Goal: Task Accomplishment & Management: Use online tool/utility

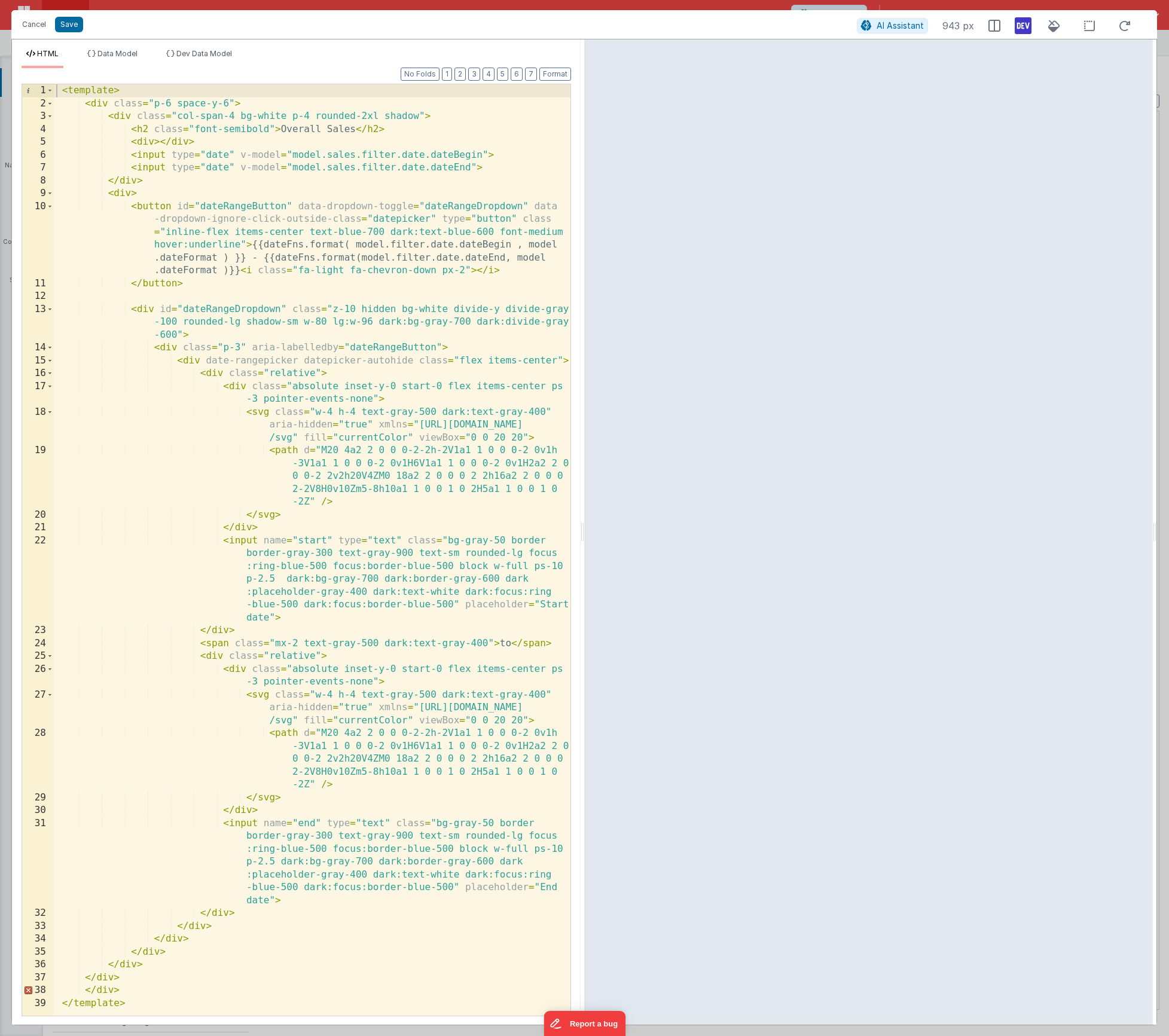
scroll to position [202, 0]
click at [36, 24] on button "Cancel" at bounding box center [34, 24] width 36 height 17
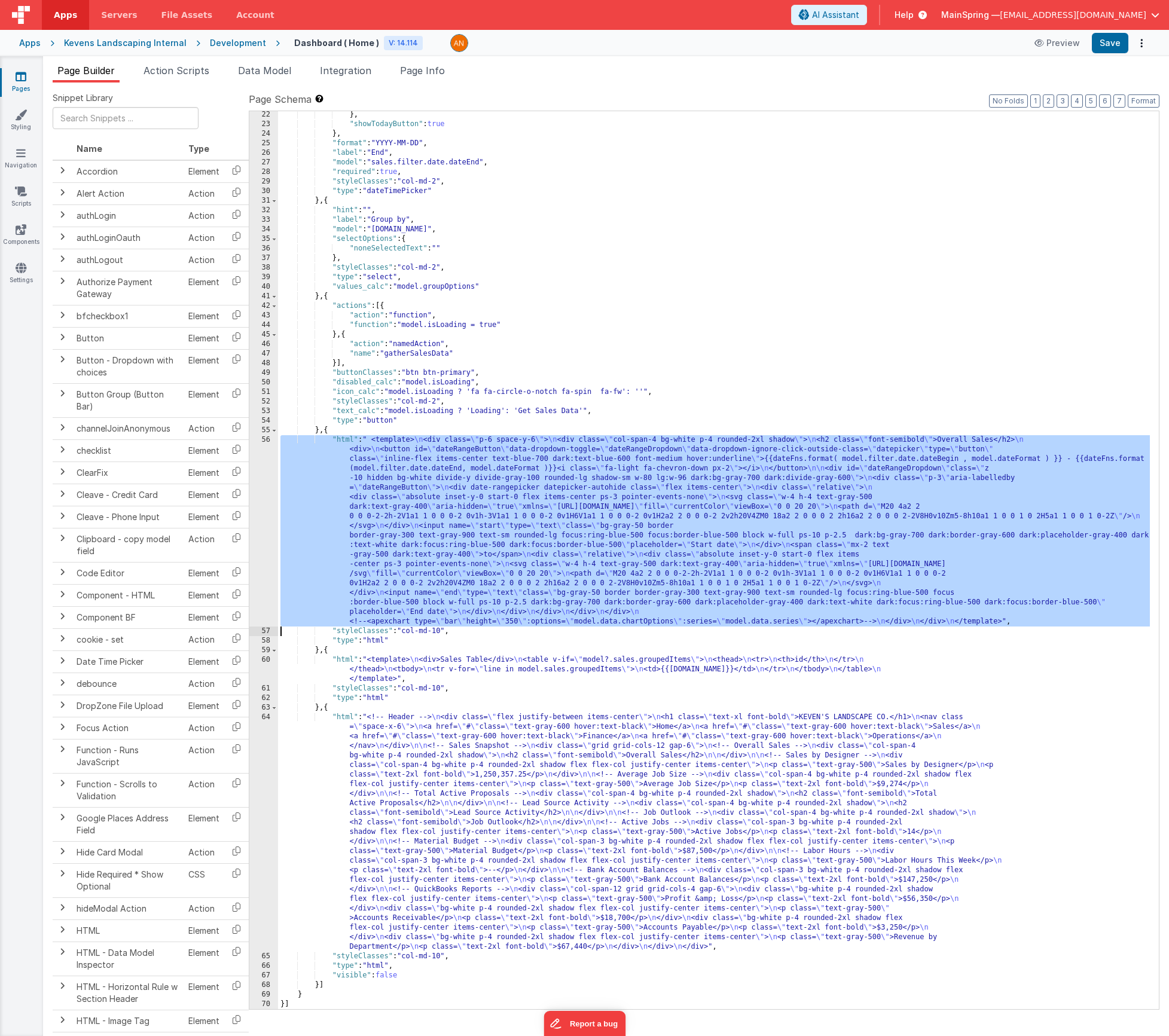
click at [490, 496] on div "} , "showTodayButton" : true } , "format" : "YYYY-MM-DD" , "label" : "End" , "m…" at bounding box center [714, 568] width 872 height 917
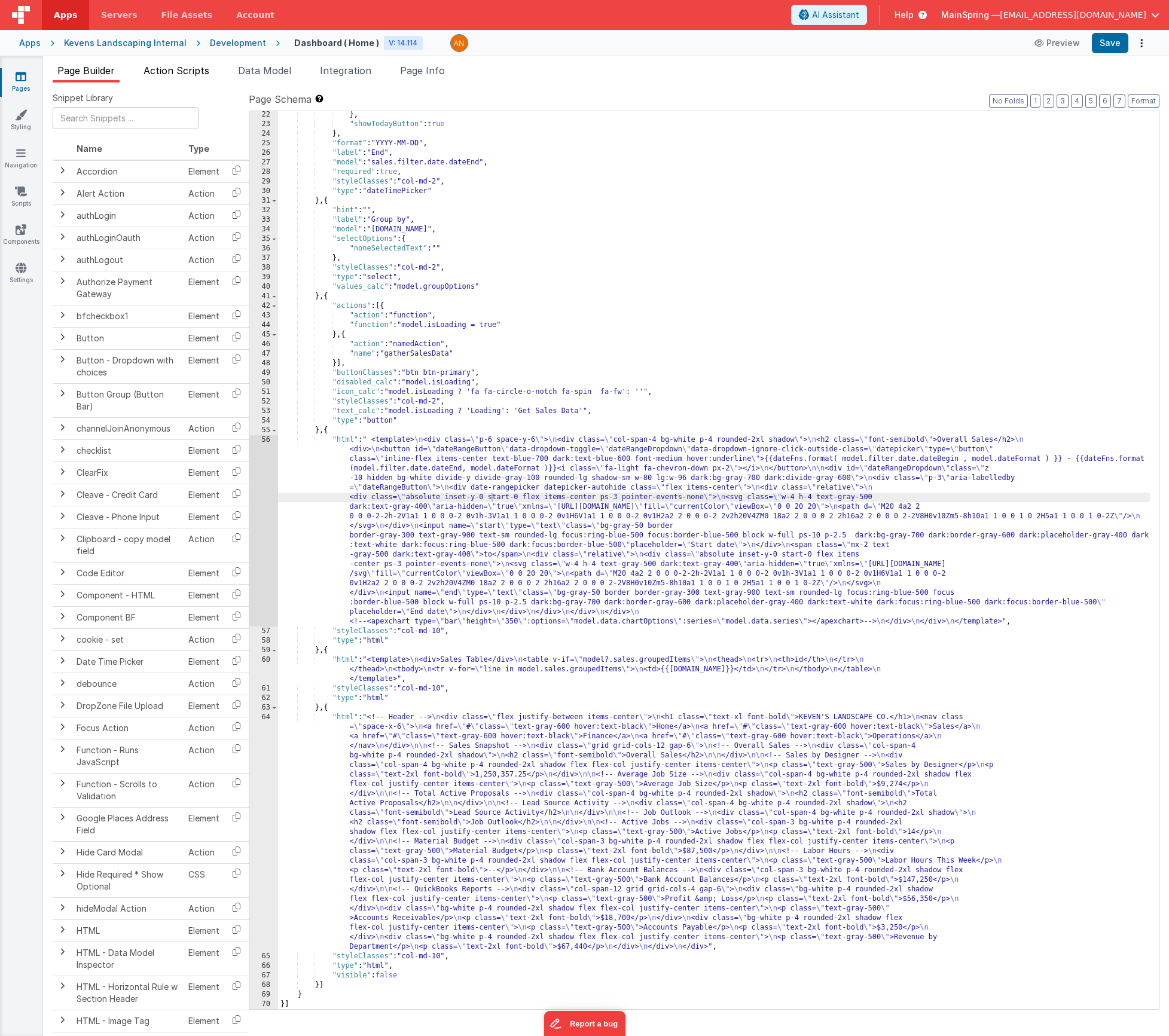
click at [170, 66] on span "Action Scripts" at bounding box center [177, 71] width 66 height 12
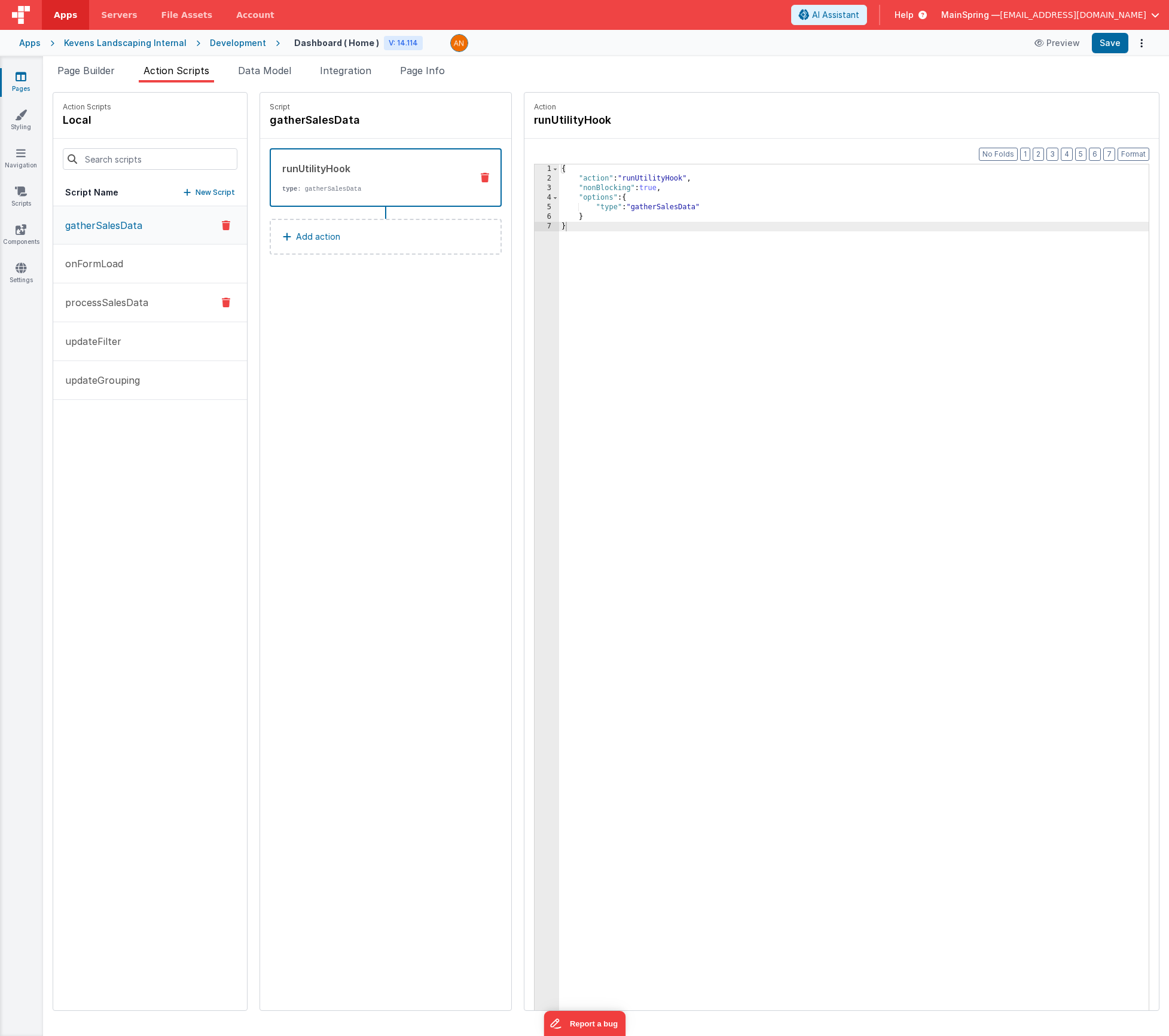
click at [88, 298] on p "processSalesData" at bounding box center [103, 302] width 90 height 15
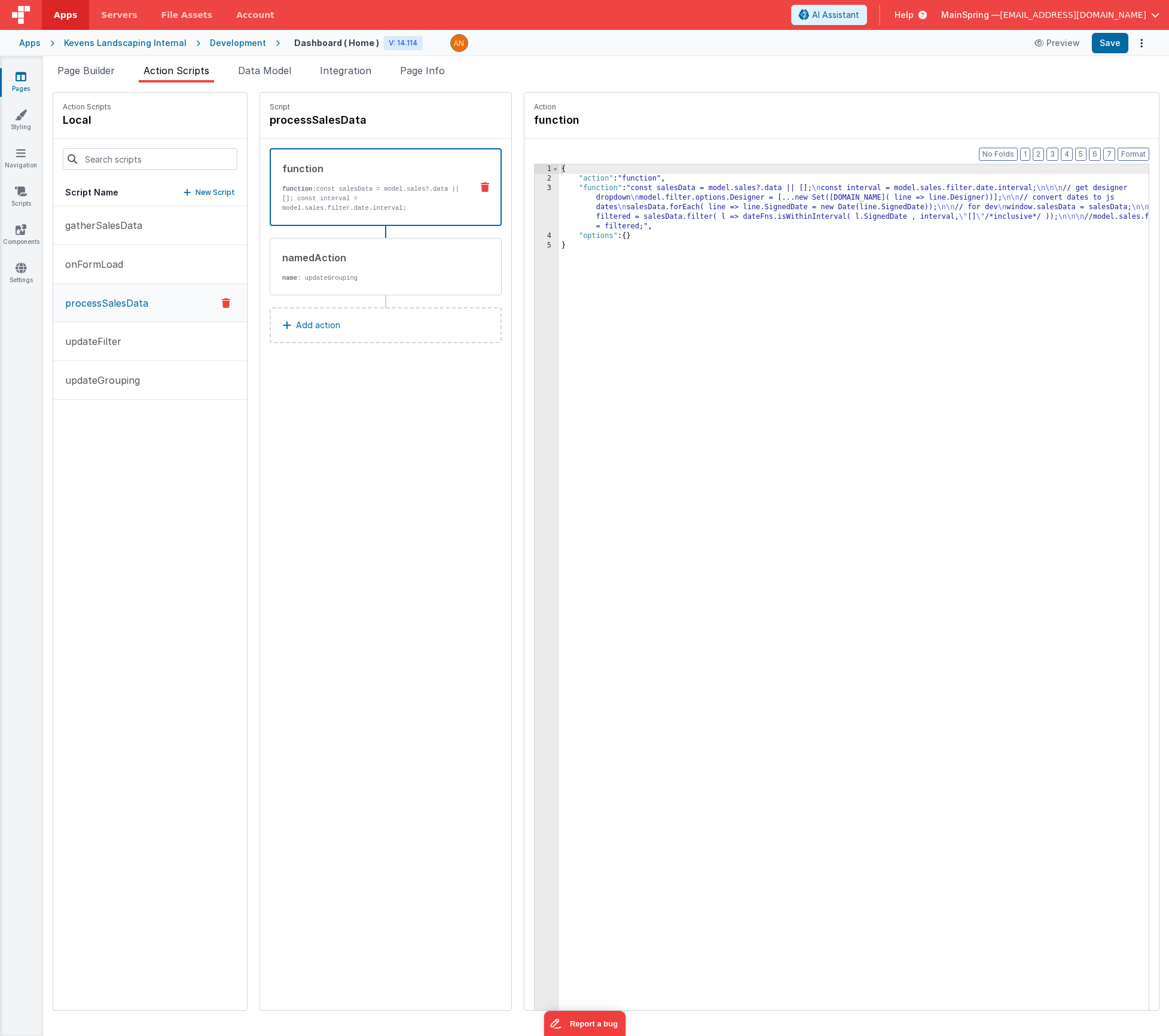
click at [715, 201] on div "{ "action" : "function" , "function" : "const salesData = model.sales?.data || …" at bounding box center [872, 616] width 625 height 902
click at [111, 380] on p "updateGrouping" at bounding box center [98, 380] width 82 height 15
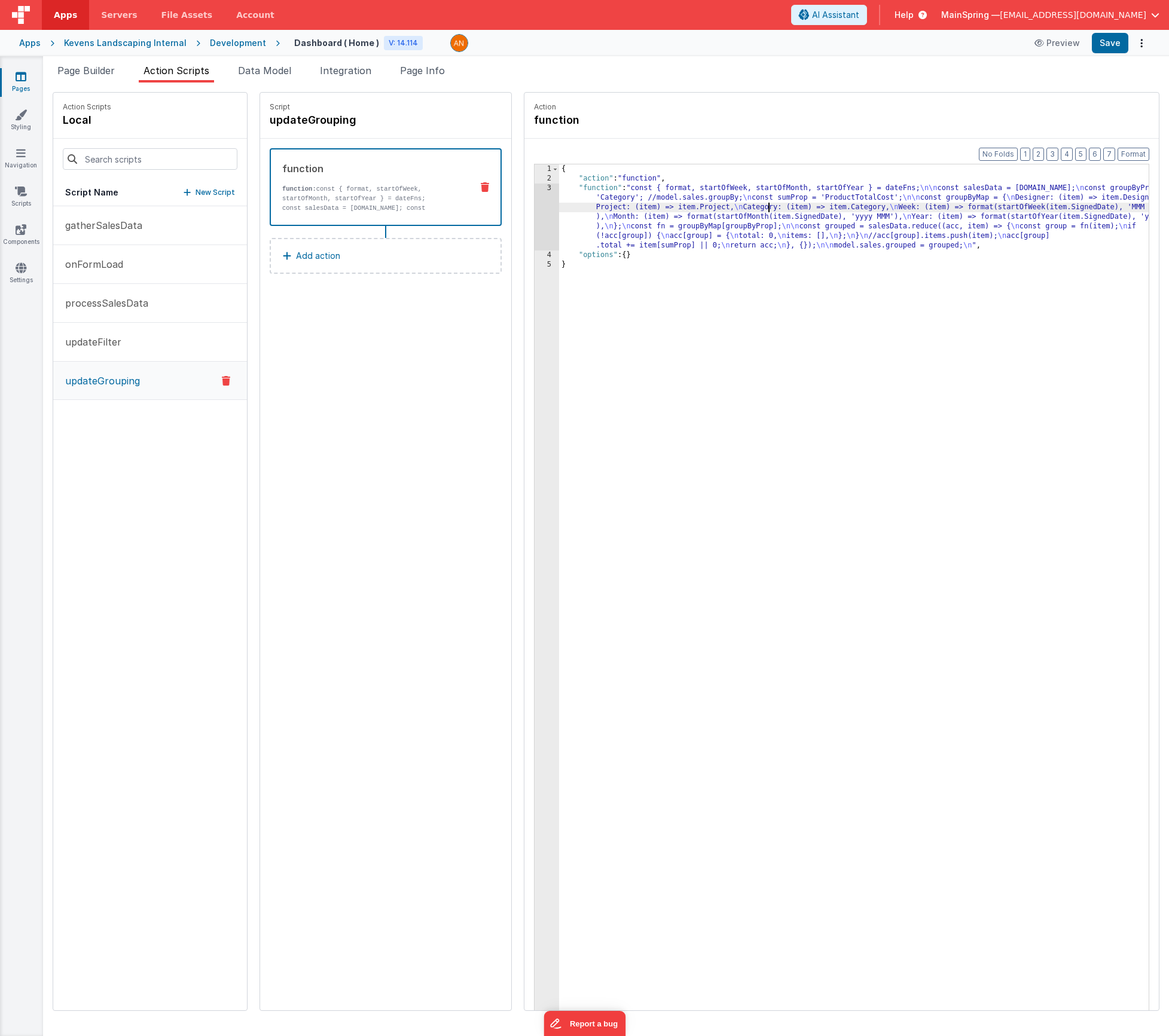
click at [735, 204] on div "{ "action" : "function" , "function" : "const { format, startOfWeek, startOfMon…" at bounding box center [872, 616] width 625 height 902
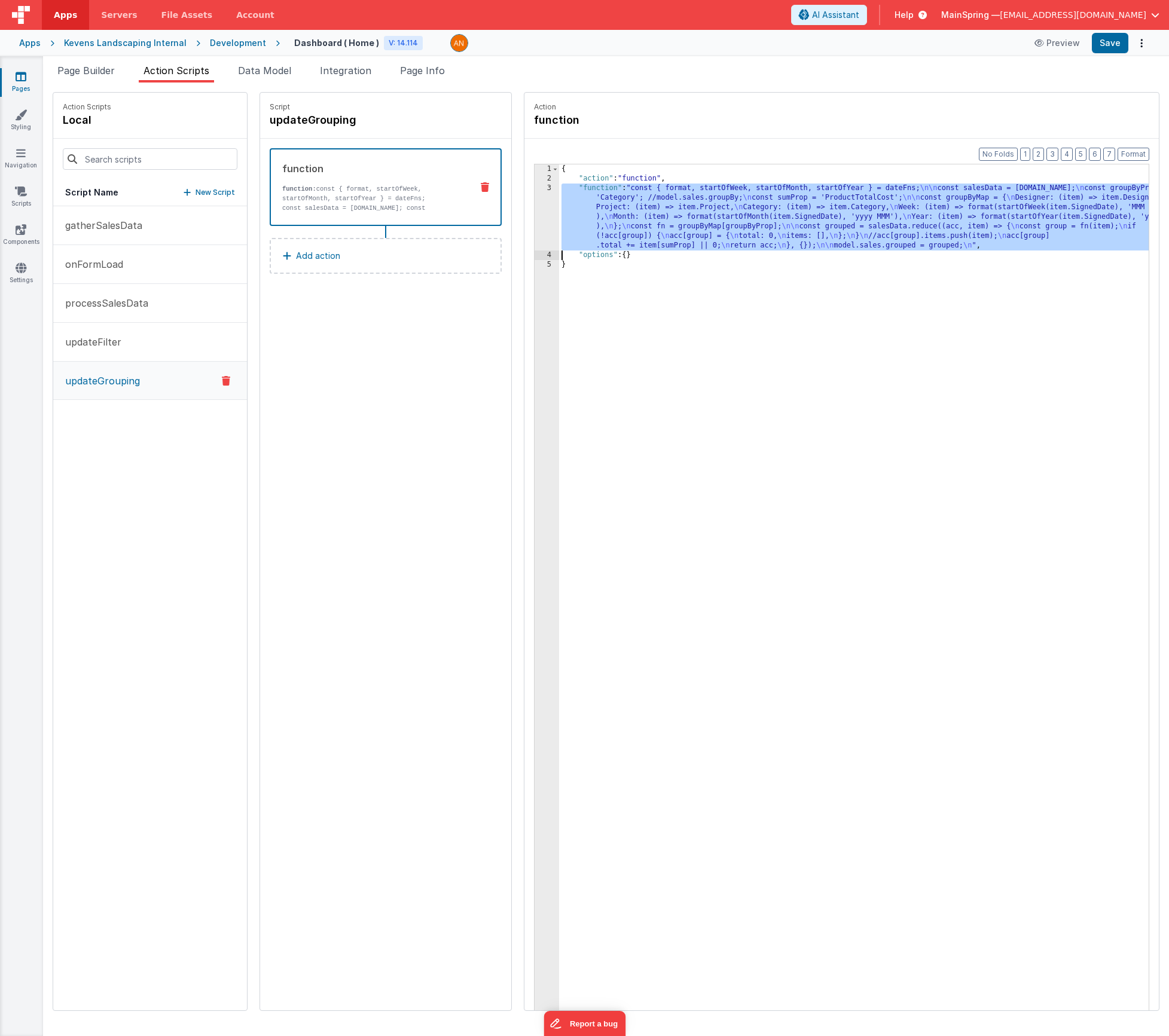
click at [534, 208] on div "3" at bounding box center [546, 217] width 25 height 67
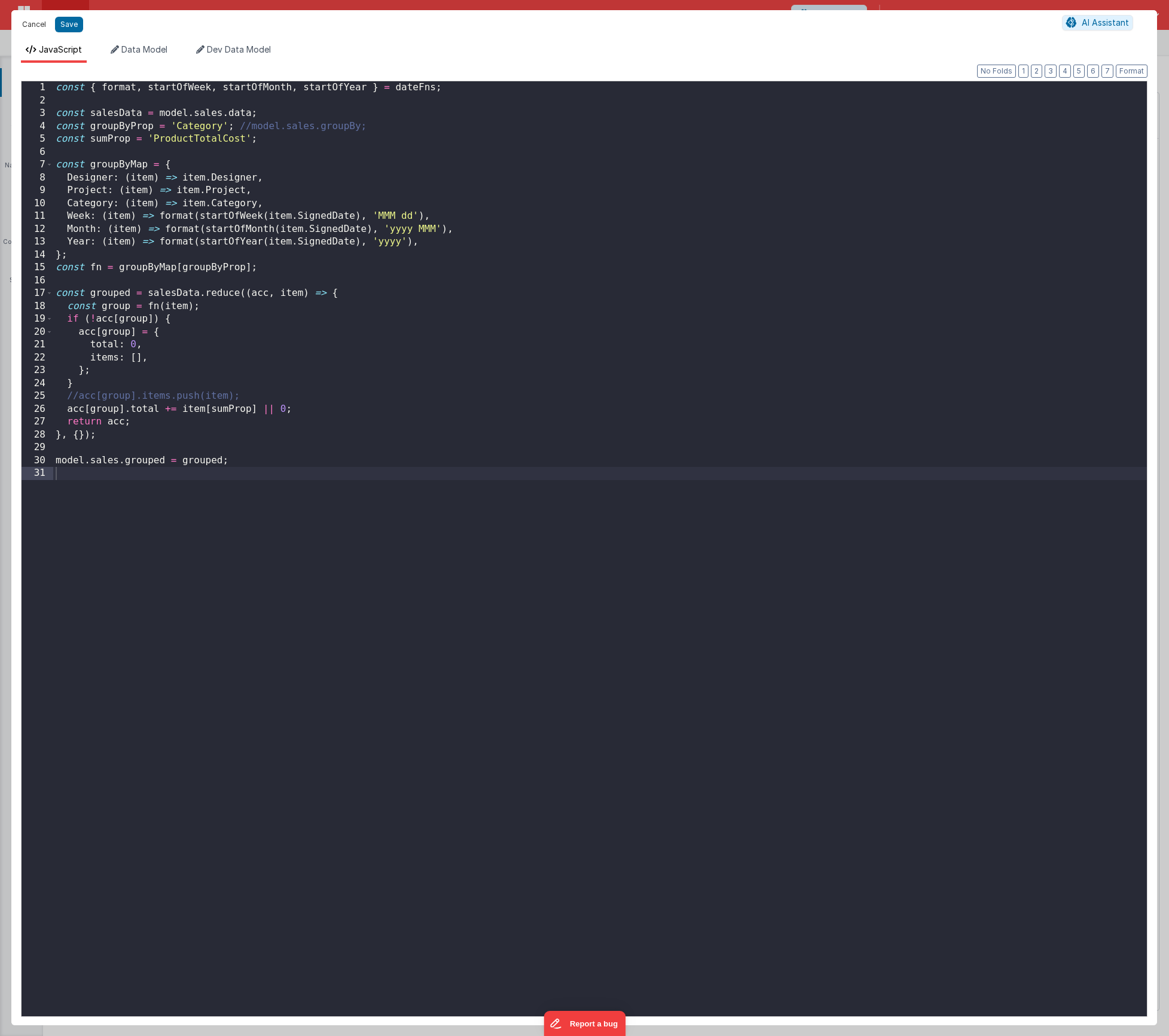
click at [30, 20] on button "Cancel" at bounding box center [34, 24] width 36 height 17
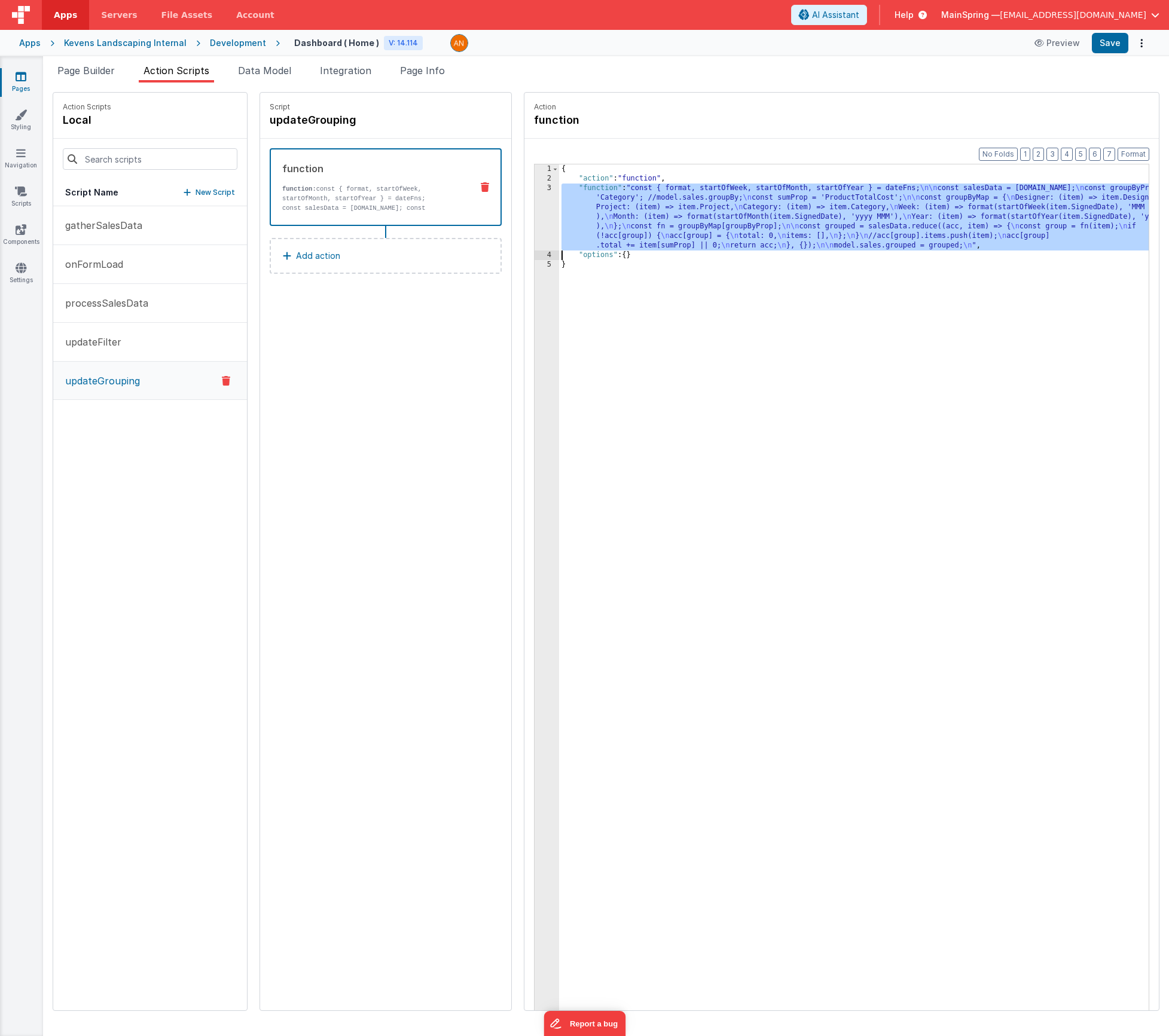
click at [645, 205] on div "{ "action" : "function" , "function" : "const { format, startOfWeek, startOfMon…" at bounding box center [872, 616] width 625 height 902
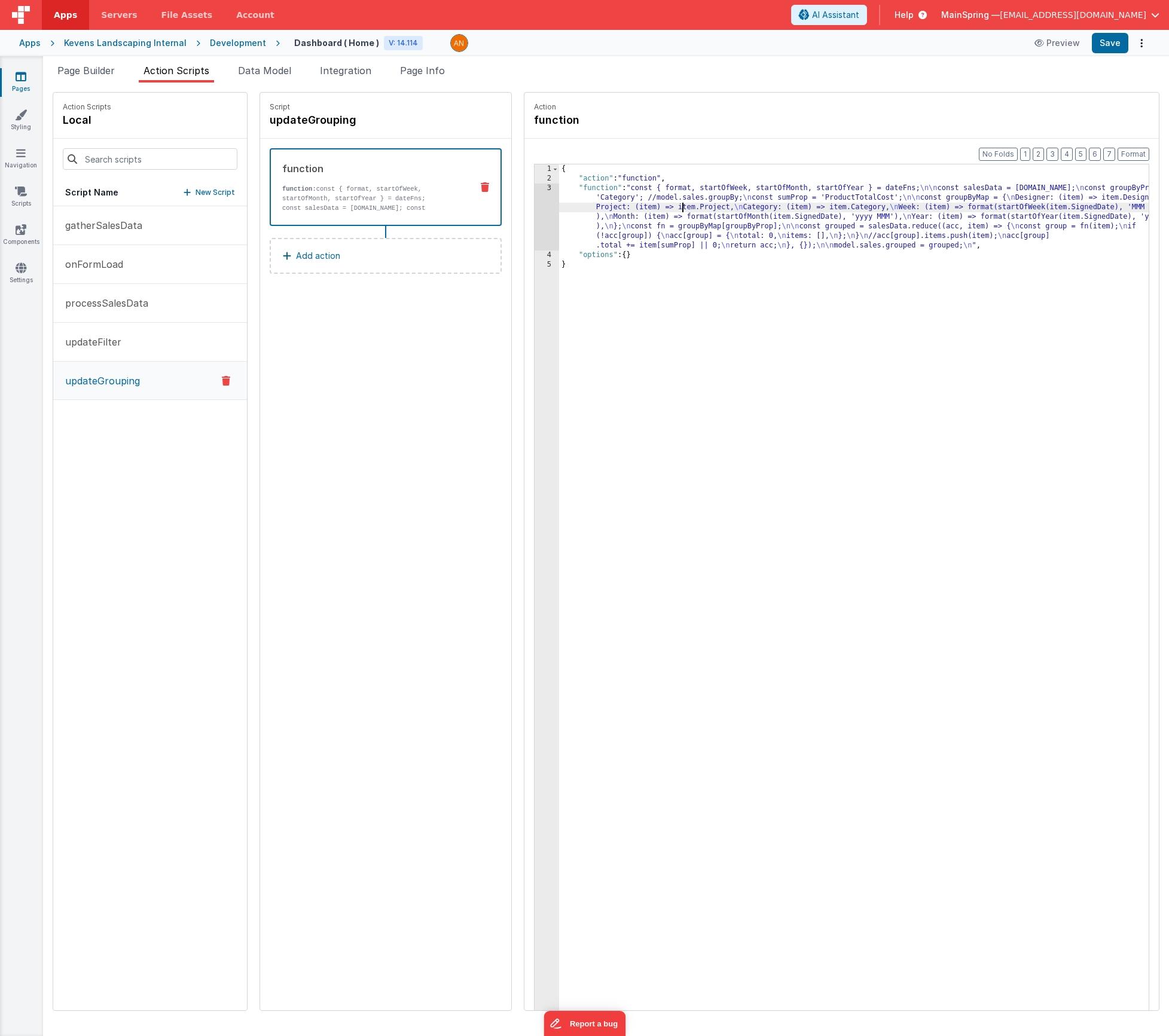
click at [534, 216] on div "3" at bounding box center [546, 217] width 25 height 67
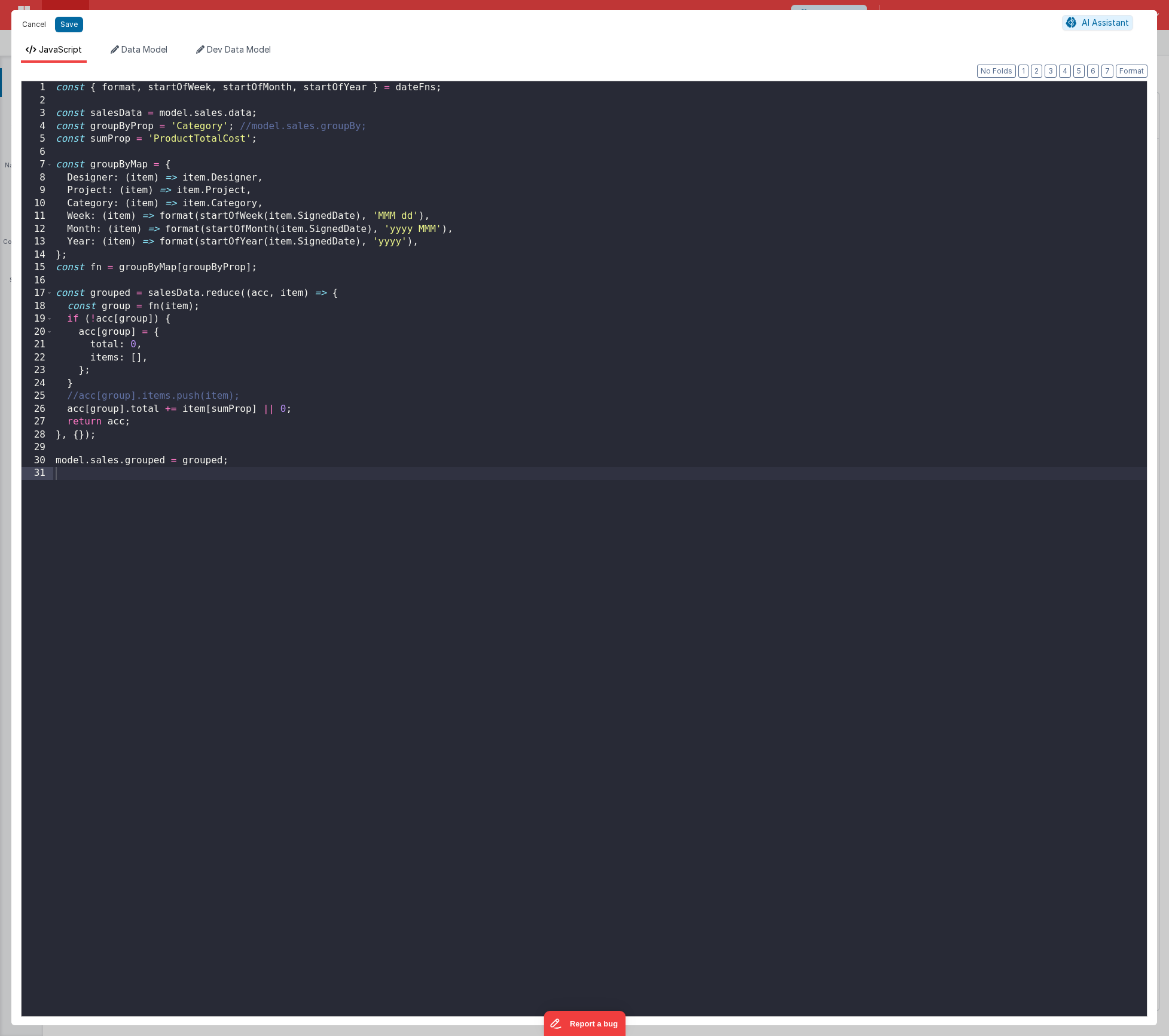
click at [32, 24] on button "Cancel" at bounding box center [34, 24] width 36 height 17
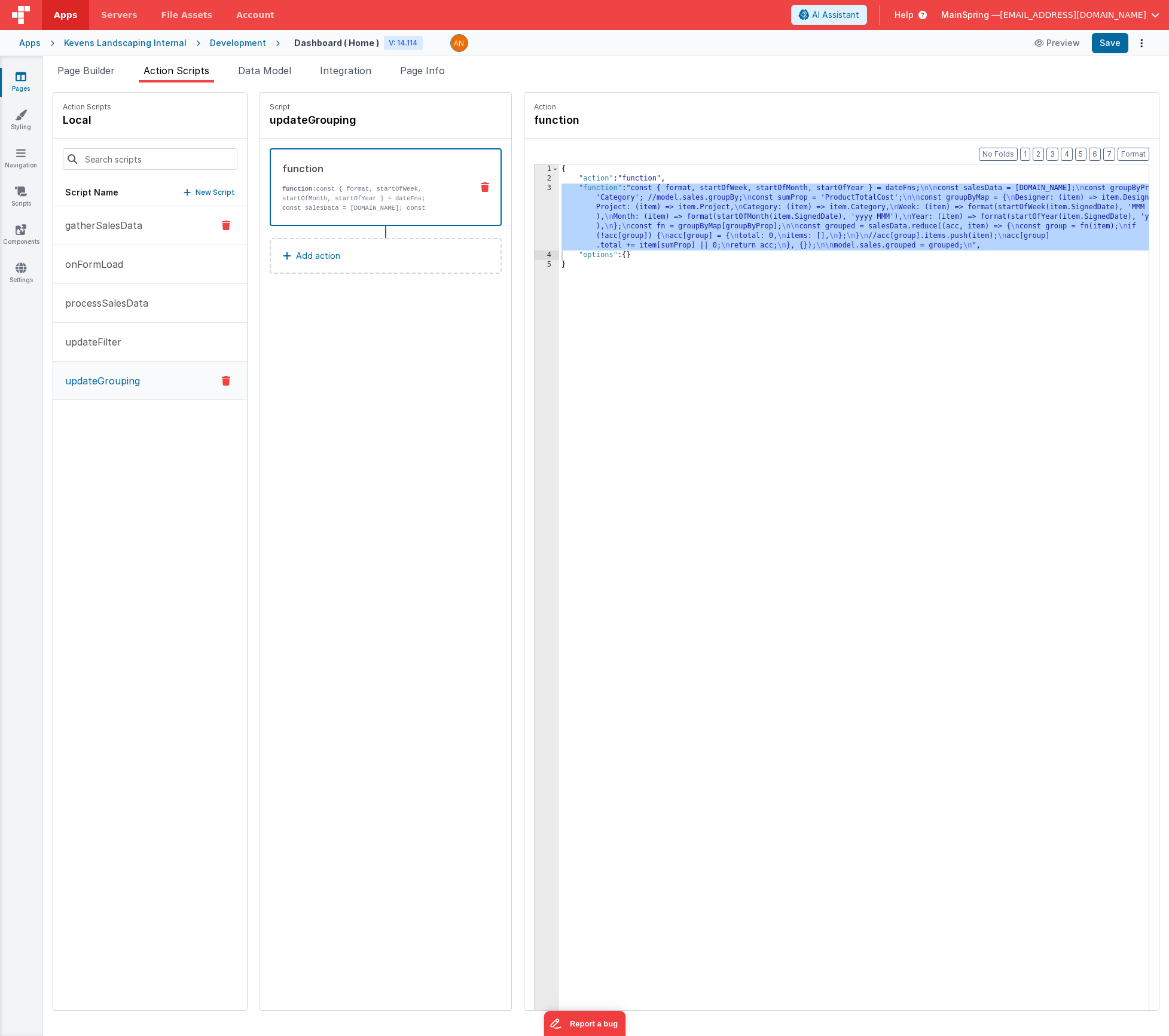
click at [117, 225] on p "gatherSalesData" at bounding box center [100, 225] width 84 height 15
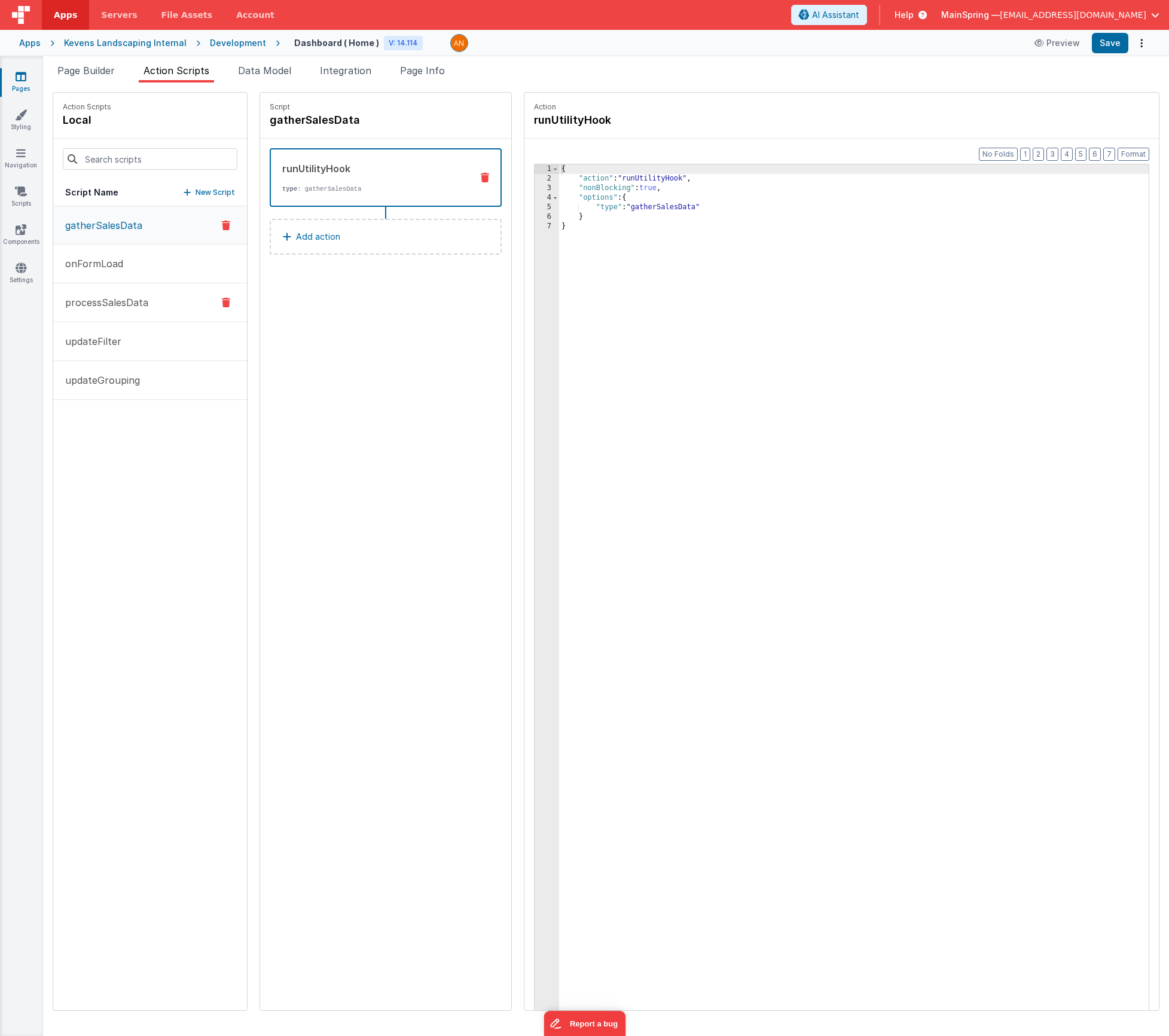
click at [105, 290] on button "processSalesData" at bounding box center [150, 302] width 194 height 39
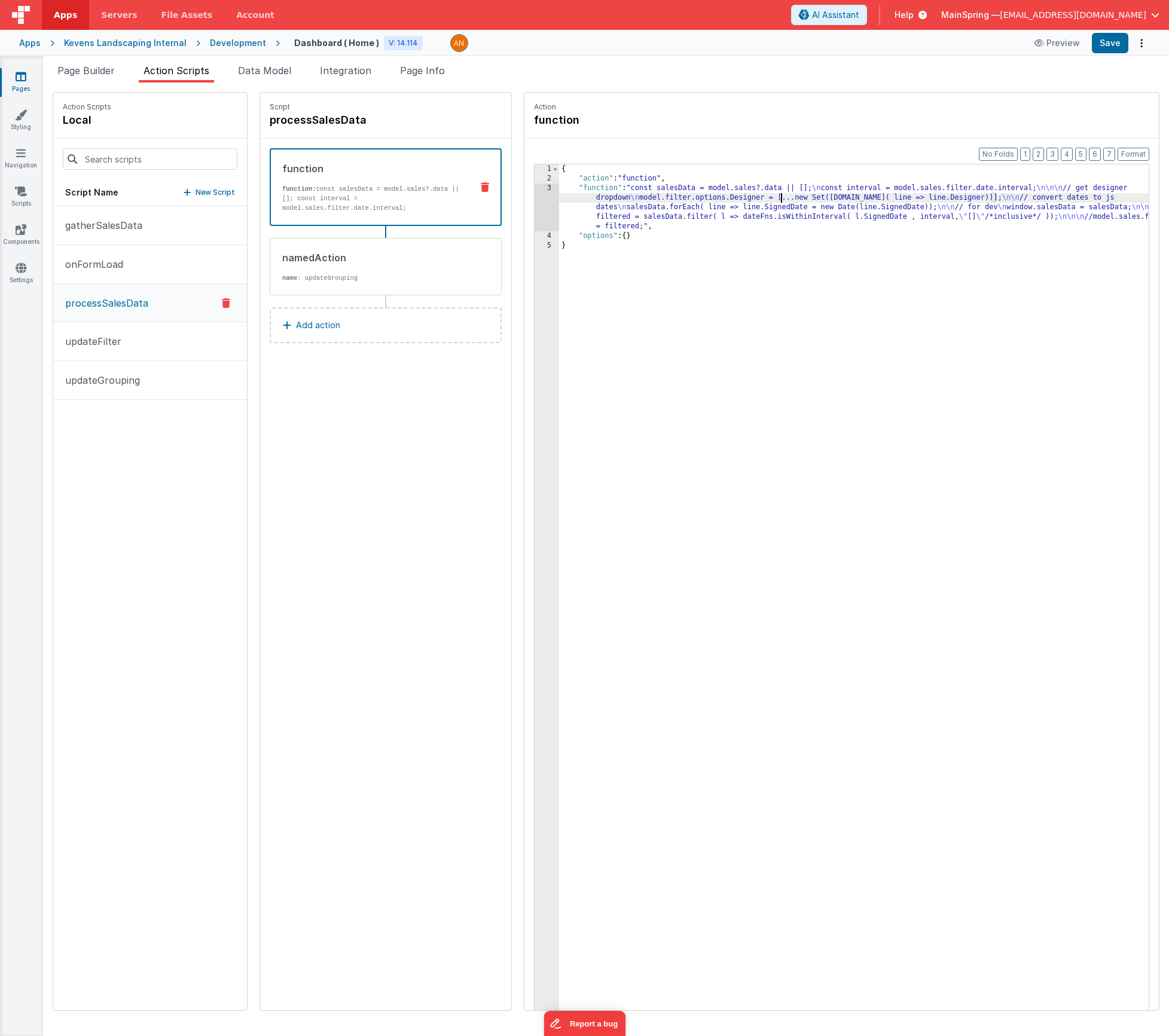
click at [747, 199] on div "{ "action" : "function" , "function" : "const salesData = model.sales?.data || …" at bounding box center [872, 616] width 625 height 902
click at [534, 219] on div "3" at bounding box center [546, 207] width 25 height 48
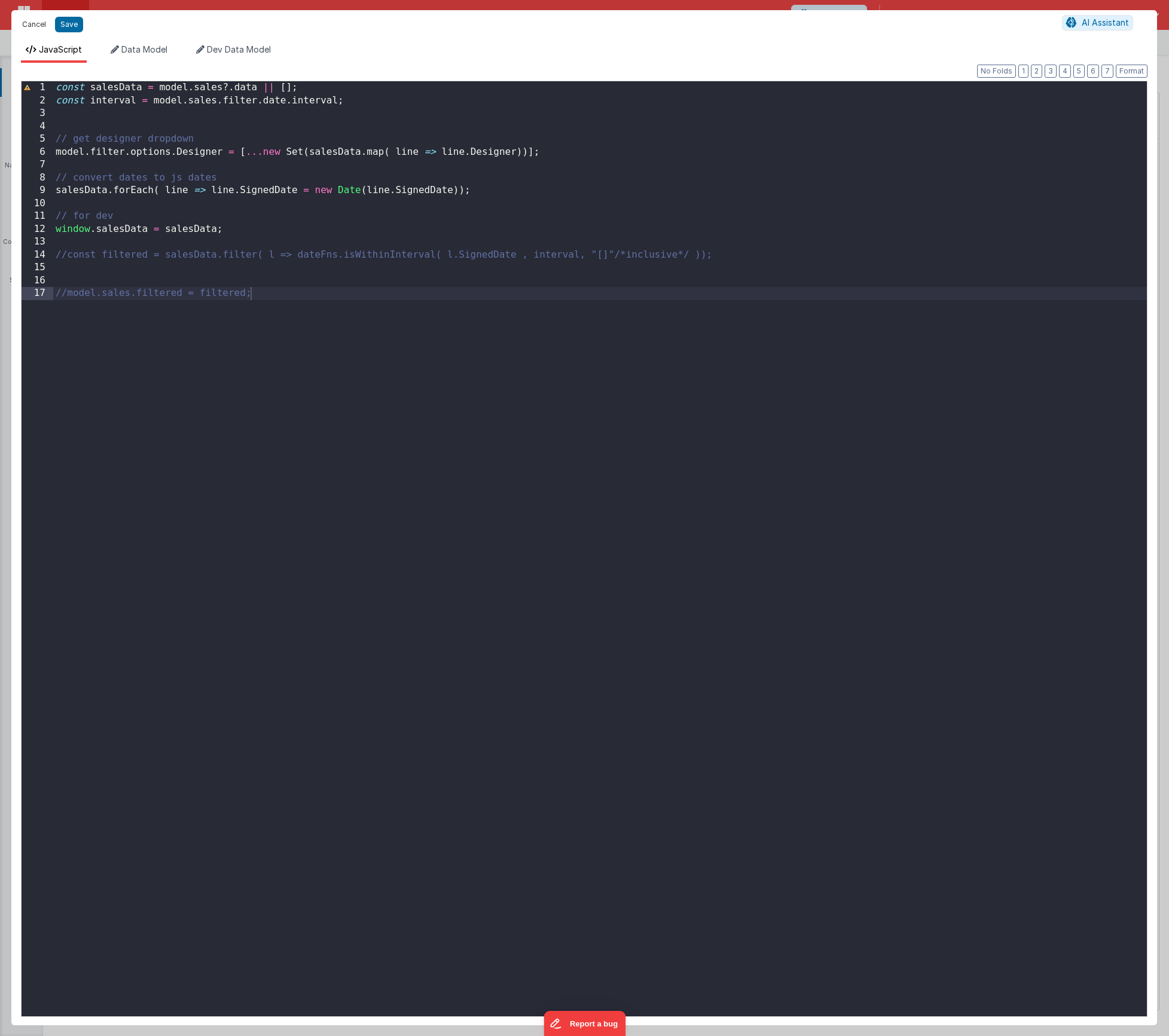
drag, startPoint x: 29, startPoint y: 20, endPoint x: 63, endPoint y: 130, distance: 115.1
click at [28, 21] on button "Cancel" at bounding box center [34, 24] width 36 height 17
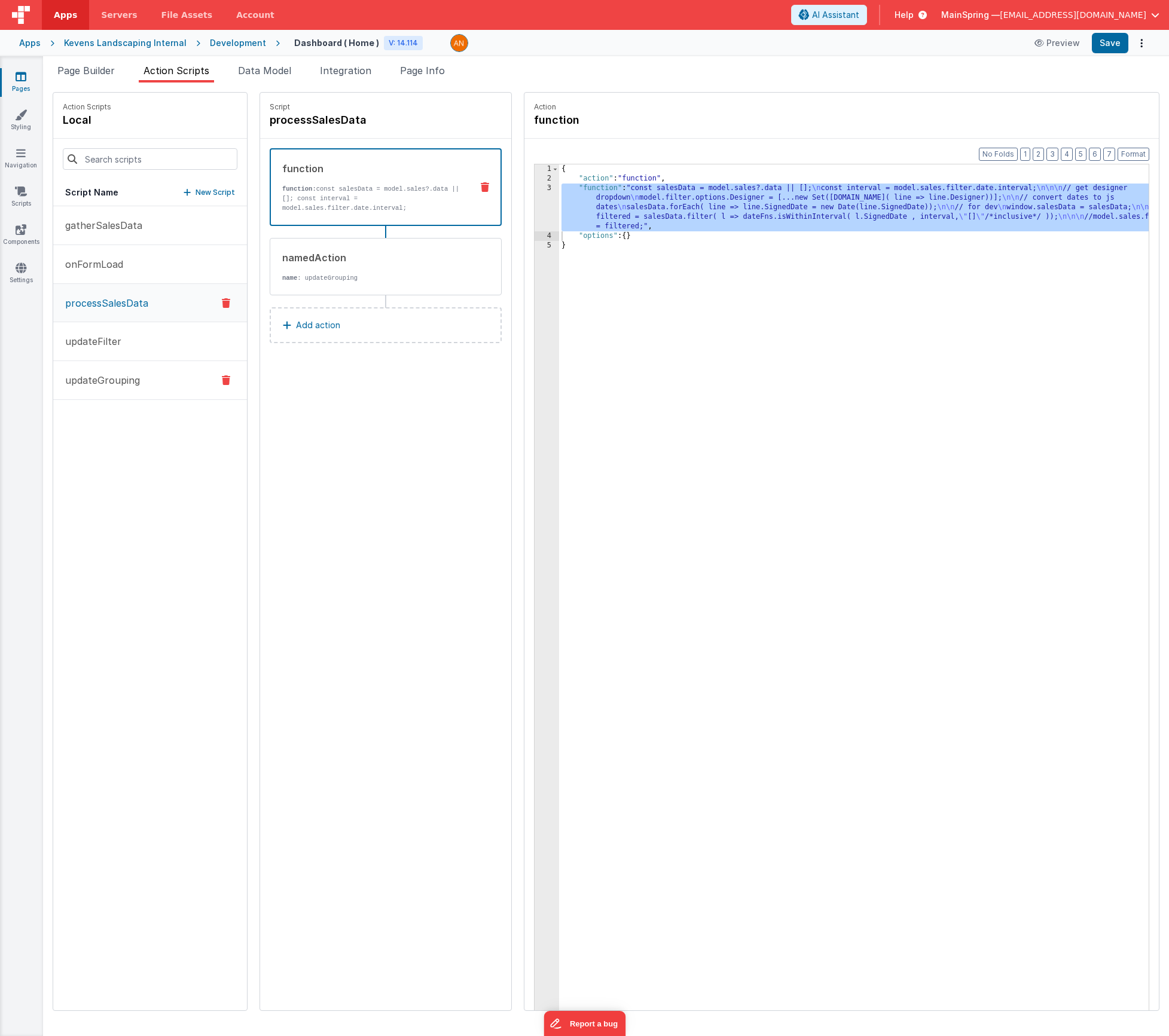
drag, startPoint x: 86, startPoint y: 380, endPoint x: 98, endPoint y: 376, distance: 12.6
click at [86, 380] on p "updateGrouping" at bounding box center [98, 380] width 82 height 15
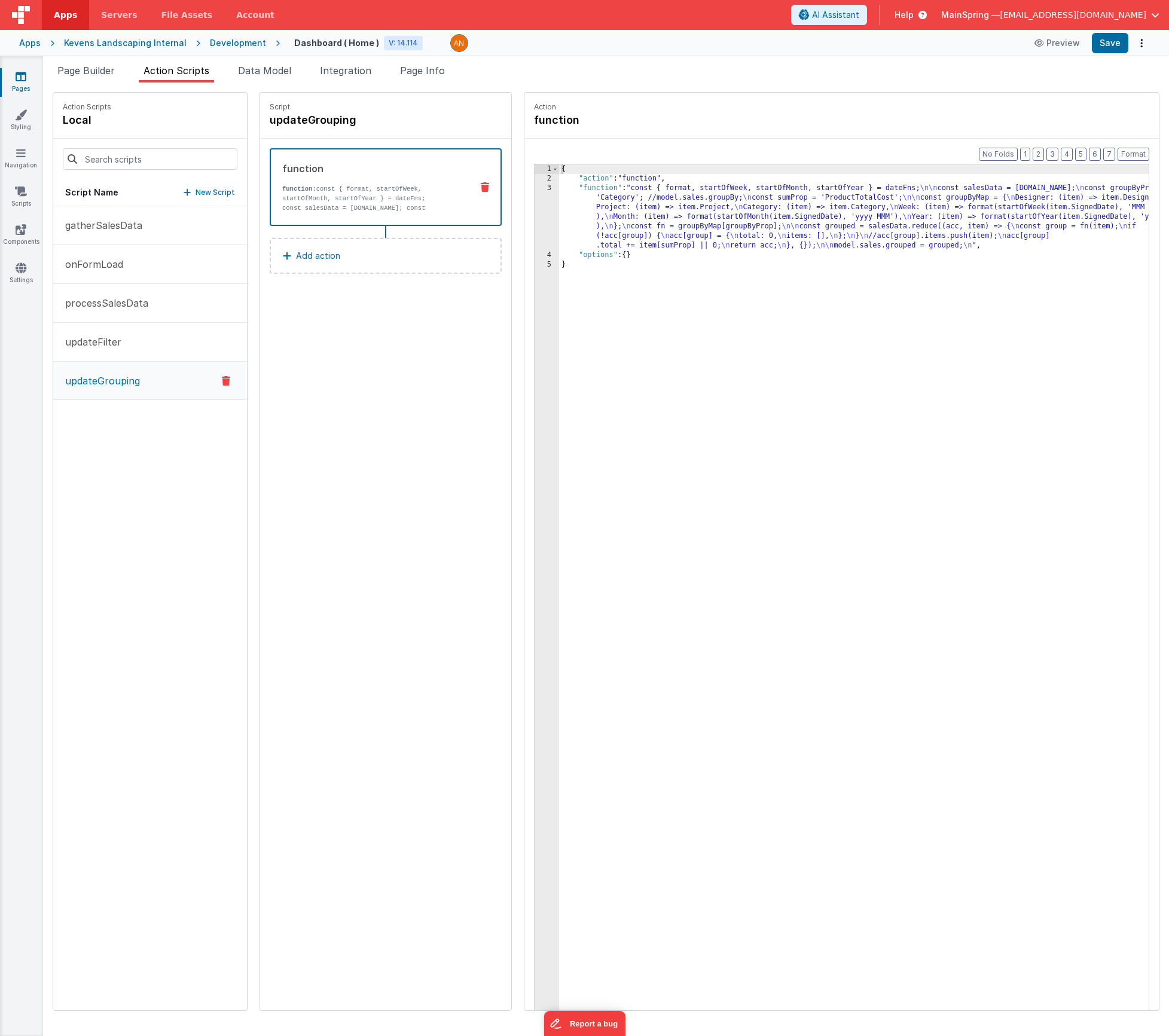
click at [687, 220] on div "{ "action" : "function" , "function" : "const { format, startOfWeek, startOfMon…" at bounding box center [872, 616] width 625 height 902
click at [534, 224] on div "3" at bounding box center [546, 217] width 25 height 67
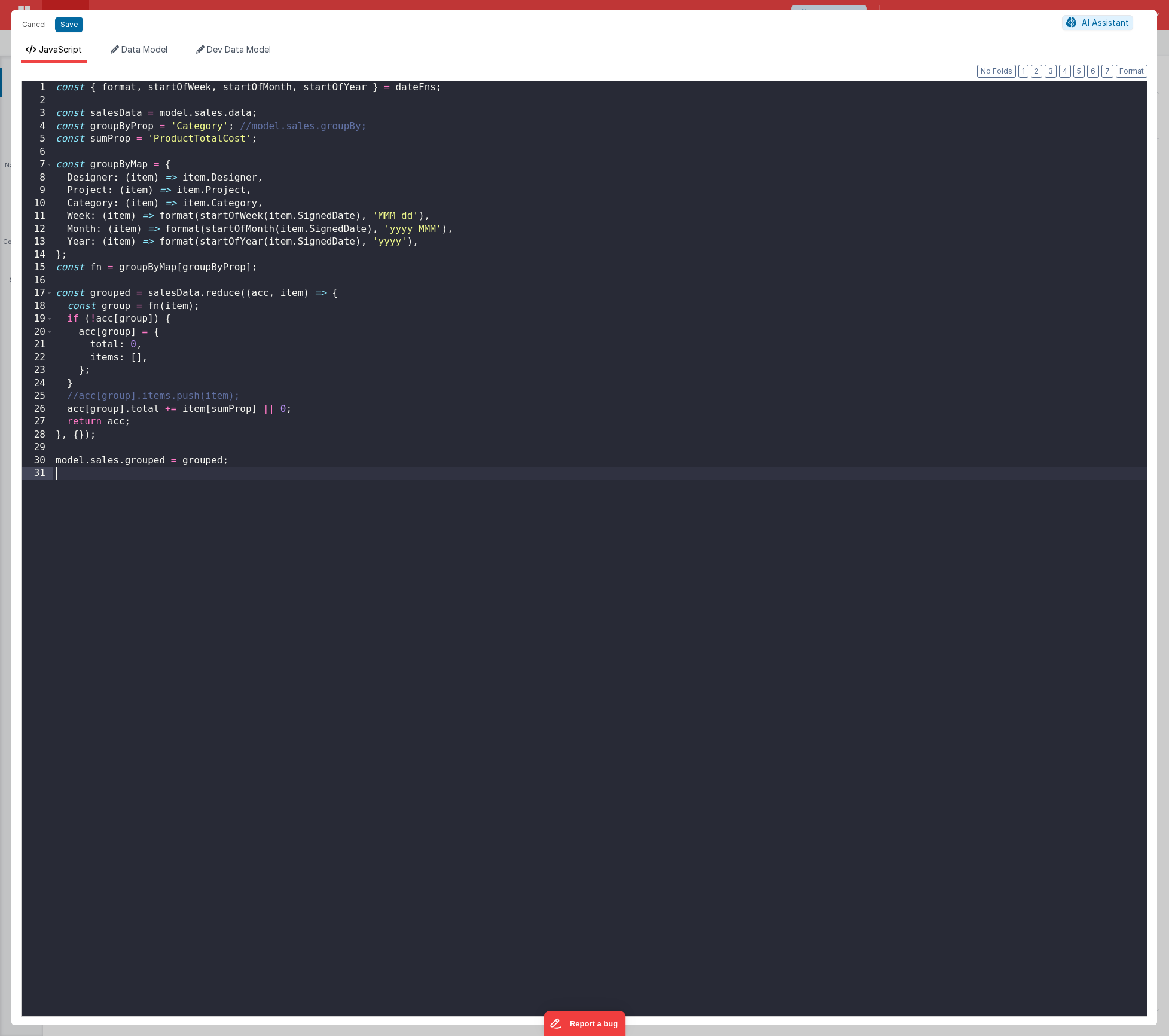
click at [172, 488] on div "const { format , startOfWeek , startOfMonth , startOfYear } = dateFns ; const s…" at bounding box center [600, 562] width 1094 height 961
click at [89, 455] on div "const { format , startOfWeek , startOfMonth , startOfYear } = dateFns ; const s…" at bounding box center [600, 562] width 1094 height 961
click at [90, 449] on div "const { format , startOfWeek , startOfMonth , startOfYear } = dateFns ; const s…" at bounding box center [600, 562] width 1094 height 961
click at [91, 251] on div "const { format , startOfWeek , startOfMonth , startOfYear } = dateFns ; const s…" at bounding box center [600, 562] width 1094 height 961
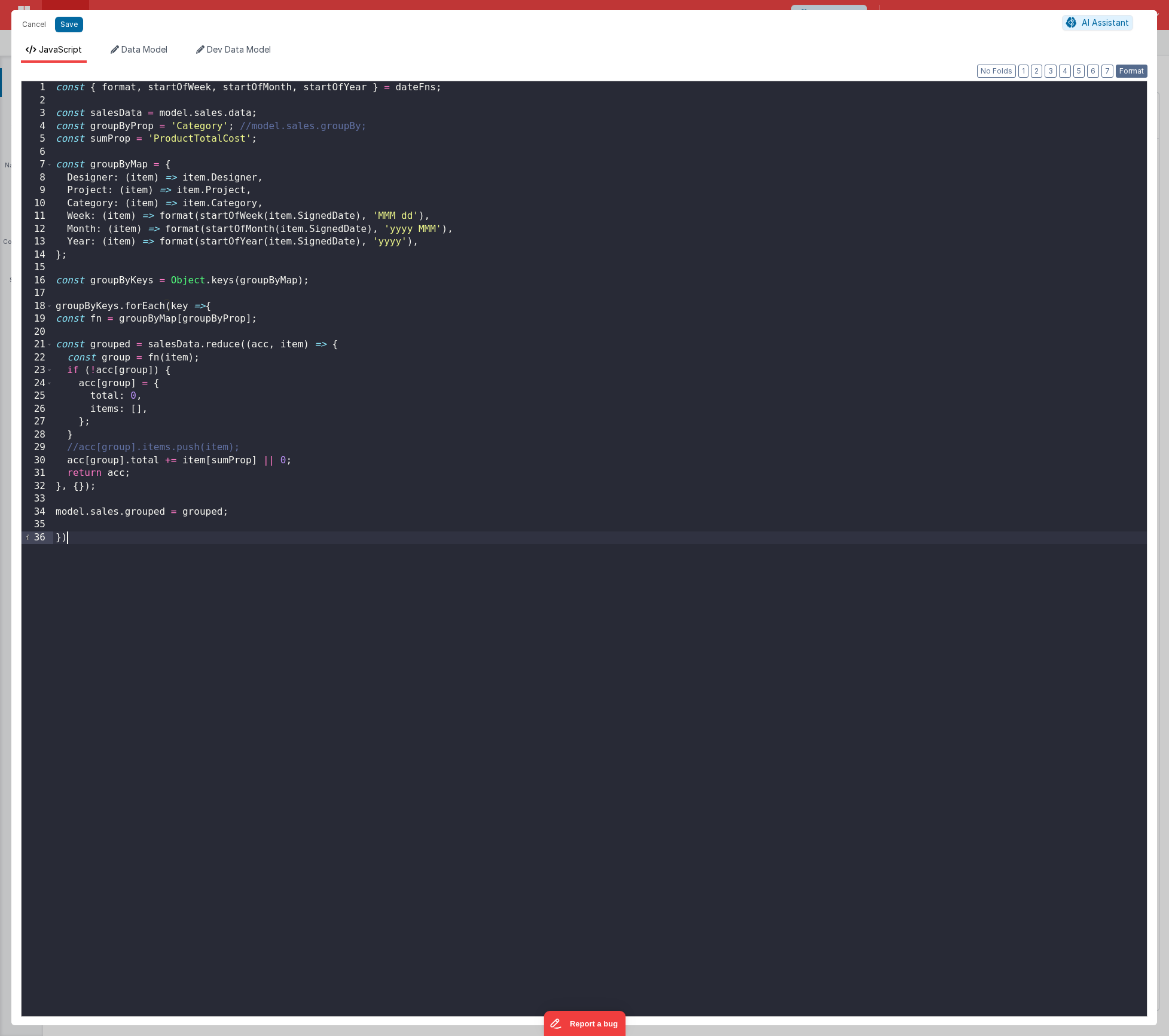
click at [1132, 71] on button "Format" at bounding box center [1132, 71] width 32 height 13
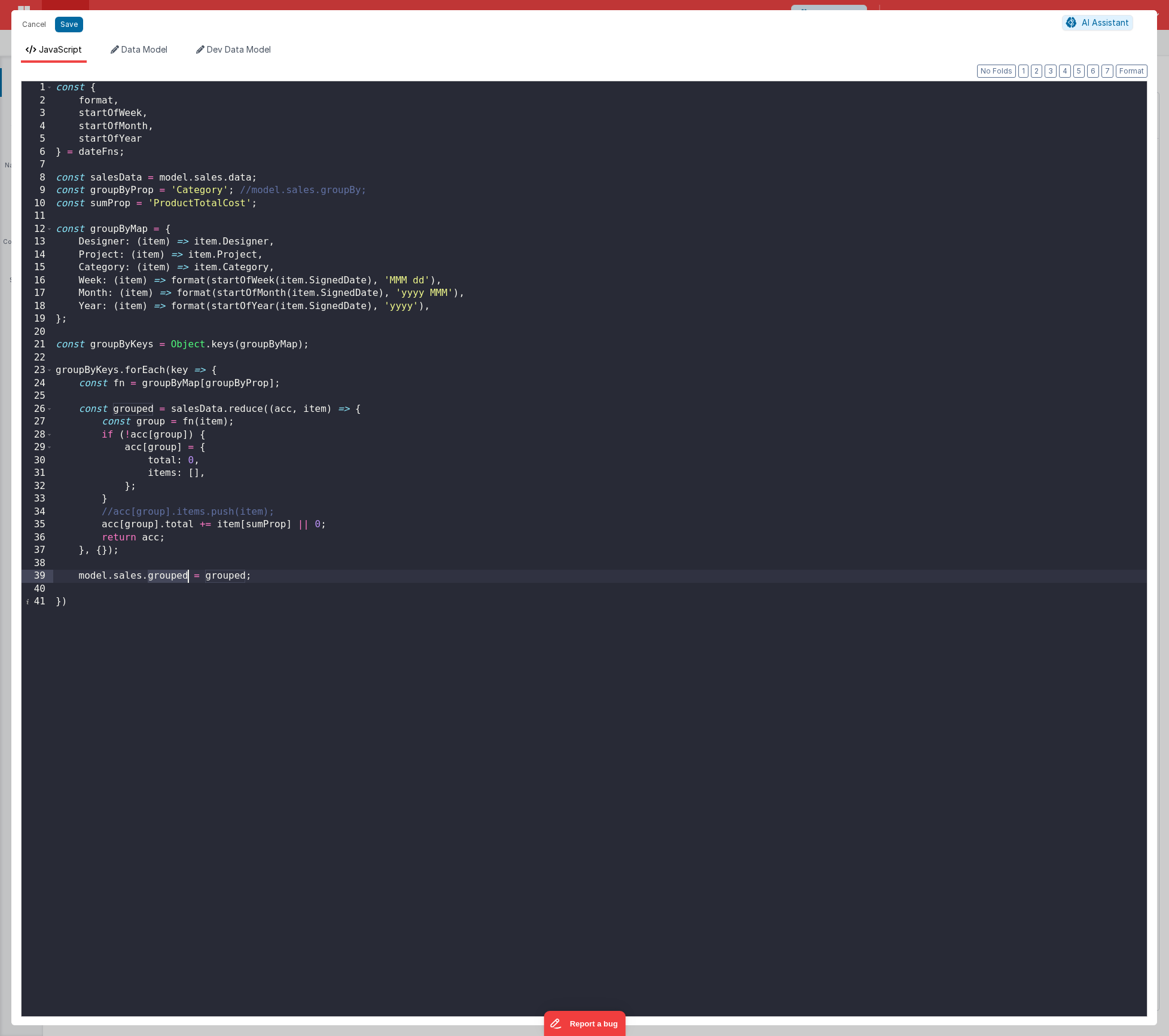
drag, startPoint x: 147, startPoint y: 577, endPoint x: 189, endPoint y: 579, distance: 42.0
click at [189, 579] on div "const { format , startOfWeek , startOfMonth , startOfYear } = dateFns ; const s…" at bounding box center [600, 562] width 1094 height 961
click at [72, 25] on button "Save" at bounding box center [69, 24] width 28 height 15
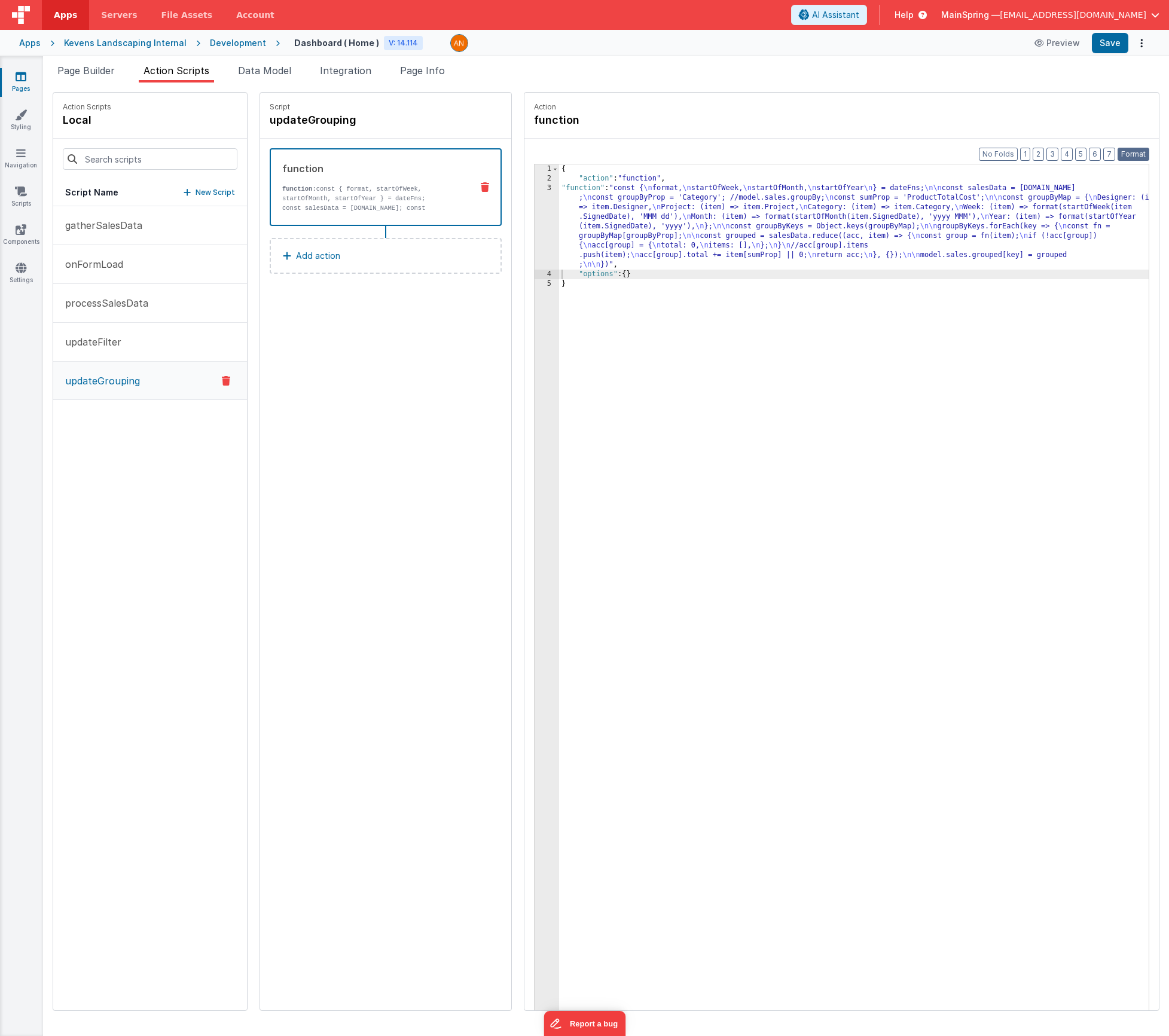
click at [1133, 159] on button "Format" at bounding box center [1133, 154] width 32 height 13
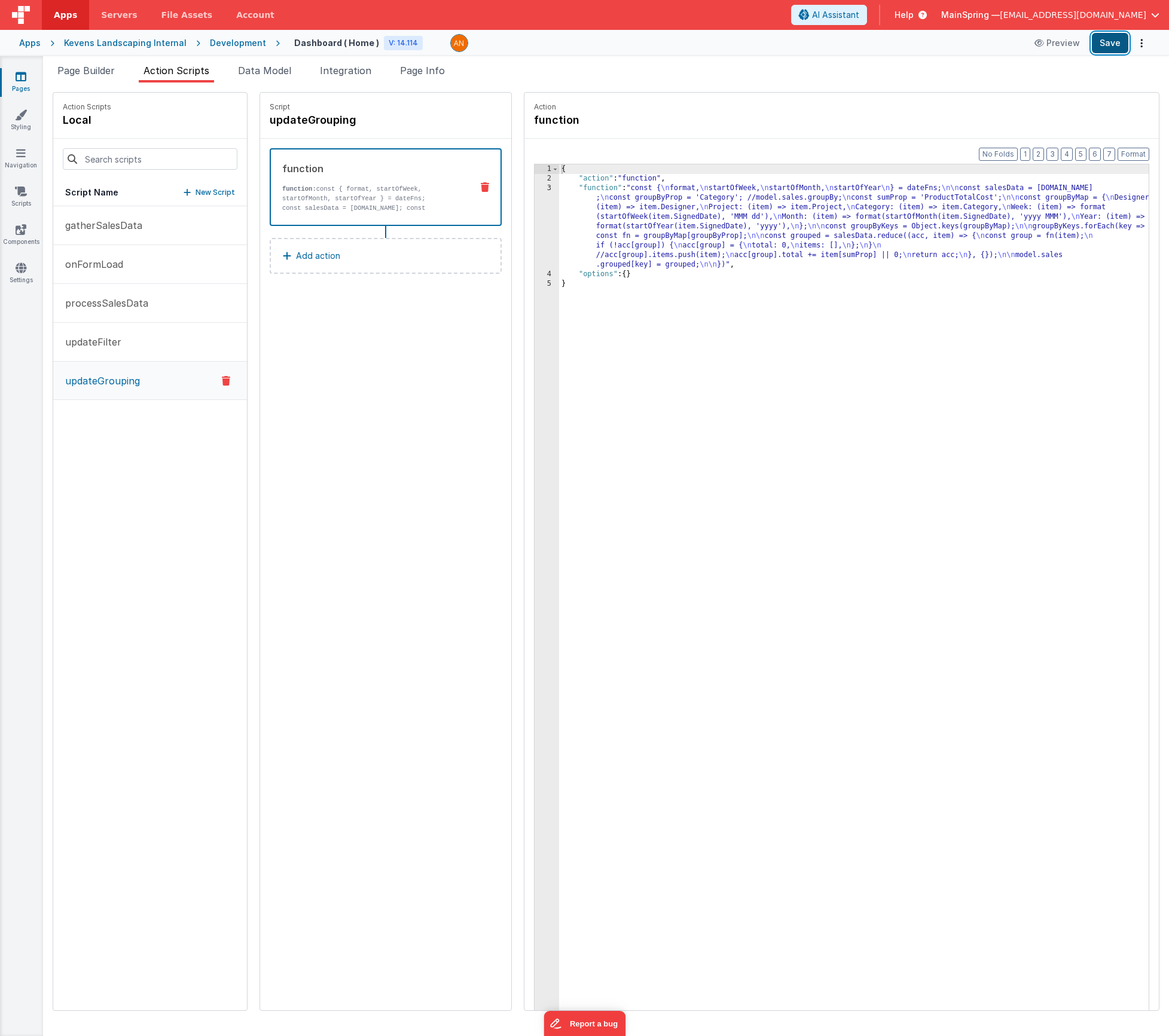
click at [1109, 47] on button "Save" at bounding box center [1110, 43] width 36 height 20
click at [727, 307] on div "{ "action" : "function" , "function" : "const { \n format, \n startOfWeek, \n s…" at bounding box center [872, 616] width 625 height 902
click at [644, 223] on div "{ "action" : "function" , "function" : "const { \n format, \n startOfWeek, \n s…" at bounding box center [872, 616] width 625 height 902
click at [534, 222] on div "3" at bounding box center [546, 227] width 25 height 86
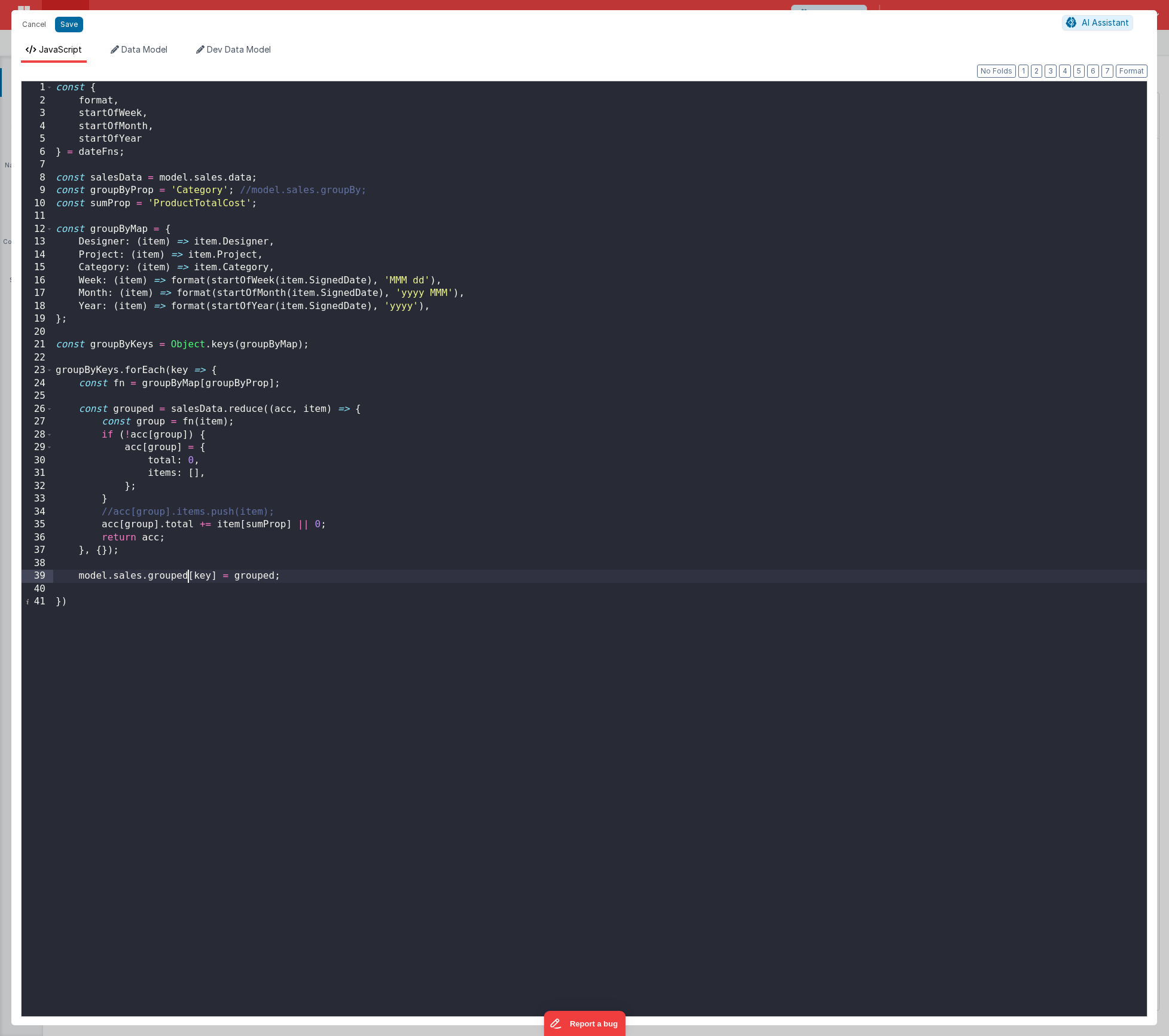
click at [187, 576] on div "const { format , startOfWeek , startOfMonth , startOfYear } = dateFns ; const s…" at bounding box center [600, 562] width 1094 height 961
click at [69, 28] on button "Save" at bounding box center [69, 24] width 28 height 15
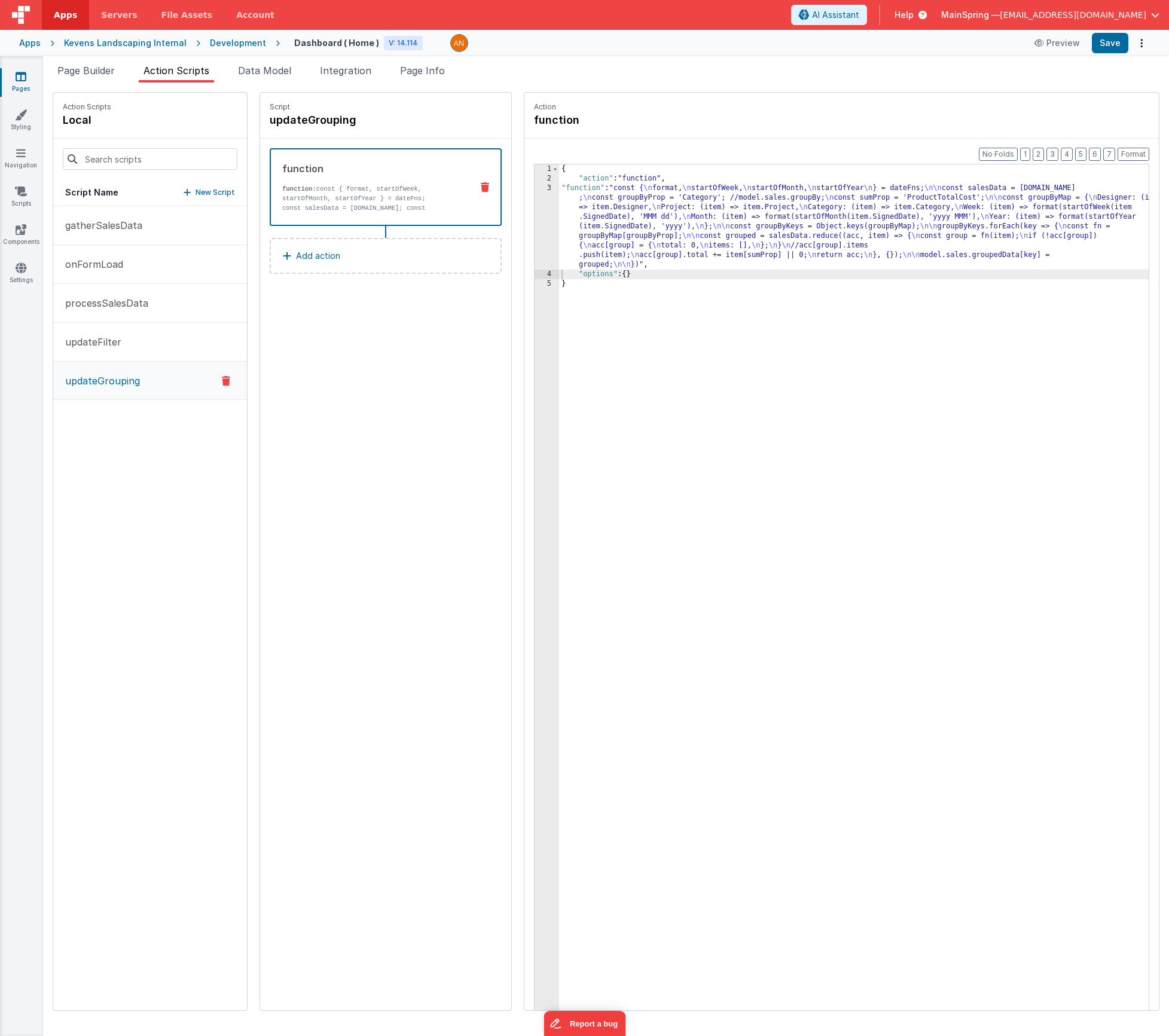
click at [769, 220] on div "{ "action" : "function" , "function" : "const { \n format, \n startOfWeek, \n s…" at bounding box center [872, 616] width 625 height 902
click at [524, 208] on div "Format 7 6 5 4 3 2 1 No Folds 1 2 3 4 5 { "action" : "function" , "function" : …" at bounding box center [841, 597] width 635 height 918
click at [534, 208] on div "3" at bounding box center [546, 227] width 25 height 86
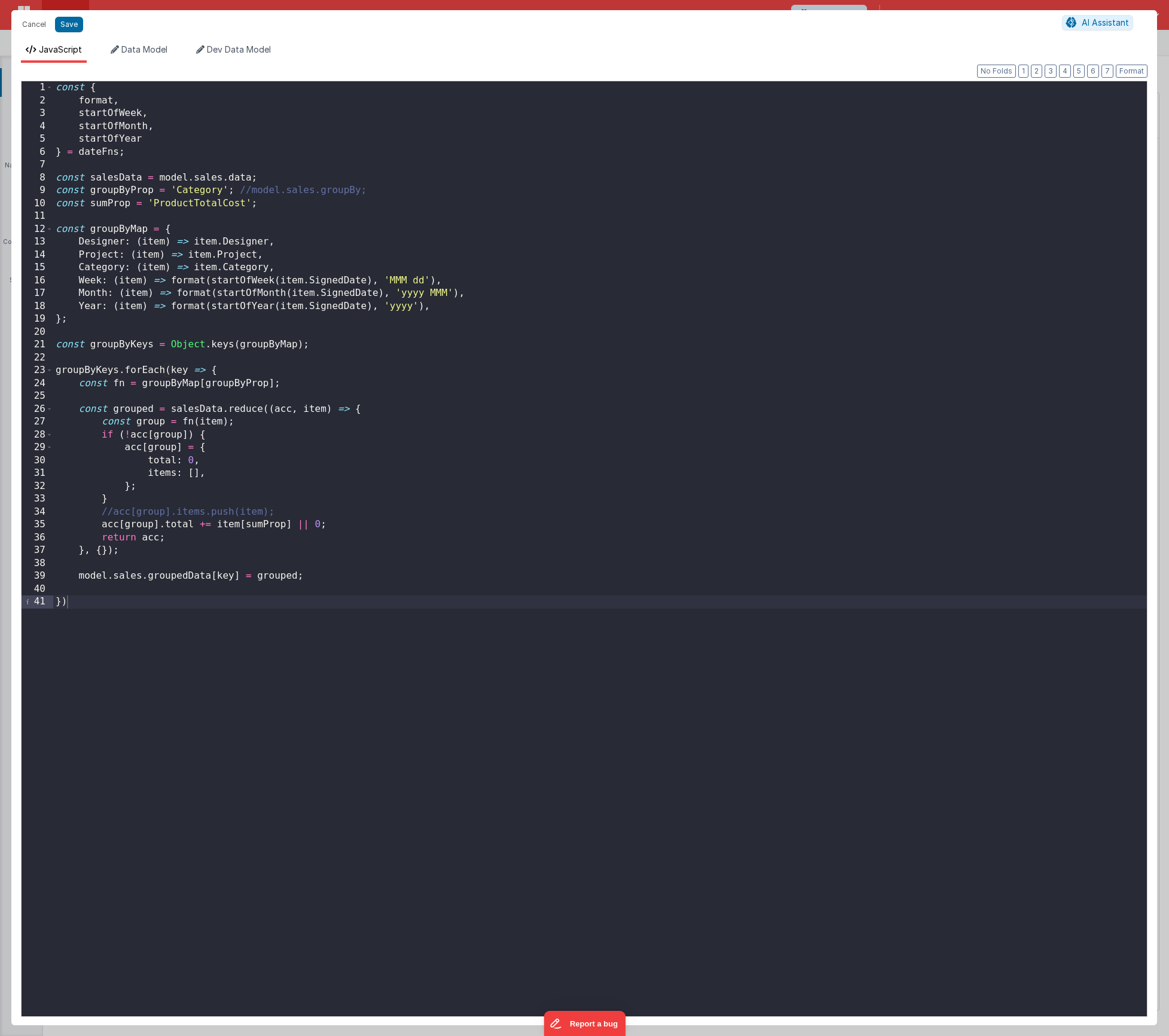
click at [243, 386] on div "const { format , startOfWeek , startOfMonth , startOfYear } = dateFns ; const s…" at bounding box center [600, 562] width 1094 height 961
drag, startPoint x: 76, startPoint y: 27, endPoint x: 145, endPoint y: 25, distance: 69.0
click at [76, 28] on button "Save" at bounding box center [69, 24] width 28 height 15
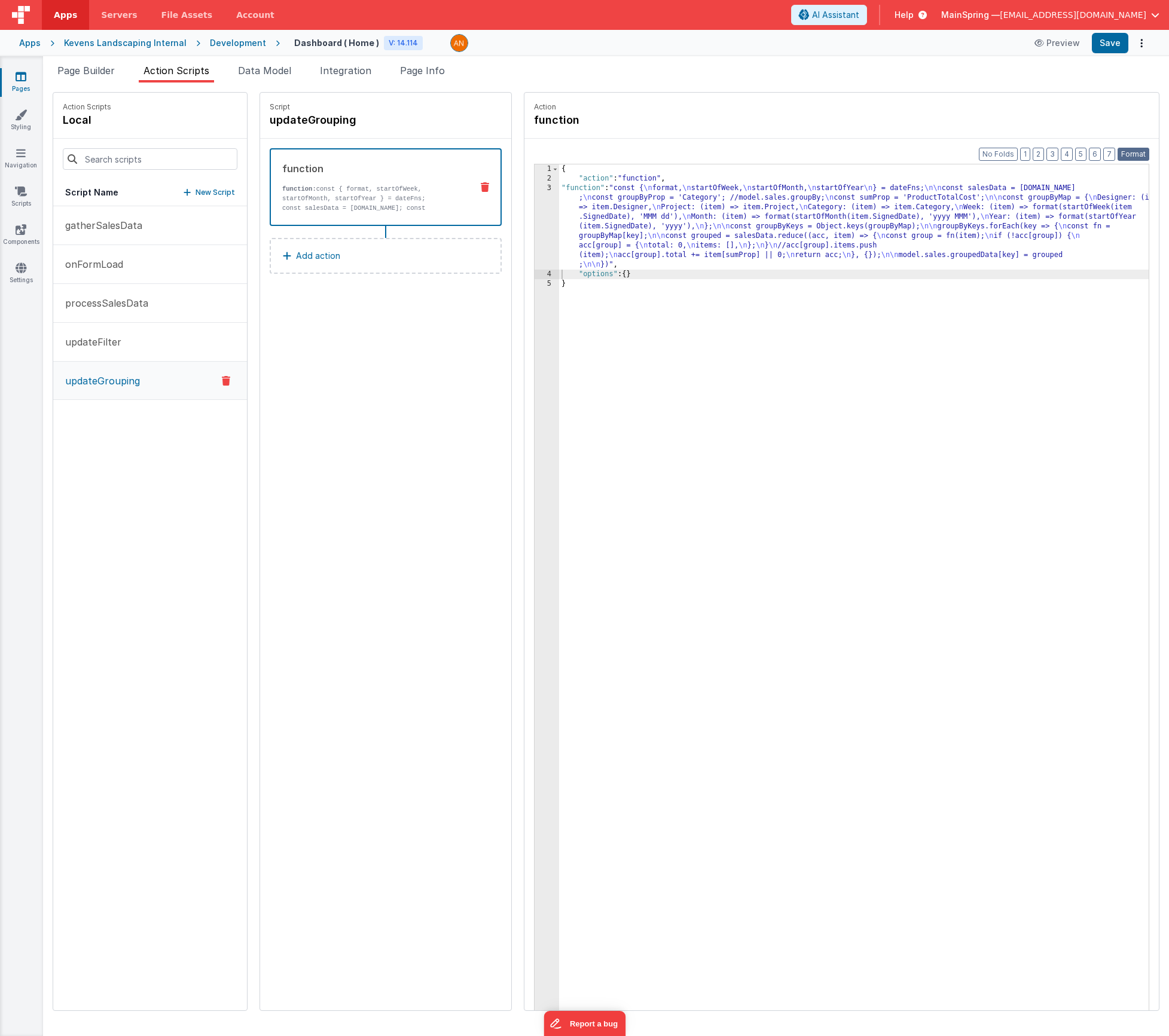
click at [1143, 151] on button "Format" at bounding box center [1133, 154] width 32 height 13
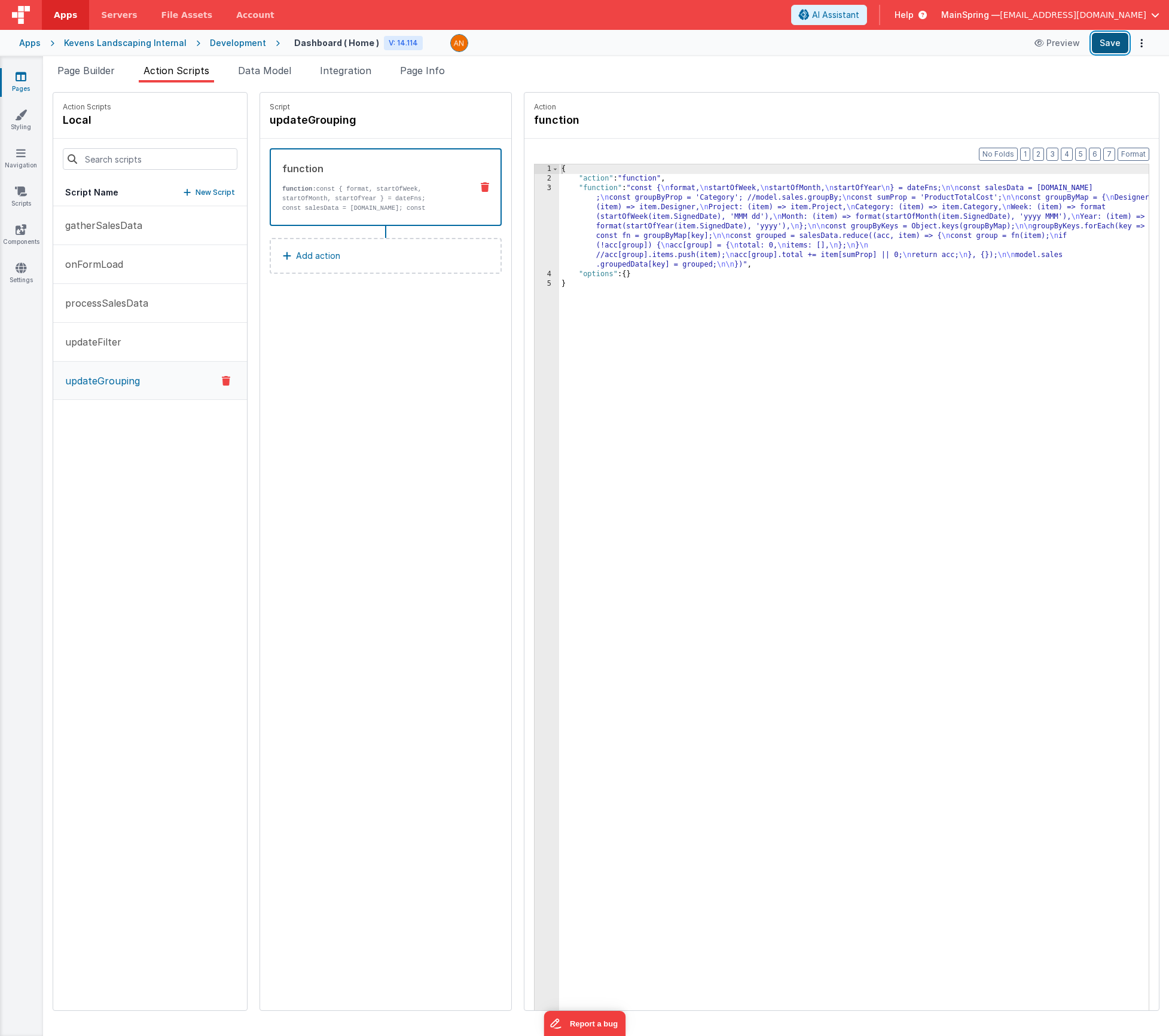
click at [1111, 43] on button "Save" at bounding box center [1110, 43] width 36 height 20
click at [687, 212] on div "{ "action" : "function" , "function" : "const { \n format, \n startOfWeek, \n s…" at bounding box center [872, 616] width 625 height 902
click at [534, 229] on div "3" at bounding box center [546, 227] width 25 height 86
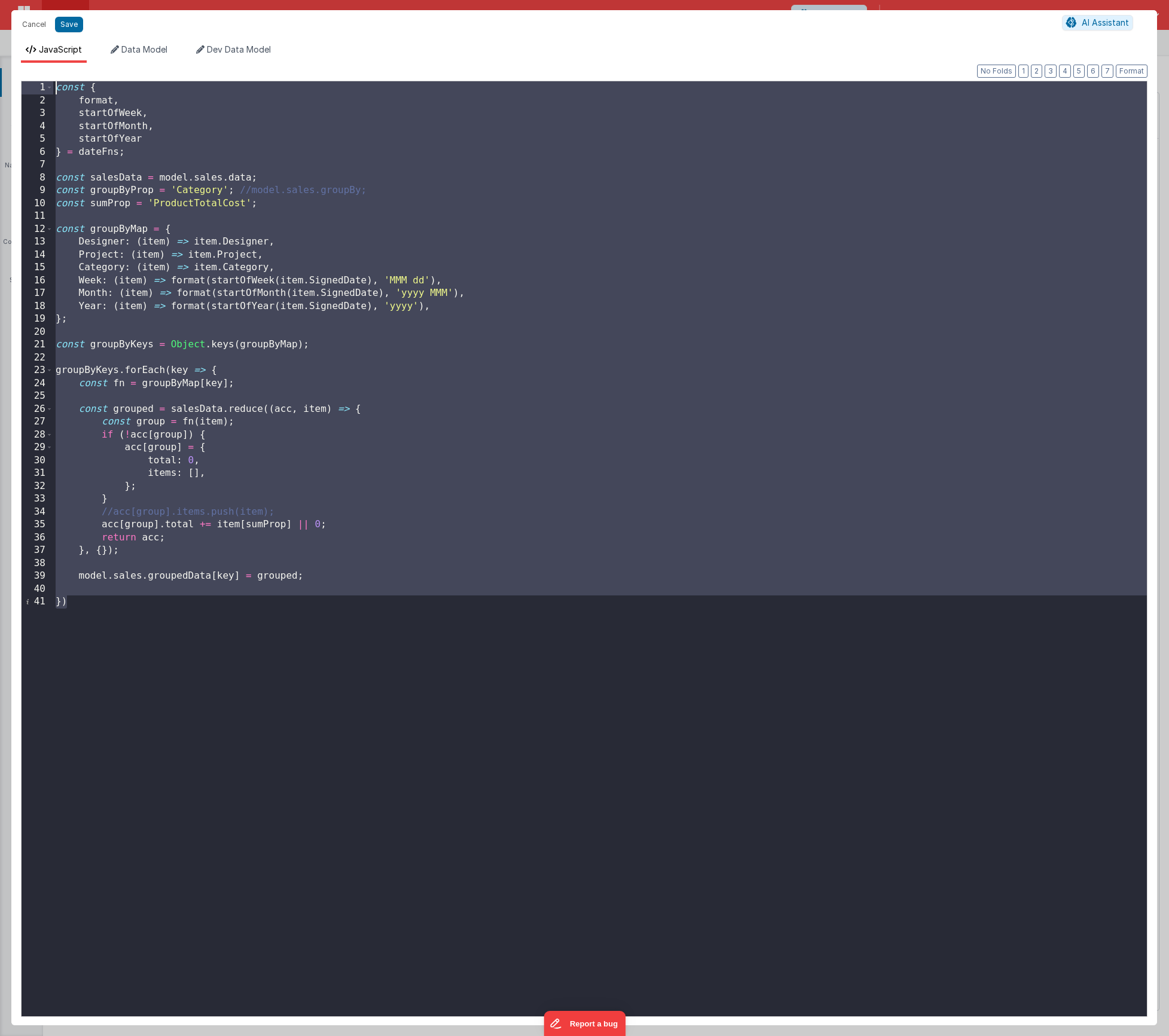
drag, startPoint x: 365, startPoint y: 666, endPoint x: -2, endPoint y: 46, distance: 720.5
click at [0, 46] on html "Cancel Save AI Assistant JavaScript Data Model Dev Data Model Format 7 6 5 4 3 …" at bounding box center [584, 518] width 1169 height 1036
click at [81, 195] on div "const { format , startOfWeek , startOfMonth , startOfYear } = dateFns ; const s…" at bounding box center [600, 562] width 1094 height 961
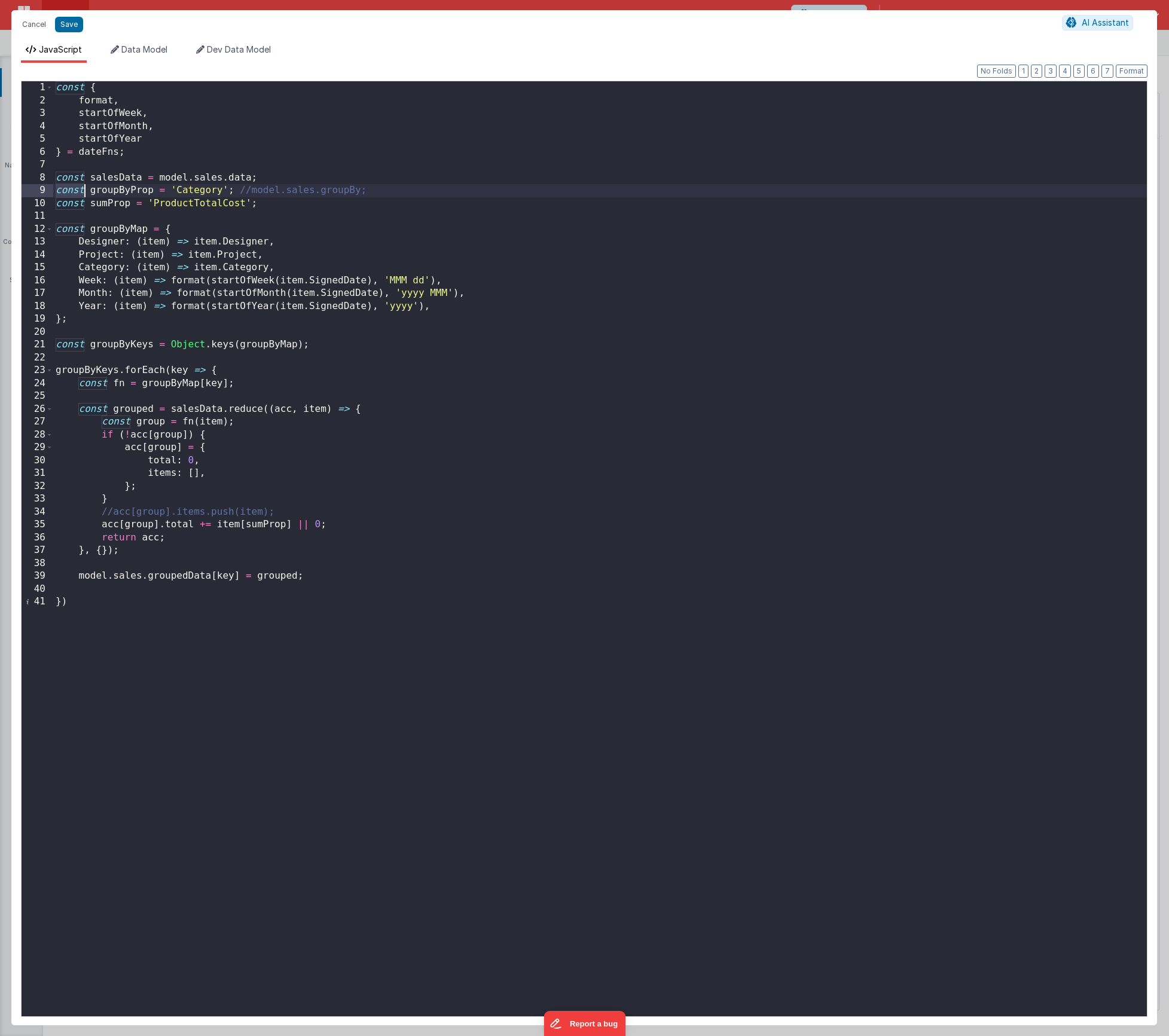
click at [81, 195] on div "const { format , startOfWeek , startOfMonth , startOfYear } = dateFns ; const s…" at bounding box center [600, 562] width 1094 height 961
click at [355, 267] on div "const { format , startOfWeek , startOfMonth , startOfYear } = dateFns ; const s…" at bounding box center [600, 562] width 1094 height 961
click at [36, 22] on button "Cancel" at bounding box center [34, 24] width 36 height 17
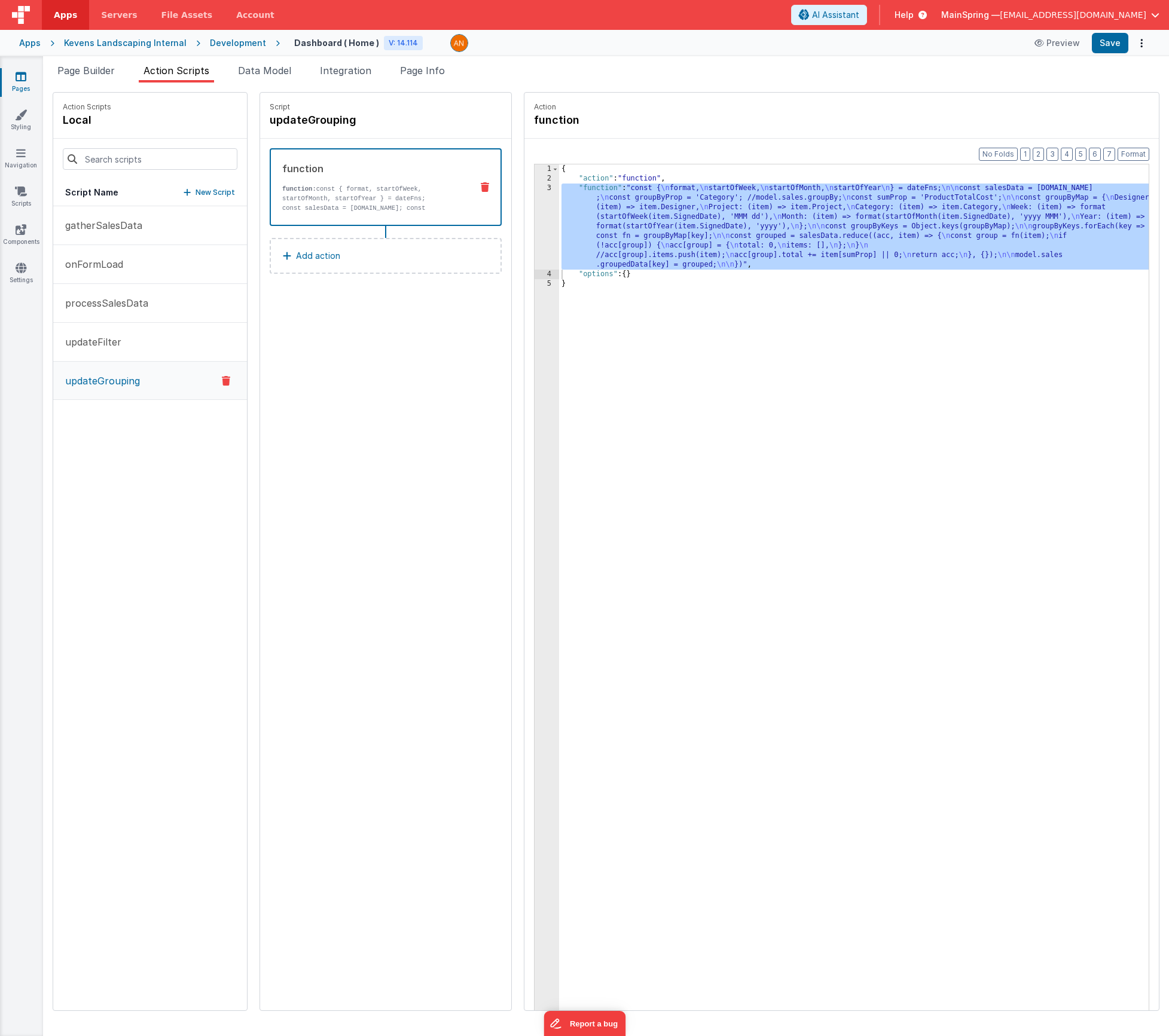
click at [656, 259] on div "{ "action" : "function" , "function" : "const { \n format, \n startOfWeek, \n s…" at bounding box center [872, 616] width 625 height 902
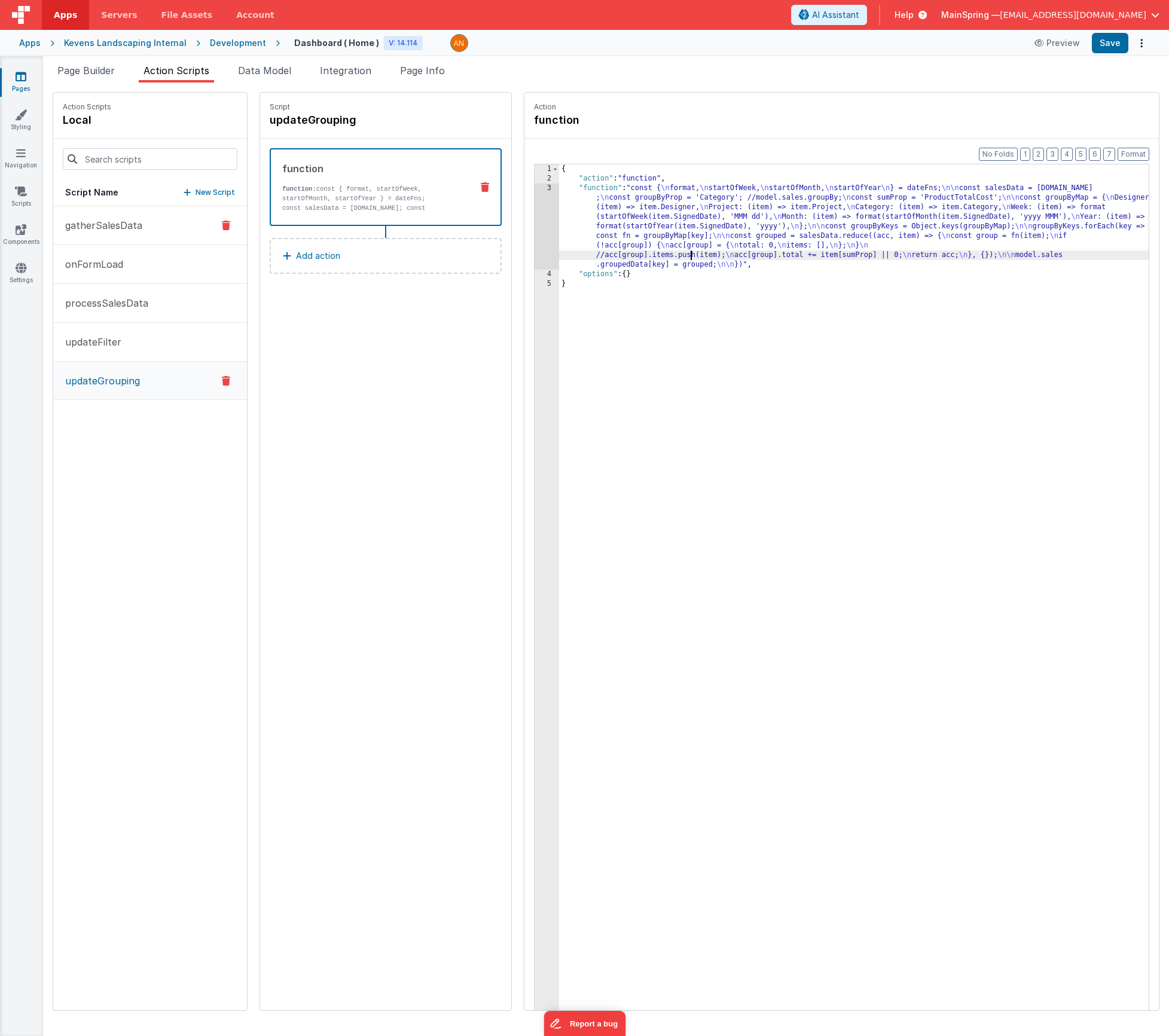
click at [102, 230] on p "gatherSalesData" at bounding box center [100, 225] width 84 height 15
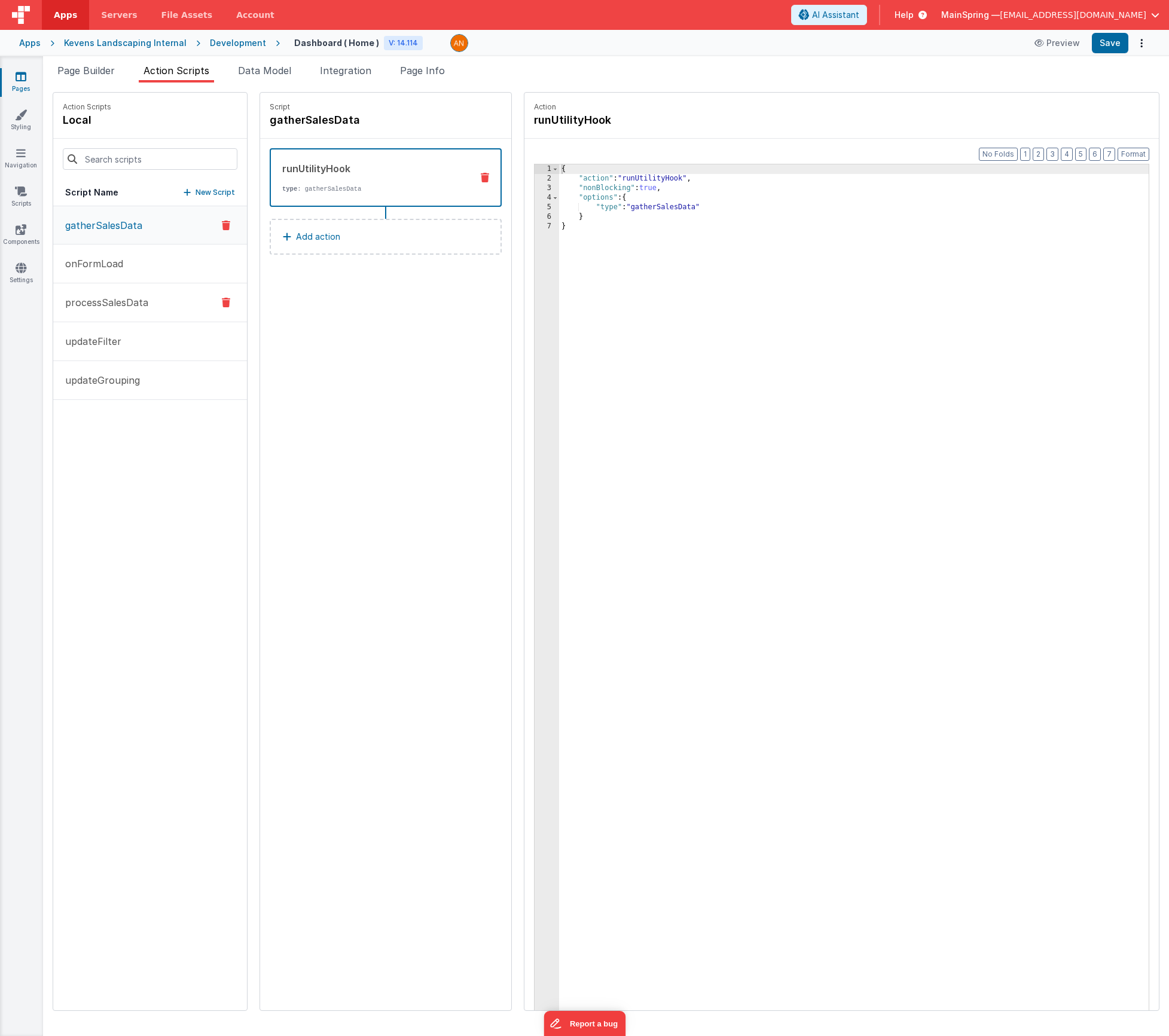
click at [135, 290] on button "processSalesData" at bounding box center [150, 302] width 194 height 39
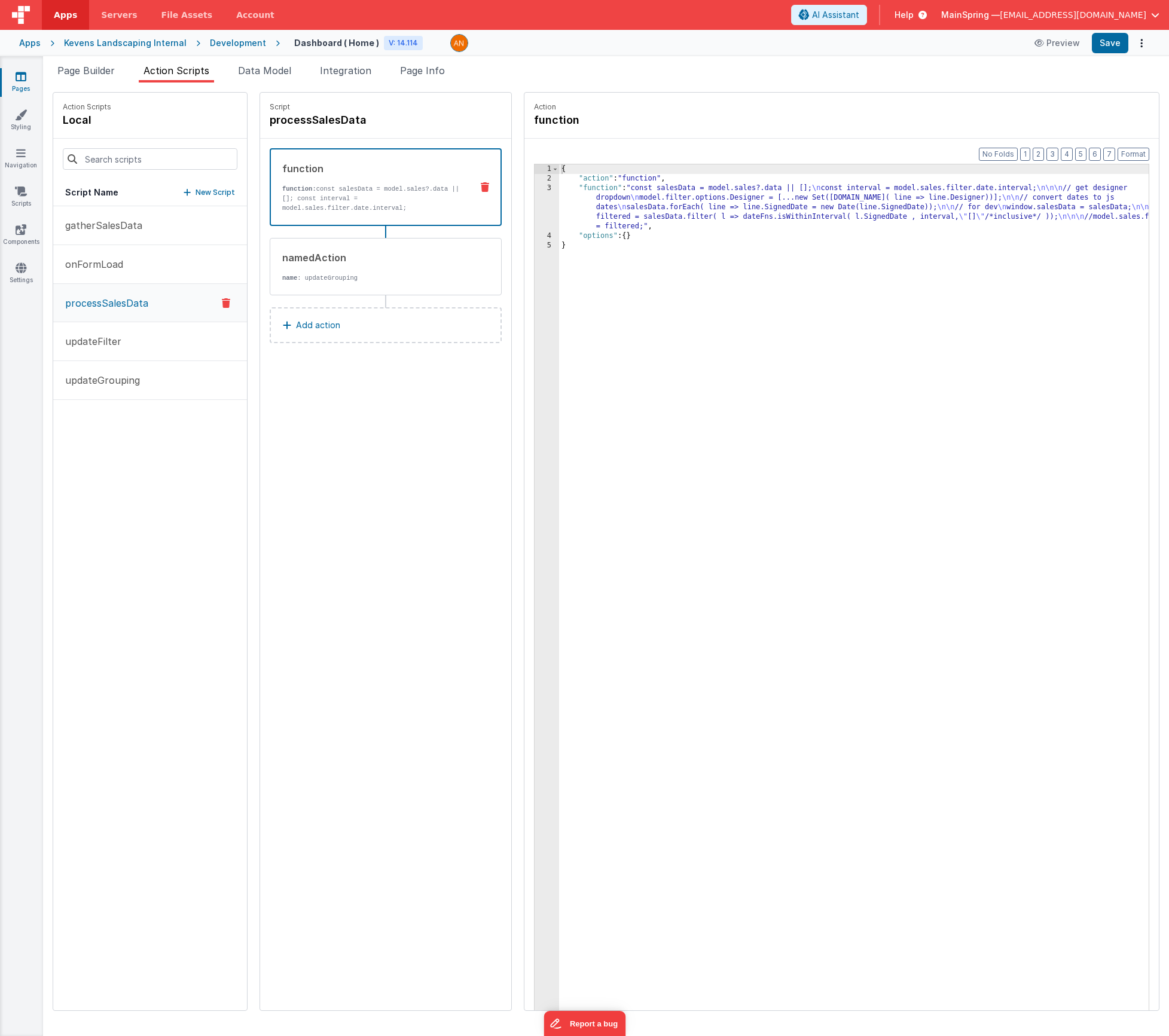
click at [666, 224] on div "{ "action" : "function" , "function" : "const salesData = model.sales?.data || …" at bounding box center [872, 616] width 625 height 902
click at [618, 205] on div "{ "action" : "function" , "function" : "const salesData = model.sales?.data || …" at bounding box center [872, 616] width 625 height 902
click at [534, 206] on div "3" at bounding box center [546, 207] width 25 height 48
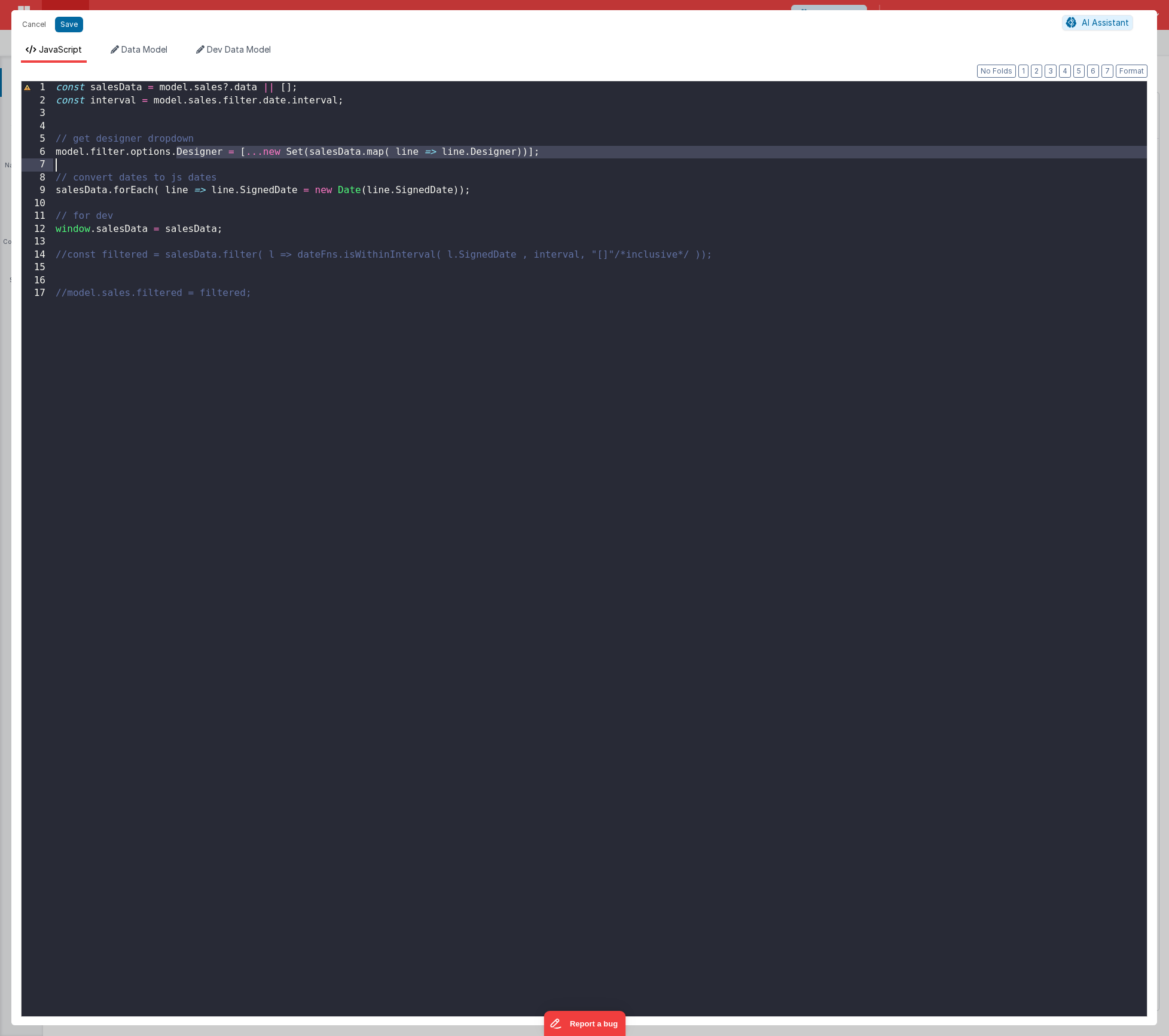
drag, startPoint x: 179, startPoint y: 154, endPoint x: 132, endPoint y: 158, distance: 47.2
click at [132, 158] on div "const salesData = model . sales ?. data || [ ] ; const interval = model . sales…" at bounding box center [600, 562] width 1094 height 961
drag, startPoint x: 145, startPoint y: 43, endPoint x: 150, endPoint y: 55, distance: 13.0
click at [145, 43] on div "JavaScript Data Model Dev Data Model Format 7 6 5 4 3 2 1 No Folds 1 2 3 4 5 6 …" at bounding box center [584, 532] width 1145 height 986
click at [150, 55] on span "Data Model" at bounding box center [144, 50] width 46 height 10
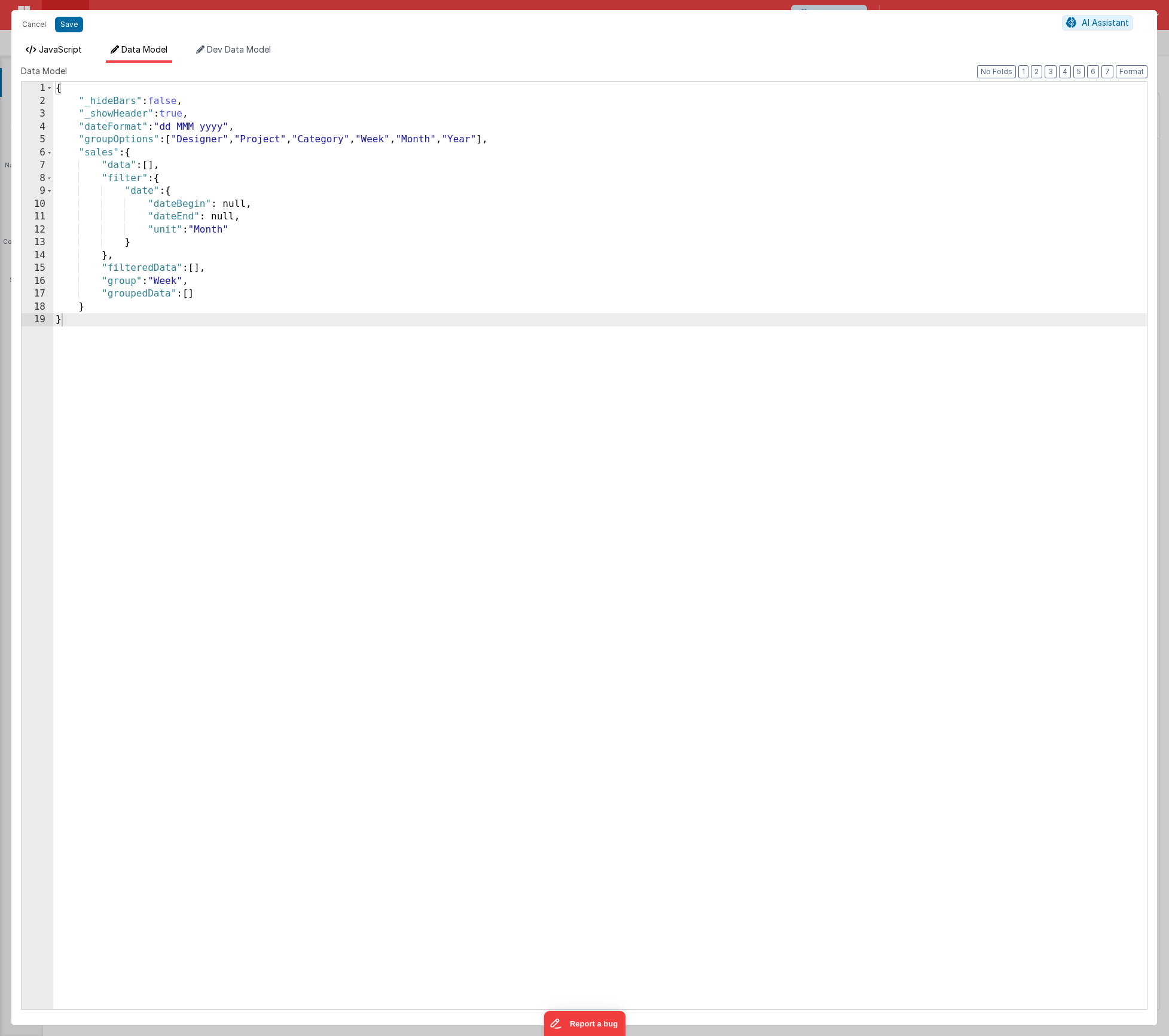
click at [69, 48] on span "JavaScript" at bounding box center [60, 50] width 43 height 10
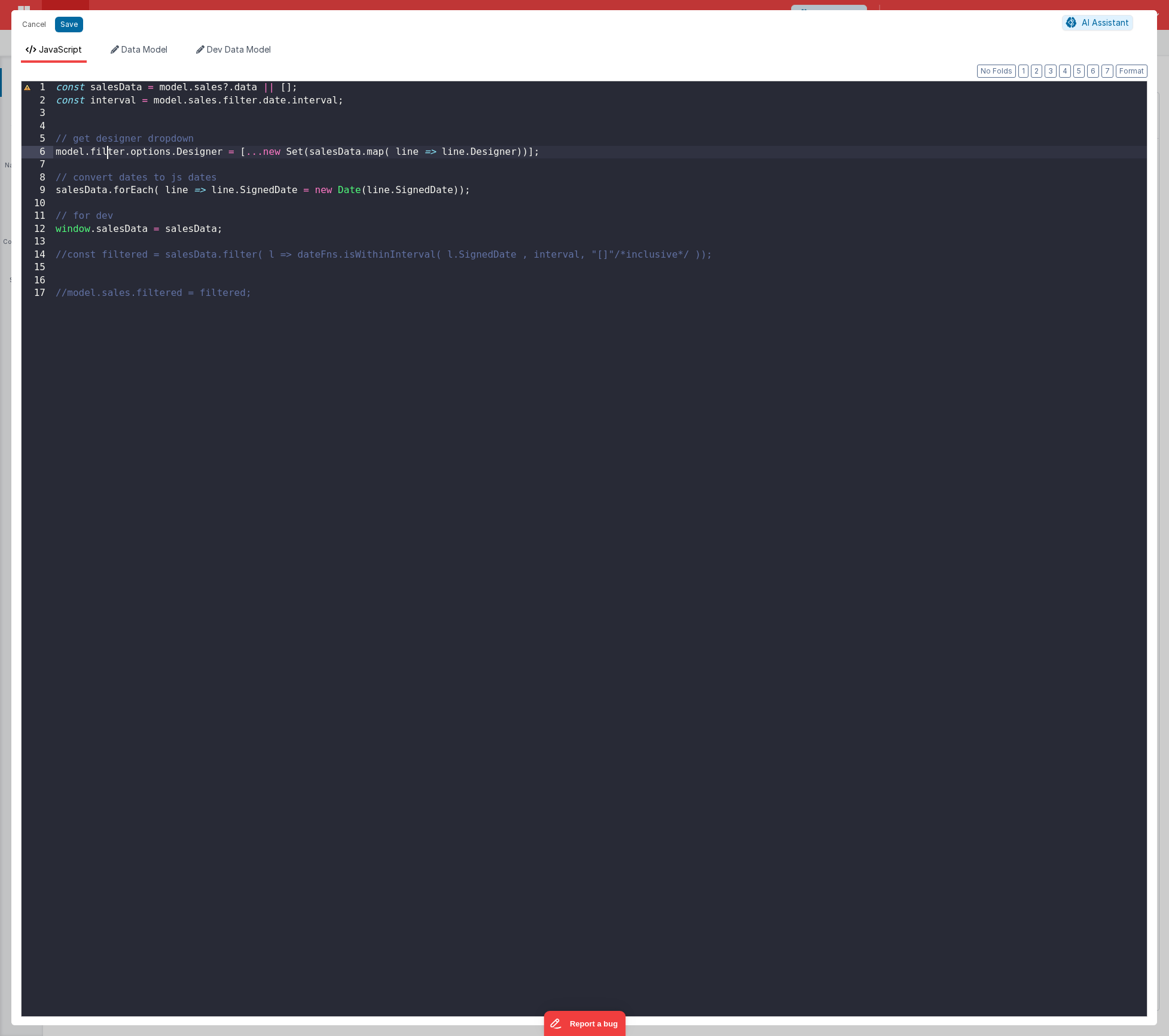
click at [108, 147] on div "const salesData = model . sales ?. data || [ ] ; const interval = model . sales…" at bounding box center [600, 562] width 1094 height 961
click at [68, 25] on button "Save" at bounding box center [69, 24] width 28 height 15
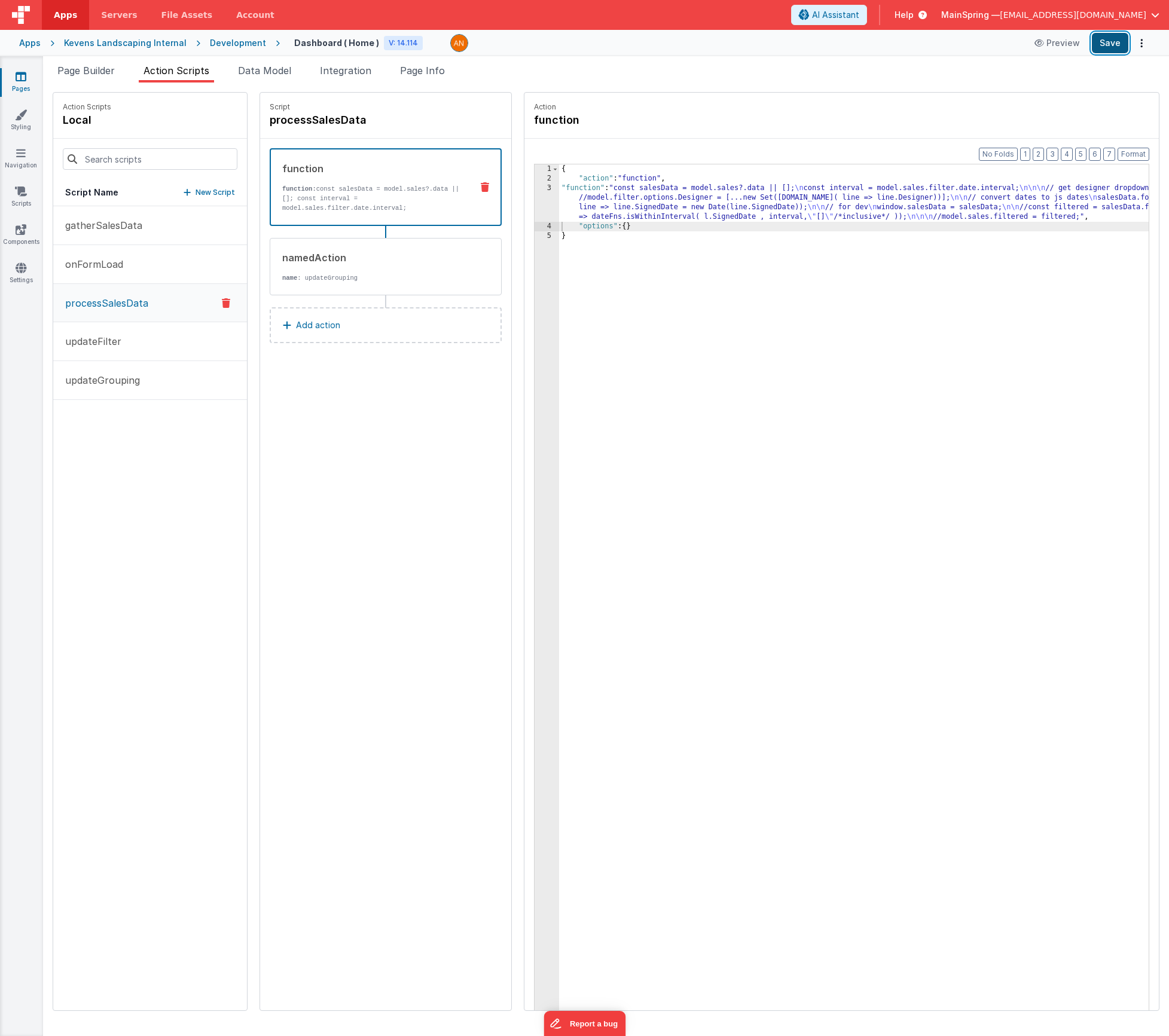
click at [1119, 43] on button "Save" at bounding box center [1110, 43] width 36 height 20
click at [747, 210] on div "{ "action" : "function" , "function" : "const salesData = model.sales?.data || …" at bounding box center [872, 616] width 625 height 902
click at [534, 195] on div "3" at bounding box center [546, 203] width 25 height 38
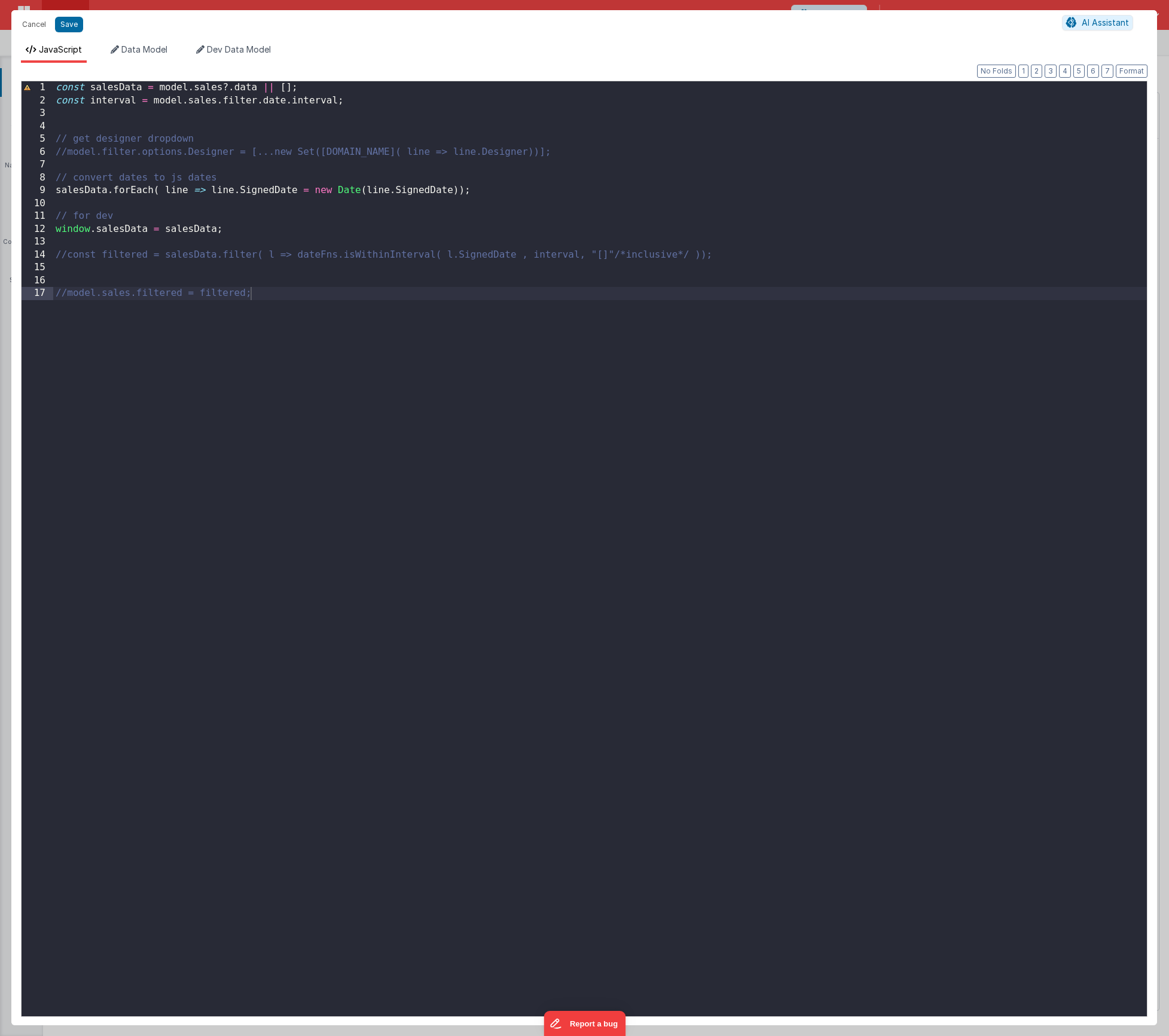
click at [278, 434] on div "const salesData = model . sales ?. data || [ ] ; const interval = model . sales…" at bounding box center [600, 562] width 1094 height 961
click at [43, 24] on button "Cancel" at bounding box center [34, 24] width 36 height 17
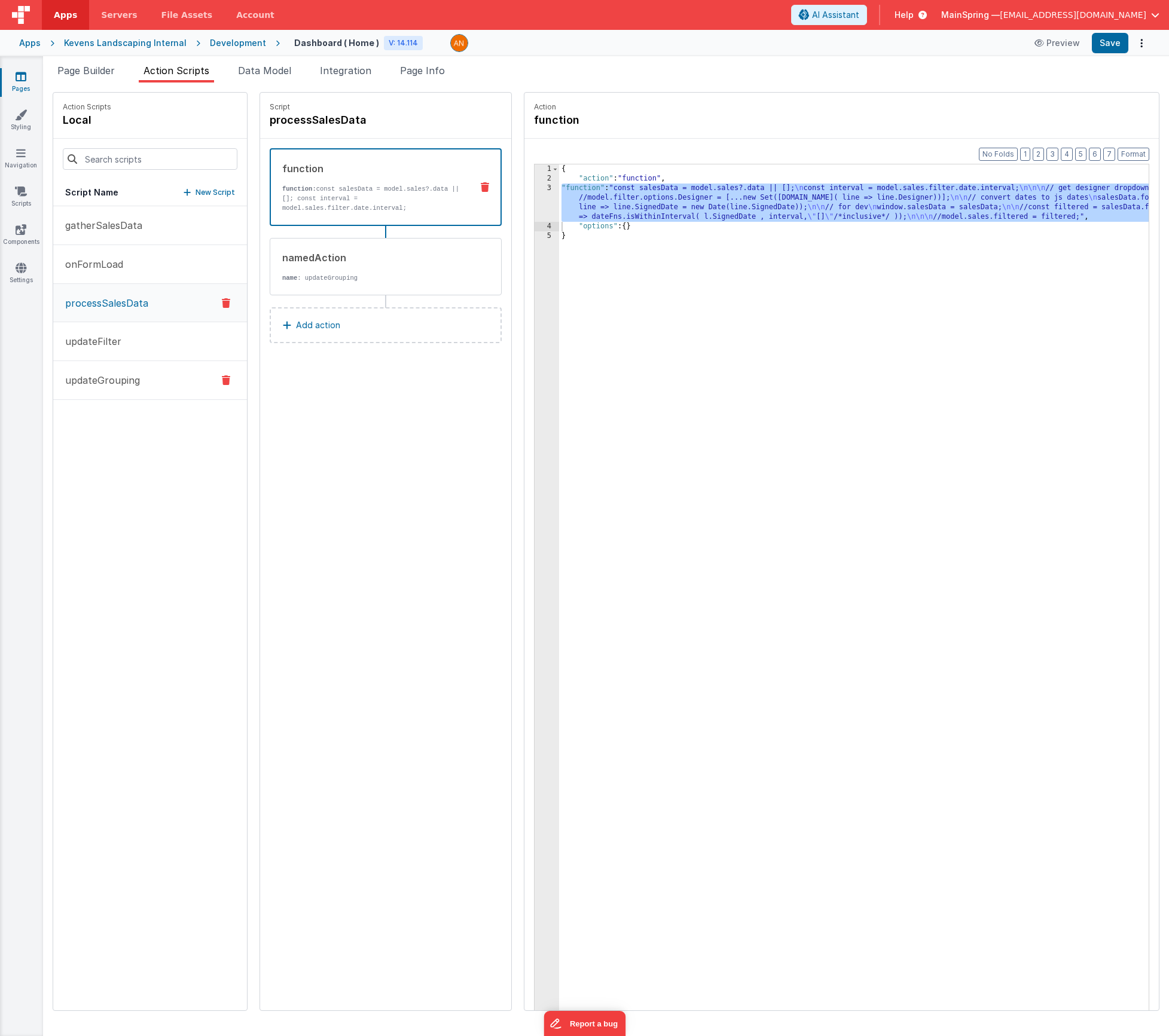
click at [102, 387] on p "updateGrouping" at bounding box center [98, 380] width 82 height 15
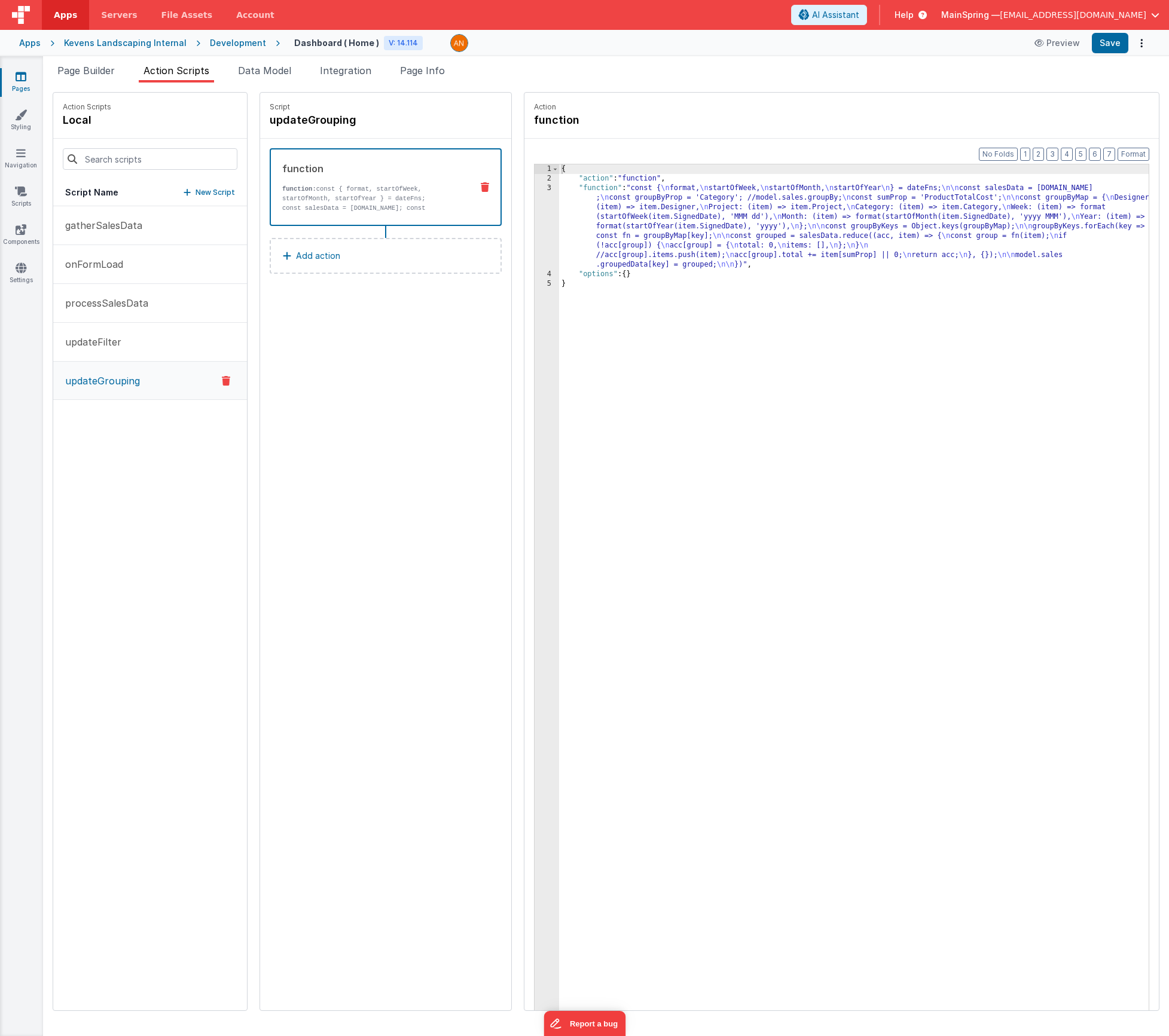
click at [653, 213] on div "{ "action" : "function" , "function" : "const { \n format, \n startOfWeek, \n s…" at bounding box center [872, 616] width 625 height 902
click at [534, 210] on div "3" at bounding box center [546, 227] width 25 height 86
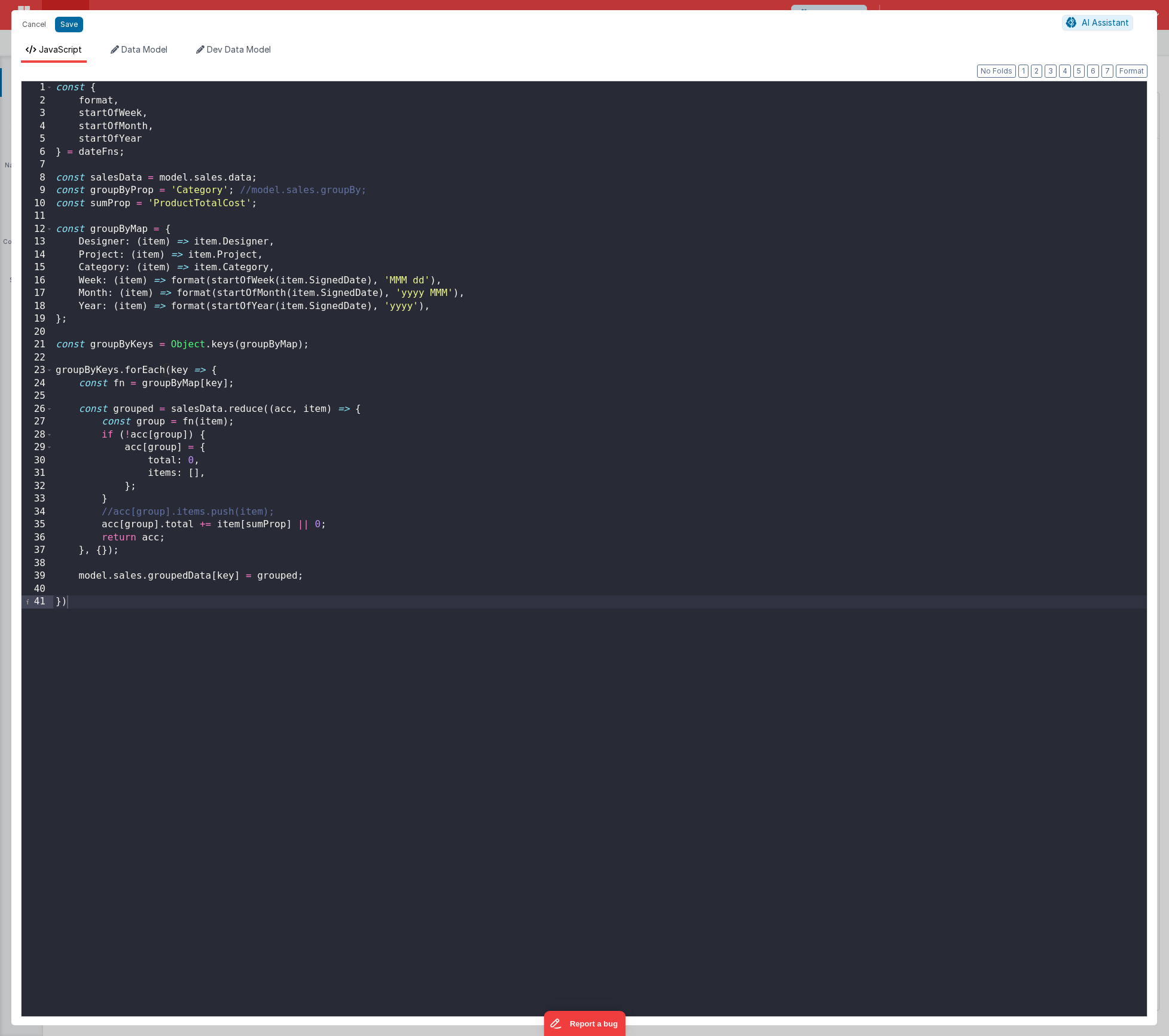
click at [55, 89] on div "const { format , startOfWeek , startOfMonth , startOfYear } = dateFns ; const s…" at bounding box center [600, 562] width 1094 height 961
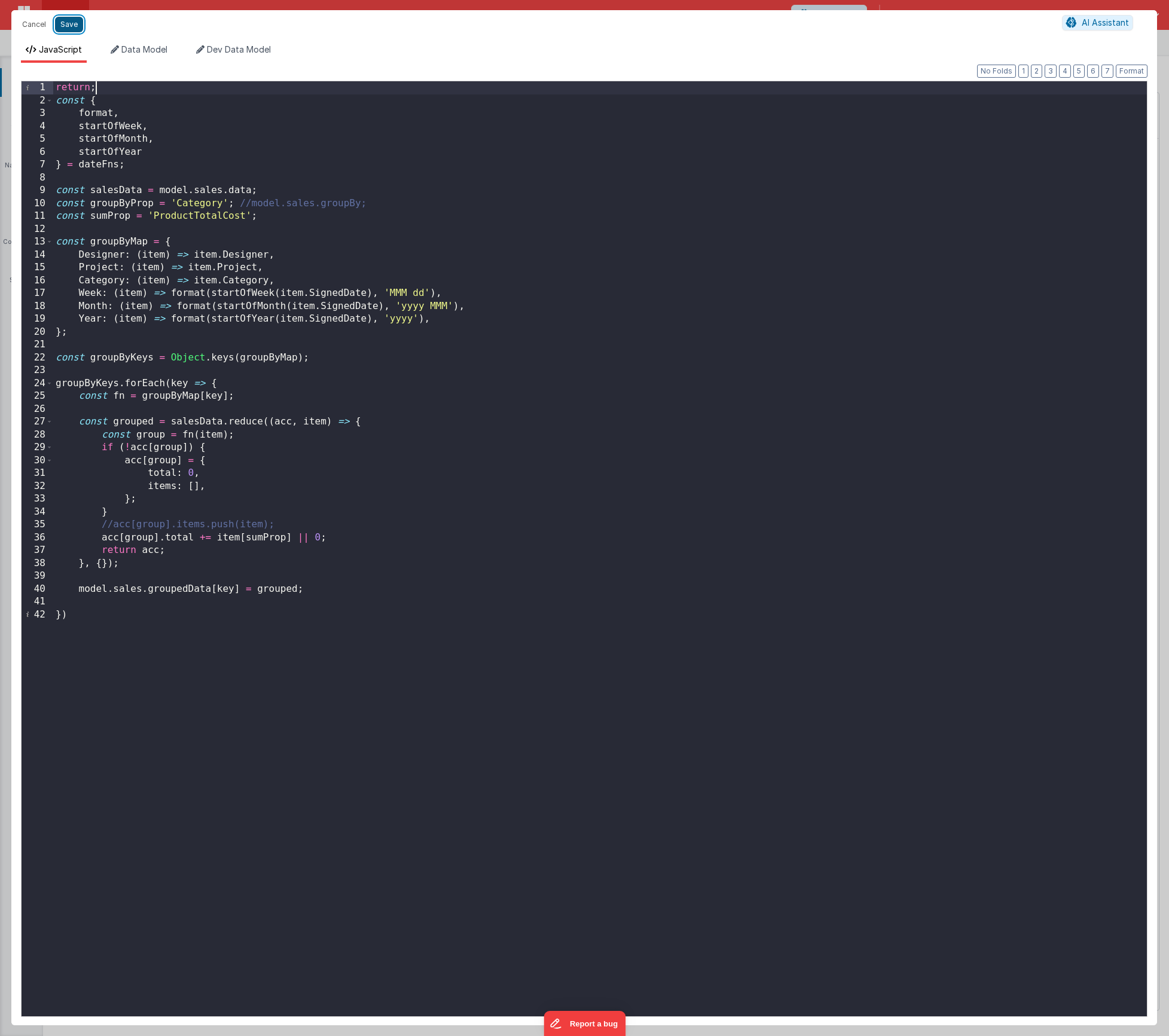
click at [66, 24] on button "Save" at bounding box center [69, 24] width 28 height 15
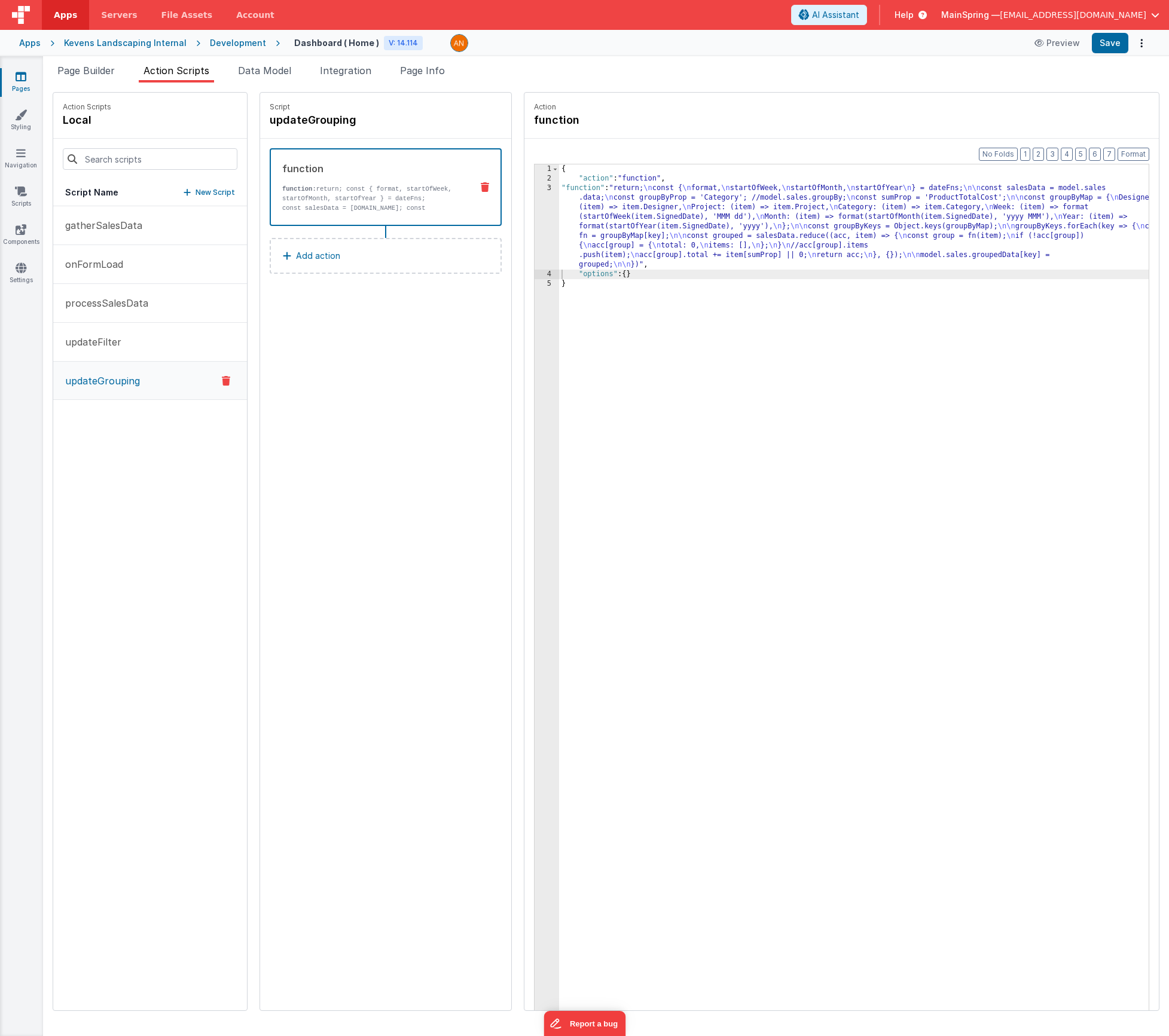
click at [689, 233] on div "{ "action" : "function" , "function" : "return; \n const { \n format, \n startO…" at bounding box center [872, 616] width 625 height 902
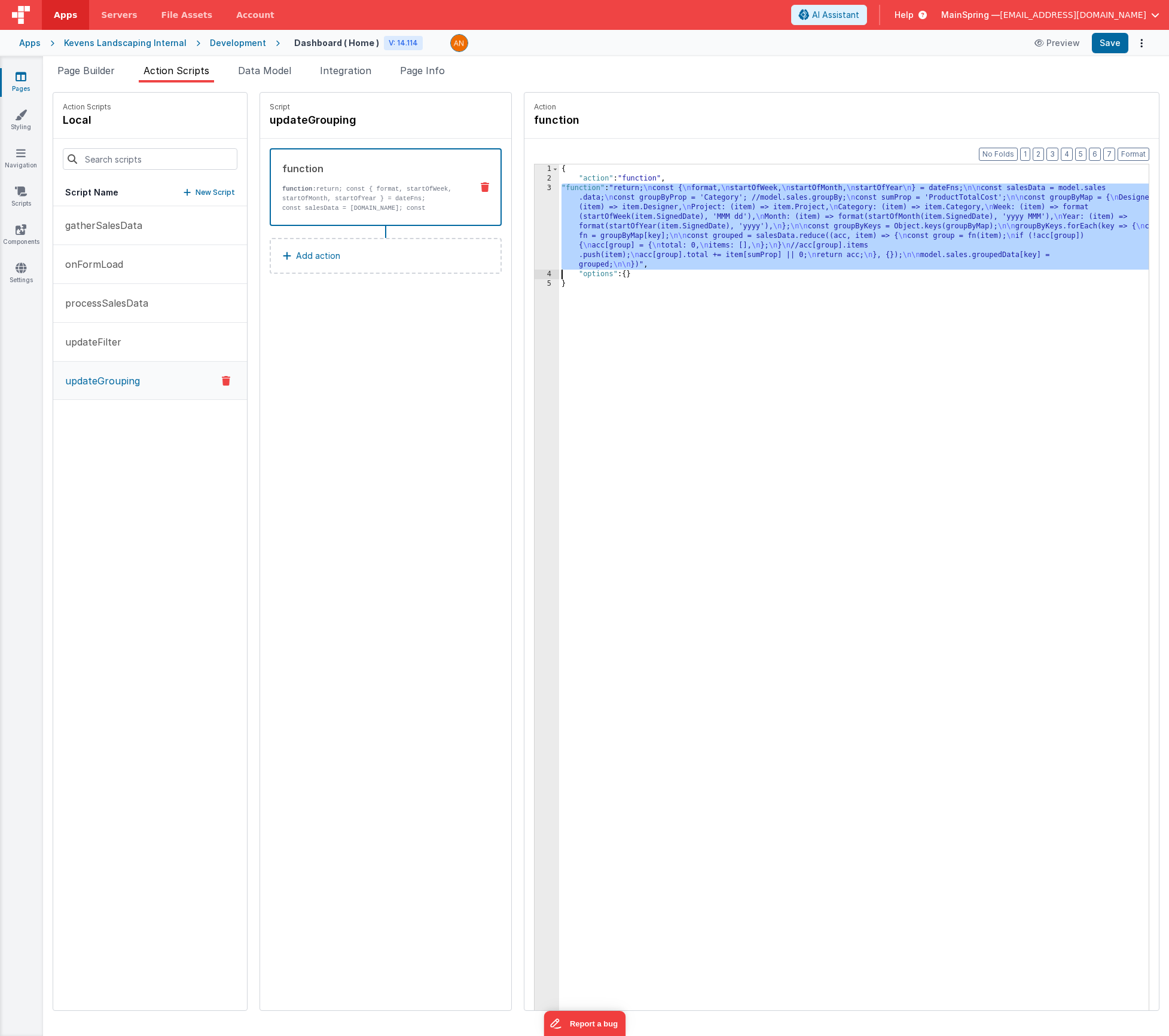
click at [534, 232] on div "3" at bounding box center [546, 227] width 25 height 86
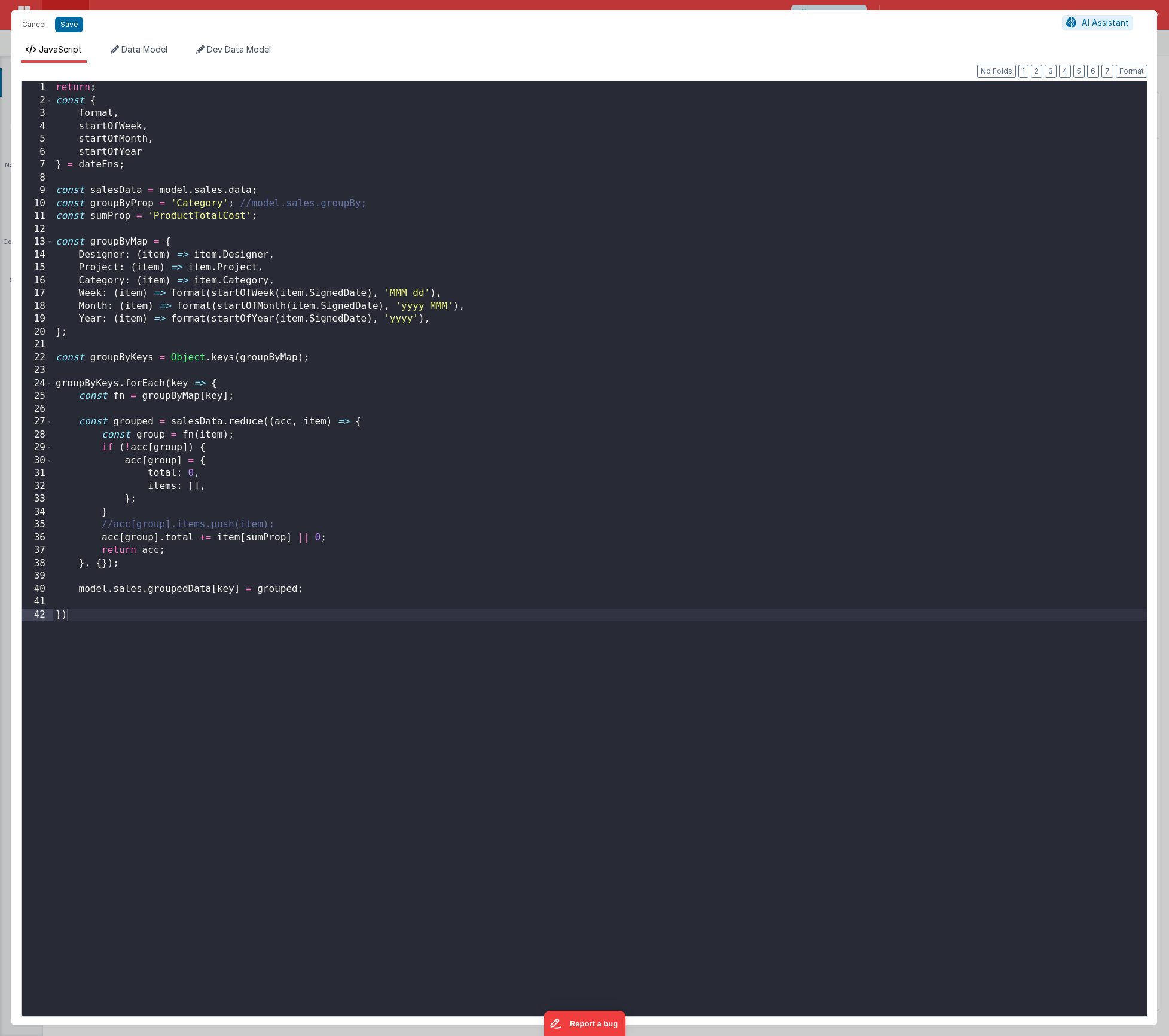
click at [248, 469] on div "return ; const { format , startOfWeek , startOfMonth , startOfYear } = dateFns …" at bounding box center [600, 562] width 1094 height 961
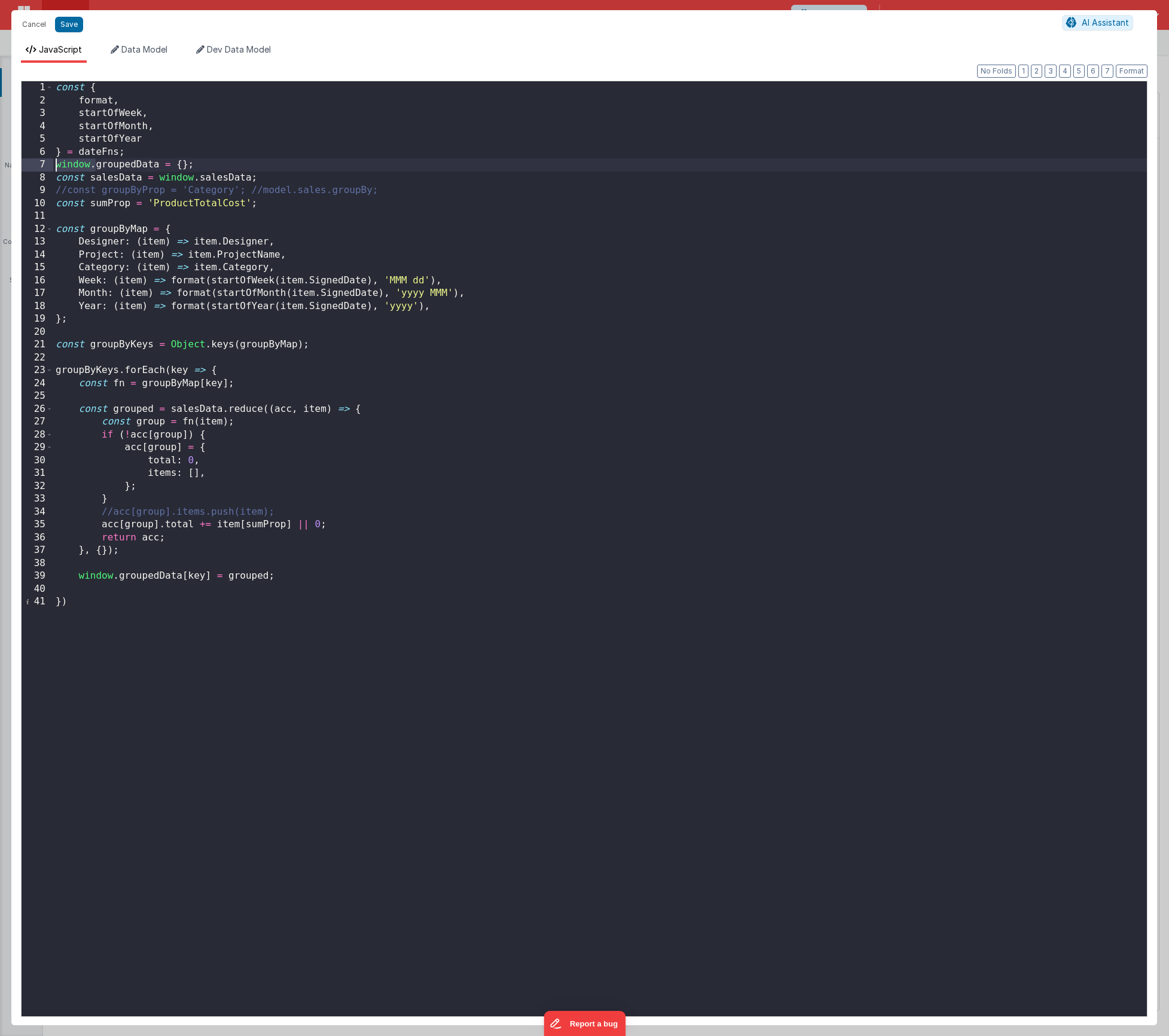
drag, startPoint x: 97, startPoint y: 163, endPoint x: 33, endPoint y: 162, distance: 64.0
click at [33, 162] on div "1 2 3 4 5 6 7 8 9 10 11 12 13 14 15 16 17 18 19 20 21 22 23 24 25 26 27 28 29 3…" at bounding box center [584, 549] width 1126 height 936
click at [181, 178] on div "const { format , startOfWeek , startOfMonth , startOfYear } = dateFns ; const s…" at bounding box center [600, 562] width 1094 height 961
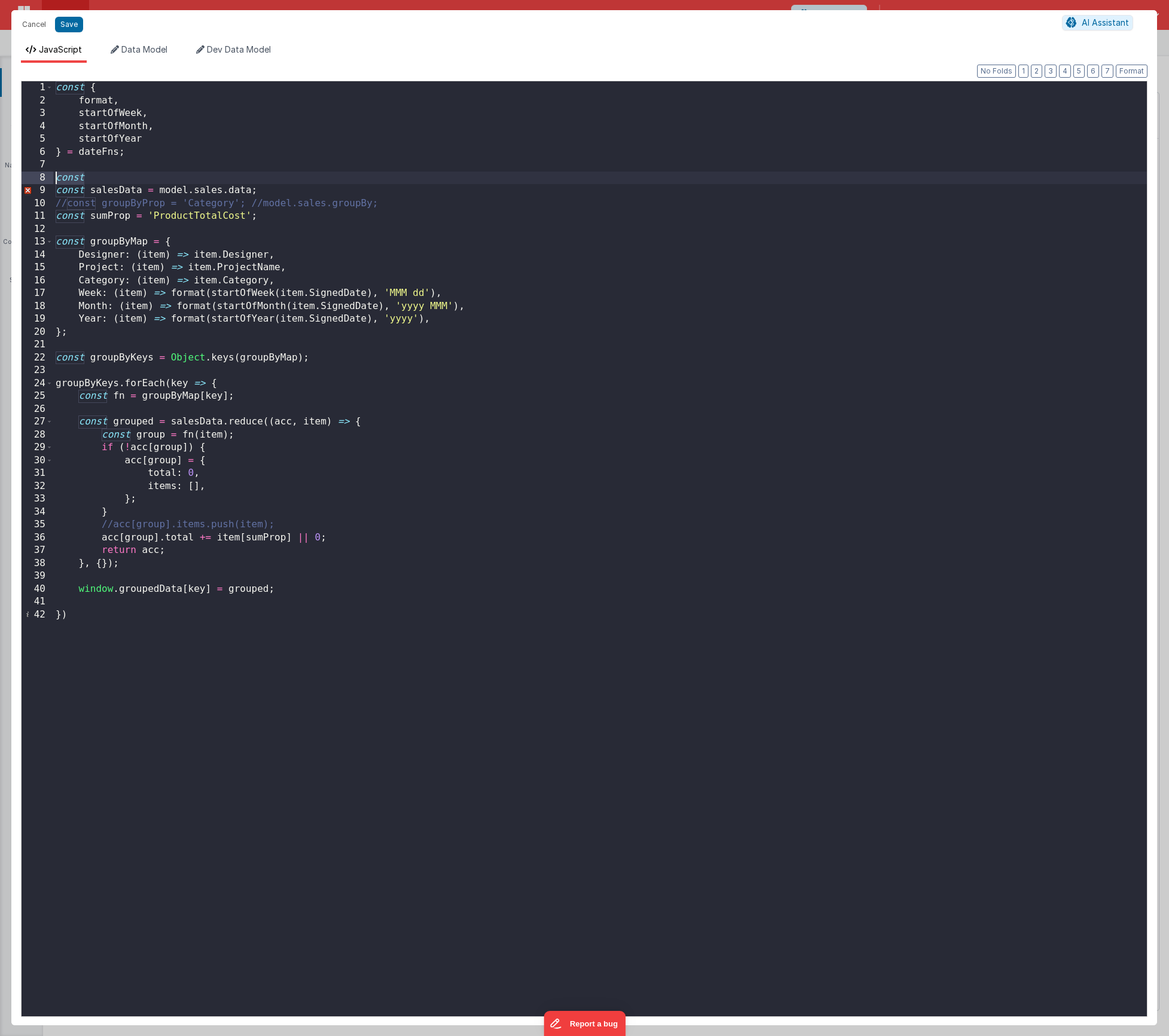
paste textarea
click at [302, 201] on div "const { format , startOfWeek , startOfMonth , startOfYear } = dateFns ; //const…" at bounding box center [600, 562] width 1094 height 961
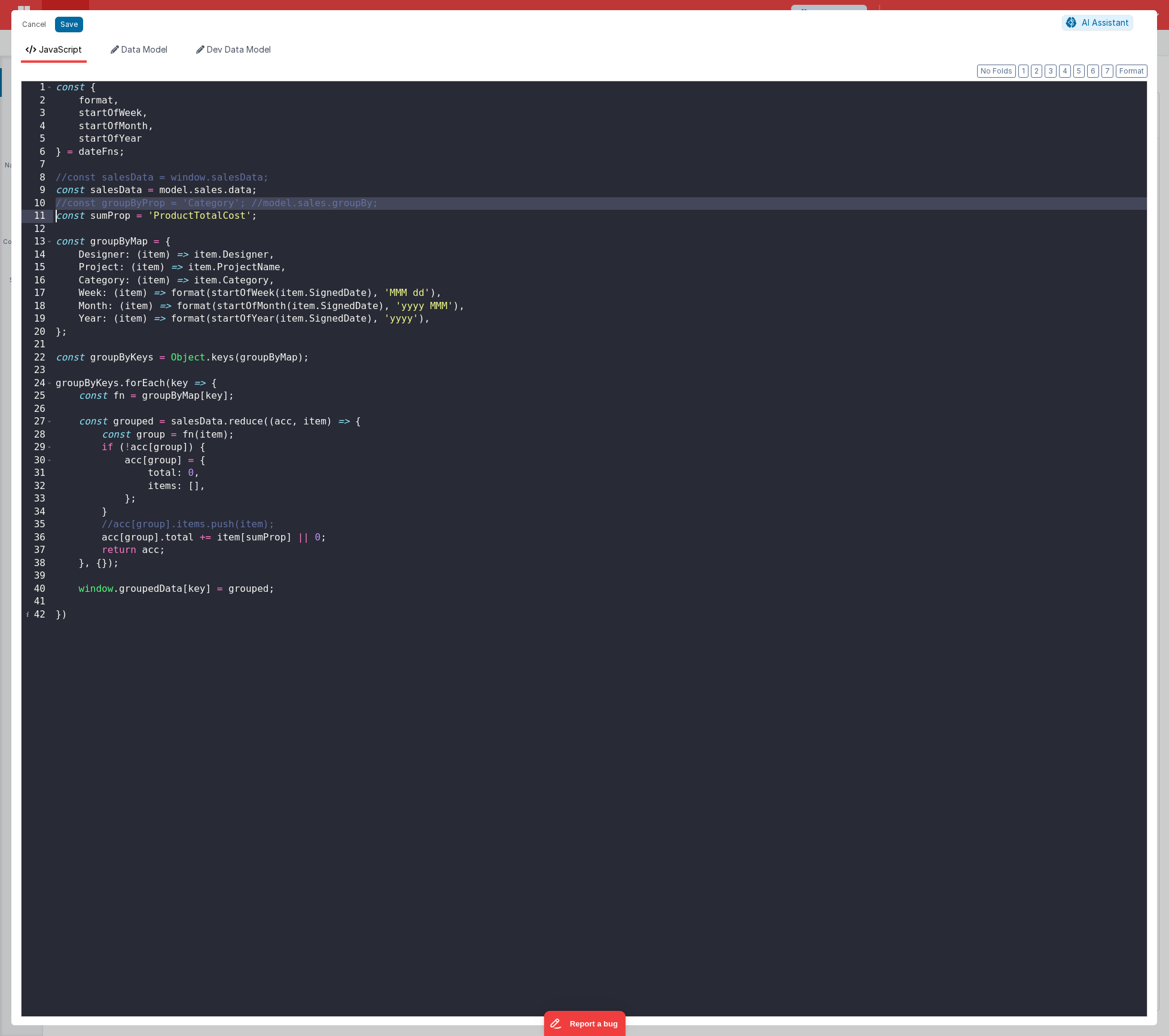
click at [302, 201] on div "const { format , startOfWeek , startOfMonth , startOfYear } = dateFns ; //const…" at bounding box center [600, 562] width 1094 height 961
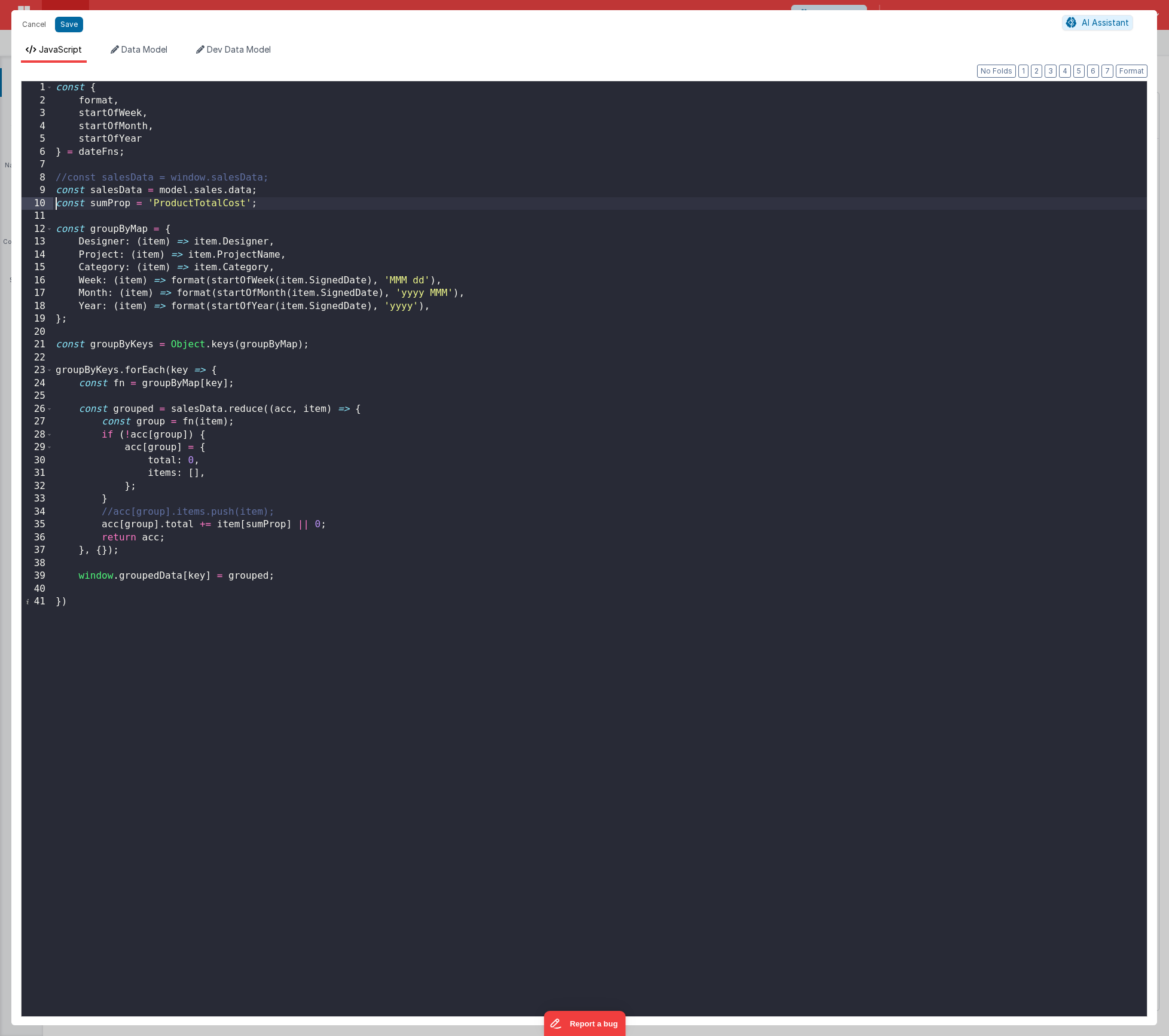
click at [106, 577] on div "const { format , startOfWeek , startOfMonth , startOfYear } = dateFns ; //const…" at bounding box center [600, 562] width 1094 height 961
click at [137, 609] on div "const { format , startOfWeek , startOfMonth , startOfYear } = dateFns ; //const…" at bounding box center [600, 562] width 1094 height 961
click at [75, 29] on button "Save" at bounding box center [69, 24] width 28 height 15
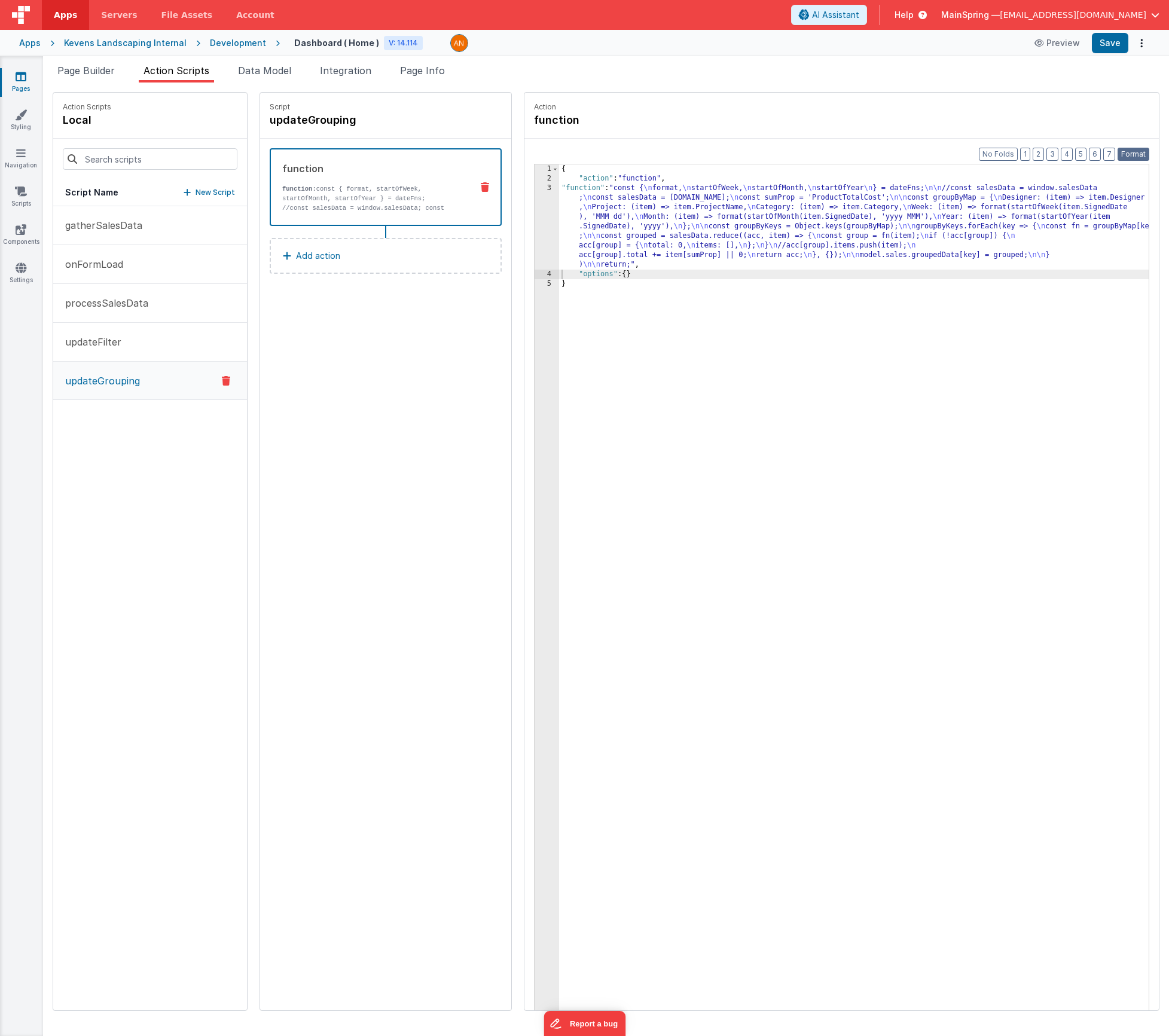
click at [1133, 158] on button "Format" at bounding box center [1133, 154] width 32 height 13
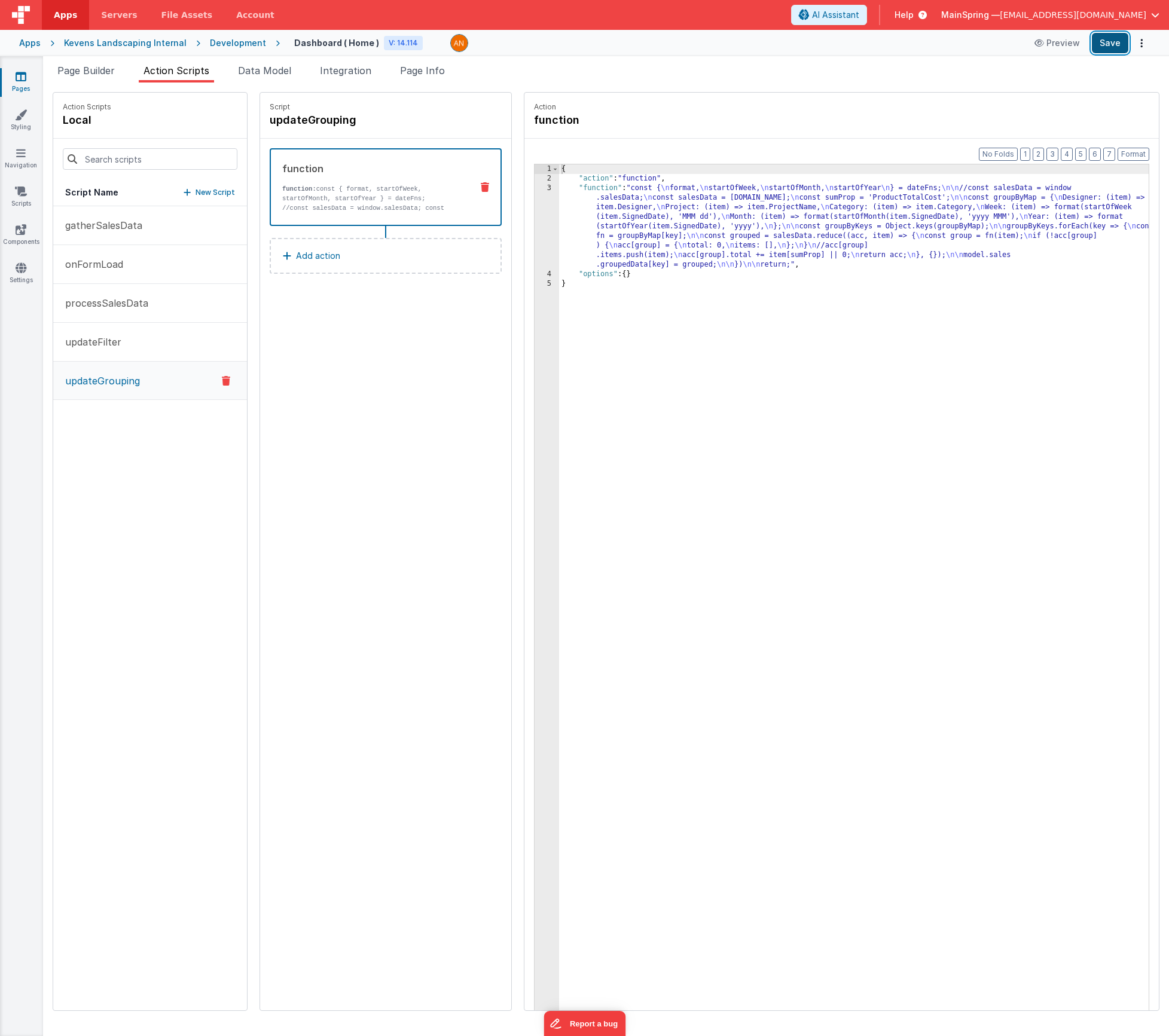
click at [1106, 45] on button "Save" at bounding box center [1110, 43] width 36 height 20
click at [92, 74] on span "Page Builder" at bounding box center [86, 71] width 57 height 12
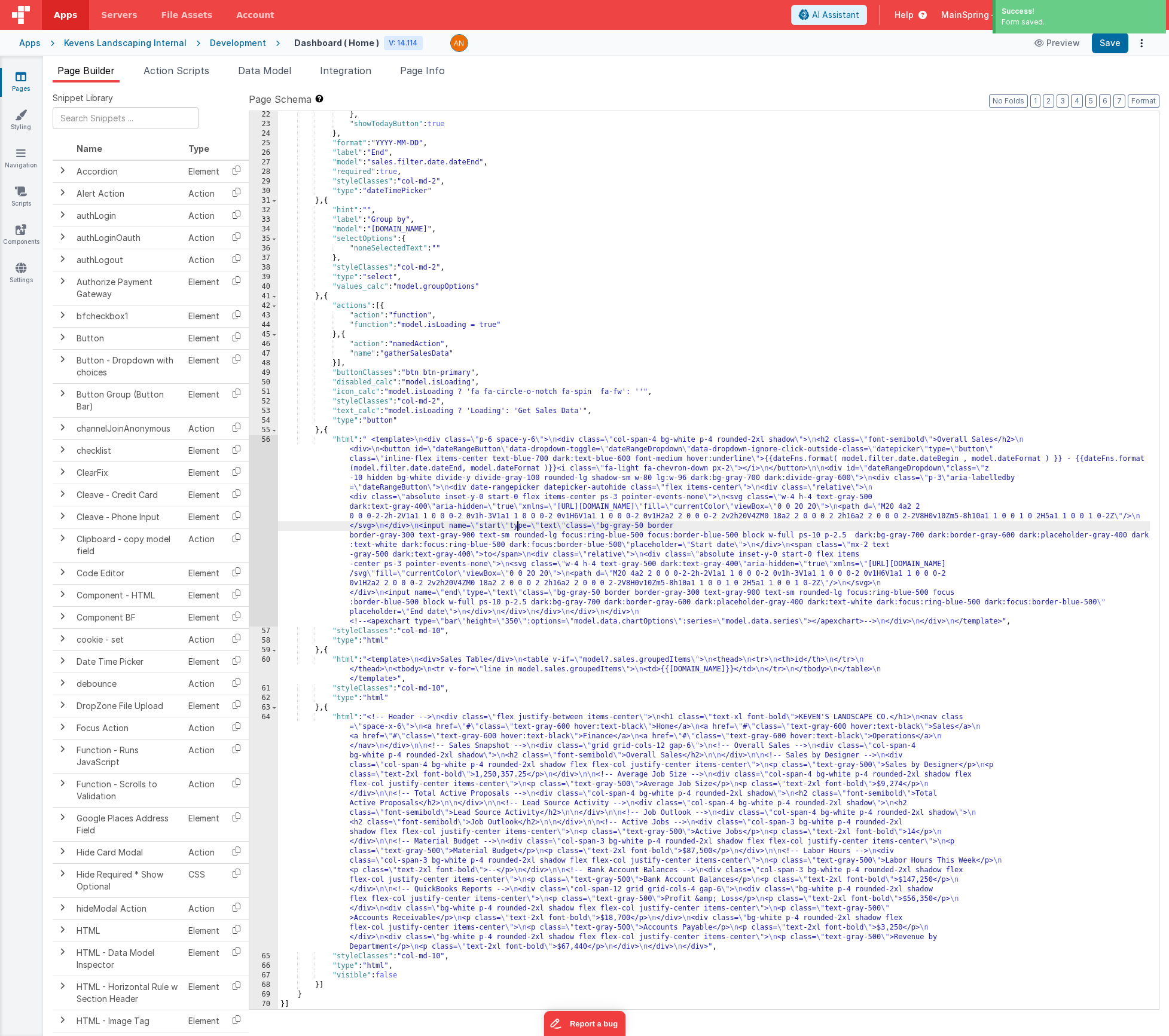
click at [515, 526] on div "} , "showTodayButton" : true } , "format" : "YYYY-MM-DD" , "label" : "End" , "m…" at bounding box center [714, 568] width 872 height 917
click at [483, 666] on div "} , "showTodayButton" : true } , "format" : "YYYY-MM-DD" , "label" : "End" , "m…" at bounding box center [714, 568] width 872 height 917
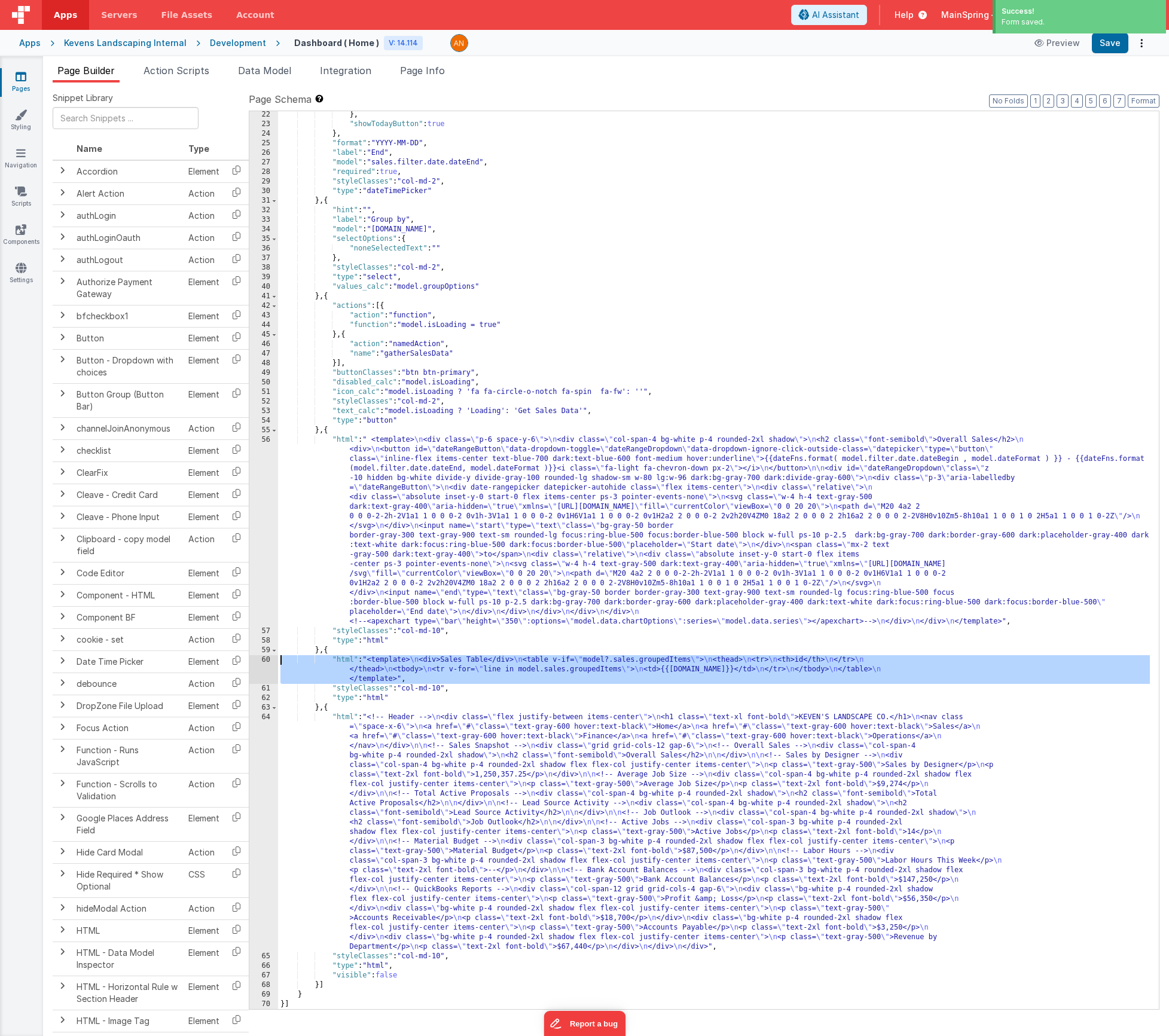
click at [255, 663] on div "60" at bounding box center [264, 669] width 29 height 29
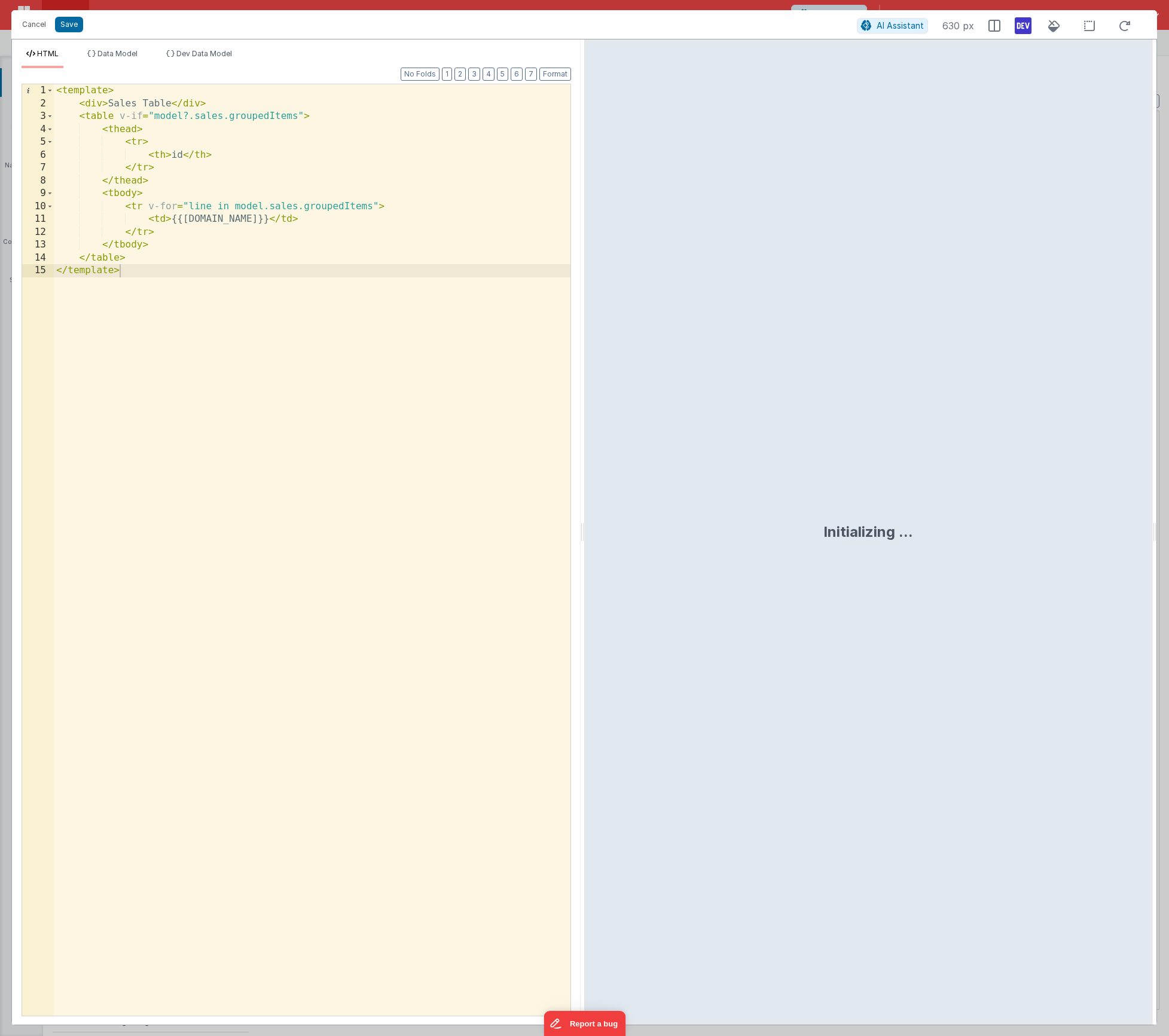
click at [181, 88] on div "< template > < div > Sales Table </ div > < table v-if = "model?.sales.groupedI…" at bounding box center [312, 563] width 517 height 957
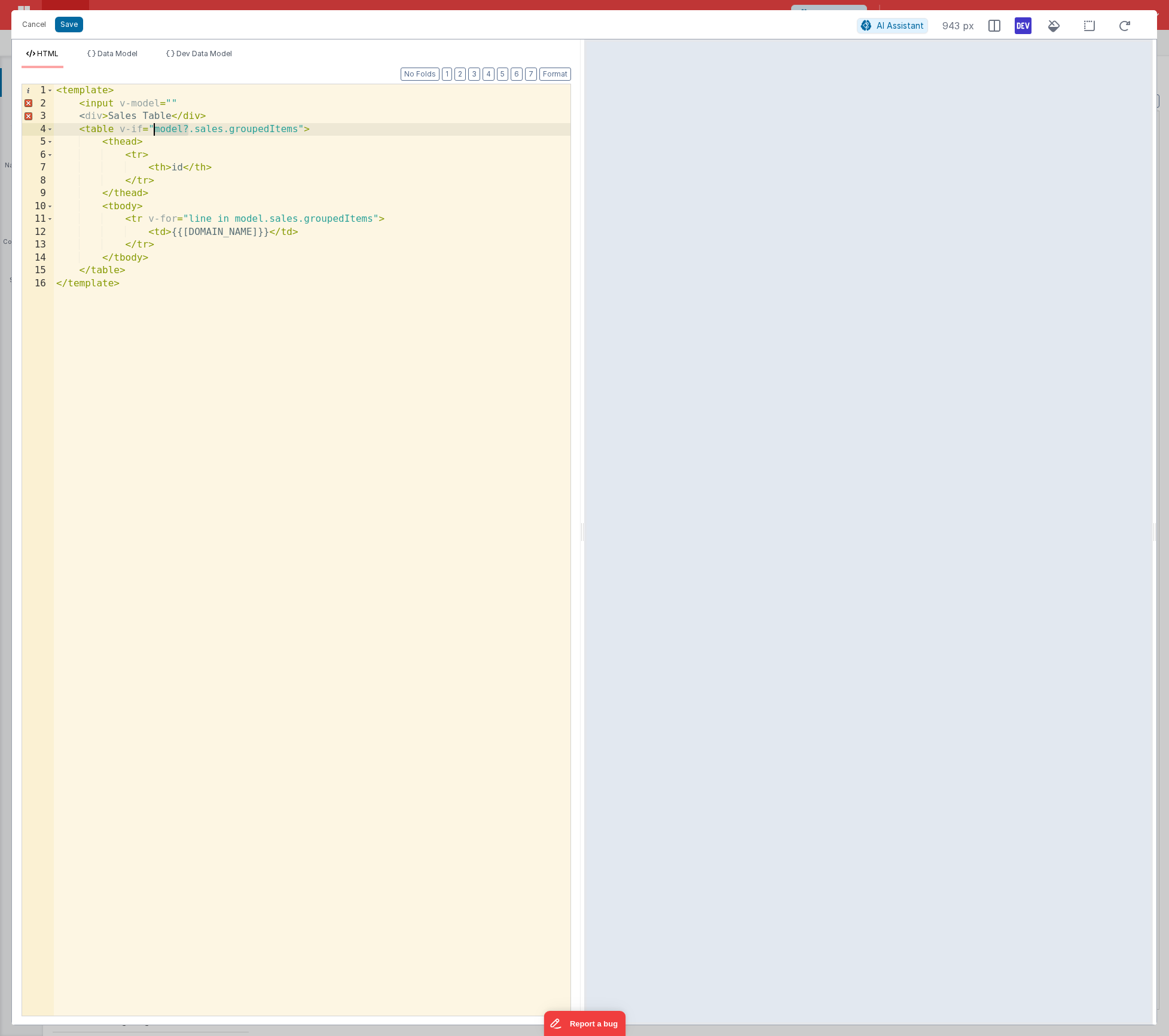
drag, startPoint x: 188, startPoint y: 128, endPoint x: 156, endPoint y: 130, distance: 32.1
click at [156, 130] on div "< template > < input v-model = "" < div > Sales Table </ div > < table v-if = "…" at bounding box center [312, 563] width 517 height 957
drag, startPoint x: 268, startPoint y: 220, endPoint x: 260, endPoint y: 220, distance: 8.0
click at [260, 220] on div "< template > < input v-model = "" < div > Sales Table </ div > < table v-if = "…" at bounding box center [312, 563] width 517 height 957
drag, startPoint x: 154, startPoint y: 131, endPoint x: 177, endPoint y: 168, distance: 43.6
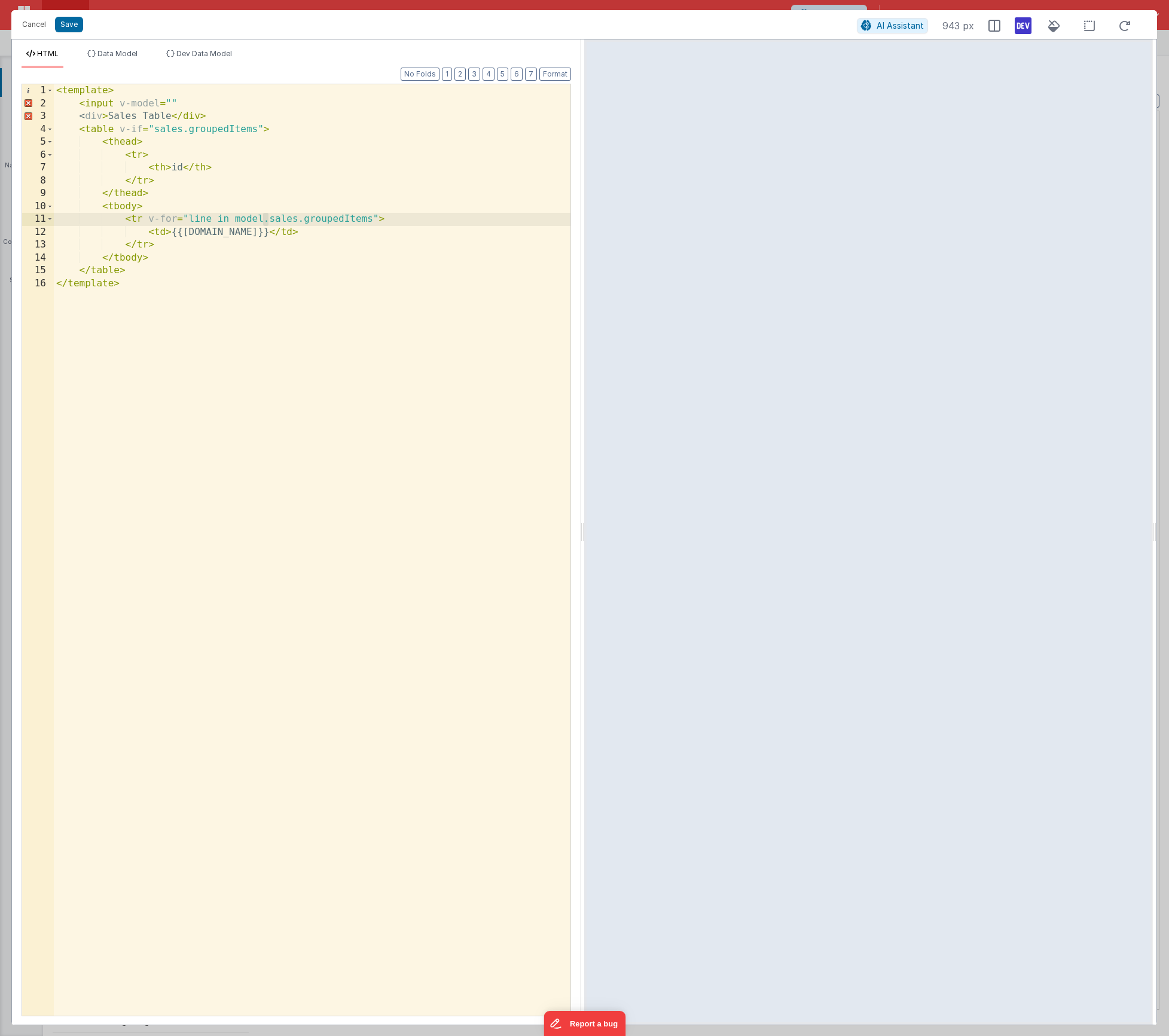
click at [155, 131] on div "< template > < input v-model = "" < div > Sales Table </ div > < table v-if = "…" at bounding box center [312, 563] width 517 height 957
click at [111, 53] on span "Data Model" at bounding box center [117, 53] width 40 height 9
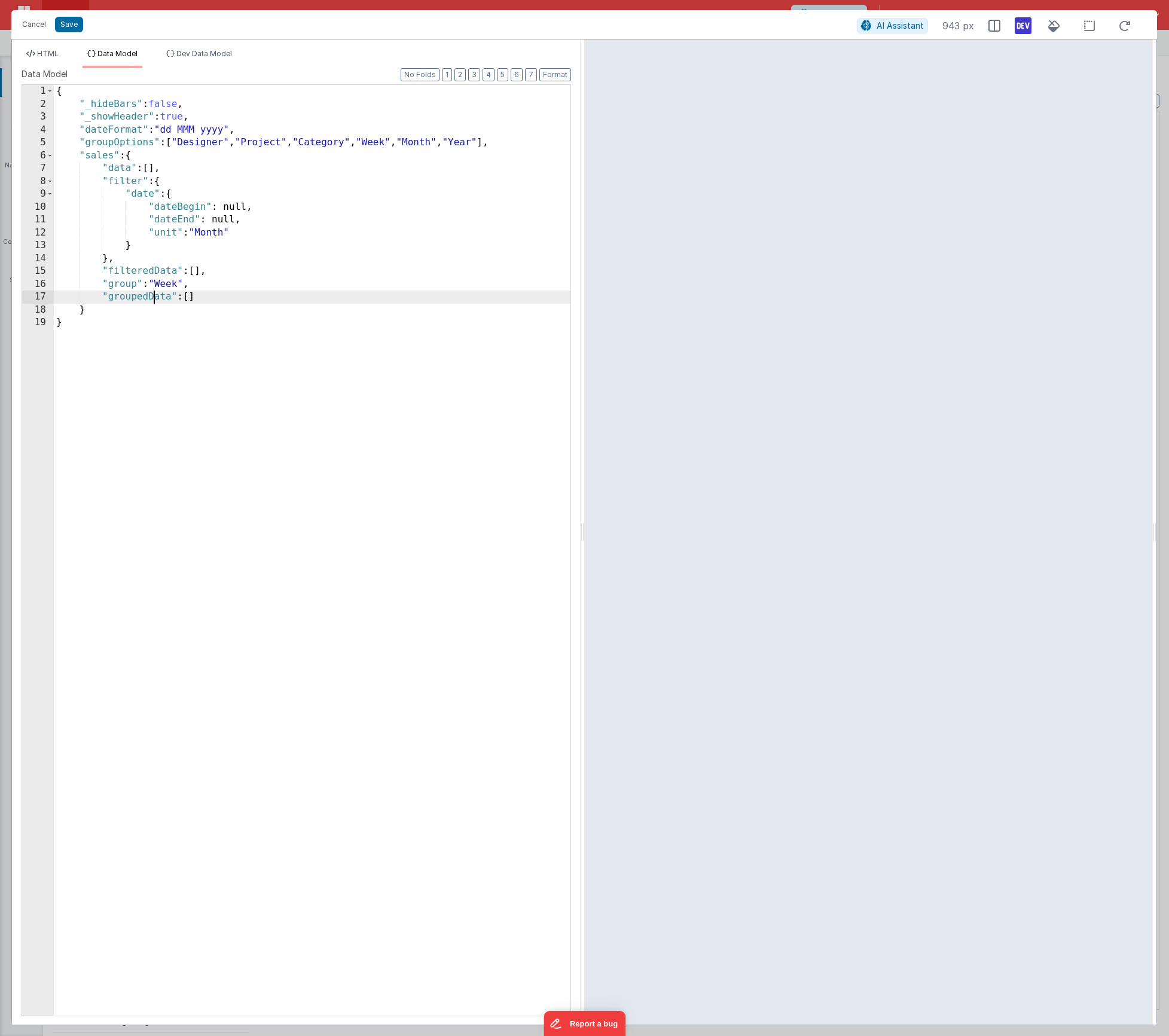
click at [151, 298] on div "{ "_hideBars" : false , "_showHeader" : true , "dateFormat" : "dd MMM yyyy" , "…" at bounding box center [312, 563] width 517 height 957
click at [201, 295] on div "{ "_hideBars" : false , "_showHeader" : true , "dateFormat" : "dd MMM yyyy" , "…" at bounding box center [312, 563] width 517 height 957
click at [206, 57] on span "Dev Data Model" at bounding box center [205, 53] width 56 height 9
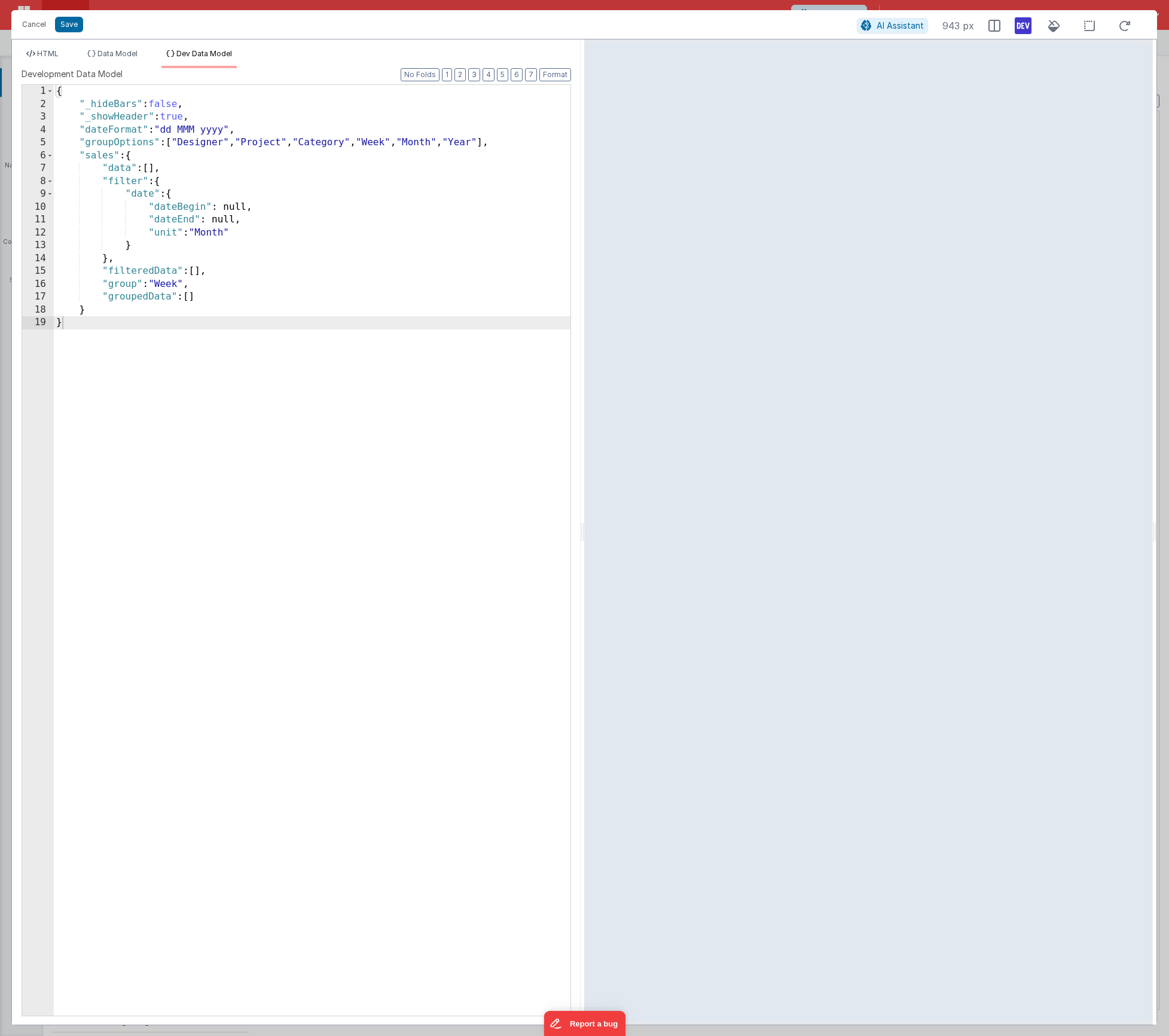
click at [140, 299] on div "{ "_hideBars" : false , "_showHeader" : true , "dateFormat" : "dd MMM yyyy" , "…" at bounding box center [312, 563] width 517 height 957
click at [112, 56] on span "Data Model" at bounding box center [117, 53] width 40 height 9
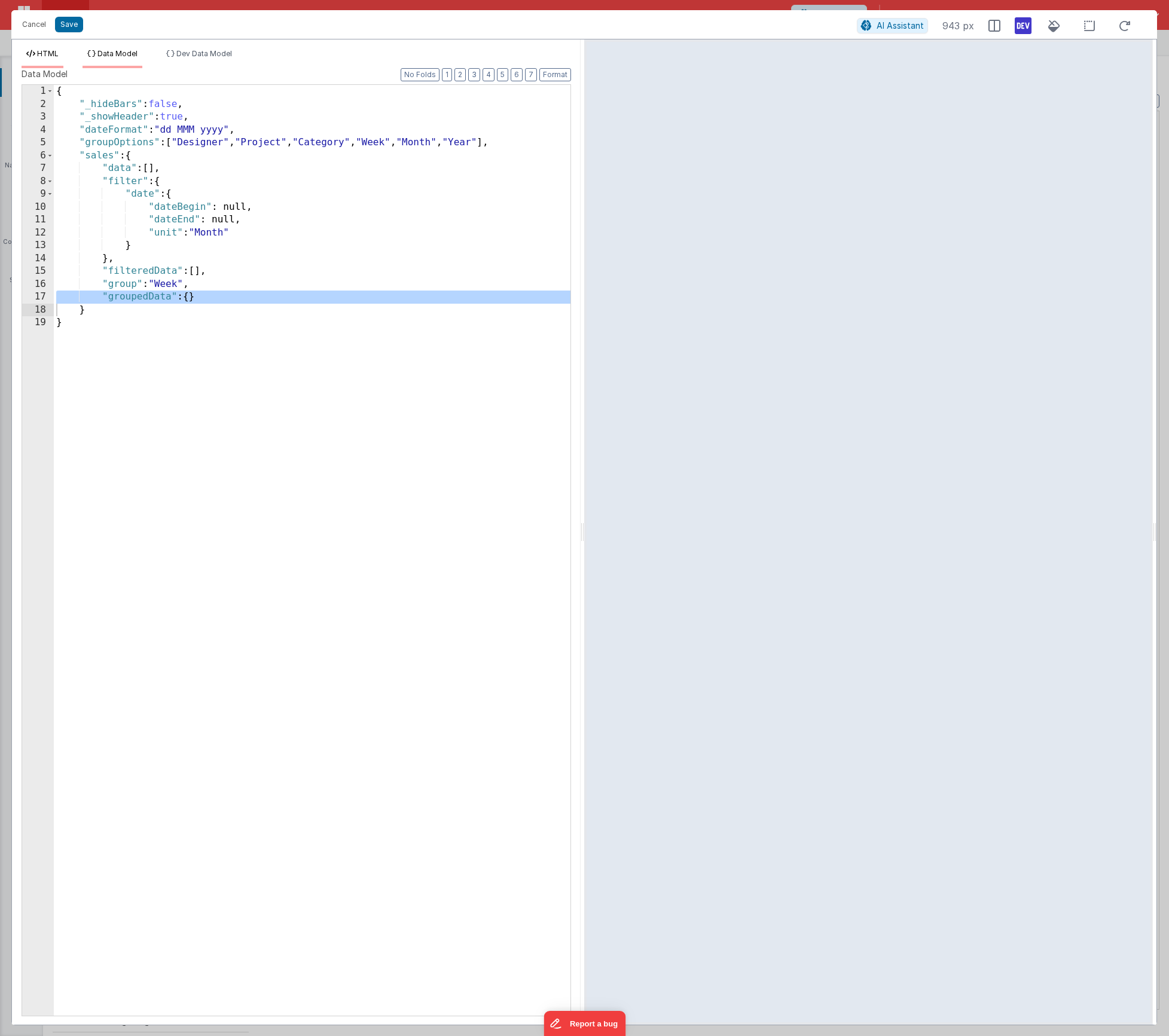
click at [32, 53] on icon at bounding box center [30, 53] width 9 height 7
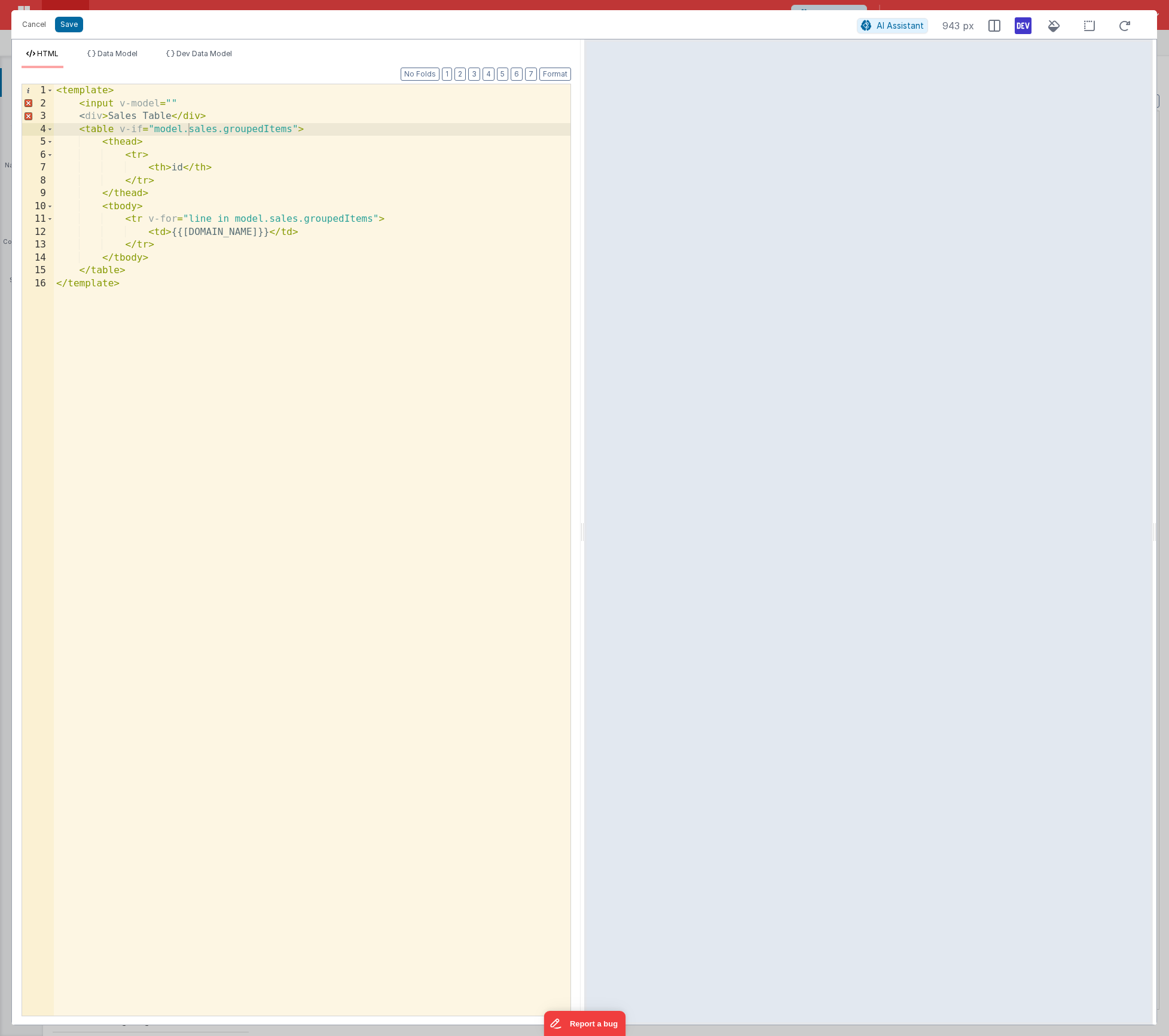
click at [267, 455] on div "< template > < input v-model = "" < div > Sales Table </ div > < table v-if = "…" at bounding box center [312, 563] width 517 height 957
click at [179, 104] on div "< template > < input v-model = "" < div > Sales Table </ div > < table v-if = "…" at bounding box center [312, 563] width 517 height 957
drag, startPoint x: 128, startPoint y: 107, endPoint x: 120, endPoint y: 105, distance: 8.2
click at [120, 105] on div "< template > < input v-model = "sales.groupBy" type = "text" /> < div > Sales T…" at bounding box center [312, 563] width 517 height 957
click at [119, 102] on div "< template > < input :model = "sales.groupBy" type = "text" /> < div > Sales Ta…" at bounding box center [312, 563] width 517 height 957
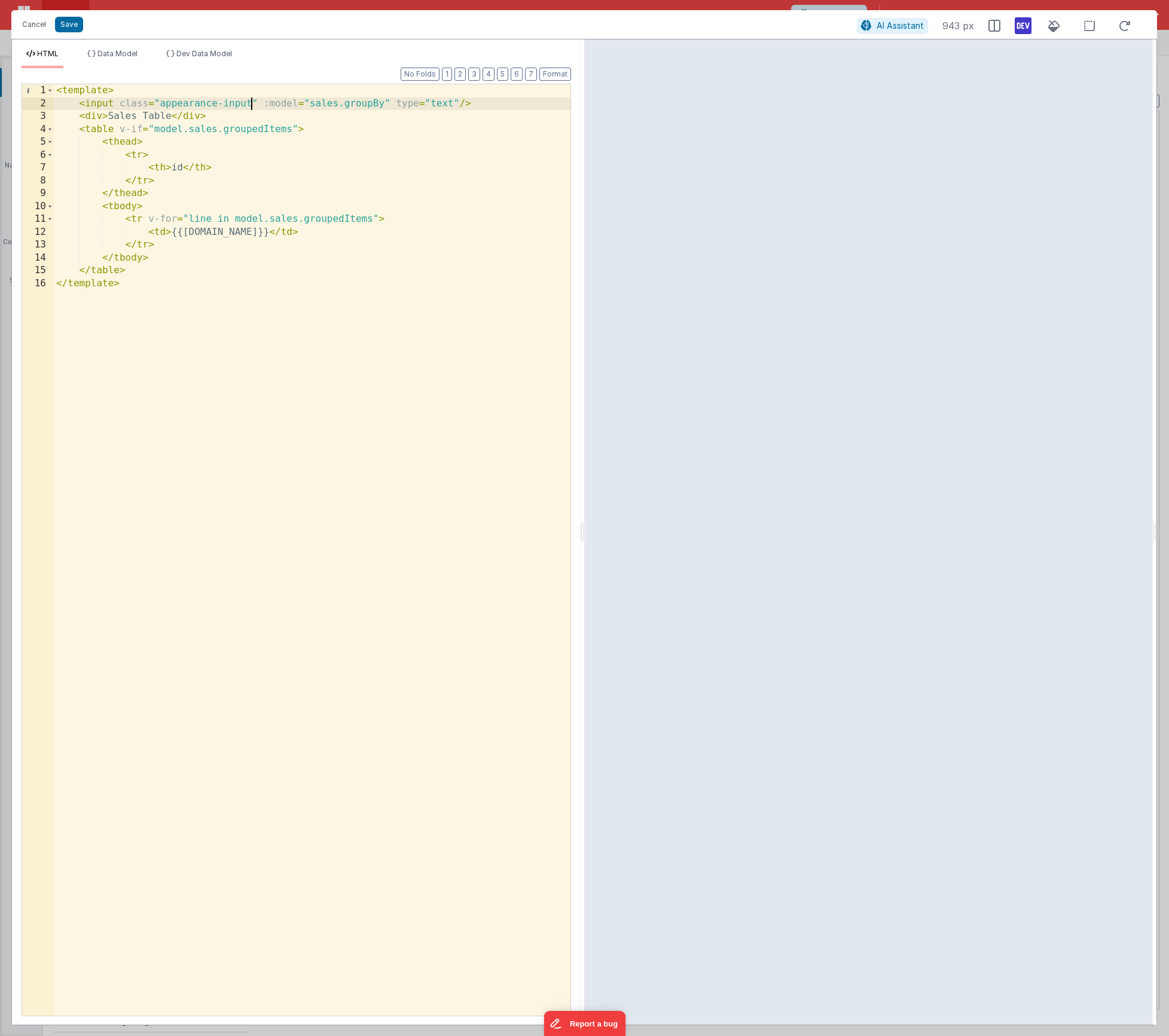
click at [265, 104] on div "< template > < input class = "appearance-input" :model = "sales.groupBy" type =…" at bounding box center [312, 563] width 517 height 957
click at [372, 217] on div "< template > < input class = "appearance-input" model = "sales.groupBy" type = …" at bounding box center [312, 563] width 517 height 957
click at [290, 129] on div "< template > < input class = "appearance-input" model = "sales.groupBy" type = …" at bounding box center [312, 563] width 517 height 957
drag, startPoint x: 377, startPoint y: 219, endPoint x: 386, endPoint y: 314, distance: 95.4
click at [377, 219] on div "< template > < input class = "appearance-input" model = "sales.groupBy" type = …" at bounding box center [312, 563] width 517 height 957
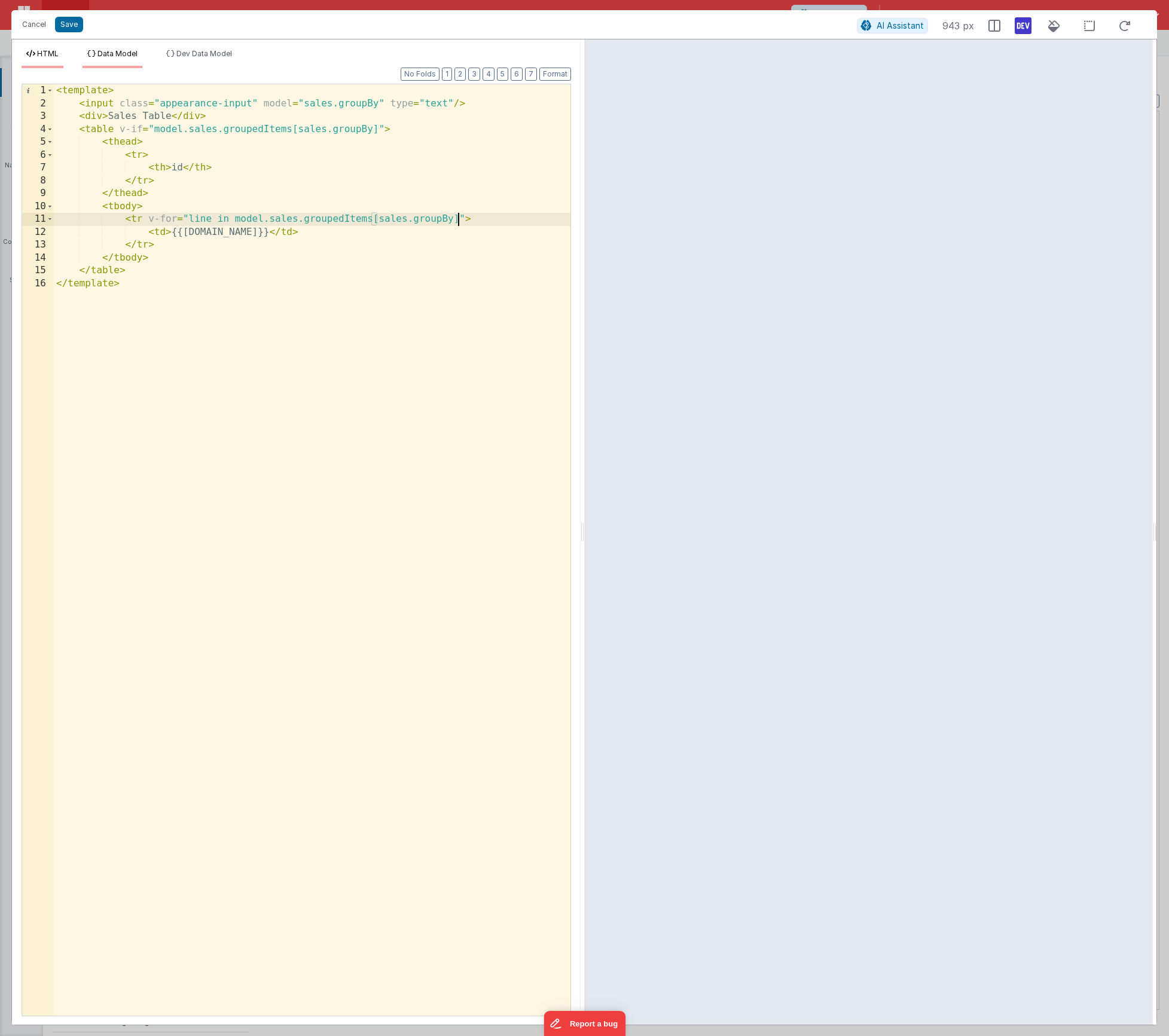
click at [97, 53] on li "Data Model" at bounding box center [112, 58] width 60 height 19
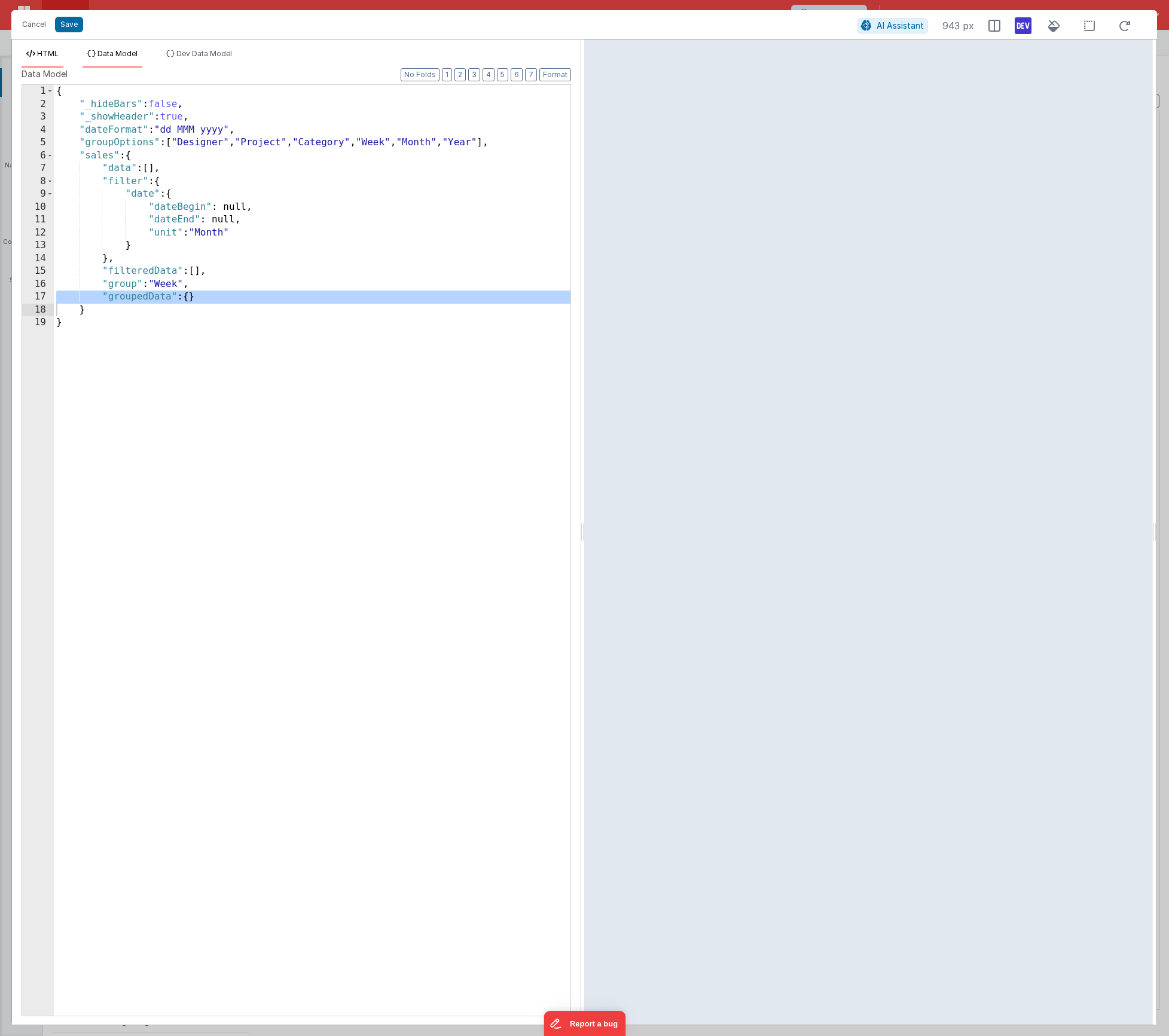
click at [46, 53] on span "HTML" at bounding box center [48, 53] width 22 height 9
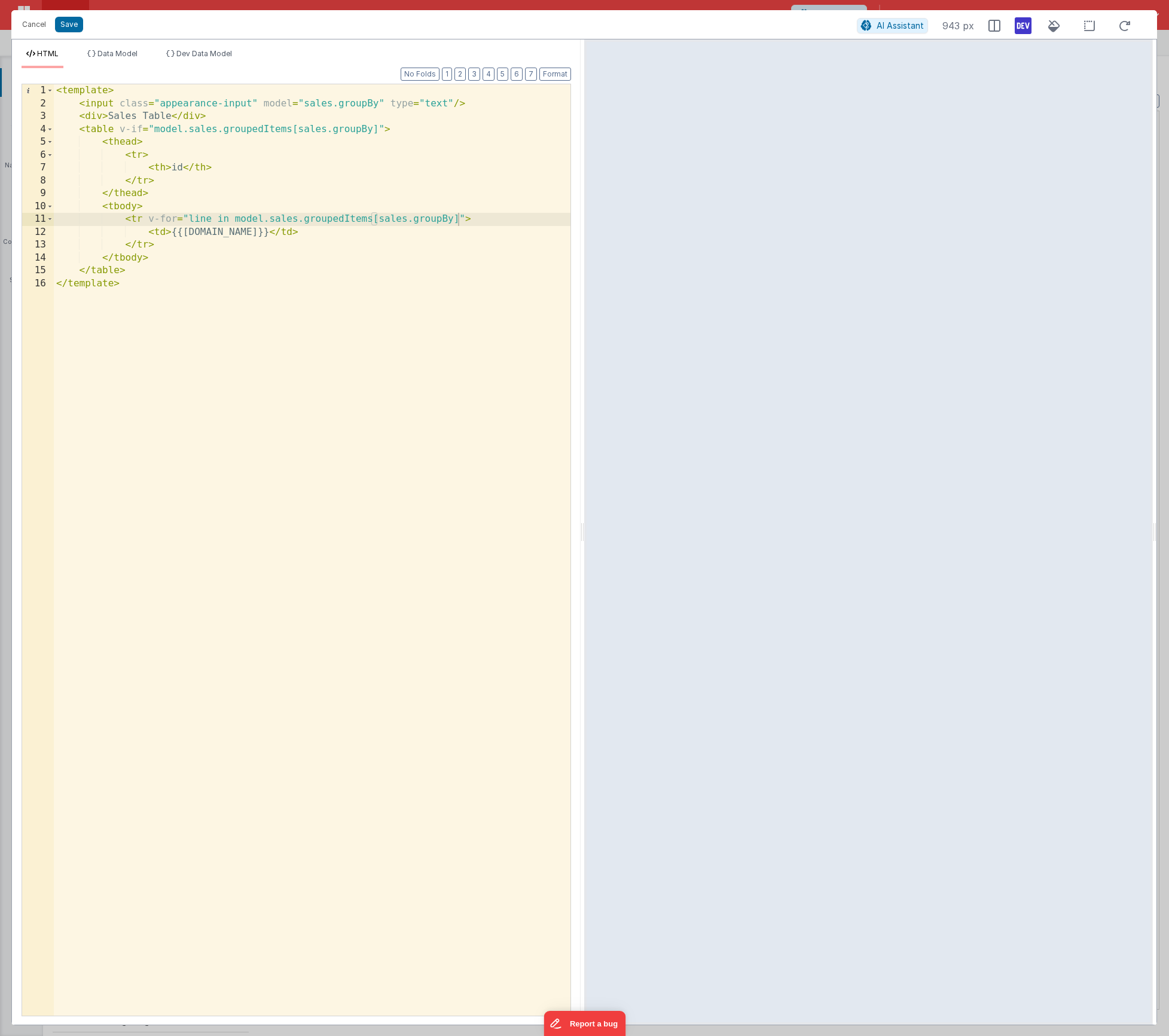
click at [369, 102] on div "< template > < input class = "appearance-input" model = "sales.groupBy" type = …" at bounding box center [312, 563] width 517 height 957
click at [363, 127] on div "< template > < input class = "appearance-input" model = "[DOMAIN_NAME]" type = …" at bounding box center [312, 563] width 517 height 957
click at [447, 219] on div "< template > < input class = "appearance-input" model = "[DOMAIN_NAME]" type = …" at bounding box center [312, 563] width 517 height 957
click at [110, 51] on span "Data Model" at bounding box center [117, 53] width 40 height 9
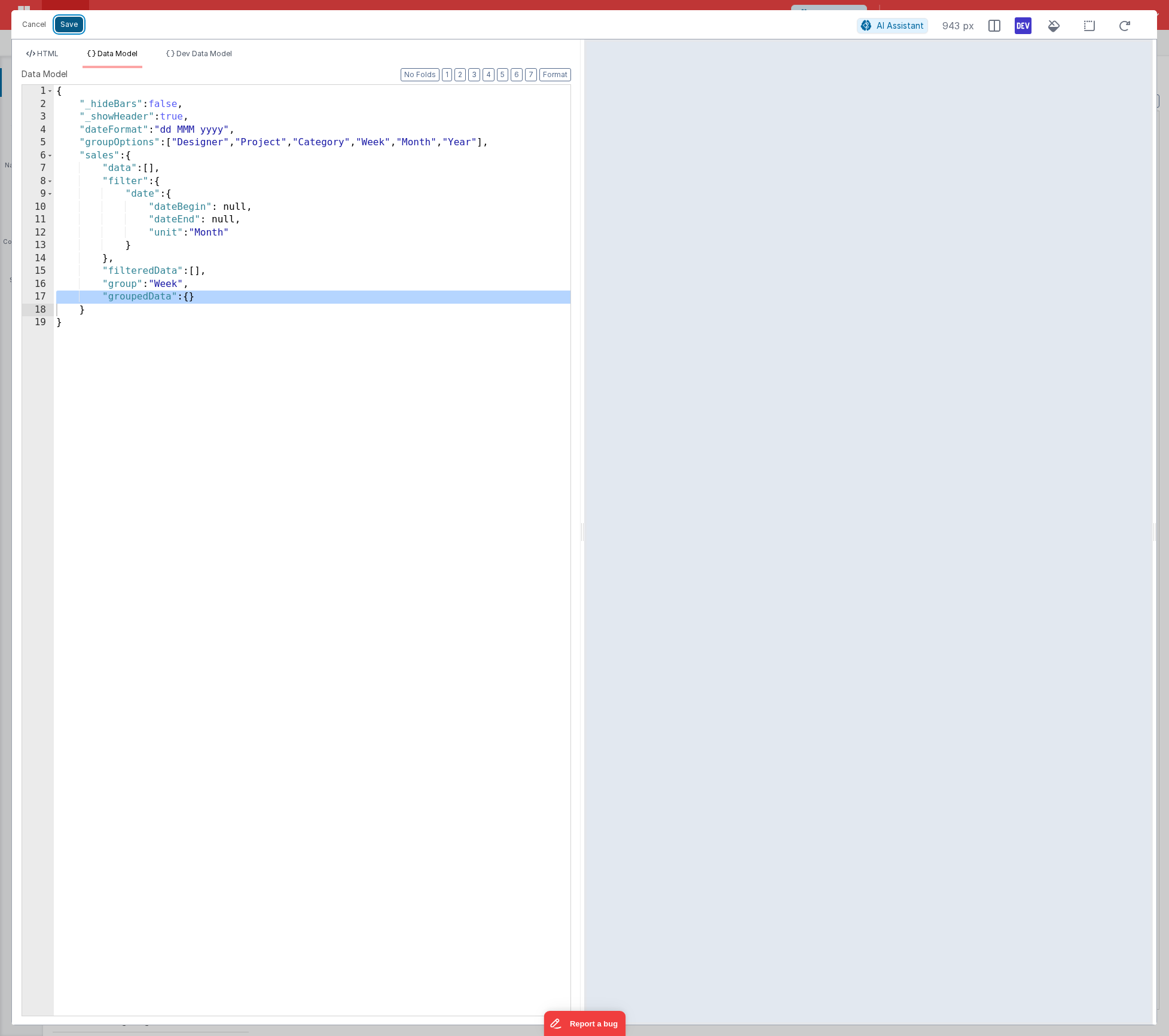
click at [64, 23] on button "Save" at bounding box center [69, 24] width 28 height 15
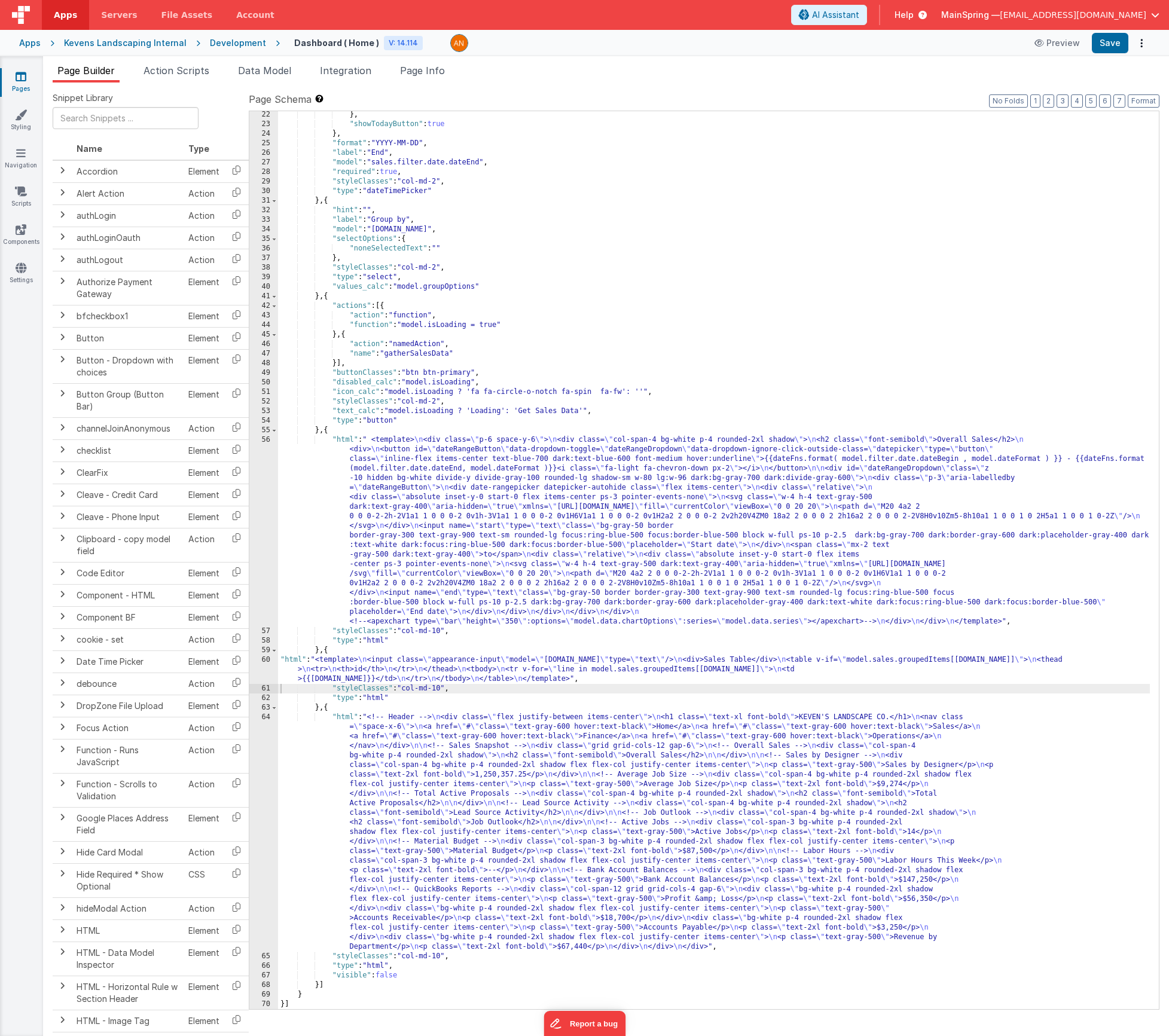
click at [1116, 54] on div "Apps Kevens Landscaping Internal Development Dashboard ( Home ) V: 14.114 Previ…" at bounding box center [584, 43] width 1169 height 26
click at [1111, 48] on button "Save" at bounding box center [1110, 43] width 36 height 20
click at [225, 41] on div "Development" at bounding box center [238, 43] width 56 height 12
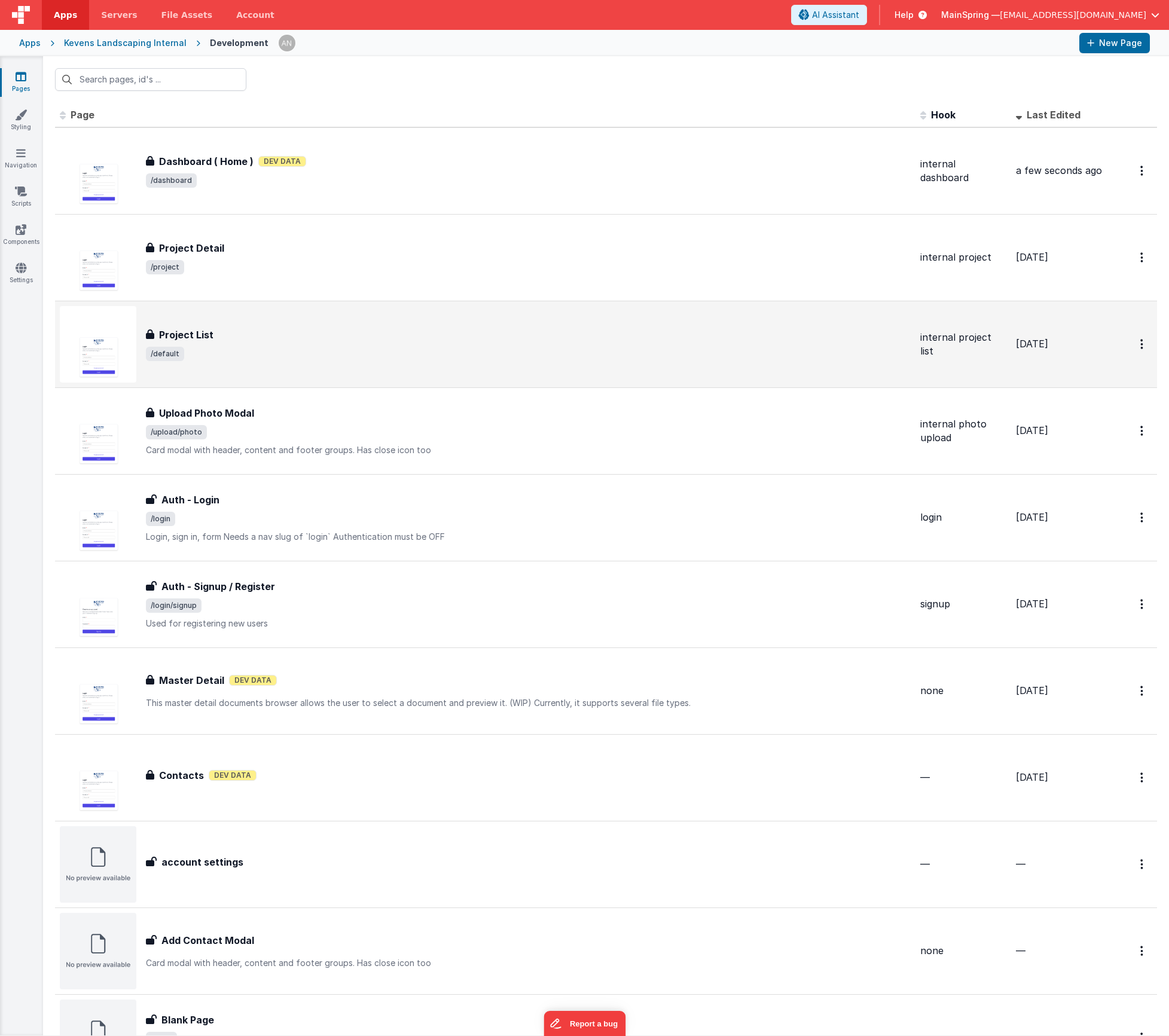
click at [357, 349] on span "/default" at bounding box center [529, 354] width 765 height 15
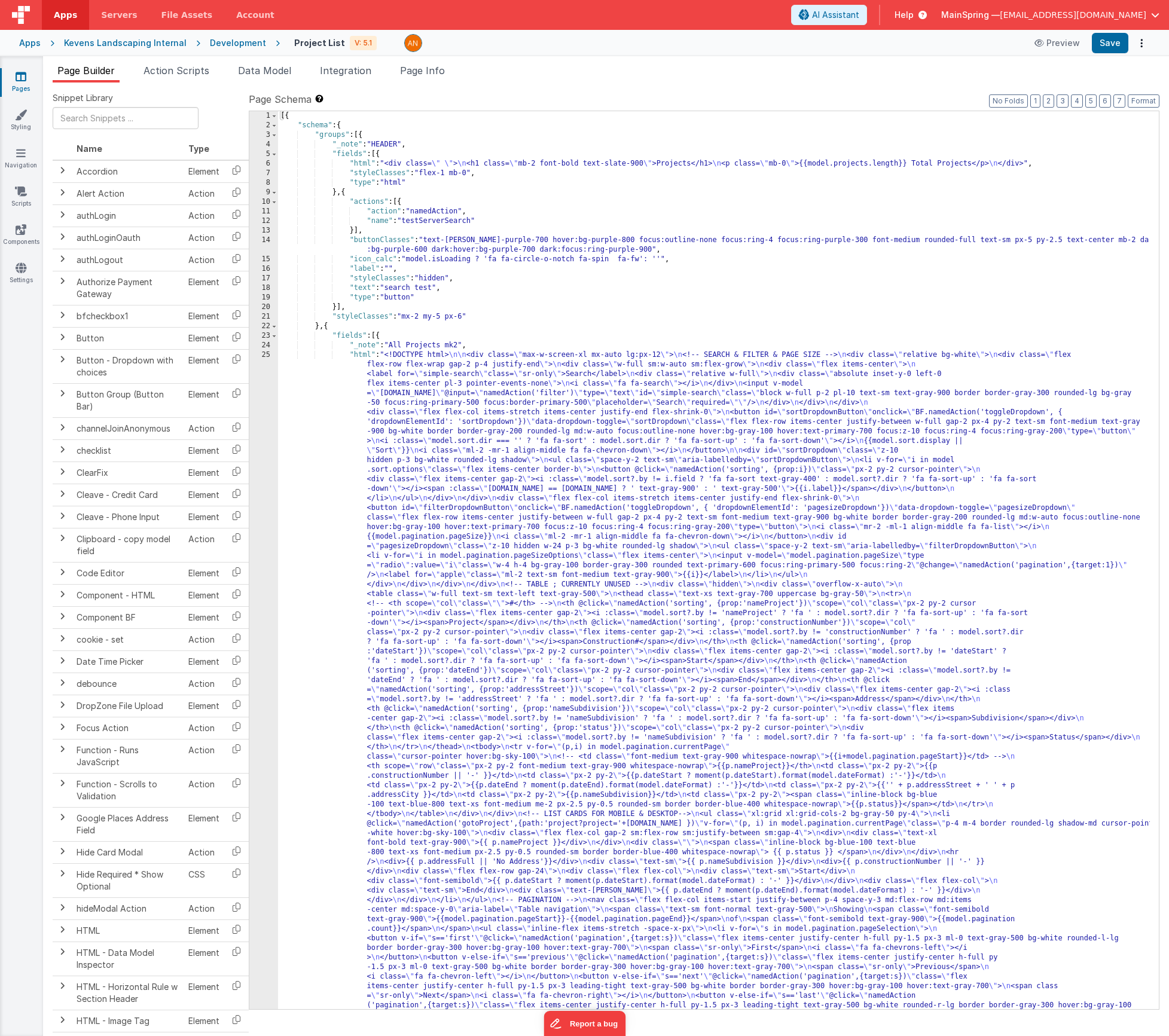
click at [595, 380] on div "[{ "schema" : { "groups" : [{ "_note" : "HEADER" , "fields" : [{ "html" : "<div…" at bounding box center [714, 914] width 872 height 1606
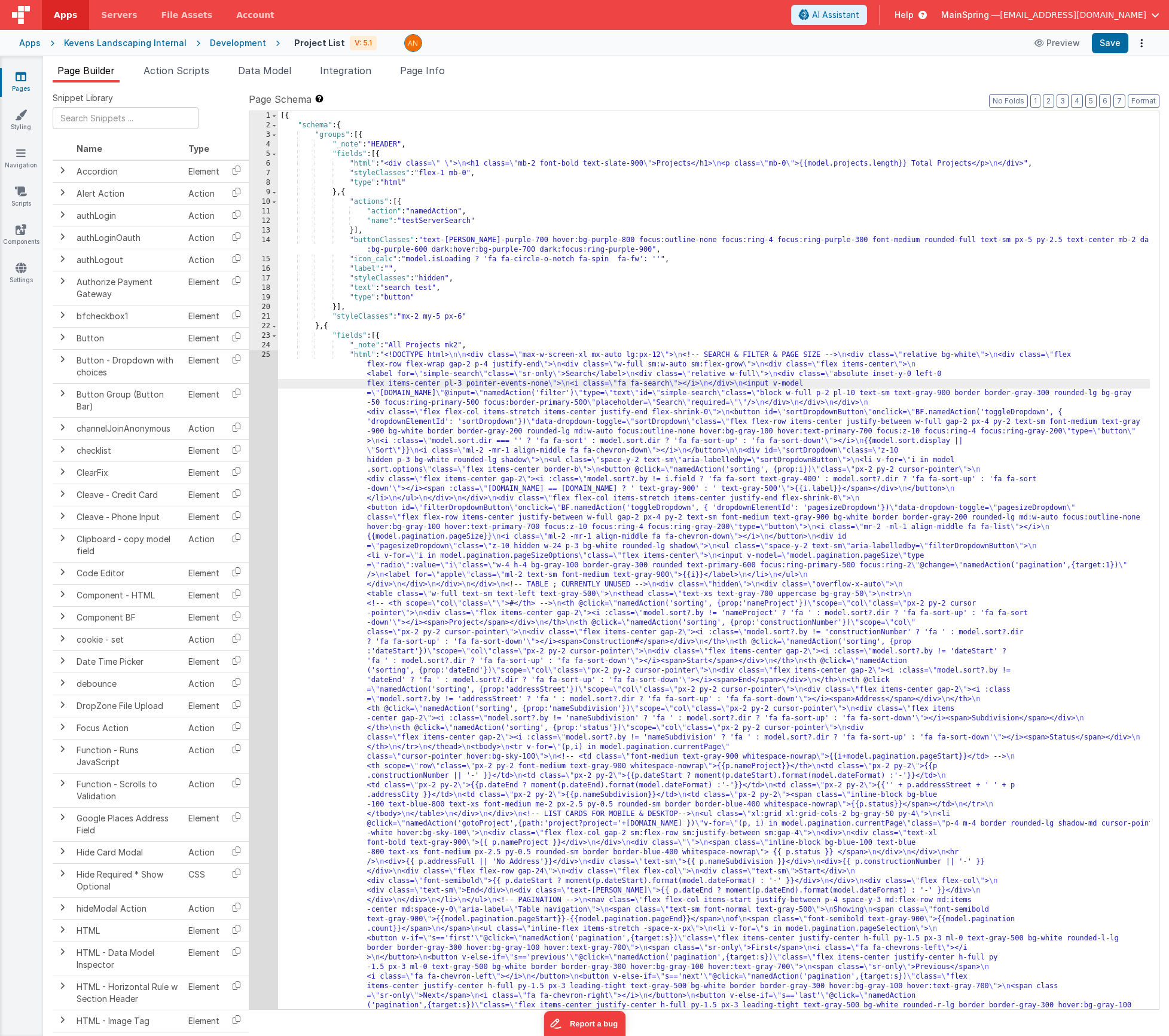
scroll to position [49, 0]
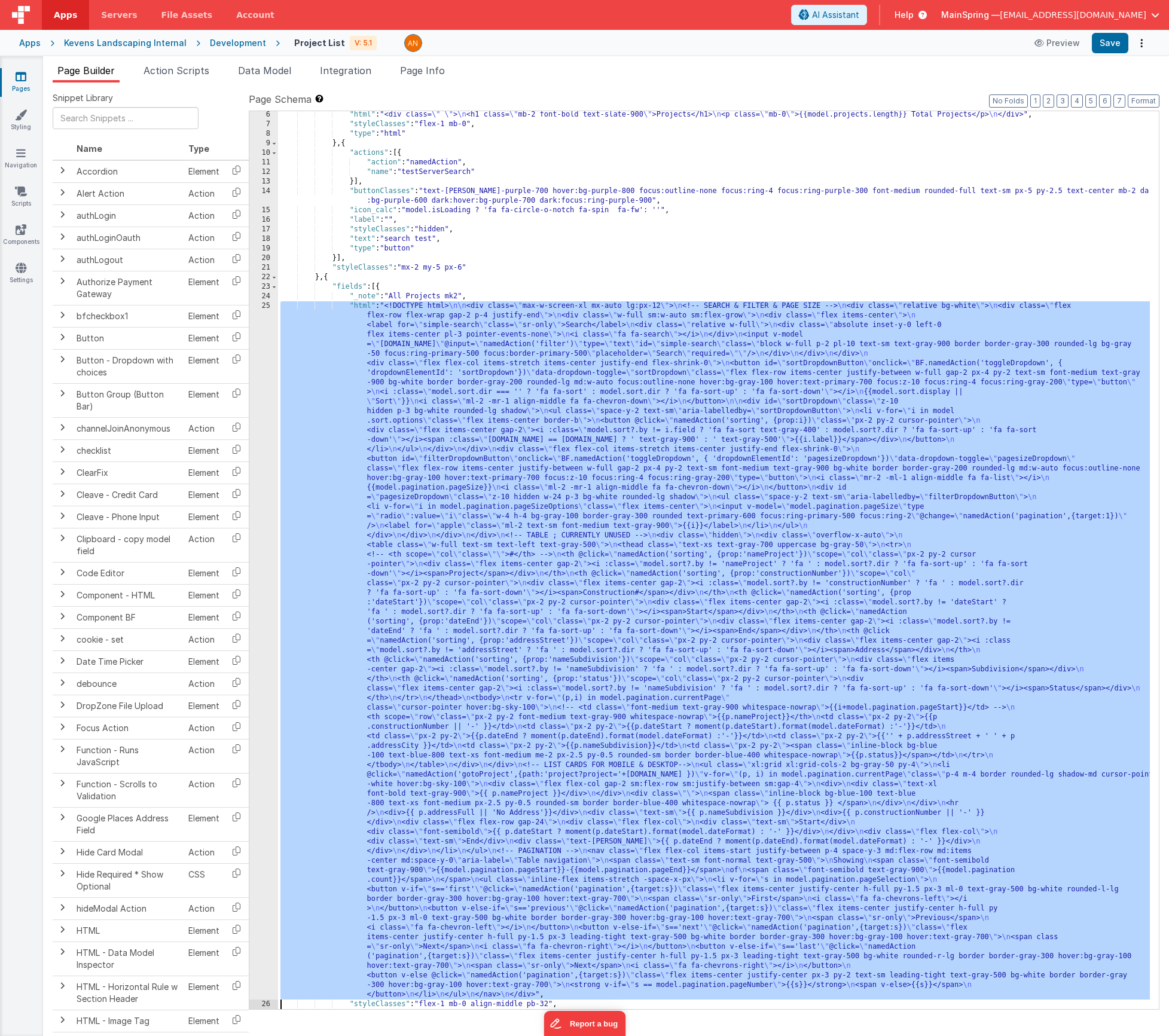
click at [268, 410] on div "25" at bounding box center [264, 650] width 29 height 698
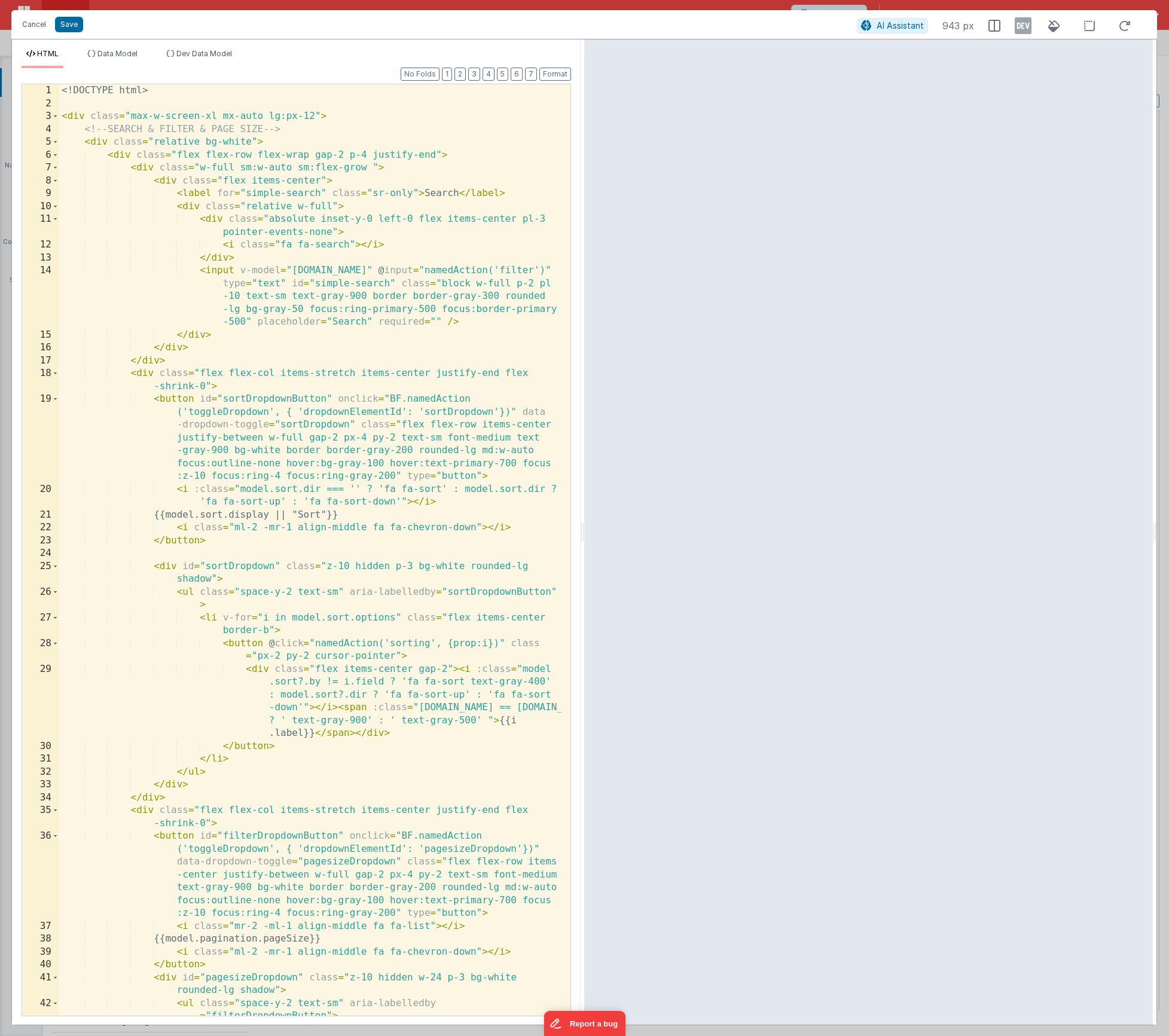
scroll to position [0, 0]
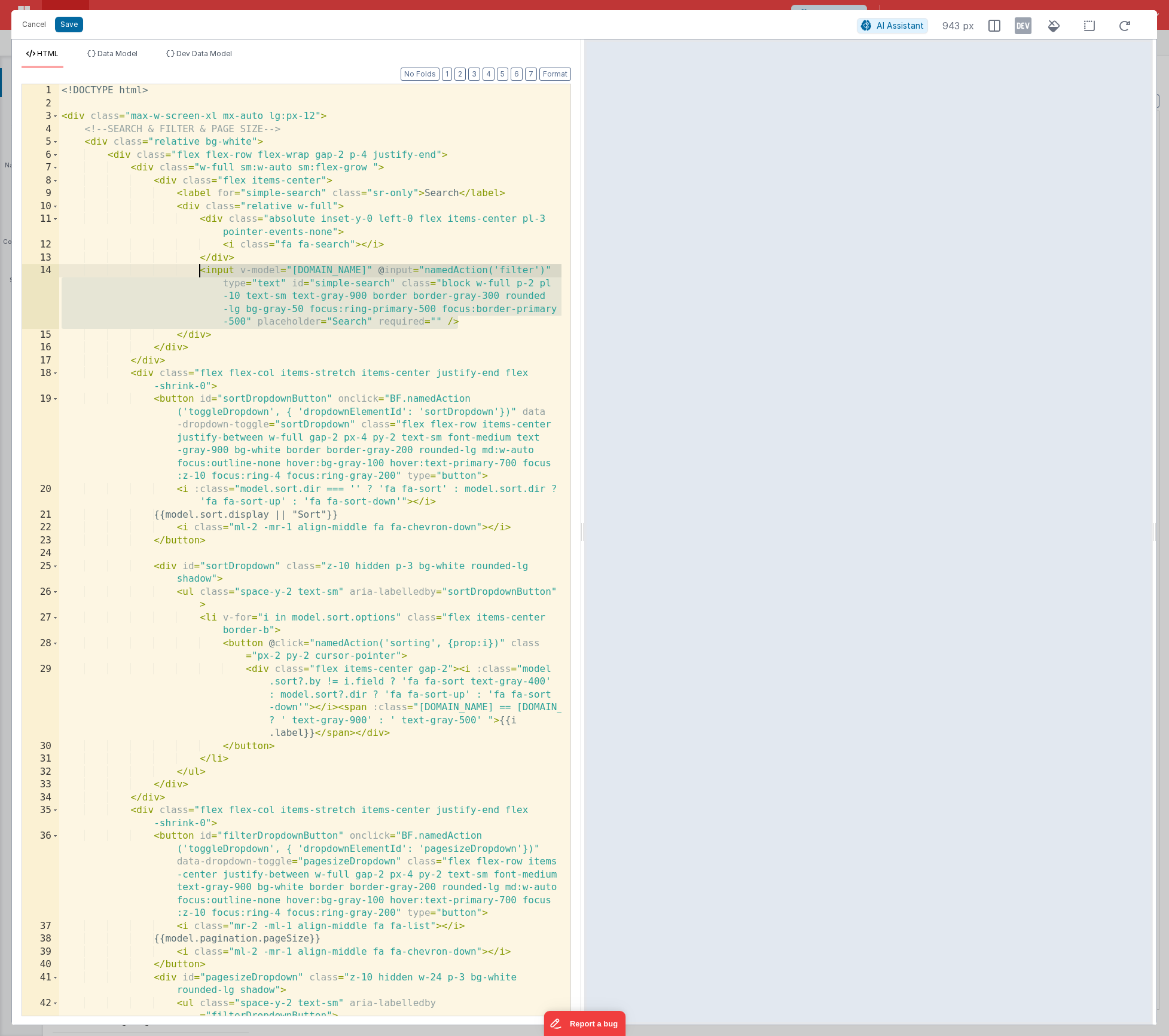
drag, startPoint x: 464, startPoint y: 321, endPoint x: 198, endPoint y: 273, distance: 270.3
click at [198, 273] on div "<! DOCTYPE html > < div class = "max-w-screen-xl mx-auto lg:px-12" > <!-- SEARC…" at bounding box center [310, 570] width 503 height 971
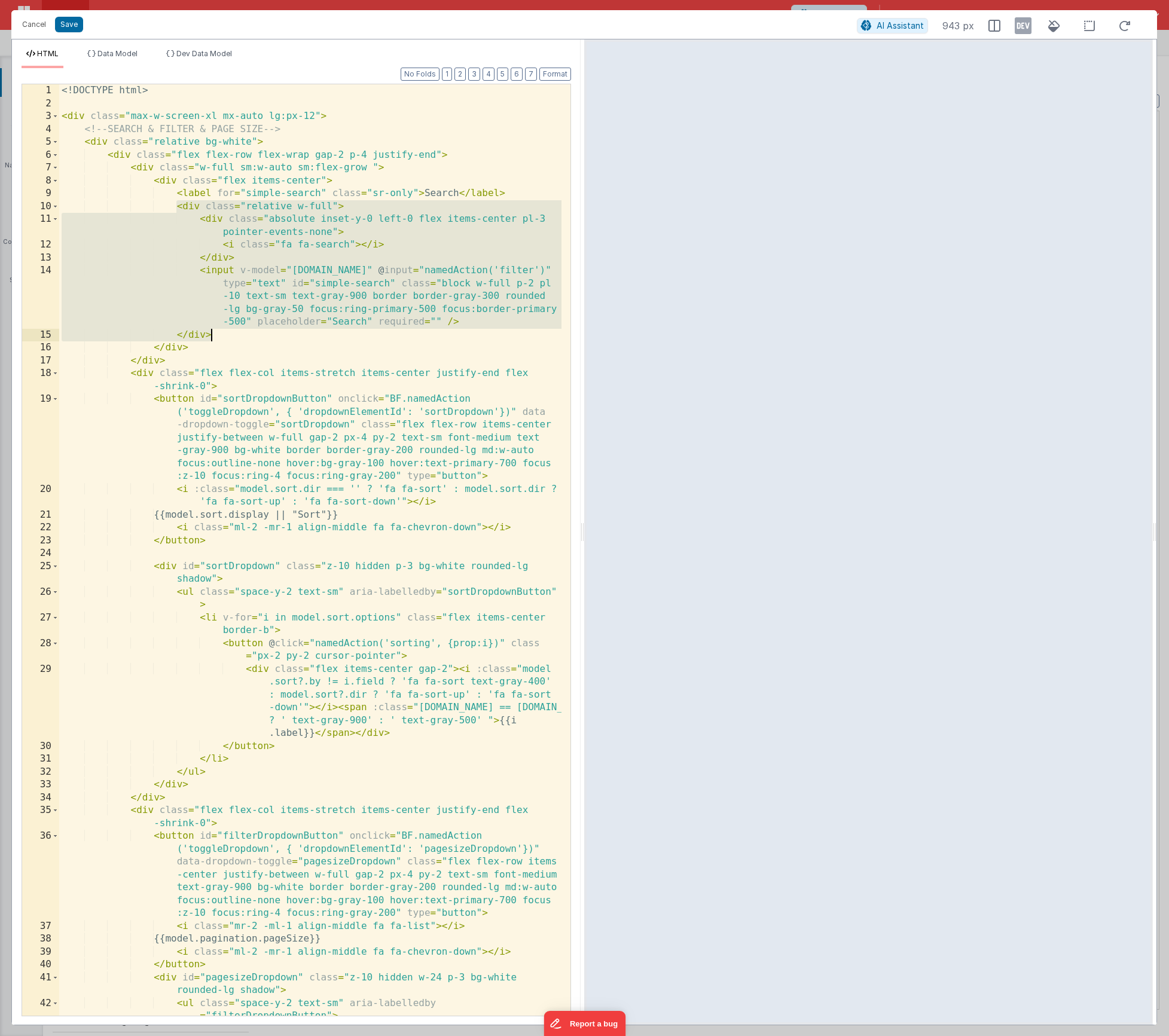
drag, startPoint x: 177, startPoint y: 208, endPoint x: 212, endPoint y: 330, distance: 126.9
click at [212, 330] on div "<! DOCTYPE html > < div class = "max-w-screen-xl mx-auto lg:px-12" > <!-- SEARC…" at bounding box center [310, 570] width 503 height 971
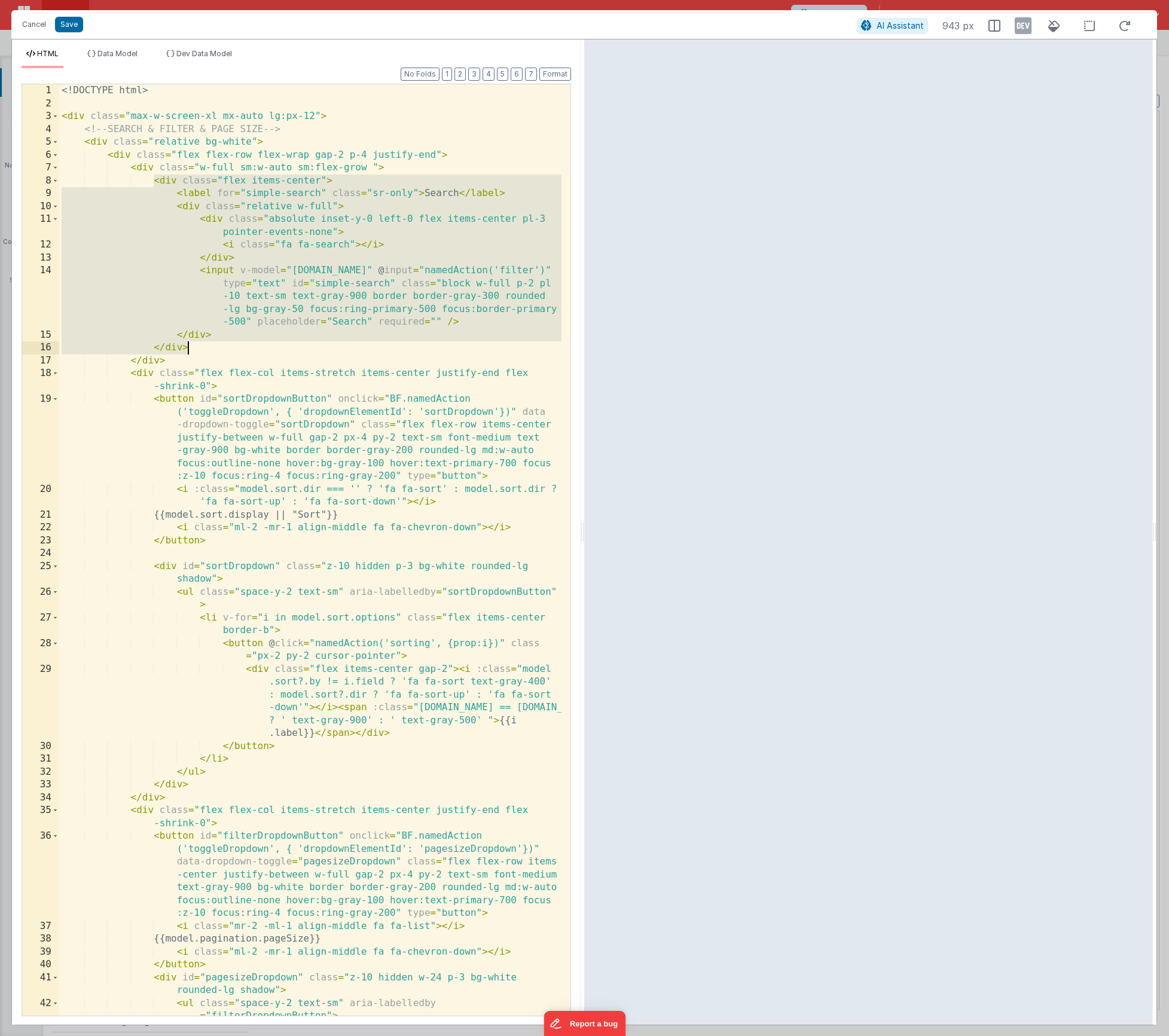
drag, startPoint x: 156, startPoint y: 182, endPoint x: 219, endPoint y: 351, distance: 180.4
click at [219, 351] on div "<! DOCTYPE html > < div class = "max-w-screen-xl mx-auto lg:px-12" > <!-- SEARC…" at bounding box center [310, 570] width 503 height 971
click at [34, 28] on button "Cancel" at bounding box center [34, 24] width 36 height 17
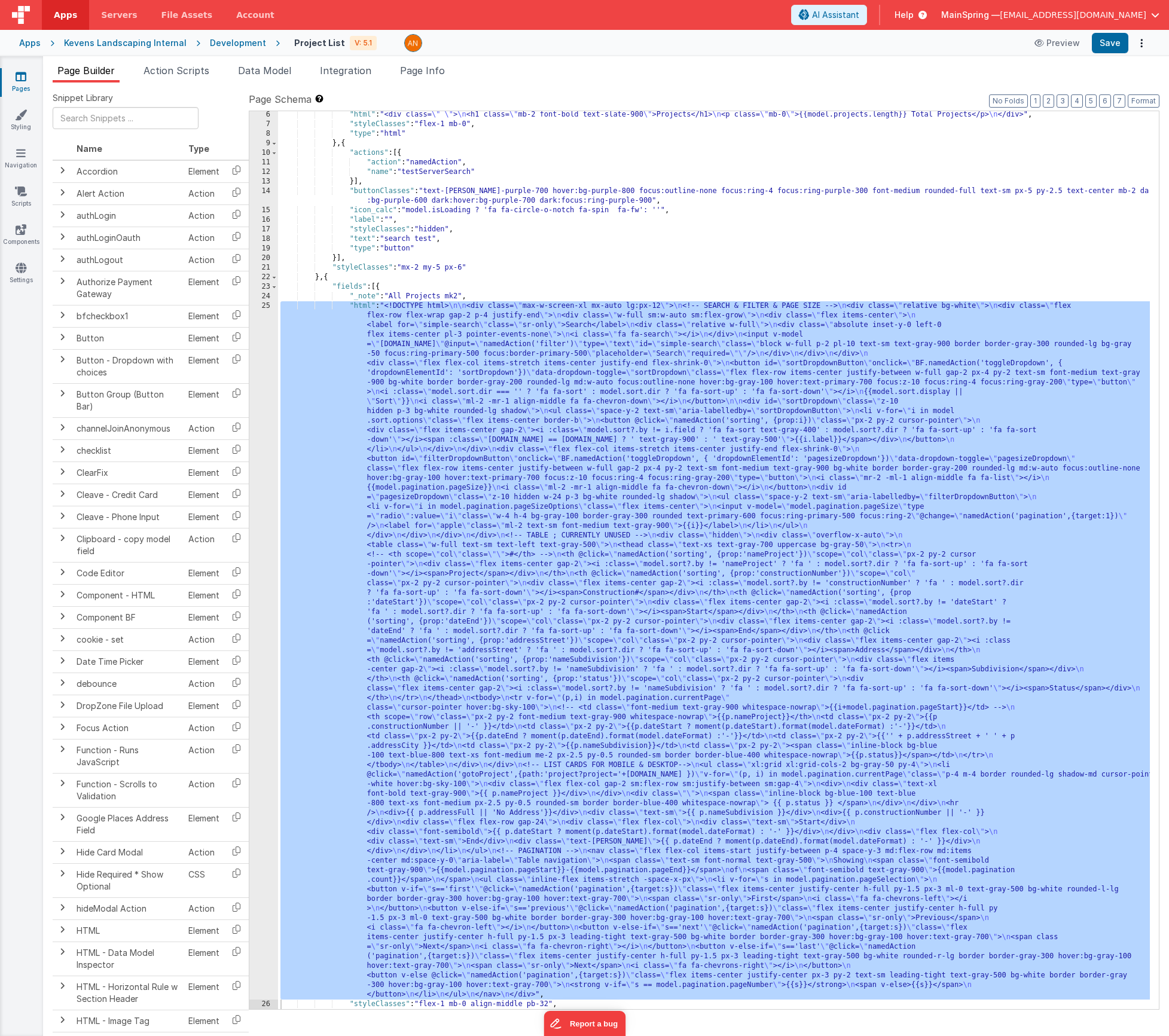
click at [20, 82] on icon at bounding box center [20, 76] width 11 height 12
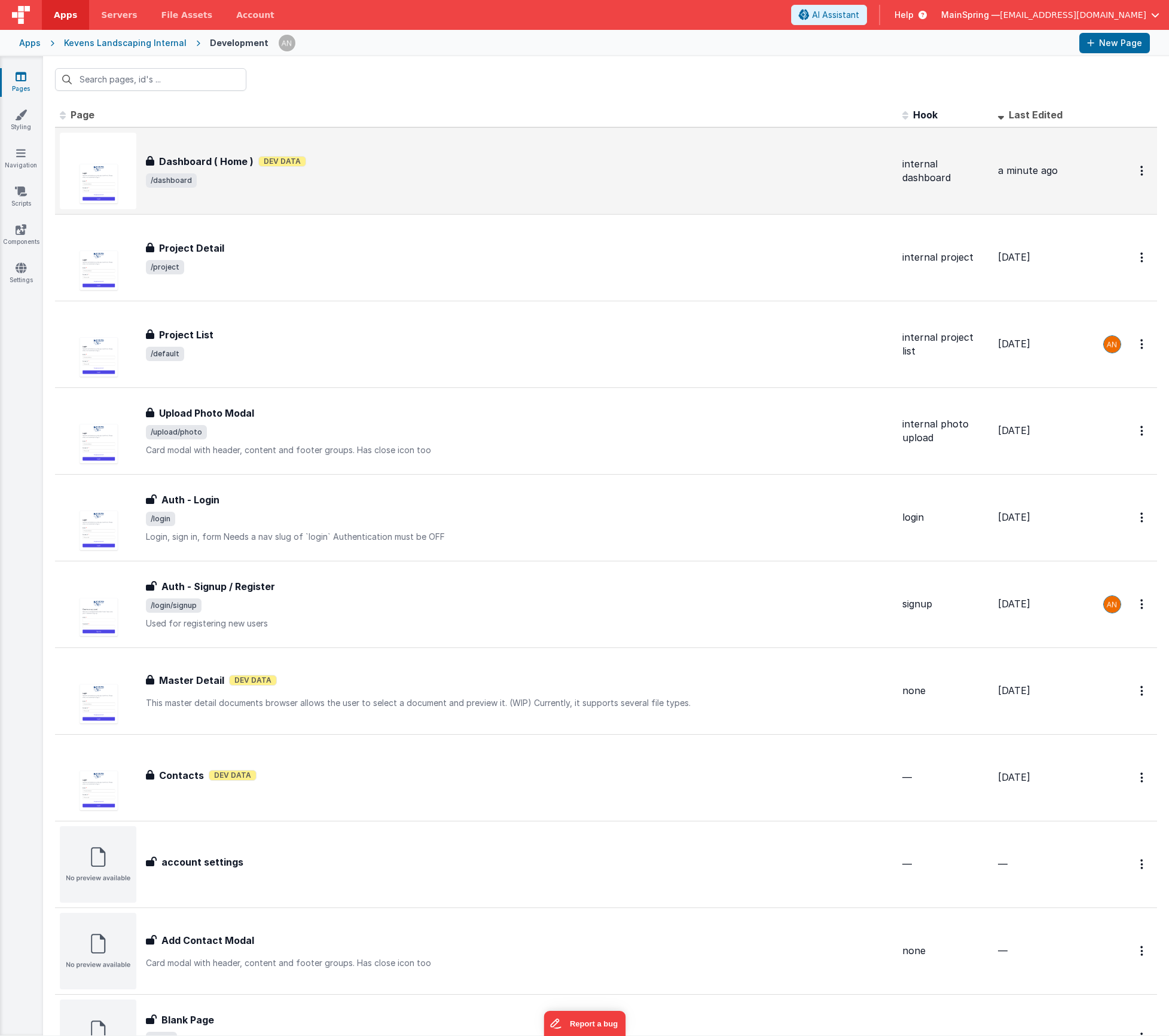
click at [379, 187] on span "/dashboard" at bounding box center [520, 180] width 747 height 15
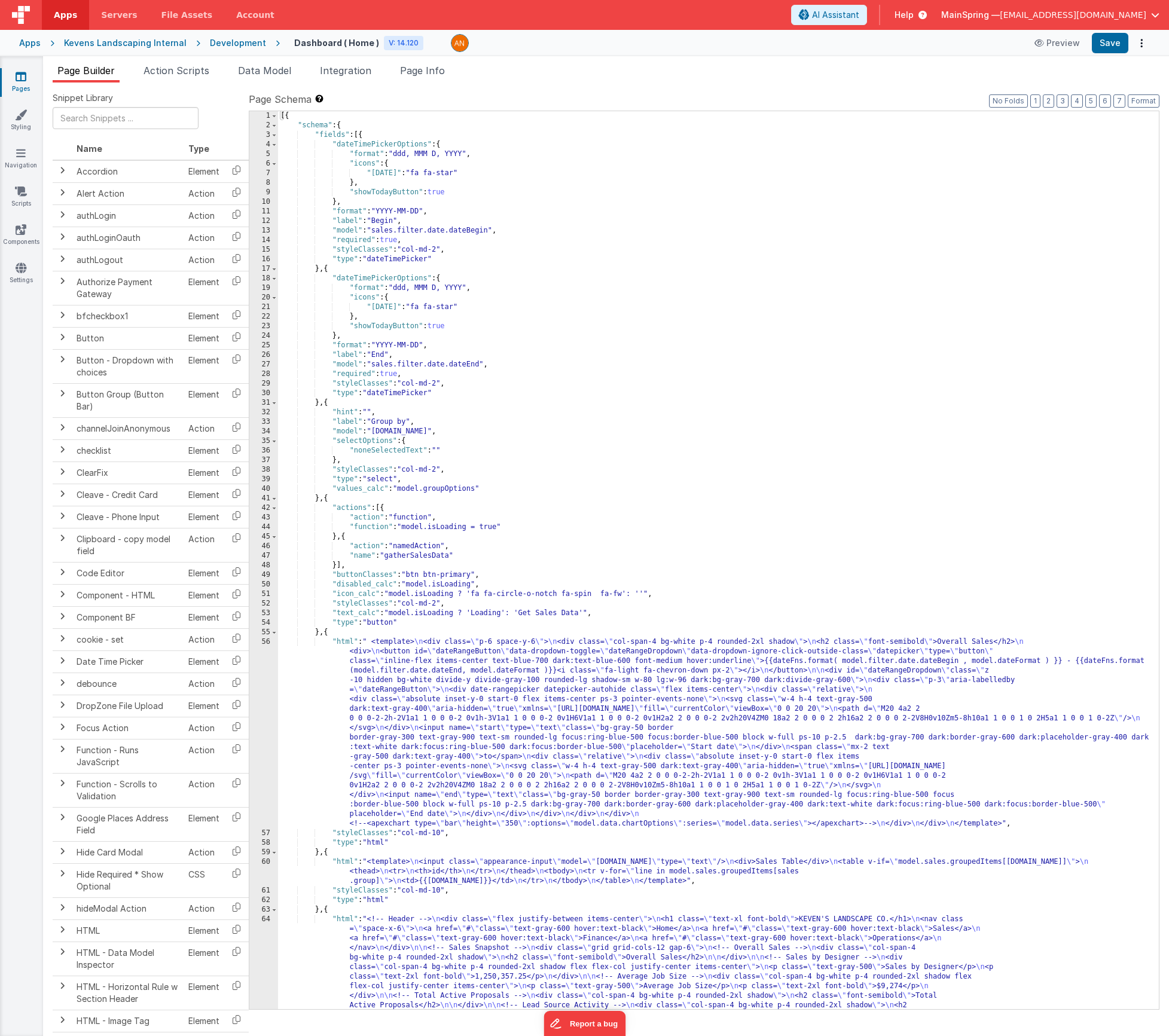
click at [468, 714] on div "[{ "schema" : { "fields" : [{ "dateTimePickerOptions" : { "format" : "ddd, MMM …" at bounding box center [714, 684] width 872 height 1147
click at [494, 879] on div "[{ "schema" : { "fields" : [{ "dateTimePickerOptions" : { "format" : "ddd, MMM …" at bounding box center [714, 684] width 872 height 1147
click at [259, 873] on div "60" at bounding box center [264, 871] width 29 height 29
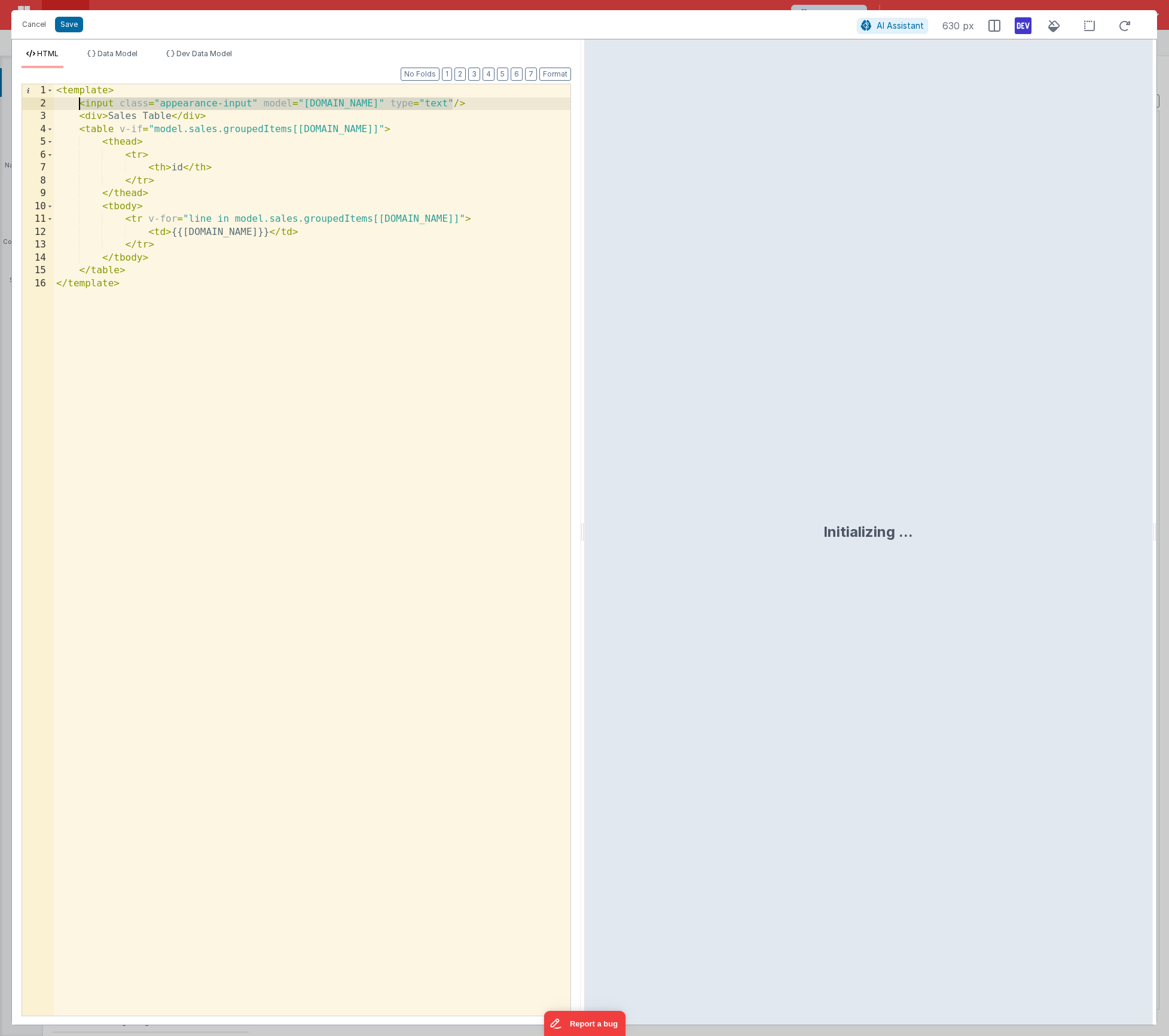
drag, startPoint x: 452, startPoint y: 103, endPoint x: 80, endPoint y: 105, distance: 372.0
click at [80, 105] on div "< template > < input class = "appearance-input" model = "[DOMAIN_NAME]" type = …" at bounding box center [312, 563] width 517 height 957
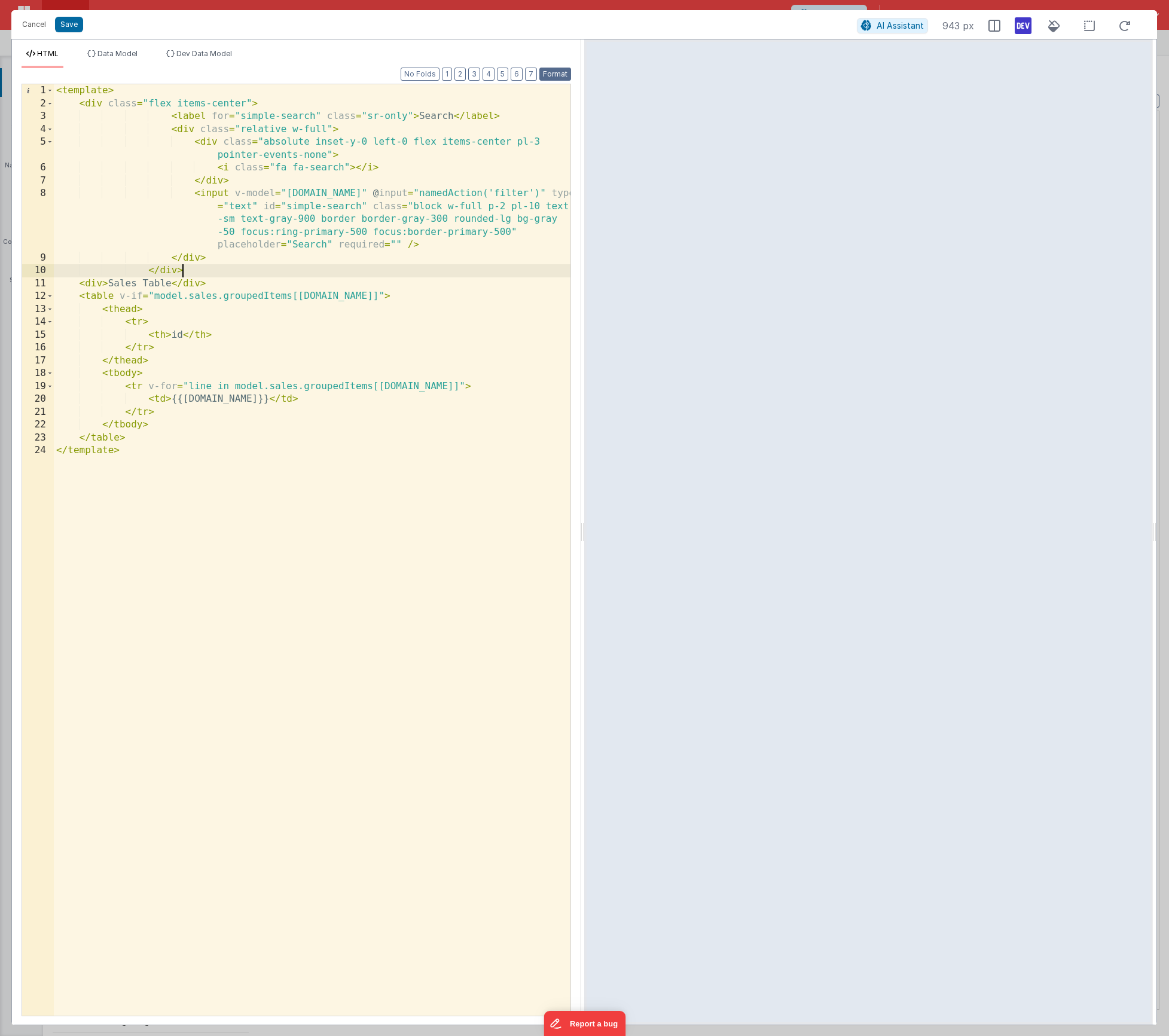
click at [555, 69] on button "Format" at bounding box center [555, 74] width 32 height 13
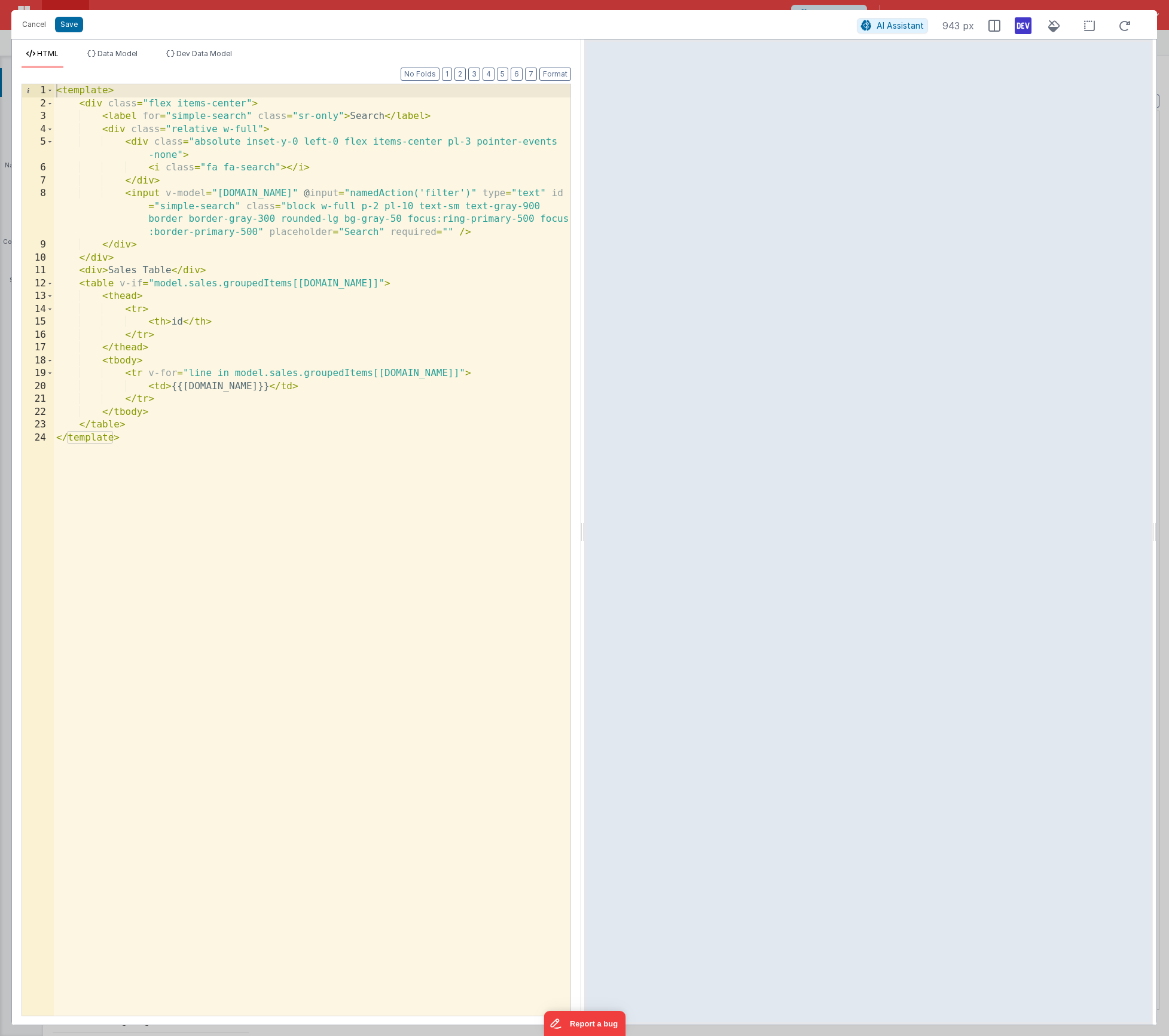
click at [215, 283] on div "< template > < div class = "flex items-center" > < label for = "simple-search" …" at bounding box center [312, 563] width 517 height 957
click at [296, 375] on div "< template > < div class = "flex items-center" > < label for = "simple-search" …" at bounding box center [312, 563] width 517 height 957
click at [332, 287] on div "< template > < div class = "flex items-center" > < label for = "simple-search" …" at bounding box center [312, 563] width 517 height 957
click at [382, 378] on div "< template > < div class = "flex items-center" > < label for = "simple-search" …" at bounding box center [312, 563] width 517 height 957
click at [178, 53] on span "Dev Data Model" at bounding box center [205, 53] width 56 height 9
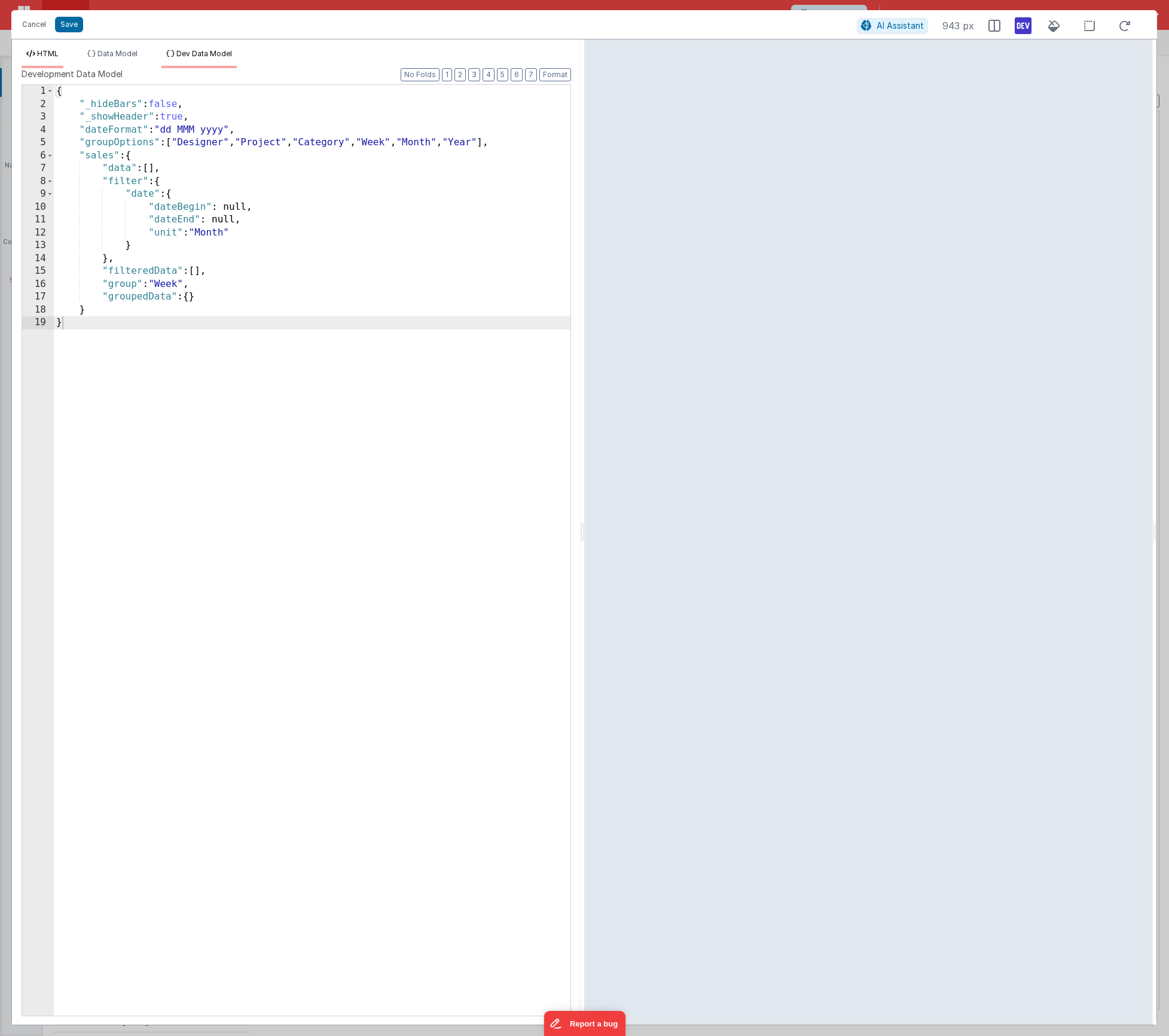
click at [58, 58] on li "HTML" at bounding box center [43, 58] width 42 height 19
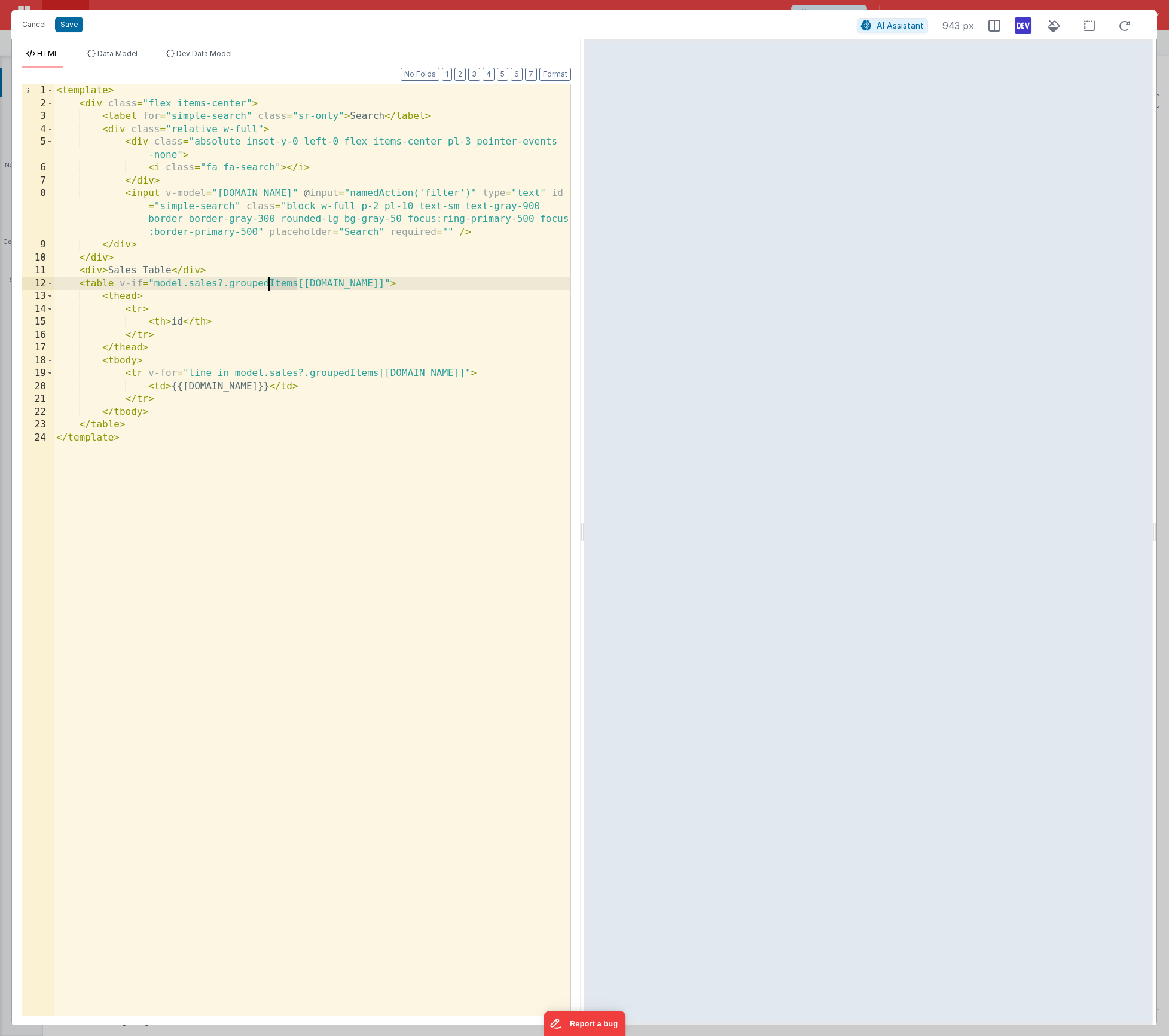
drag, startPoint x: 299, startPoint y: 283, endPoint x: 267, endPoint y: 280, distance: 32.1
click at [267, 280] on div "< template > < div class = "flex items-center" > < label for = "simple-search" …" at bounding box center [312, 563] width 517 height 957
drag, startPoint x: 349, startPoint y: 373, endPoint x: 378, endPoint y: 375, distance: 29.1
click at [378, 375] on div "< template > < div class = "flex items-center" > < label for = "simple-search" …" at bounding box center [312, 563] width 517 height 957
click at [71, 25] on button "Save" at bounding box center [69, 24] width 28 height 15
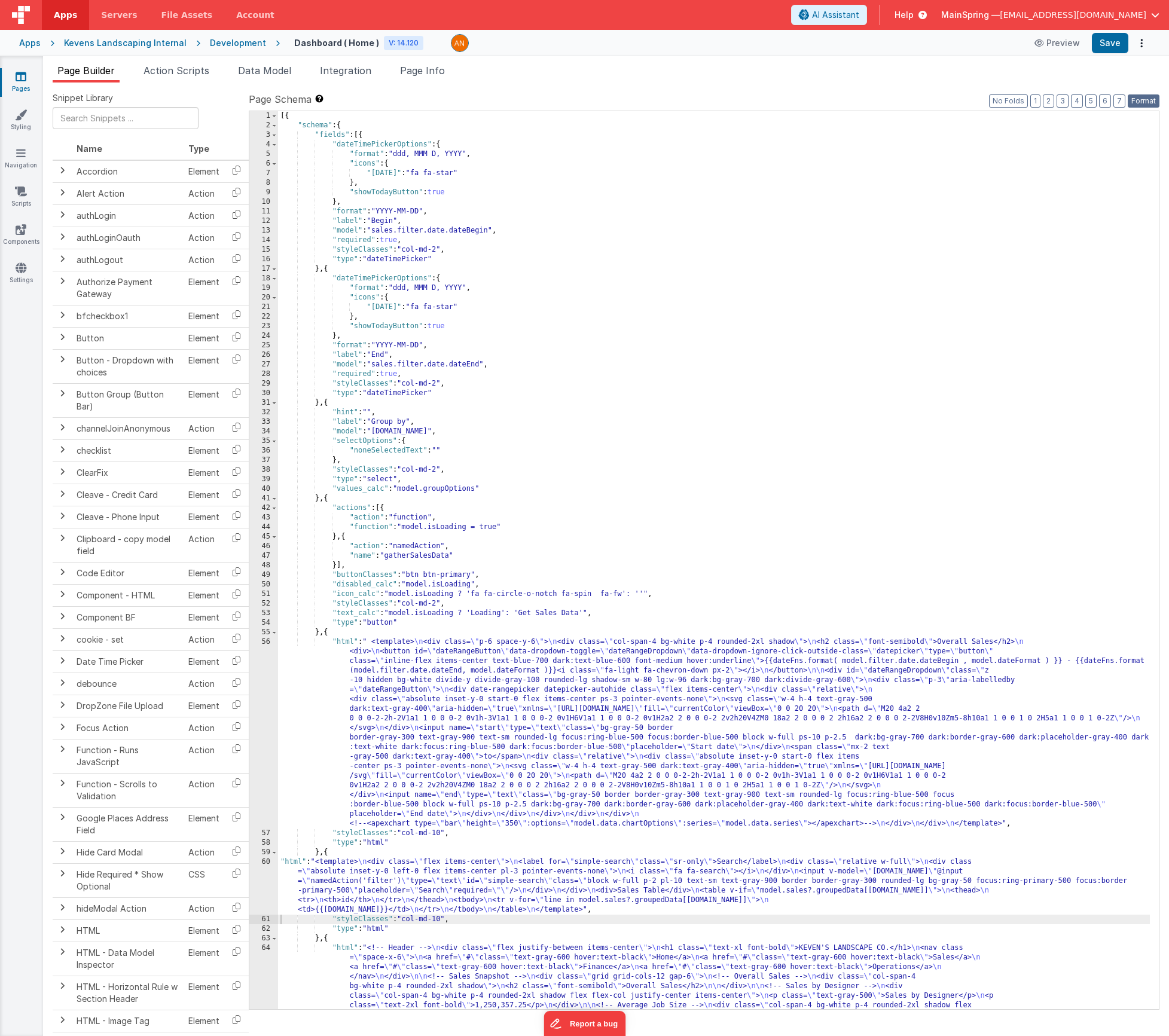
click at [1145, 100] on button "Format" at bounding box center [1144, 101] width 32 height 13
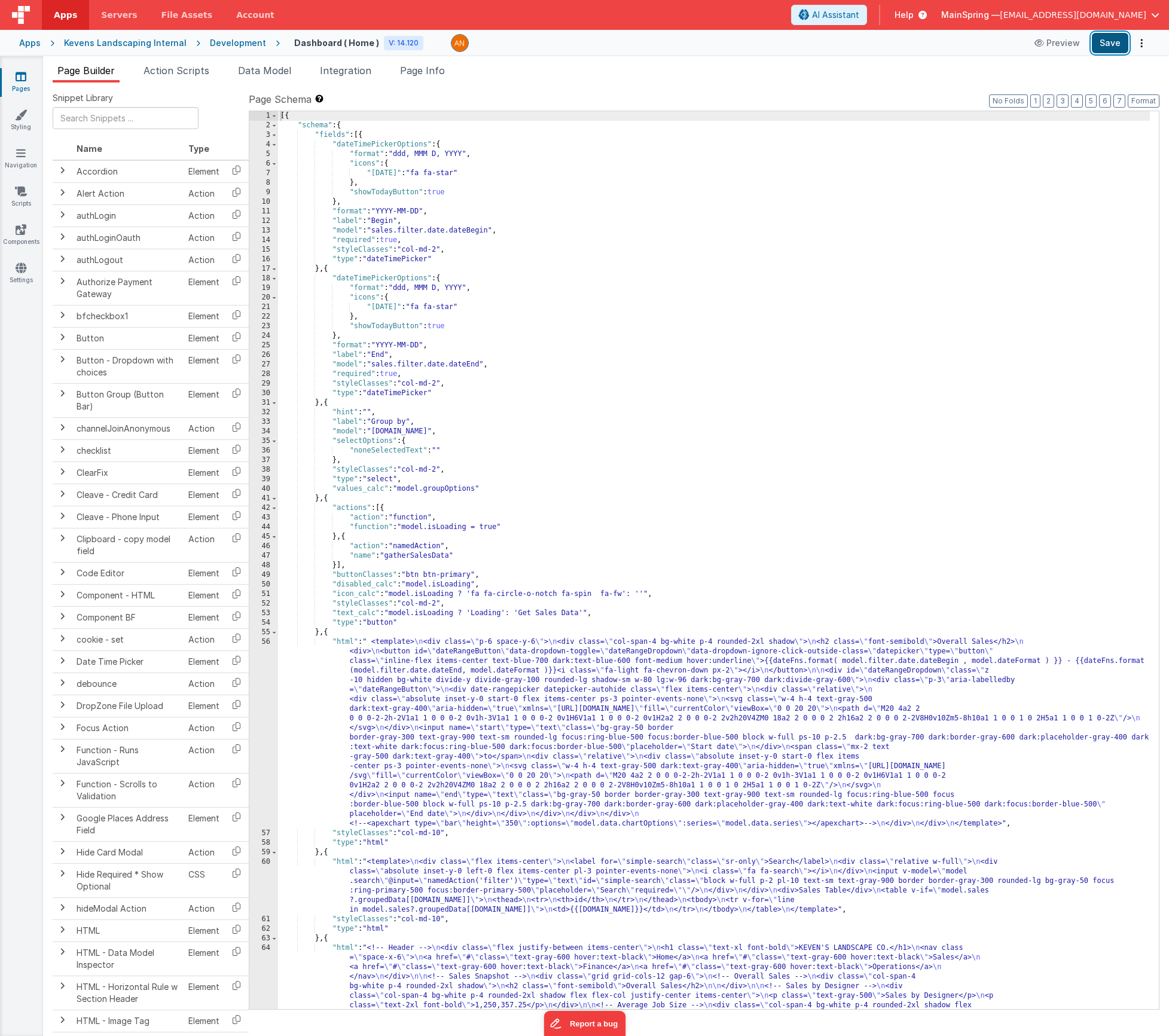
click at [1120, 51] on button "Save" at bounding box center [1110, 43] width 36 height 20
click at [1046, 46] on icon at bounding box center [1040, 43] width 12 height 8
click at [178, 69] on span "Action Scripts" at bounding box center [177, 71] width 66 height 12
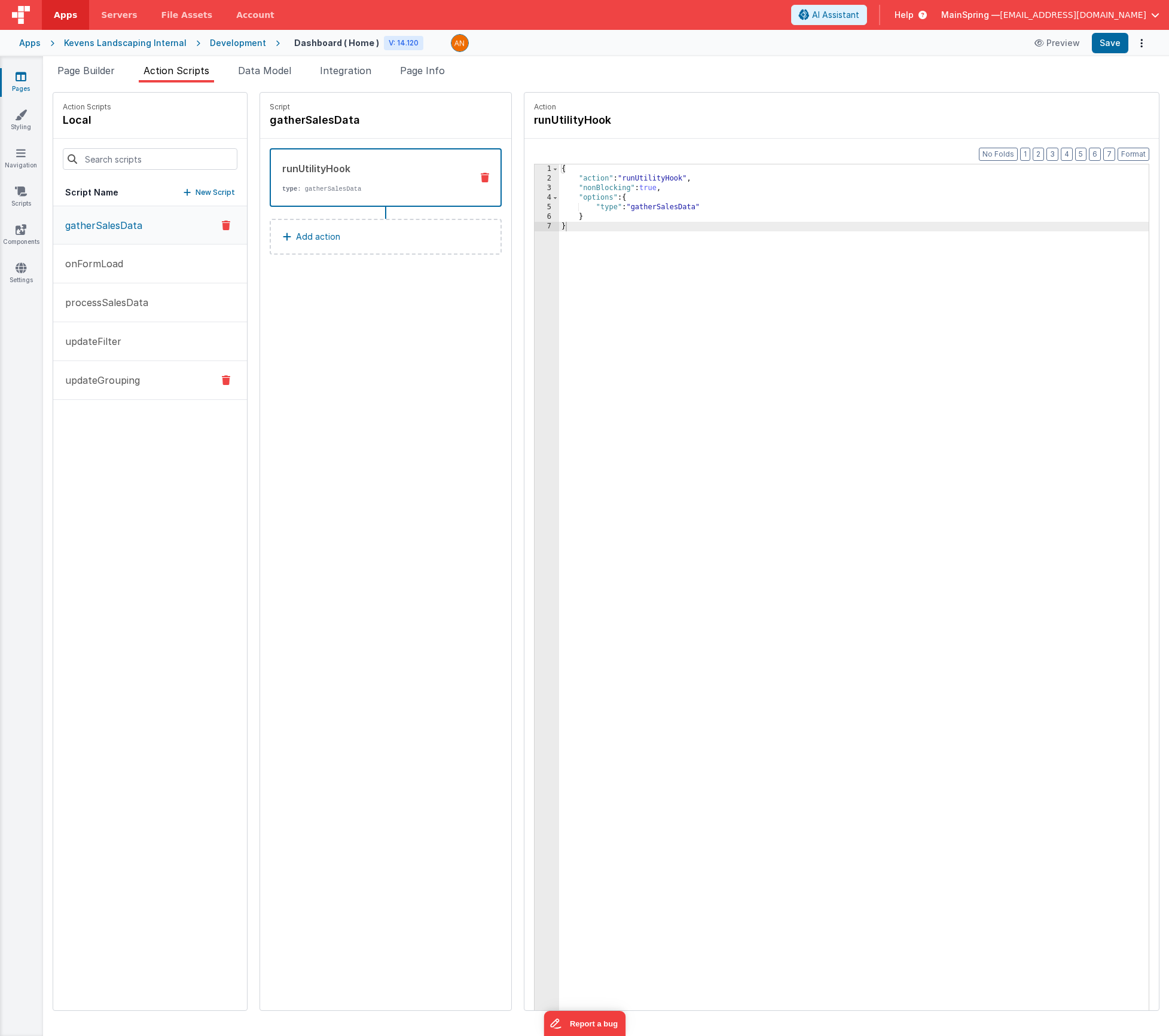
click at [92, 373] on p "updateGrouping" at bounding box center [98, 380] width 82 height 15
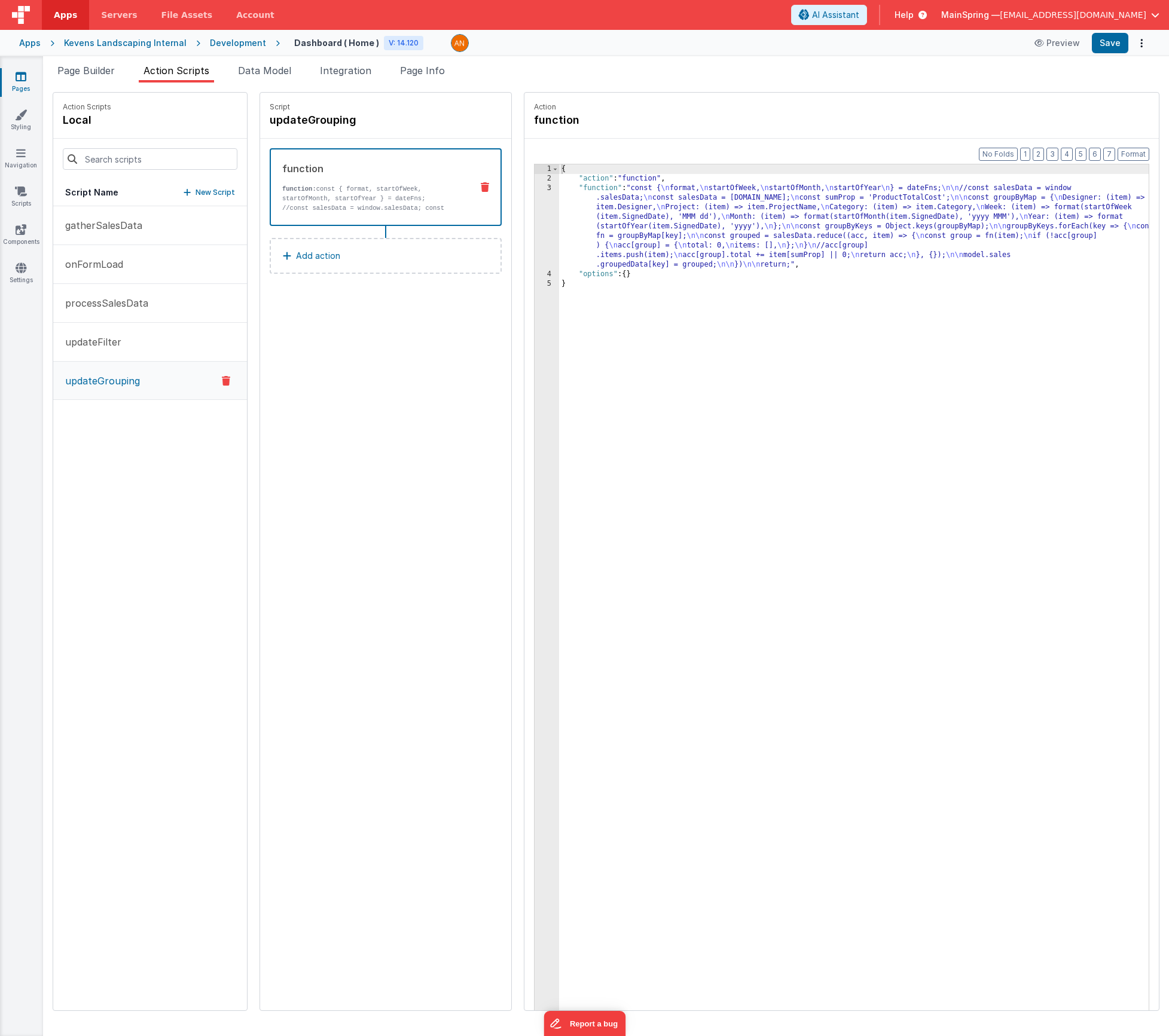
click at [638, 206] on div "{ "action" : "function" , "function" : "const { \n format, \n startOfWeek, \n s…" at bounding box center [872, 616] width 625 height 902
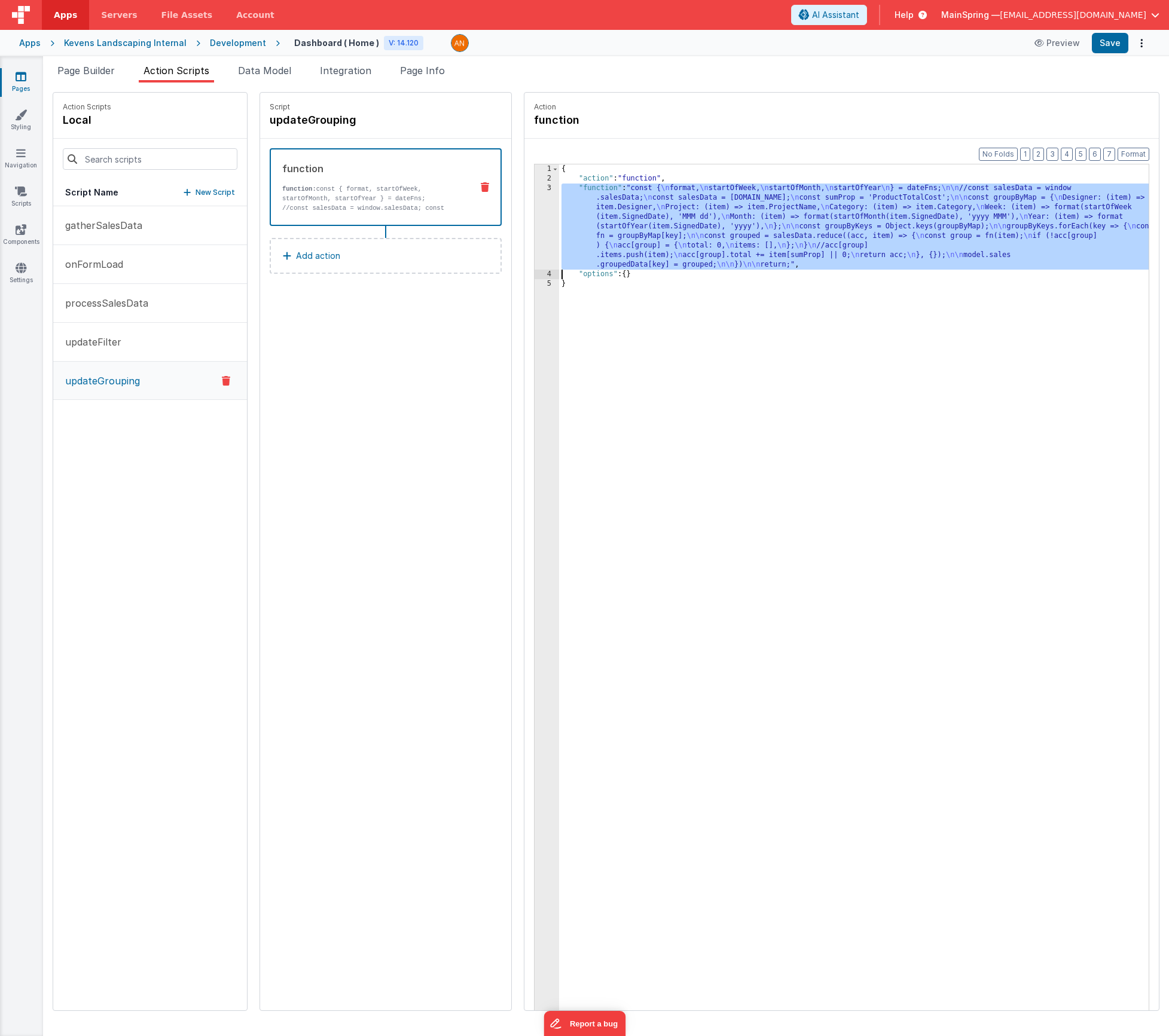
click at [534, 220] on div "3" at bounding box center [546, 227] width 25 height 86
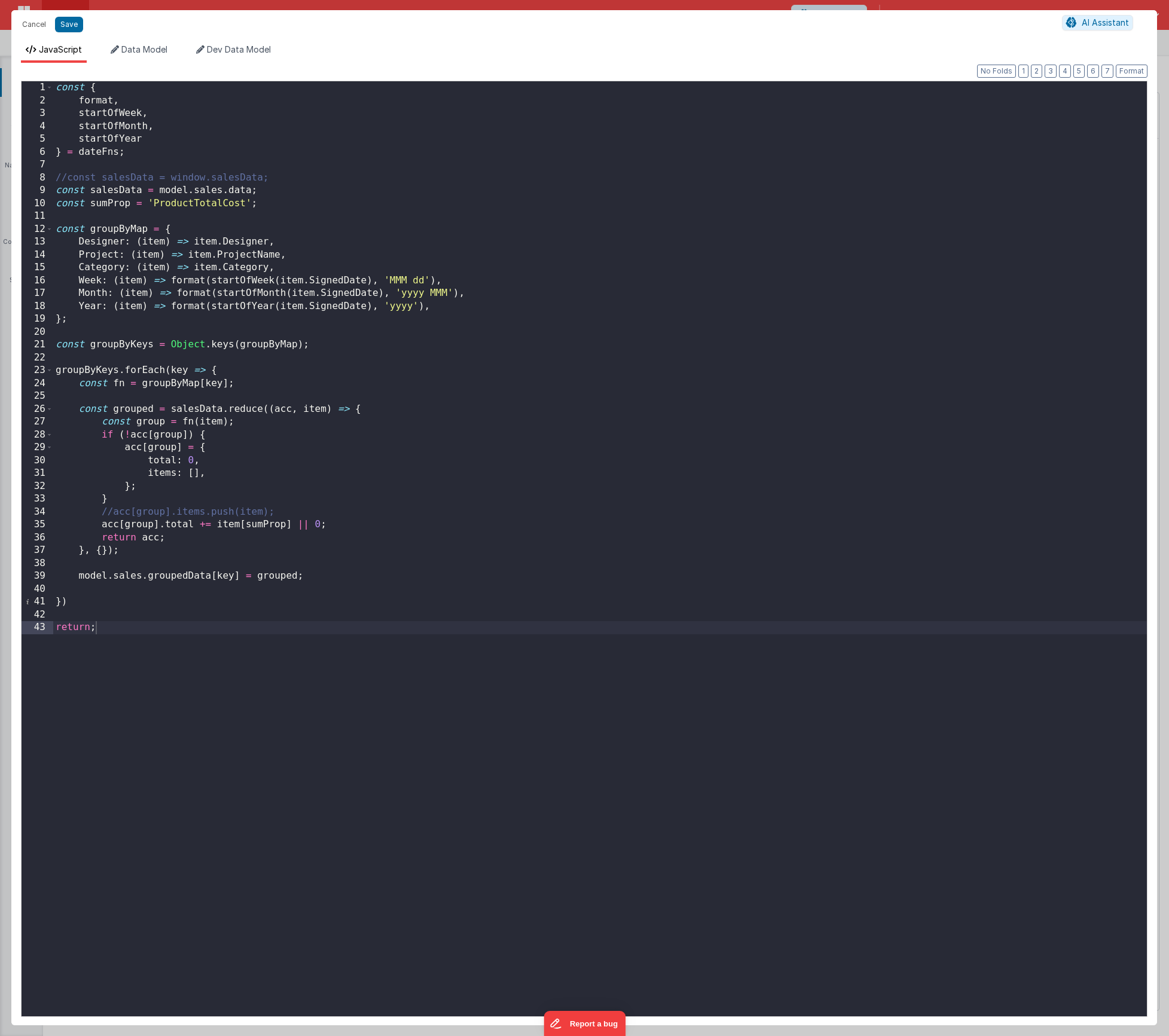
click at [192, 475] on div "const { format , startOfWeek , startOfMonth , startOfYear } = dateFns ; //const…" at bounding box center [600, 562] width 1094 height 961
click at [298, 509] on div "const { format , startOfWeek , startOfMonth , startOfYear } = dateFns ; //const…" at bounding box center [600, 562] width 1094 height 961
click at [259, 575] on div "const { format , startOfWeek , startOfMonth , startOfYear } = dateFns ; //const…" at bounding box center [600, 562] width 1094 height 961
drag, startPoint x: 418, startPoint y: 578, endPoint x: 441, endPoint y: 610, distance: 39.4
click at [418, 578] on div "const { format , startOfWeek , startOfMonth , startOfYear } = dateFns ; //const…" at bounding box center [600, 562] width 1094 height 961
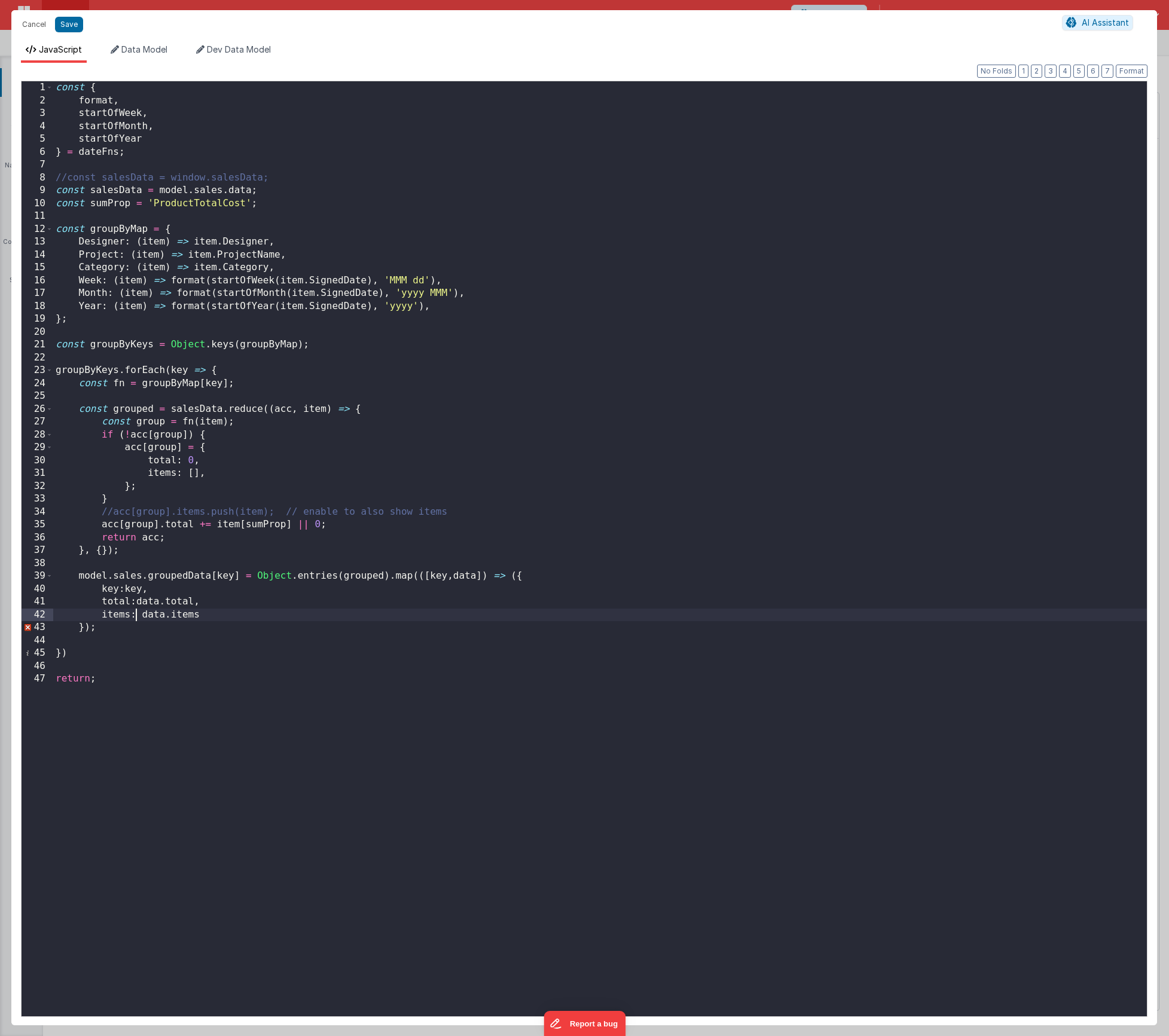
click at [92, 629] on div "const { format , startOfWeek , startOfMonth , startOfYear } = dateFns ; //const…" at bounding box center [600, 562] width 1094 height 961
click at [87, 629] on div "const { format , startOfWeek , startOfMonth , startOfYear } = dateFns ; //const…" at bounding box center [600, 562] width 1094 height 961
click at [65, 22] on button "Save" at bounding box center [69, 24] width 28 height 15
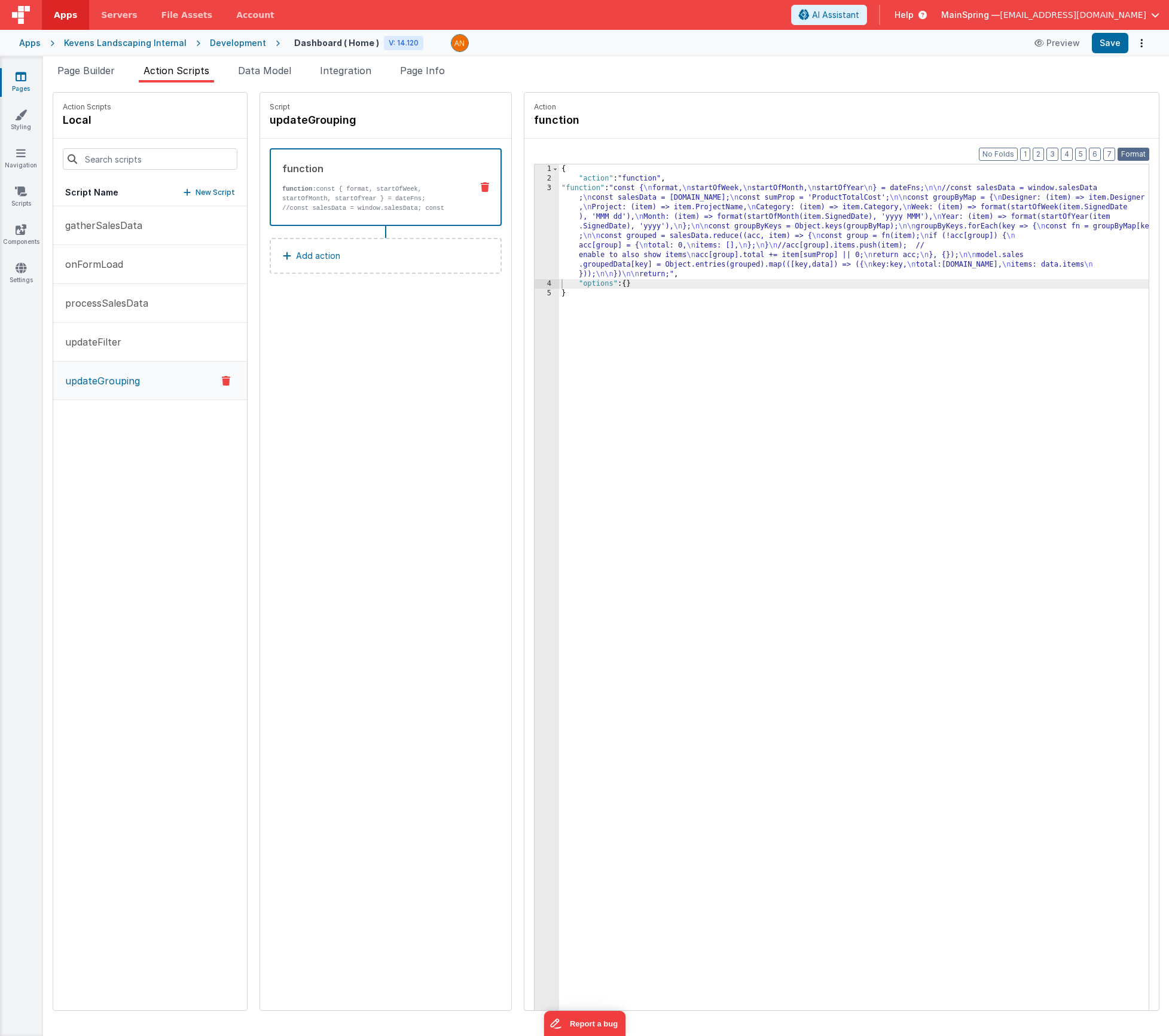
click at [1131, 157] on button "Format" at bounding box center [1133, 154] width 32 height 13
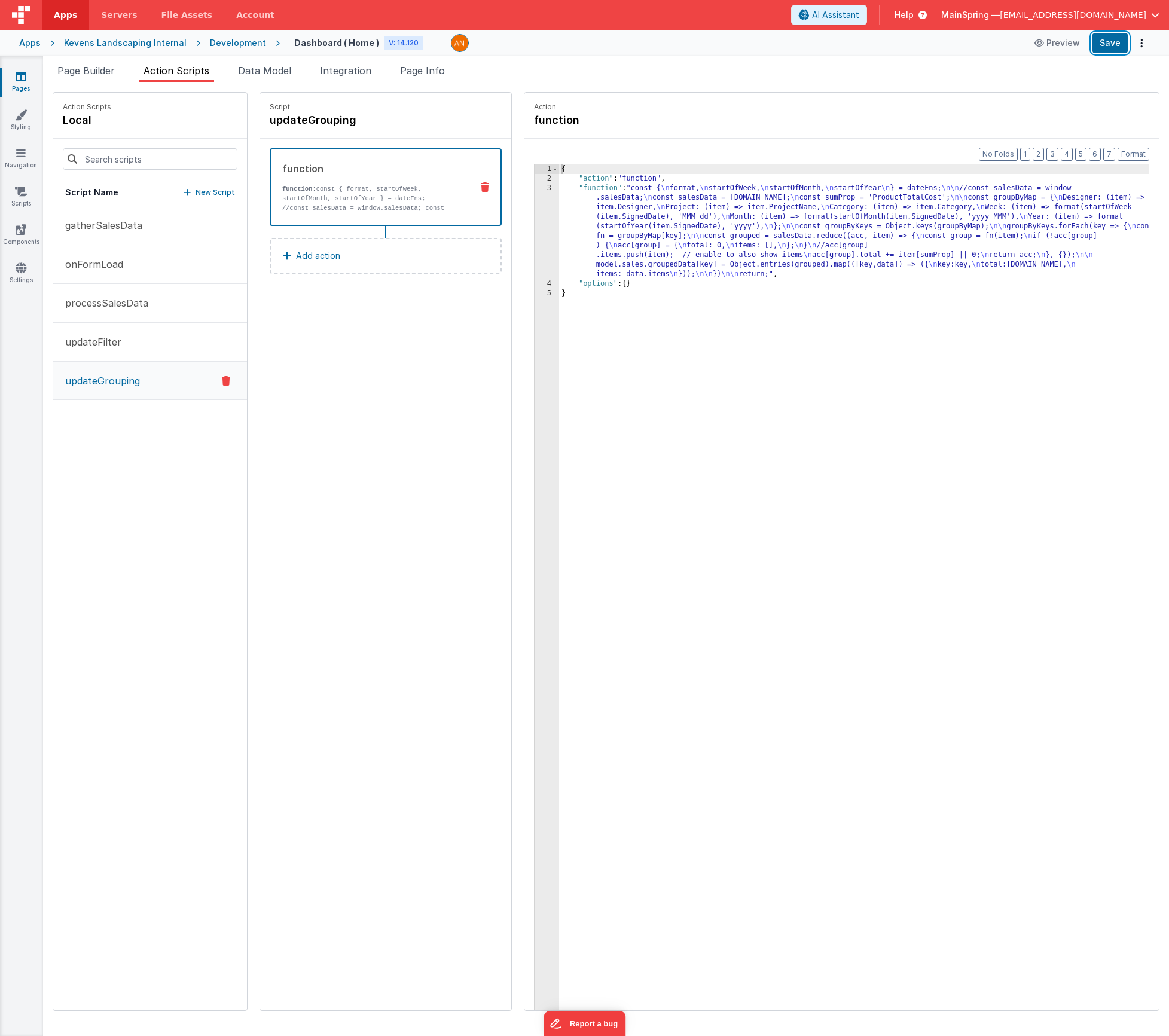
click at [1114, 53] on button "Save" at bounding box center [1110, 43] width 36 height 20
click at [677, 222] on div "{ "action" : "function" , "function" : "const { \n format, \n startOfWeek, \n s…" at bounding box center [872, 616] width 625 height 902
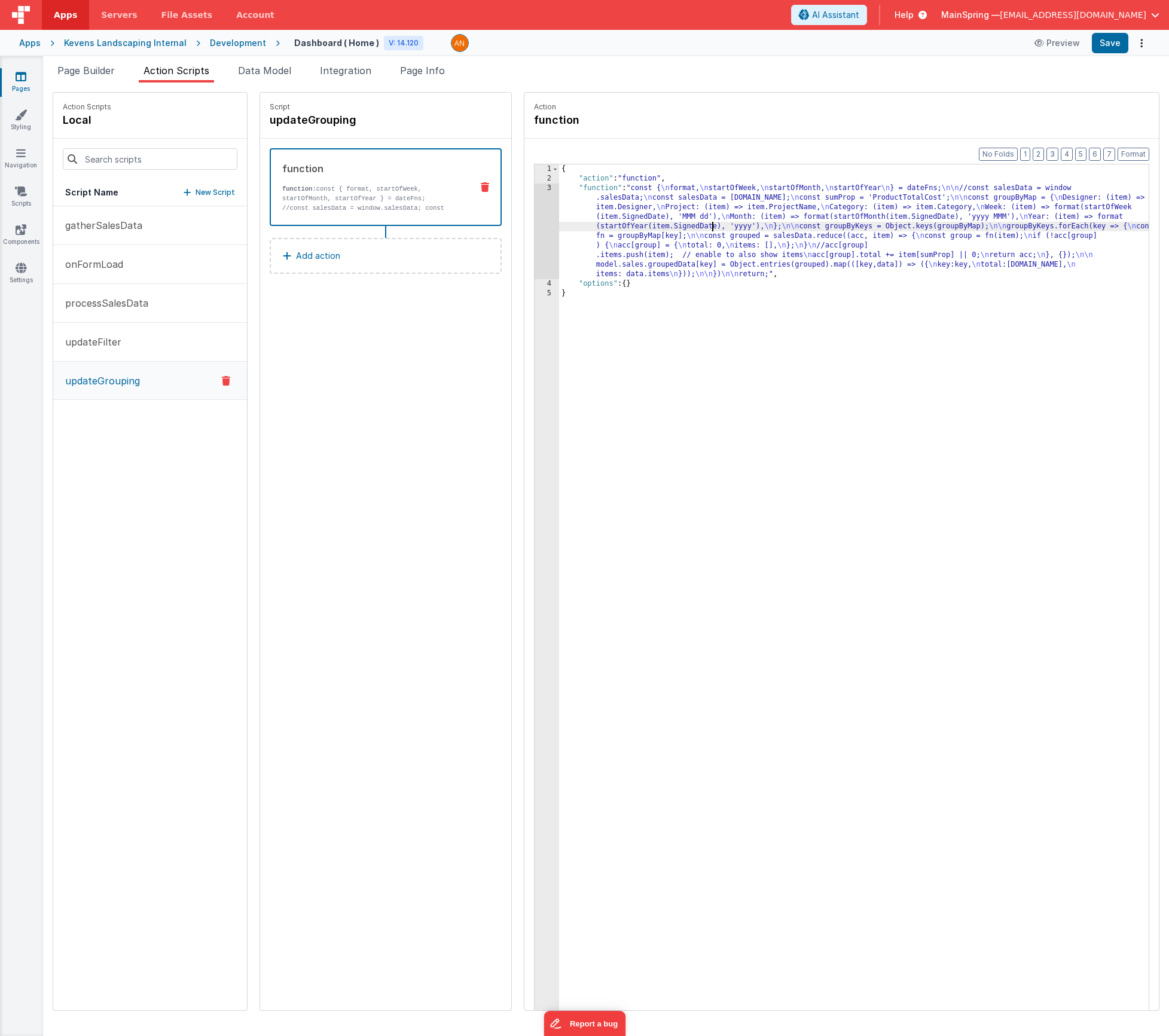
click at [524, 208] on div "Format 7 6 5 4 3 2 1 No Folds 1 2 3 4 5 { "action" : "function" , "function" : …" at bounding box center [841, 597] width 635 height 918
click at [534, 208] on div "3" at bounding box center [546, 231] width 25 height 96
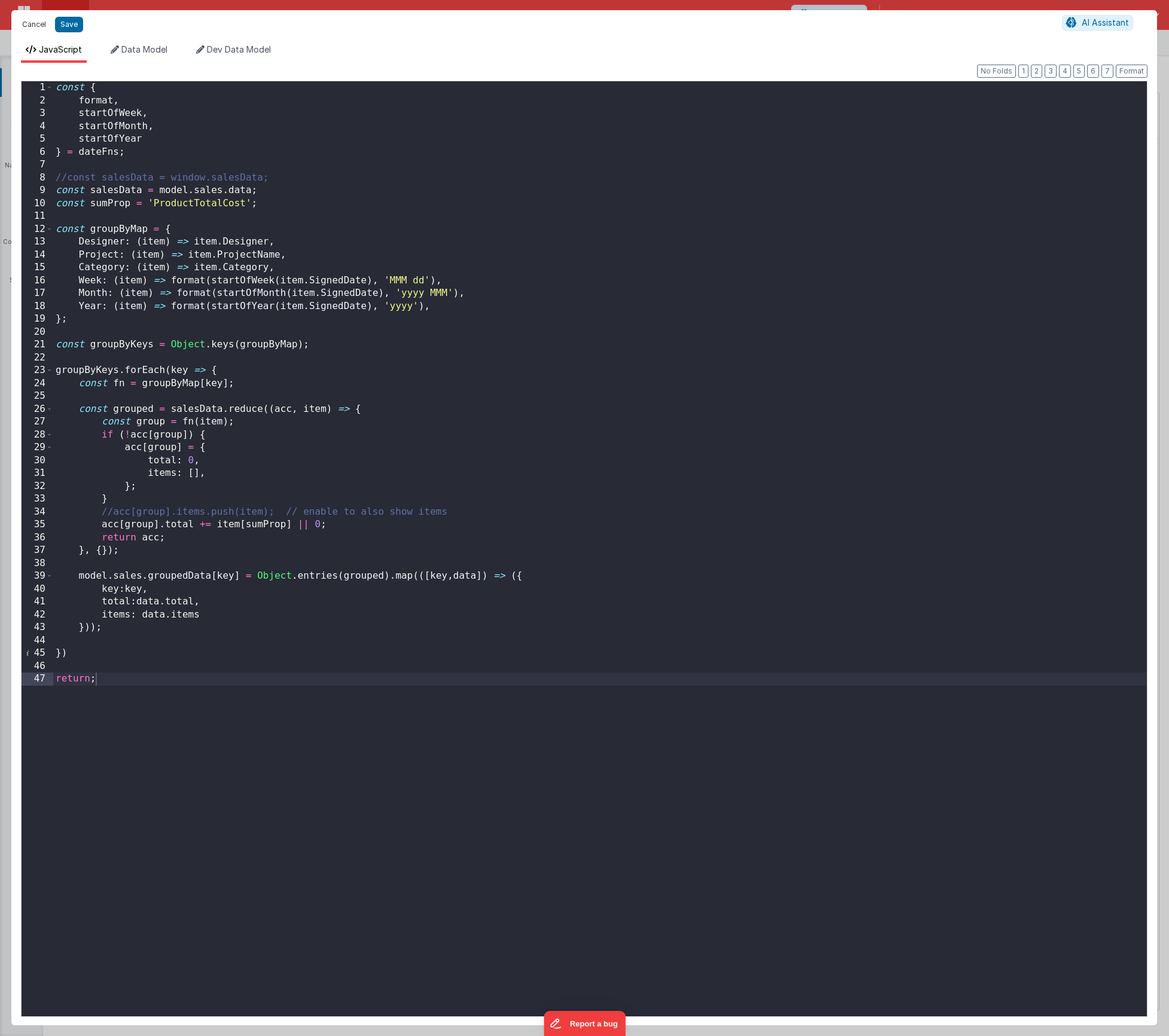
click at [27, 21] on button "Cancel" at bounding box center [34, 24] width 36 height 17
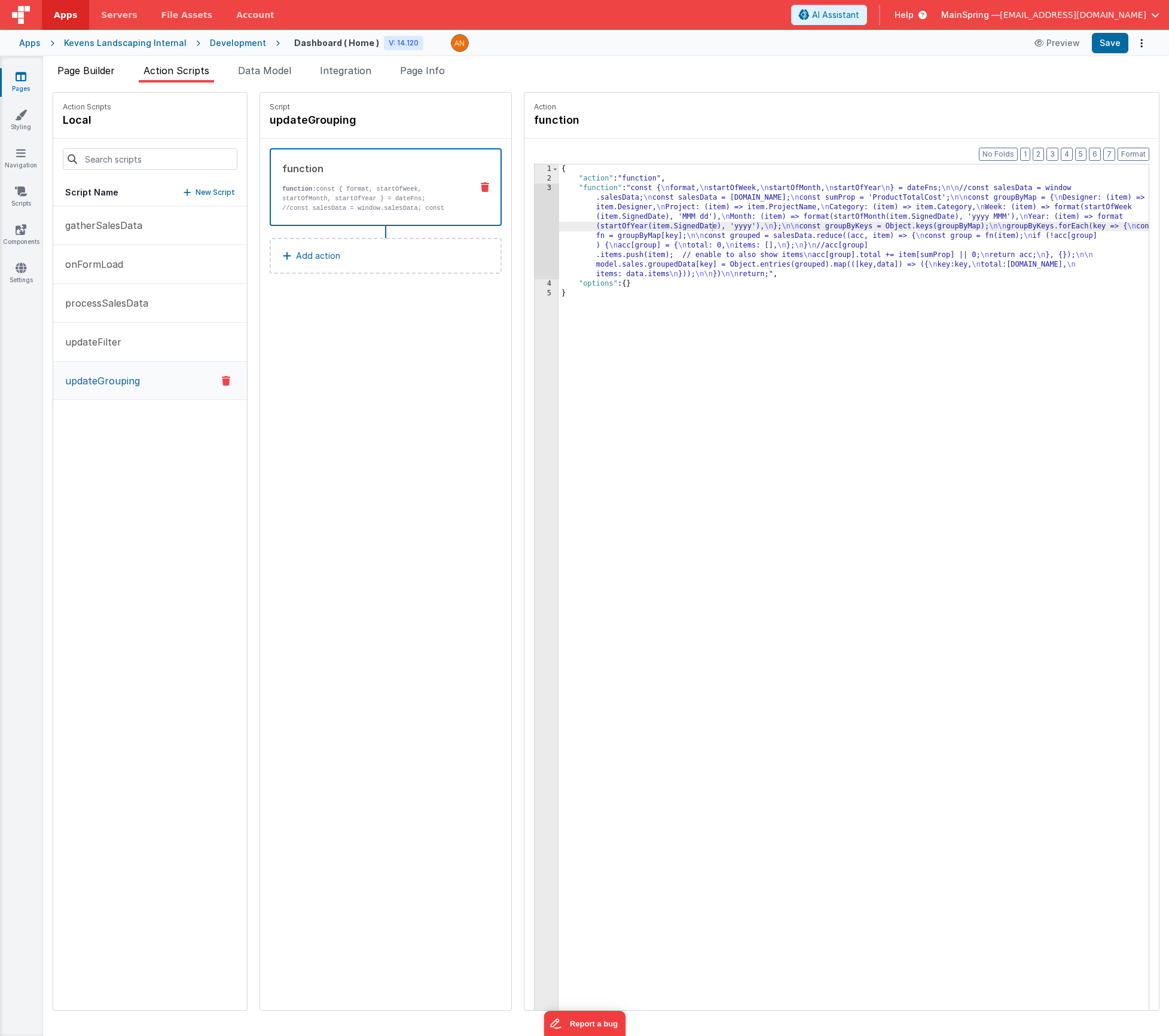
click at [95, 70] on span "Page Builder" at bounding box center [86, 71] width 57 height 12
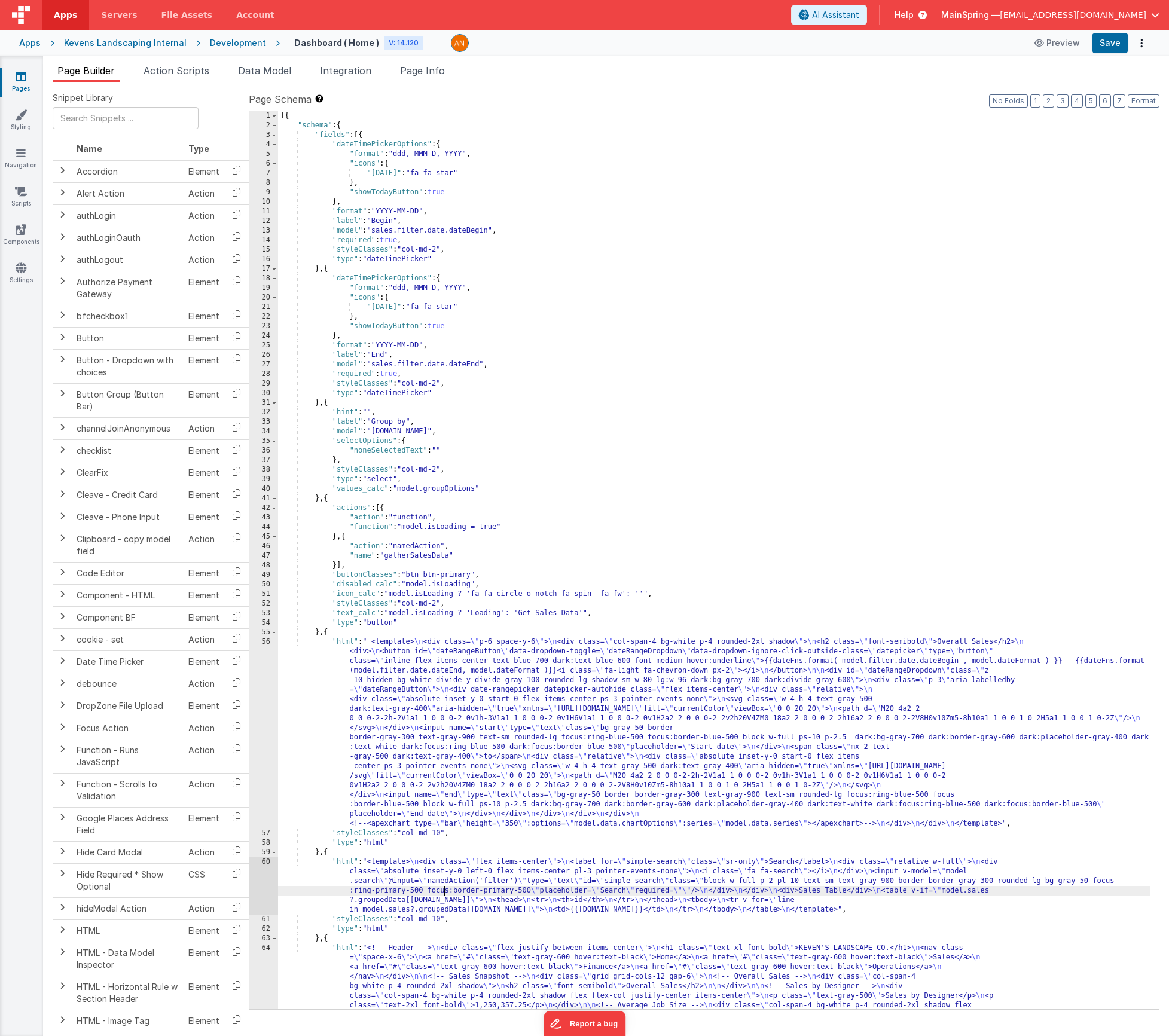
click at [443, 894] on div "[{ "schema" : { "fields" : [{ "dateTimePickerOptions" : { "format" : "ddd, MMM …" at bounding box center [714, 684] width 872 height 1147
click at [260, 884] on div "60" at bounding box center [264, 886] width 29 height 57
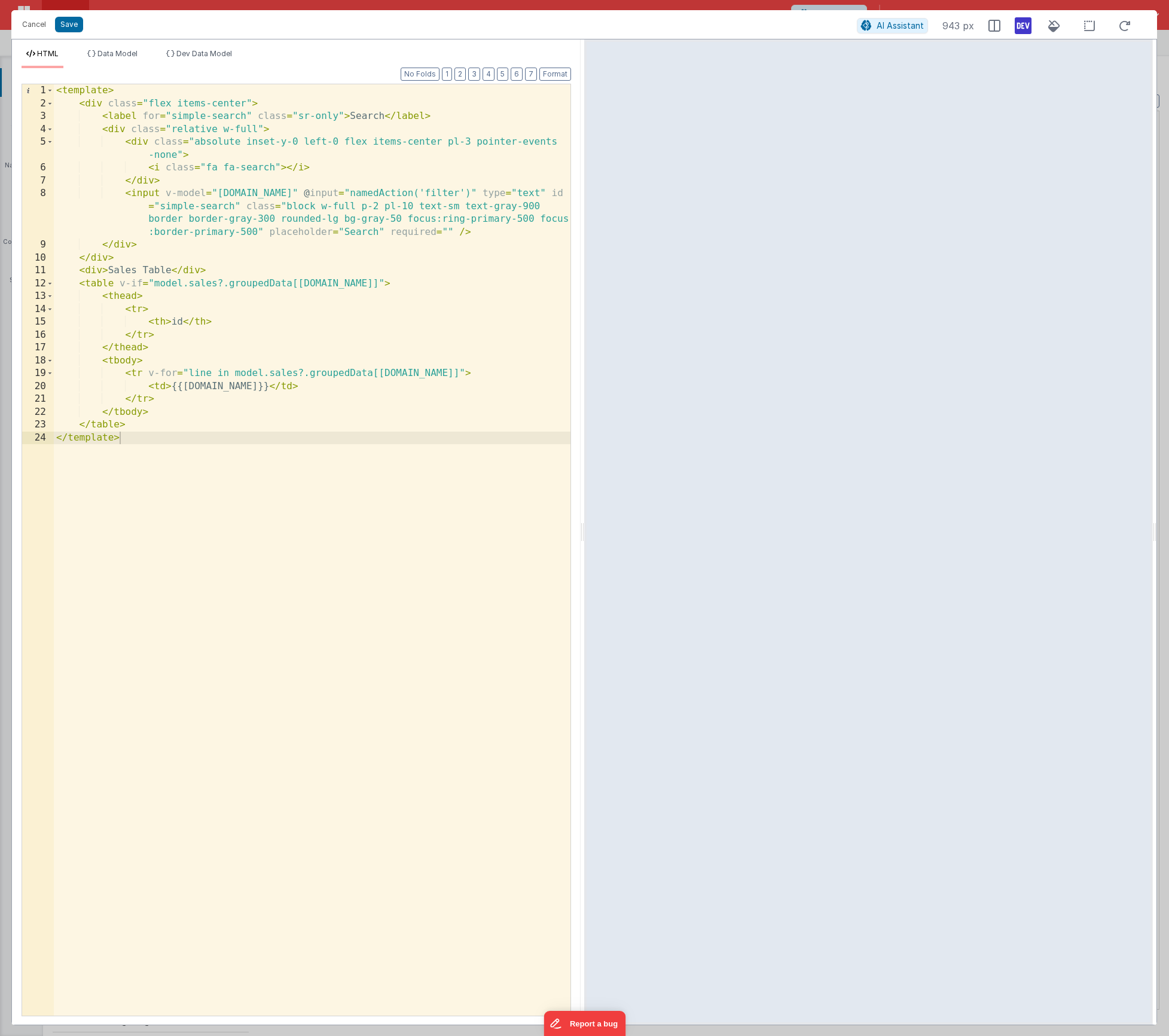
drag, startPoint x: 123, startPoint y: 92, endPoint x: 150, endPoint y: 124, distance: 41.9
click at [123, 92] on div "< template > < div class = "flex items-center" > < label for = "simple-search" …" at bounding box center [312, 563] width 517 height 957
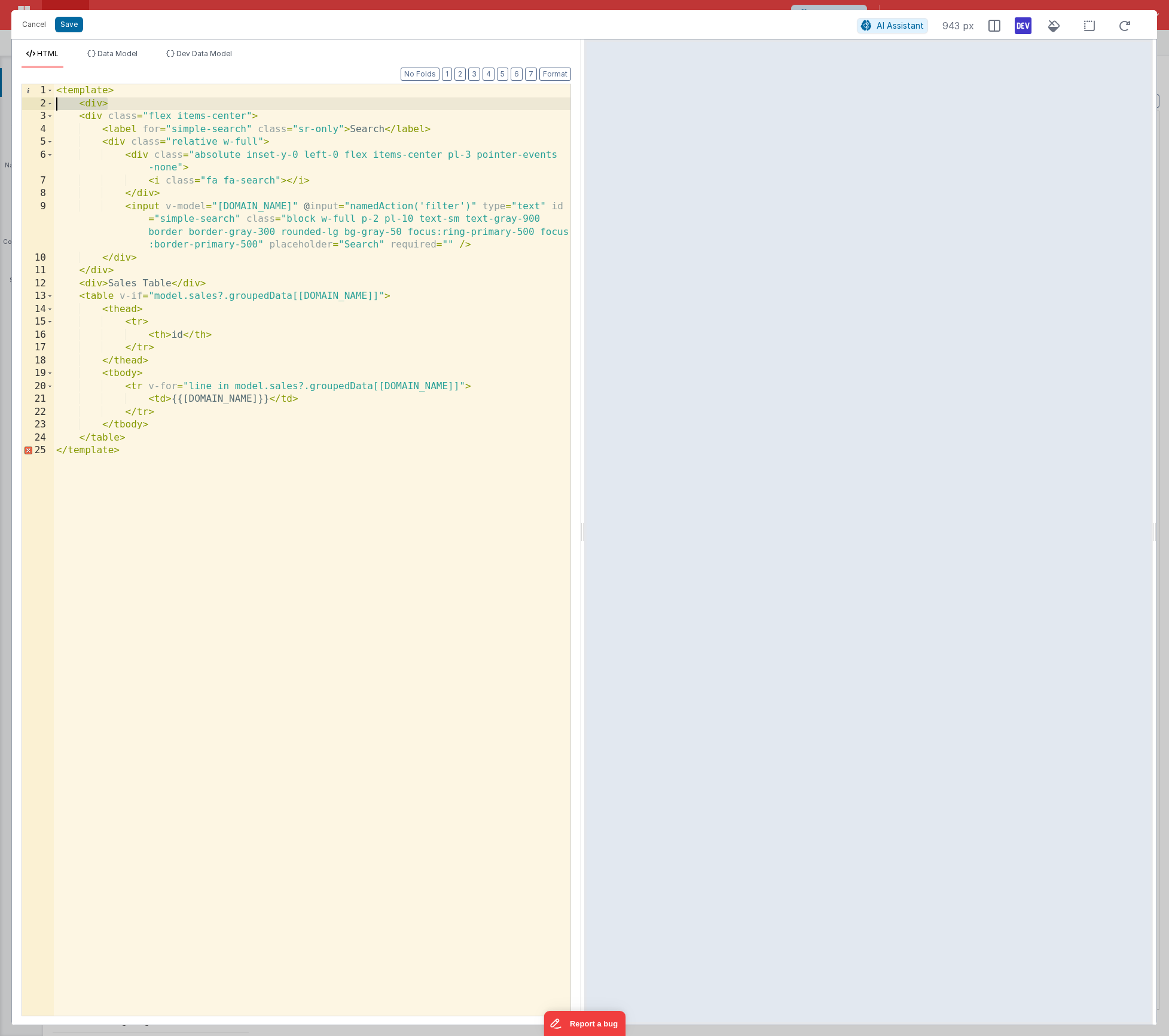
drag, startPoint x: 119, startPoint y: 106, endPoint x: 19, endPoint y: 102, distance: 100.1
click at [19, 102] on div "Format 7 6 5 4 3 2 1 No Folds 1 2 3 4 5 6 7 8 9 10 11 12 13 14 15 16 17 18 19 2…" at bounding box center [296, 546] width 569 height 957
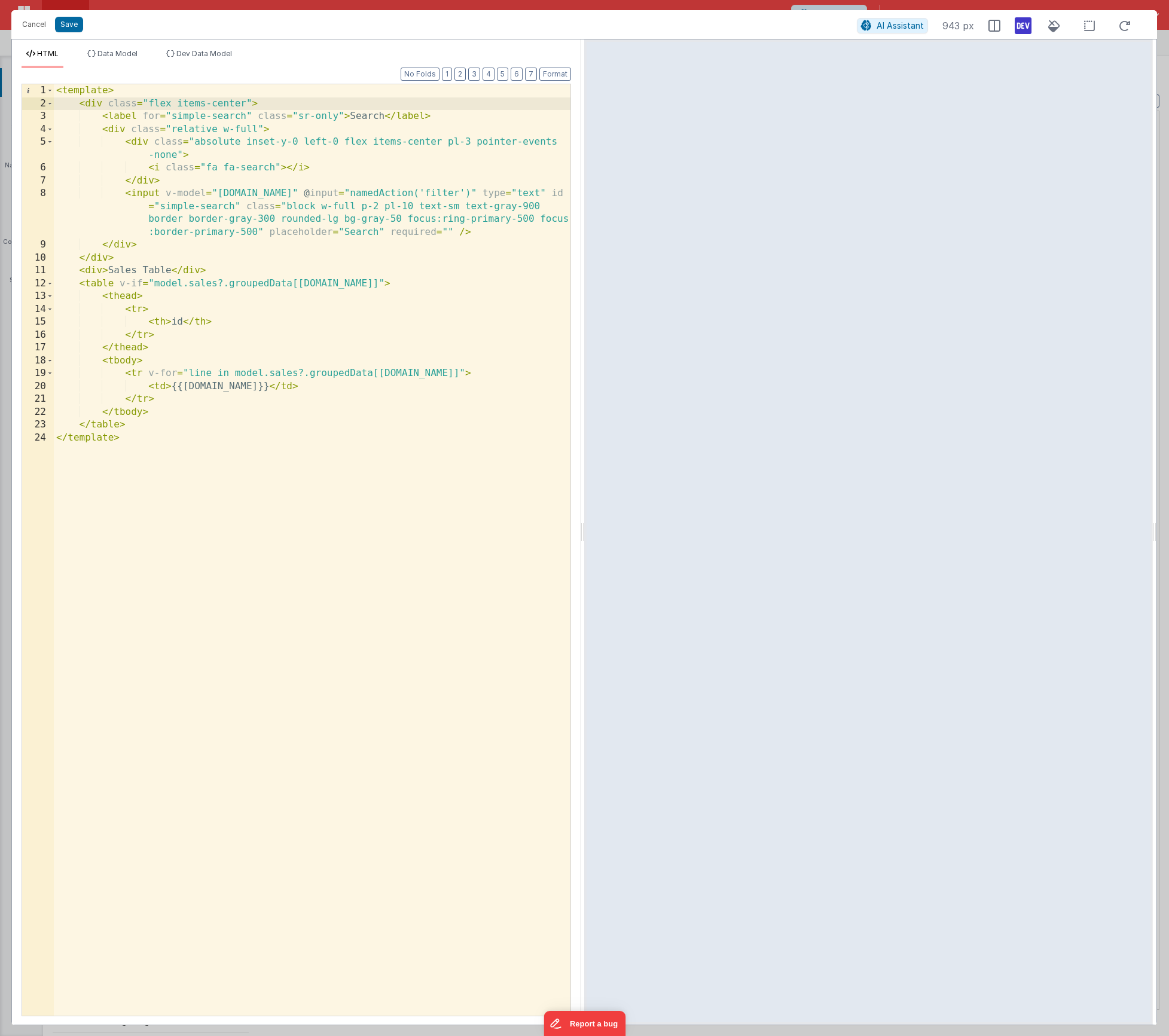
click at [243, 102] on div "< template > < div class = "flex items-center" > < label for = "simple-search" …" at bounding box center [312, 563] width 517 height 957
click at [362, 114] on div "< template > < div class = "flex items-center w-1/2" > < label for = "simple-se…" at bounding box center [312, 563] width 517 height 957
click at [270, 196] on div "< template > < div class = "flex items-center w-1/2" > < label for = "simple-se…" at bounding box center [312, 563] width 517 height 957
drag, startPoint x: 270, startPoint y: 196, endPoint x: 303, endPoint y: 231, distance: 48.1
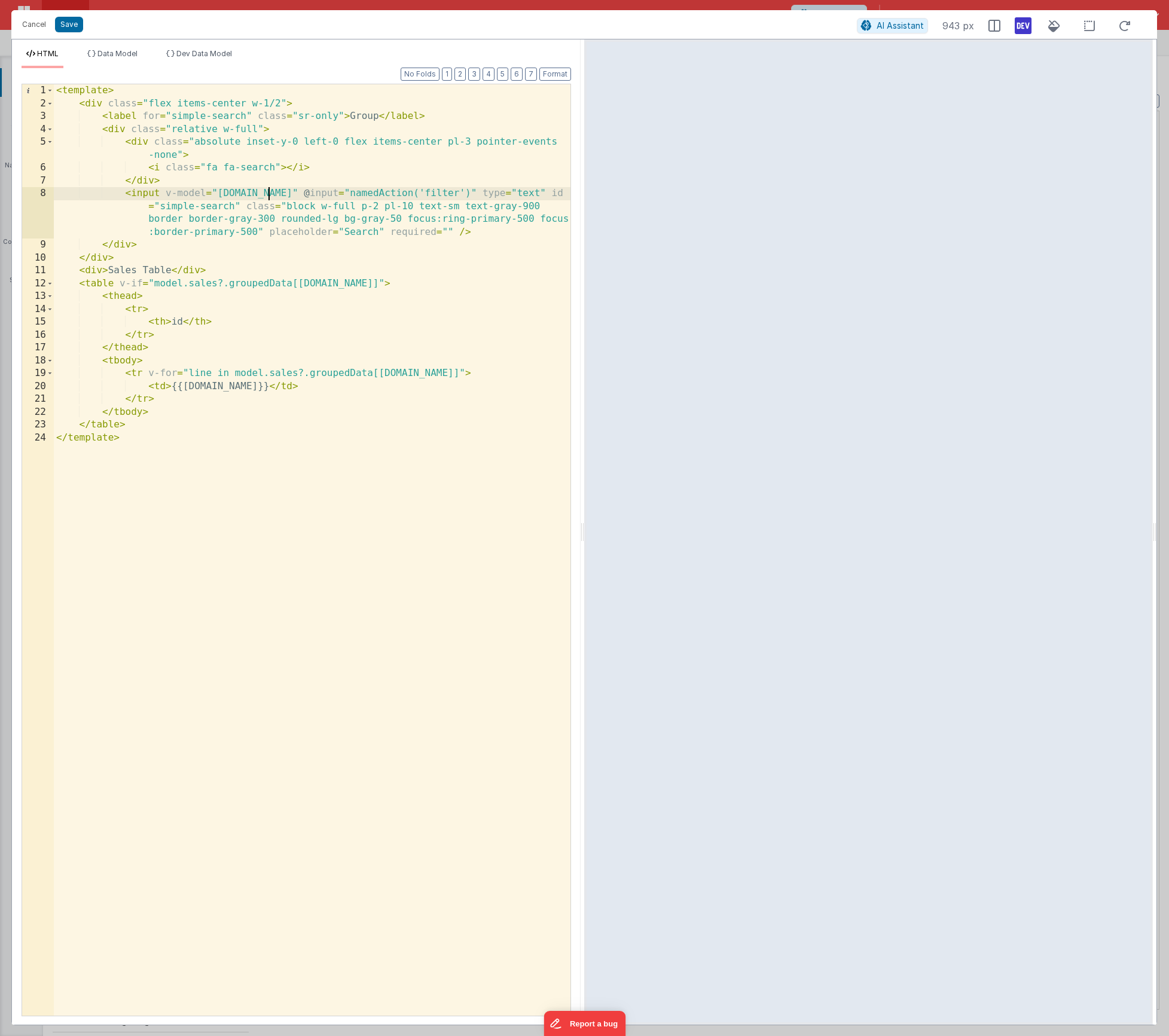
click at [271, 196] on div "< template > < div class = "flex items-center w-1/2" > < label for = "simple-se…" at bounding box center [312, 563] width 517 height 957
click at [473, 196] on div "< template > < div class = "flex items-center w-1/2" > < label for = "simple-se…" at bounding box center [312, 563] width 517 height 957
click at [254, 206] on div "< template > < div class = "flex items-center w-1/2" > < label for = "simple-se…" at bounding box center [312, 563] width 517 height 957
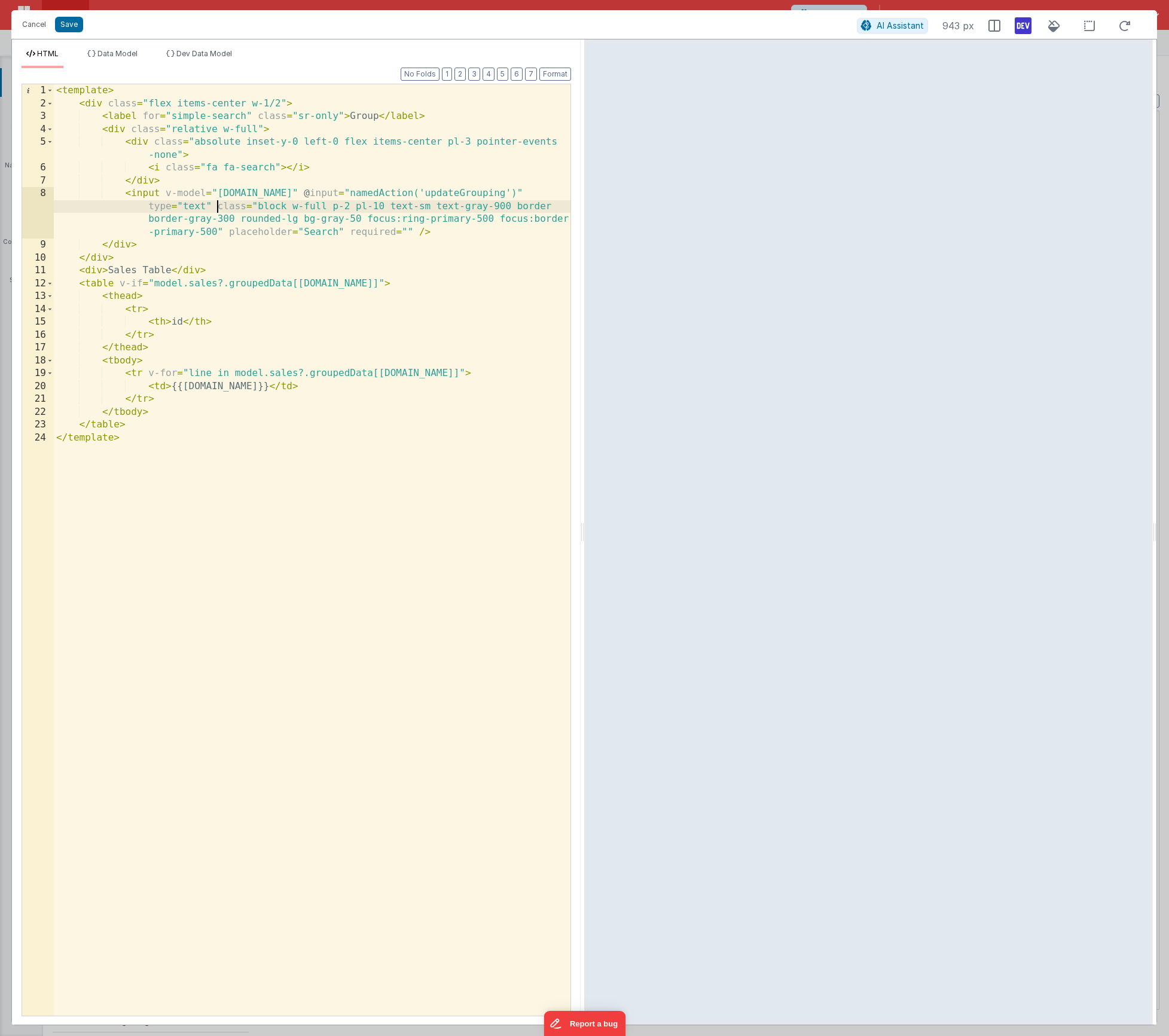
click at [311, 232] on div "< template > < div class = "flex items-center w-1/2" > < label for = "simple-se…" at bounding box center [312, 563] width 517 height 957
click at [326, 263] on div "< template > < div class = "flex items-center w-1/2" > < label for = "simple-se…" at bounding box center [312, 563] width 517 height 957
click at [73, 32] on button "Save" at bounding box center [69, 24] width 28 height 15
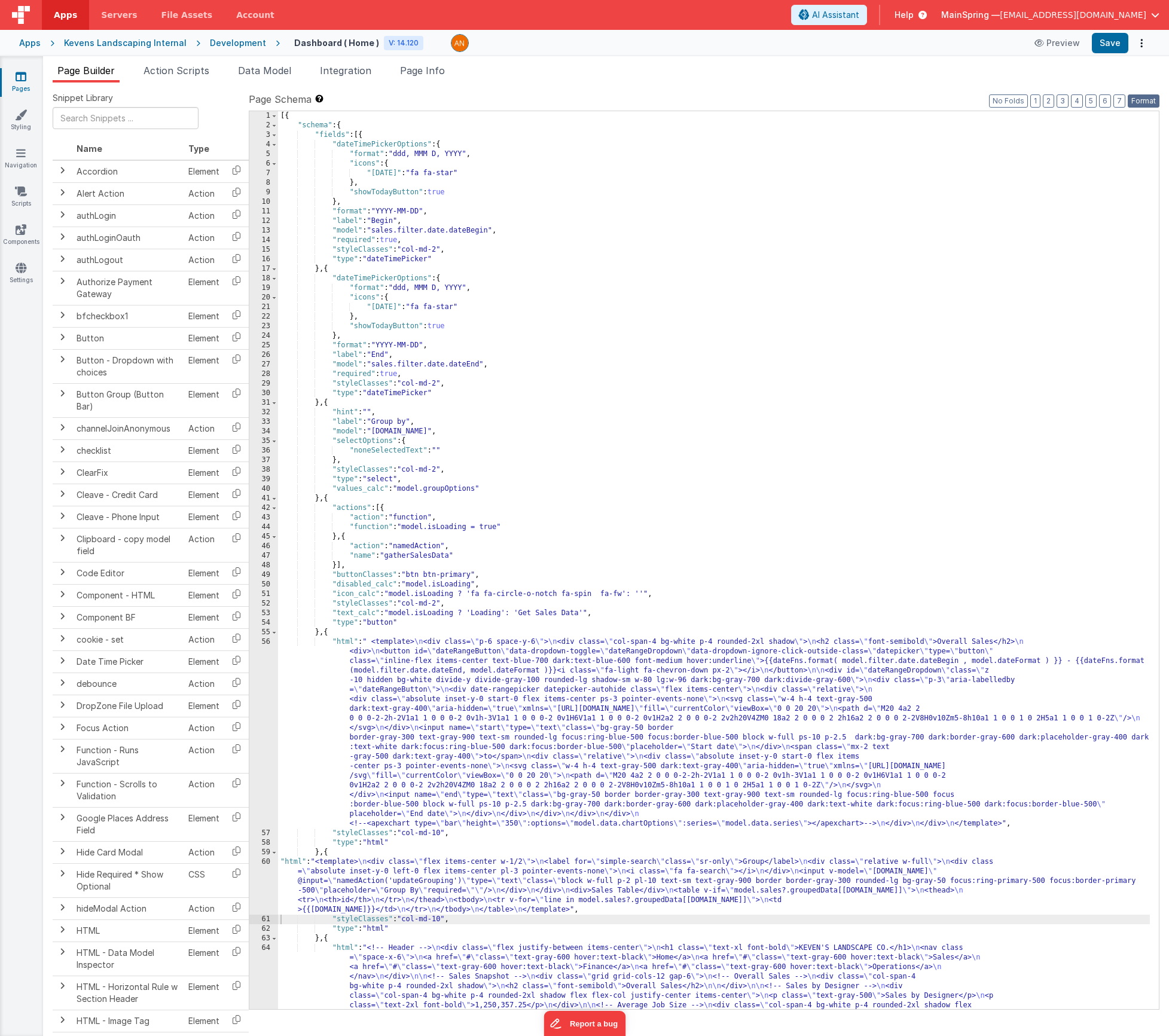
click at [1147, 104] on button "Format" at bounding box center [1144, 101] width 32 height 13
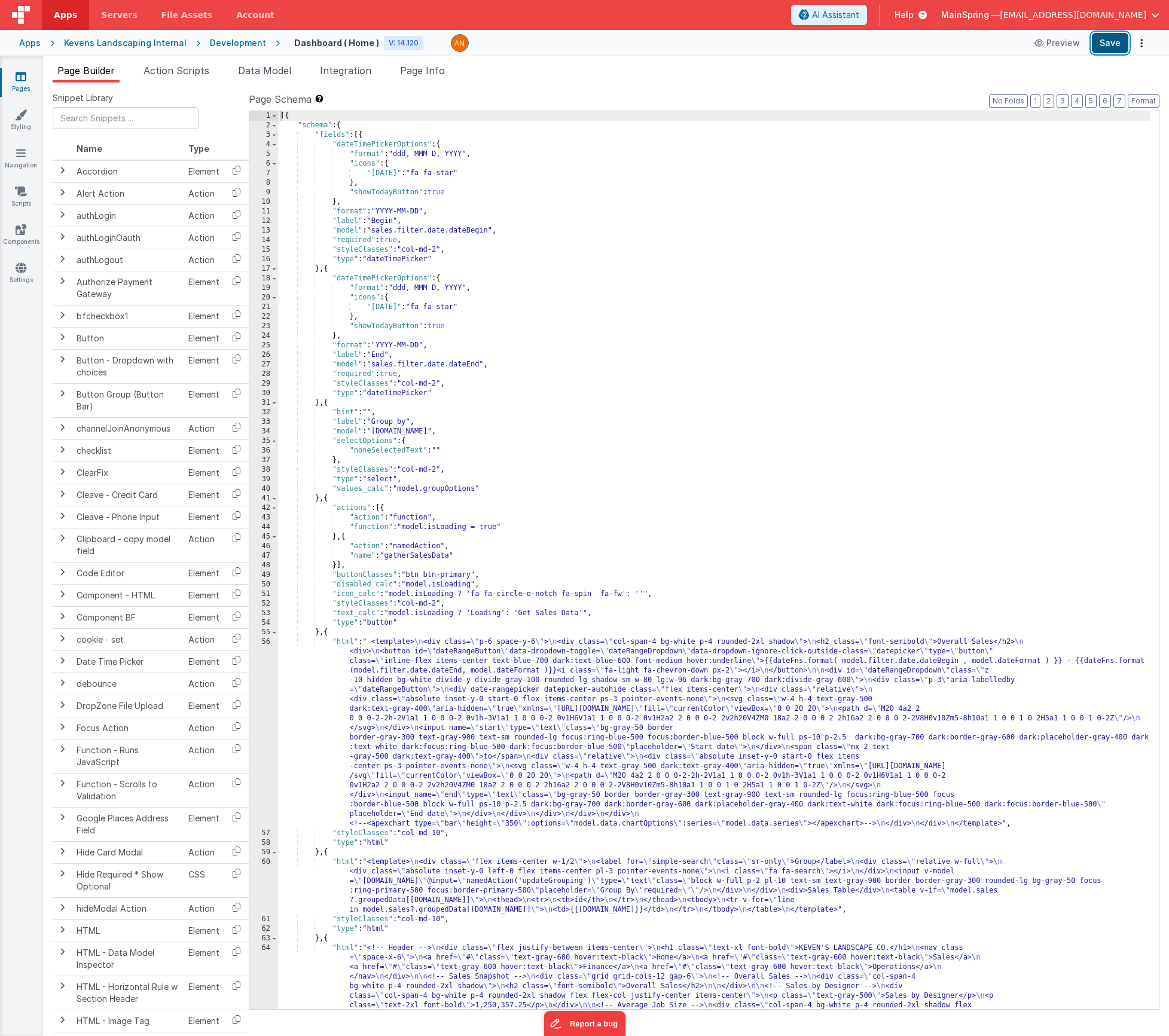
click at [1111, 48] on button "Save" at bounding box center [1110, 43] width 36 height 20
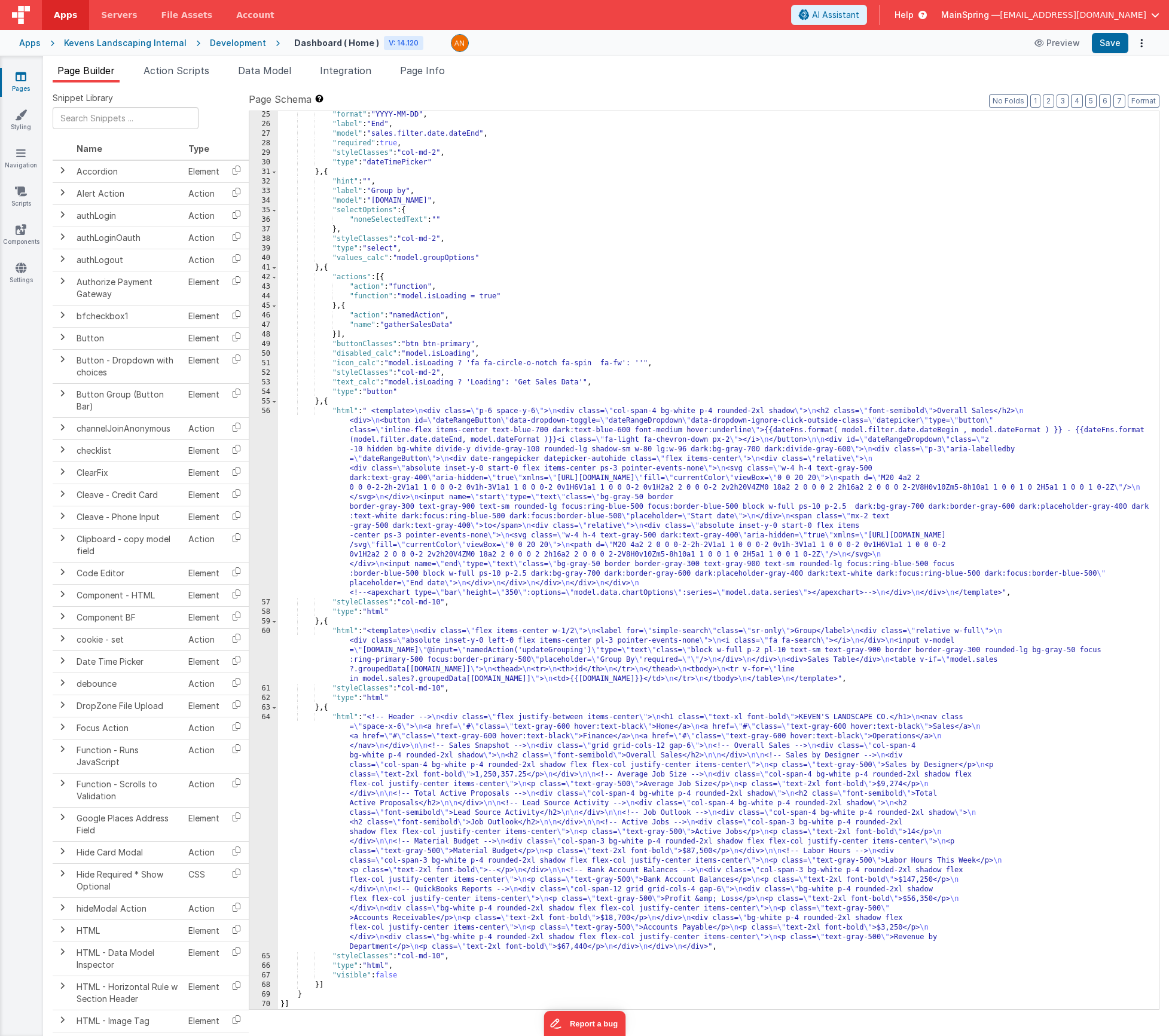
click at [456, 650] on div ""format" : "YYYY-MM-DD" , "label" : "End" , "model" : "sales.filter.date.dateEn…" at bounding box center [714, 568] width 872 height 917
click at [251, 650] on div "60" at bounding box center [264, 655] width 29 height 57
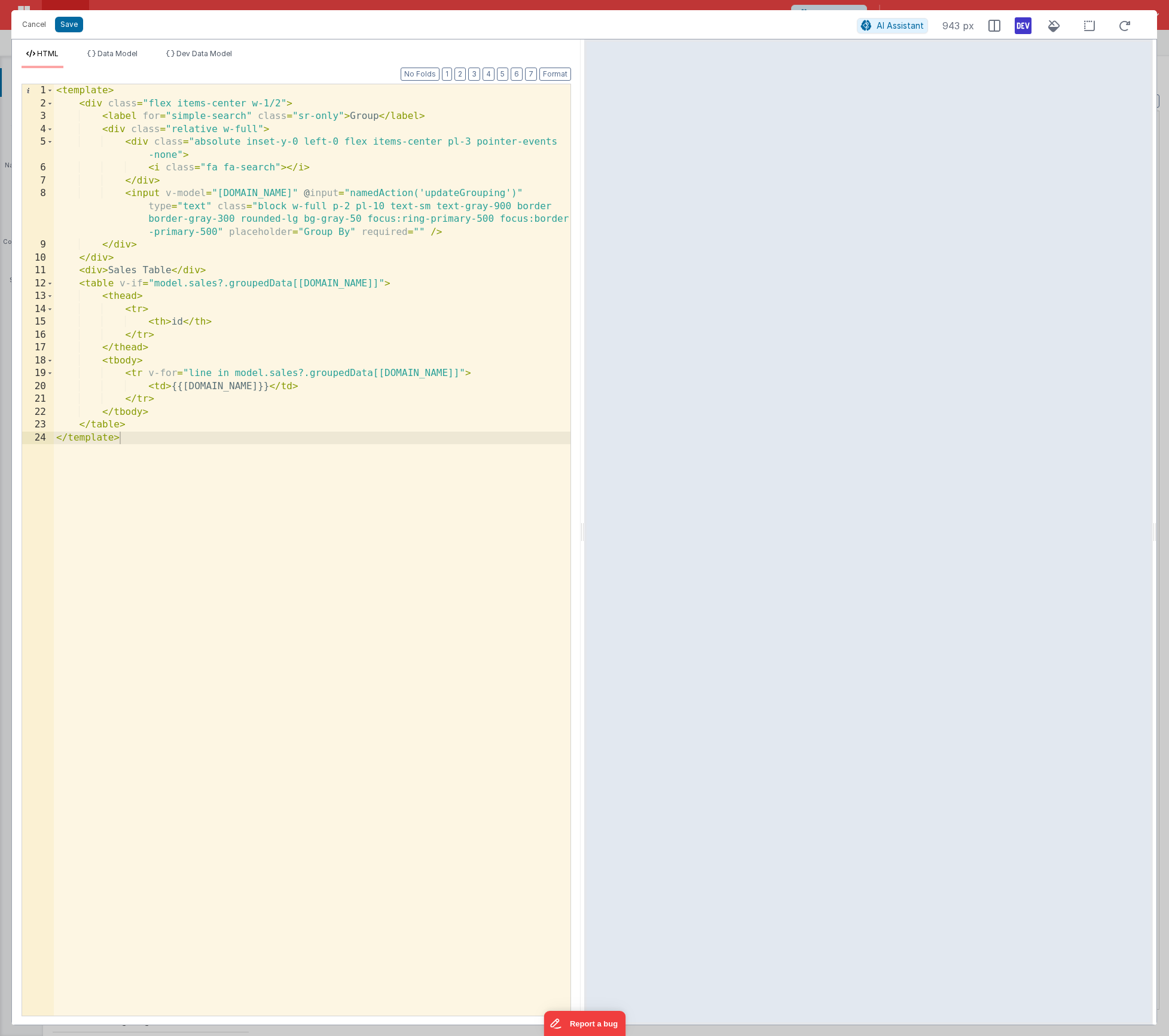
click at [306, 192] on div "< template > < div class = "flex items-center w-1/2" > < label for = "simple-se…" at bounding box center [312, 563] width 517 height 957
click at [79, 25] on button "Save" at bounding box center [69, 24] width 28 height 15
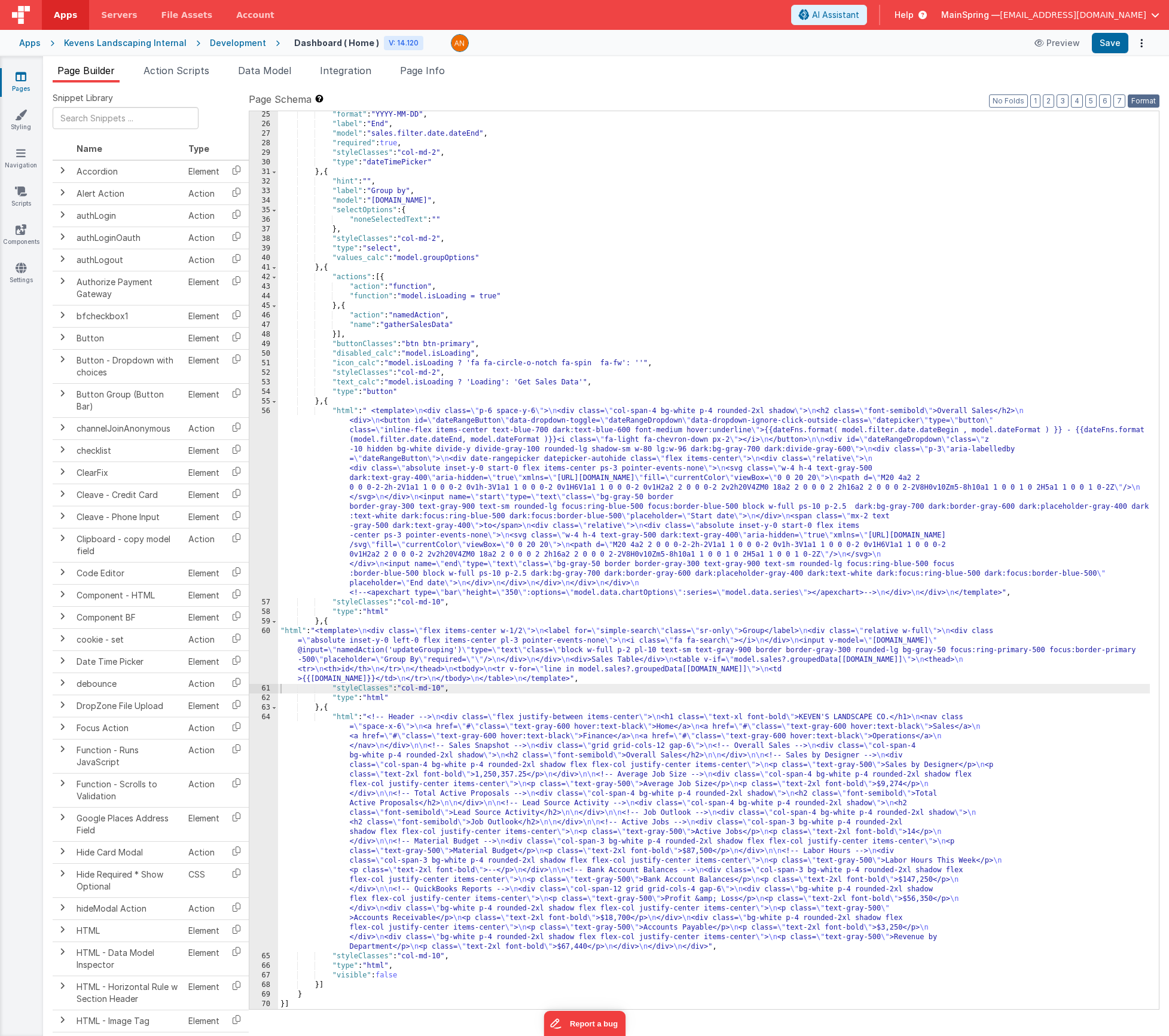
click at [1145, 102] on button "Format" at bounding box center [1144, 101] width 32 height 13
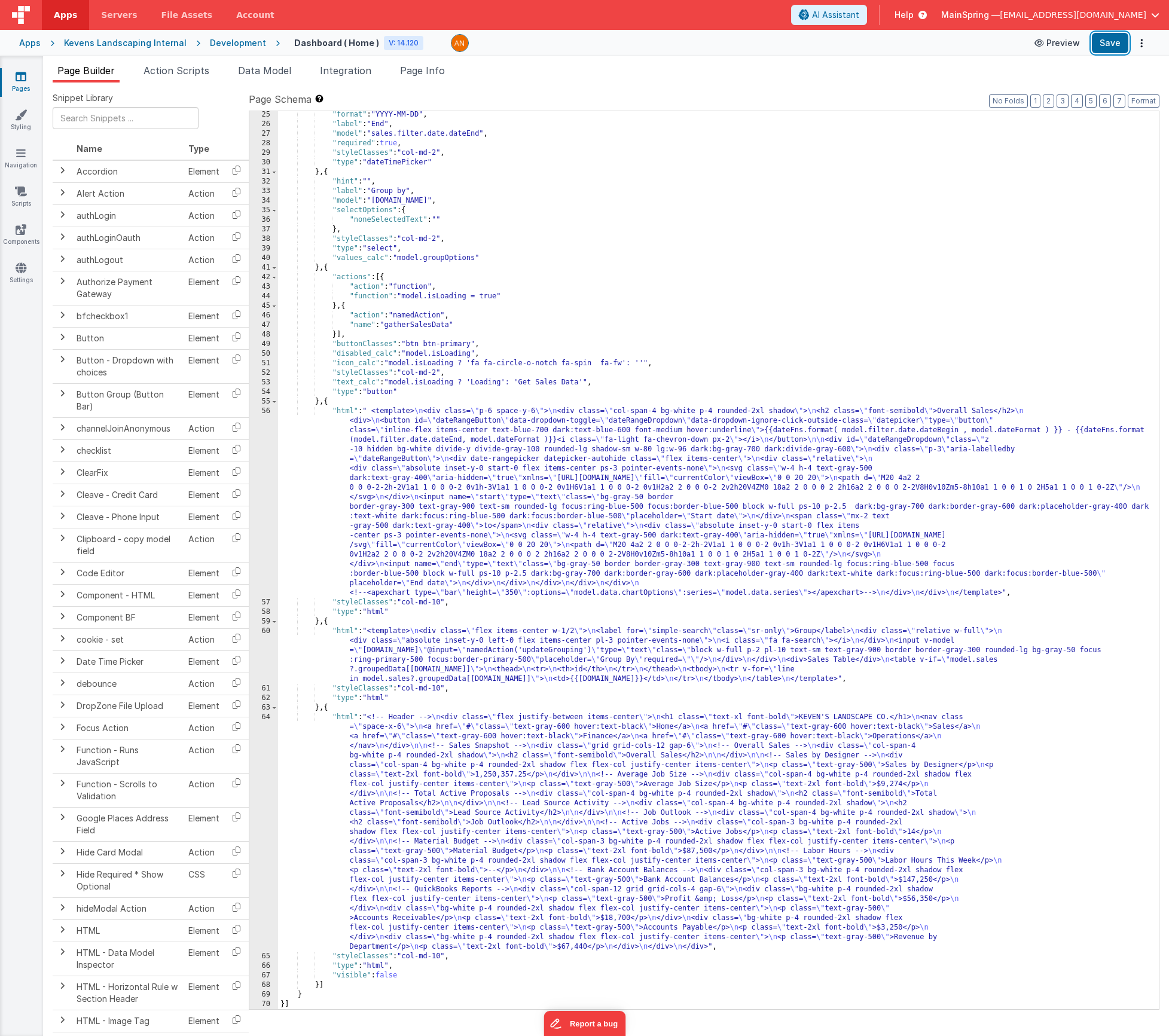
click at [1119, 42] on button "Save" at bounding box center [1110, 43] width 36 height 20
click at [499, 656] on div ""format" : "YYYY-MM-DD" , "label" : "End" , "model" : "sales.filter.date.dateEn…" at bounding box center [714, 568] width 872 height 917
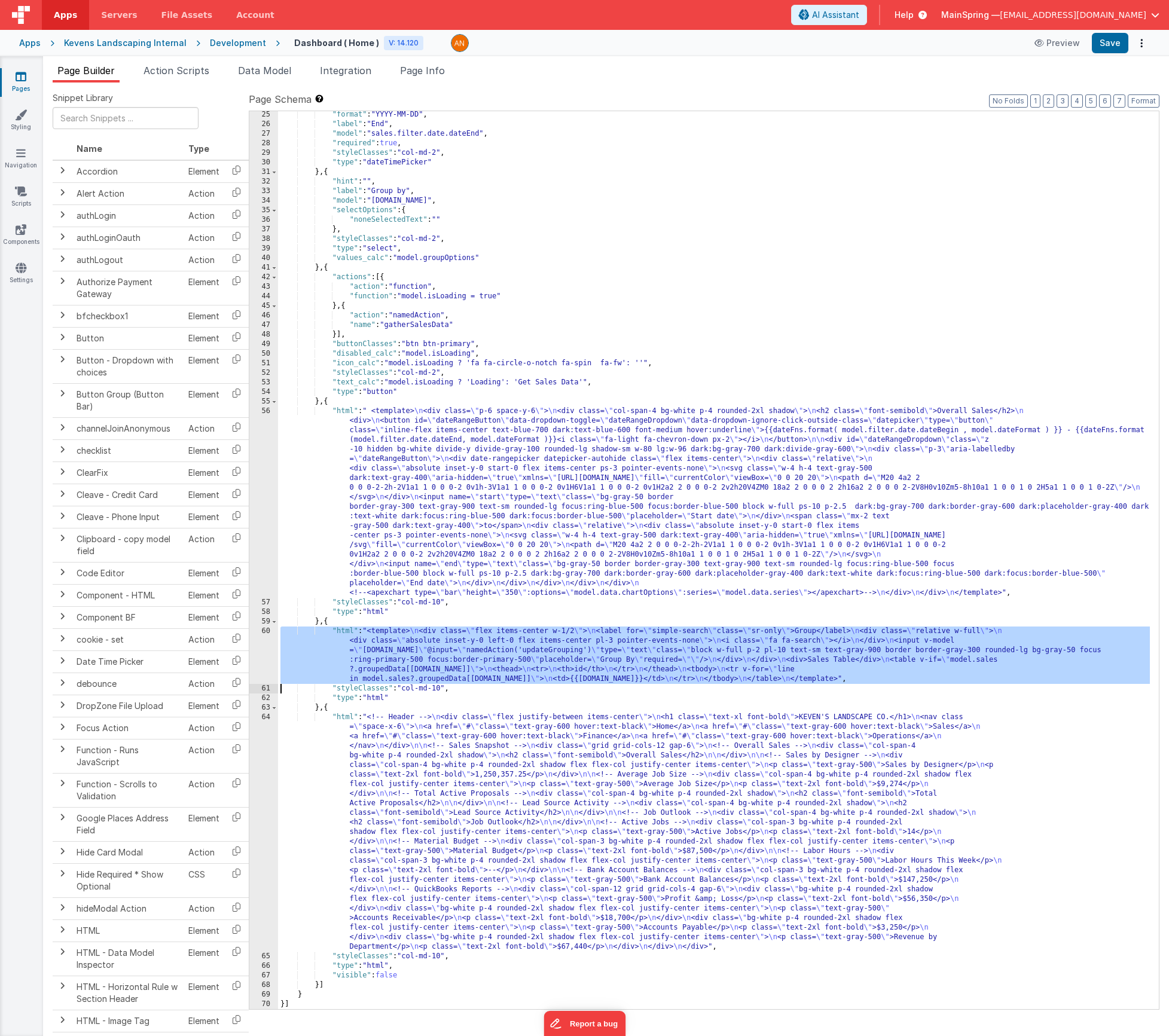
click at [260, 656] on div "60" at bounding box center [264, 655] width 29 height 57
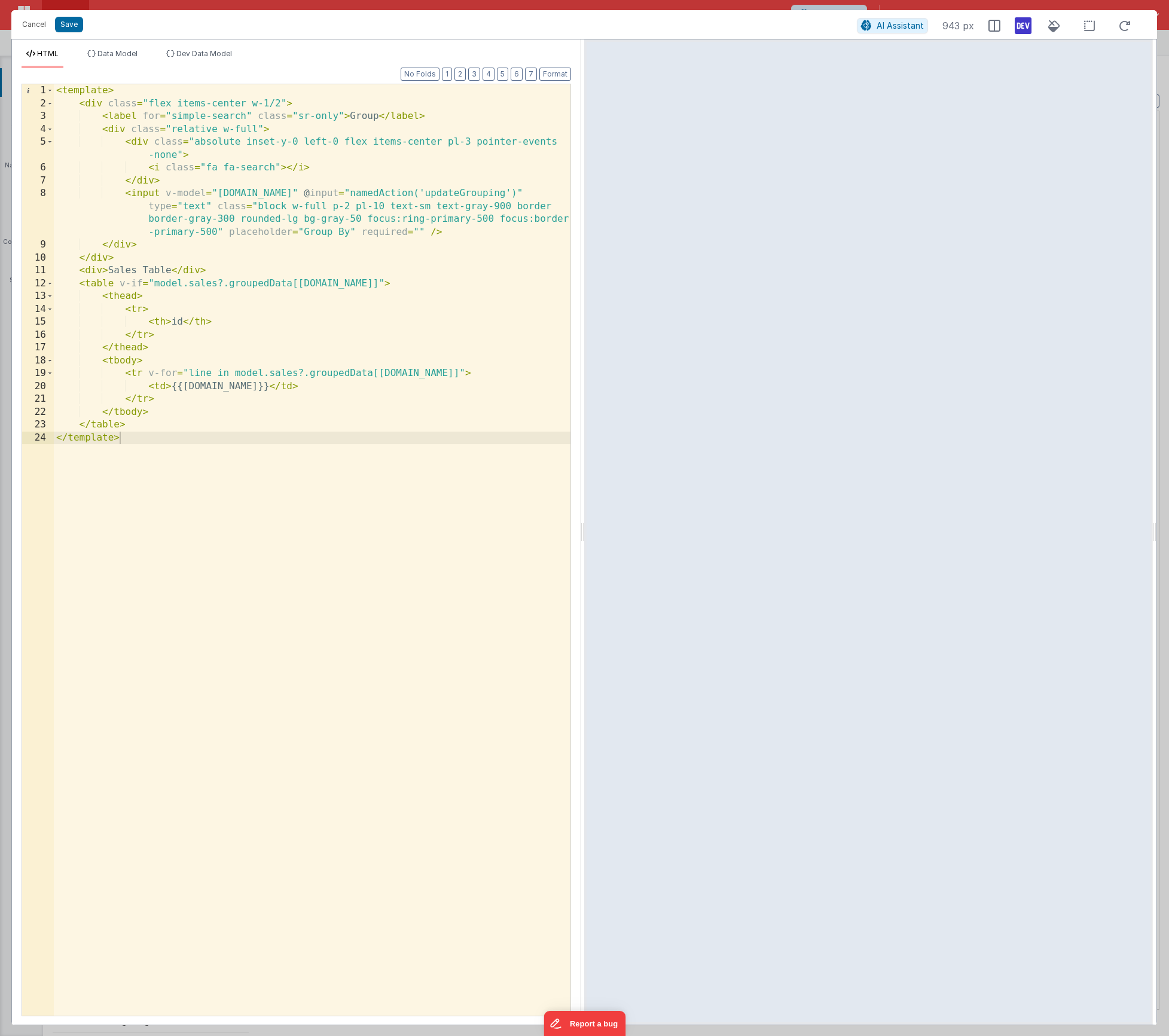
click at [220, 389] on div "< template > < div class = "flex items-center w-1/2" > < label for = "simple-se…" at bounding box center [312, 563] width 517 height 957
click at [223, 395] on div "< template > < div class = "flex items-center w-1/2" > < label for = "simple-se…" at bounding box center [312, 563] width 517 height 957
click at [218, 386] on div "< template > < div class = "flex items-center w-1/2" > < label for = "simple-se…" at bounding box center [312, 563] width 517 height 957
paste textarea
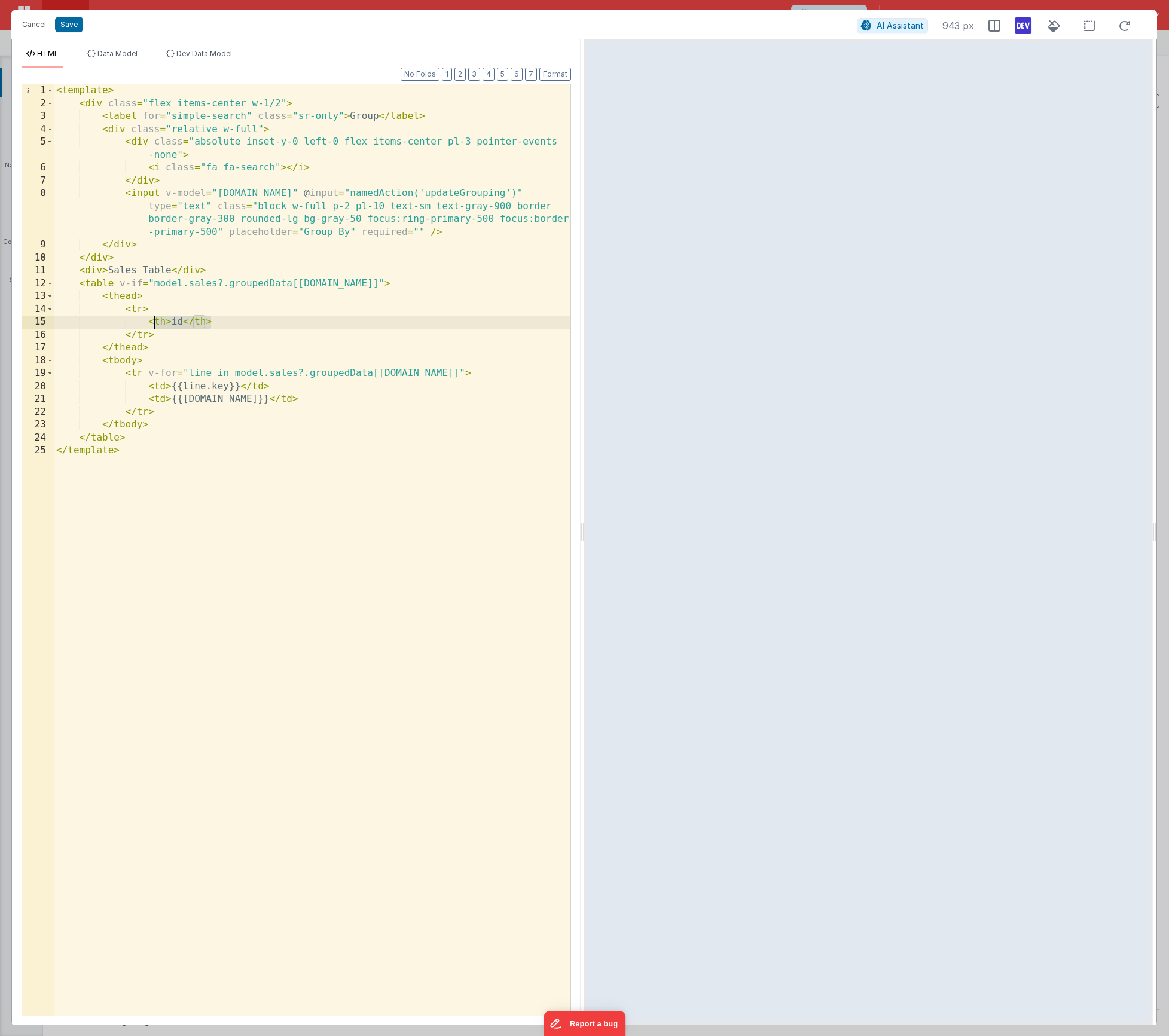
drag, startPoint x: 213, startPoint y: 322, endPoint x: 147, endPoint y: 321, distance: 66.0
click at [147, 321] on div "< template > < div class = "flex items-center w-1/2" > < label for = "simple-se…" at bounding box center [312, 563] width 517 height 957
click at [241, 322] on div "< template > < div class = "flex items-center w-1/2" > < label for = "simple-se…" at bounding box center [312, 563] width 517 height 957
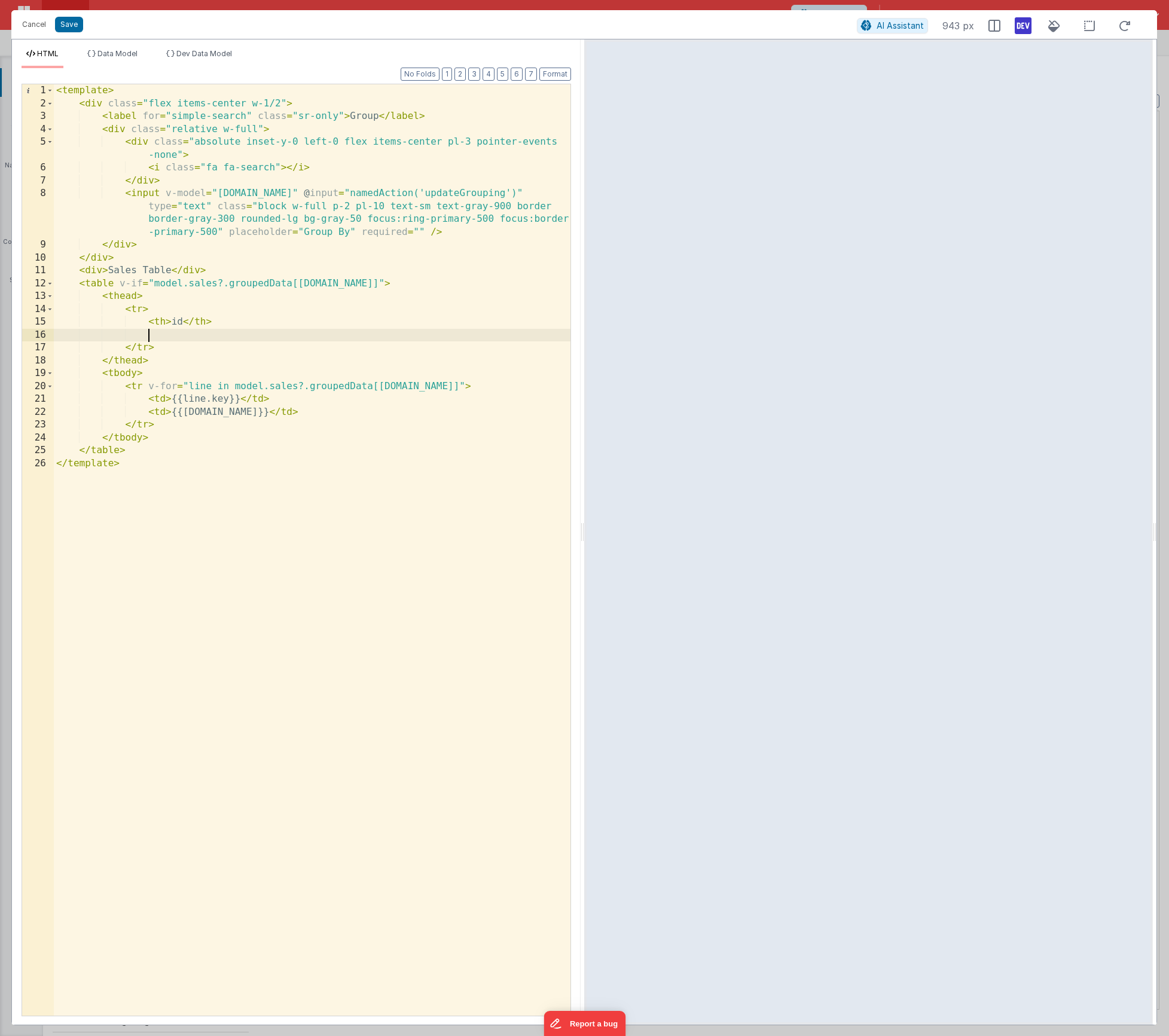
paste textarea
click at [71, 28] on button "Save" at bounding box center [69, 24] width 28 height 15
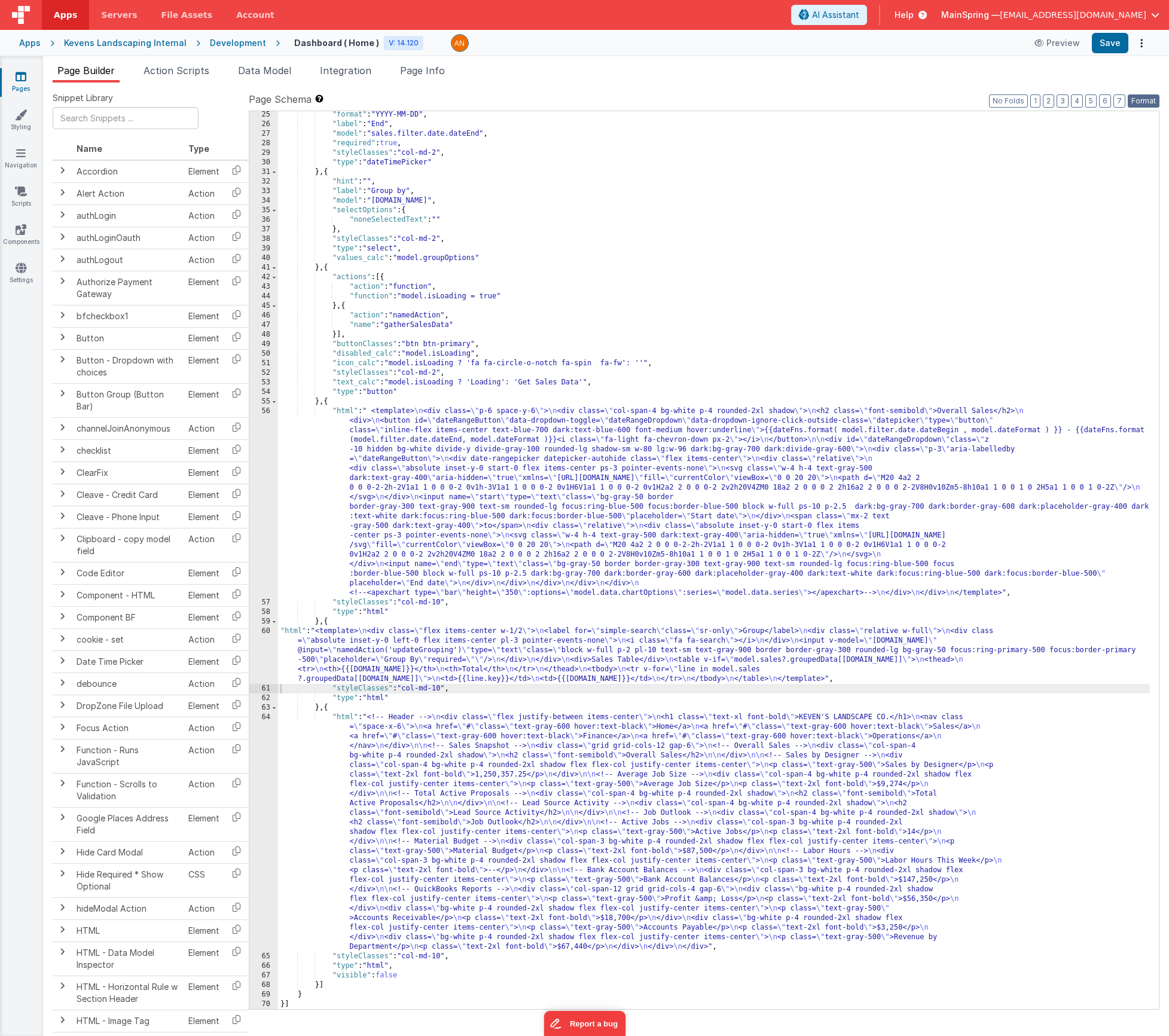
click at [1139, 98] on button "Format" at bounding box center [1144, 101] width 32 height 13
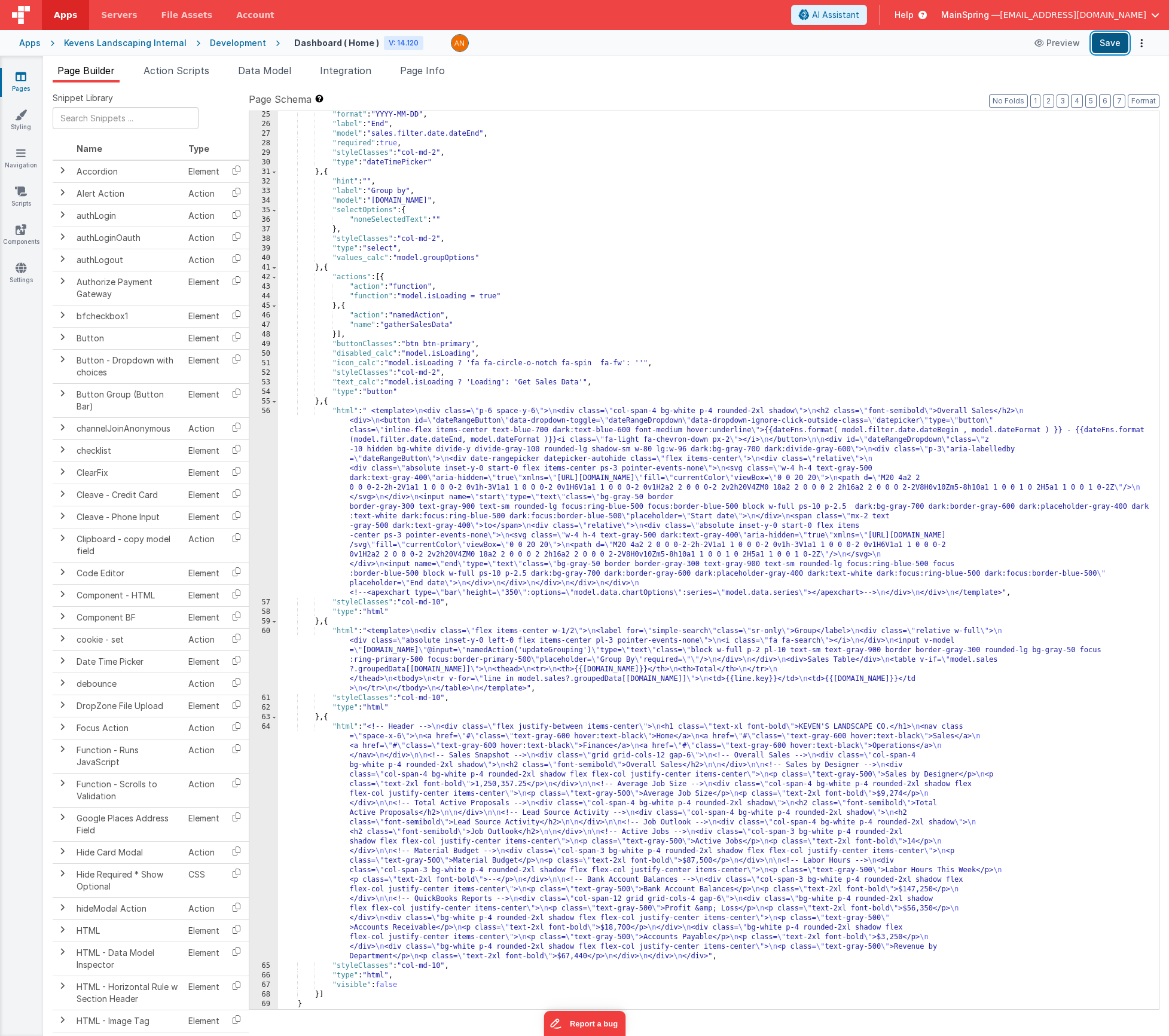
click at [1114, 44] on button "Save" at bounding box center [1110, 43] width 36 height 20
click at [446, 661] on div ""format" : "YYYY-MM-DD" , "label" : "End" , "model" : "sales.filter.date.dateEn…" at bounding box center [714, 568] width 872 height 917
click at [255, 651] on div "60" at bounding box center [264, 659] width 29 height 67
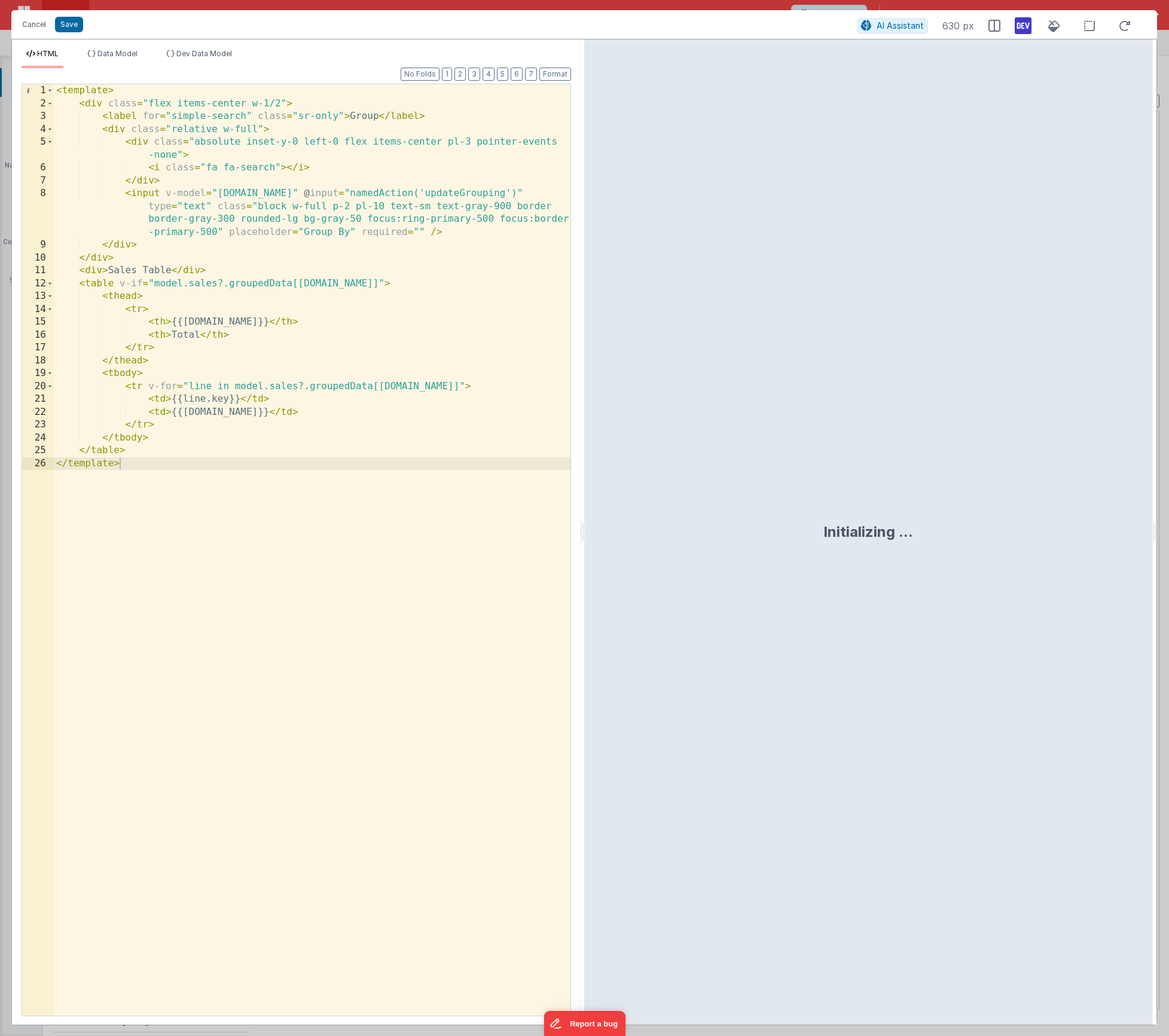
click at [184, 410] on div "< template > < div class = "flex items-center w-1/2" > < label for = "simple-se…" at bounding box center [312, 563] width 517 height 957
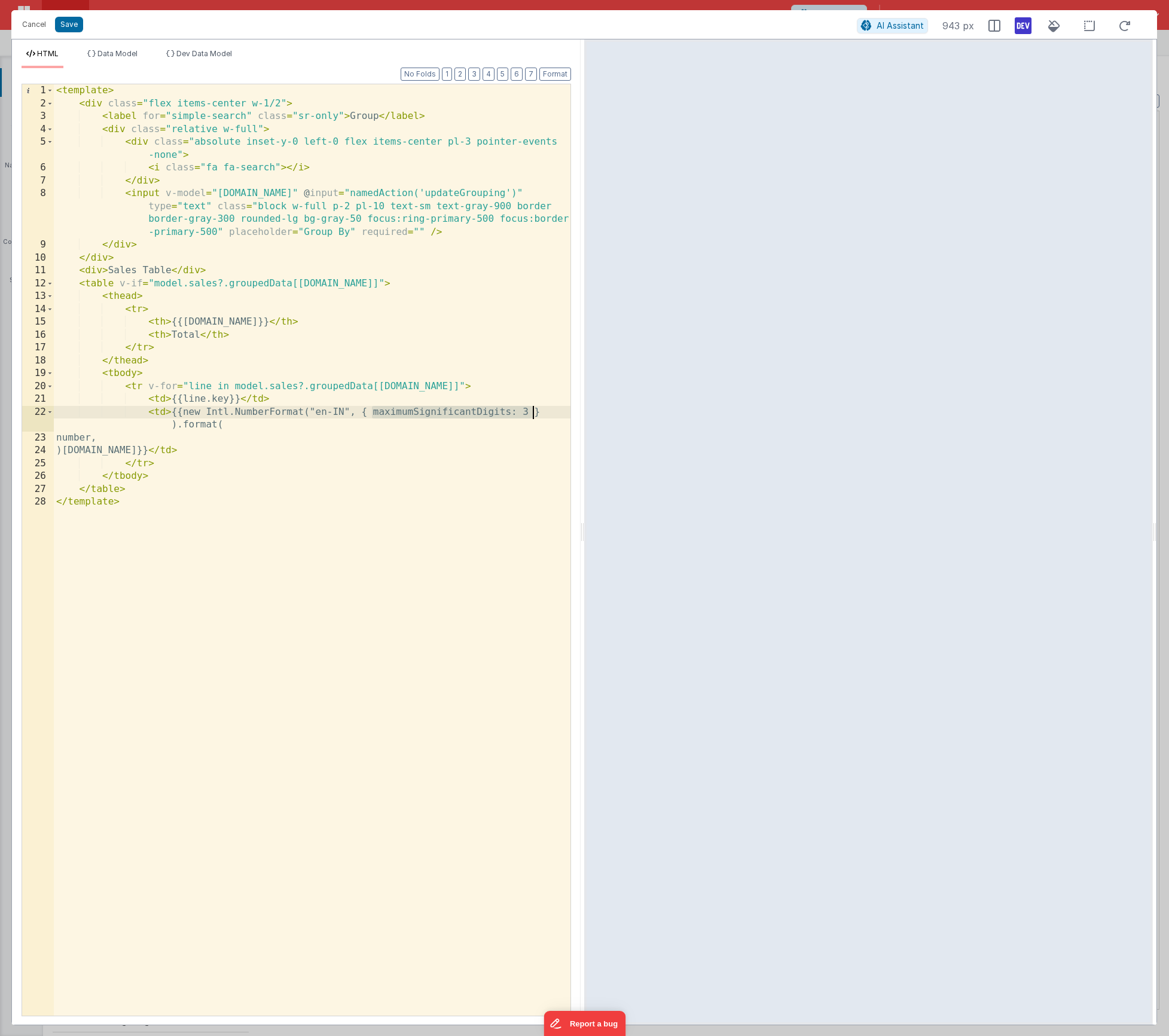
drag, startPoint x: 370, startPoint y: 412, endPoint x: 534, endPoint y: 415, distance: 164.0
click at [534, 415] on div "< template > < div class = "flex items-center w-1/2" > < label for = "simple-se…" at bounding box center [312, 563] width 517 height 957
click at [419, 412] on div "< template > < div class = "flex items-center w-1/2" > < label for = "simple-se…" at bounding box center [312, 563] width 517 height 957
drag, startPoint x: 130, startPoint y: 426, endPoint x: 64, endPoint y: 422, distance: 66.1
click at [64, 422] on div "< template > < div class = "flex items-center w-1/2" > < label for = "simple-se…" at bounding box center [312, 563] width 517 height 957
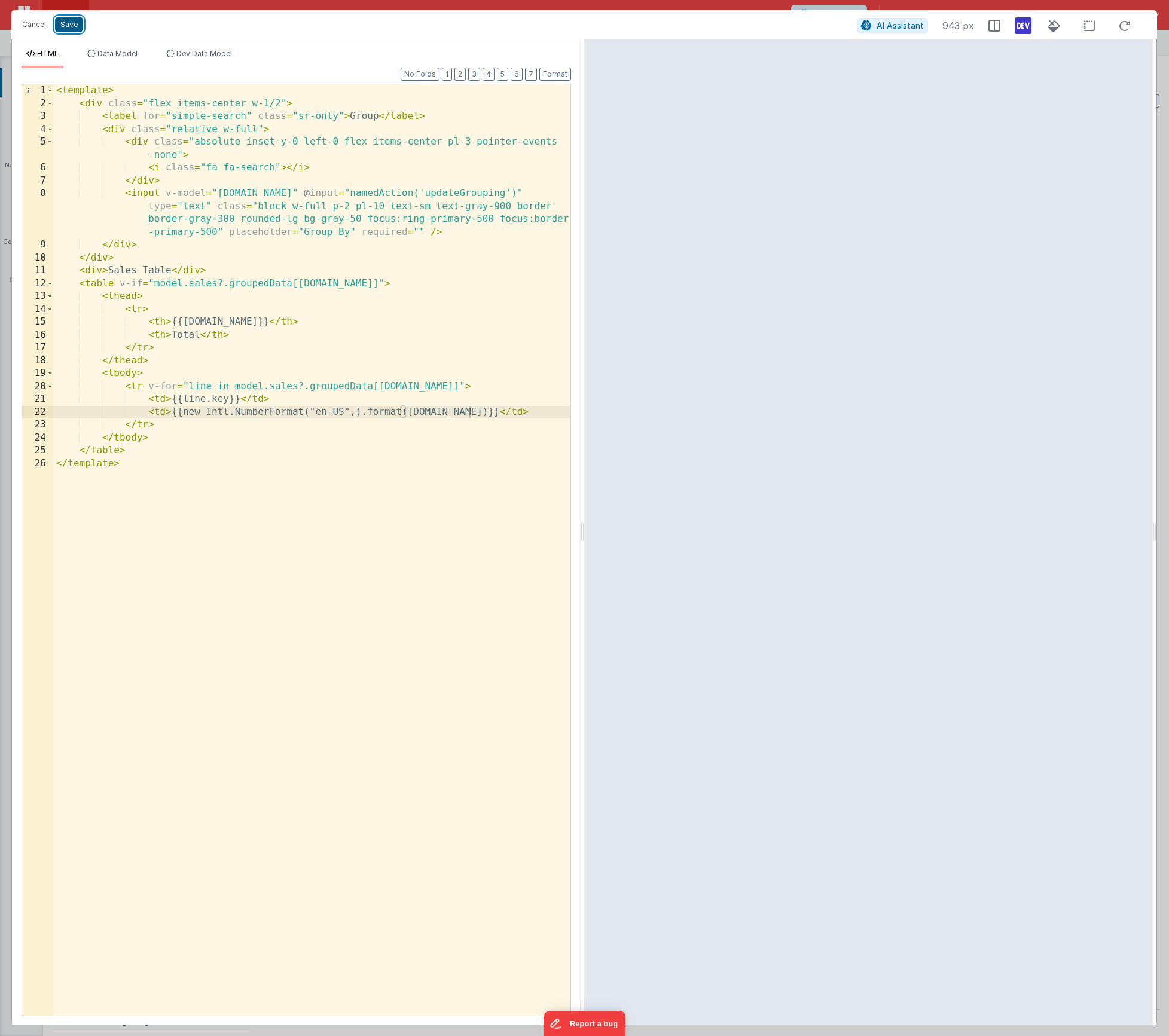
click at [67, 25] on button "Save" at bounding box center [69, 24] width 28 height 15
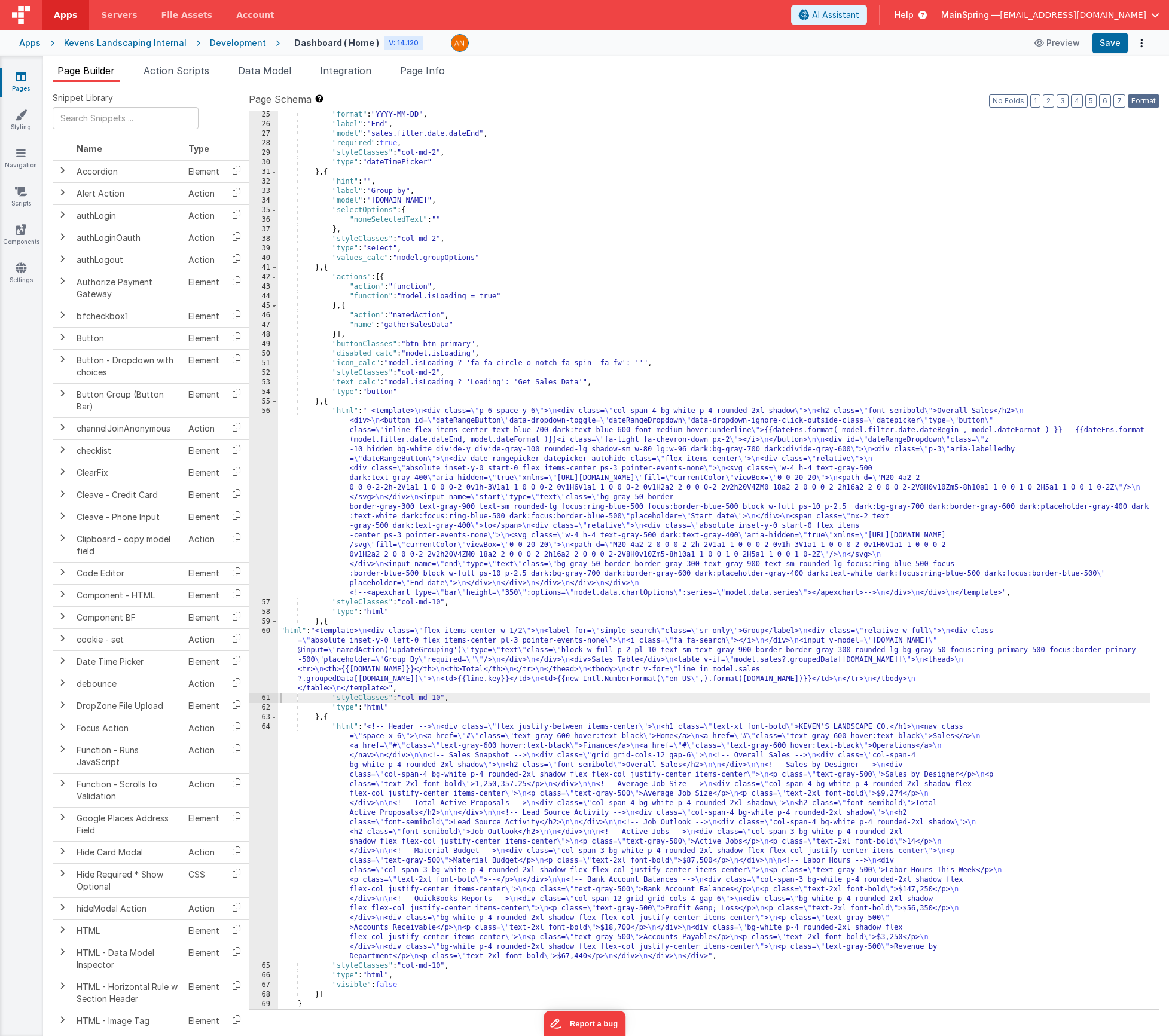
click at [1145, 105] on button "Format" at bounding box center [1144, 101] width 32 height 13
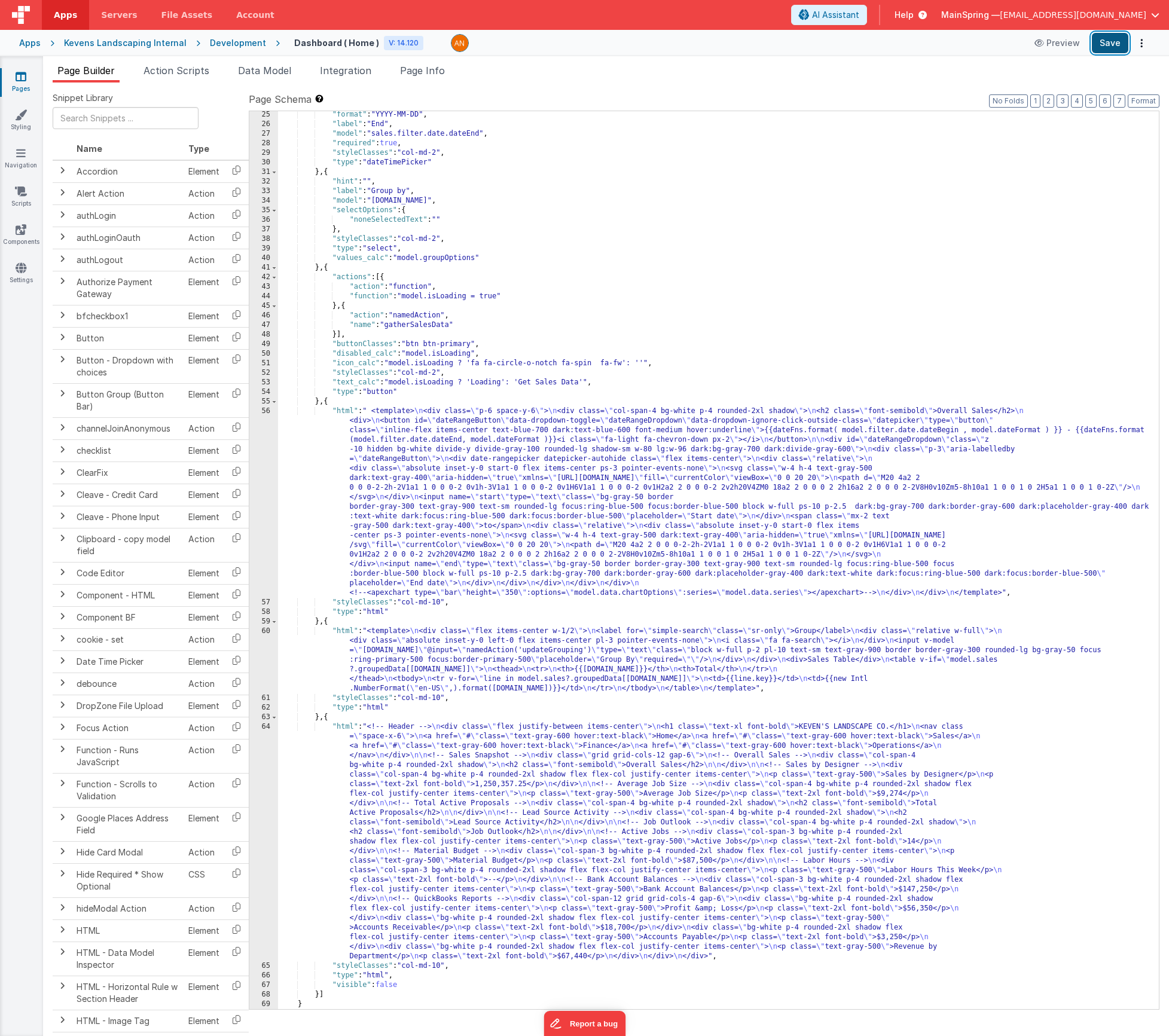
click at [1116, 49] on button "Save" at bounding box center [1110, 43] width 36 height 20
drag, startPoint x: 419, startPoint y: 672, endPoint x: 260, endPoint y: 657, distance: 159.7
click at [419, 672] on div ""format" : "YYYY-MM-DD" , "label" : "End" , "model" : "sales.filter.date.dateEn…" at bounding box center [714, 568] width 872 height 917
click at [254, 656] on div "60" at bounding box center [264, 659] width 29 height 67
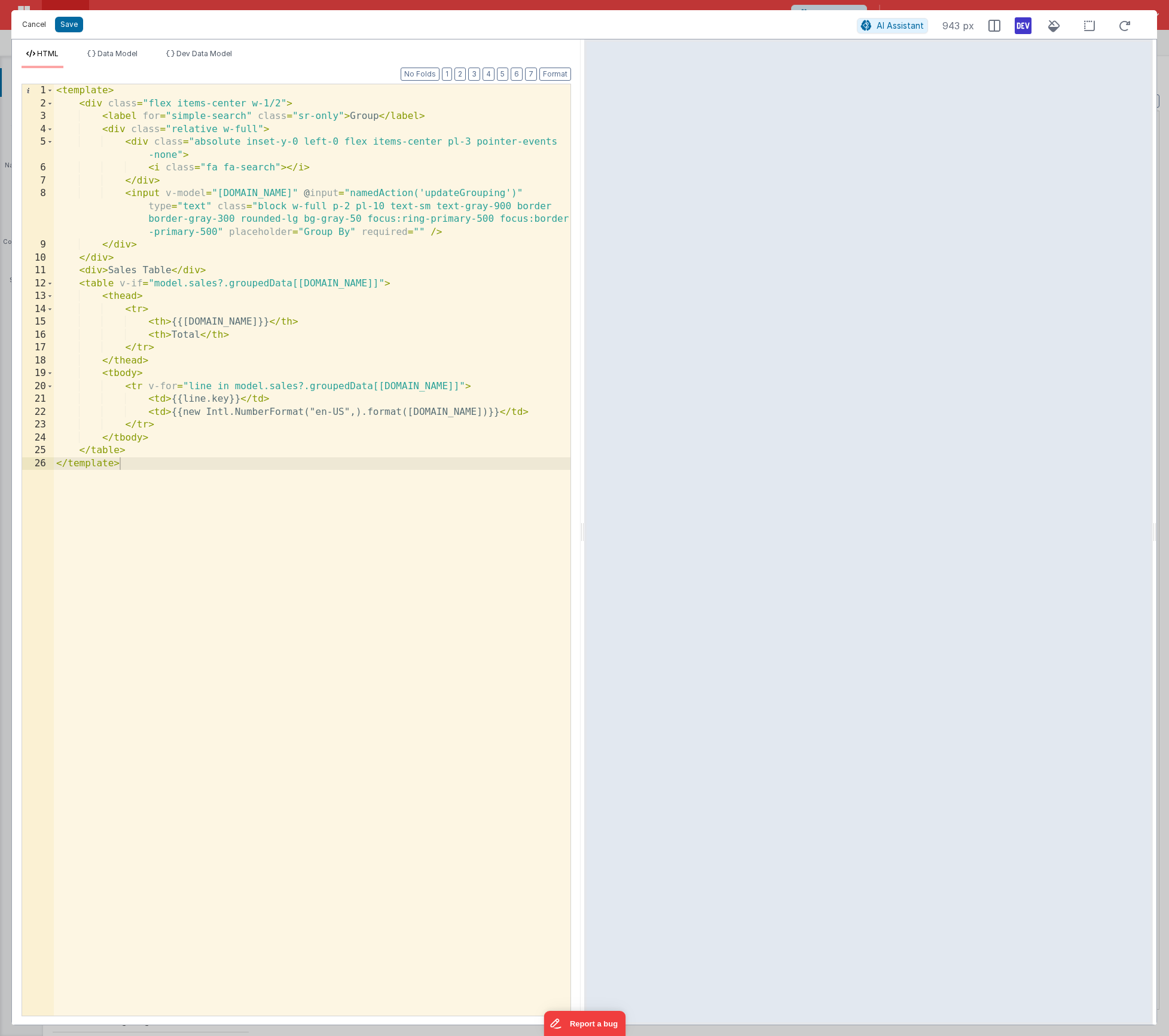
click at [24, 22] on button "Cancel" at bounding box center [34, 24] width 36 height 17
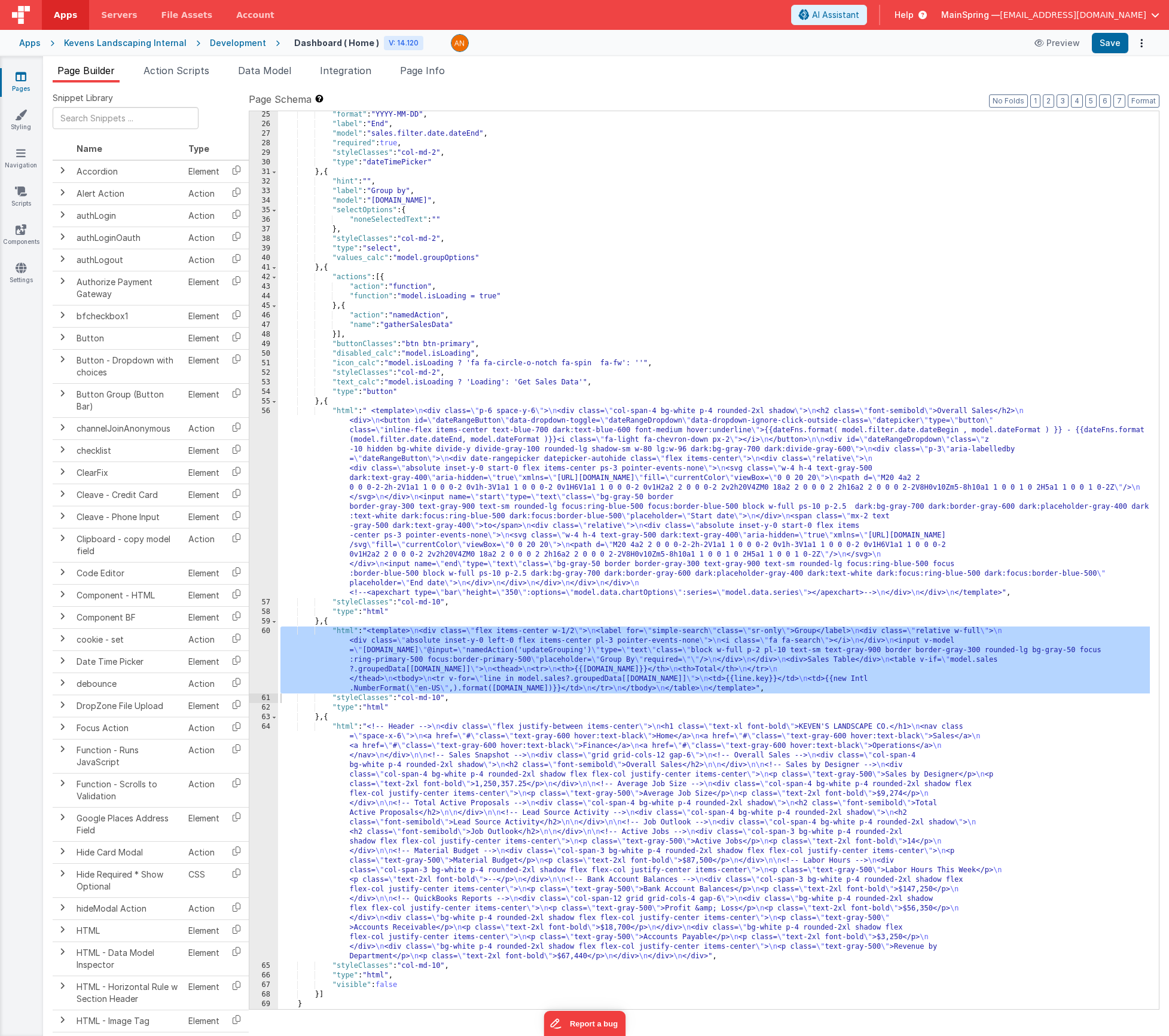
click at [250, 44] on div "Development" at bounding box center [238, 43] width 56 height 12
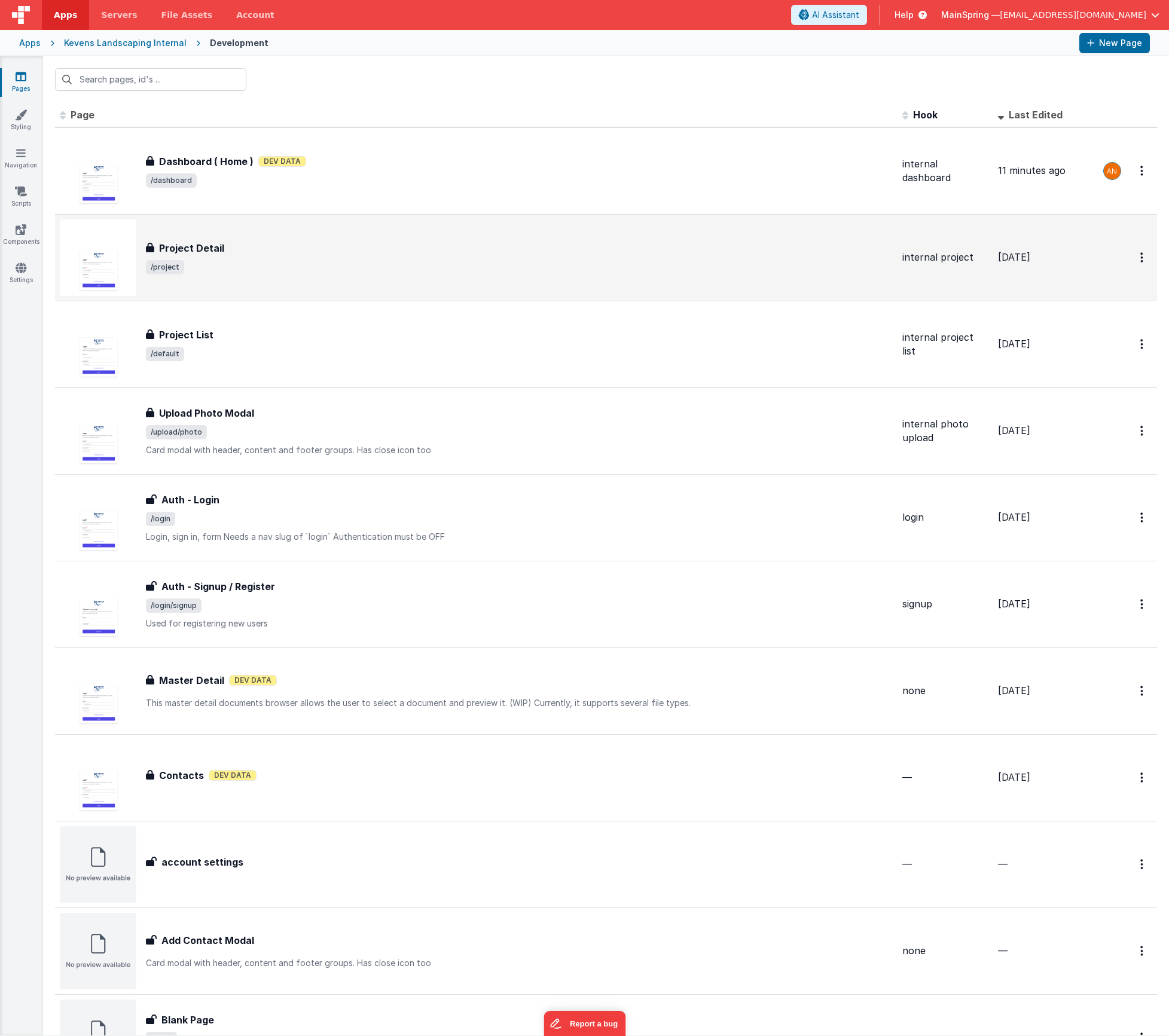
click at [226, 260] on span "/project" at bounding box center [520, 267] width 747 height 15
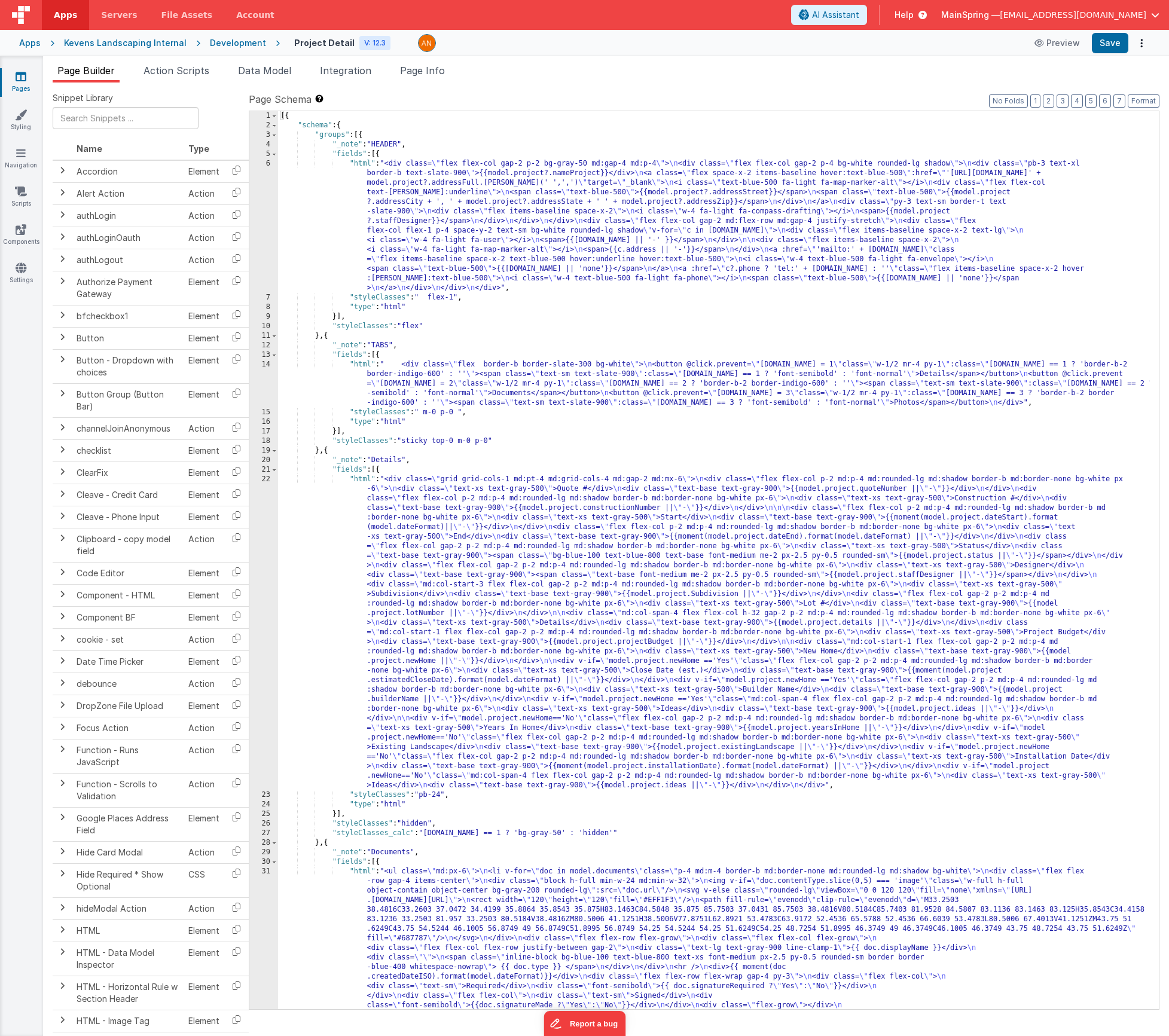
click at [222, 47] on div "Development" at bounding box center [238, 43] width 56 height 12
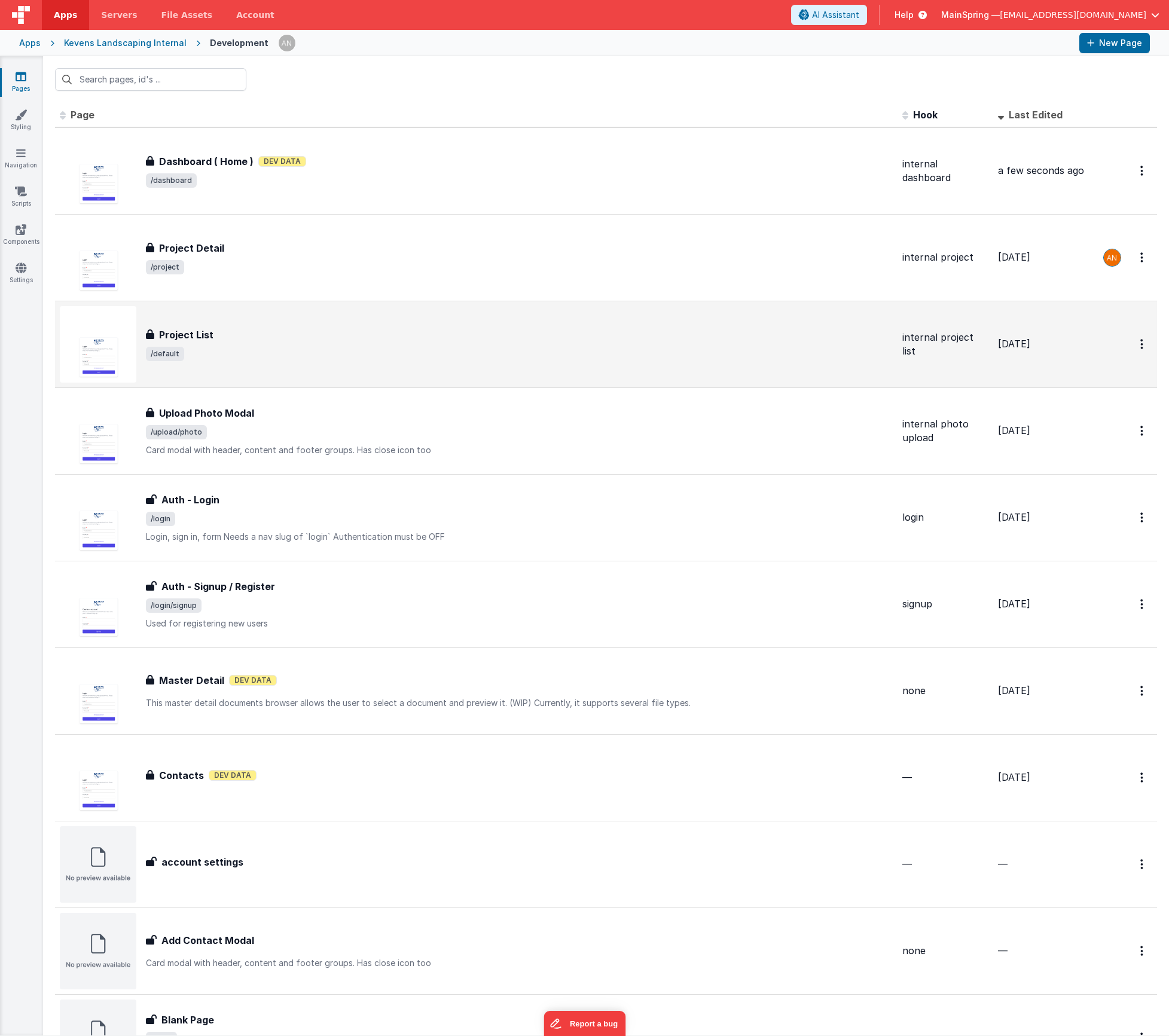
click at [363, 328] on div "Project List" at bounding box center [520, 335] width 747 height 15
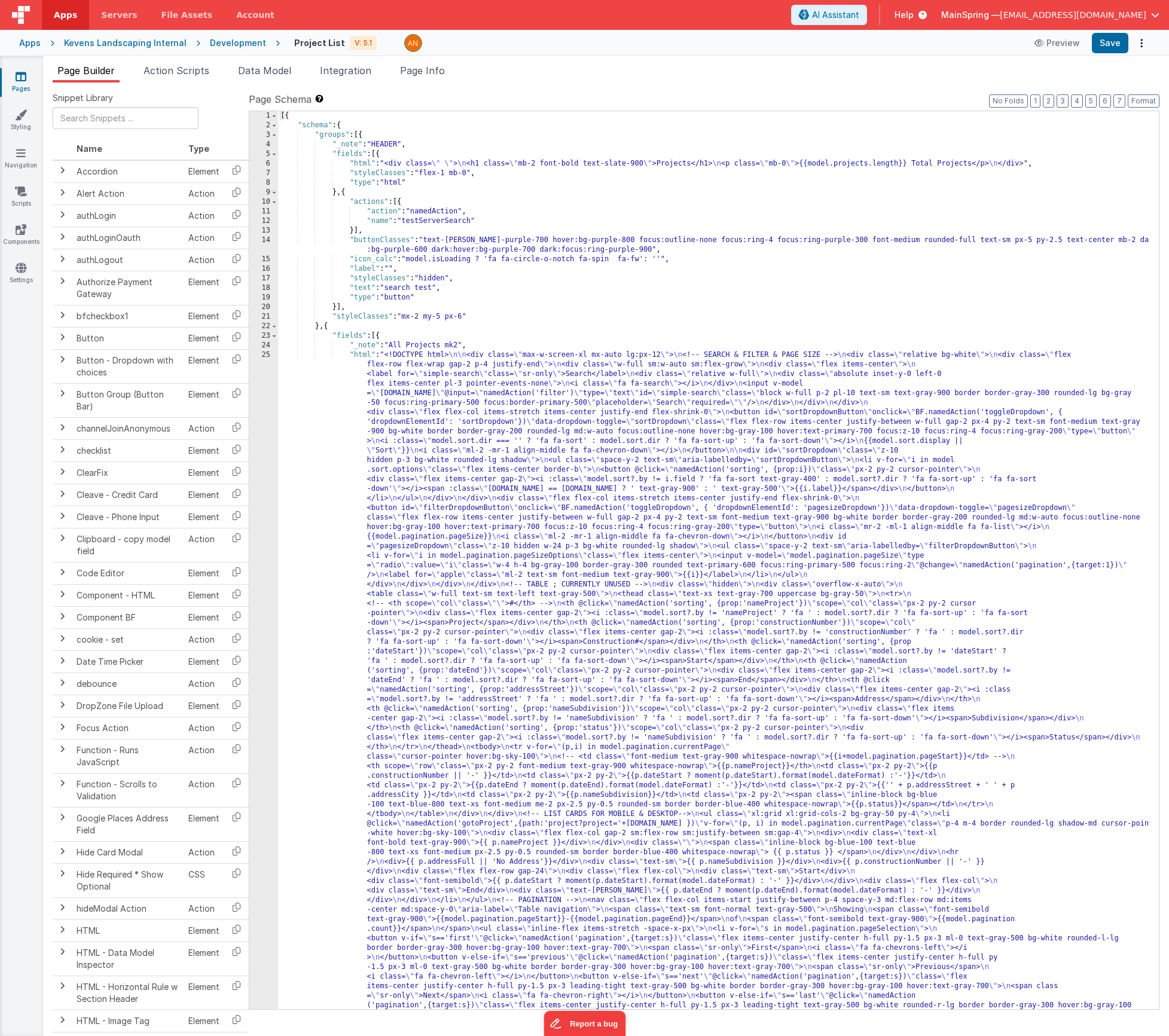
click at [534, 372] on div "[{ "schema" : { "groups" : [{ "_note" : "HEADER" , "fields" : [{ "html" : "<div…" at bounding box center [714, 914] width 872 height 1606
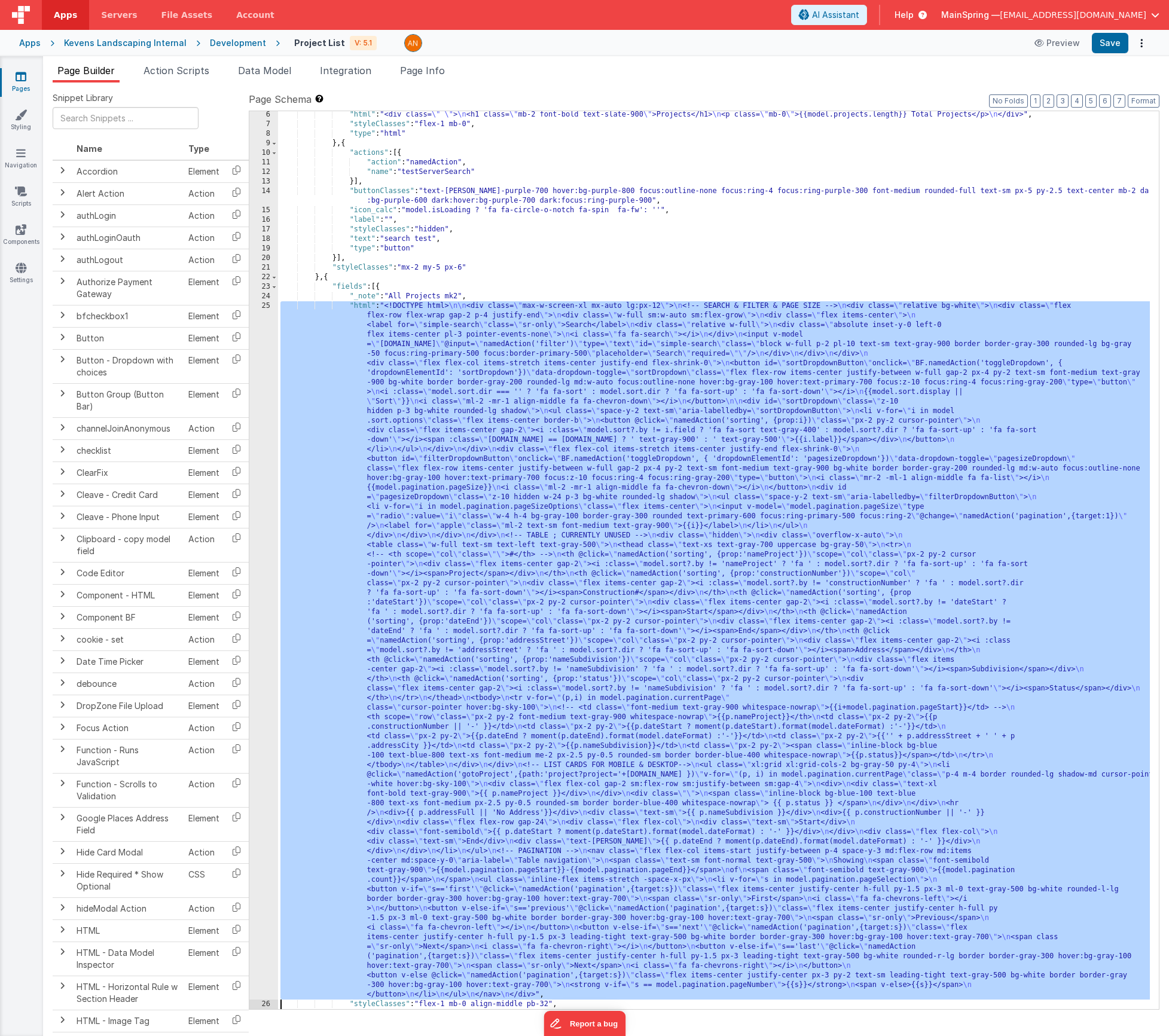
scroll to position [49, 0]
click at [262, 399] on div "25" at bounding box center [264, 650] width 29 height 698
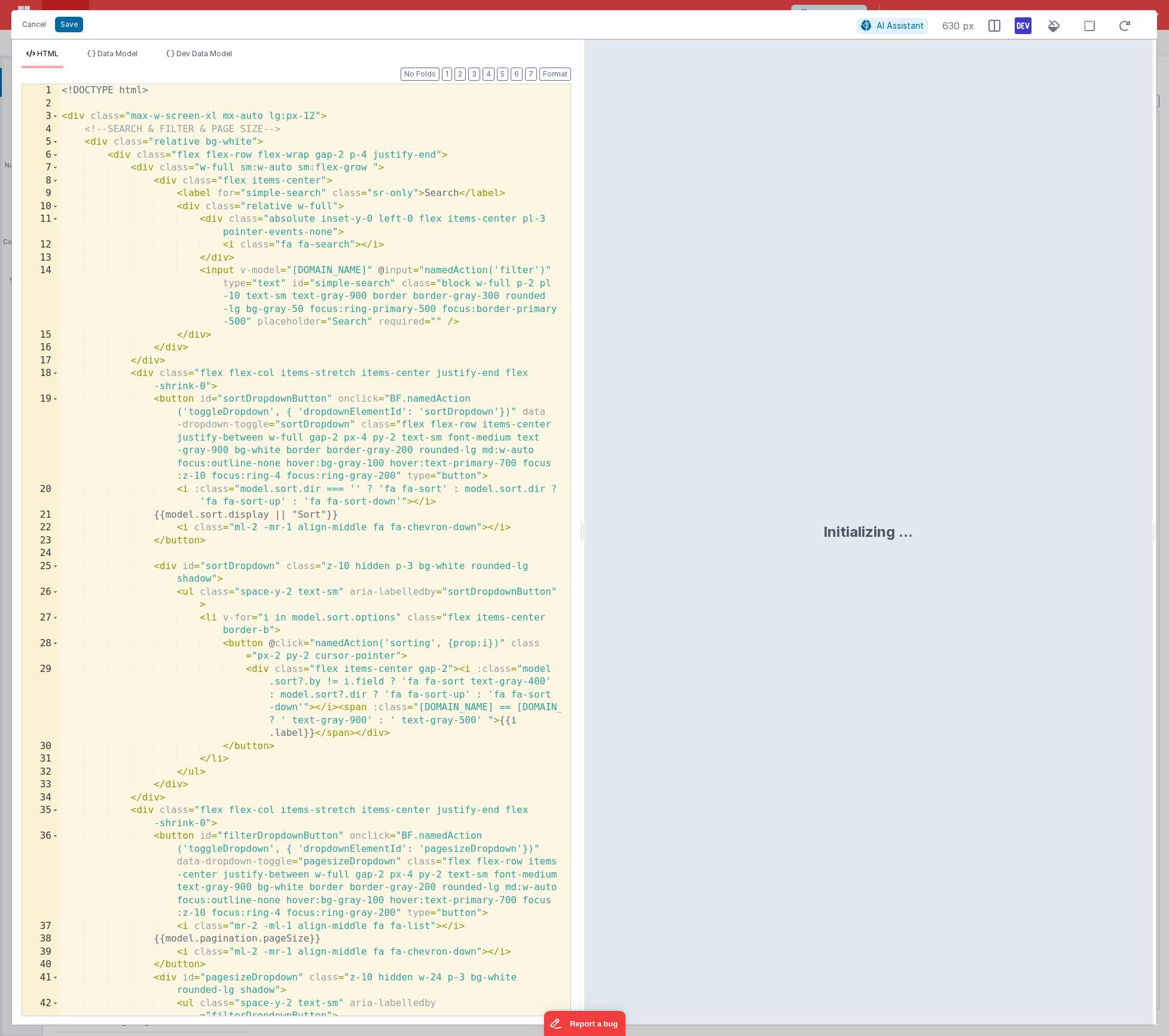
click at [1023, 25] on icon at bounding box center [1023, 25] width 17 height 19
click at [1023, 29] on icon at bounding box center [1023, 25] width 17 height 19
click at [24, 24] on button "Cancel" at bounding box center [34, 24] width 36 height 17
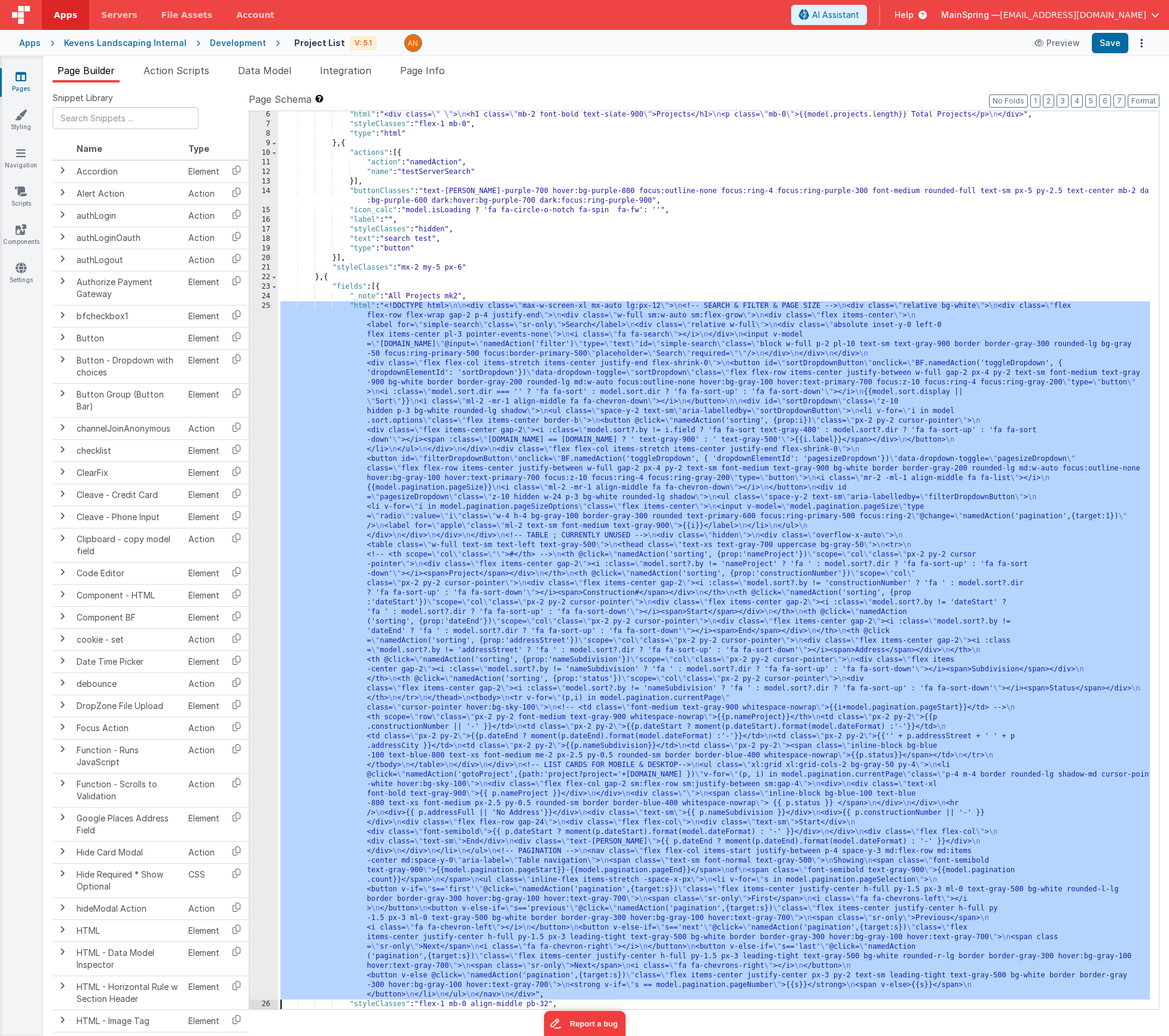
click at [676, 375] on div ""html" : "<div class= \" \" > \n <h1 class= \" mb-2 font-bold text-slate-900 \"…" at bounding box center [714, 568] width 872 height 917
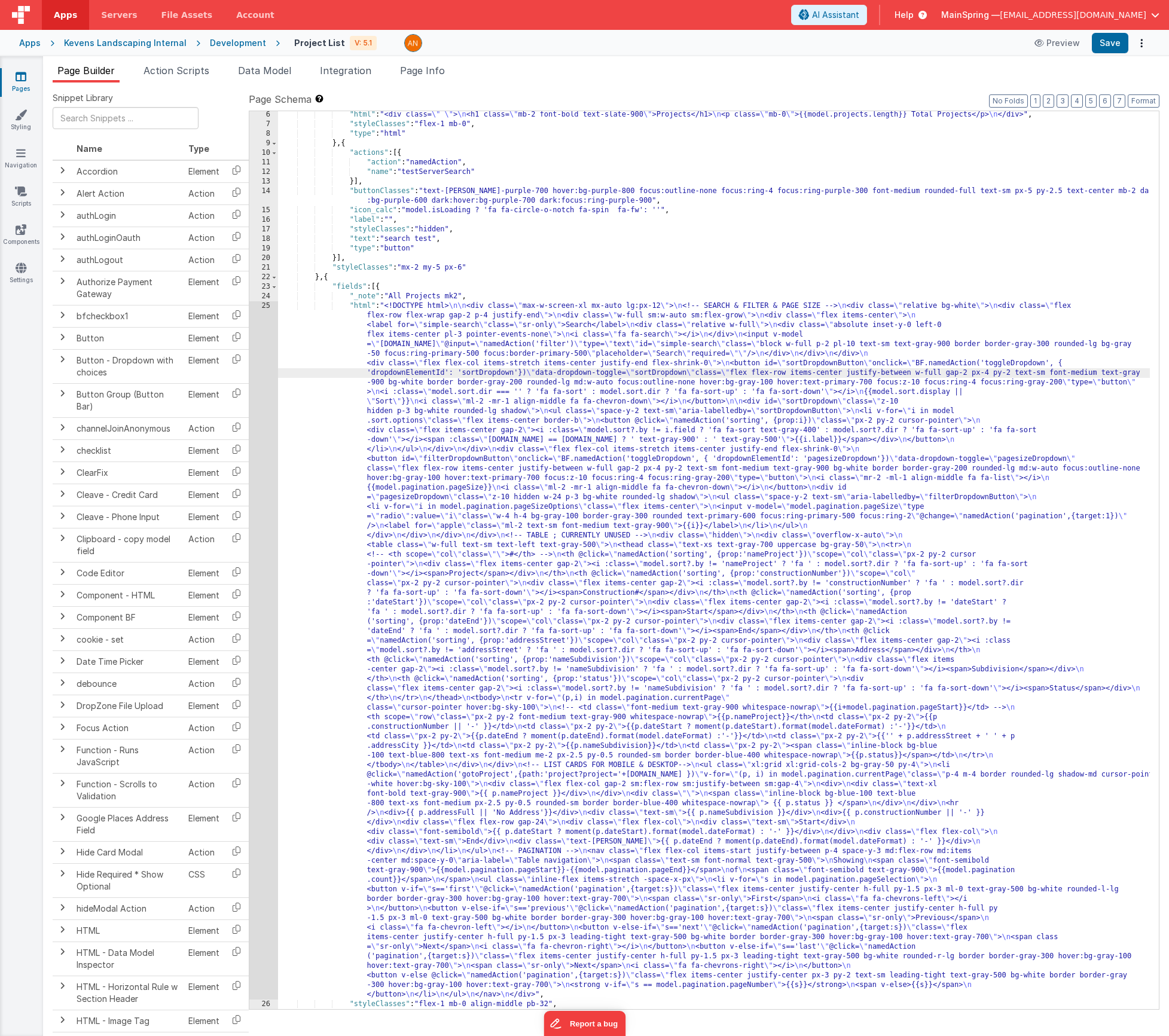
click at [219, 44] on div "Development" at bounding box center [238, 43] width 56 height 12
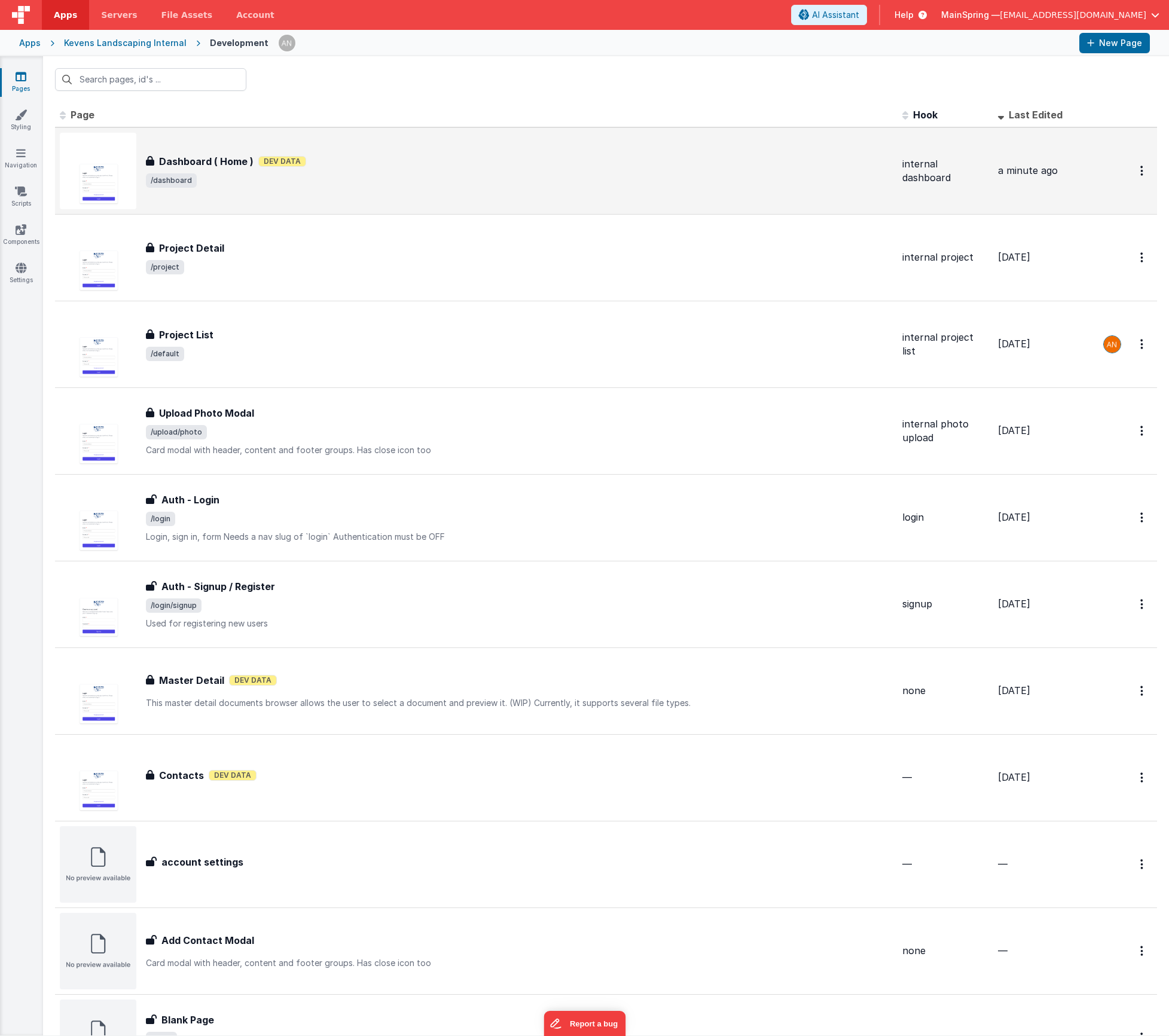
click at [299, 186] on span "/dashboard" at bounding box center [520, 180] width 747 height 15
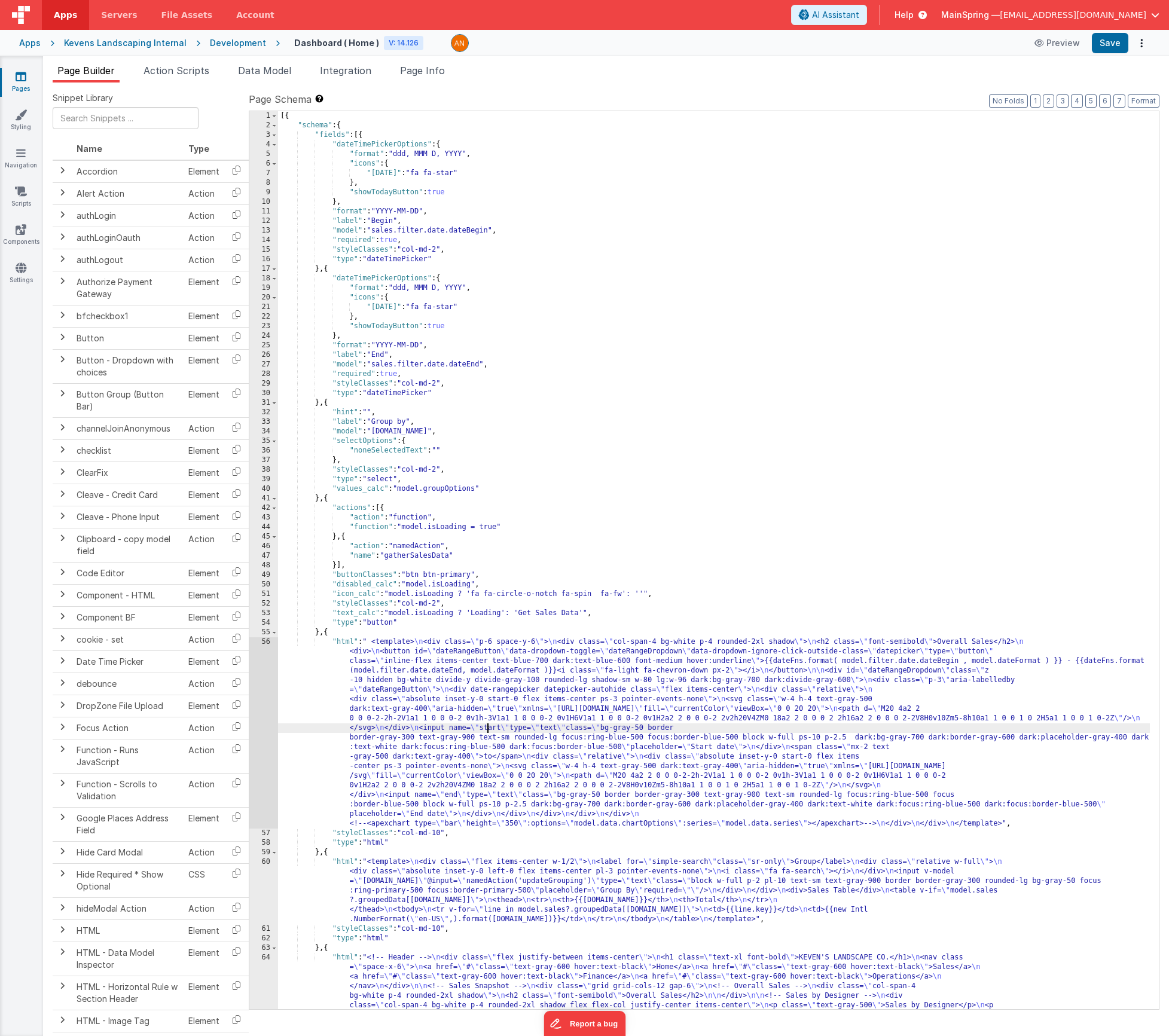
click at [489, 727] on div "[{ "schema" : { "fields" : [{ "dateTimePickerOptions" : { "format" : "ddd, MMM …" at bounding box center [714, 684] width 872 height 1147
click at [258, 692] on div "56" at bounding box center [264, 732] width 29 height 191
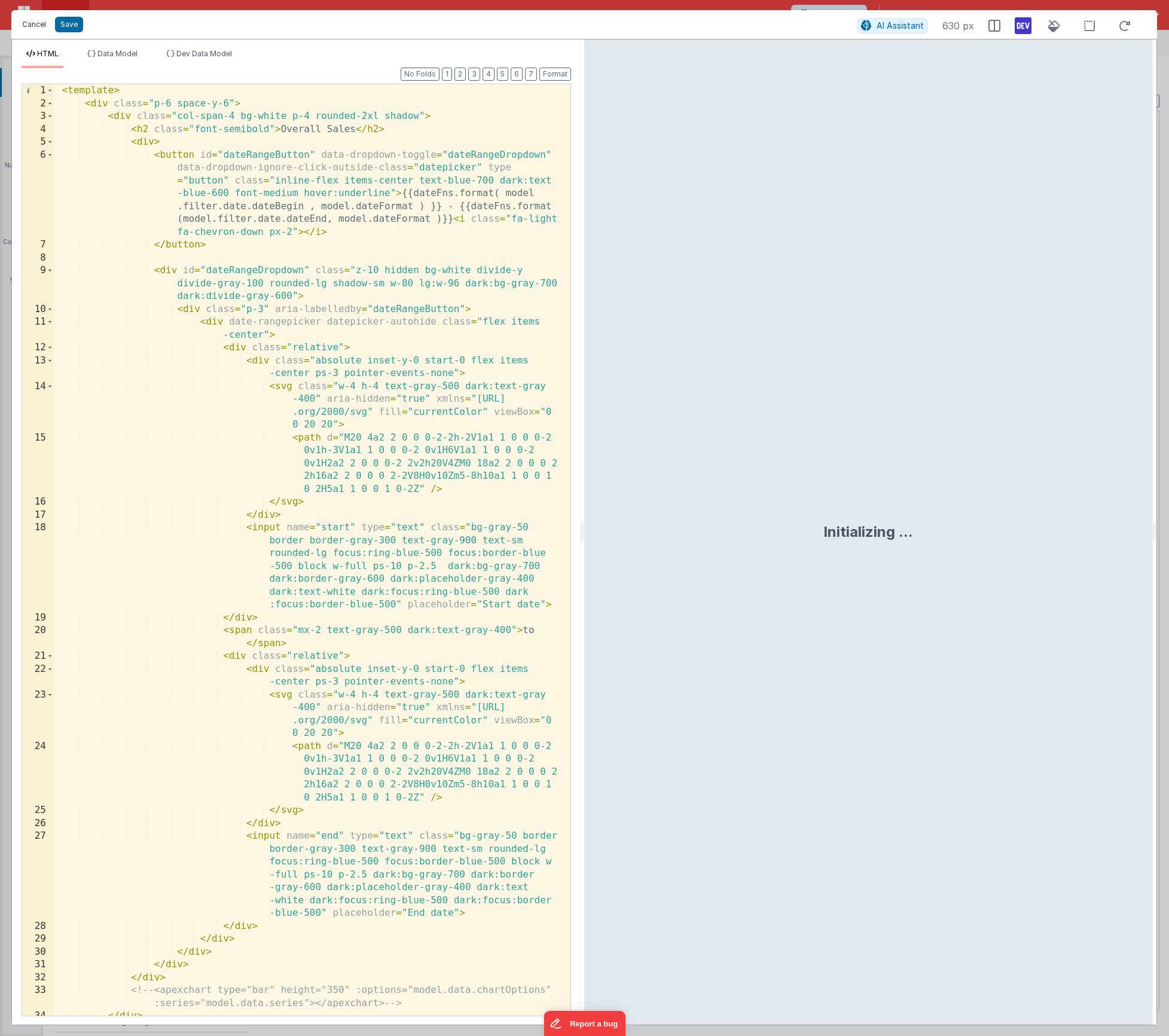
click at [30, 25] on button "Cancel" at bounding box center [34, 24] width 36 height 17
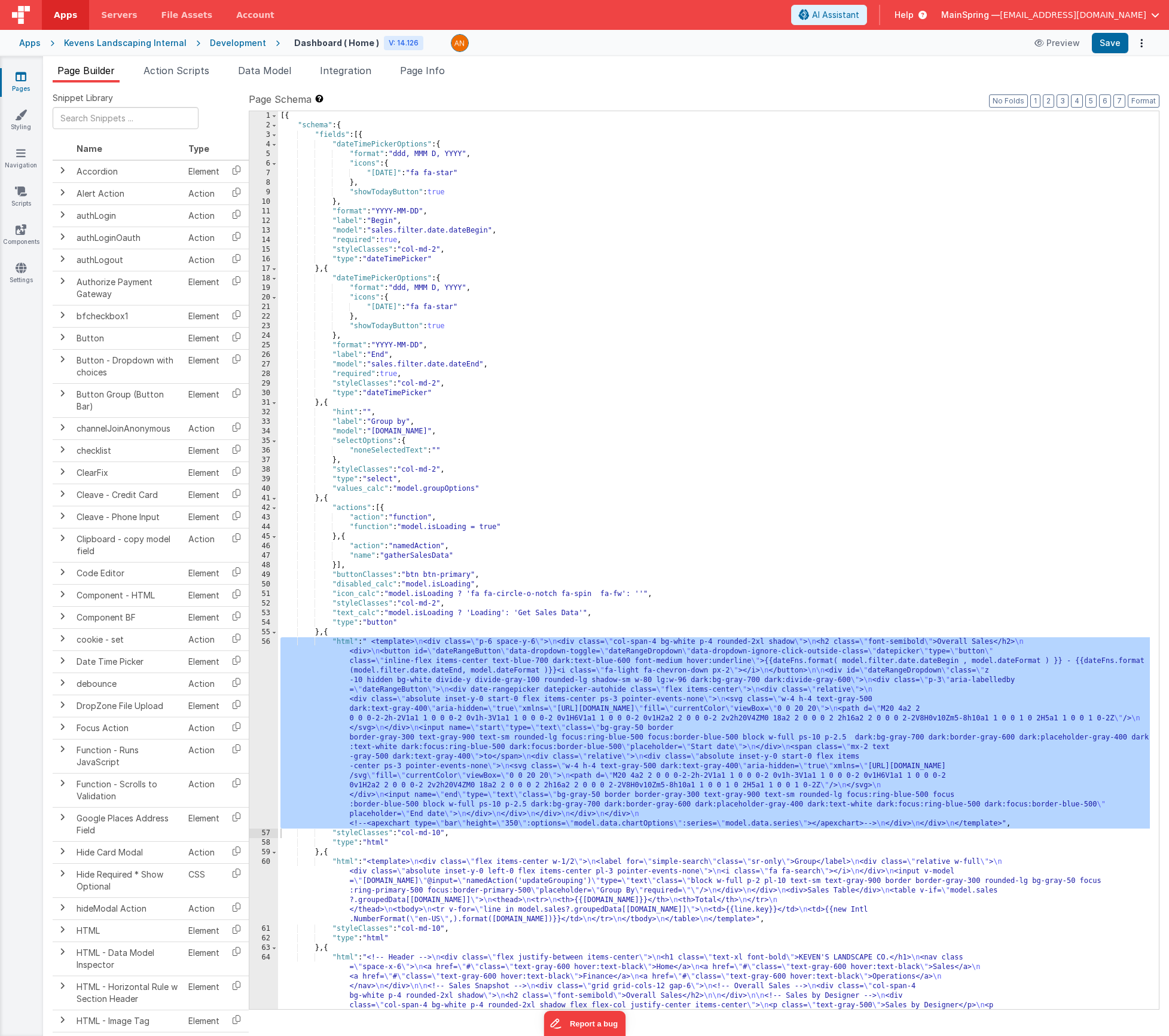
click at [407, 894] on div "[{ "schema" : { "fields" : [{ "dateTimePickerOptions" : { "format" : "ddd, MMM …" at bounding box center [714, 684] width 872 height 1147
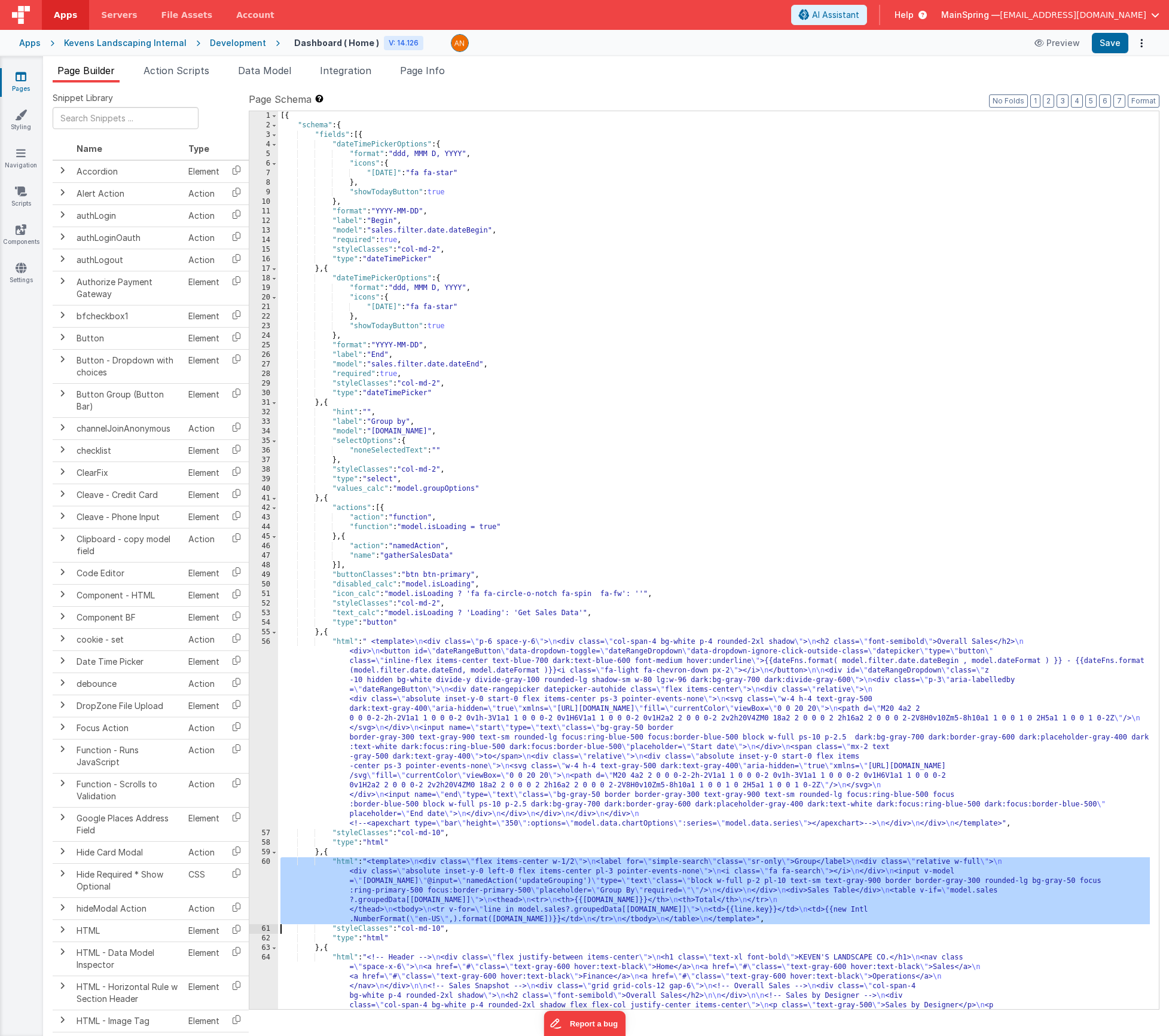
click at [257, 876] on div "60" at bounding box center [264, 891] width 29 height 67
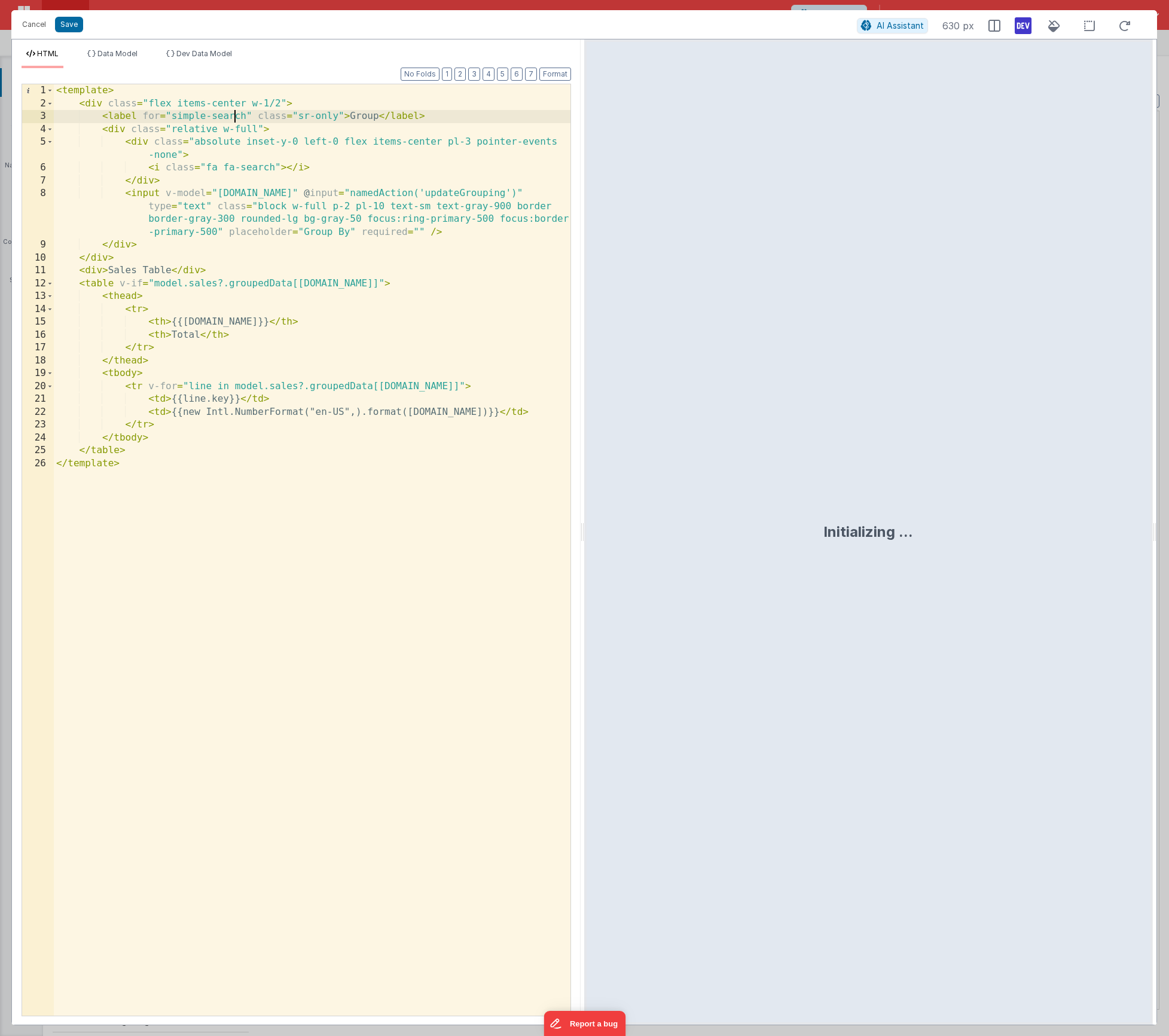
click at [231, 119] on div "< template > < div class = "flex items-center w-1/2" > < label for = "simple-se…" at bounding box center [312, 563] width 517 height 957
click at [262, 162] on div "< template > < div class = "flex items-center w-1/2" > < label for = "simple-se…" at bounding box center [312, 563] width 517 height 957
click at [262, 166] on div "< template > < div class = "flex items-center w-1/2" > < label for = "simple-se…" at bounding box center [312, 563] width 517 height 957
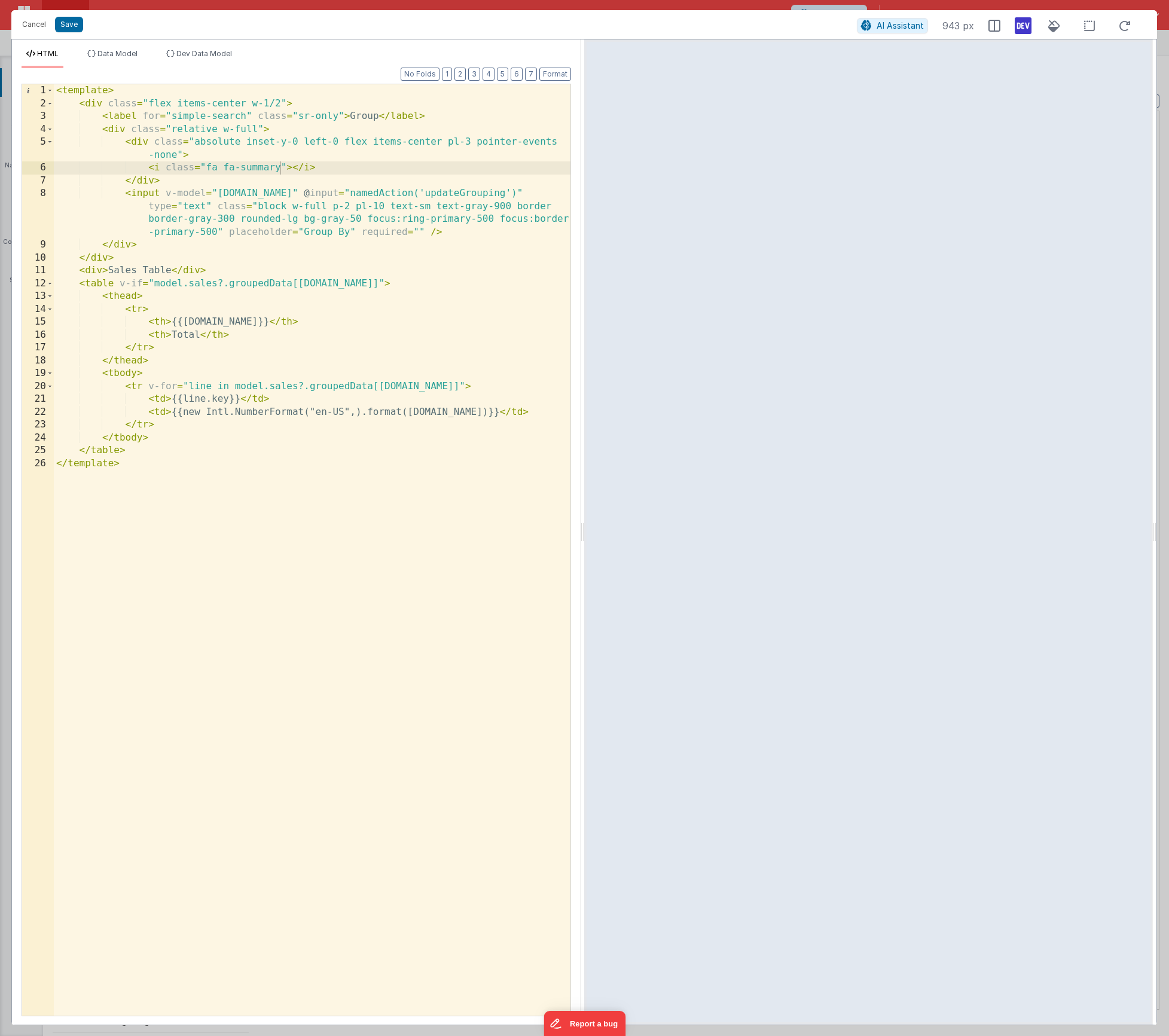
click at [266, 167] on div "< template > < div class = "flex items-center w-1/2" > < label for = "simple-se…" at bounding box center [312, 563] width 517 height 957
click at [137, 95] on div "< template > < div class = "flex items-center w-1/2" > < label for = "simple-se…" at bounding box center [312, 563] width 517 height 957
click at [108, 91] on div "< template > < div class = "flex items-center w-1/2" > < label for = "simple-se…" at bounding box center [312, 563] width 517 height 957
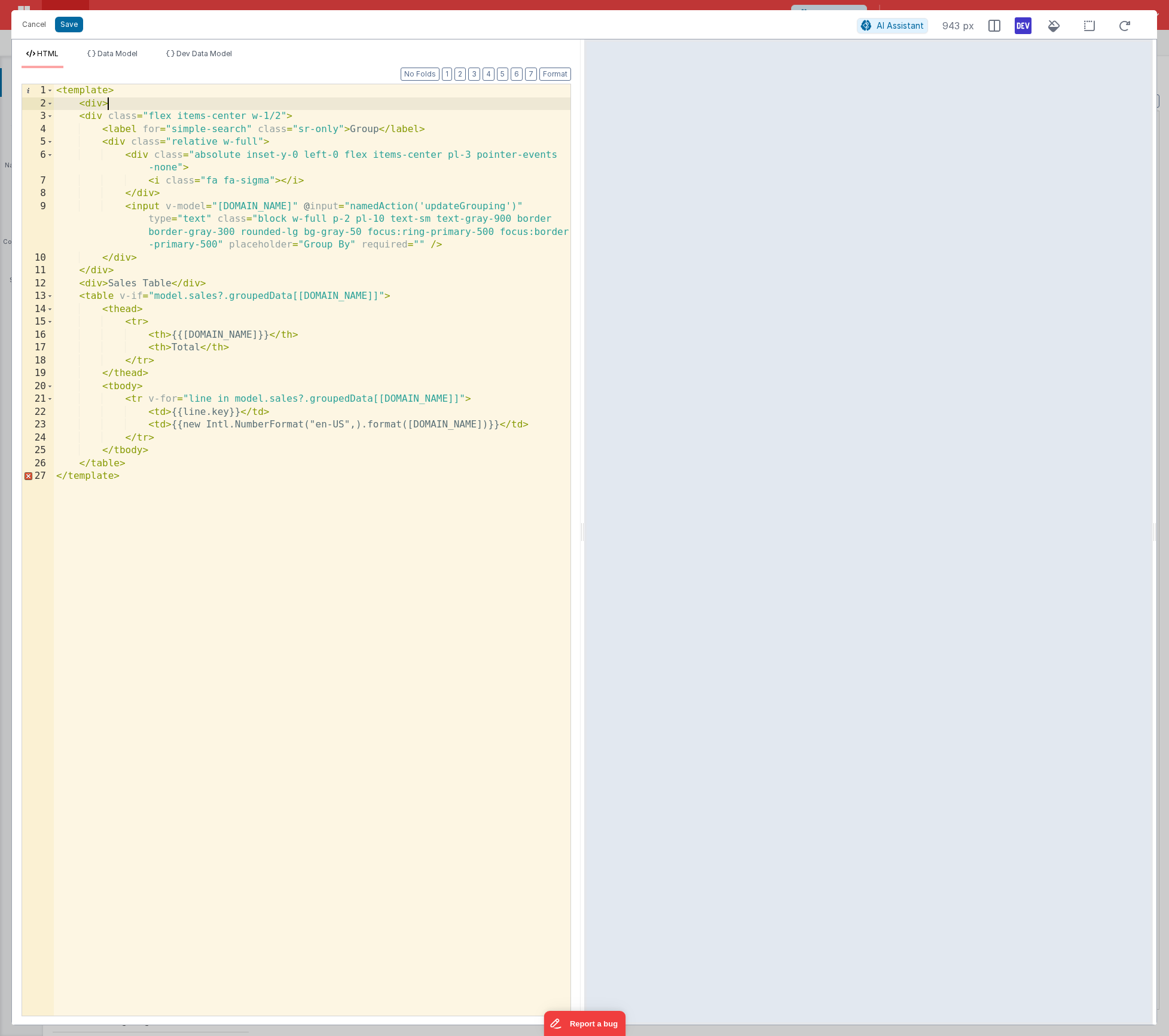
click at [138, 469] on div "< template > < div > < div class = "flex items-center w-1/2" > < label for = "s…" at bounding box center [312, 563] width 517 height 957
paste textarea
click at [103, 105] on div "< template > < div > < div class = "flex items-center w-1/2" > < label for = "s…" at bounding box center [312, 563] width 517 height 957
click at [562, 74] on button "Format" at bounding box center [555, 74] width 32 height 13
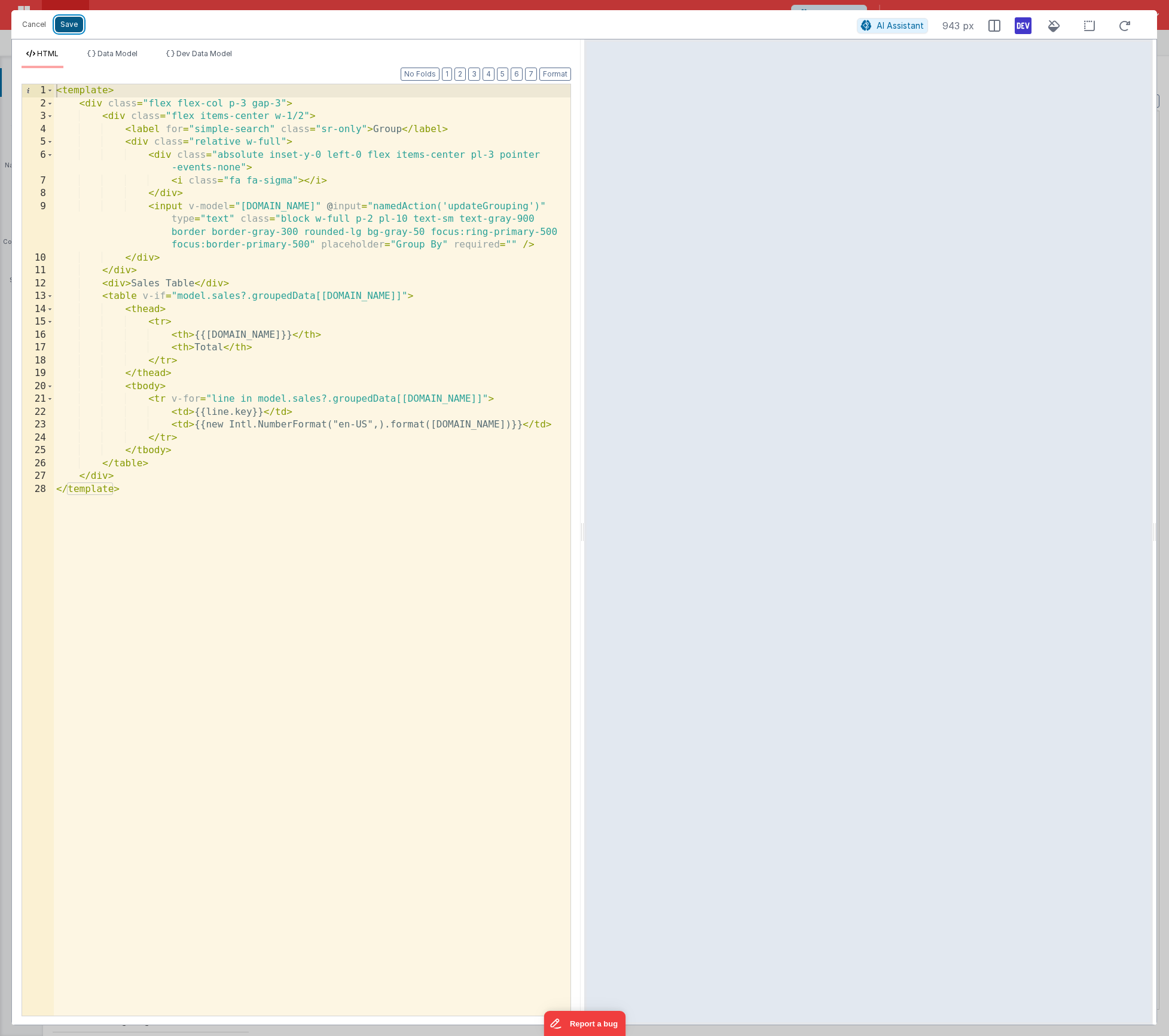
click at [63, 24] on button "Save" at bounding box center [69, 24] width 28 height 15
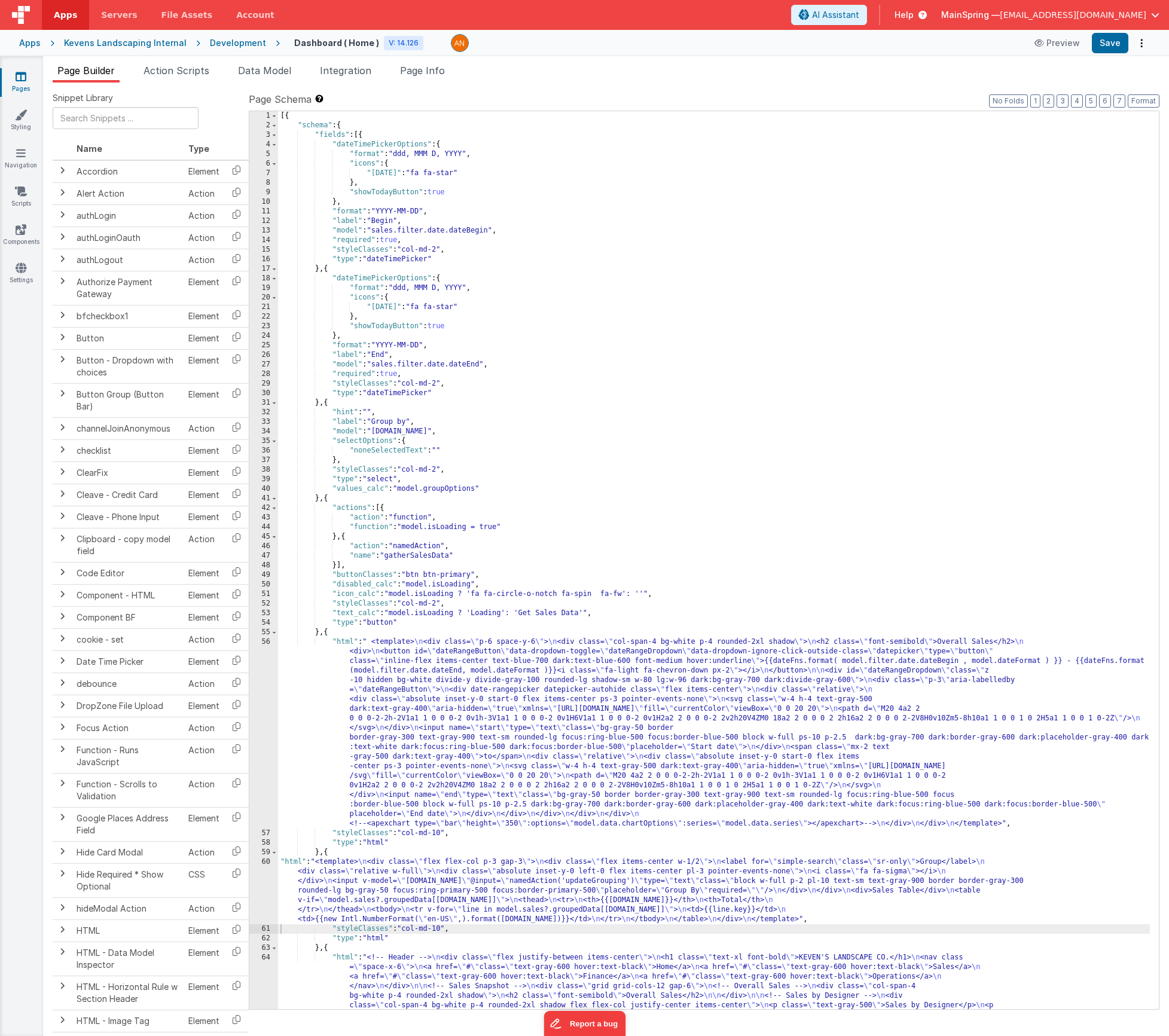
click at [1143, 109] on div "Format 7 6 5 4 3 2 1 No Folds 1 2 3 4 5 6 7 8 9 10 11 12 13 14 15 16 17 18 19 2…" at bounding box center [705, 559] width 911 height 899
click at [1145, 105] on button "Format" at bounding box center [1144, 101] width 32 height 13
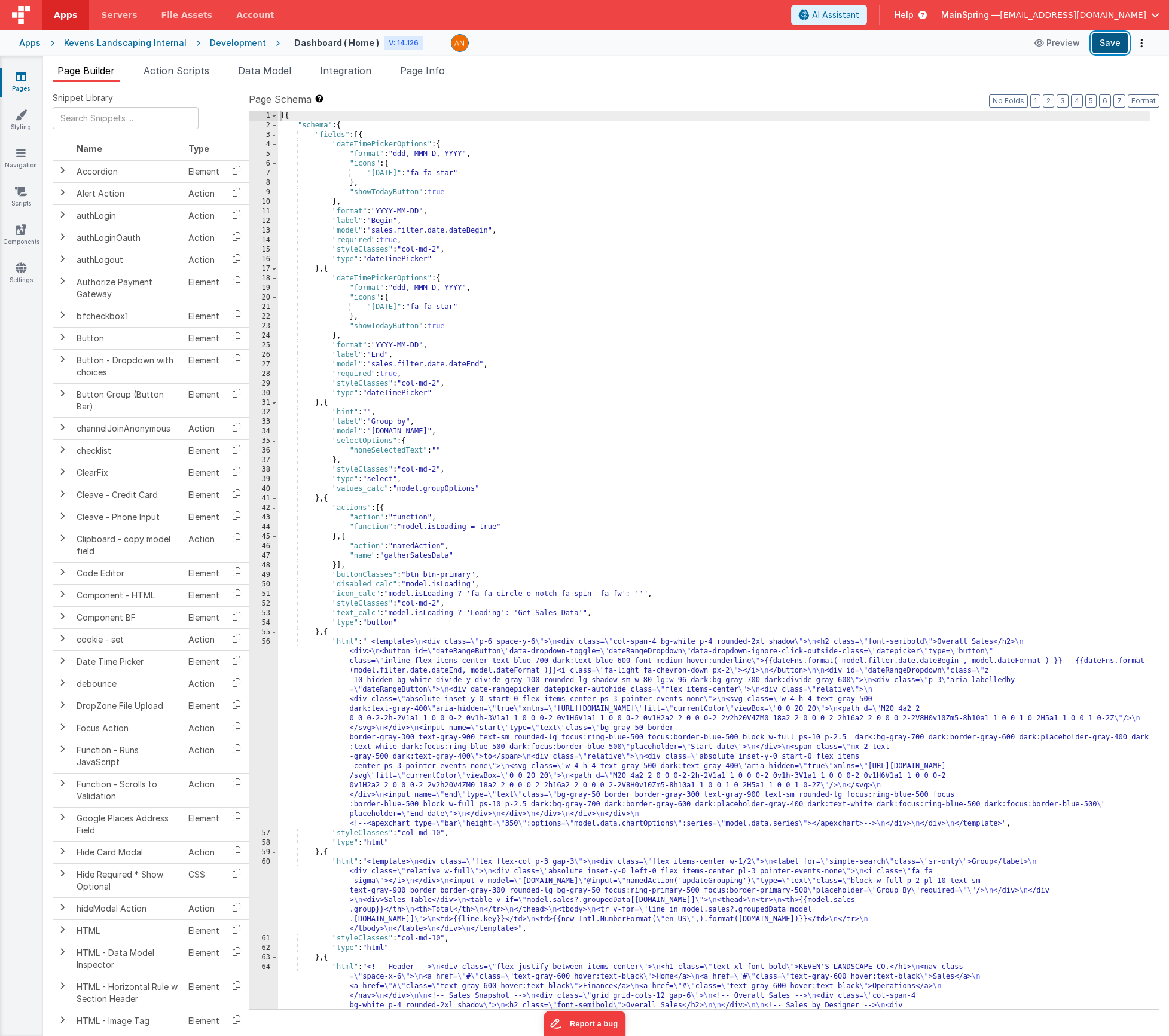
click at [1112, 51] on button "Save" at bounding box center [1110, 43] width 36 height 20
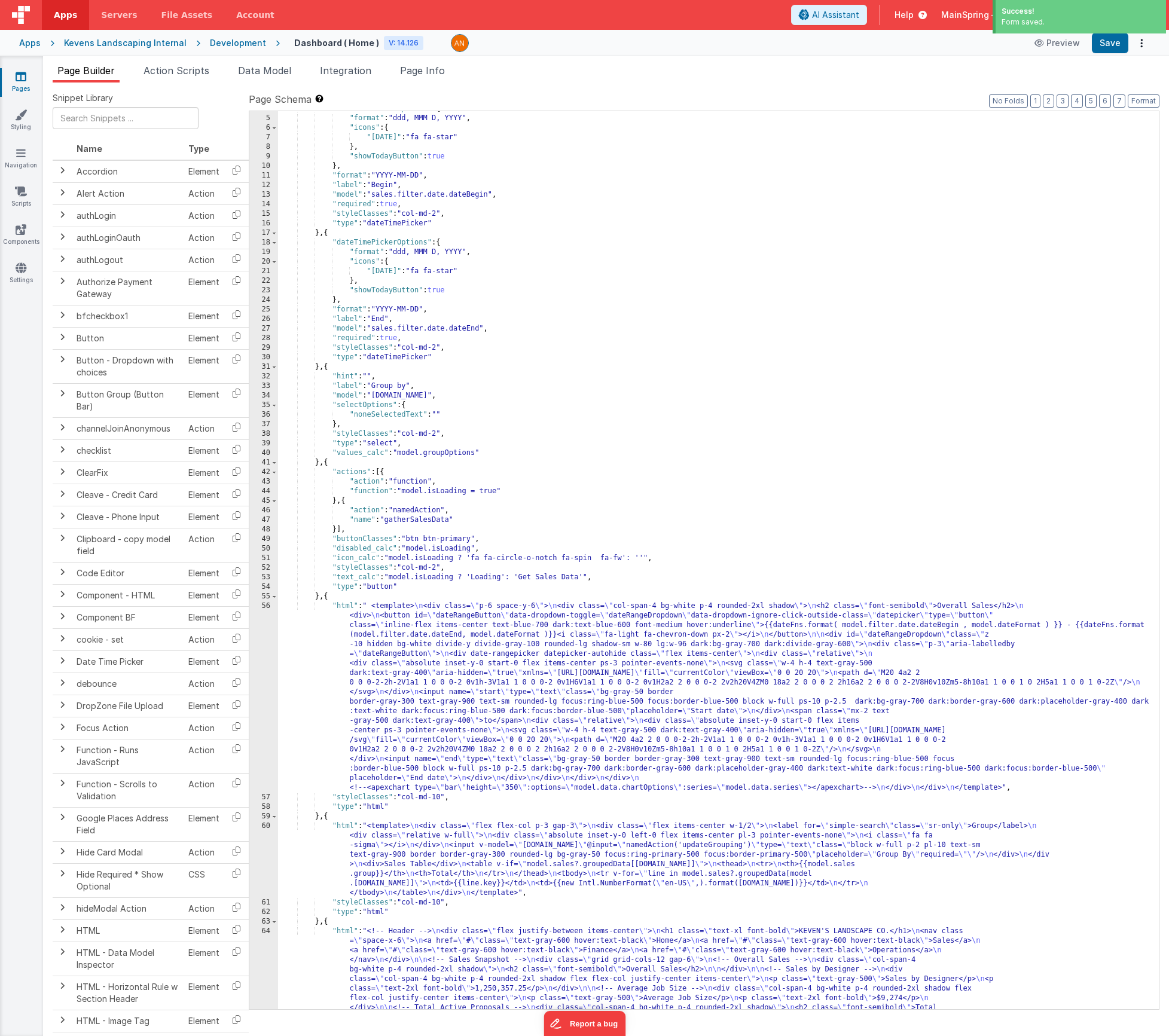
scroll to position [36, 0]
click at [457, 863] on div ""dateTimePickerOptions" : { "format" : "ddd, MMM D, YYYY" , "icons" : { "[DATE]…" at bounding box center [714, 677] width 872 height 1147
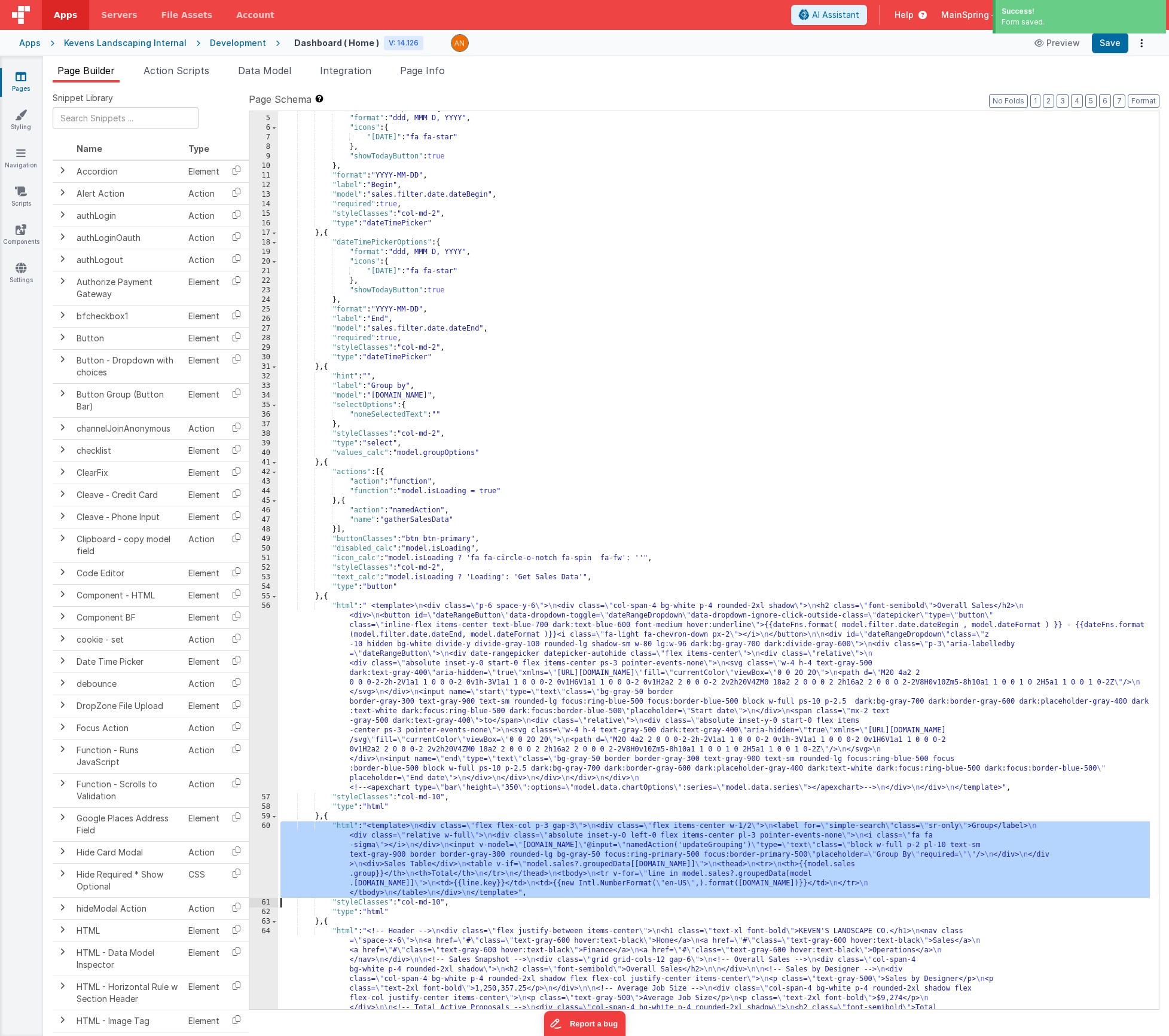
click at [269, 854] on div "60" at bounding box center [264, 859] width 29 height 76
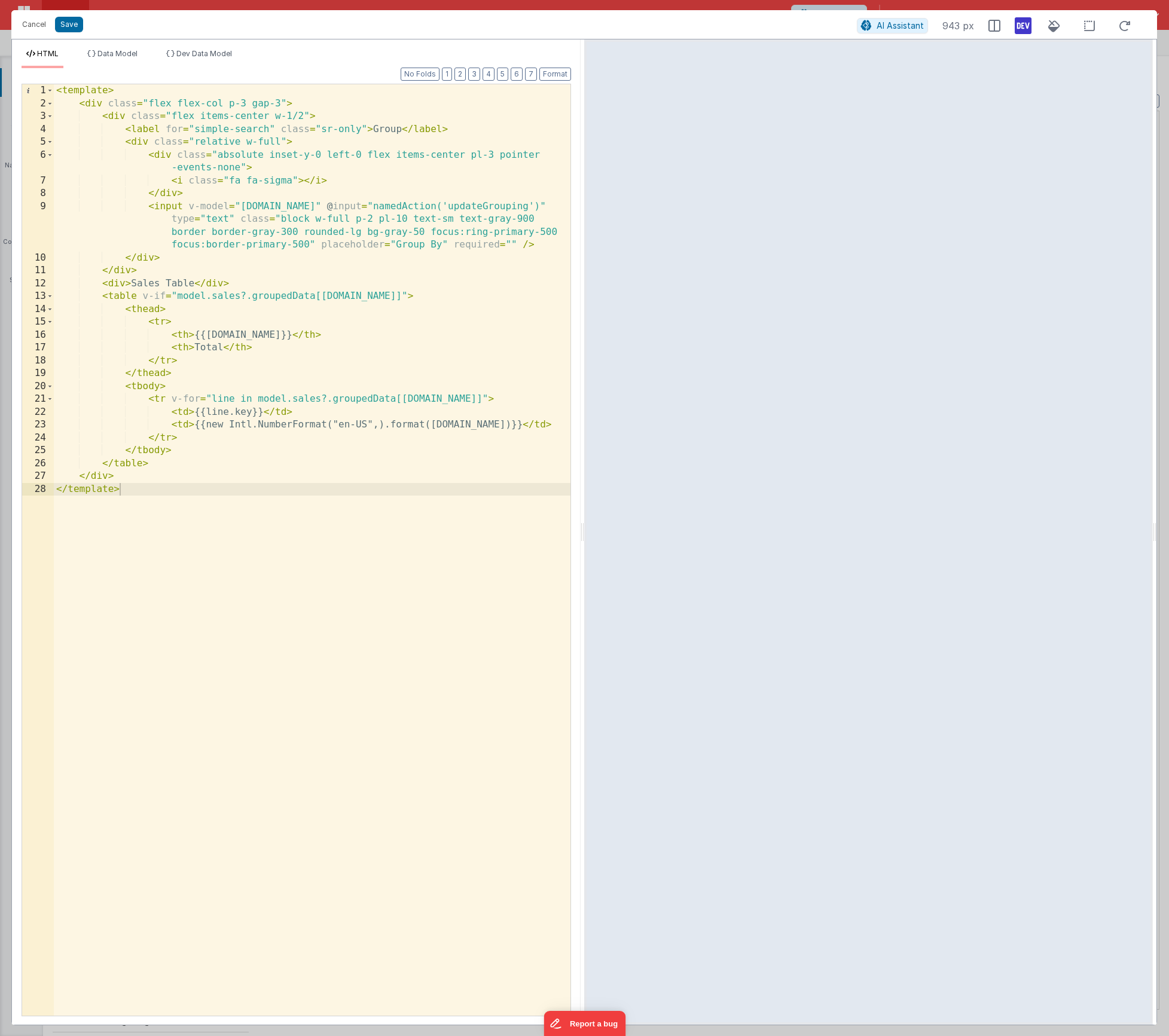
click at [513, 399] on div "< template > < div class = "flex flex-col p-3 gap-3" > < div class = "flex item…" at bounding box center [312, 563] width 517 height 957
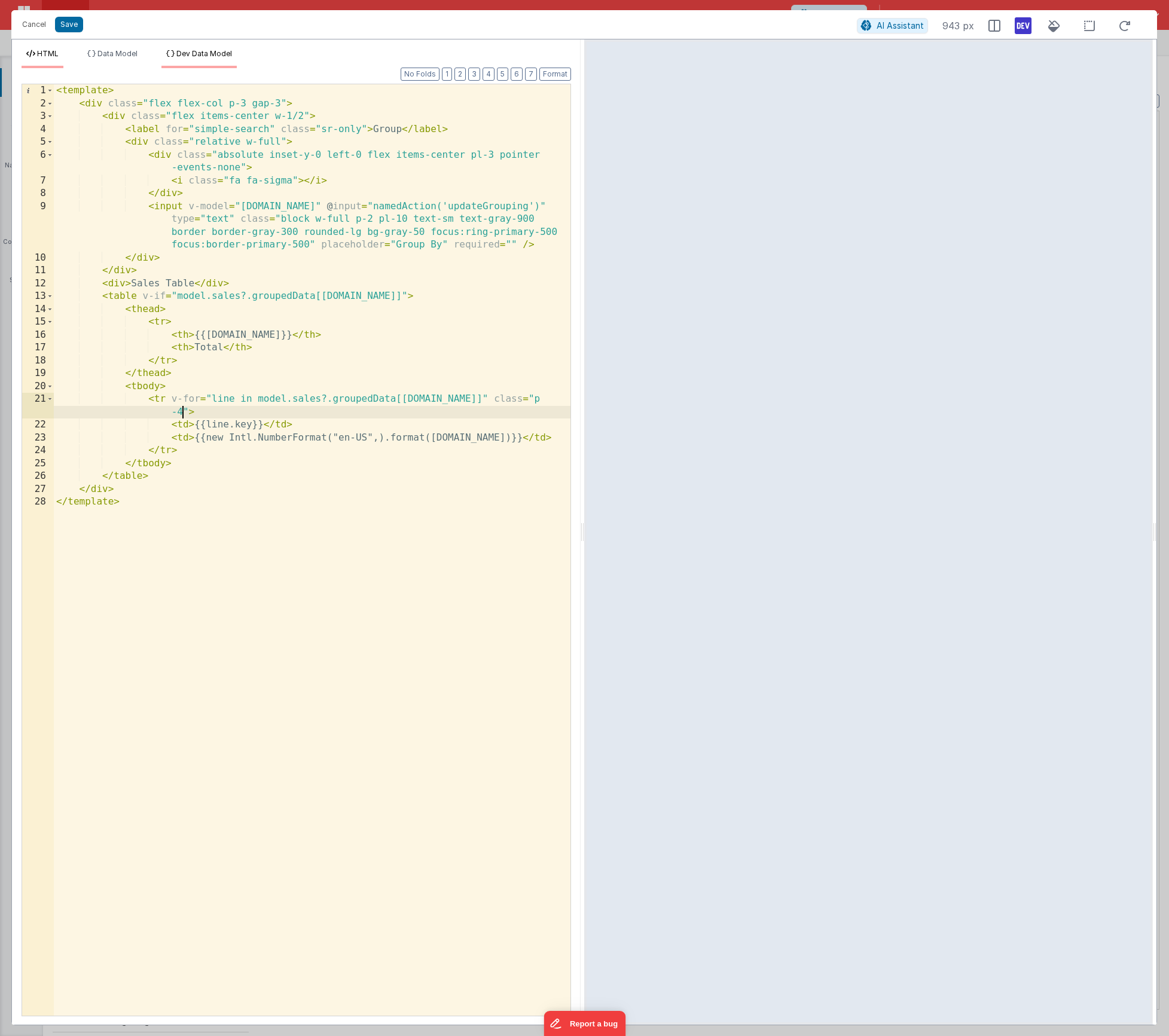
click at [211, 55] on span "Dev Data Model" at bounding box center [205, 53] width 56 height 9
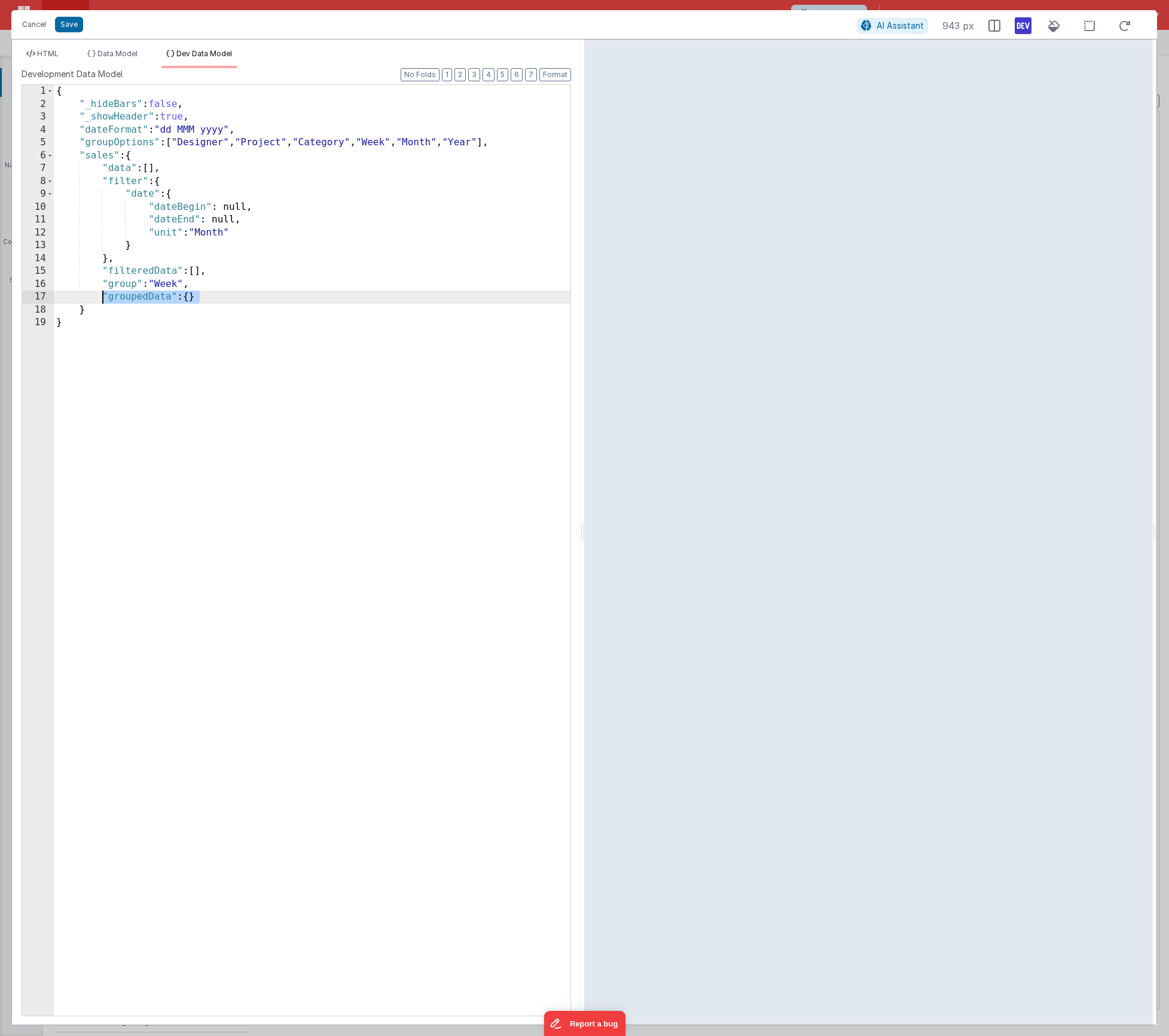
drag, startPoint x: 229, startPoint y: 297, endPoint x: 104, endPoint y: 294, distance: 125.0
click at [104, 294] on div "{ "_hideBars" : false , "_showHeader" : true , "dateFormat" : "dd MMM yyyy" , "…" at bounding box center [312, 563] width 517 height 957
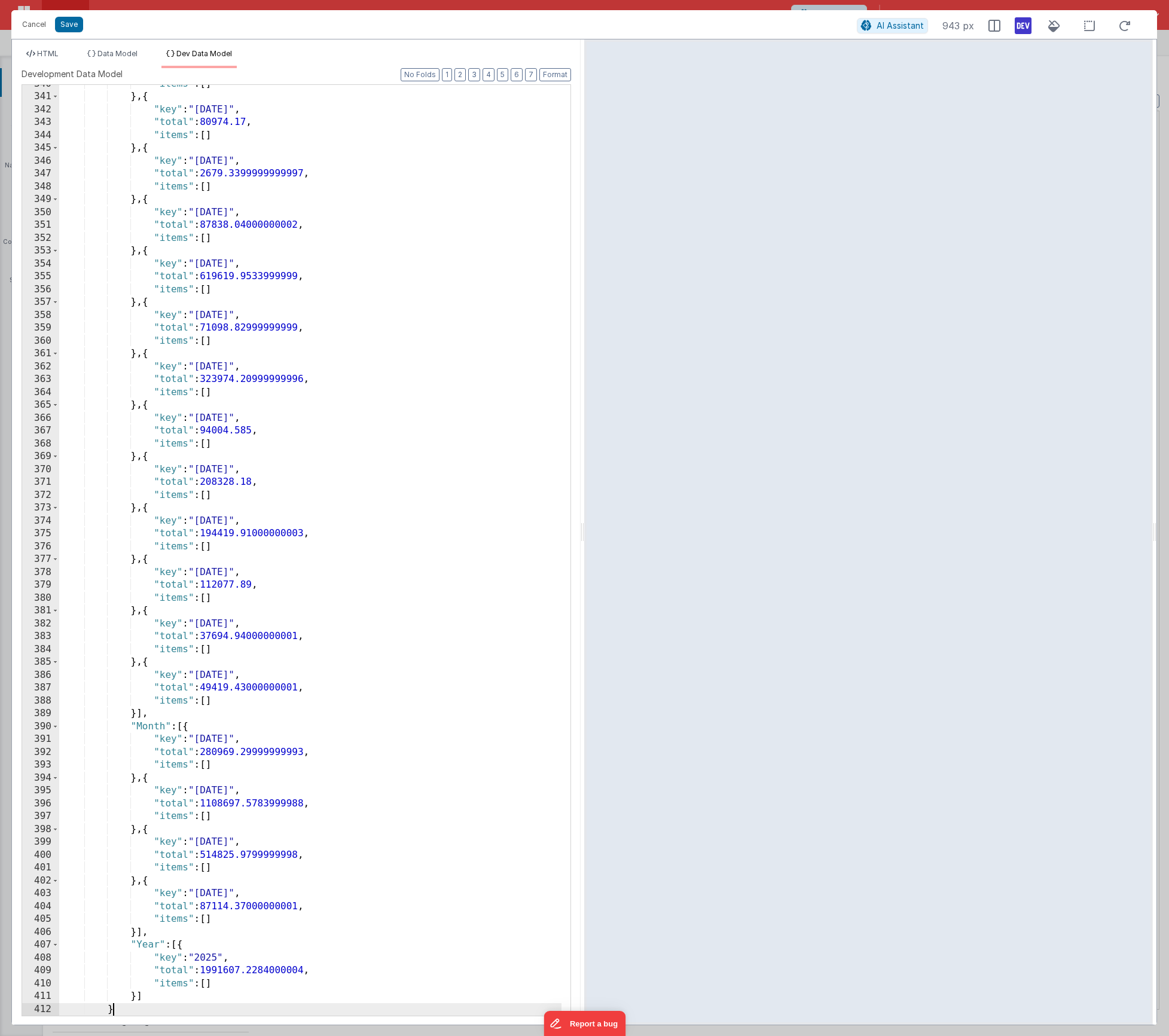
scroll to position [4365, 0]
click at [560, 76] on button "Format" at bounding box center [555, 74] width 32 height 13
click at [69, 47] on div "HTML Data Model Dev Data Model Format 7 6 5 4 3 2 1 No Folds 1 2 3 4 5 6 7 8 9 …" at bounding box center [296, 532] width 569 height 985
click at [60, 55] on li "HTML" at bounding box center [43, 58] width 42 height 19
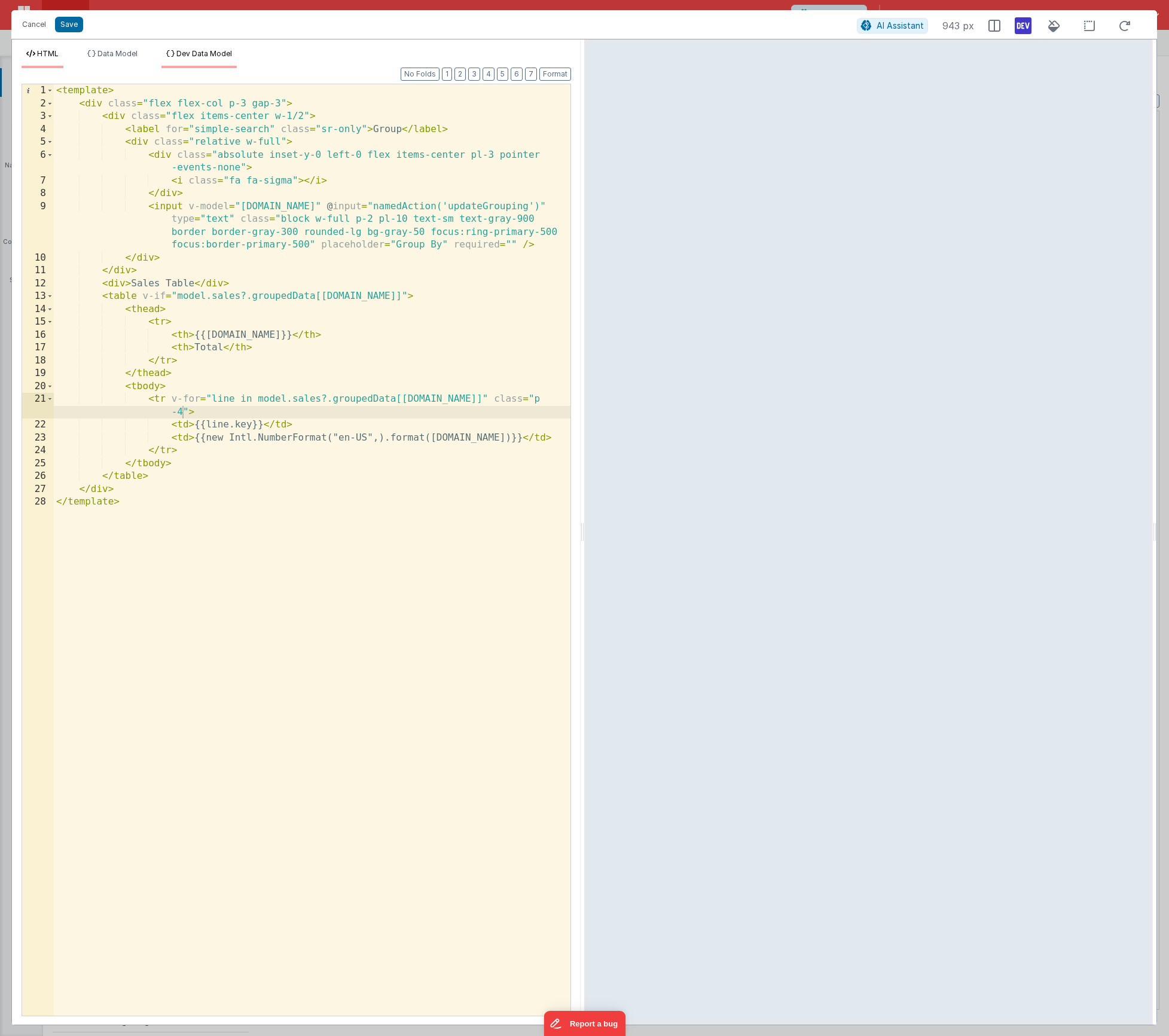
click at [208, 49] on span "Dev Data Model" at bounding box center [205, 53] width 56 height 9
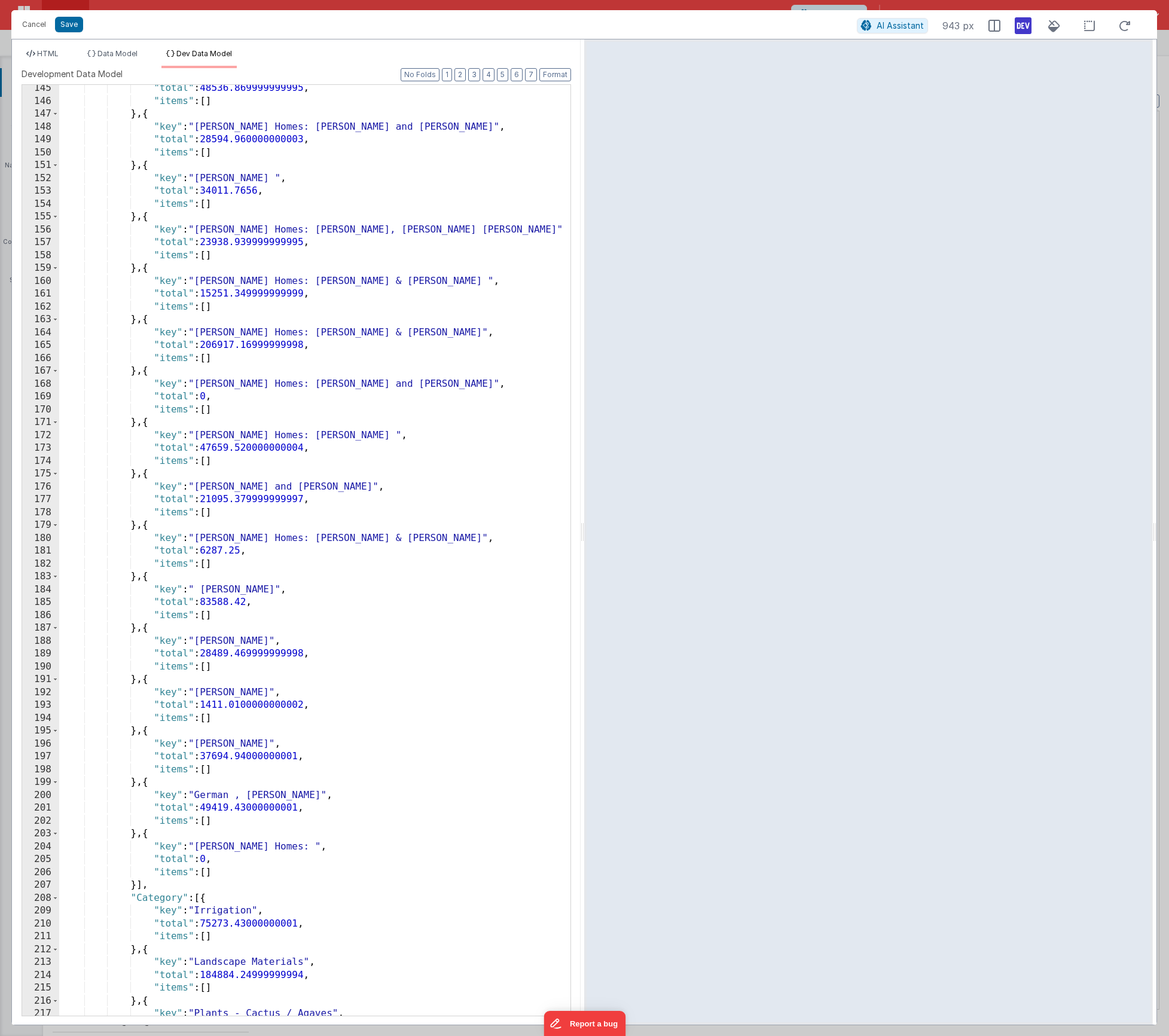
scroll to position [97, 0]
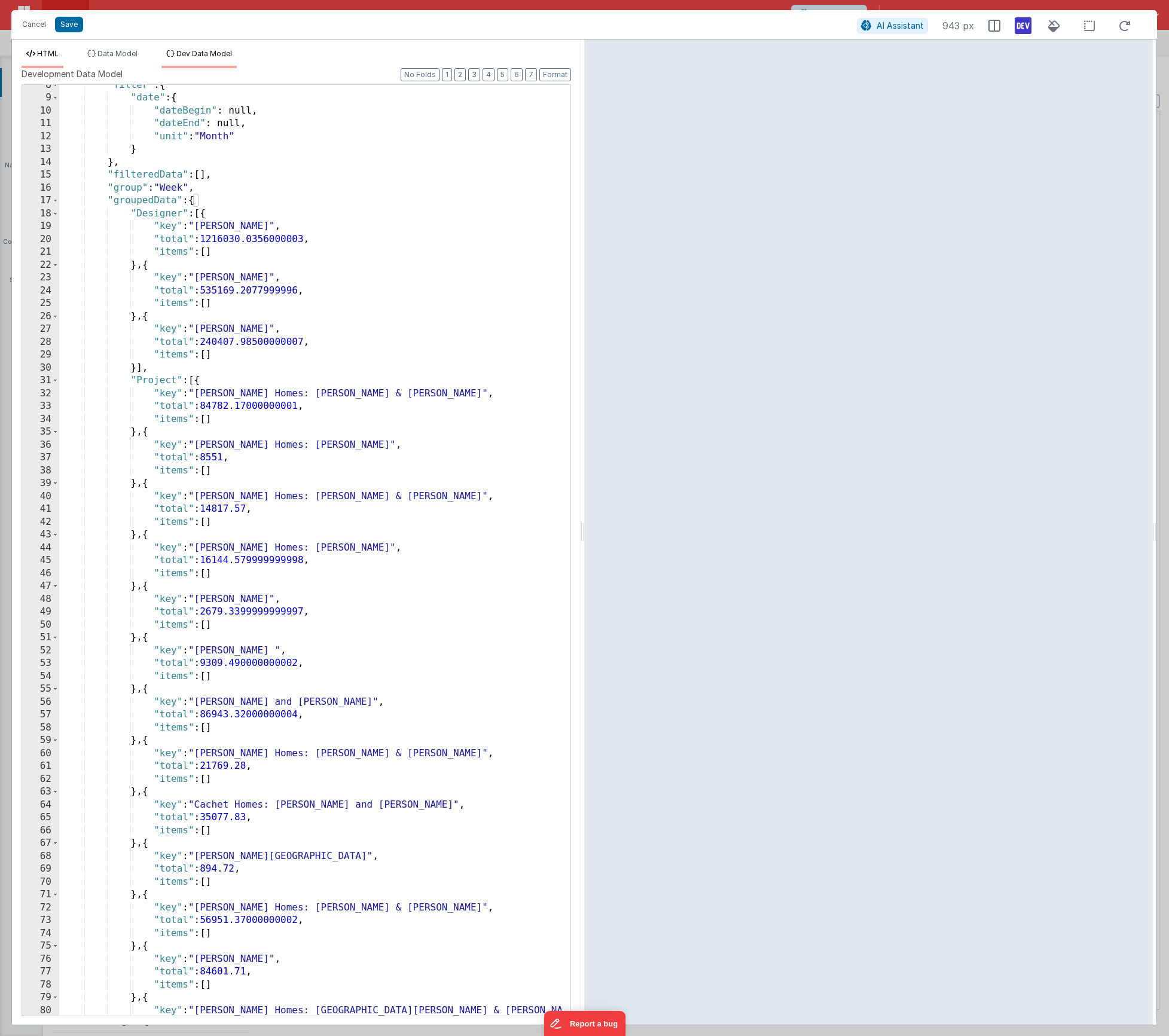
click at [48, 50] on span "HTML" at bounding box center [48, 53] width 22 height 9
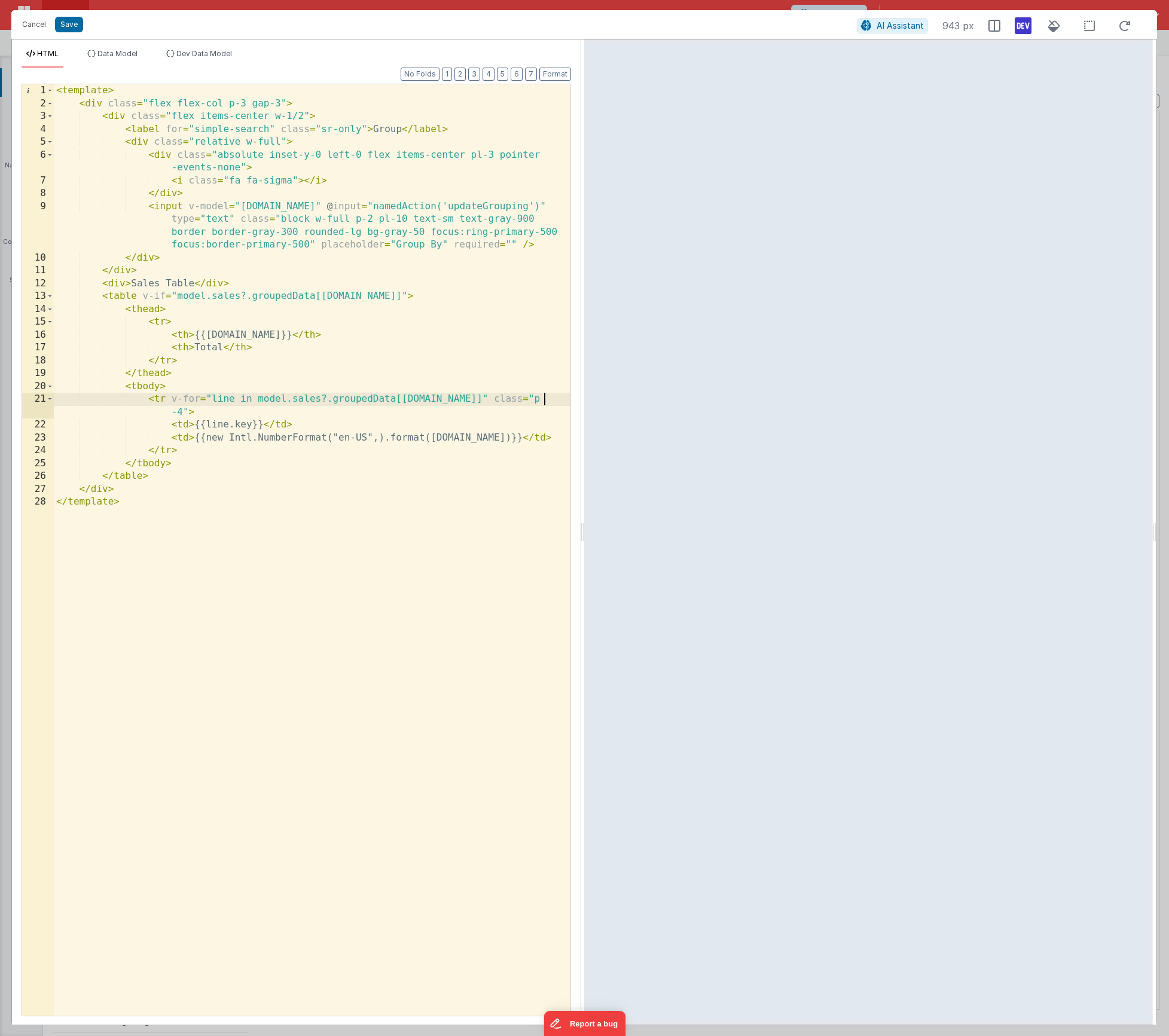
click at [544, 405] on div "< template > < div class = "flex flex-col p-3 gap-3" > < div class = "flex item…" at bounding box center [312, 563] width 517 height 957
click at [178, 412] on div "< template > < div class = "flex flex-col p-3 gap-3" > < div class = "flex item…" at bounding box center [312, 563] width 517 height 957
click at [161, 386] on div "< template > < div class = "flex flex-col p-3 gap-3" > < div class = "flex item…" at bounding box center [312, 563] width 517 height 957
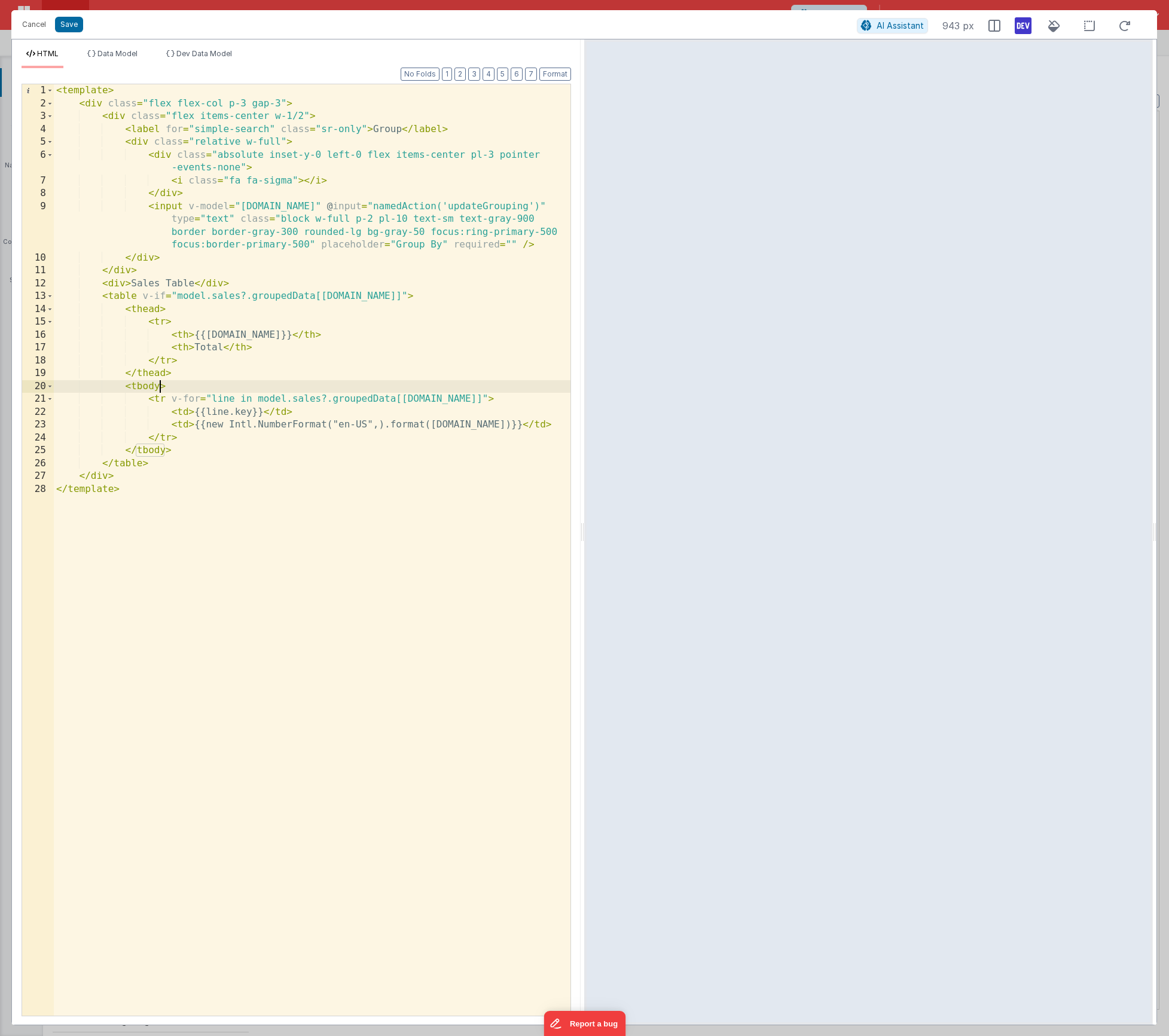
click at [190, 415] on div "< template > < div class = "flex flex-col p-3 gap-3" > < div class = "flex item…" at bounding box center [312, 563] width 517 height 957
click at [188, 420] on div "< template > < div class = "flex flex-col p-3 gap-3" > < div class = "flex item…" at bounding box center [312, 563] width 517 height 957
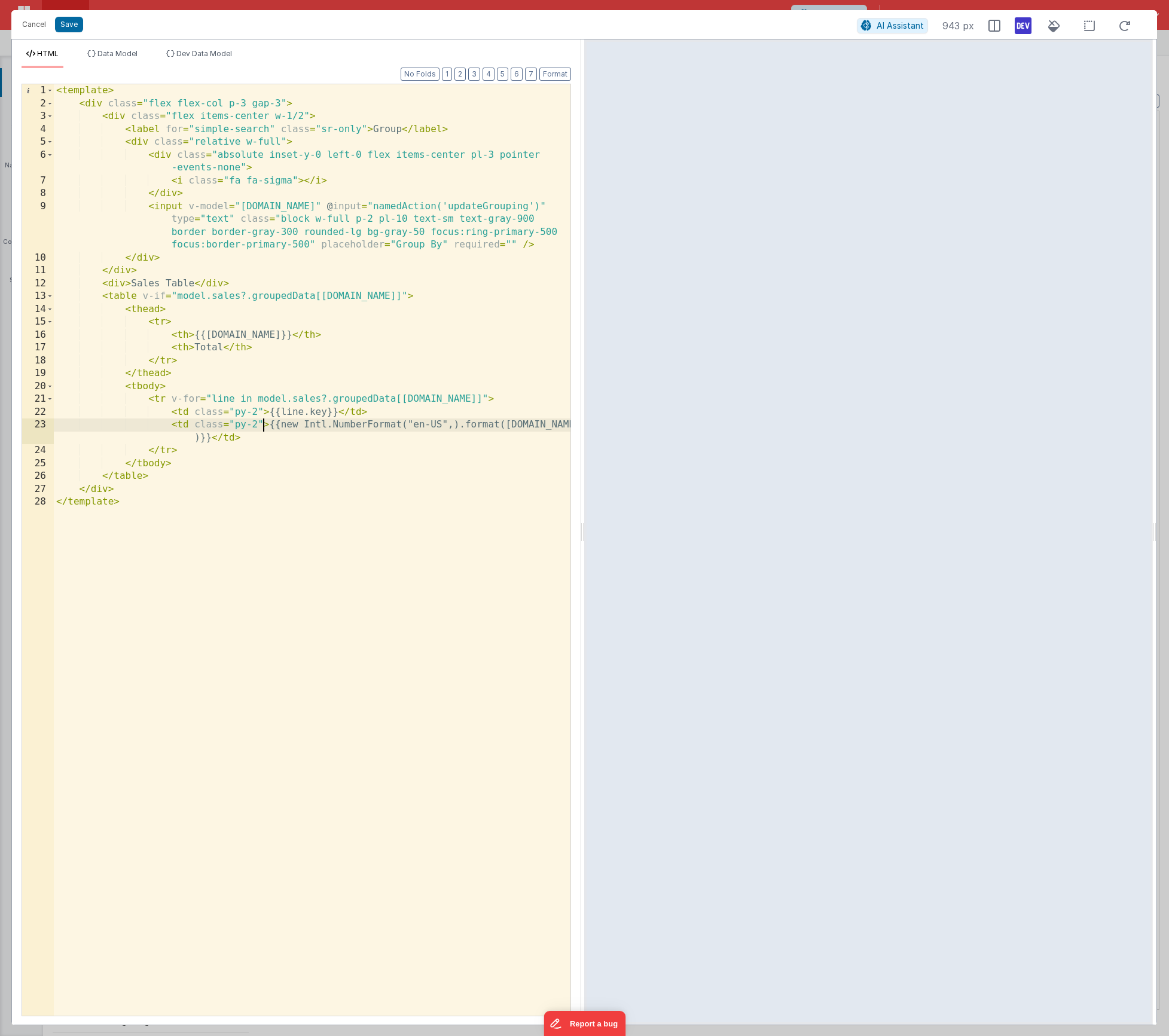
click at [257, 424] on div "< template > < div class = "flex flex-col p-3 gap-3" > < div class = "flex item…" at bounding box center [312, 563] width 517 height 957
click at [191, 347] on div "< template > < div class = "flex flex-col p-3 gap-3" > < div class = "flex item…" at bounding box center [312, 563] width 517 height 957
click at [76, 29] on button "Save" at bounding box center [69, 24] width 28 height 15
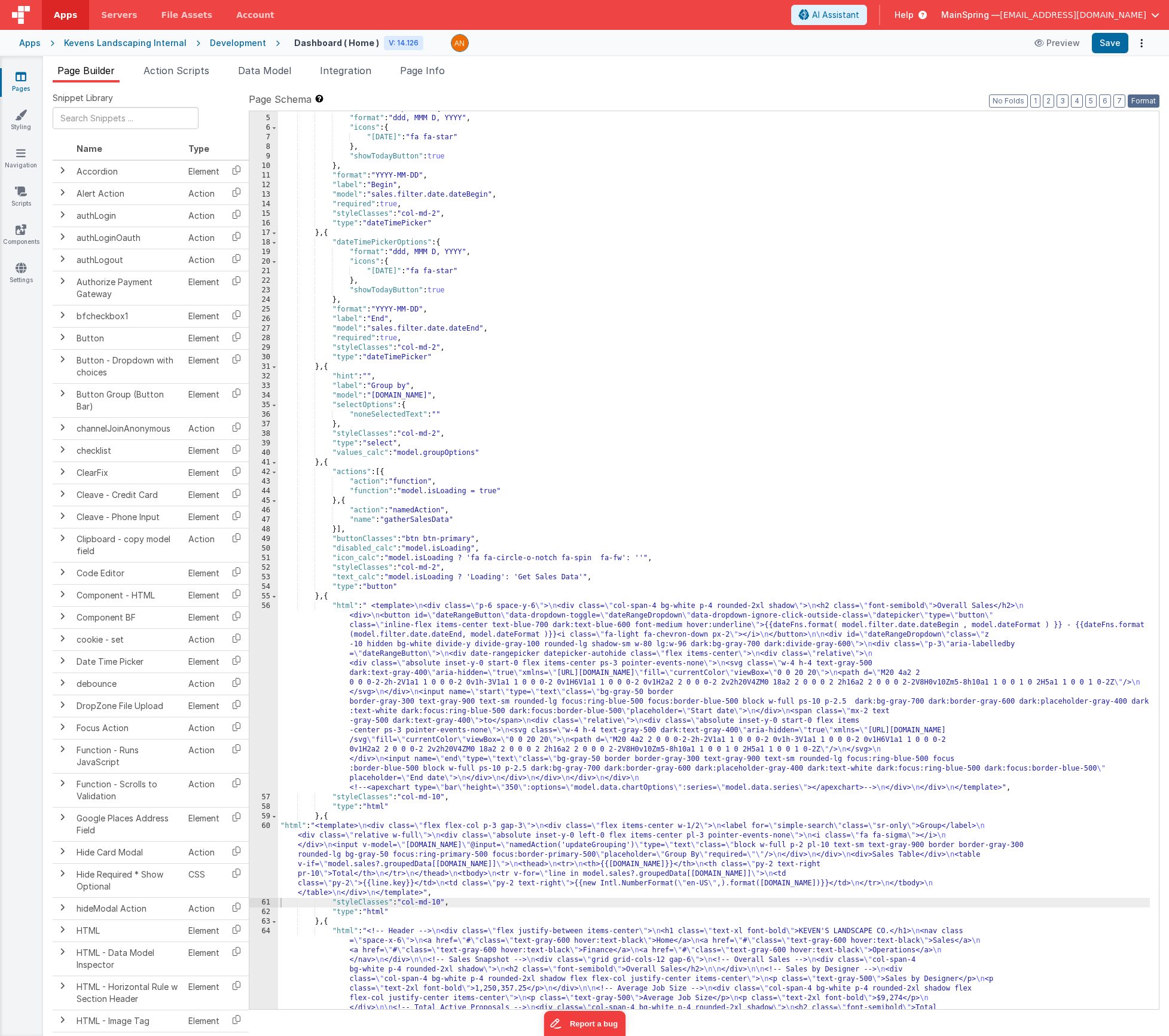
click at [1147, 98] on button "Format" at bounding box center [1144, 101] width 32 height 13
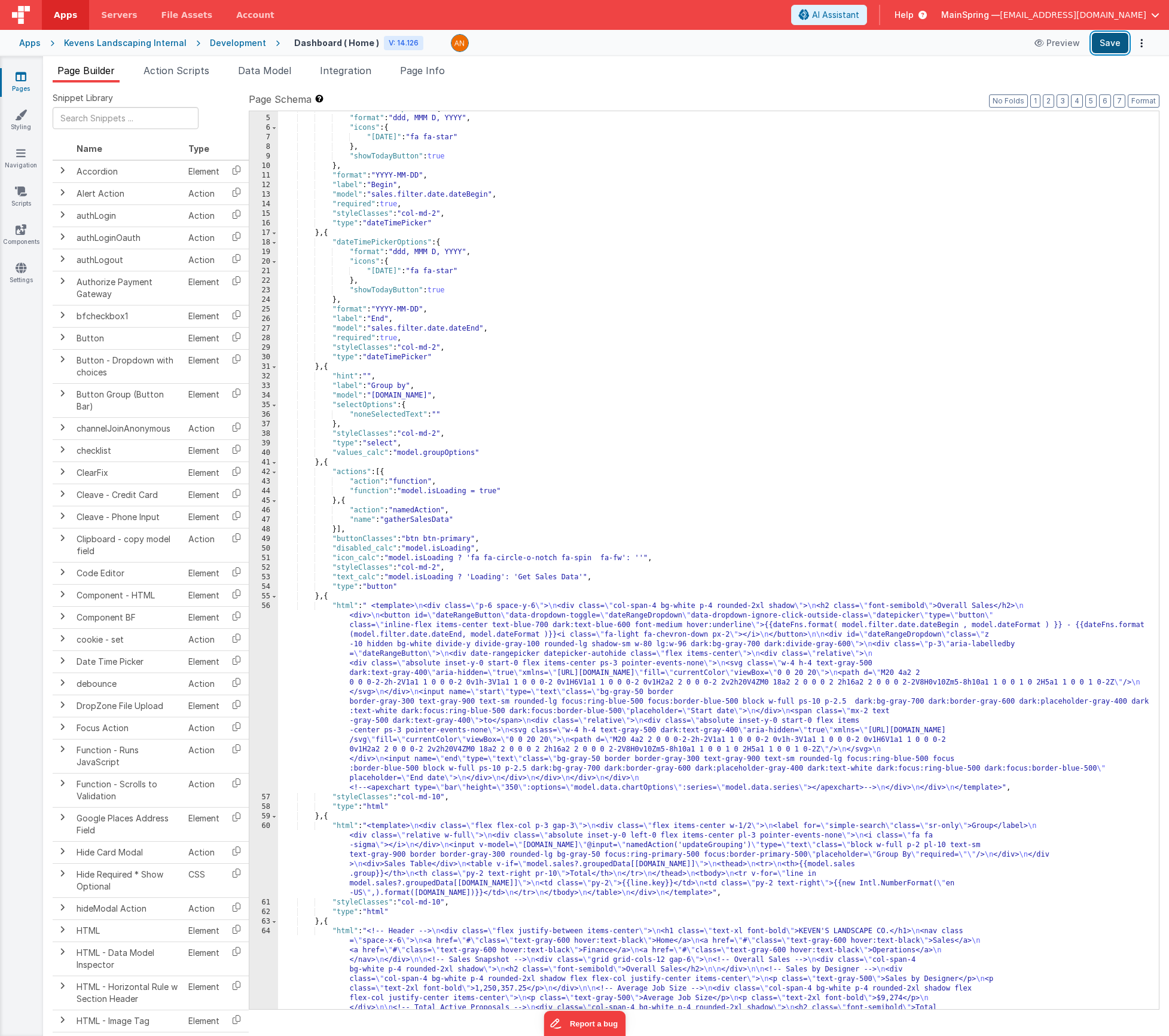
click at [1119, 46] on button "Save" at bounding box center [1110, 43] width 36 height 20
click at [177, 69] on span "Action Scripts" at bounding box center [177, 71] width 66 height 12
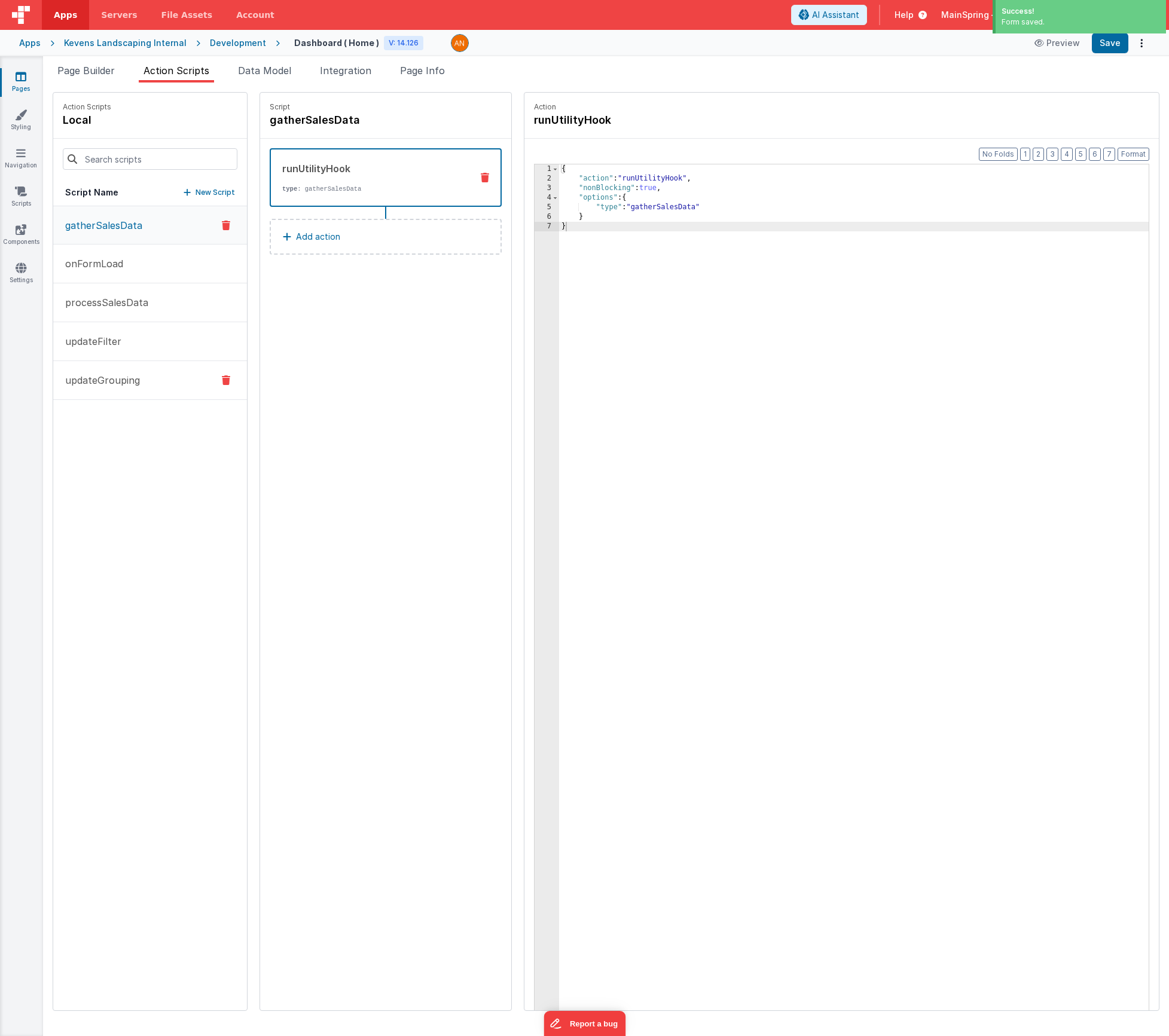
click at [102, 380] on p "updateGrouping" at bounding box center [98, 380] width 82 height 15
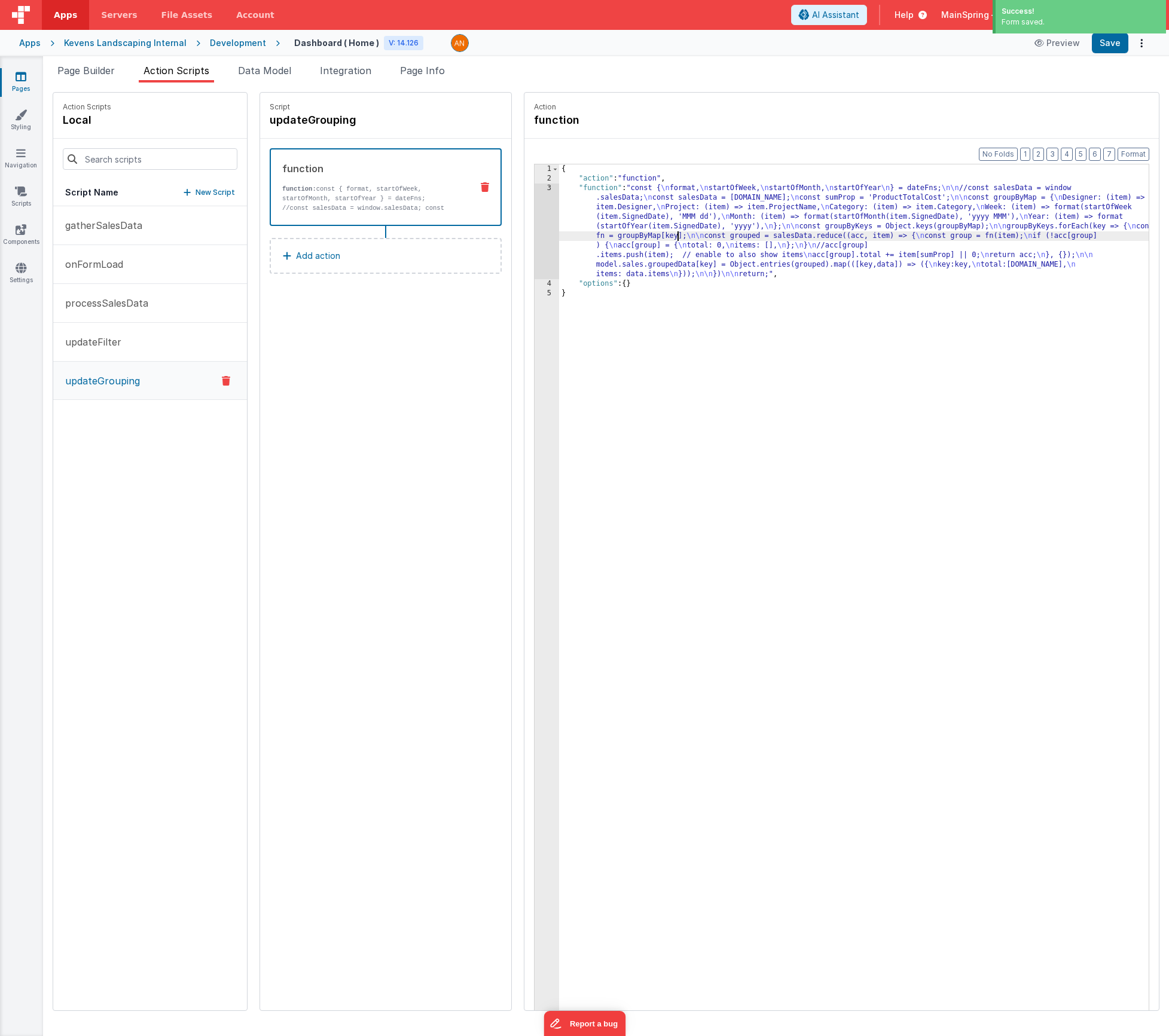
click at [641, 239] on div "{ "action" : "function" , "function" : "const { \n format, \n startOfWeek, \n s…" at bounding box center [872, 616] width 625 height 902
click at [534, 237] on div "3" at bounding box center [546, 231] width 25 height 96
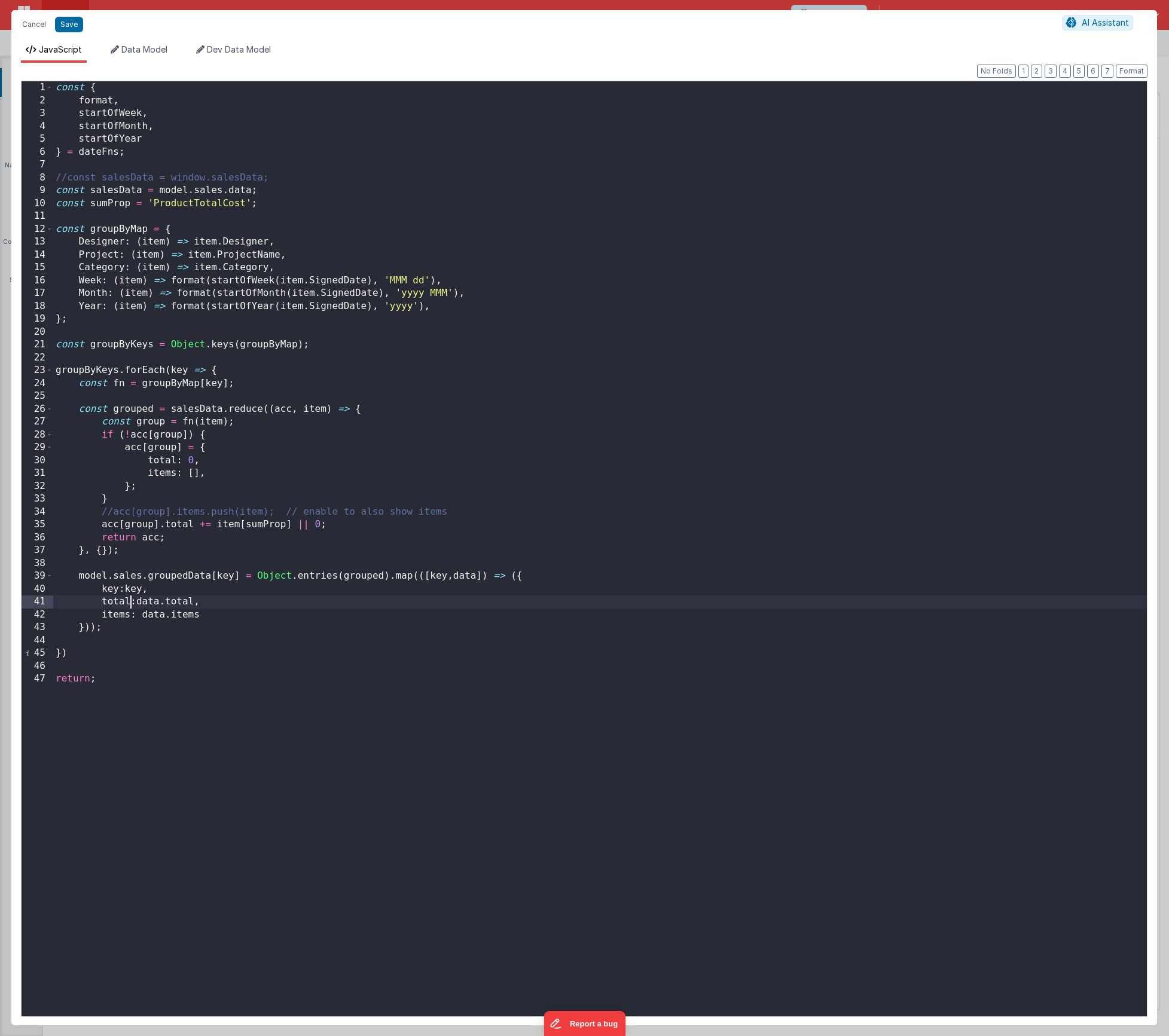
click at [132, 605] on div "const { format , startOfWeek , startOfMonth , startOfYear } = dateFns ; //const…" at bounding box center [600, 562] width 1094 height 961
click at [191, 284] on div "const { format , startOfWeek , startOfMonth , startOfYear } = dateFns ; //const…" at bounding box center [600, 562] width 1094 height 961
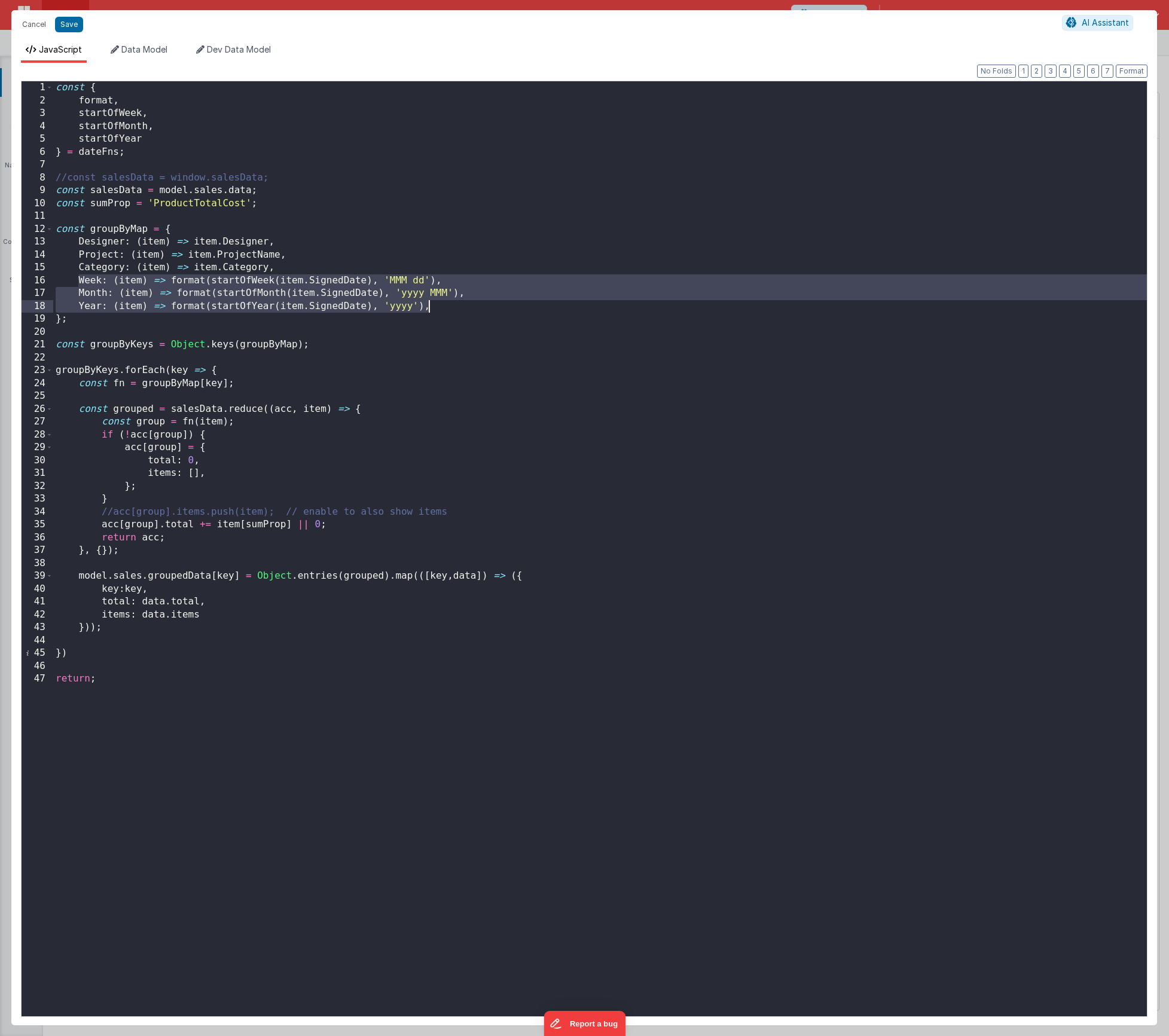
drag, startPoint x: 77, startPoint y: 280, endPoint x: 466, endPoint y: 304, distance: 389.7
click at [466, 304] on div "const { format , startOfWeek , startOfMonth , startOfYear } = dateFns ; //const…" at bounding box center [600, 562] width 1094 height 961
click at [458, 307] on div "const { format , startOfWeek , startOfMonth , startOfYear } = dateFns ; //const…" at bounding box center [600, 562] width 1094 height 961
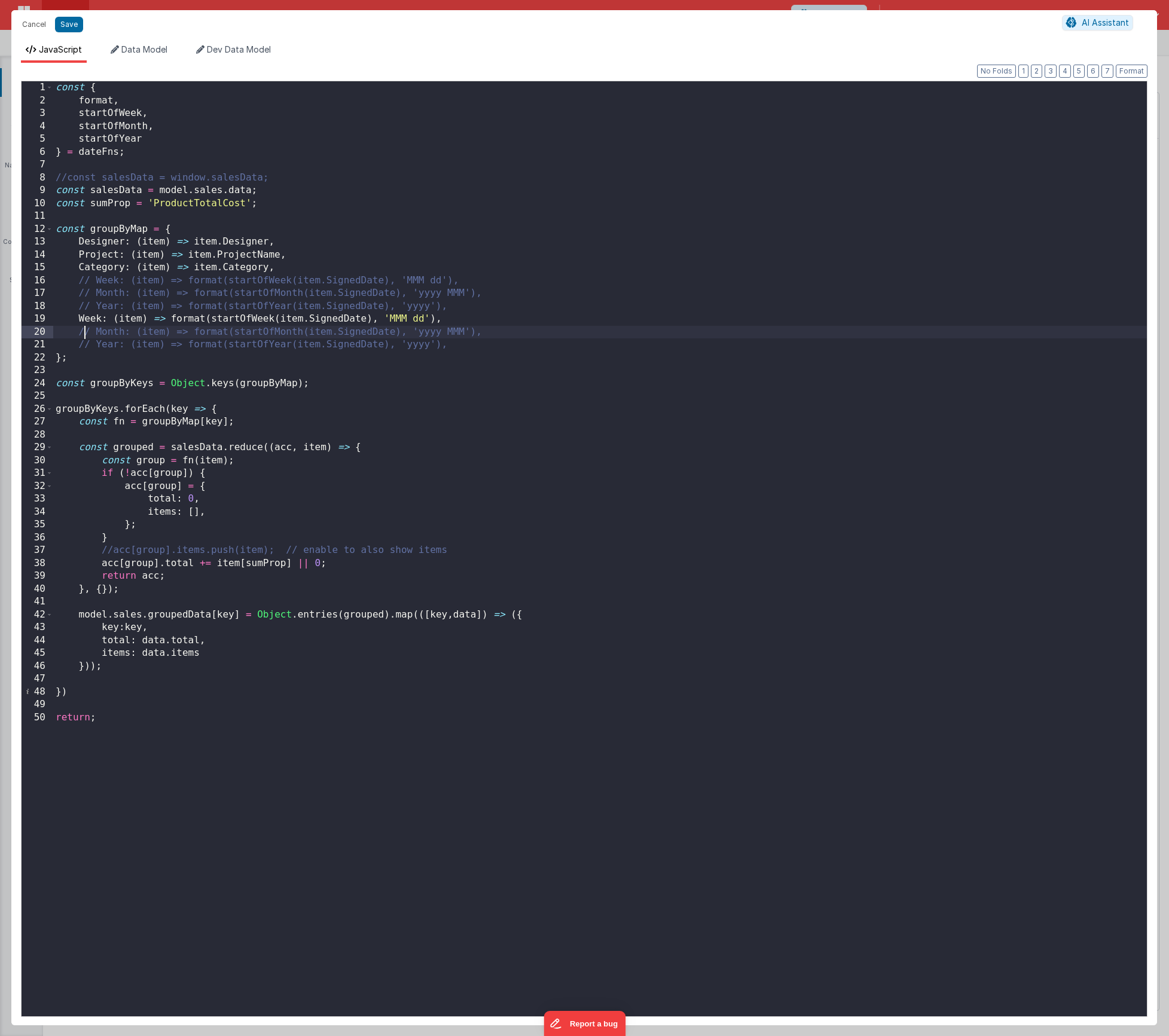
click at [84, 329] on div "const { format , startOfWeek , startOfMonth , startOfYear } = dateFns ; //const…" at bounding box center [600, 562] width 1094 height 961
drag, startPoint x: 172, startPoint y: 319, endPoint x: 211, endPoint y: 320, distance: 39.0
click at [211, 320] on div "const { format , startOfWeek , startOfMonth , startOfYear } = dateFns ; //const…" at bounding box center [600, 562] width 1094 height 961
drag, startPoint x: 211, startPoint y: 332, endPoint x: 178, endPoint y: 337, distance: 33.4
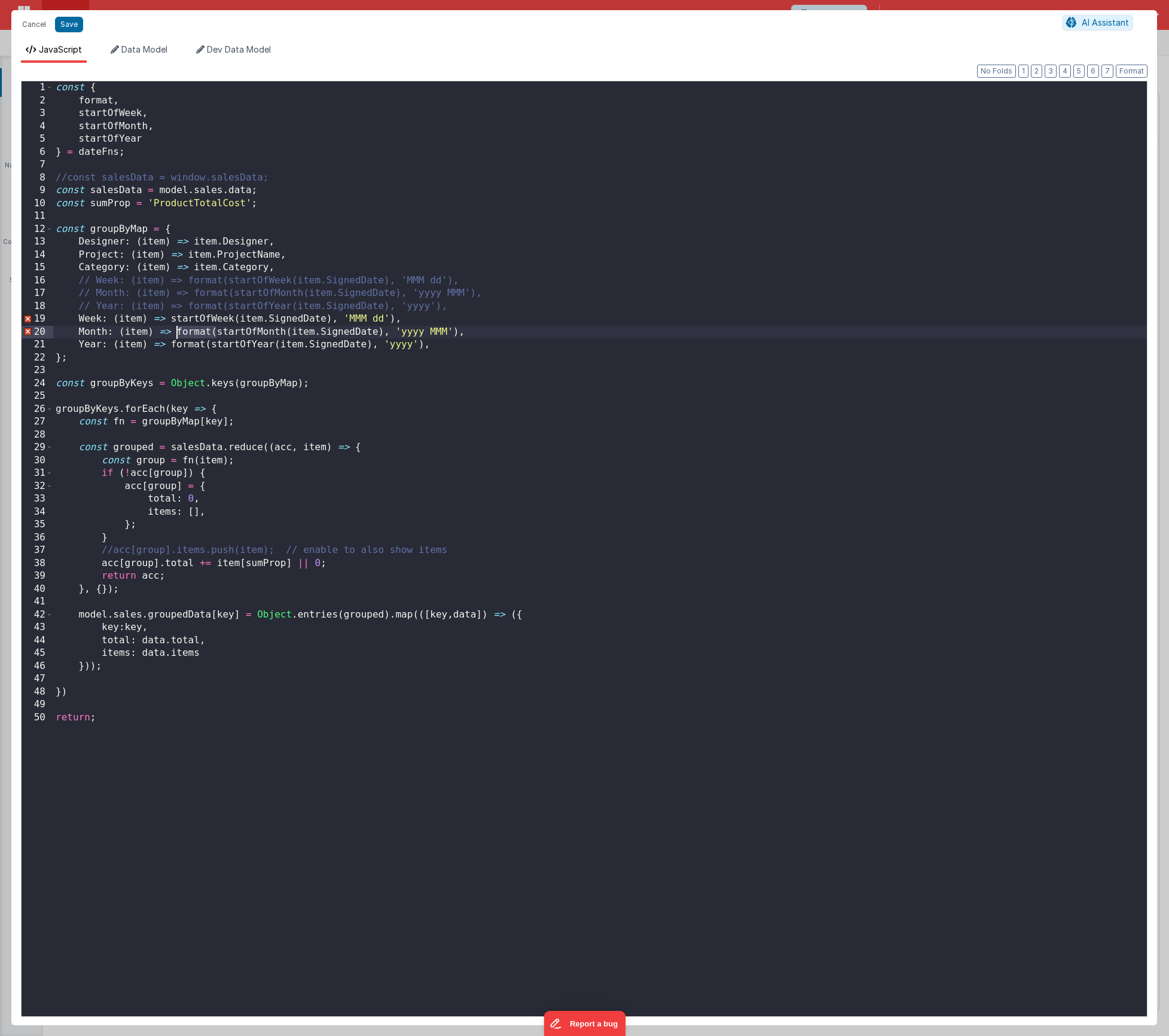
click at [178, 332] on div "const { format , startOfWeek , startOfMonth , startOfYear } = dateFns ; //const…" at bounding box center [600, 562] width 1094 height 961
drag, startPoint x: 171, startPoint y: 344, endPoint x: 234, endPoint y: 349, distance: 63.2
click at [209, 347] on div "const { format , startOfWeek , startOfMonth , startOfYear } = dateFns ; //const…" at bounding box center [600, 562] width 1094 height 961
drag, startPoint x: 331, startPoint y: 318, endPoint x: 396, endPoint y: 318, distance: 65.0
click at [396, 318] on div "const { format , startOfWeek , startOfMonth , startOfYear } = dateFns ; //const…" at bounding box center [600, 562] width 1094 height 961
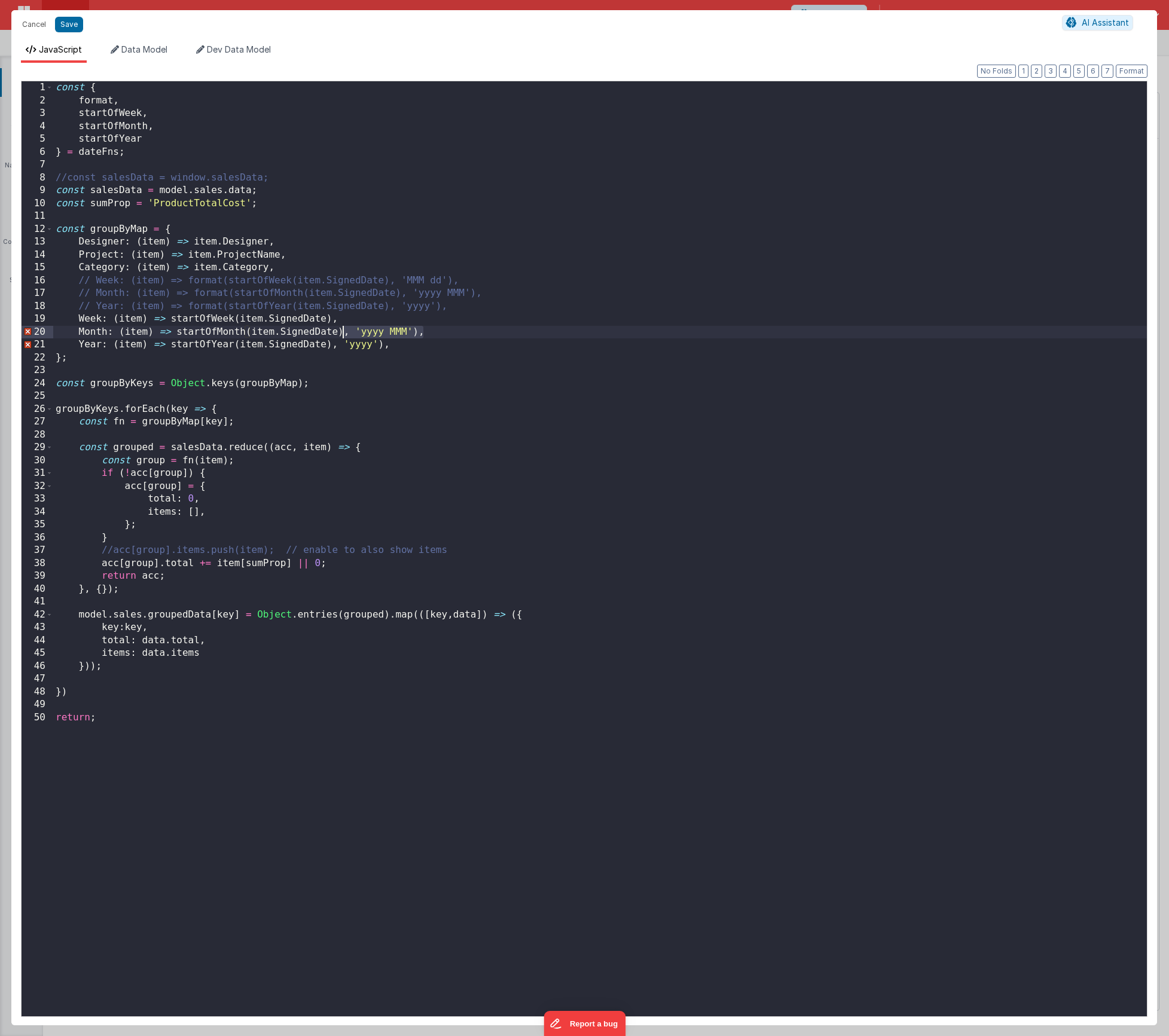
drag, startPoint x: 421, startPoint y: 331, endPoint x: 344, endPoint y: 333, distance: 77.0
click at [344, 333] on div "const { format , startOfWeek , startOfMonth , startOfYear } = dateFns ; //const…" at bounding box center [600, 562] width 1094 height 961
drag, startPoint x: 381, startPoint y: 346, endPoint x: 346, endPoint y: 354, distance: 35.9
click at [335, 346] on div "const { format , startOfWeek , startOfMonth , startOfYear } = dateFns ; //const…" at bounding box center [600, 562] width 1094 height 961
click at [355, 331] on div "const { format , startOfWeek , startOfMonth , startOfYear } = dateFns ; //const…" at bounding box center [600, 562] width 1094 height 961
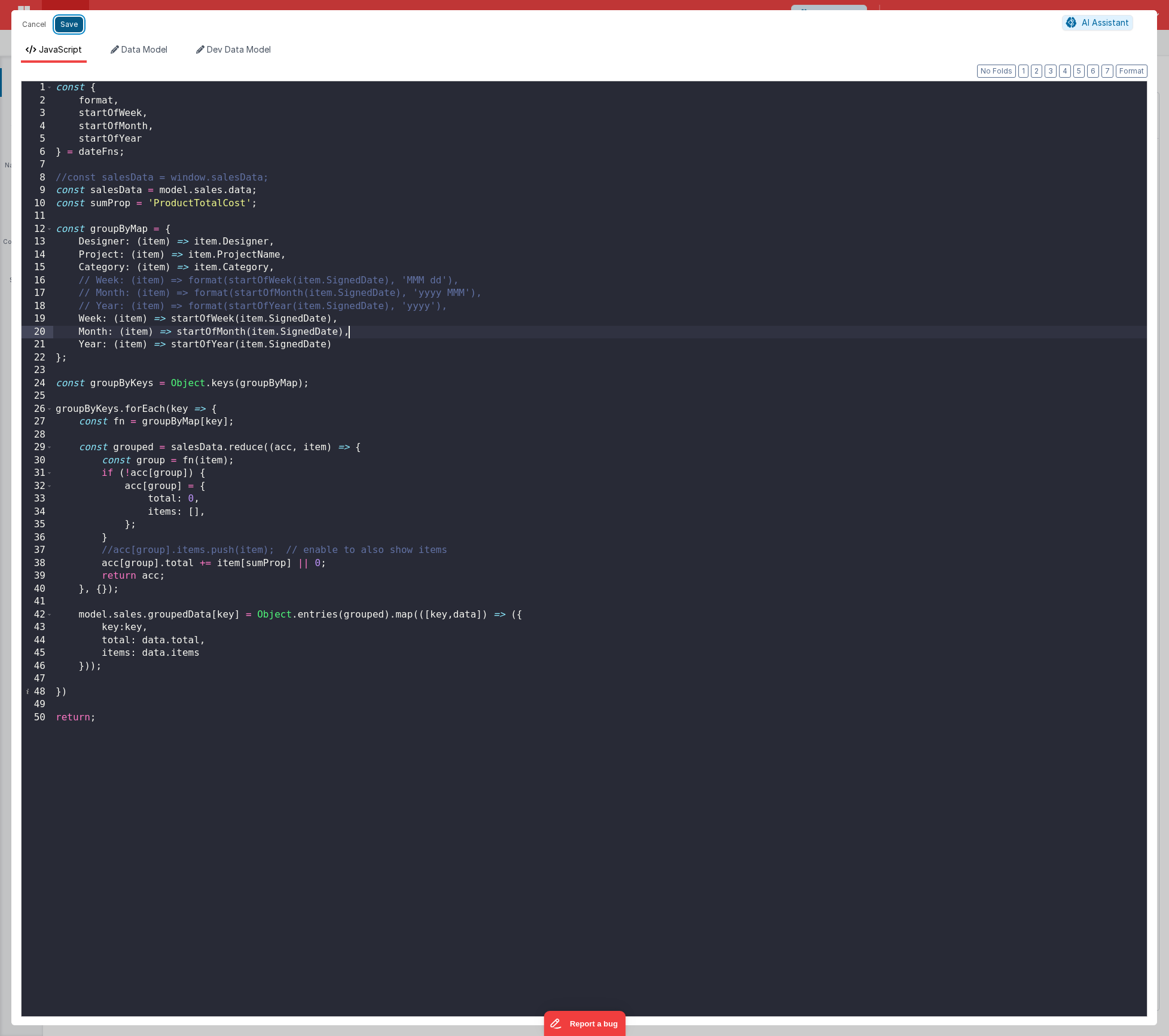
click at [67, 17] on button "Save" at bounding box center [69, 24] width 28 height 15
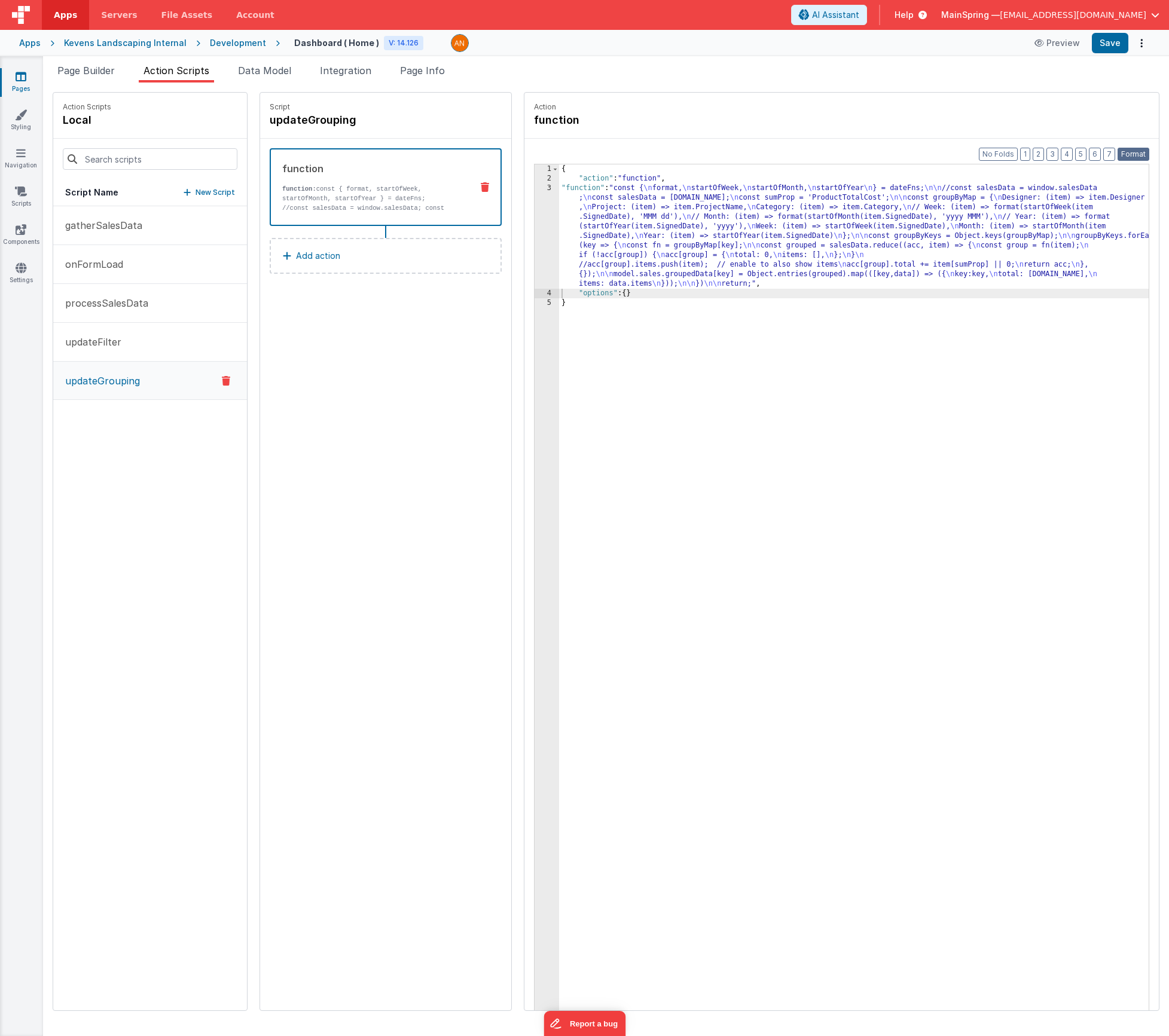
click at [1135, 151] on button "Format" at bounding box center [1133, 154] width 32 height 13
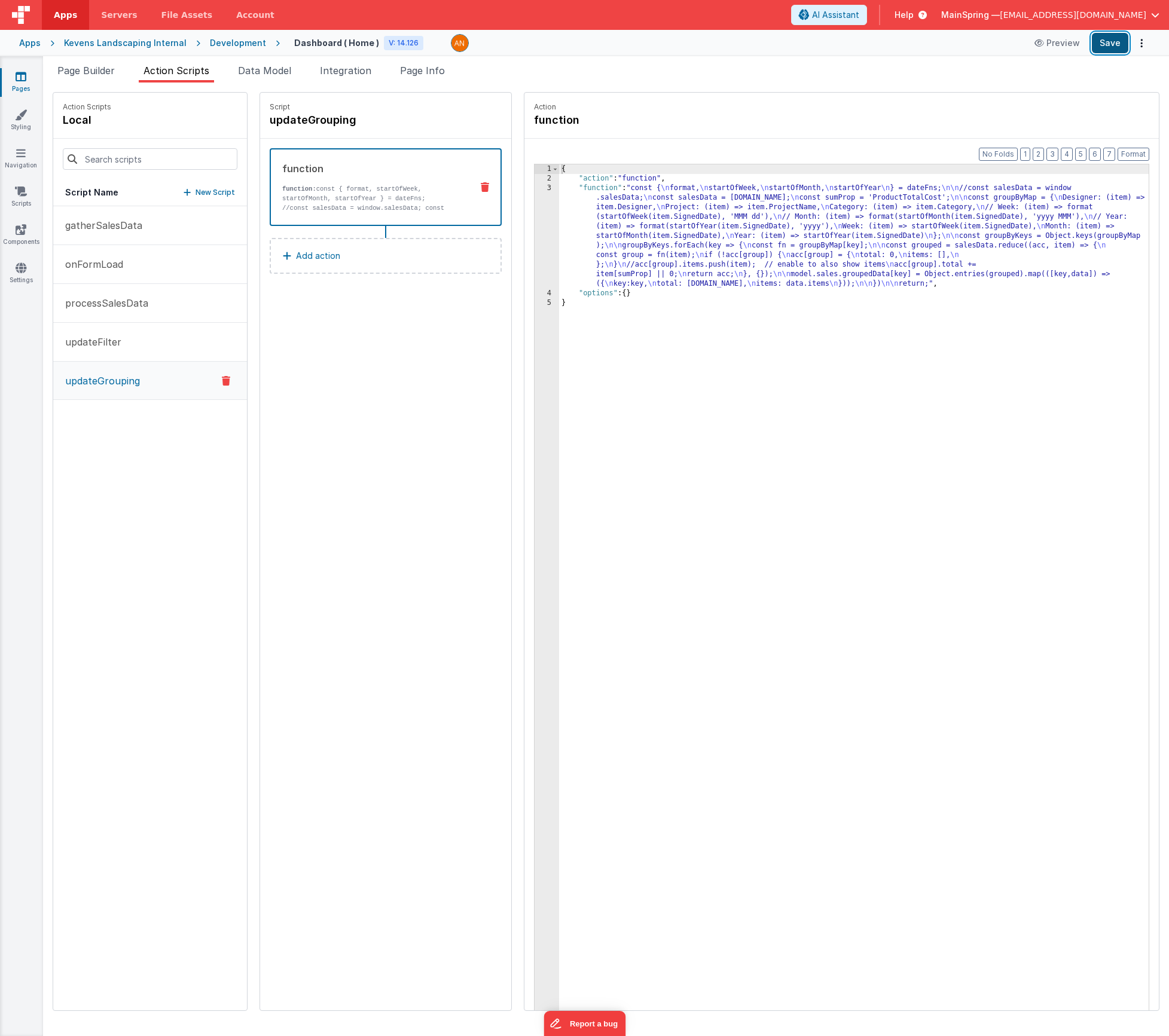
click at [1111, 44] on button "Save" at bounding box center [1110, 43] width 36 height 20
click at [1098, 51] on button "Save" at bounding box center [1110, 43] width 36 height 20
click at [655, 229] on div "{ "action" : "function" , "function" : "const { \n format, \n startOfWeek, \n s…" at bounding box center [872, 616] width 625 height 902
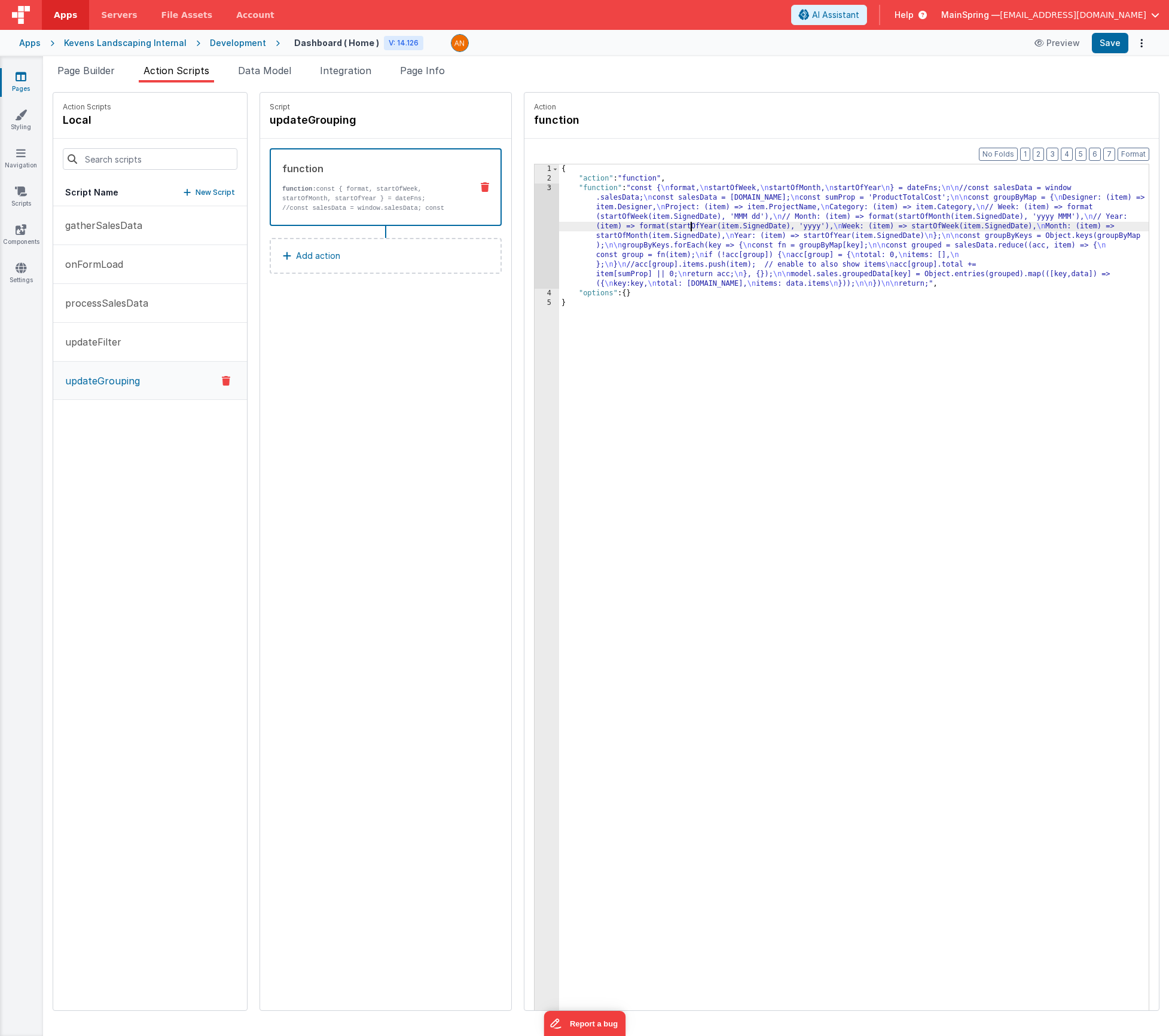
click at [534, 229] on div "3" at bounding box center [546, 236] width 25 height 105
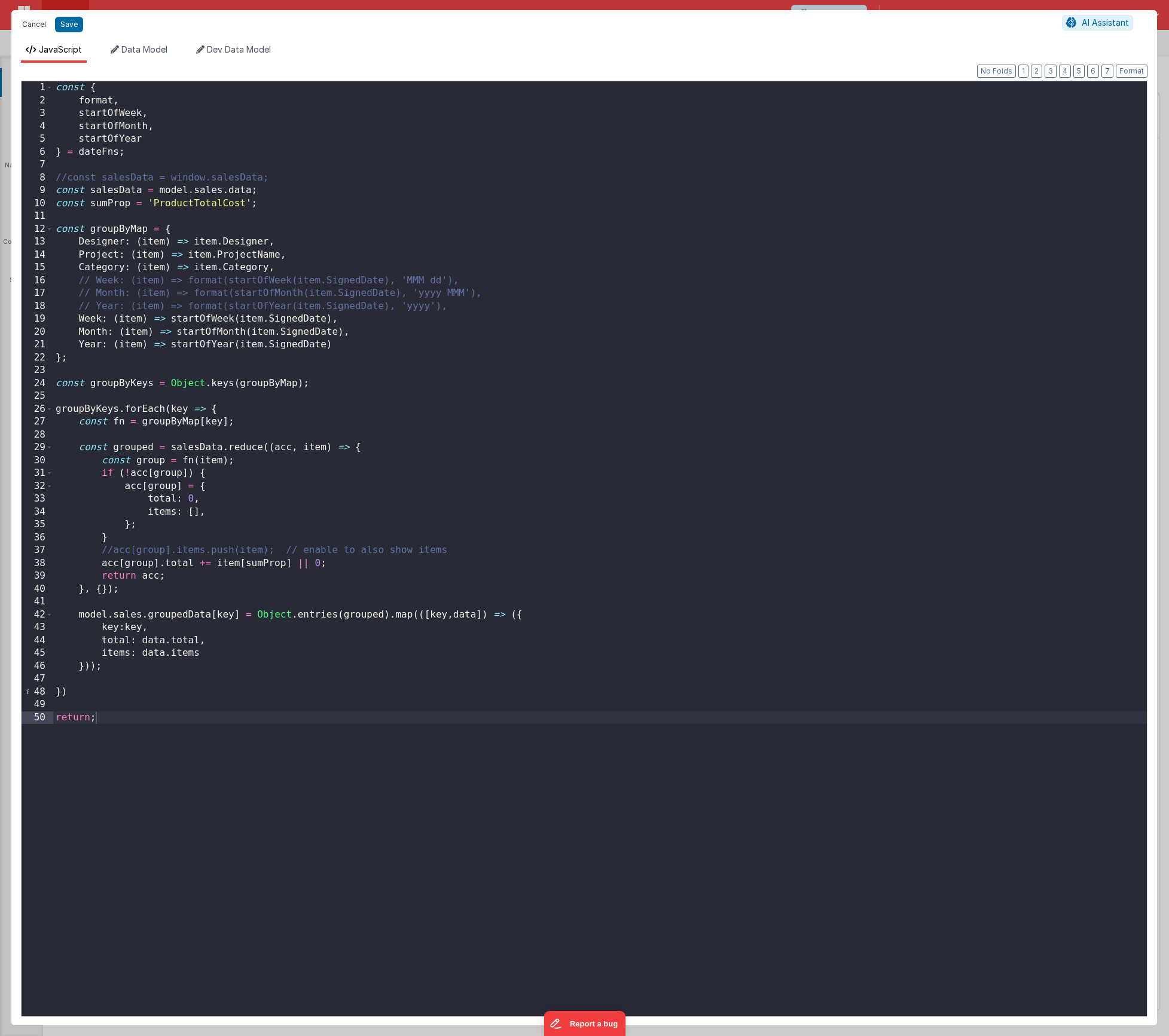
click at [27, 26] on button "Cancel" at bounding box center [34, 24] width 36 height 17
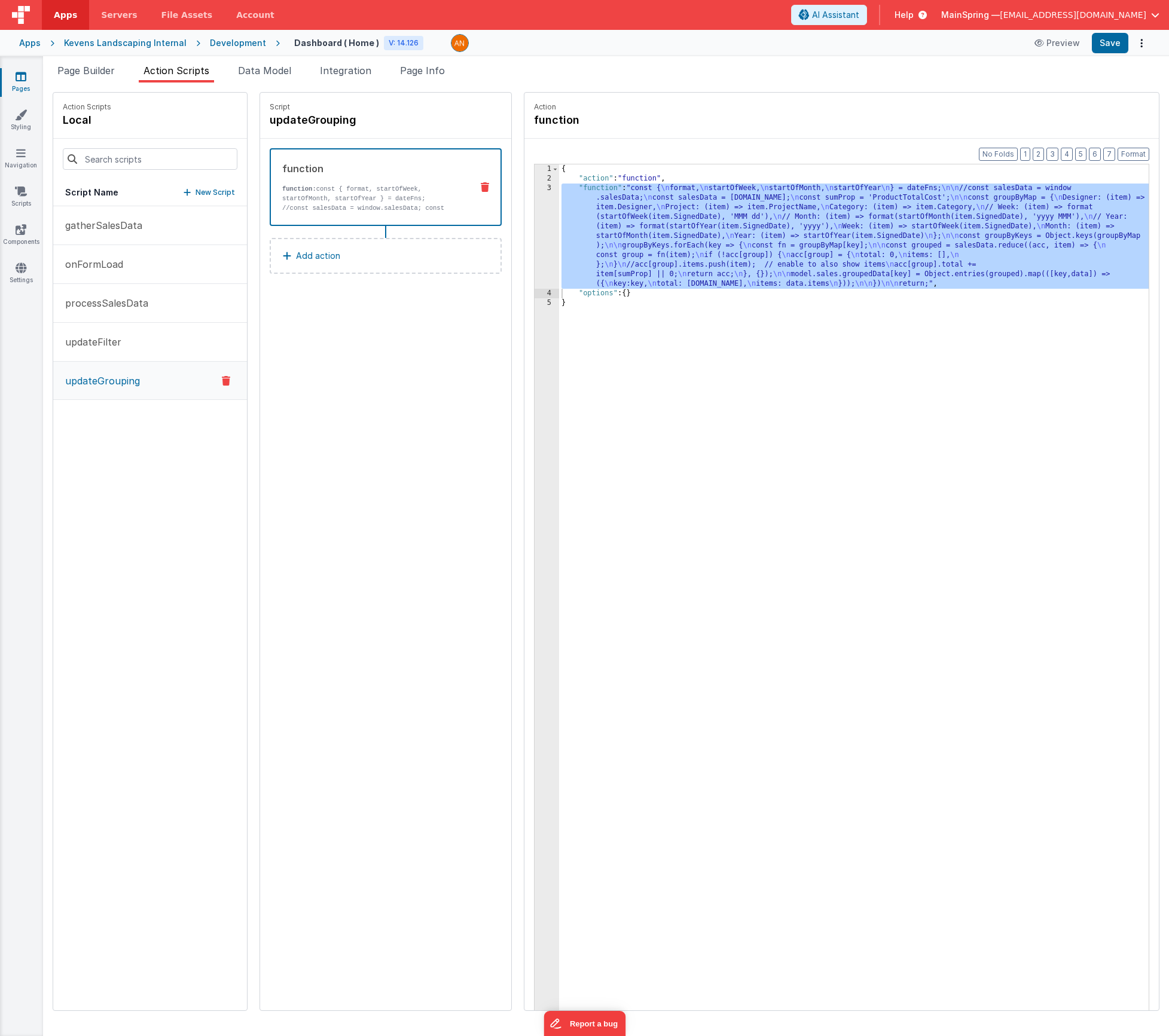
click at [658, 235] on div "{ "action" : "function" , "function" : "const { \n format, \n startOfWeek, \n s…" at bounding box center [872, 616] width 625 height 902
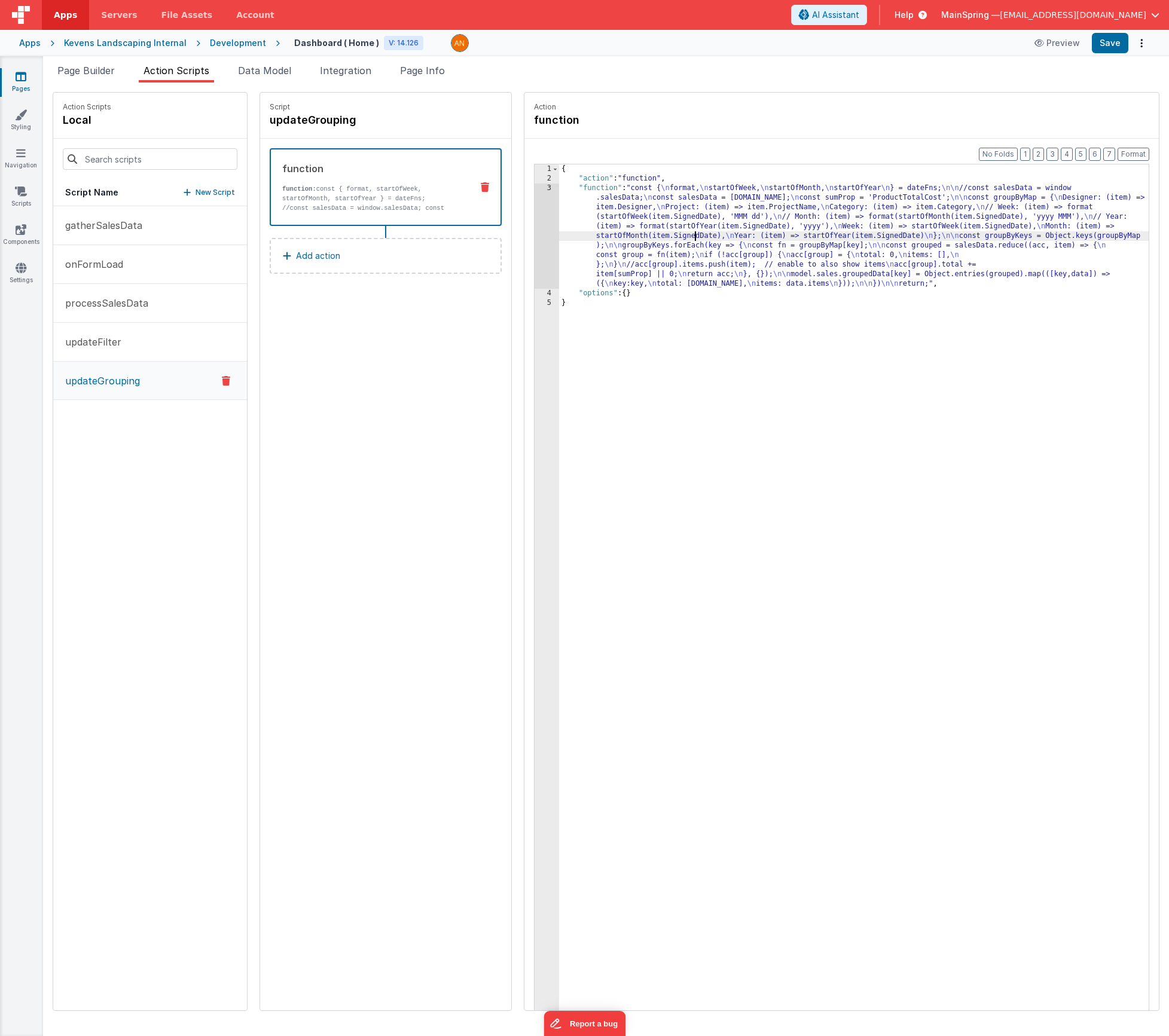
click at [534, 212] on div "3" at bounding box center [546, 236] width 25 height 105
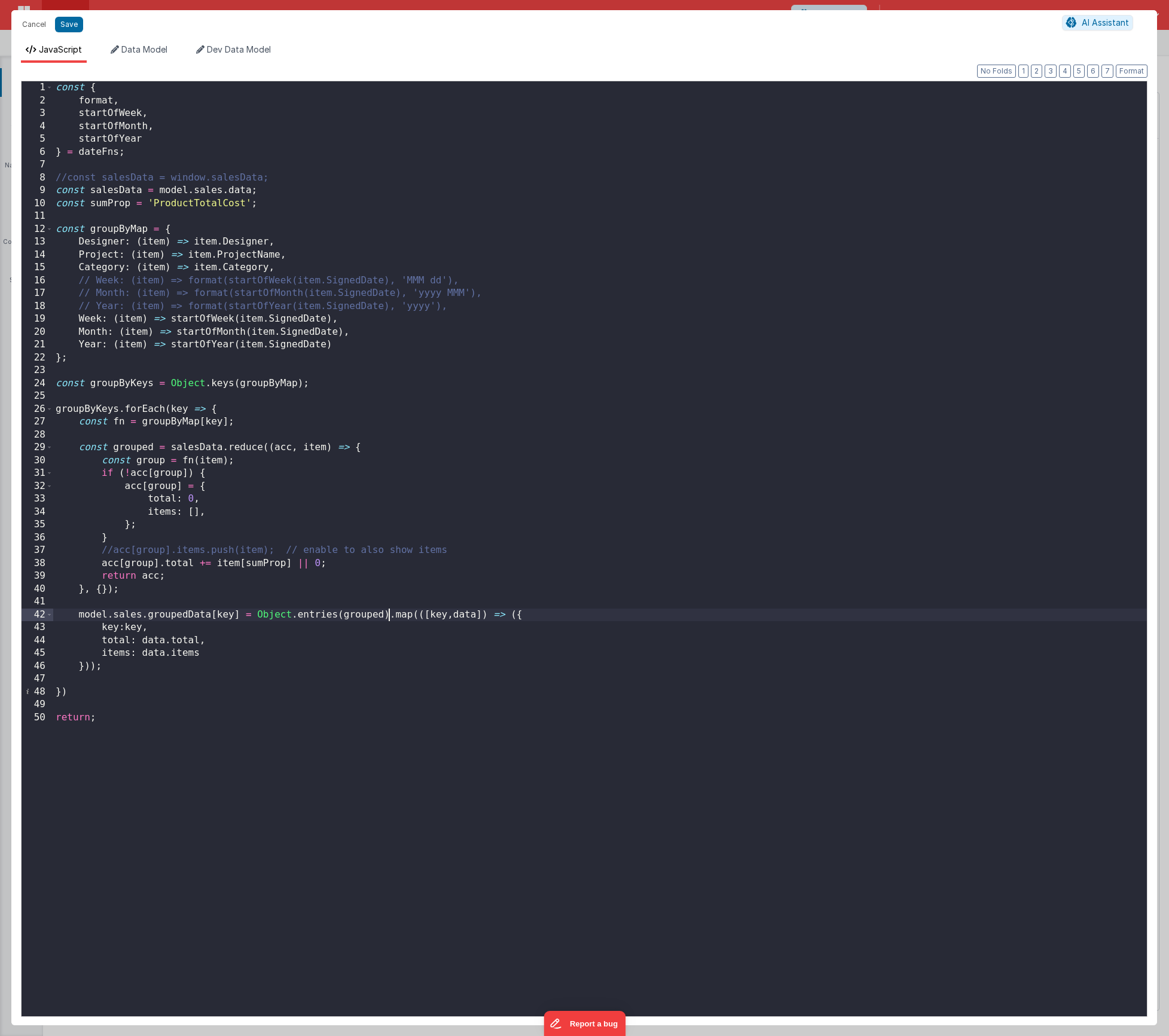
click at [391, 613] on div "const { format , startOfWeek , startOfMonth , startOfYear } = dateFns ; //const…" at bounding box center [600, 562] width 1094 height 961
click at [64, 24] on button "Save" at bounding box center [69, 24] width 28 height 15
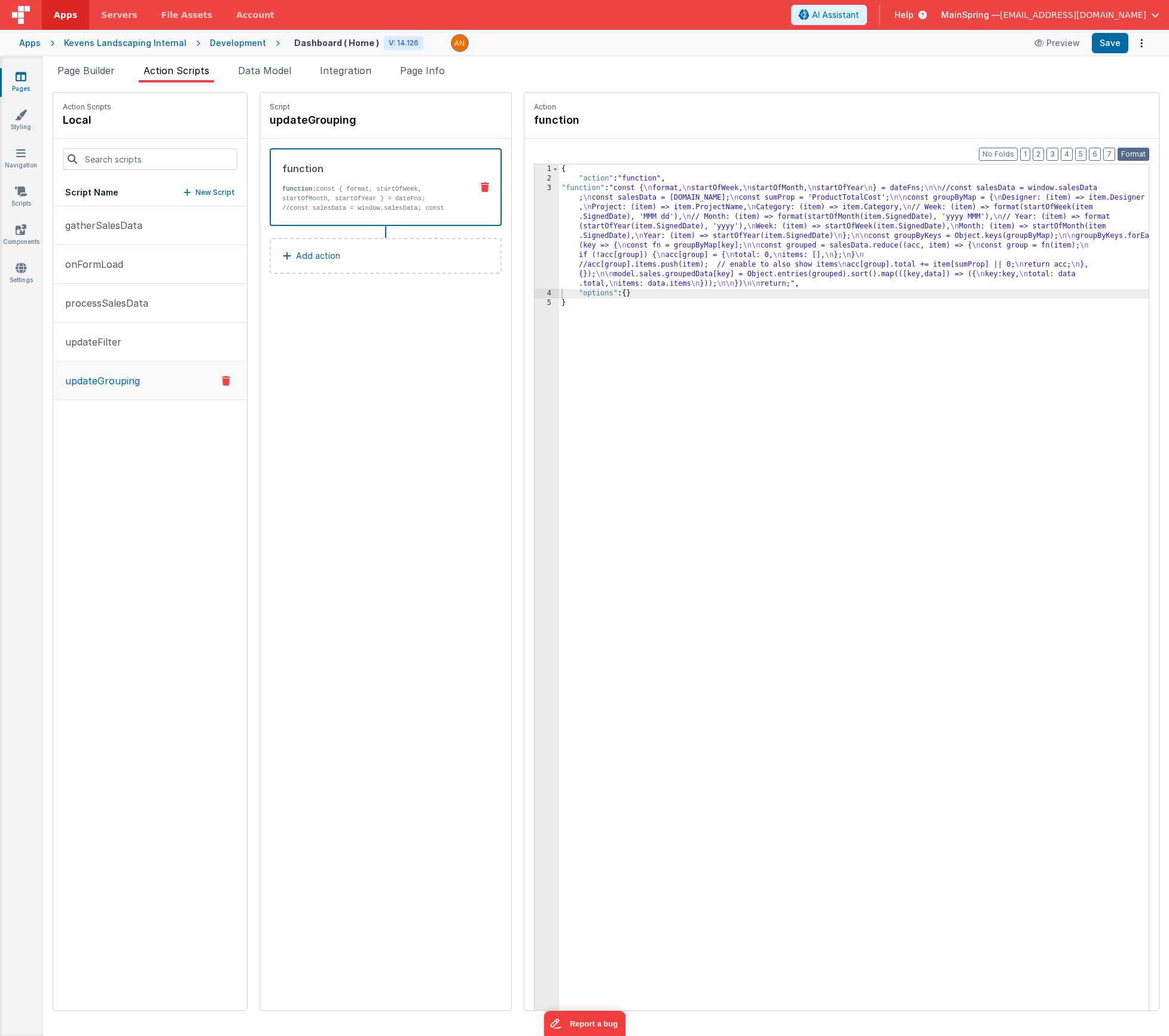
click at [1142, 152] on button "Format" at bounding box center [1133, 154] width 32 height 13
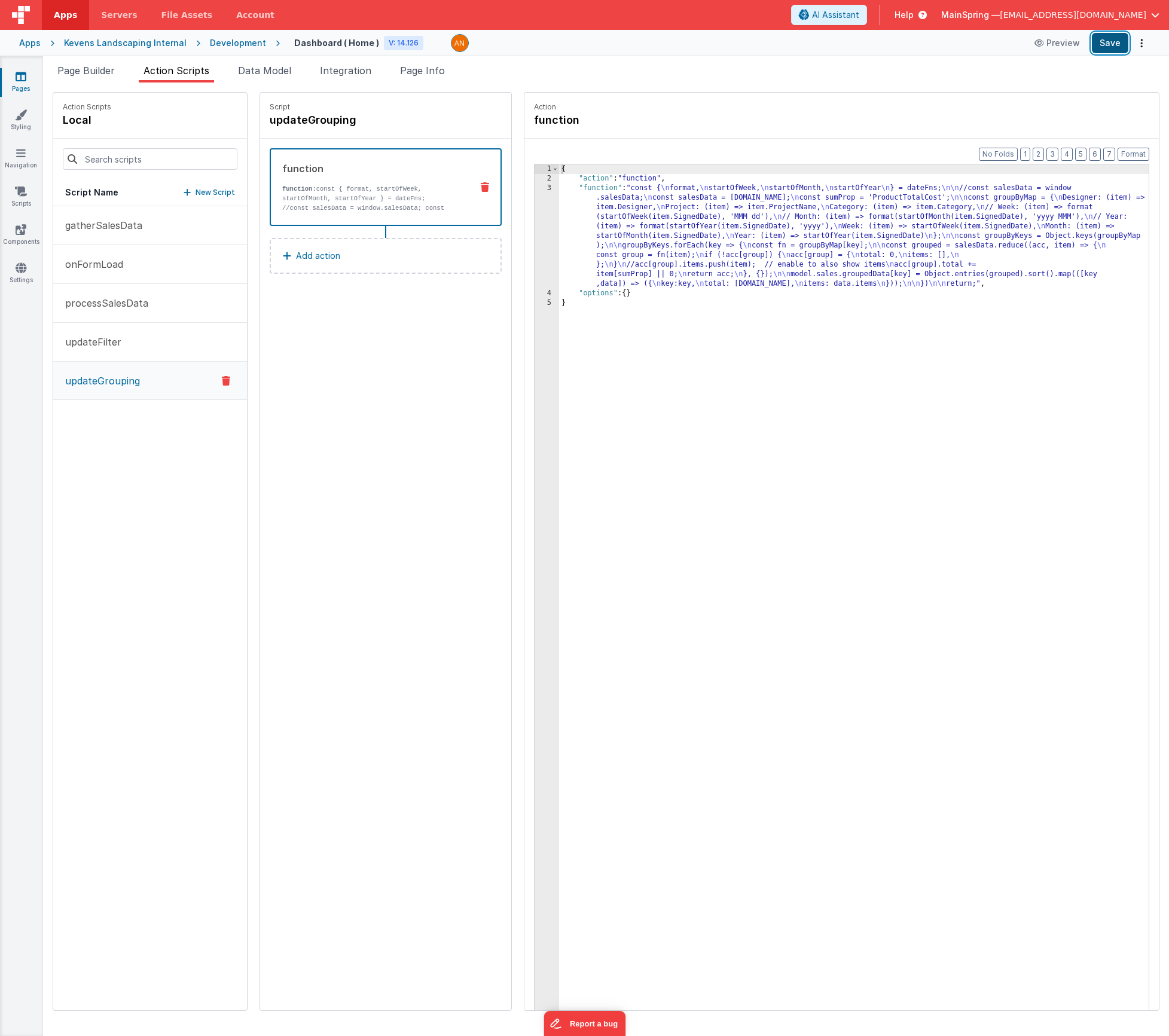
click at [1107, 49] on button "Save" at bounding box center [1110, 43] width 36 height 20
click at [635, 243] on div "{ "action" : "function" , "function" : "const { \n format, \n startOfWeek, \n s…" at bounding box center [872, 616] width 625 height 902
click at [534, 231] on div "3" at bounding box center [546, 236] width 25 height 105
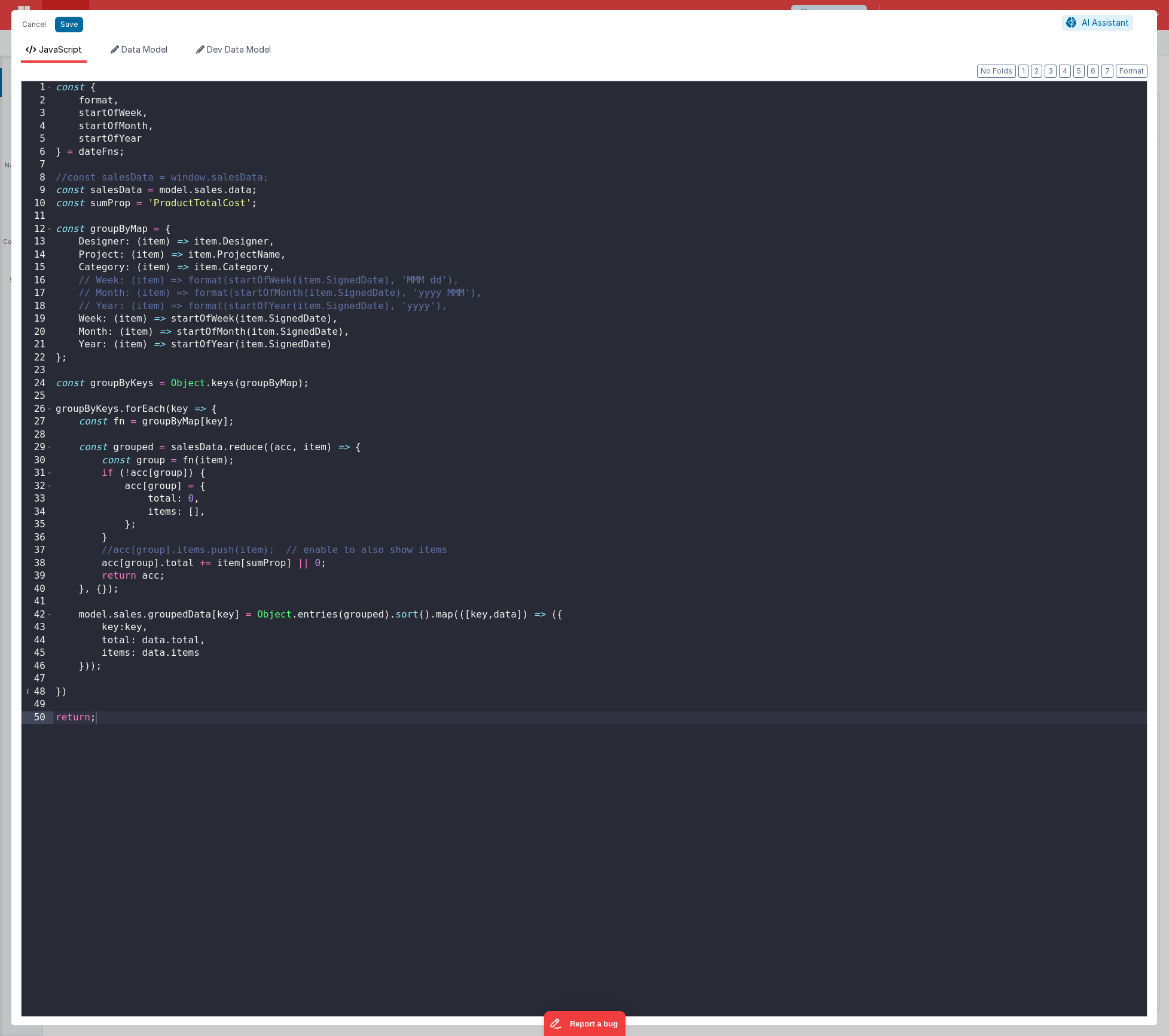
drag, startPoint x: 93, startPoint y: 361, endPoint x: 104, endPoint y: 372, distance: 15.6
click at [93, 361] on div "const { format , startOfWeek , startOfMonth , startOfYear } = dateFns ; //const…" at bounding box center [600, 562] width 1094 height 961
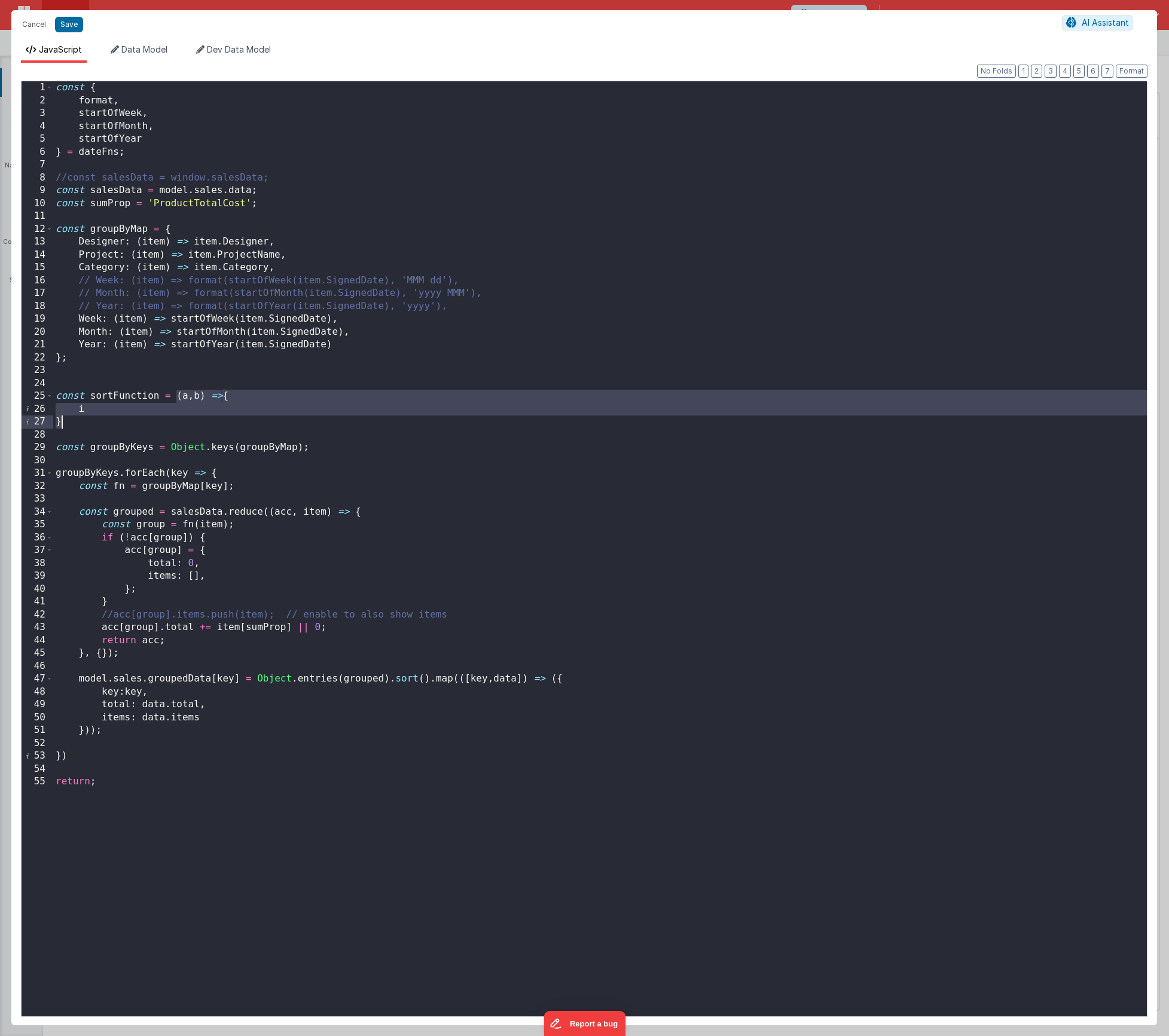
drag, startPoint x: 177, startPoint y: 398, endPoint x: 207, endPoint y: 422, distance: 38.4
click at [207, 422] on div "const { format , startOfWeek , startOfMonth , startOfYear } = dateFns ; //const…" at bounding box center [600, 562] width 1094 height 961
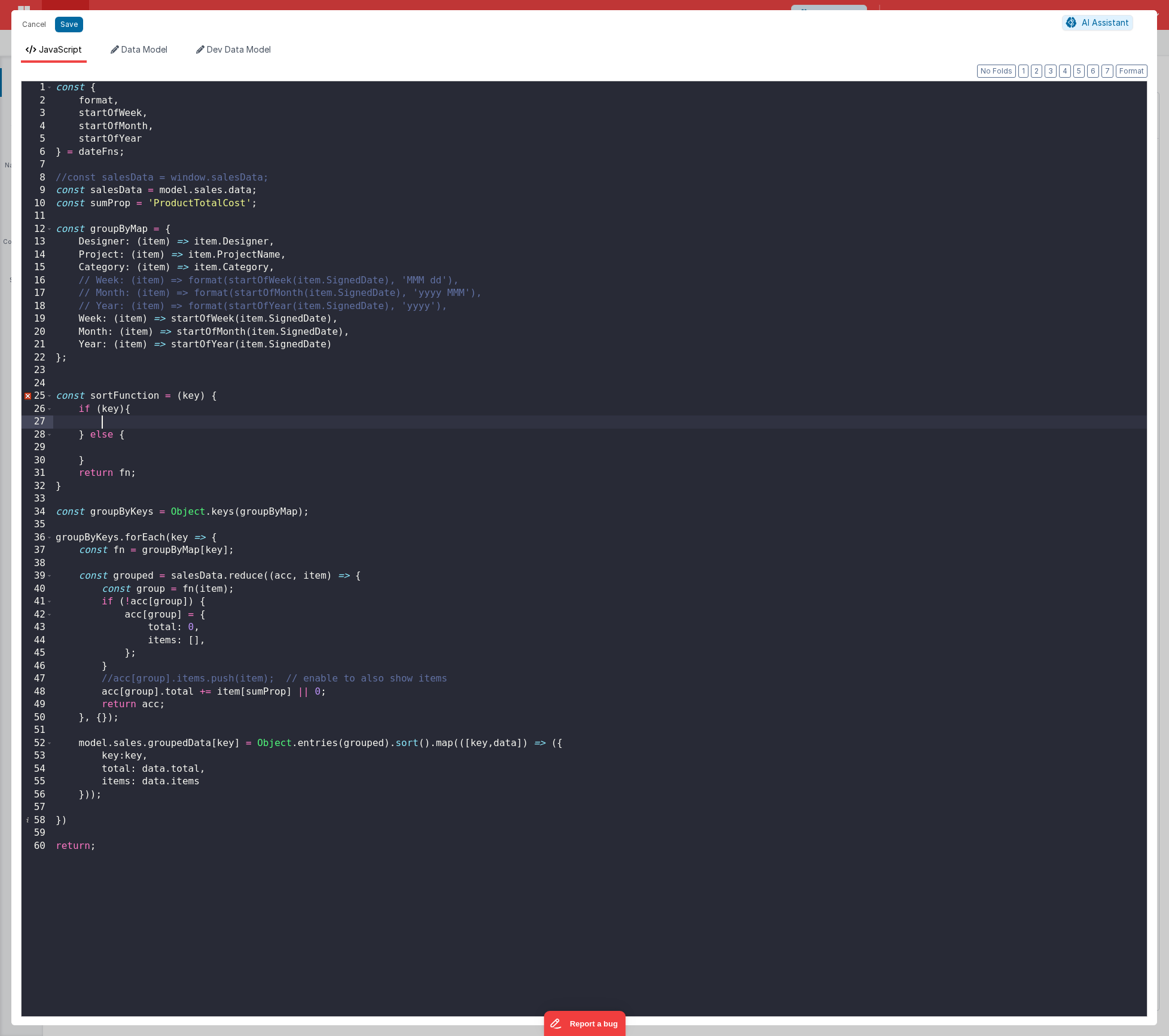
click at [101, 422] on div "const { format , startOfWeek , startOfMonth , startOfYear } = dateFns ; //const…" at bounding box center [600, 562] width 1094 height 961
click at [158, 456] on div "const { format , startOfWeek , startOfMonth , startOfYear } = dateFns ; //const…" at bounding box center [600, 562] width 1094 height 961
click at [154, 450] on div "const { format , startOfWeek , startOfMonth , startOfYear } = dateFns ; //const…" at bounding box center [600, 562] width 1094 height 961
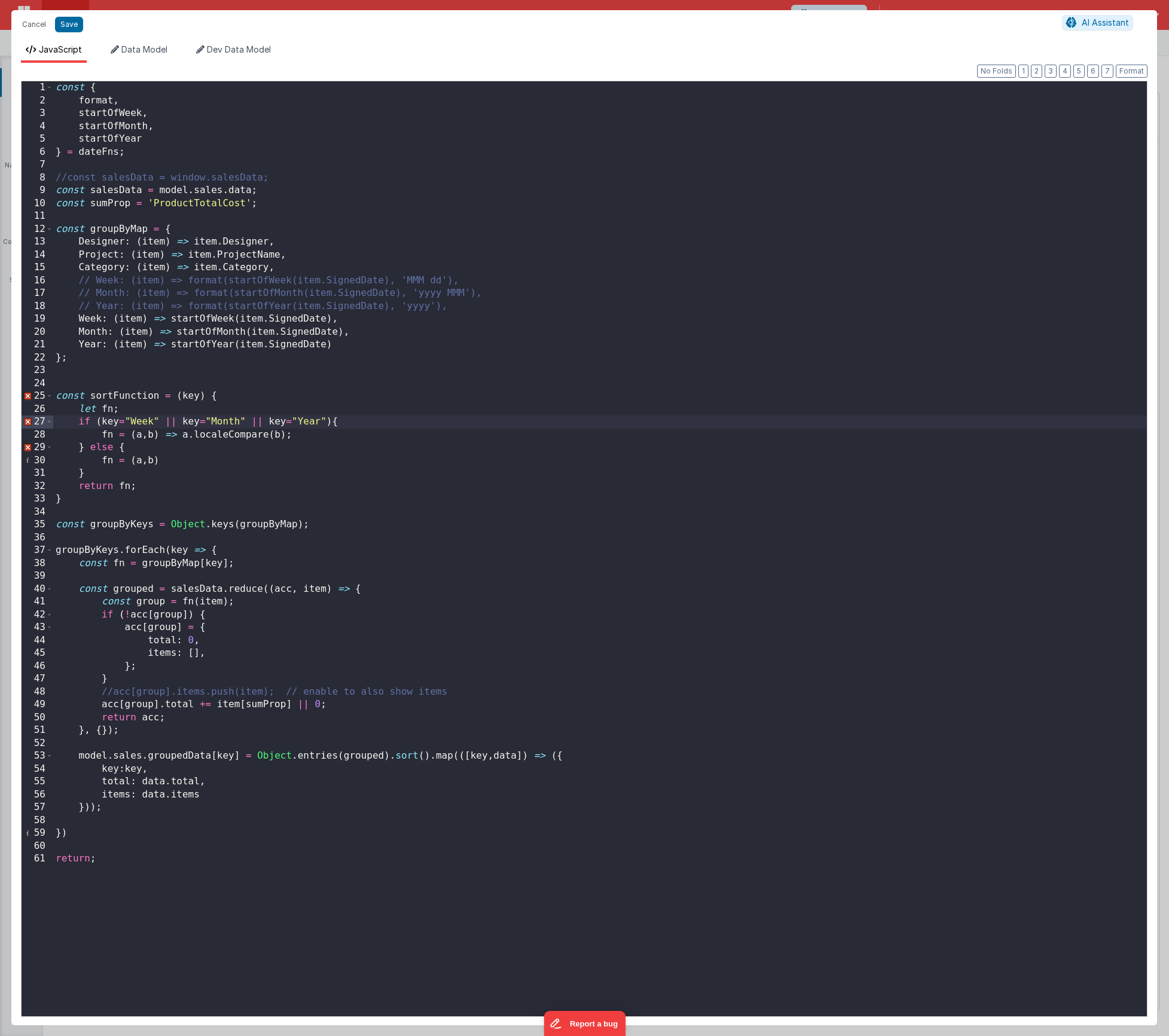
click at [117, 420] on div "const { format , startOfWeek , startOfMonth , startOfYear } = dateFns ; //const…" at bounding box center [600, 562] width 1094 height 961
click at [137, 422] on div "const { format , startOfWeek , startOfMonth , startOfYear } = dateFns ; //const…" at bounding box center [600, 562] width 1094 height 961
click at [216, 422] on div "const { format , startOfWeek , startOfMonth , startOfYear } = dateFns ; //const…" at bounding box center [600, 562] width 1094 height 961
drag, startPoint x: 235, startPoint y: 422, endPoint x: 308, endPoint y: 430, distance: 73.4
click at [235, 422] on div "const { format , startOfWeek , startOfMonth , startOfYear } = dateFns ; //const…" at bounding box center [600, 562] width 1094 height 961
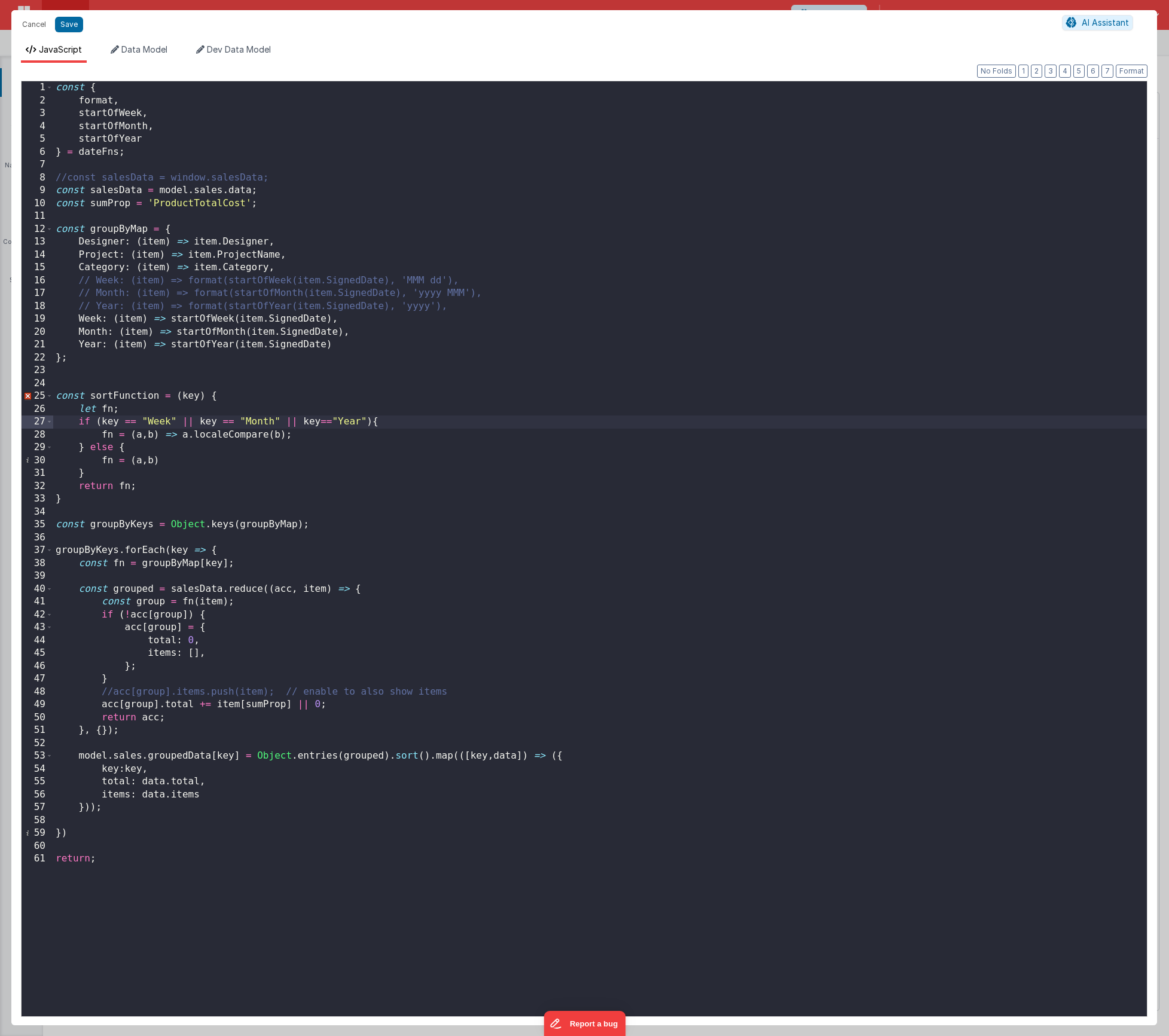
click at [319, 422] on div "const { format , startOfWeek , startOfMonth , startOfYear } = dateFns ; //const…" at bounding box center [600, 562] width 1094 height 961
click at [183, 462] on div "const { format , startOfWeek , startOfMonth , startOfYear } = dateFns ; //const…" at bounding box center [600, 562] width 1094 height 961
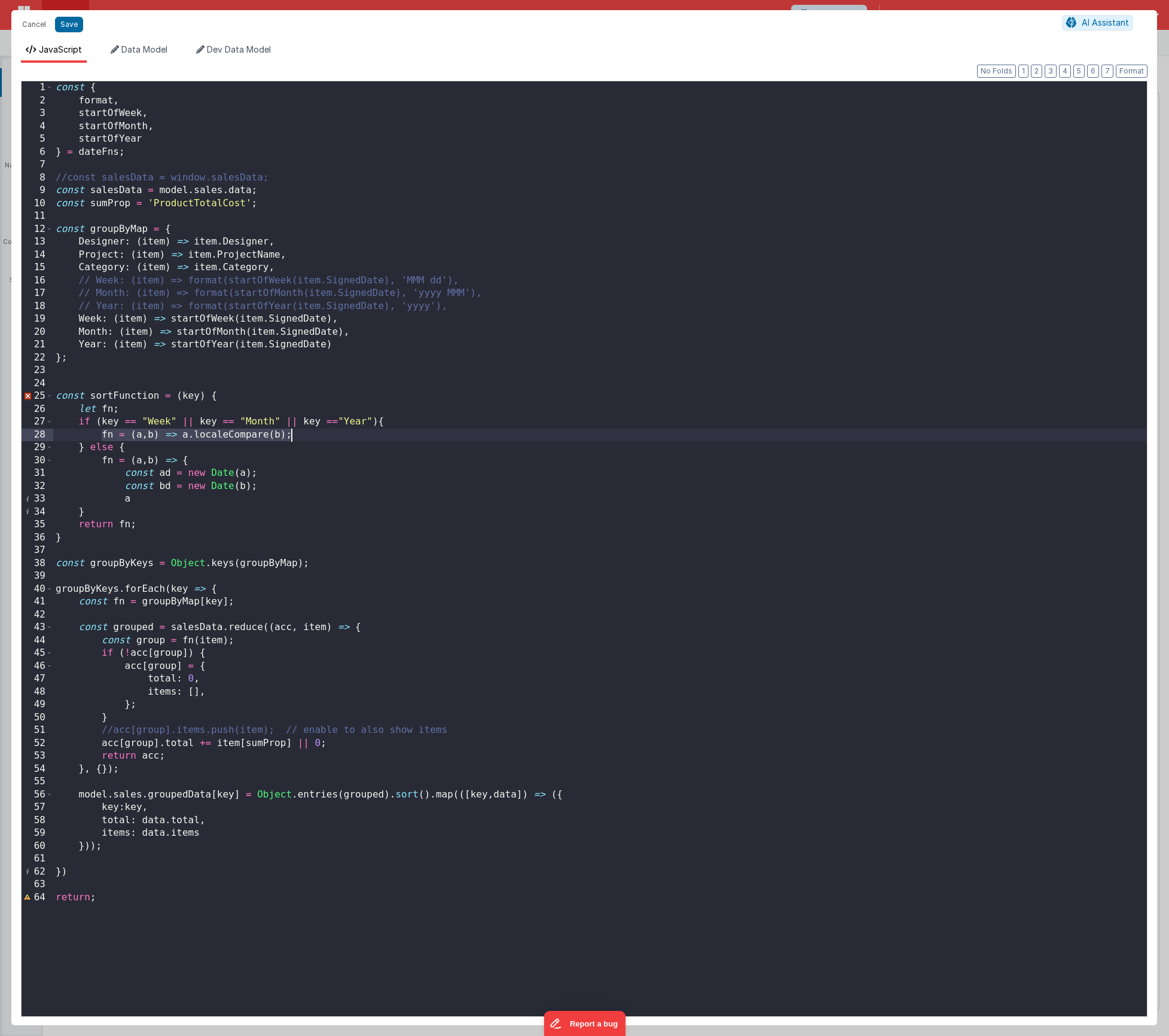
drag, startPoint x: 99, startPoint y: 434, endPoint x: 297, endPoint y: 435, distance: 198.0
click at [297, 435] on div "const { format , startOfWeek , startOfMonth , startOfYear } = dateFns ; //const…" at bounding box center [600, 562] width 1094 height 961
click at [208, 446] on div "const { format , startOfWeek , startOfMonth , startOfYear } = dateFns ; //const…" at bounding box center [600, 562] width 1094 height 961
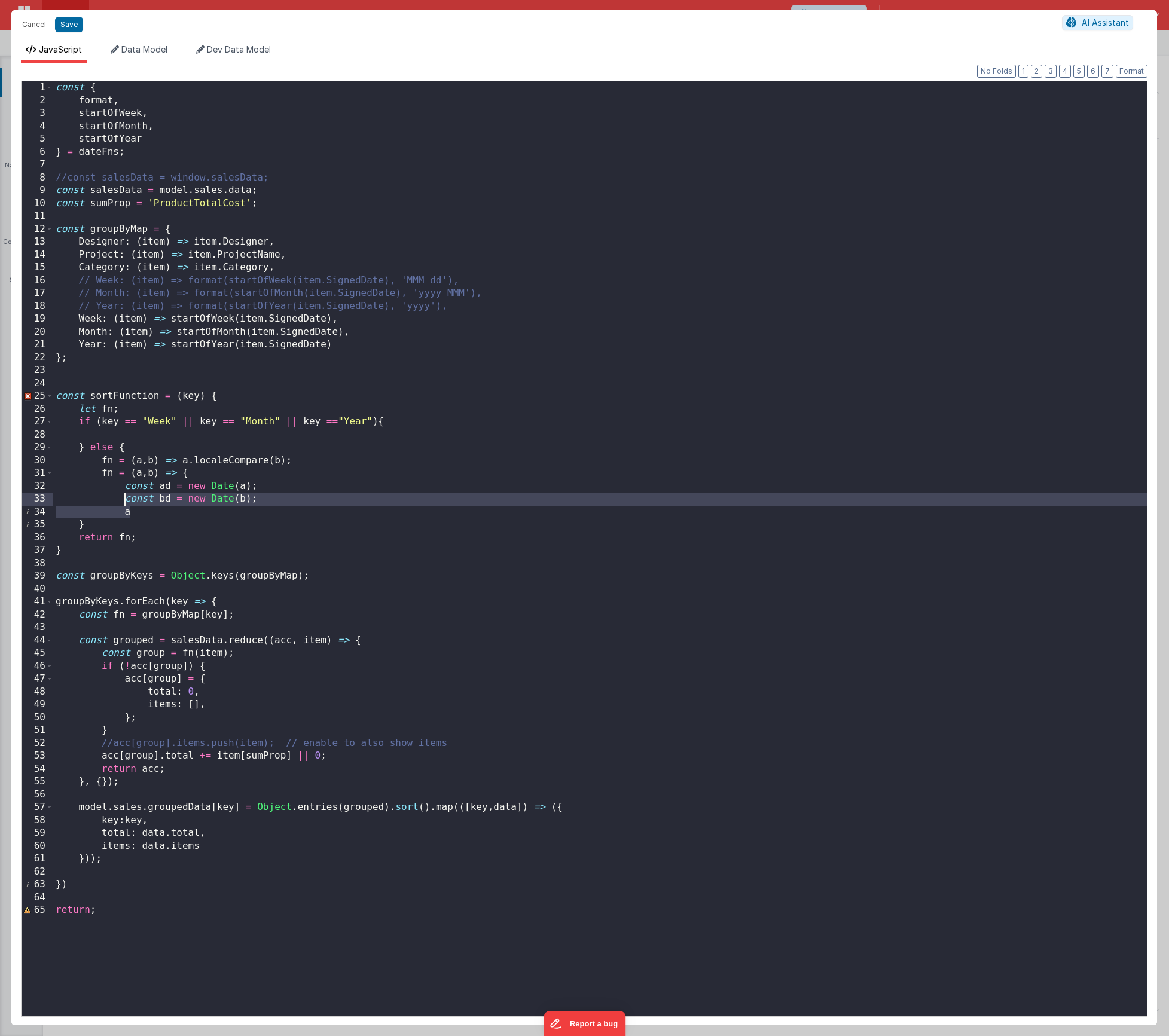
drag, startPoint x: 152, startPoint y: 515, endPoint x: 122, endPoint y: 494, distance: 36.6
click at [122, 494] on div "const { format , startOfWeek , startOfMonth , startOfYear } = dateFns ; //const…" at bounding box center [600, 562] width 1094 height 961
click at [100, 469] on div "const { format , startOfWeek , startOfMonth , startOfYear } = dateFns ; //const…" at bounding box center [600, 562] width 1094 height 961
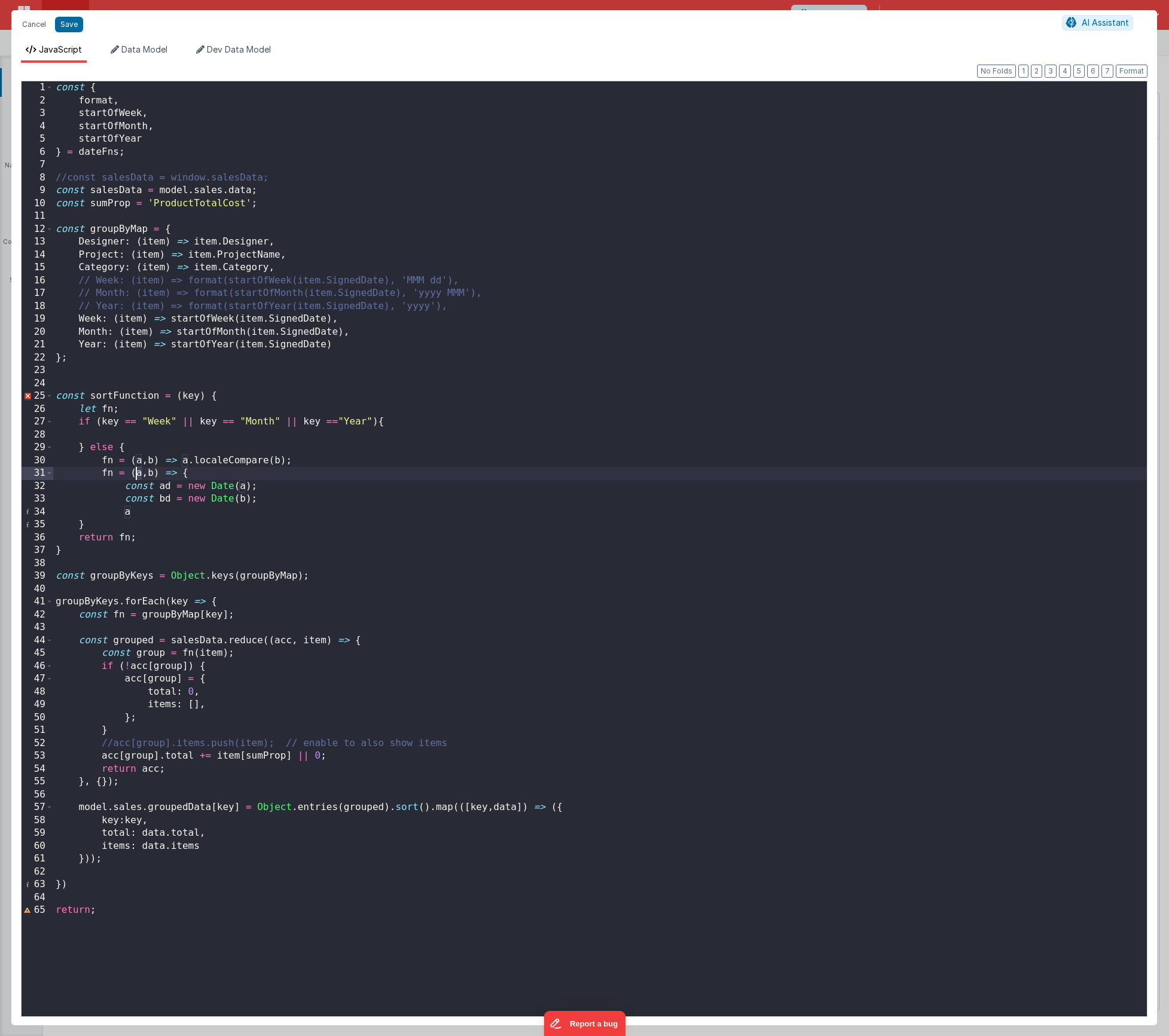
click at [136, 473] on div "const { format , startOfWeek , startOfMonth , startOfYear } = dateFns ; //const…" at bounding box center [600, 562] width 1094 height 961
click at [158, 474] on div "const { format , startOfWeek , startOfMonth , startOfYear } = dateFns ; //const…" at bounding box center [600, 562] width 1094 height 961
drag, startPoint x: 170, startPoint y: 487, endPoint x: 158, endPoint y: 487, distance: 12.0
click at [158, 487] on div "const { format , startOfWeek , startOfMonth , startOfYear } = dateFns ; //const…" at bounding box center [600, 562] width 1094 height 961
drag, startPoint x: 170, startPoint y: 501, endPoint x: 161, endPoint y: 502, distance: 9.1
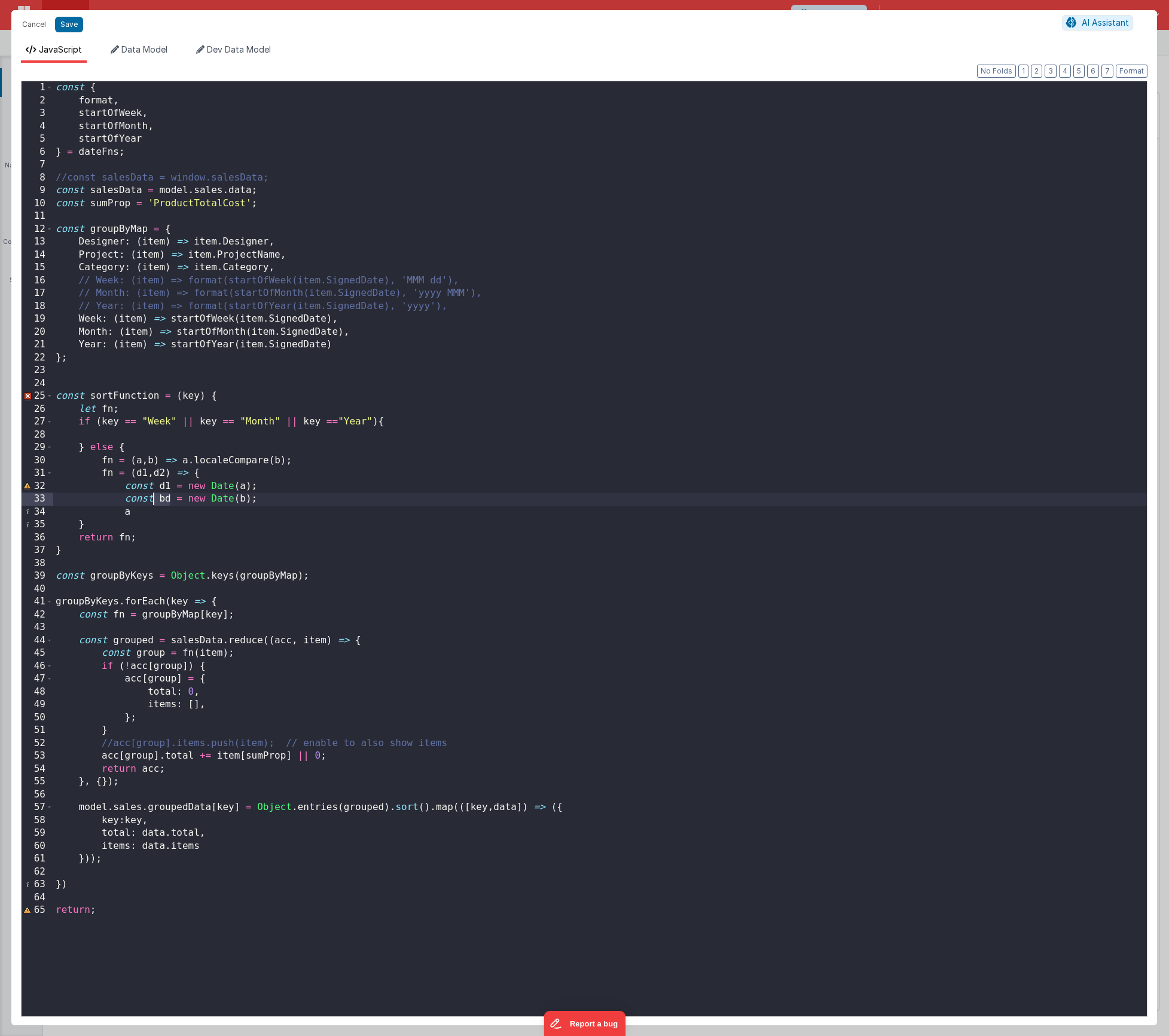
click at [155, 499] on div "const { format , startOfWeek , startOfMonth , startOfYear } = dateFns ; //const…" at bounding box center [600, 562] width 1094 height 961
click at [1126, 71] on button "Format" at bounding box center [1132, 71] width 32 height 13
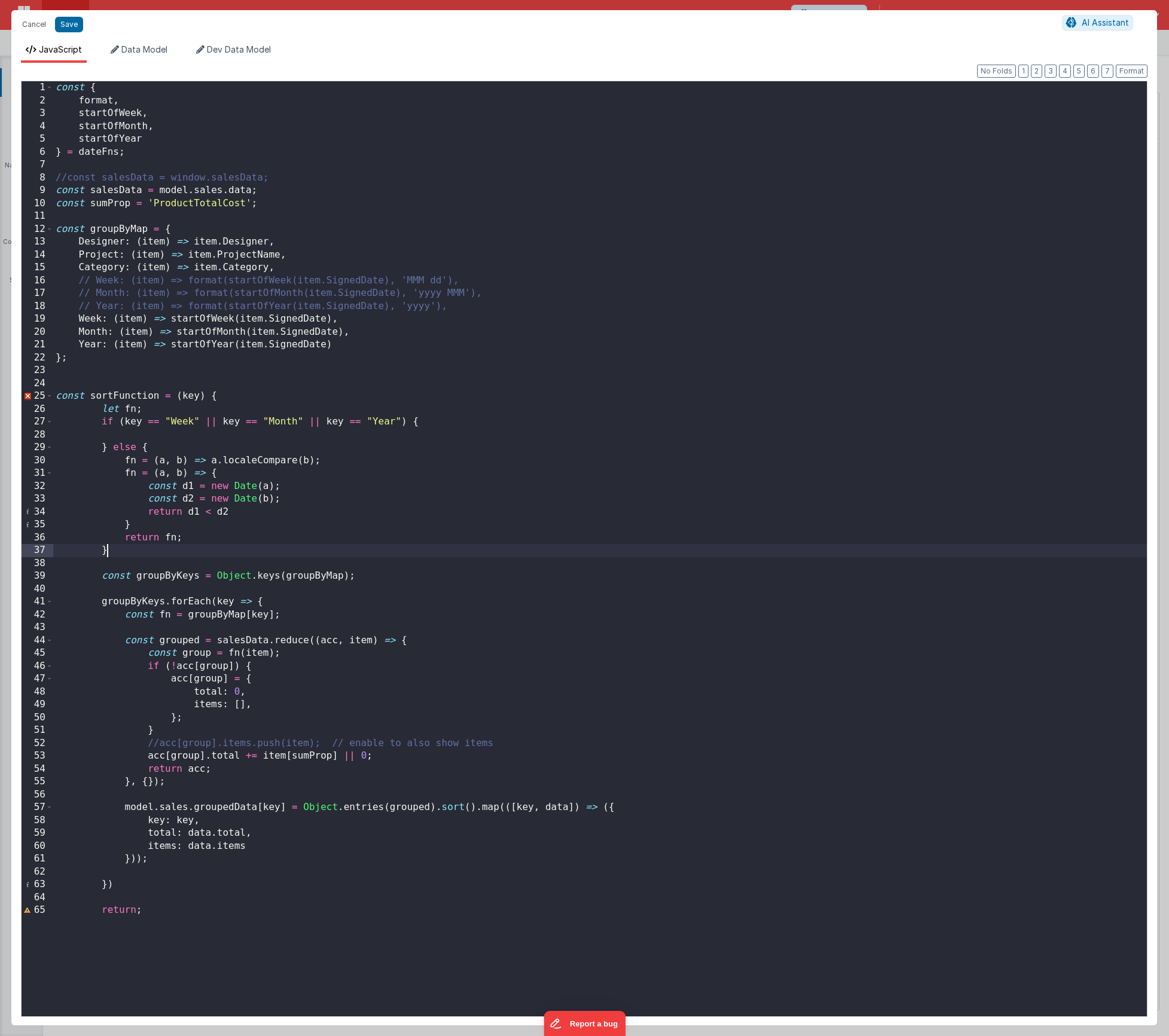
click at [132, 553] on div "const { format , startOfWeek , startOfMonth , startOfYear } = dateFns ; //const…" at bounding box center [600, 562] width 1094 height 961
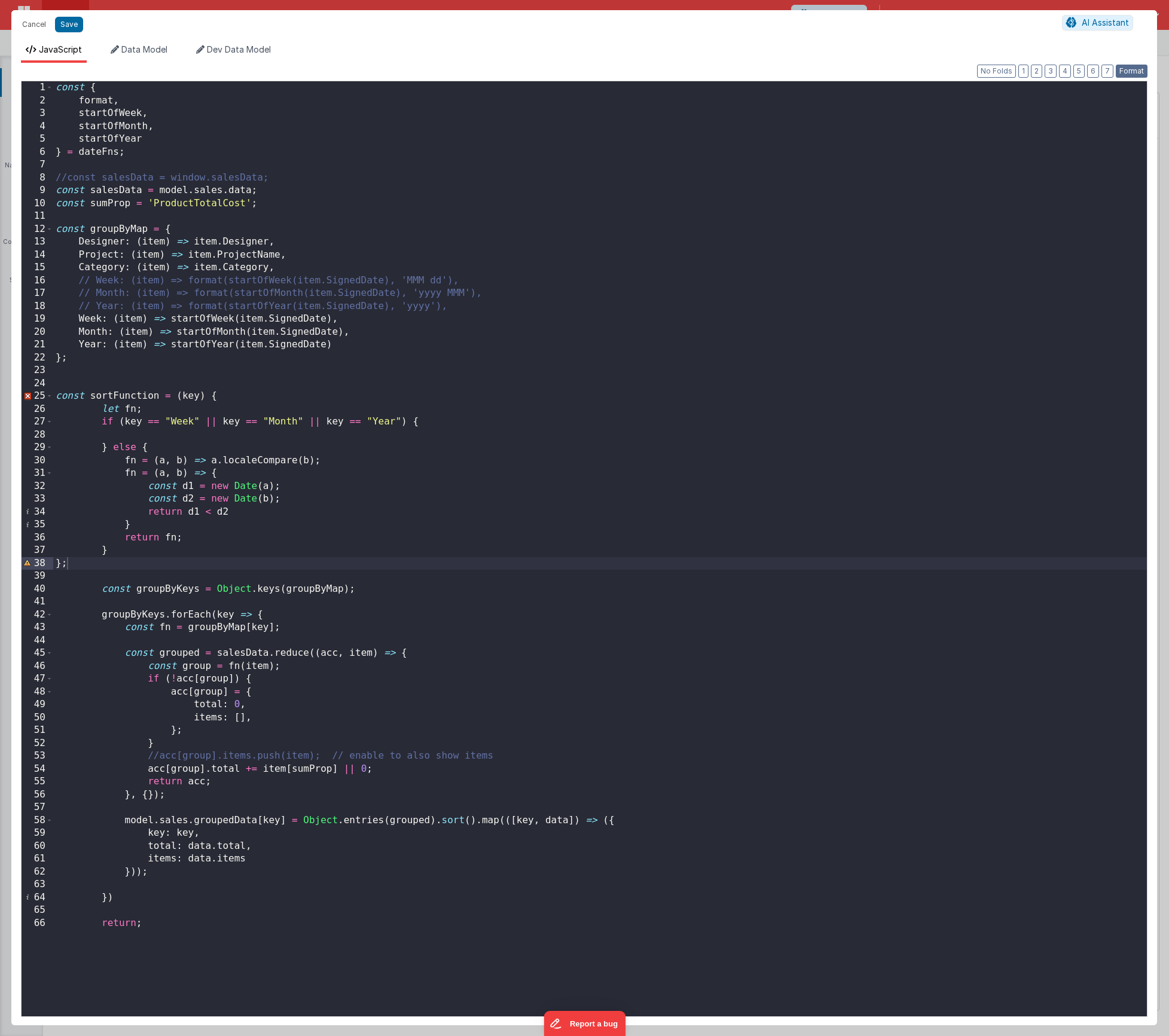
click at [1138, 71] on button "Format" at bounding box center [1132, 71] width 32 height 13
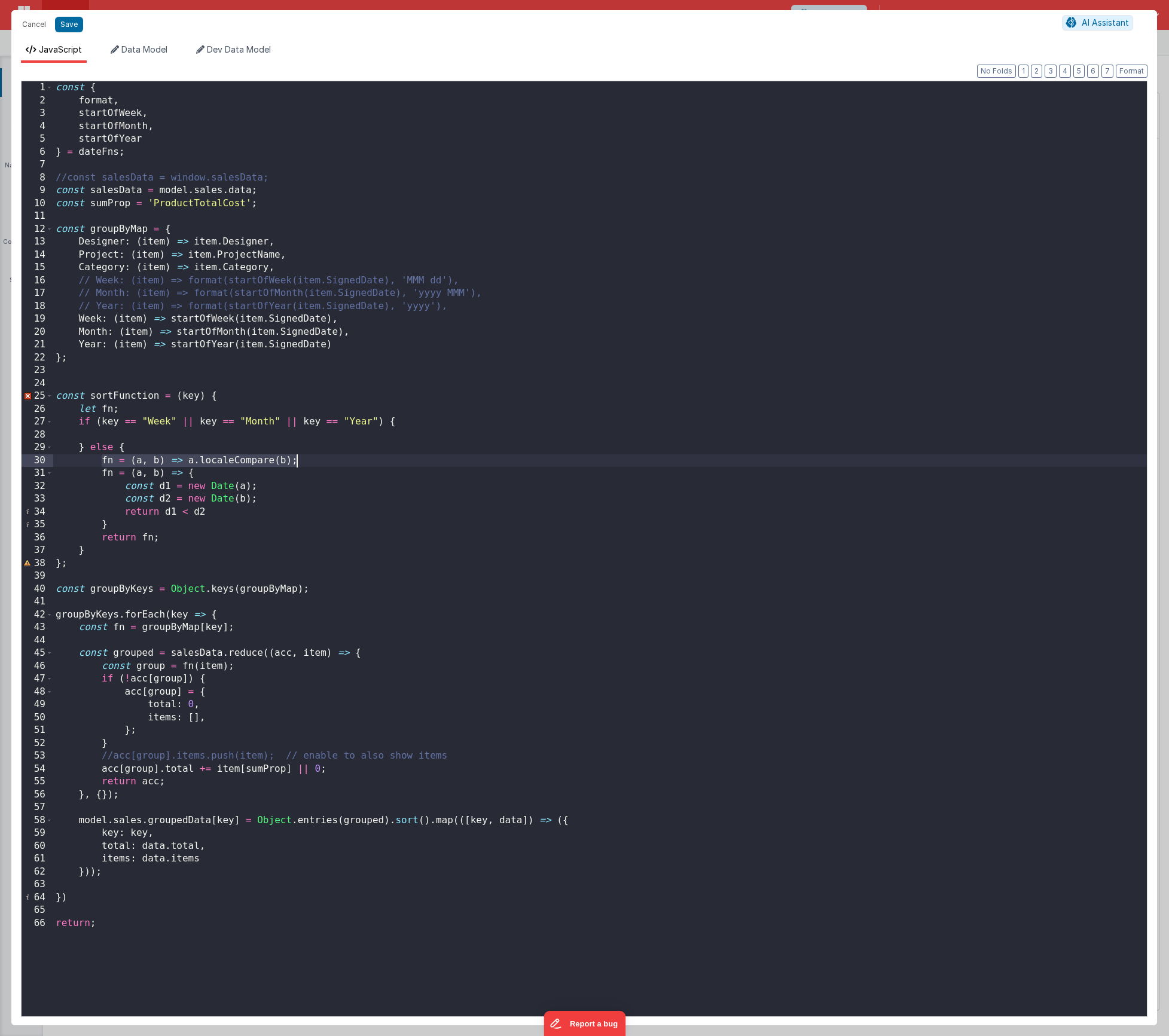
drag, startPoint x: 104, startPoint y: 462, endPoint x: 300, endPoint y: 461, distance: 196.0
click at [300, 461] on div "const { format , startOfWeek , startOfMonth , startOfYear } = dateFns ; //const…" at bounding box center [600, 562] width 1094 height 961
click at [202, 431] on div "const { format , startOfWeek , startOfMonth , startOfYear } = dateFns ; //const…" at bounding box center [600, 562] width 1094 height 961
click at [1135, 69] on button "Format" at bounding box center [1132, 71] width 32 height 13
click at [76, 463] on div "const { format , startOfWeek , startOfMonth , startOfYear } = dateFns ; //const…" at bounding box center [600, 562] width 1094 height 961
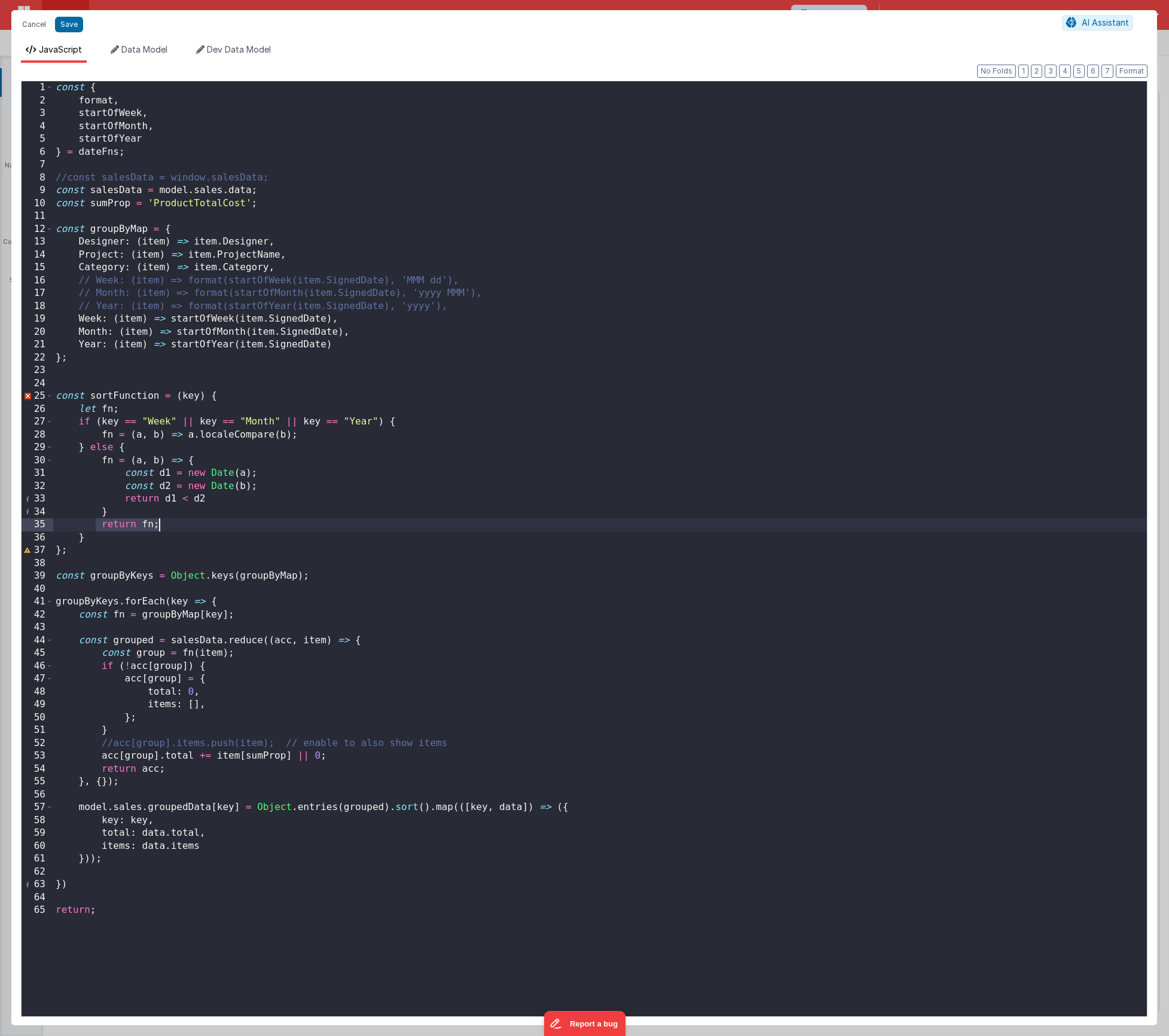
drag, startPoint x: 99, startPoint y: 528, endPoint x: 177, endPoint y: 526, distance: 78.0
click at [177, 526] on div "const { format , startOfWeek , startOfMonth , startOfYear } = dateFns ; //const…" at bounding box center [600, 562] width 1094 height 961
click at [63, 25] on button "Save" at bounding box center [69, 24] width 28 height 15
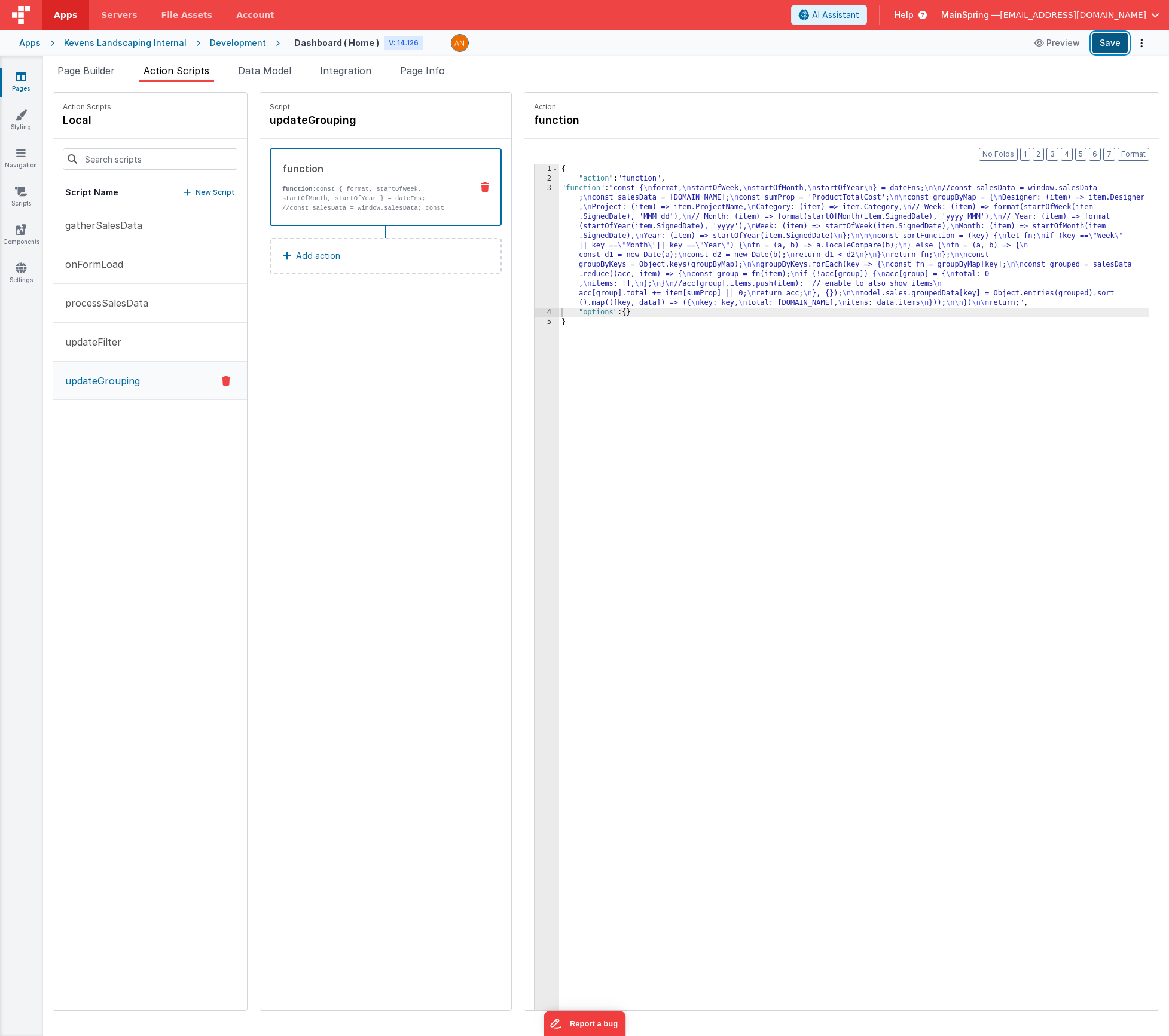
click at [1117, 51] on button "Save" at bounding box center [1110, 43] width 36 height 20
click at [770, 274] on div "{ "action" : "function" , "function" : "const { \n format, \n startOfWeek, \n s…" at bounding box center [872, 616] width 625 height 902
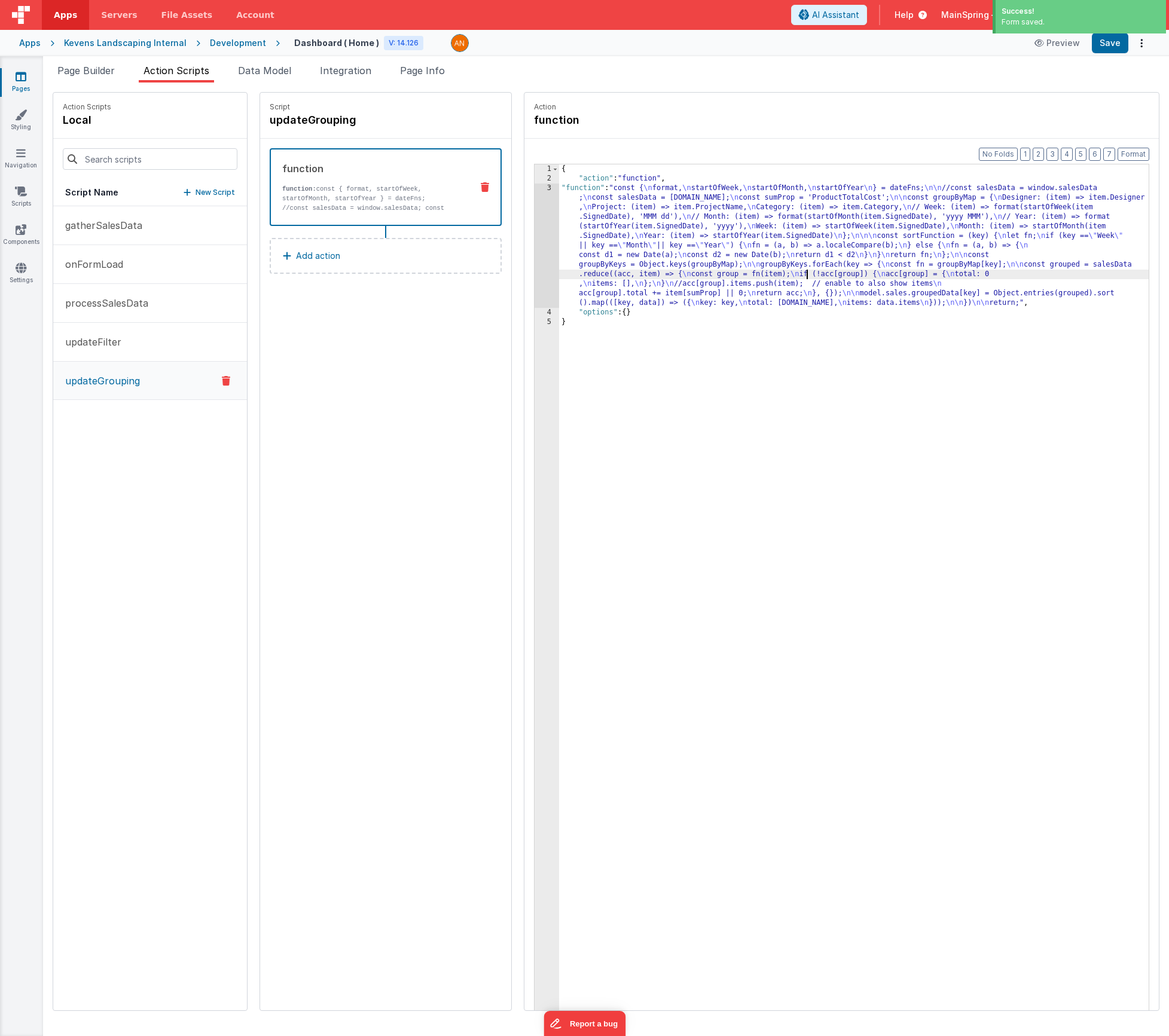
click at [534, 258] on div "3" at bounding box center [546, 246] width 25 height 124
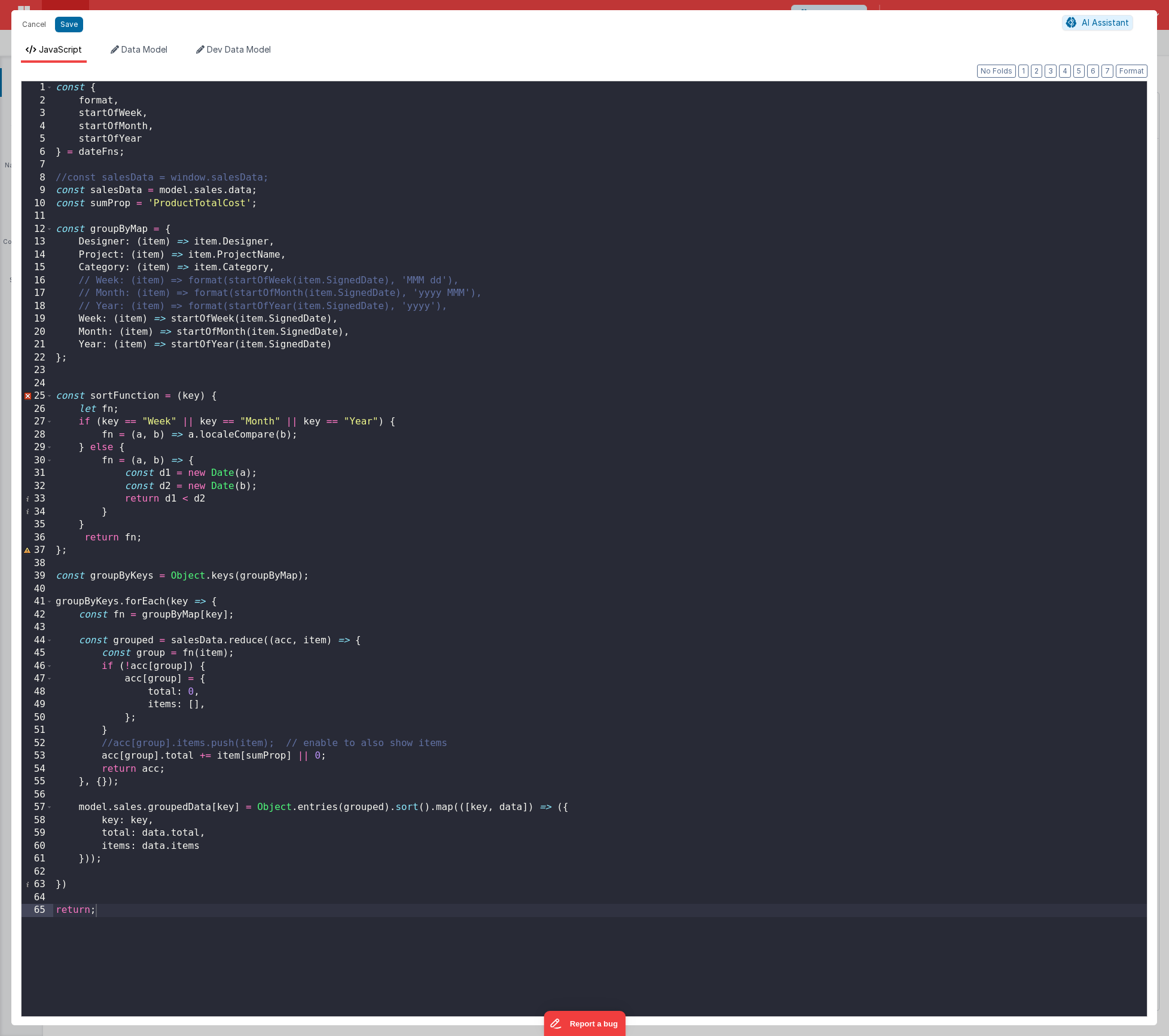
click at [422, 810] on div "const { format , startOfWeek , startOfMonth , startOfYear } = dateFns ; //const…" at bounding box center [600, 562] width 1094 height 961
click at [69, 24] on button "Save" at bounding box center [69, 24] width 28 height 15
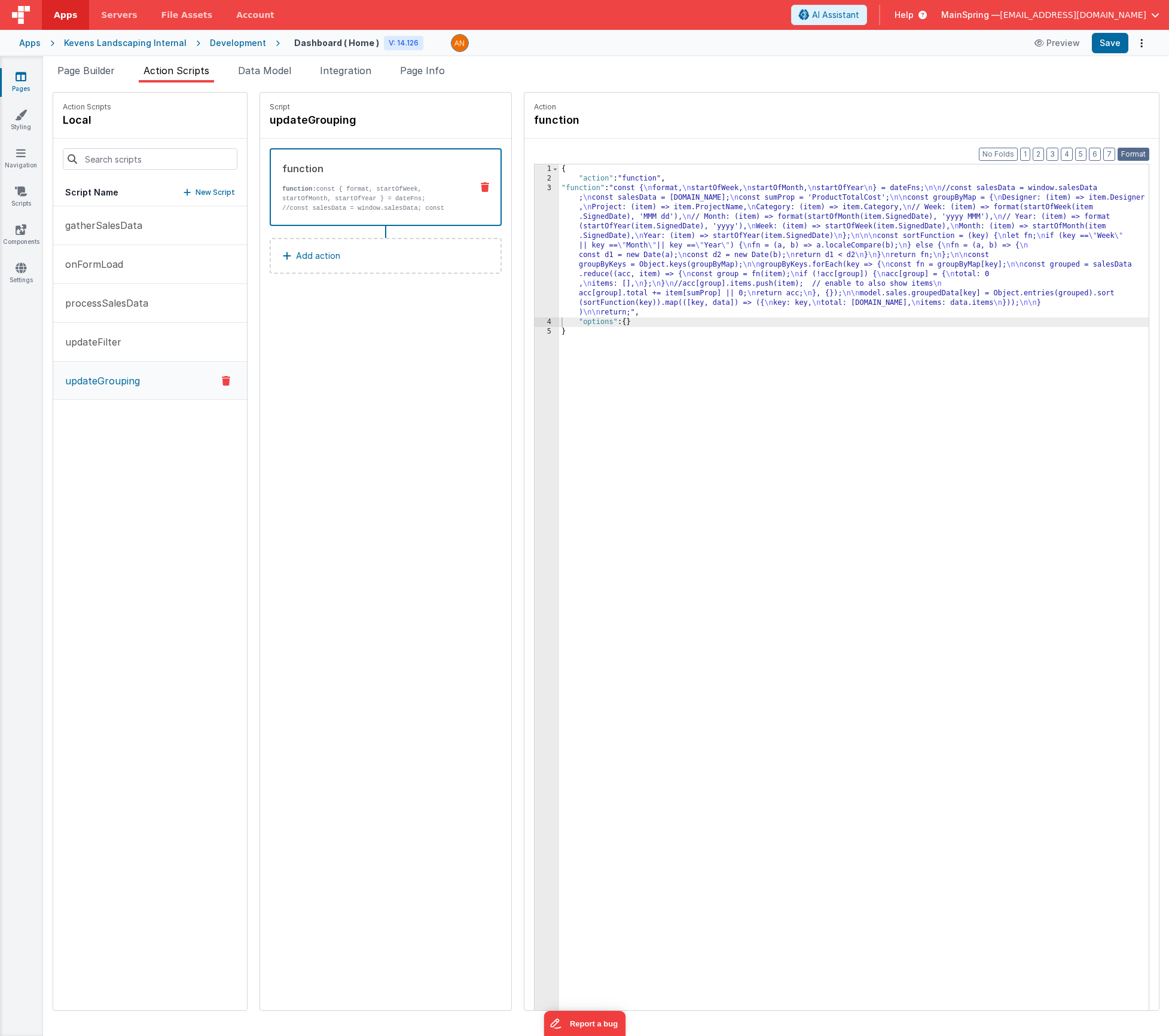
click at [1132, 158] on button "Format" at bounding box center [1133, 154] width 32 height 13
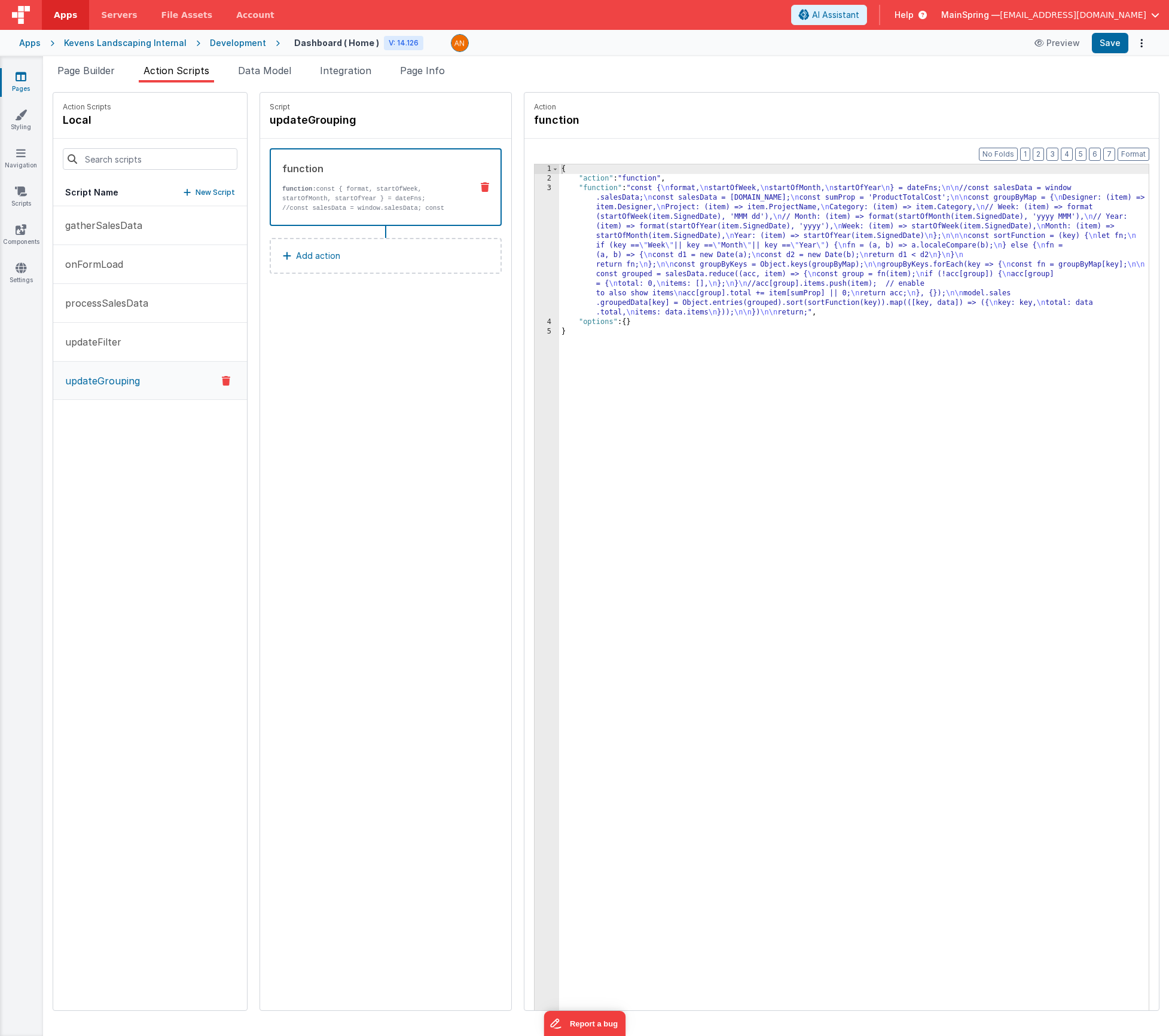
click at [1113, 53] on div "Apps Kevens Landscaping Internal Development Dashboard ( Home ) V: 14.126 Previ…" at bounding box center [584, 43] width 1169 height 26
click at [1112, 50] on button "Save" at bounding box center [1110, 43] width 36 height 20
click at [644, 293] on div "{ "action" : "function" , "function" : "const { \n format, \n startOfWeek, \n s…" at bounding box center [872, 616] width 625 height 902
click at [534, 259] on div "3" at bounding box center [546, 250] width 25 height 134
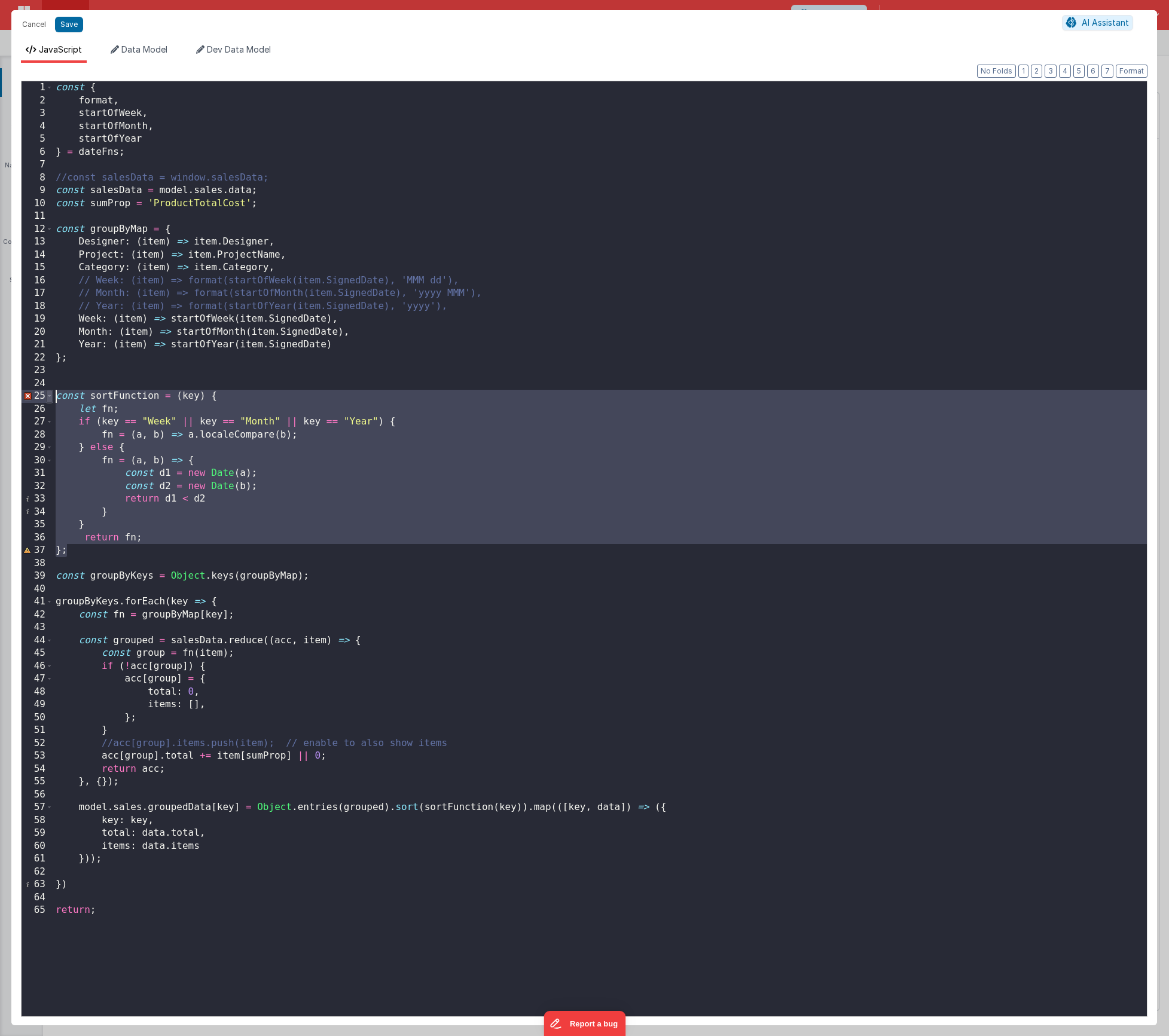
drag, startPoint x: 86, startPoint y: 556, endPoint x: 51, endPoint y: 398, distance: 161.8
click at [51, 398] on div "1 2 3 4 5 6 7 8 9 10 11 12 13 14 15 16 17 18 19 20 21 22 23 24 25 26 27 28 29 3…" at bounding box center [584, 549] width 1126 height 936
click at [211, 398] on div "const { format , startOfWeek , startOfMonth , startOfYear } = dateFns ; //const…" at bounding box center [600, 562] width 1094 height 961
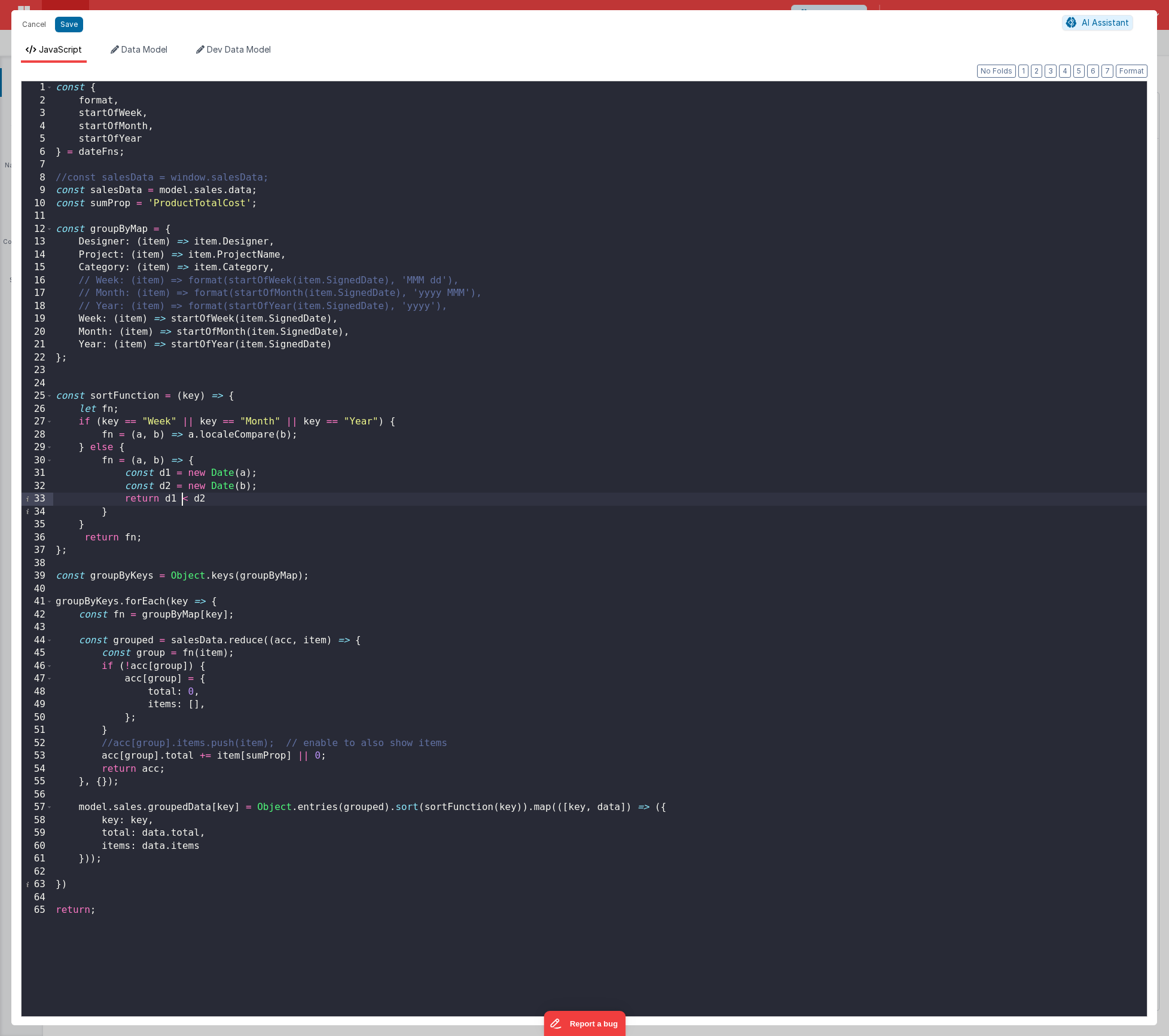
click at [182, 499] on div "const { format , startOfWeek , startOfMonth , startOfYear } = dateFns ; //const…" at bounding box center [600, 562] width 1094 height 961
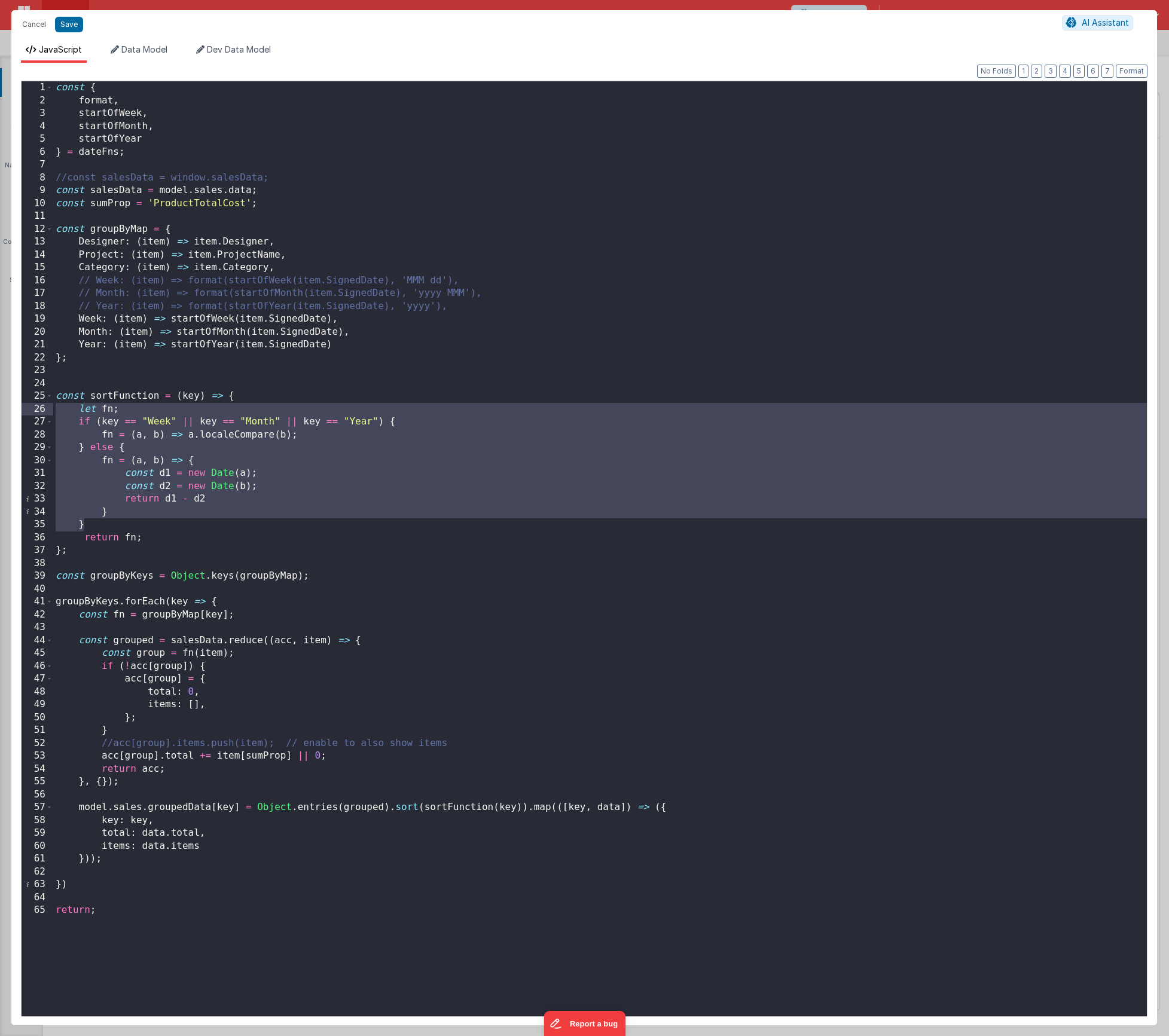
drag, startPoint x: 84, startPoint y: 516, endPoint x: 54, endPoint y: 414, distance: 106.3
click at [54, 414] on div "const { format , startOfWeek , startOfMonth , startOfYear } = dateFns ; //const…" at bounding box center [600, 562] width 1094 height 961
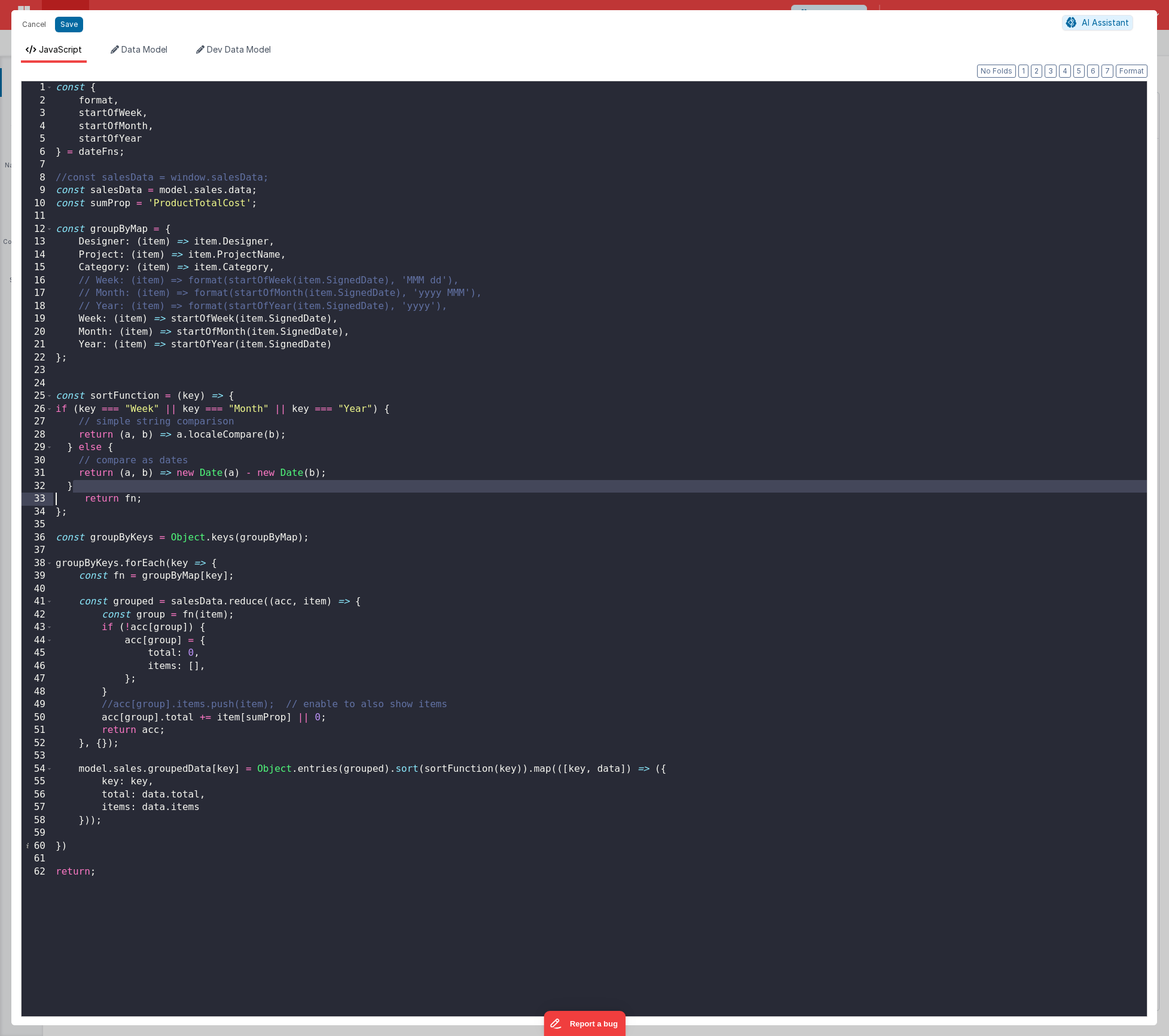
drag, startPoint x: 144, startPoint y: 493, endPoint x: 18, endPoint y: 495, distance: 126.0
click at [18, 495] on div "Format 7 6 5 4 3 2 1 No Folds 1 2 3 4 5 6 7 8 9 10 11 12 13 14 15 16 17 18 19 2…" at bounding box center [584, 544] width 1145 height 962
click at [190, 499] on div "const { format , startOfWeek , startOfMonth , startOfYear } = dateFns ; //const…" at bounding box center [600, 562] width 1094 height 961
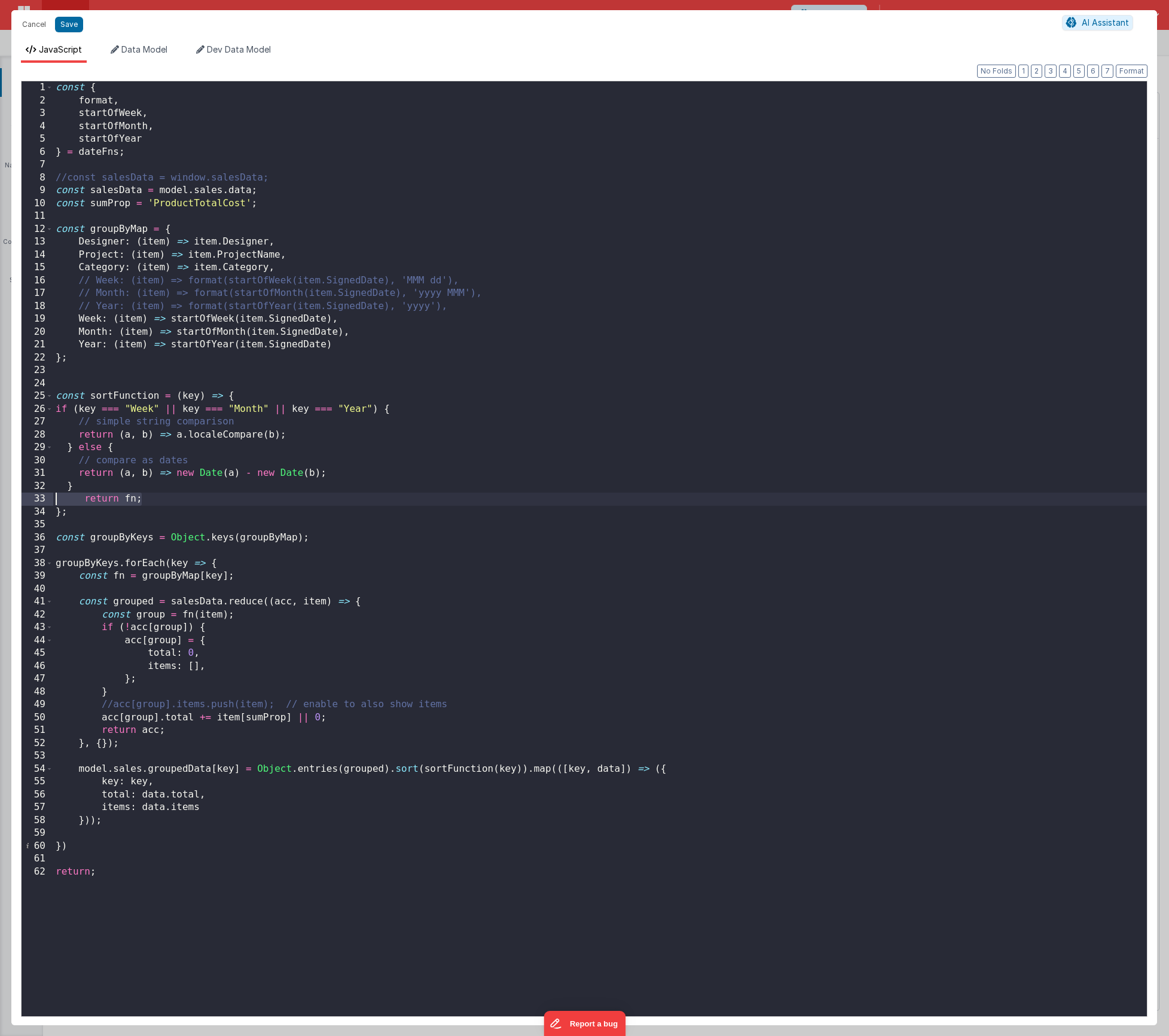
drag, startPoint x: 107, startPoint y: 502, endPoint x: 30, endPoint y: 501, distance: 77.0
click at [30, 501] on div "1 2 3 4 5 6 7 8 9 10 11 12 13 14 15 16 17 18 19 20 21 22 23 24 25 26 27 28 29 3…" at bounding box center [584, 549] width 1126 height 936
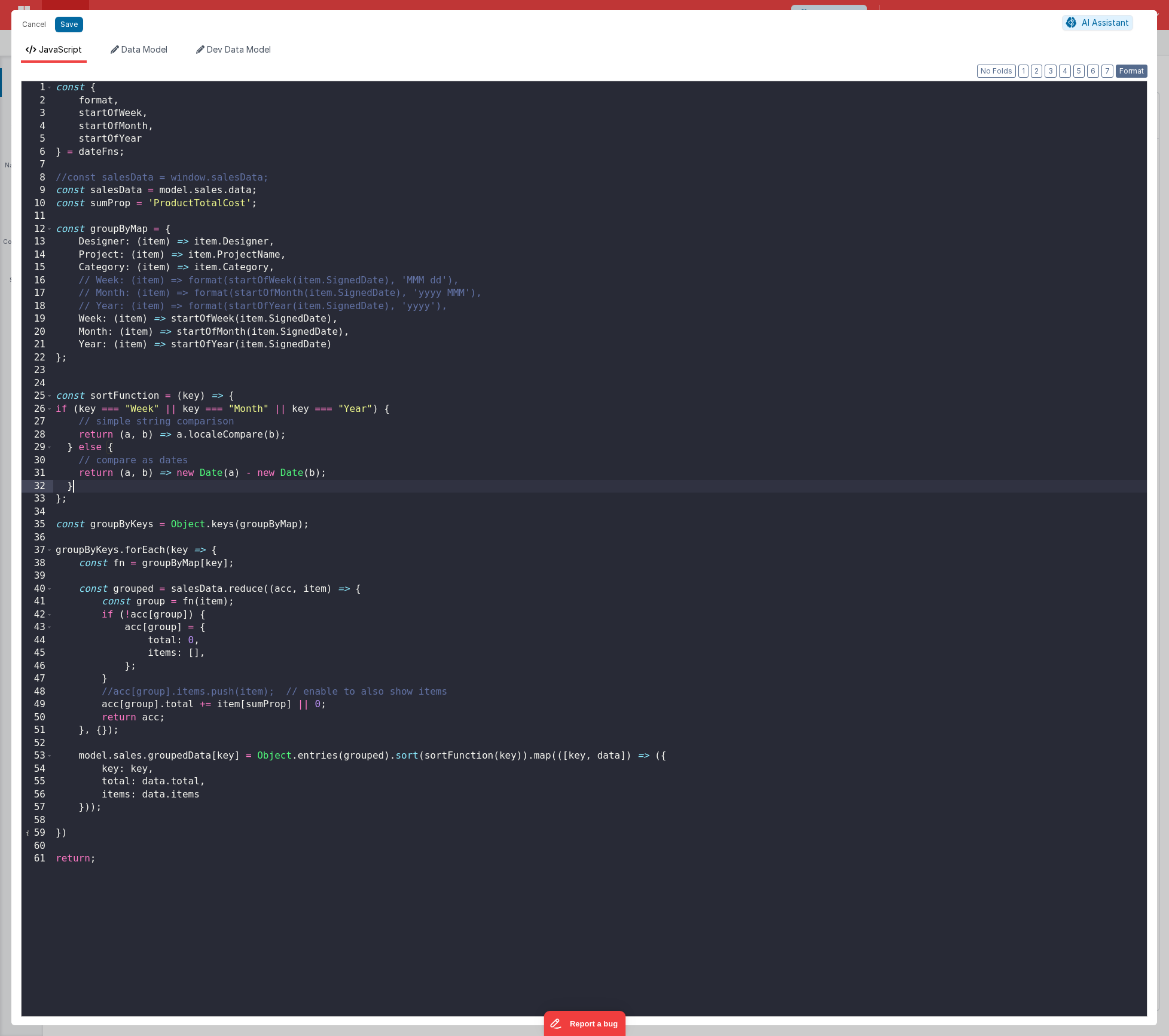
click at [1137, 67] on button "Format" at bounding box center [1132, 71] width 32 height 13
drag, startPoint x: 321, startPoint y: 434, endPoint x: 104, endPoint y: 433, distance: 217.0
click at [104, 433] on div "const { format , startOfWeek , startOfMonth , startOfYear } = dateFns ; //const…" at bounding box center [600, 562] width 1094 height 961
click at [355, 473] on div "const { format , startOfWeek , startOfMonth , startOfYear } = dateFns ; //const…" at bounding box center [600, 562] width 1094 height 961
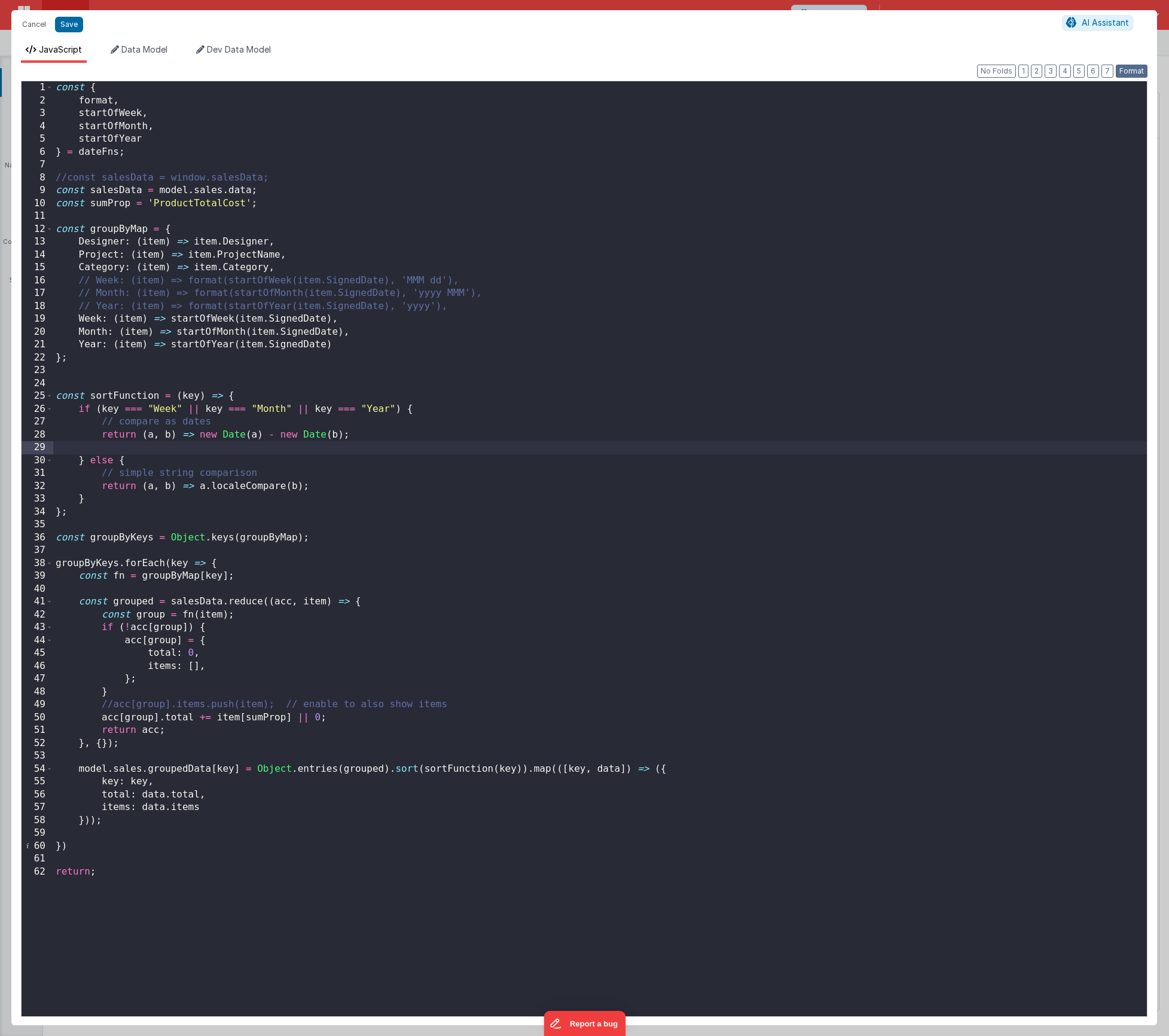
click at [1134, 67] on button "Format" at bounding box center [1132, 71] width 32 height 13
click at [69, 447] on div "const { format , startOfWeek , startOfMonth , startOfYear } = dateFns ; //const…" at bounding box center [600, 562] width 1094 height 961
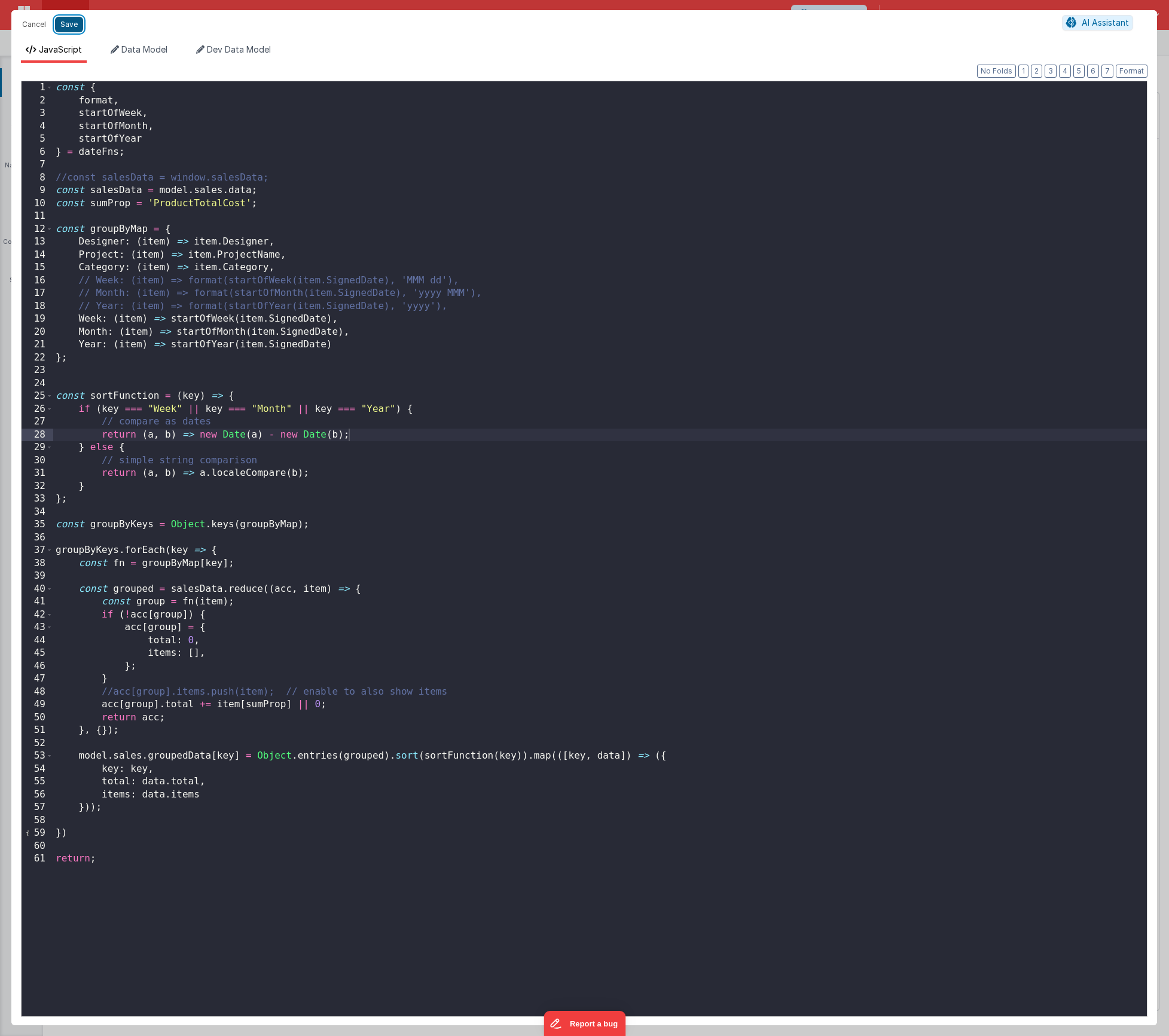
click at [76, 25] on button "Save" at bounding box center [69, 24] width 28 height 15
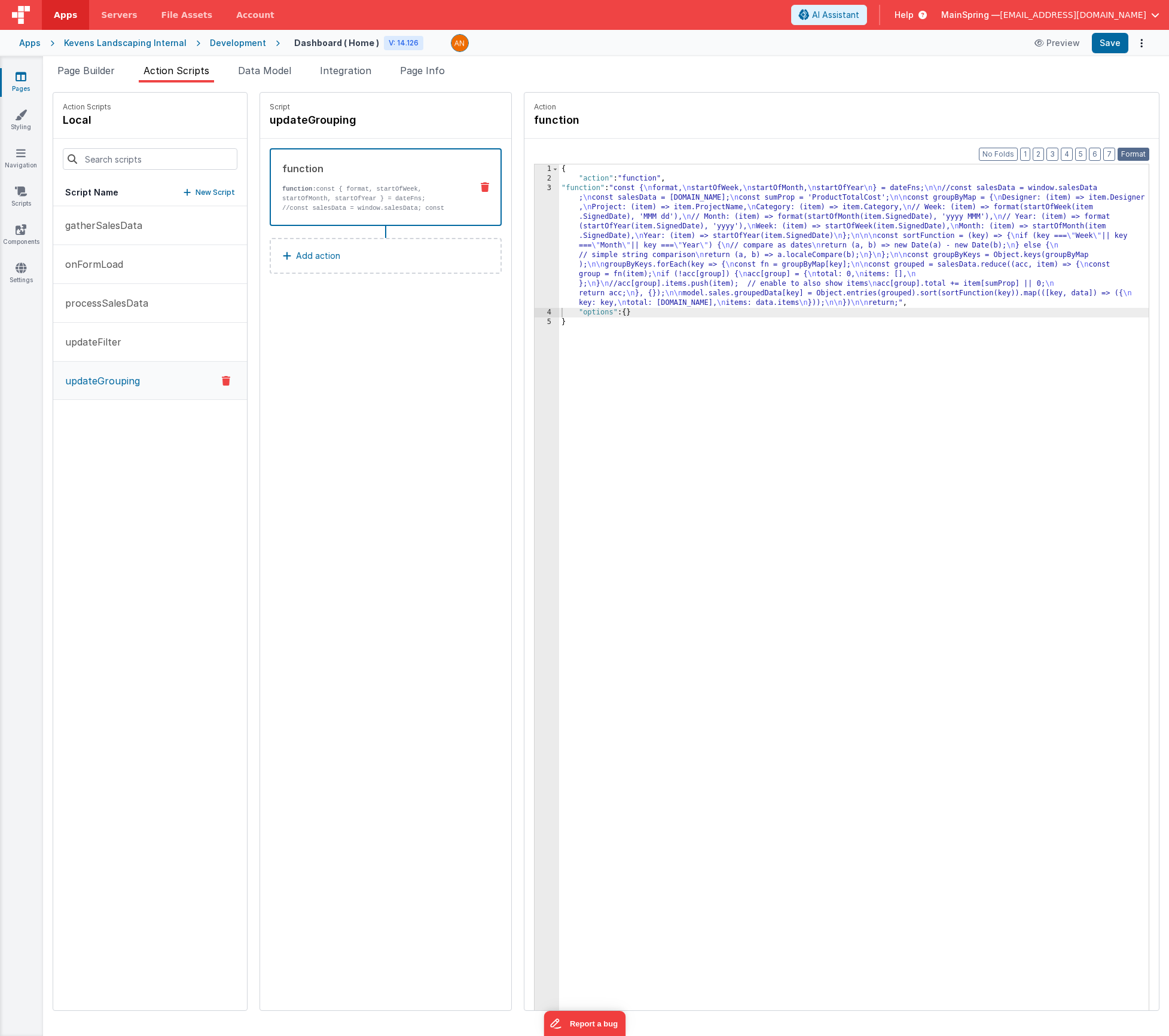
click at [1135, 152] on button "Format" at bounding box center [1133, 154] width 32 height 13
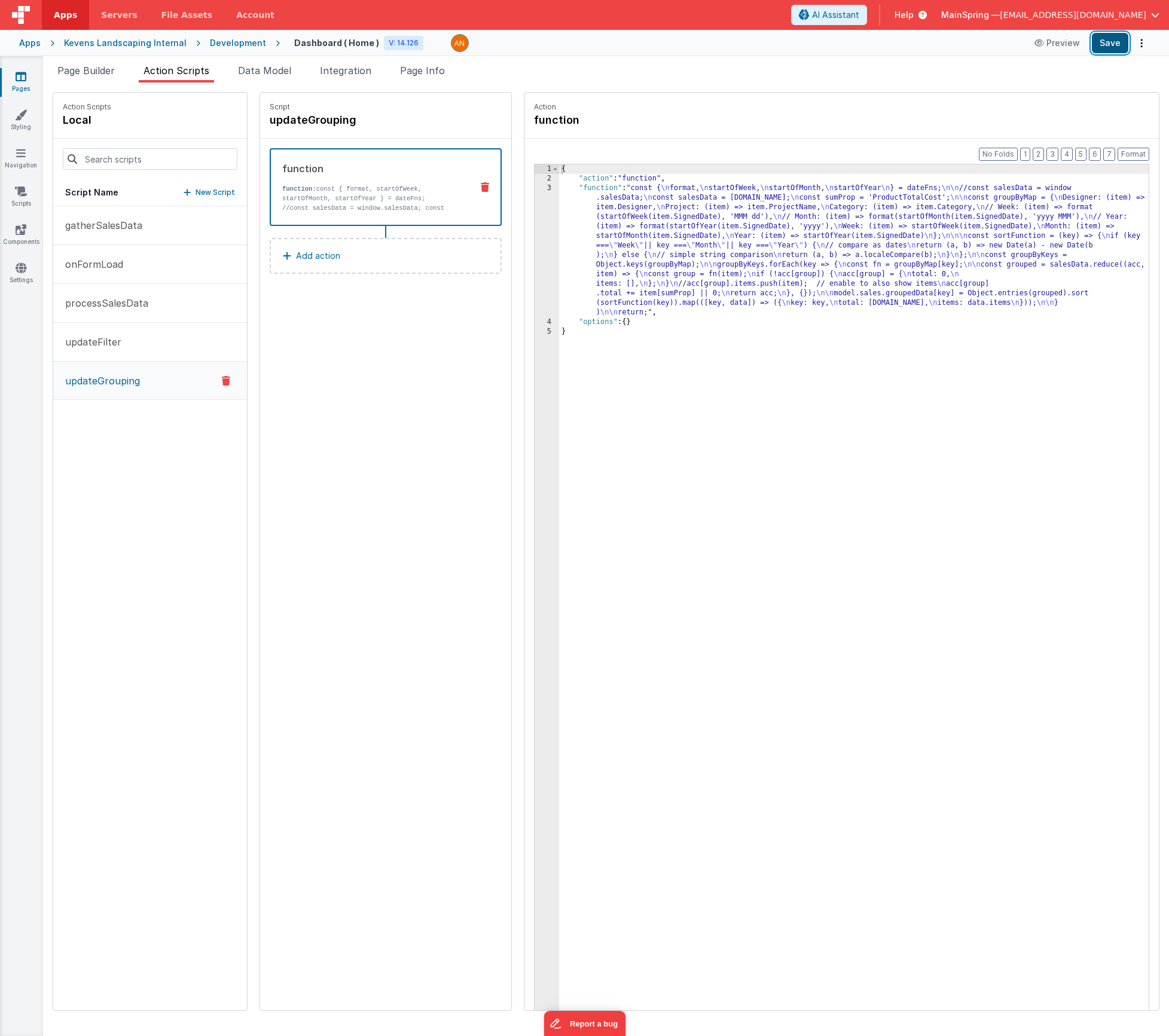
click at [1109, 43] on button "Save" at bounding box center [1110, 43] width 36 height 20
click at [699, 252] on div "{ "action" : "function" , "function" : "const { \n format, \n startOfWeek, \n s…" at bounding box center [872, 616] width 625 height 902
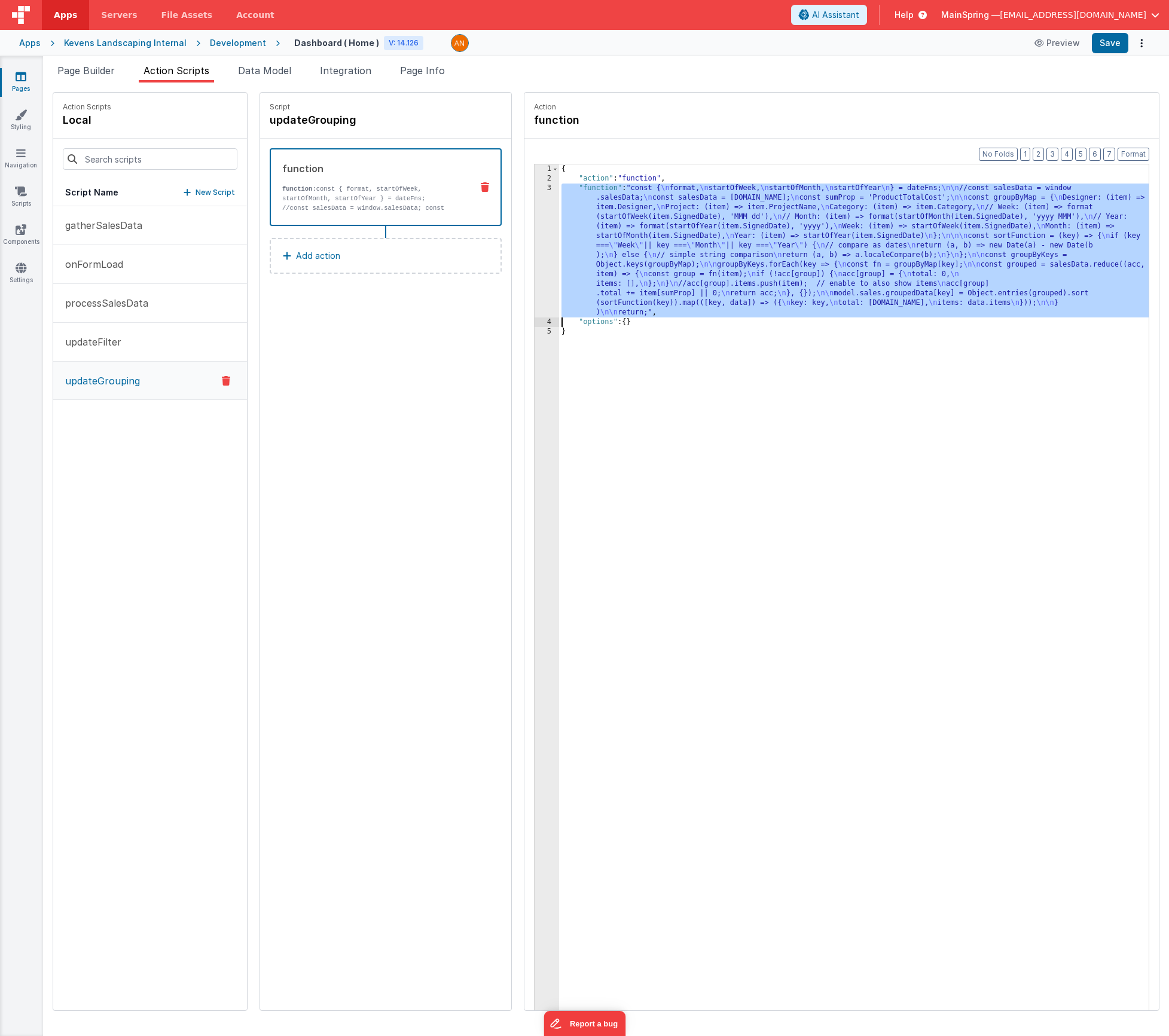
click at [534, 260] on div "3" at bounding box center [546, 250] width 25 height 134
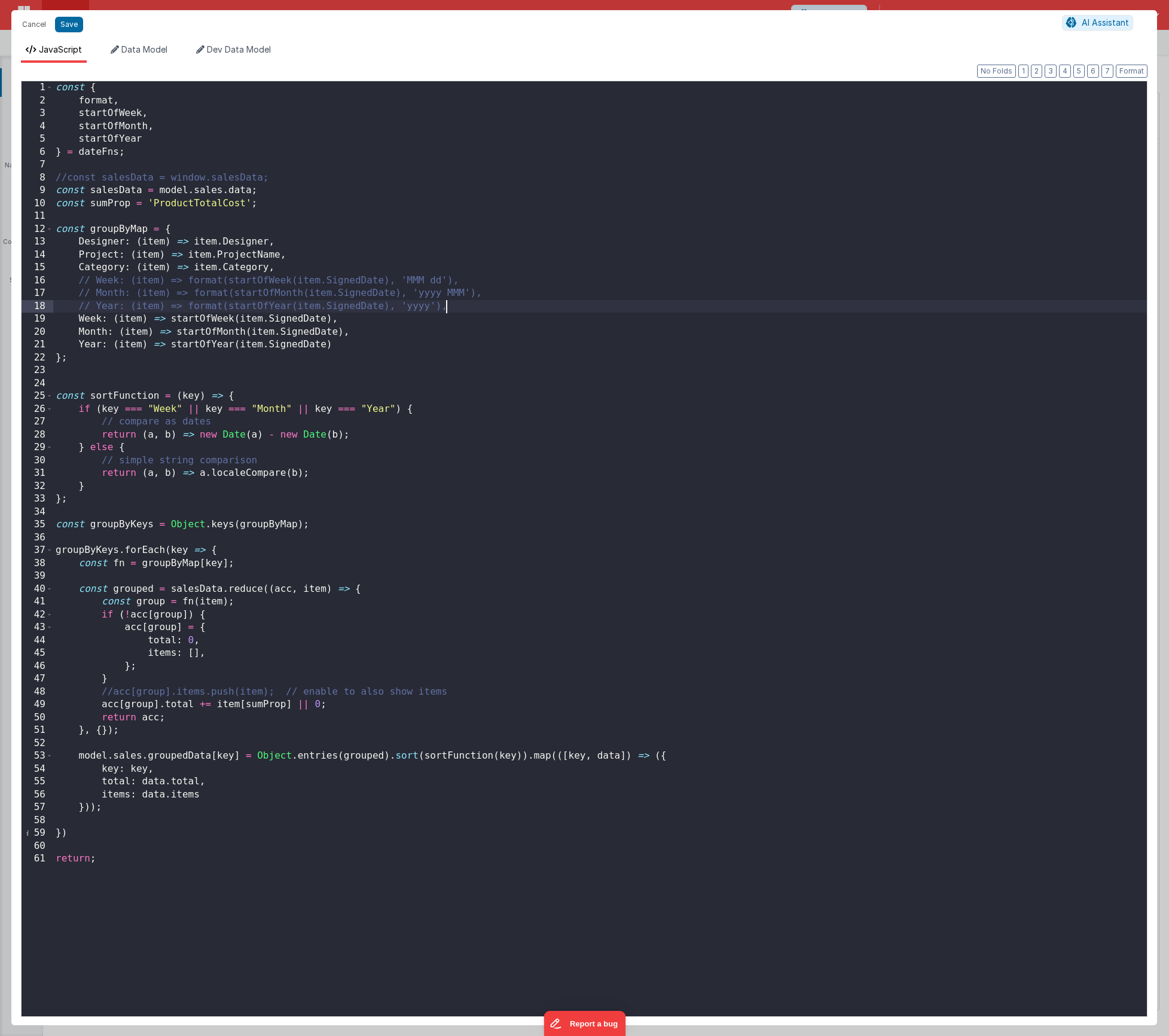
click at [459, 309] on div "const { format , startOfWeek , startOfMonth , startOfYear } = dateFns ; //const…" at bounding box center [600, 562] width 1094 height 961
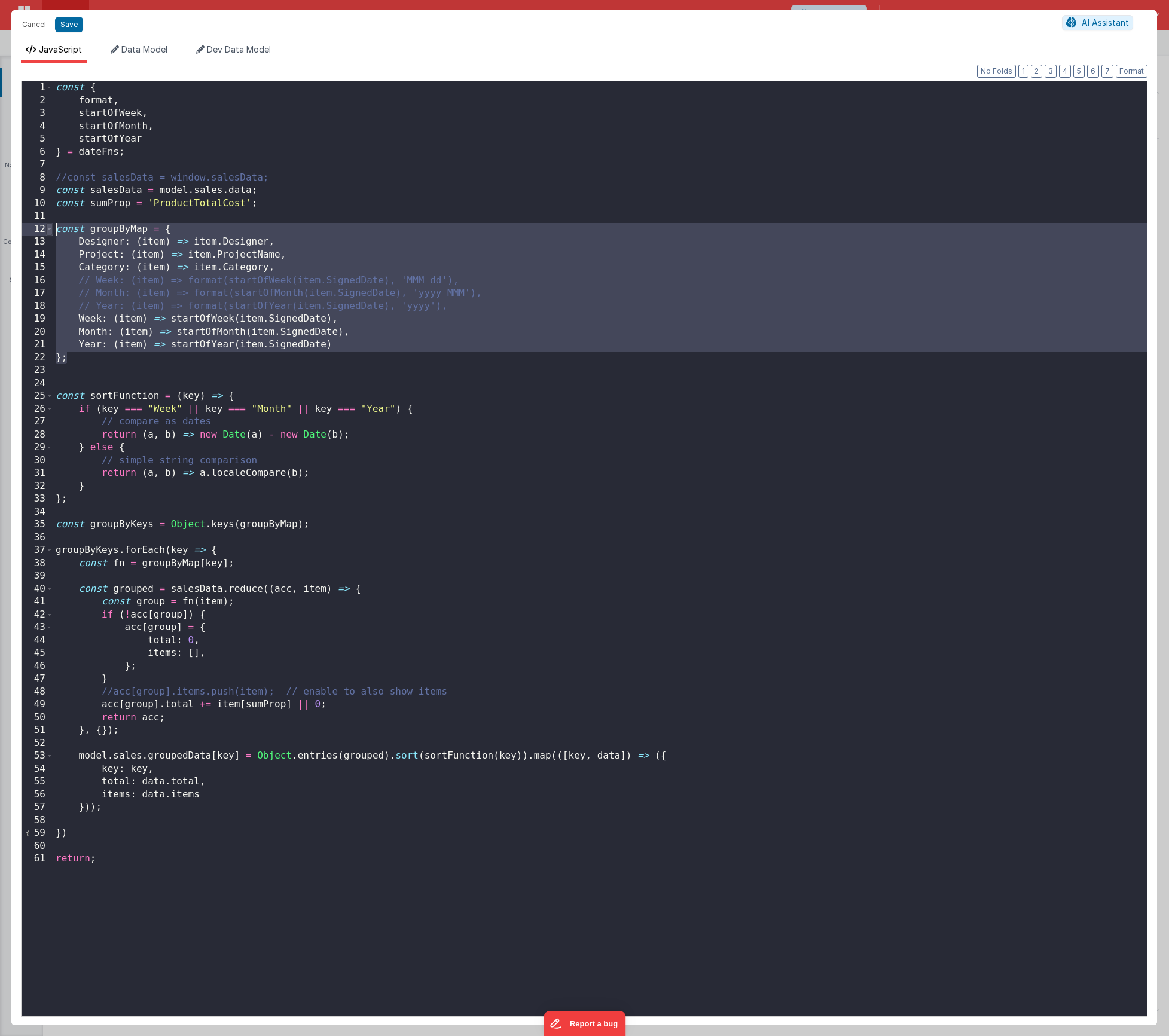
drag, startPoint x: 74, startPoint y: 361, endPoint x: 48, endPoint y: 231, distance: 132.6
click at [48, 231] on div "1 2 3 4 5 6 7 8 9 10 11 12 13 14 15 16 17 18 19 20 21 22 23 24 25 26 27 28 29 3…" at bounding box center [584, 549] width 1126 height 936
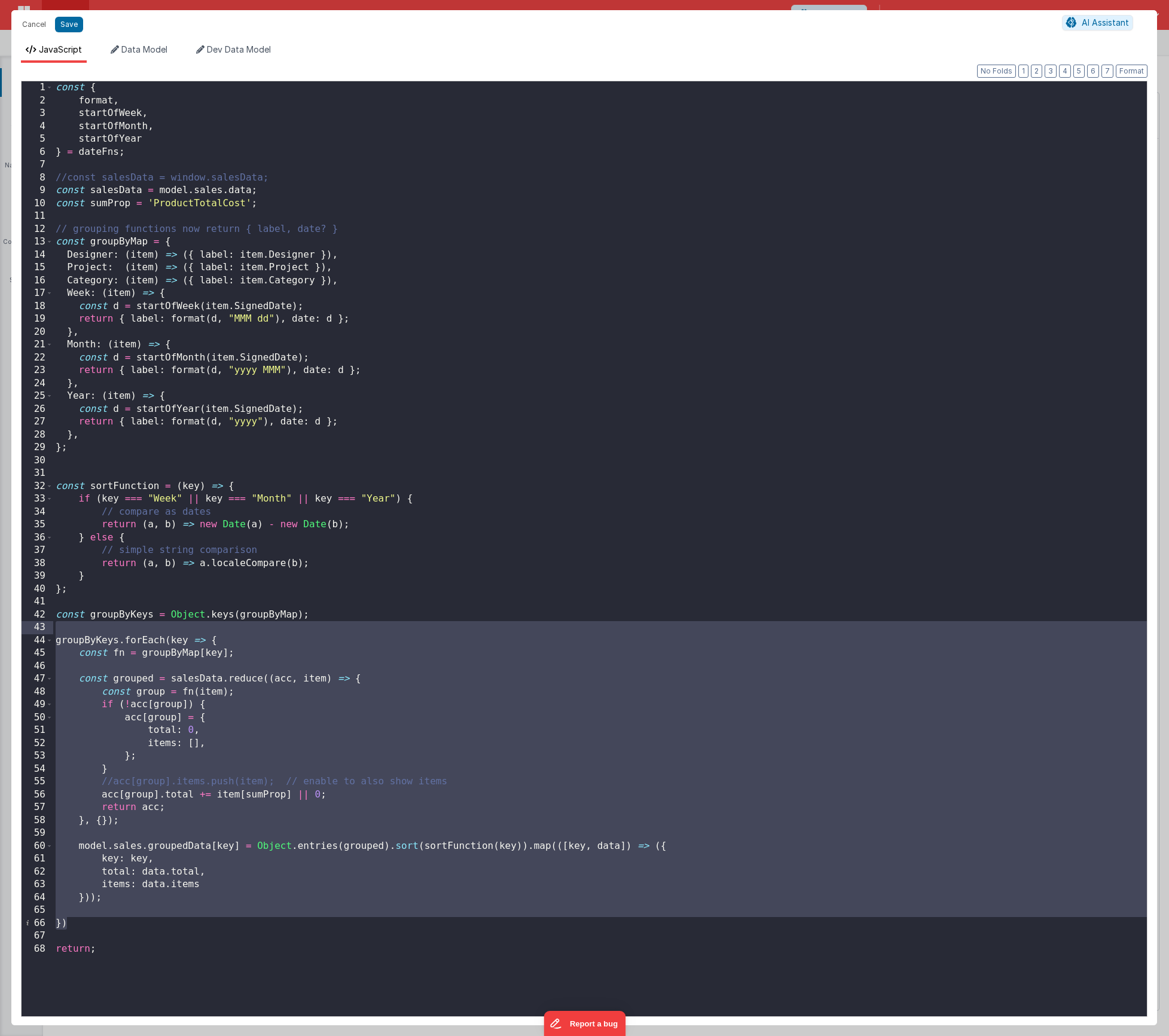
drag, startPoint x: 71, startPoint y: 924, endPoint x: 51, endPoint y: 633, distance: 291.7
click at [51, 633] on div "1 2 3 4 5 6 7 8 9 10 11 12 13 14 15 16 17 18 19 20 21 22 23 24 25 26 27 28 29 3…" at bounding box center [584, 549] width 1126 height 936
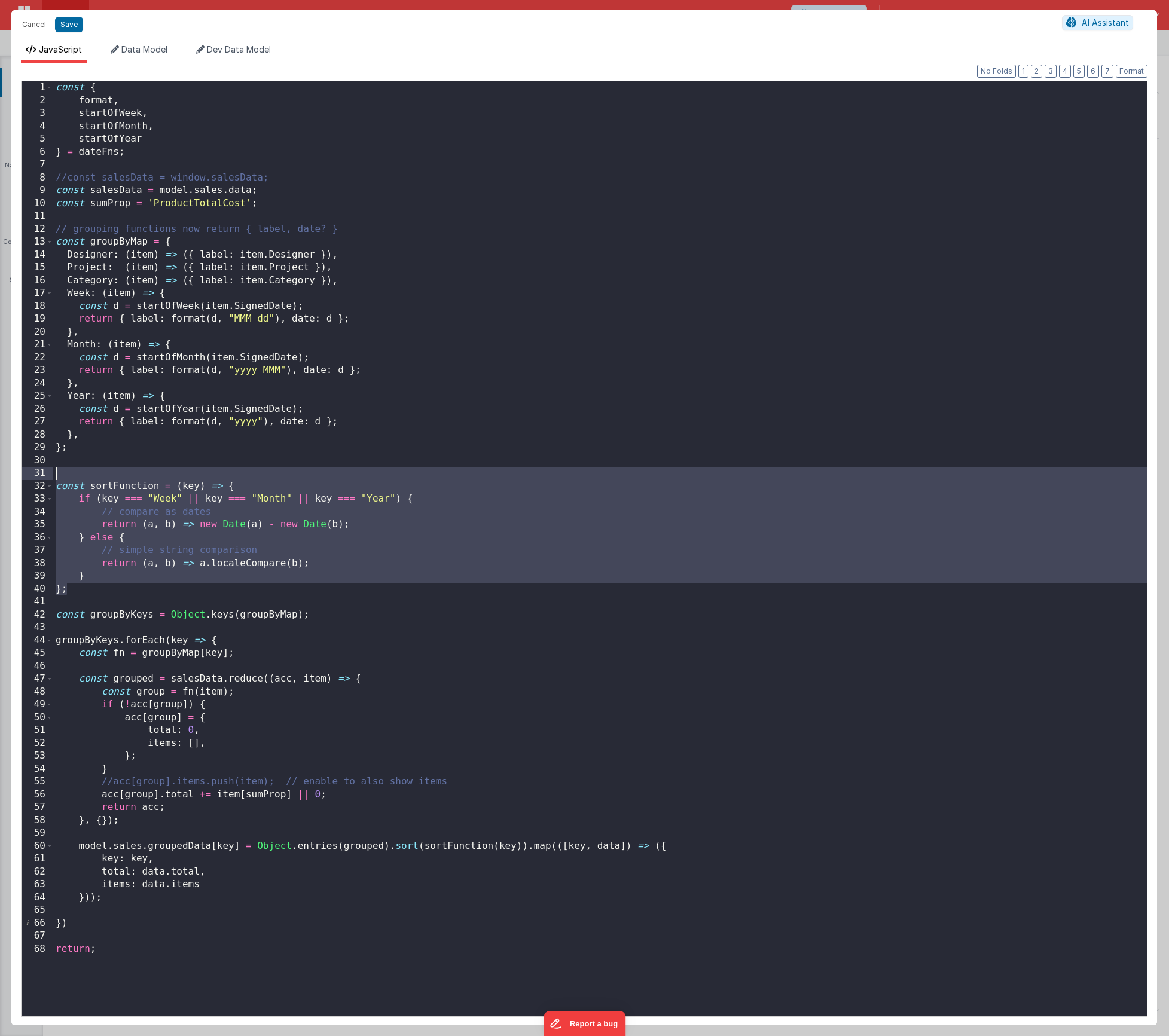
drag, startPoint x: 86, startPoint y: 586, endPoint x: 49, endPoint y: 473, distance: 118.9
click at [49, 473] on div "1 2 3 4 5 6 7 8 9 10 11 12 13 14 15 16 17 18 19 20 21 22 23 24 25 26 27 28 29 3…" at bounding box center [584, 549] width 1126 height 936
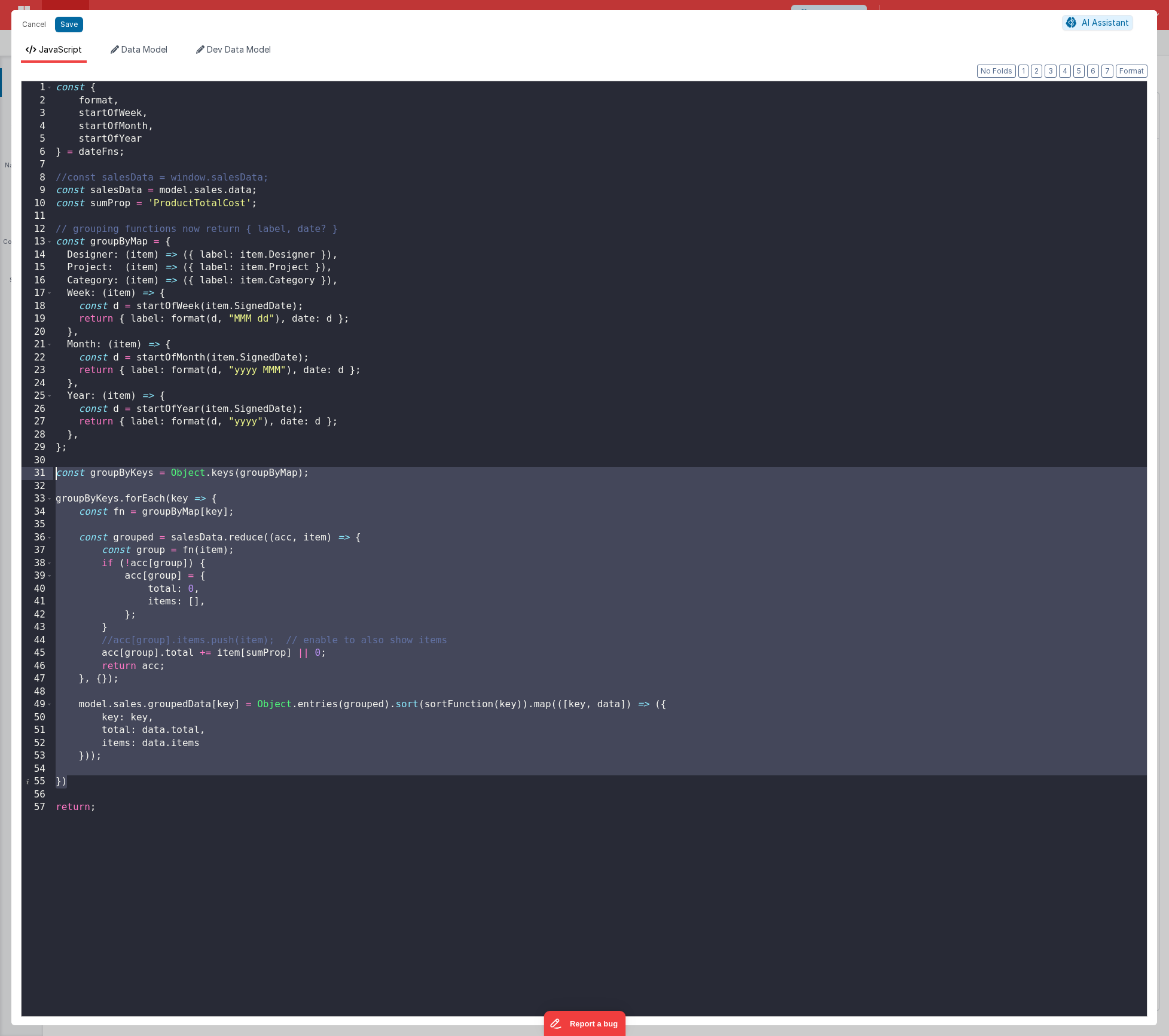
drag, startPoint x: 79, startPoint y: 782, endPoint x: 37, endPoint y: 467, distance: 317.8
click at [37, 467] on div "1 2 3 4 5 6 7 8 9 10 11 12 13 14 15 16 17 18 19 20 21 22 23 24 25 26 27 28 29 3…" at bounding box center [584, 549] width 1126 height 936
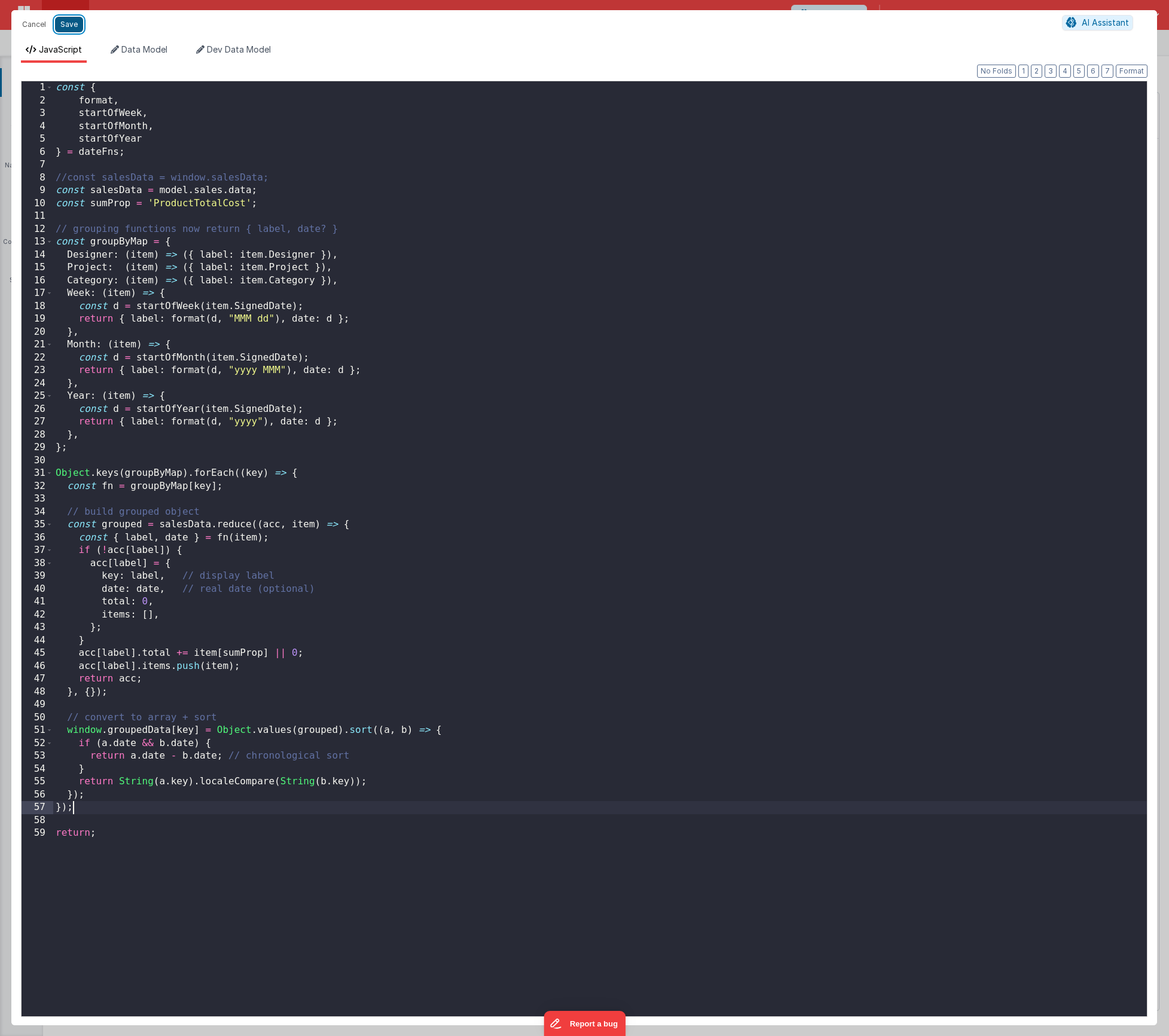
click at [64, 20] on button "Save" at bounding box center [69, 24] width 28 height 15
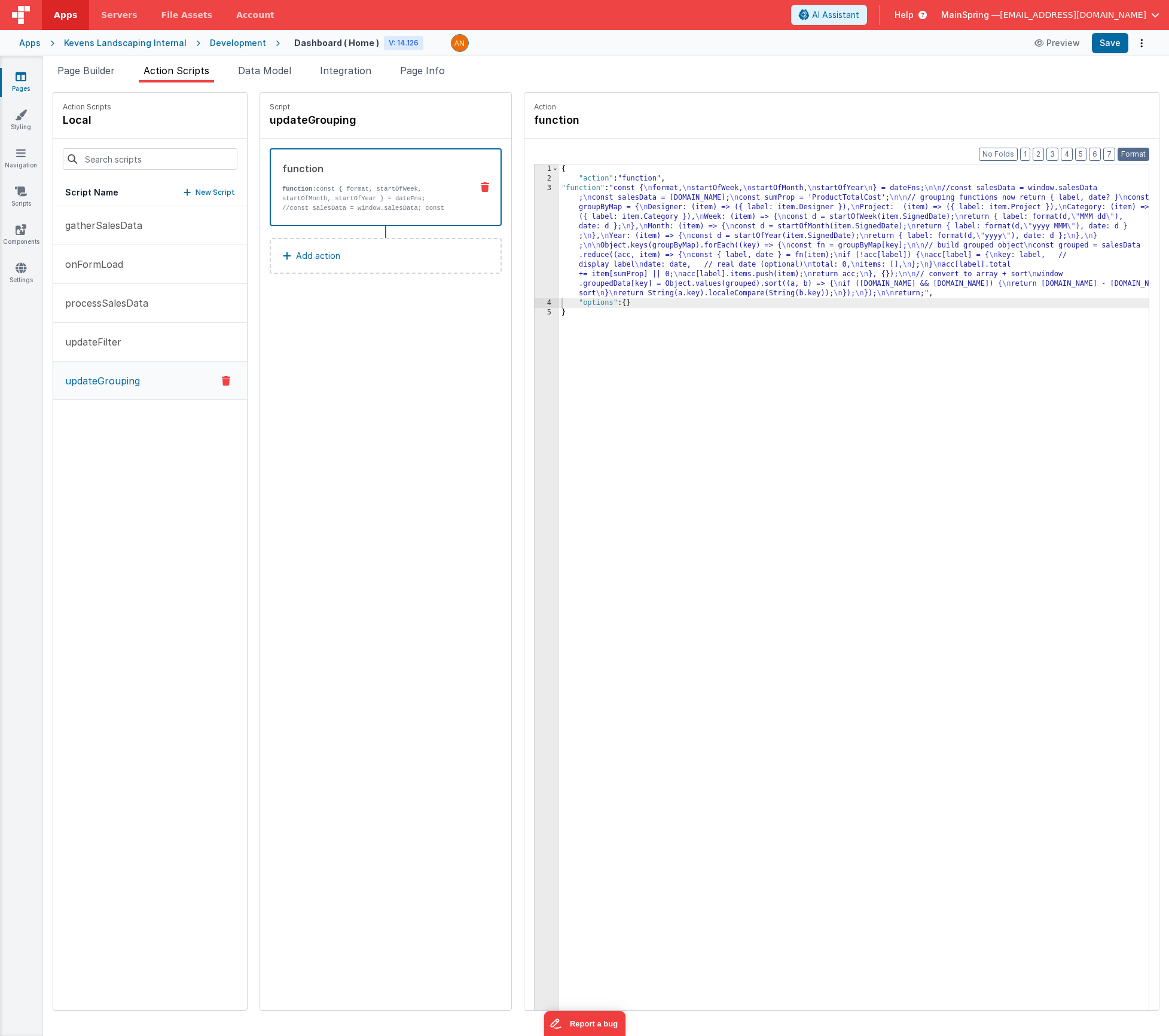
click at [1126, 158] on button "Format" at bounding box center [1133, 154] width 32 height 13
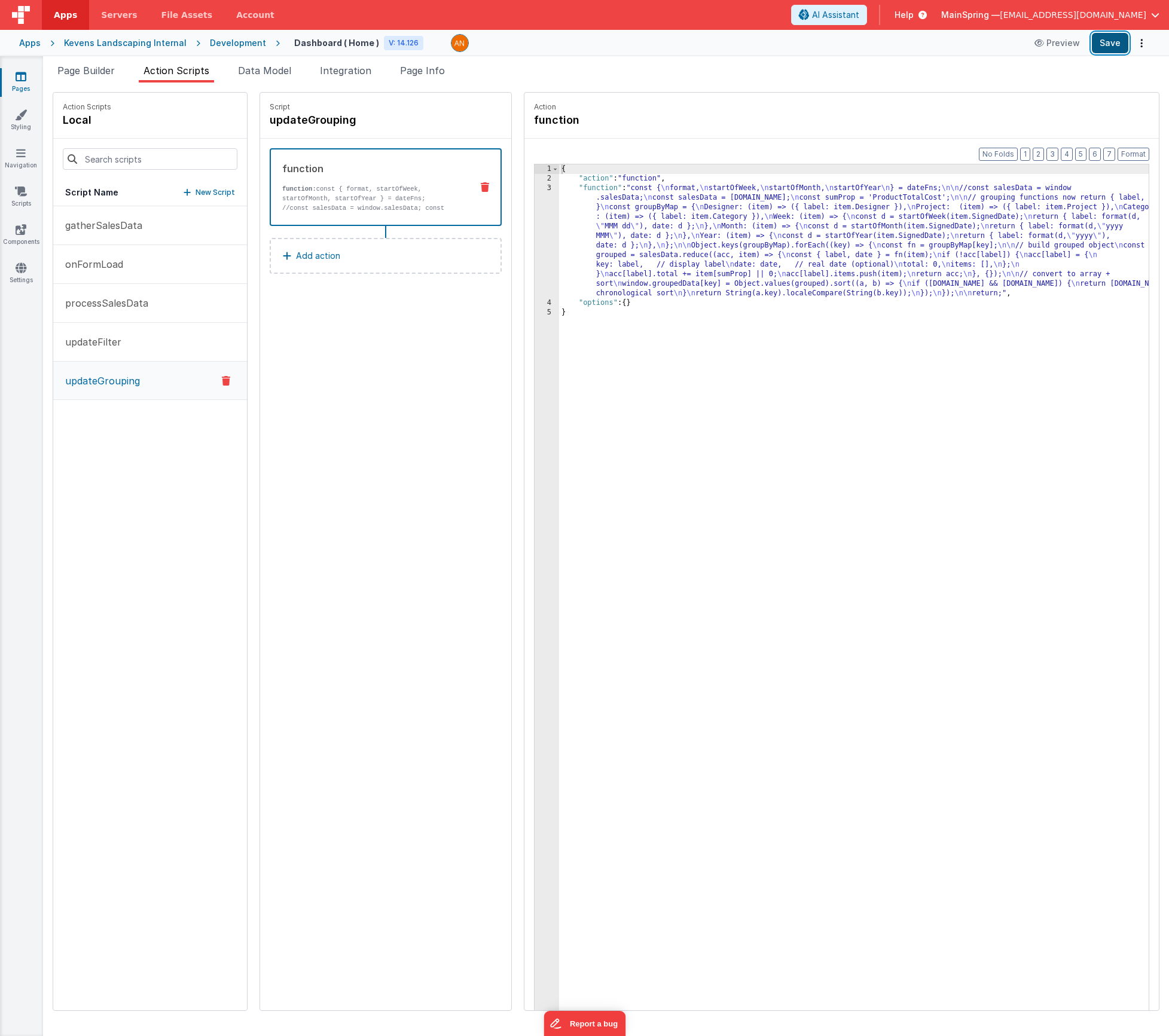
click at [1113, 46] on button "Save" at bounding box center [1110, 43] width 36 height 20
click at [601, 258] on div "{ "action" : "function" , "function" : "const { \n format, \n startOfWeek, \n s…" at bounding box center [872, 616] width 625 height 902
click at [534, 271] on div "3" at bounding box center [546, 241] width 25 height 115
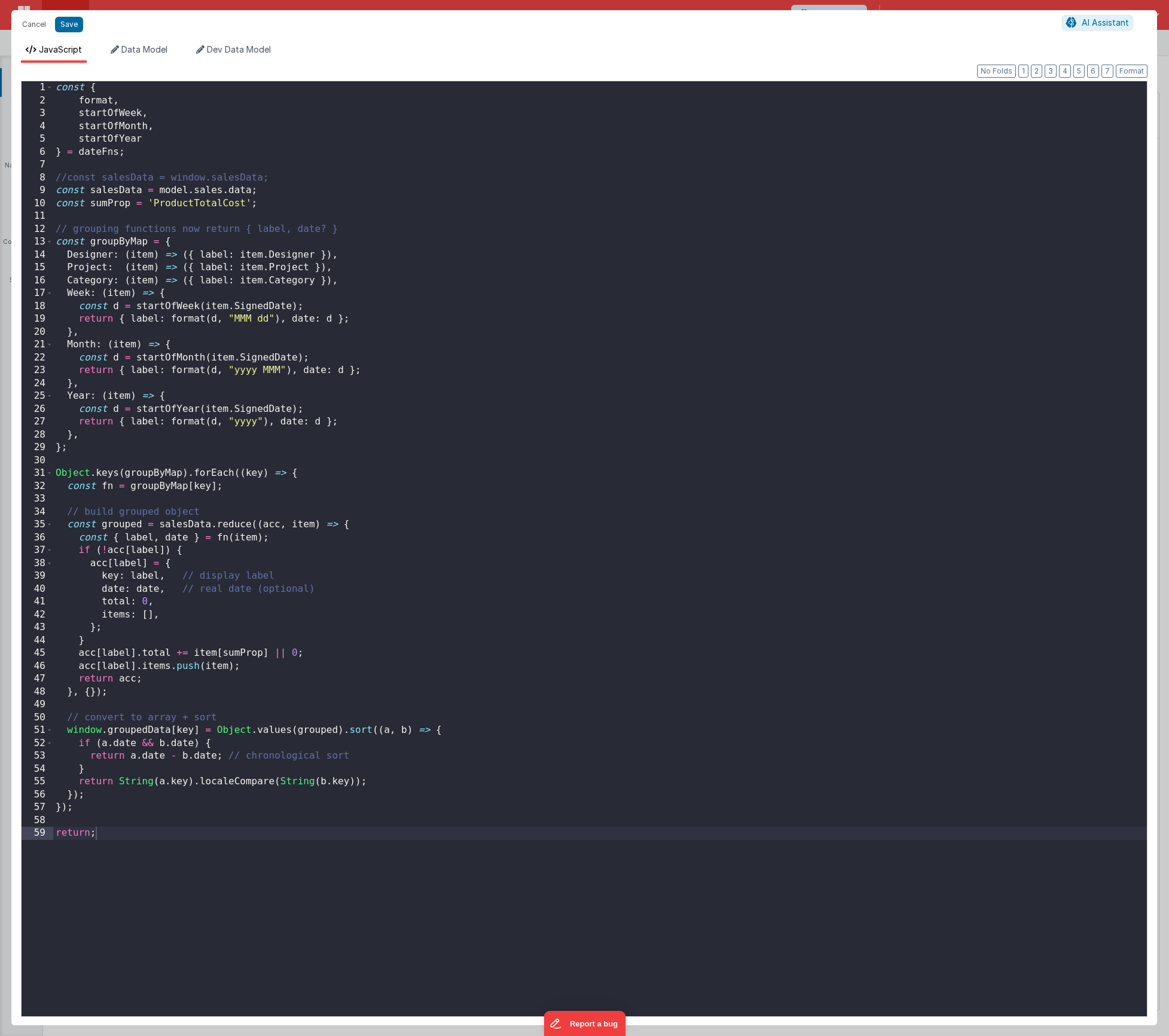
click at [93, 728] on div "const { format , startOfWeek , startOfMonth , startOfYear } = dateFns ; //const…" at bounding box center [600, 562] width 1094 height 961
click at [92, 729] on div "const { format , startOfWeek , startOfMonth , startOfYear } = dateFns ; //const…" at bounding box center [600, 562] width 1094 height 961
click at [72, 24] on button "Save" at bounding box center [69, 24] width 28 height 15
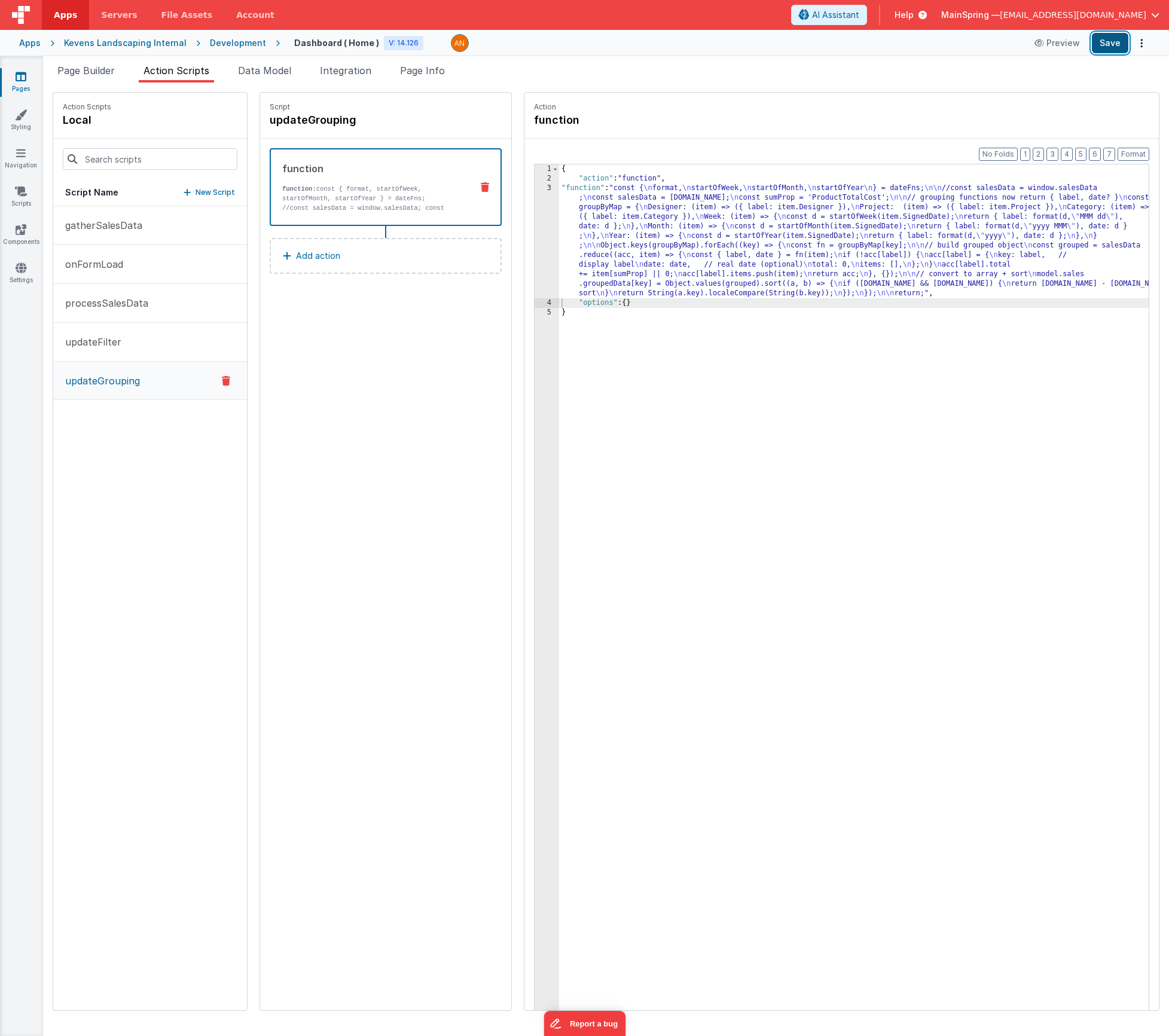
click at [1112, 50] on button "Save" at bounding box center [1110, 43] width 36 height 20
click at [715, 259] on div "{ "action" : "function" , "function" : "const { \n format, \n startOfWeek, \n s…" at bounding box center [872, 616] width 625 height 902
click at [534, 245] on div "3" at bounding box center [546, 241] width 25 height 115
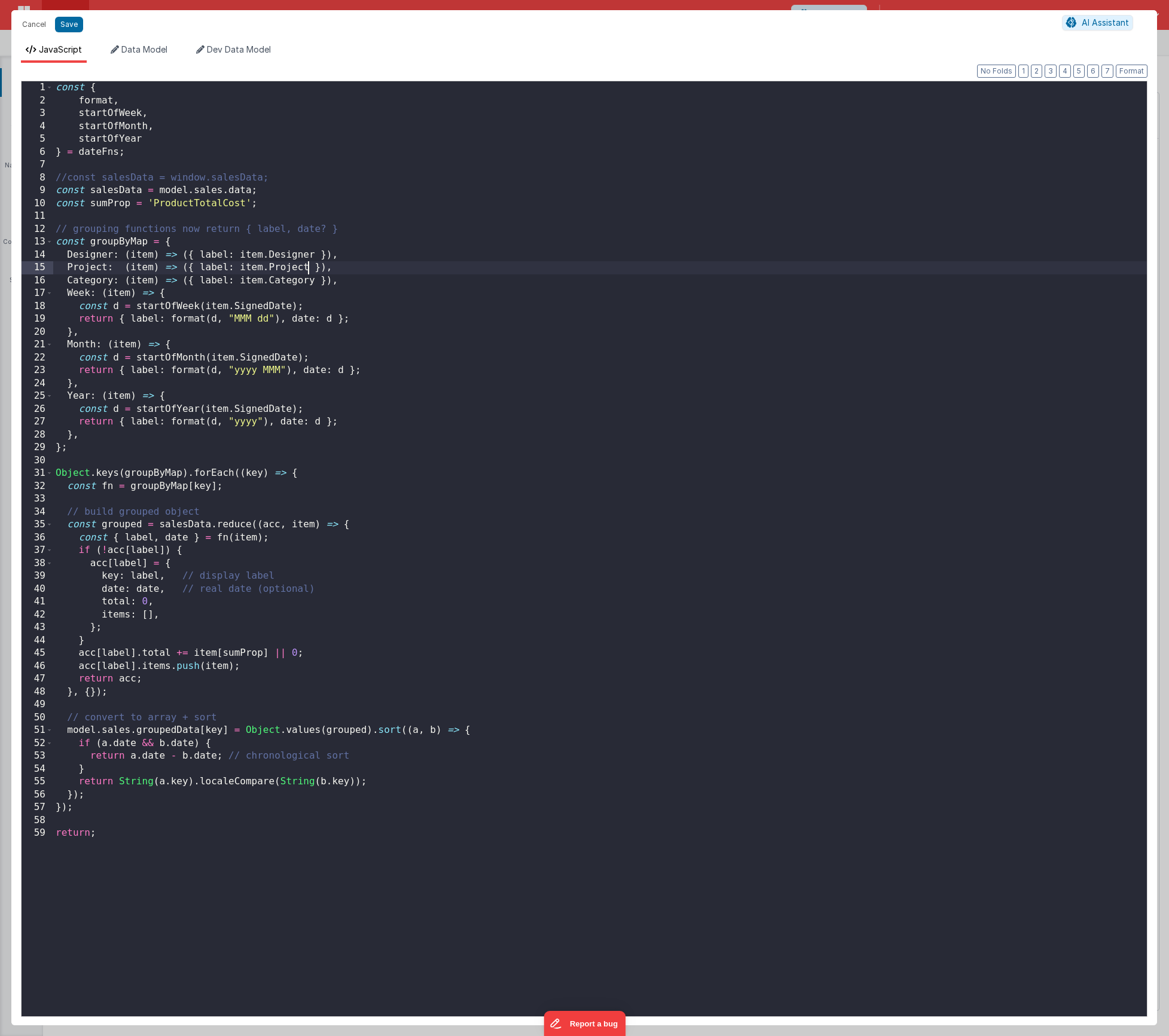
click at [311, 271] on div "const { format , startOfWeek , startOfMonth , startOfYear } = dateFns ; //const…" at bounding box center [600, 562] width 1094 height 961
click at [76, 27] on button "Save" at bounding box center [69, 24] width 28 height 15
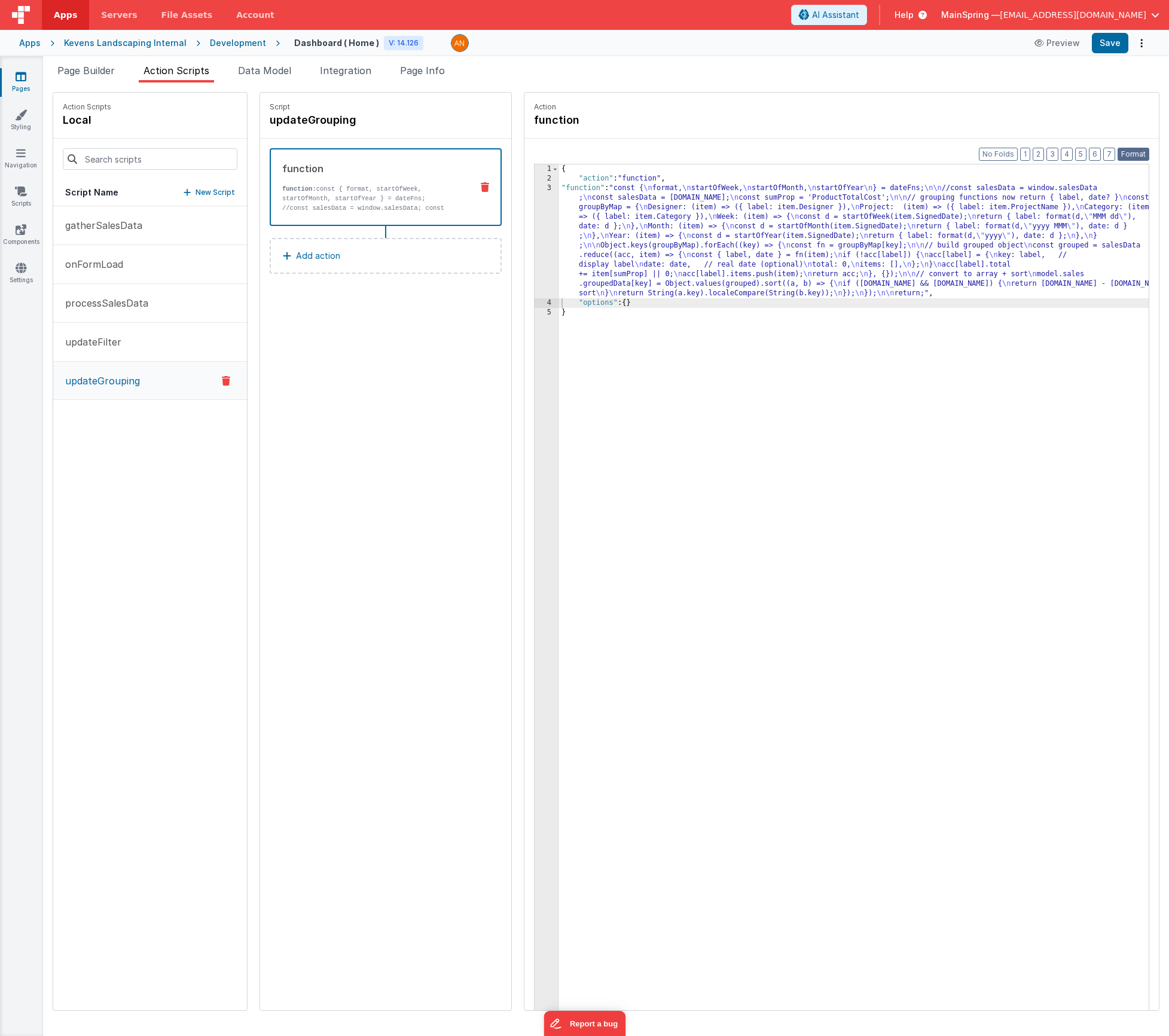
click at [1144, 157] on button "Format" at bounding box center [1133, 154] width 32 height 13
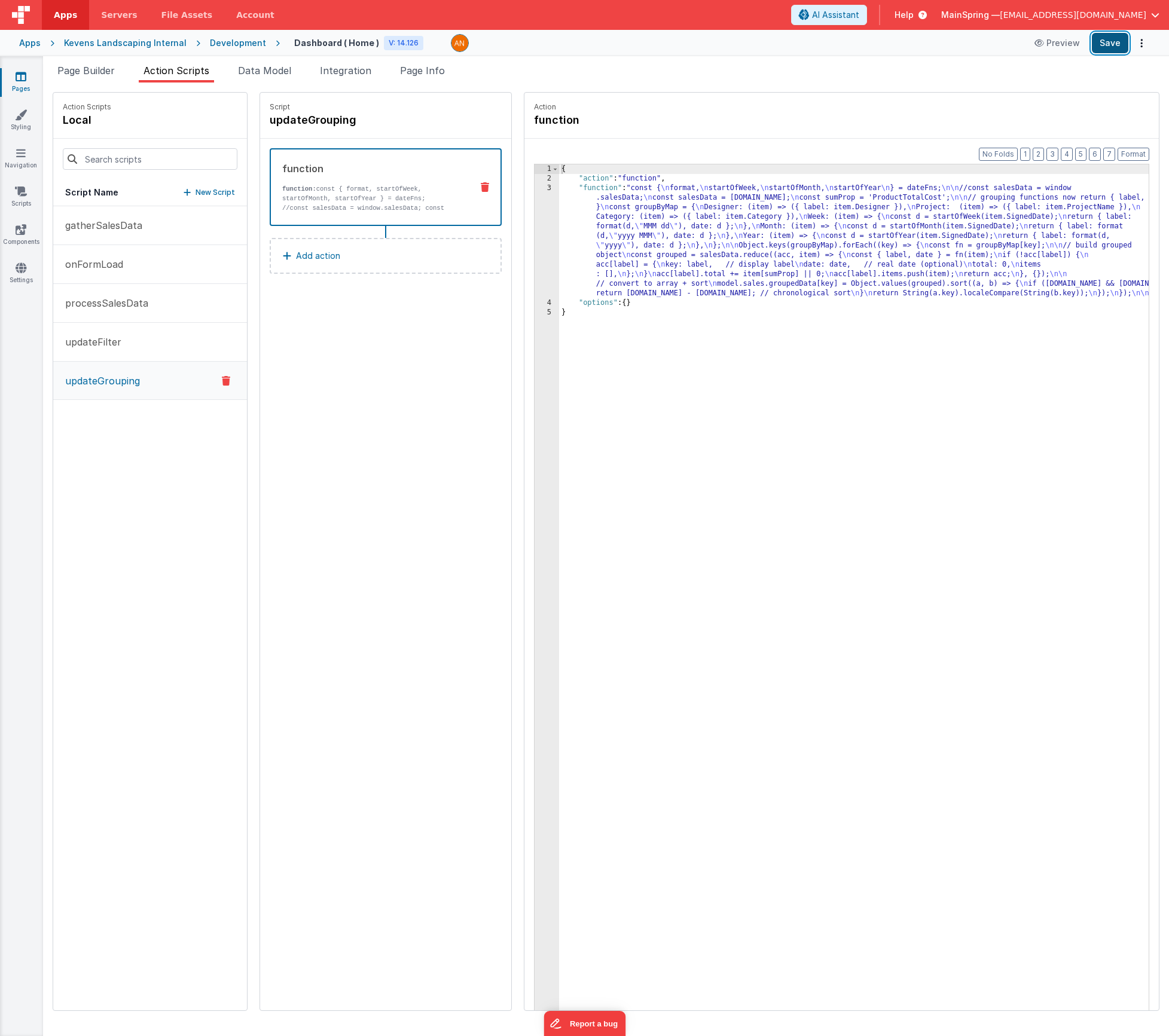
click at [1101, 40] on button "Save" at bounding box center [1110, 43] width 36 height 20
drag, startPoint x: 102, startPoint y: 69, endPoint x: 107, endPoint y: 73, distance: 6.4
click at [102, 69] on span "Page Builder" at bounding box center [86, 71] width 57 height 12
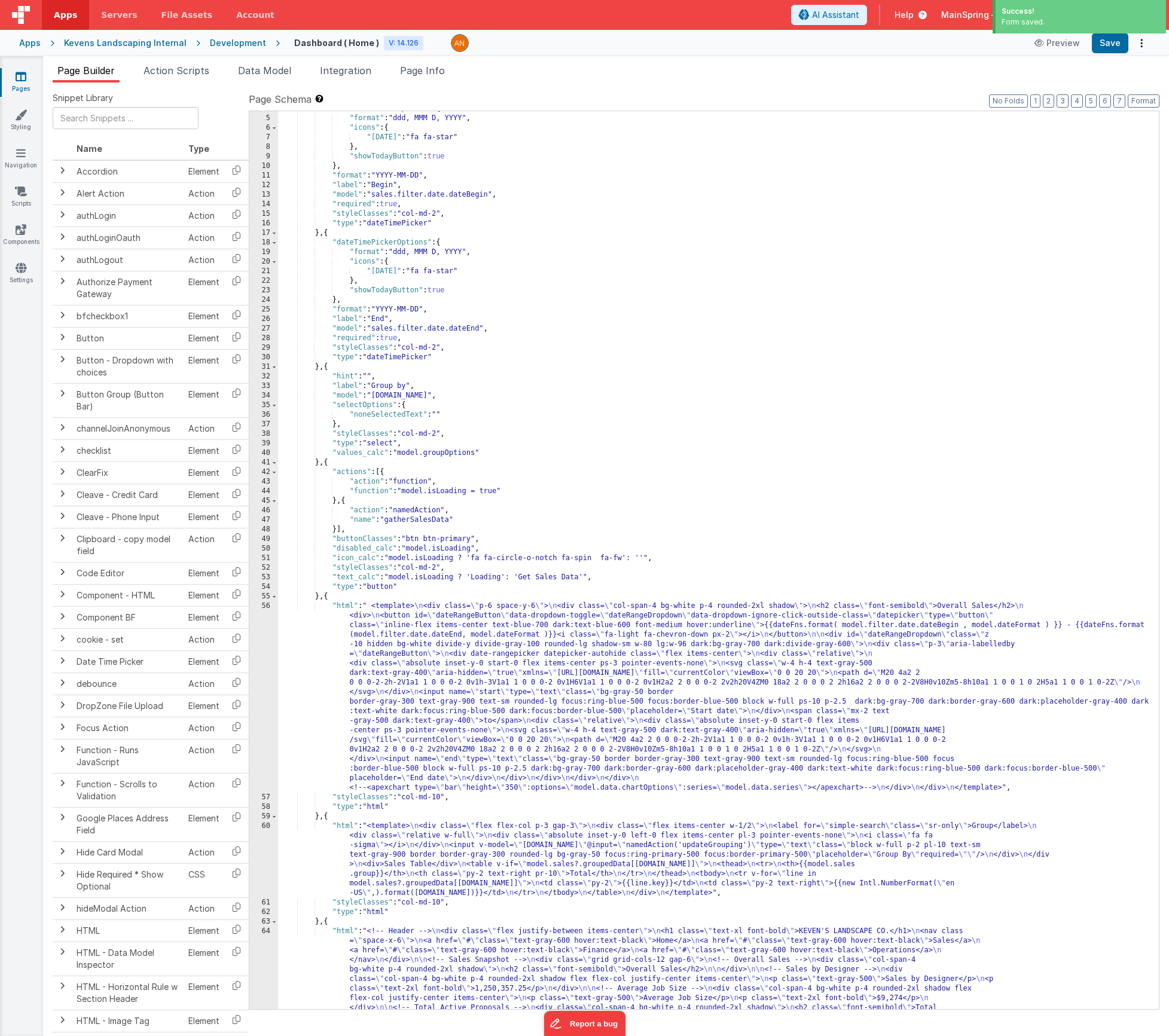
click at [482, 706] on div ""dateTimePickerOptions" : { "format" : "ddd, MMM D, YYYY" , "icons" : { "[DATE]…" at bounding box center [714, 677] width 872 height 1147
click at [260, 689] on div "56" at bounding box center [264, 697] width 29 height 191
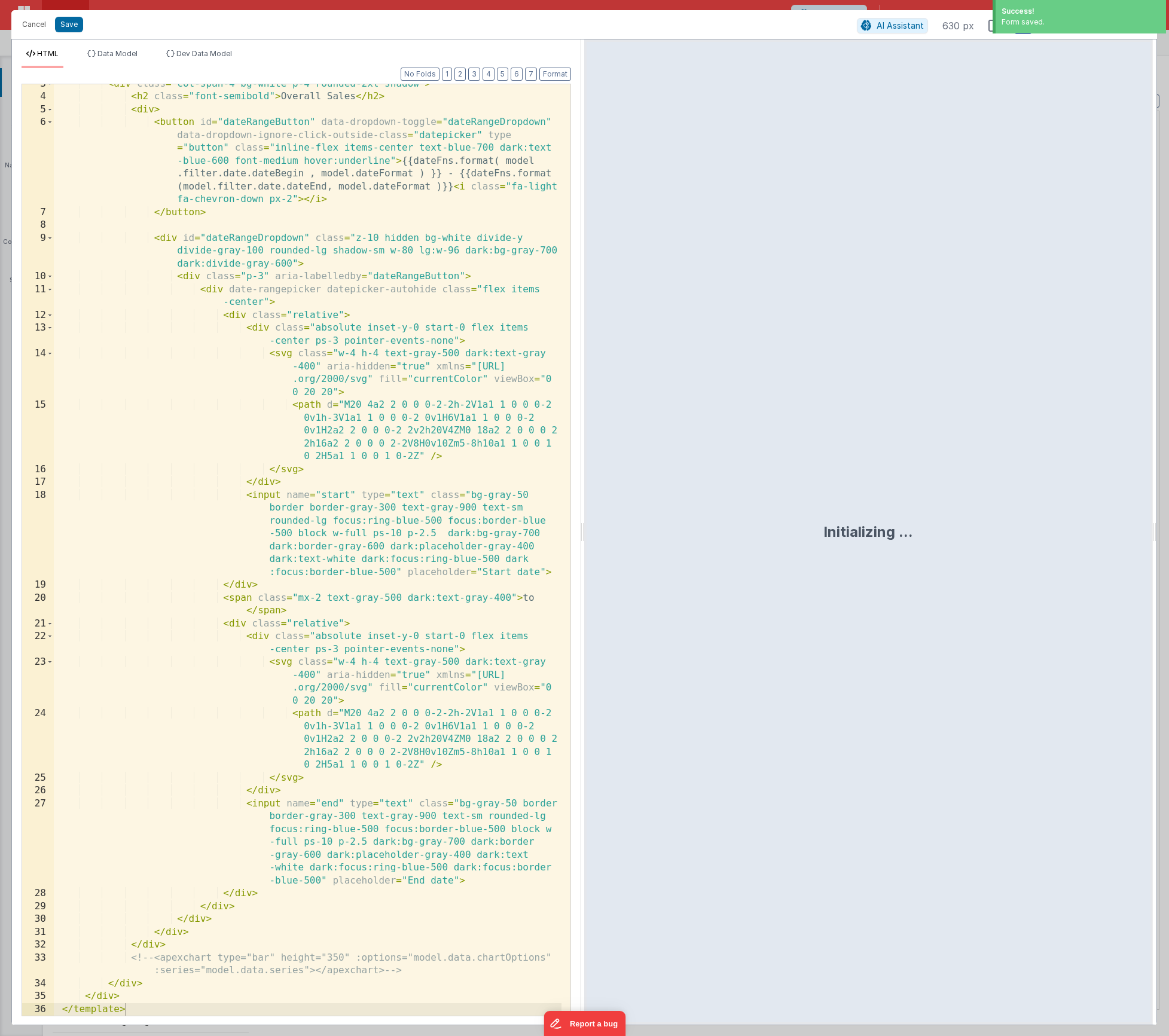
scroll to position [32, 0]
click at [34, 27] on button "Cancel" at bounding box center [34, 24] width 36 height 17
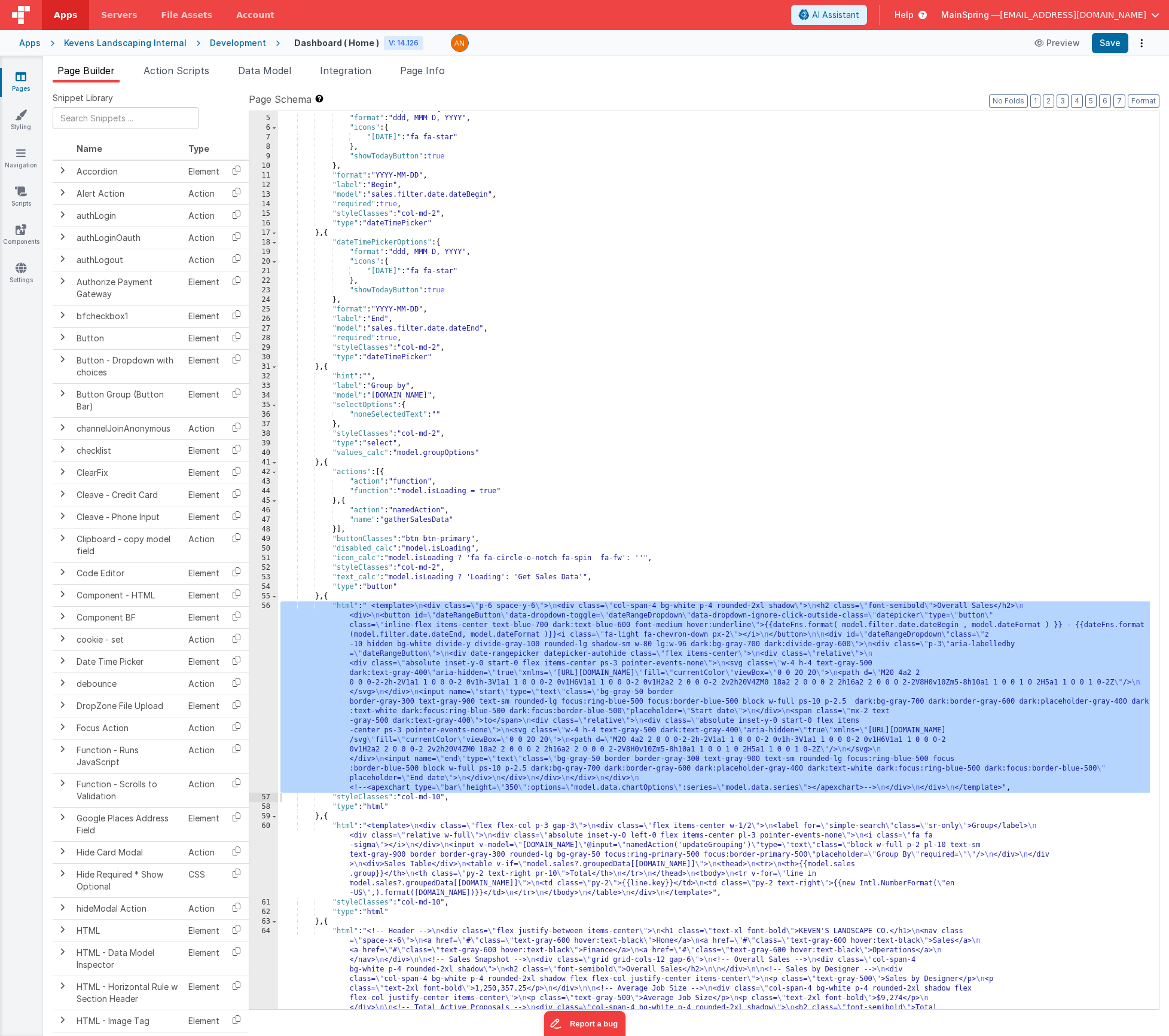
click at [478, 864] on div ""dateTimePickerOptions" : { "format" : "ddd, MMM D, YYYY" , "icons" : { "[DATE]…" at bounding box center [714, 677] width 872 height 1147
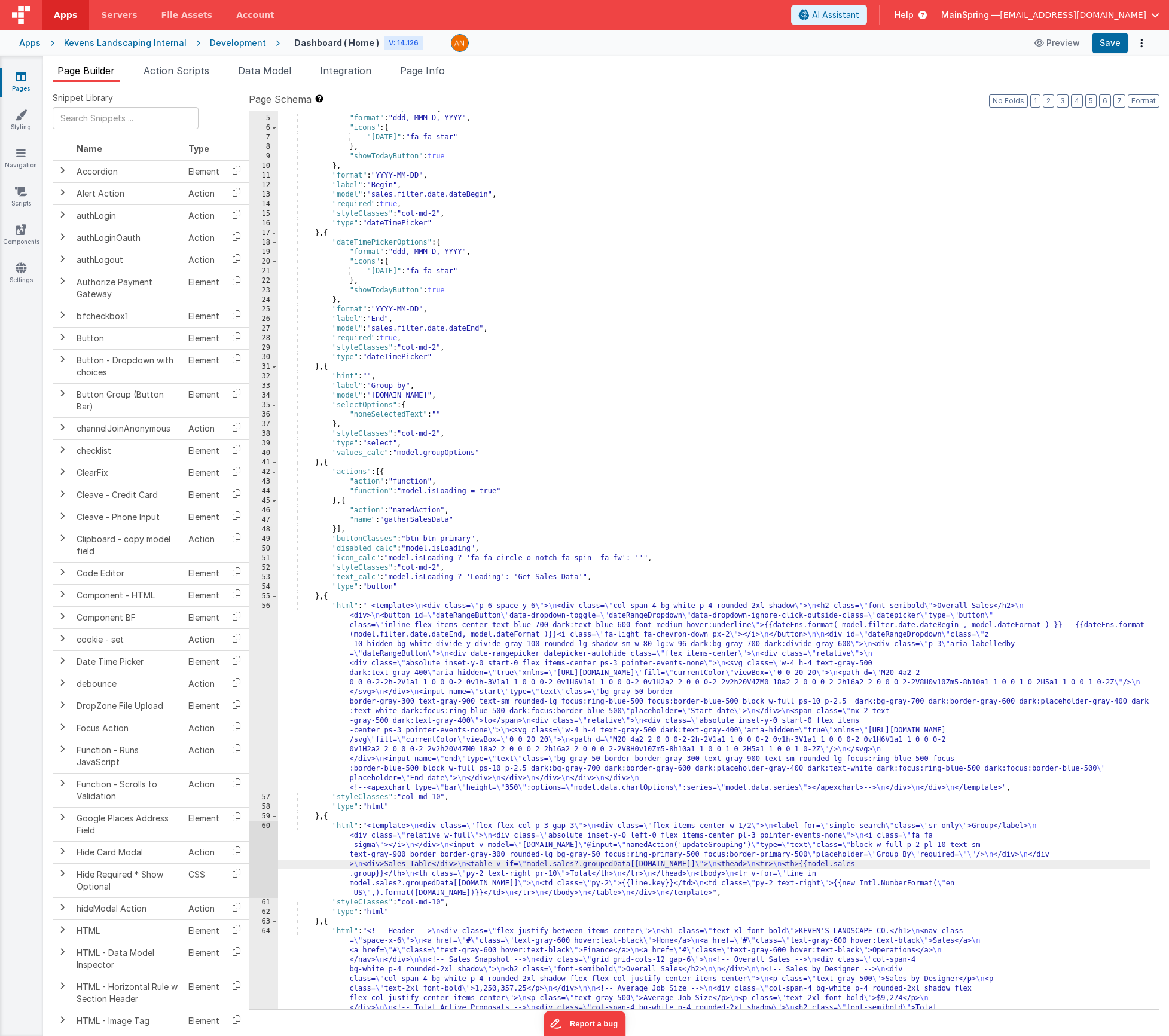
click at [258, 850] on div "60" at bounding box center [264, 859] width 29 height 76
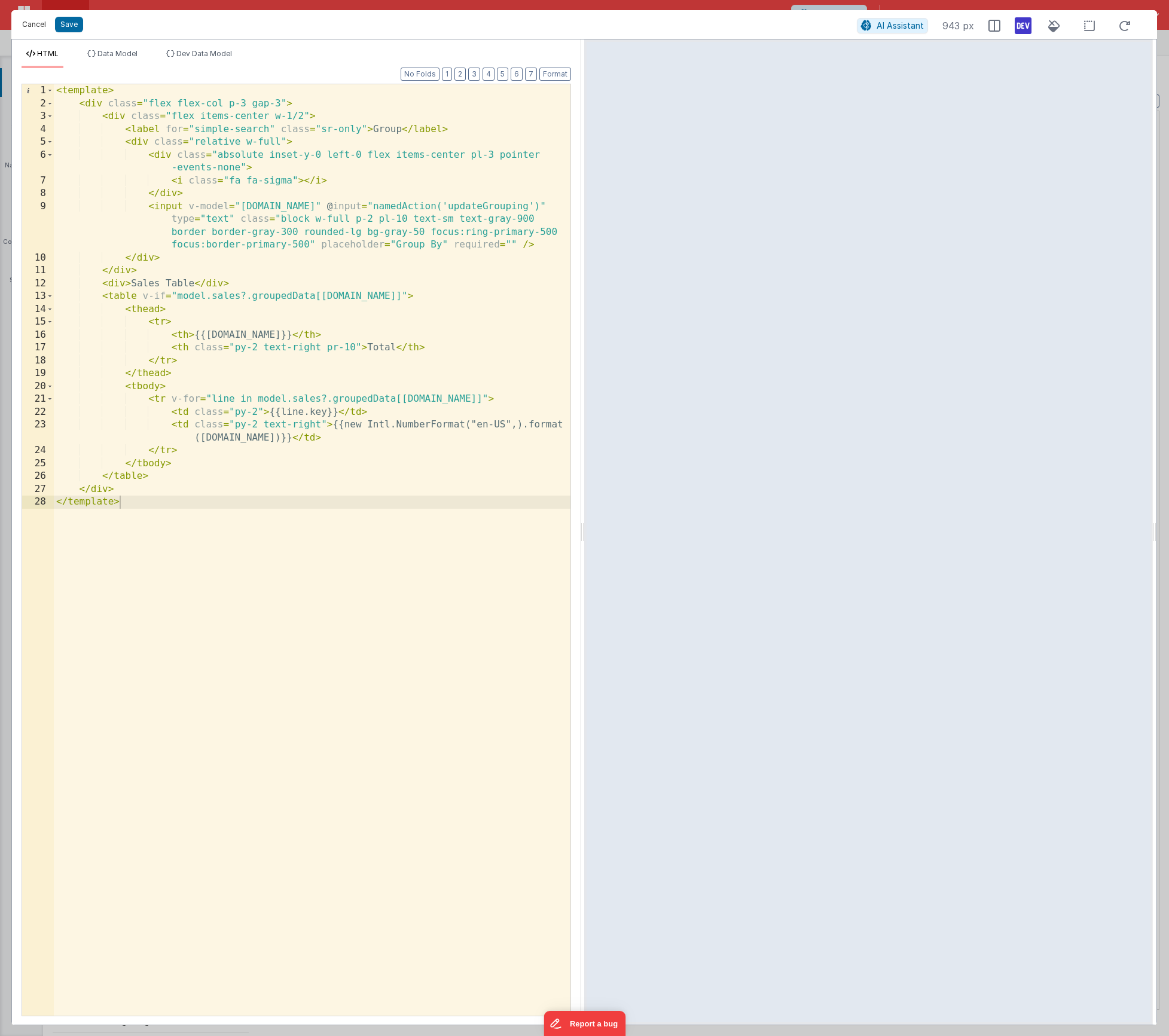
click at [28, 24] on button "Cancel" at bounding box center [34, 24] width 36 height 17
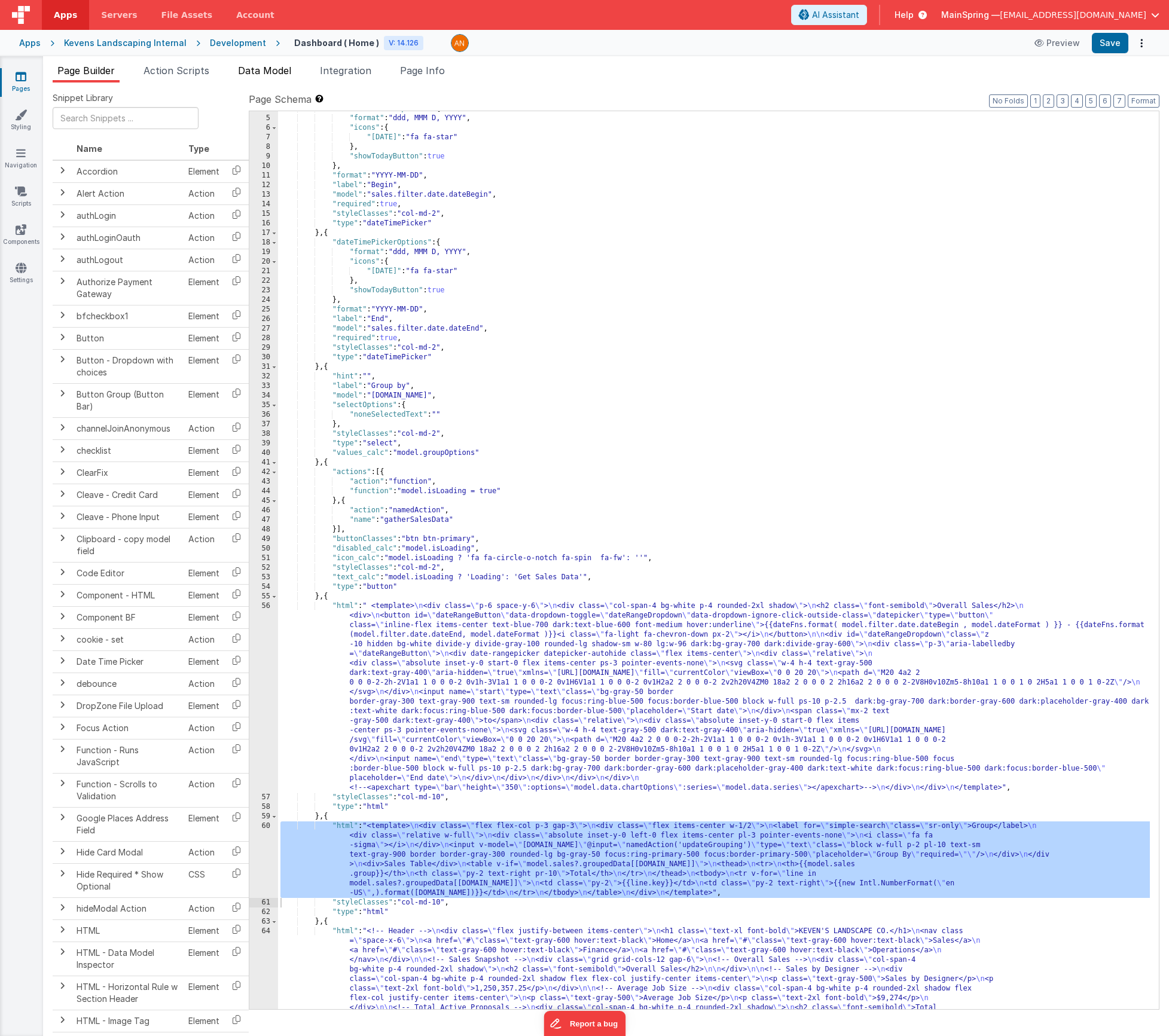
click at [272, 76] on li "Data Model" at bounding box center [264, 73] width 63 height 19
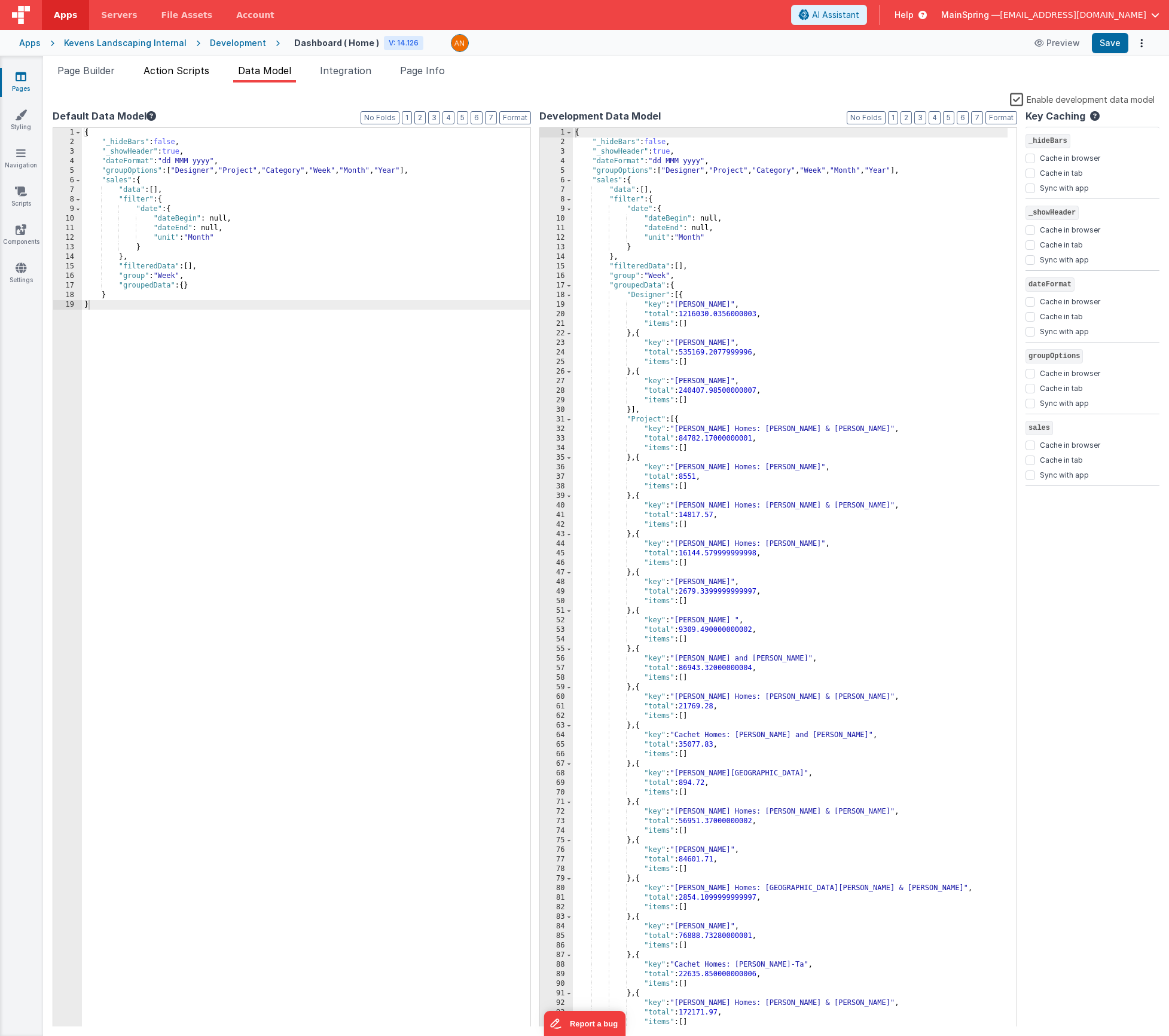
click at [170, 72] on span "Action Scripts" at bounding box center [177, 71] width 66 height 12
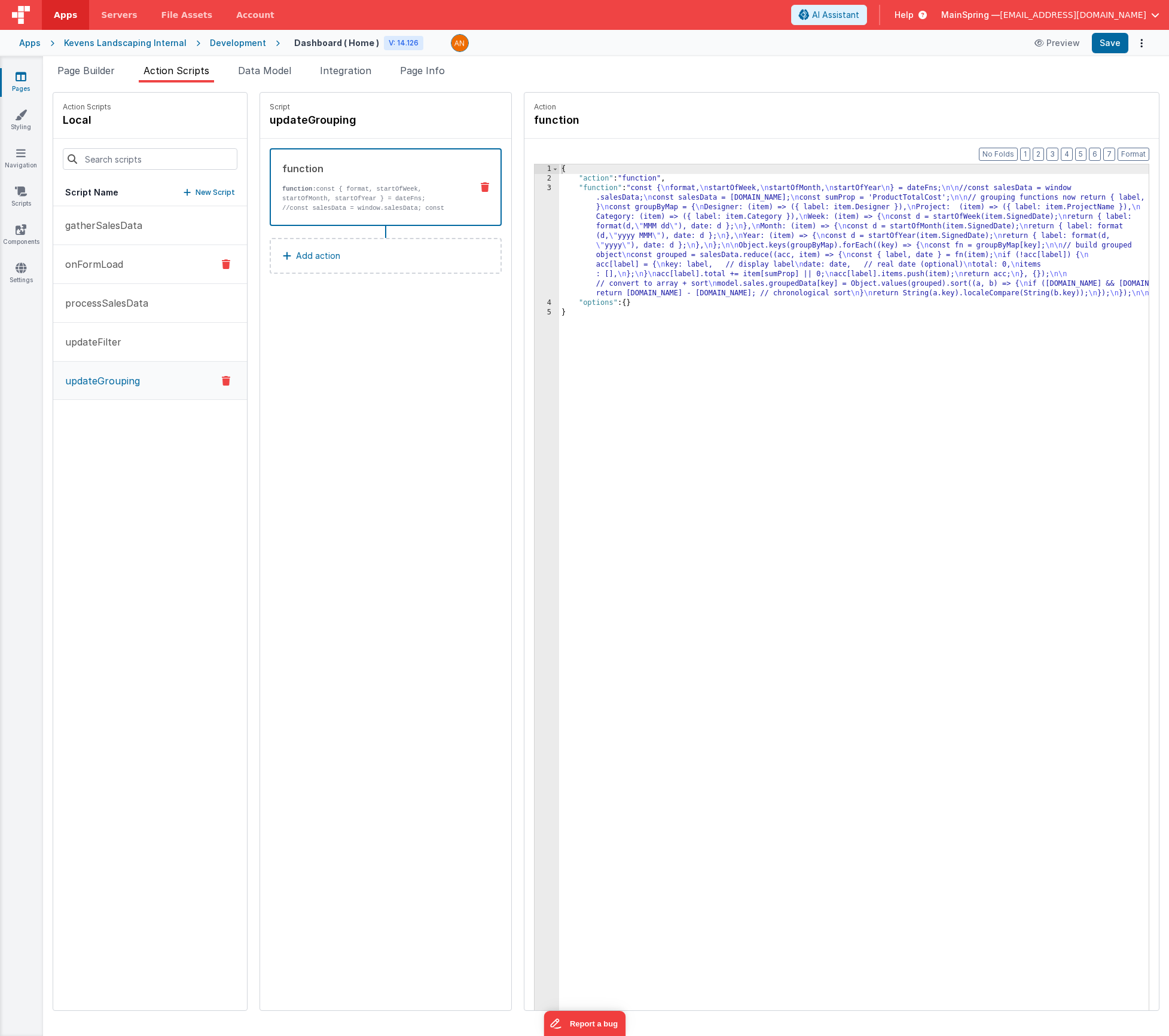
click at [116, 264] on p "onFormLoad" at bounding box center [90, 264] width 65 height 15
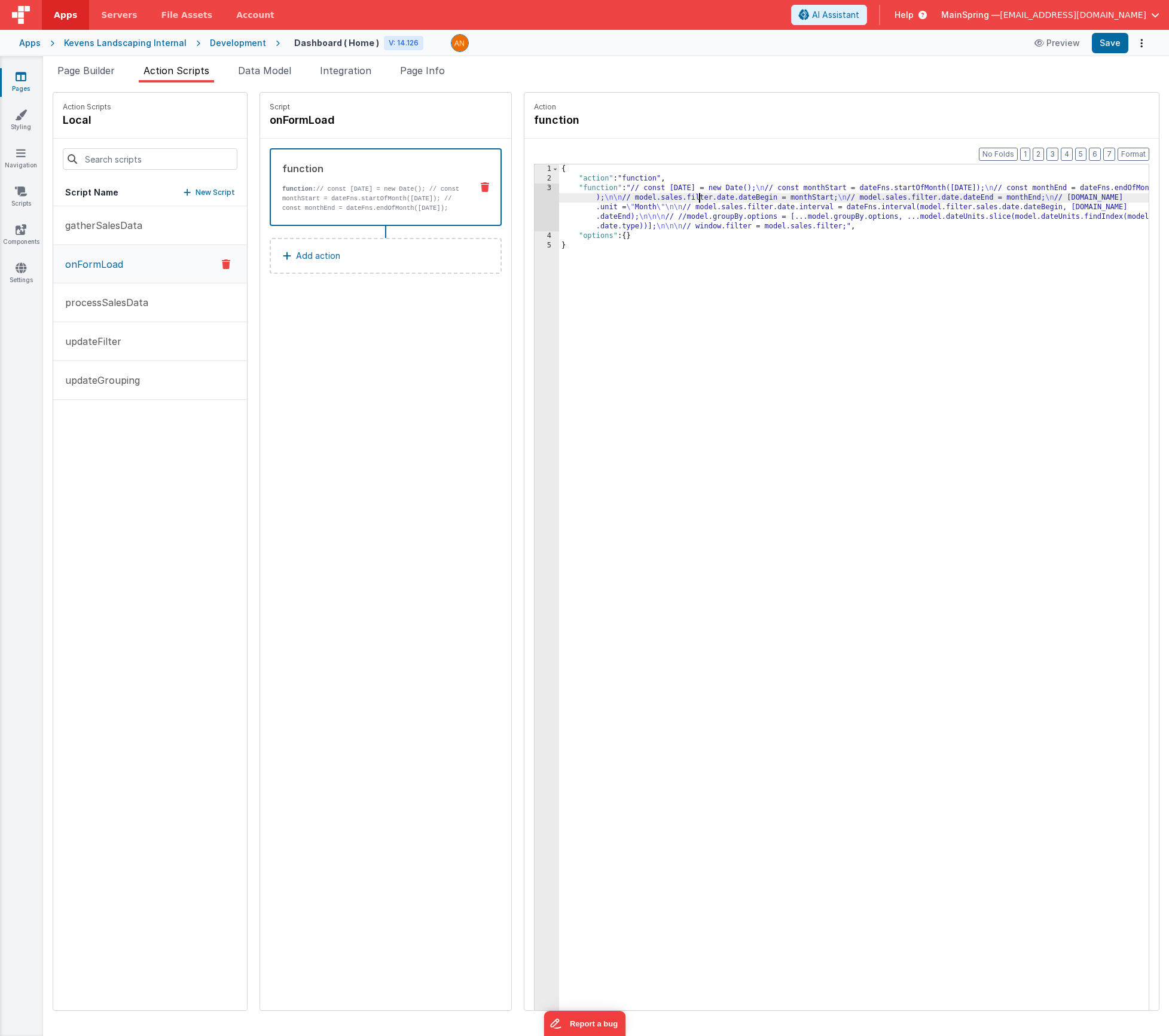
click at [663, 202] on div "{ "action" : "function" , "function" : "// const [DATE] = new Date(); \n // con…" at bounding box center [872, 616] width 625 height 902
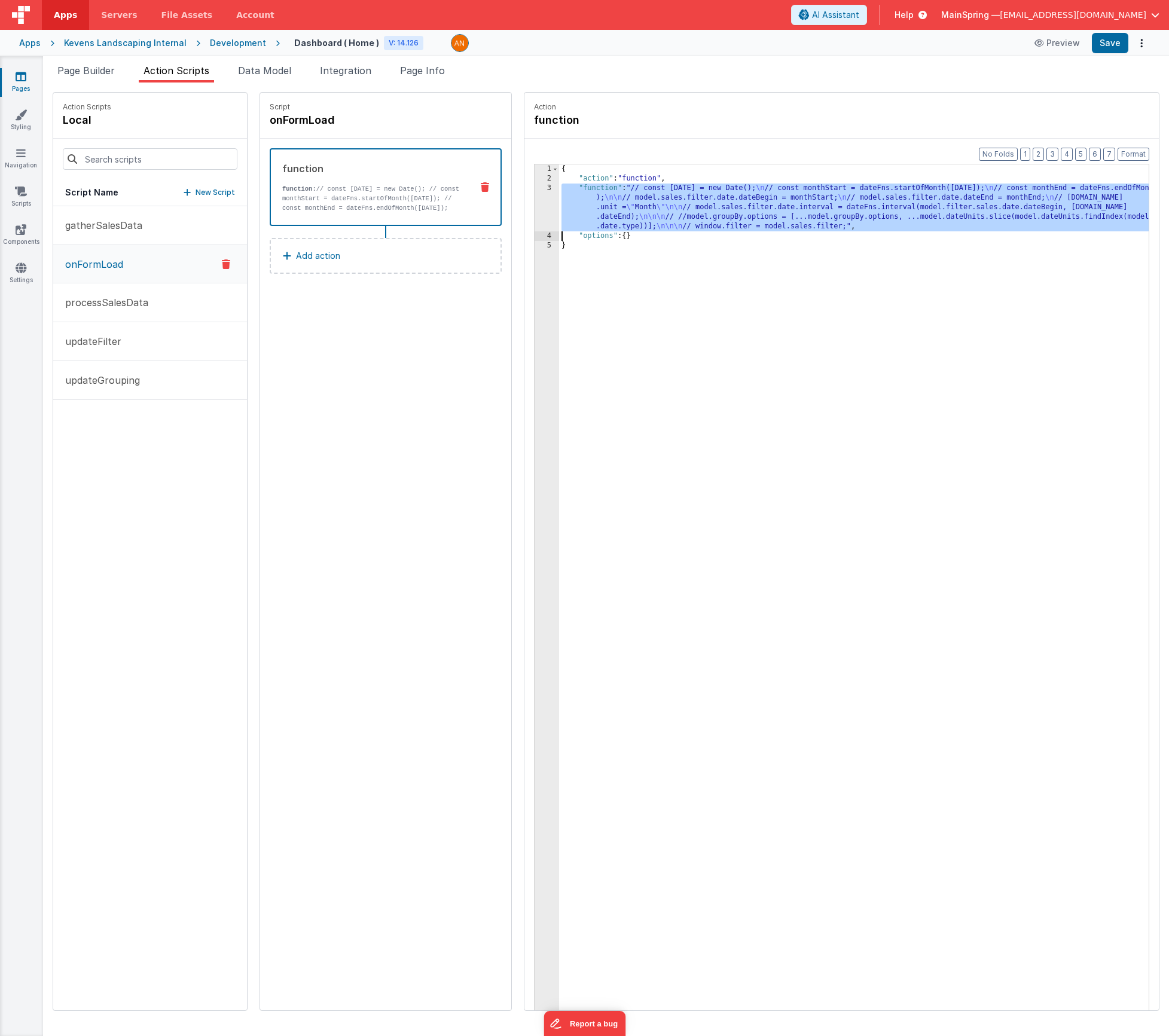
click at [534, 206] on div "3" at bounding box center [546, 207] width 25 height 48
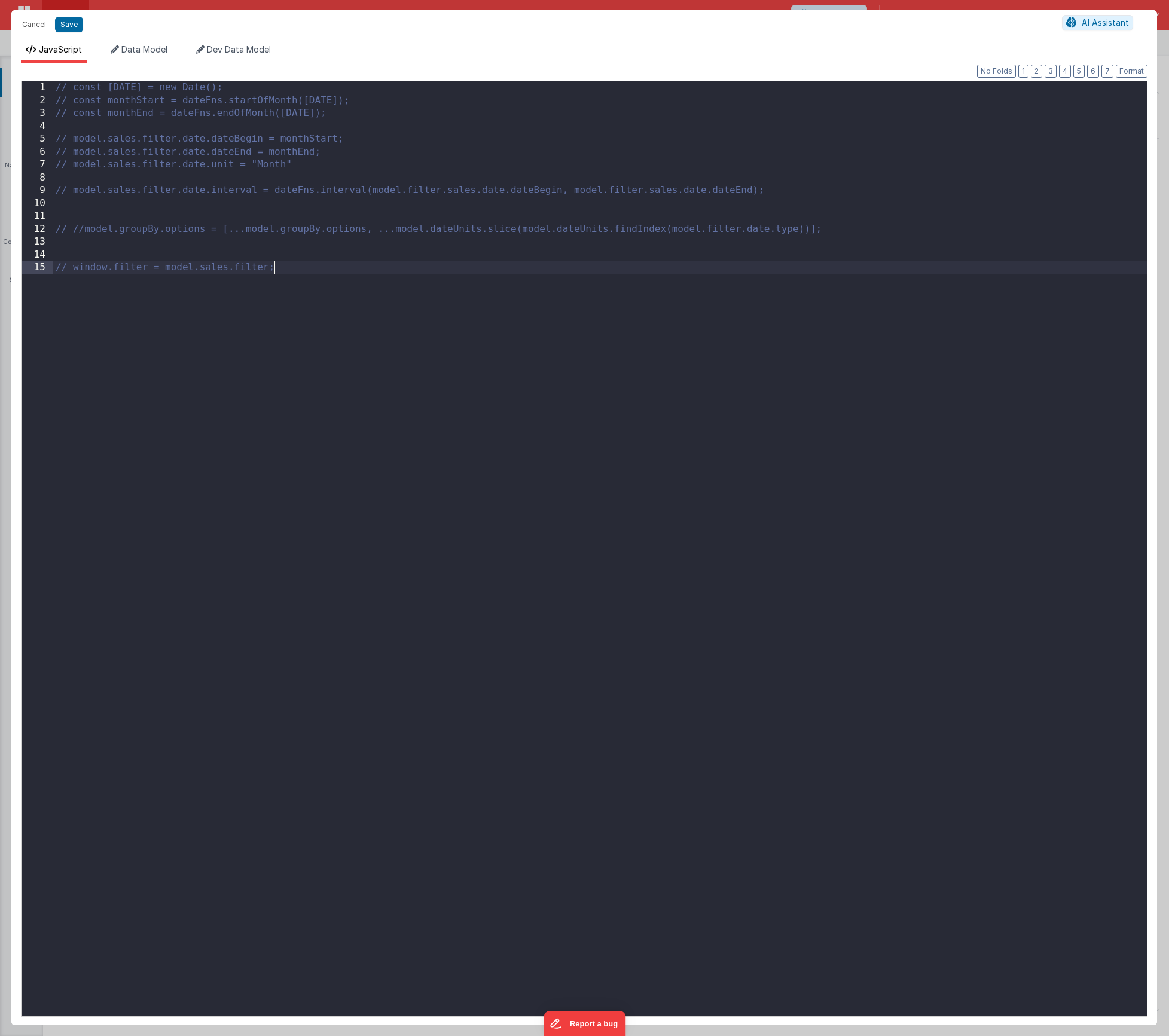
click at [311, 290] on div "// const [DATE] = new Date(); // const monthStart = dateFns.startOfMonth([DATE]…" at bounding box center [600, 562] width 1094 height 961
click at [307, 272] on div "// const [DATE] = new Date(); // const monthStart = dateFns.startOfMonth([DATE]…" at bounding box center [600, 562] width 1094 height 961
click at [61, 280] on div "// const [DATE] = new Date(); // const monthStart = dateFns.startOfMonth([DATE]…" at bounding box center [600, 562] width 1094 height 961
click at [100, 321] on div "// const [DATE] = new Date(); // const monthStart = dateFns.startOfMonth([DATE]…" at bounding box center [600, 562] width 1094 height 961
click at [69, 27] on button "Save" at bounding box center [69, 24] width 28 height 15
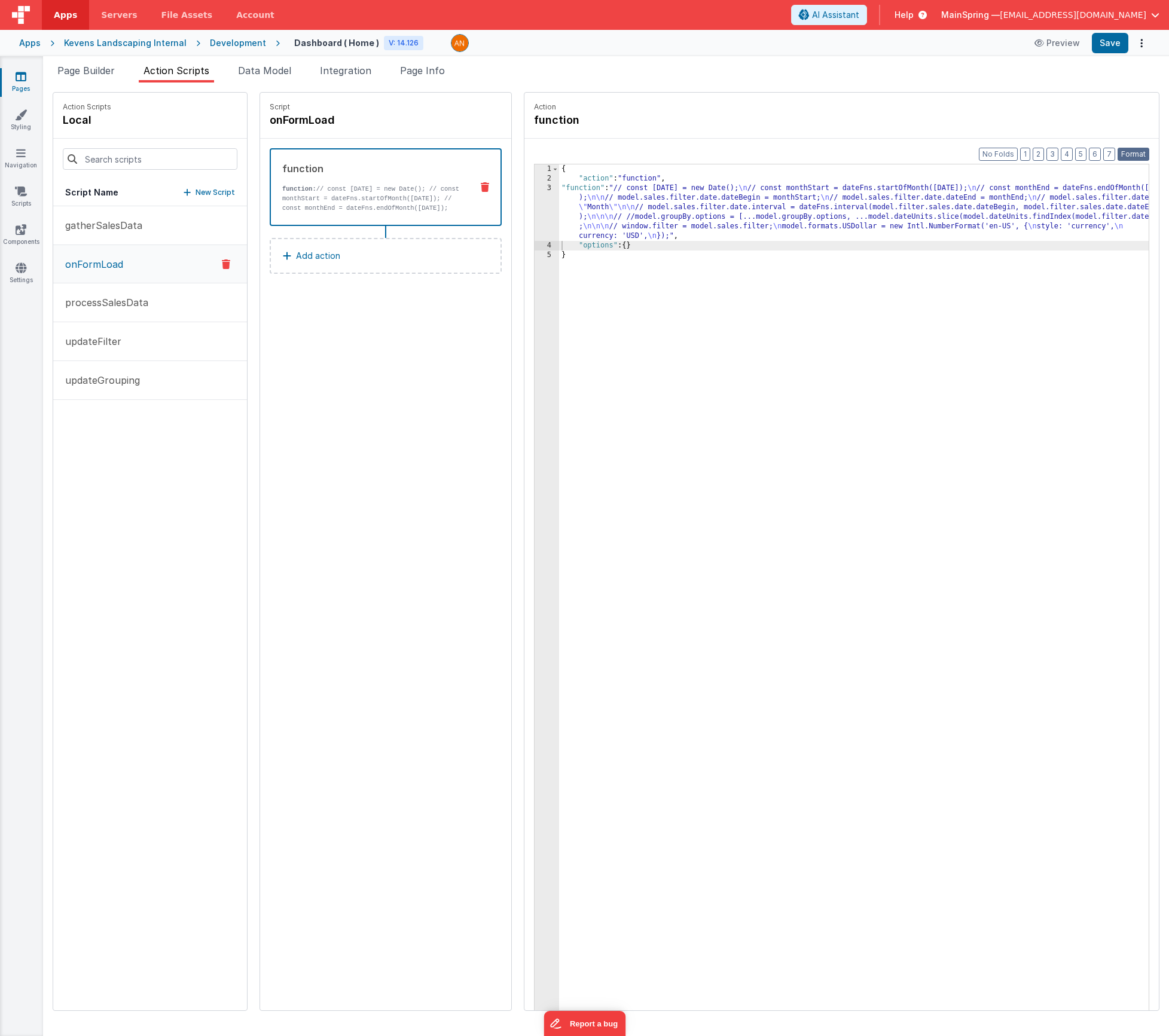
click at [1138, 153] on button "Format" at bounding box center [1133, 154] width 32 height 13
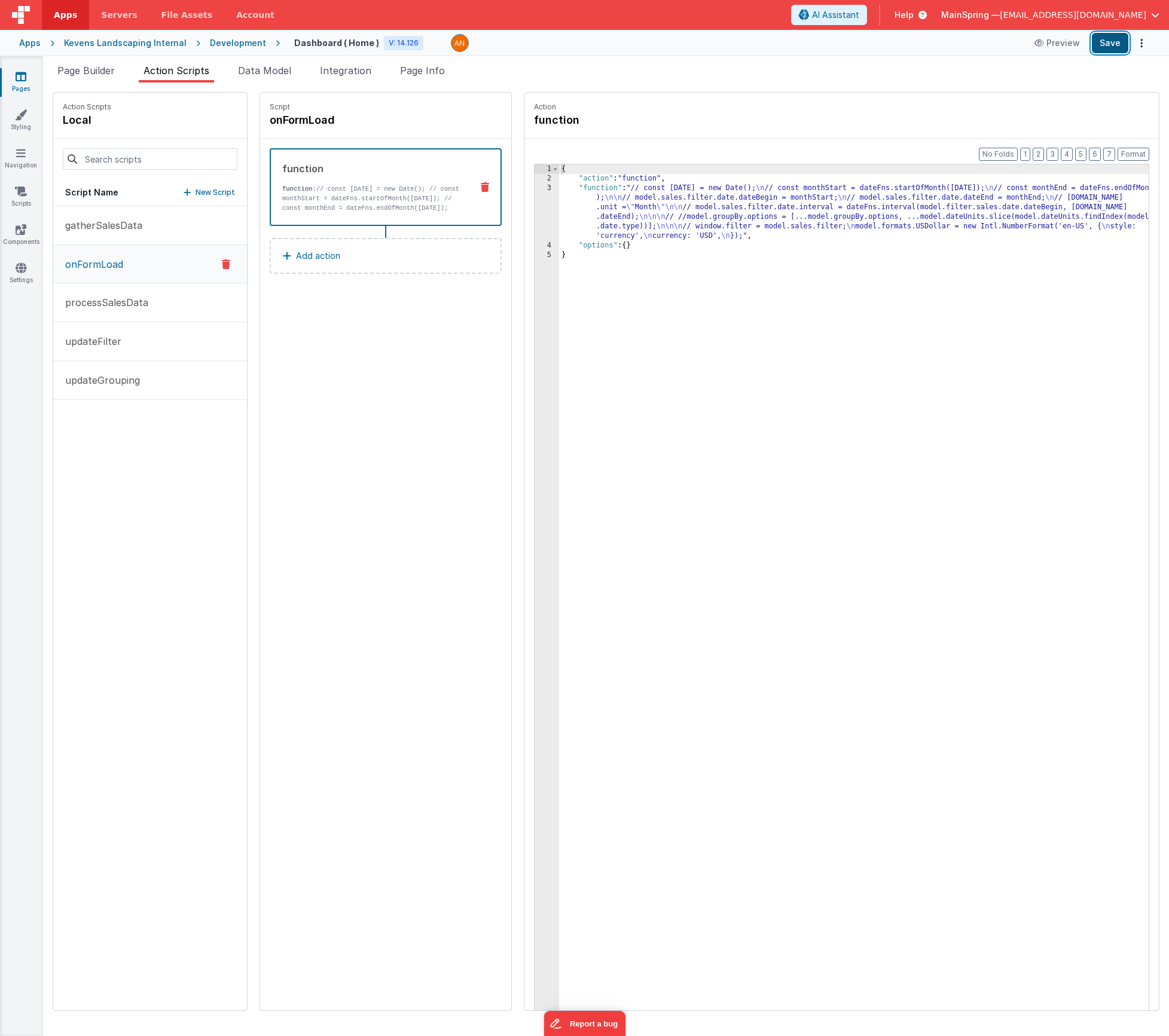
click at [1099, 46] on button "Save" at bounding box center [1110, 43] width 36 height 20
click at [692, 205] on div "{ "action" : "function" , "function" : "// const [DATE] = new Date(); \n // con…" at bounding box center [872, 616] width 625 height 902
click at [534, 197] on div "3" at bounding box center [546, 212] width 25 height 57
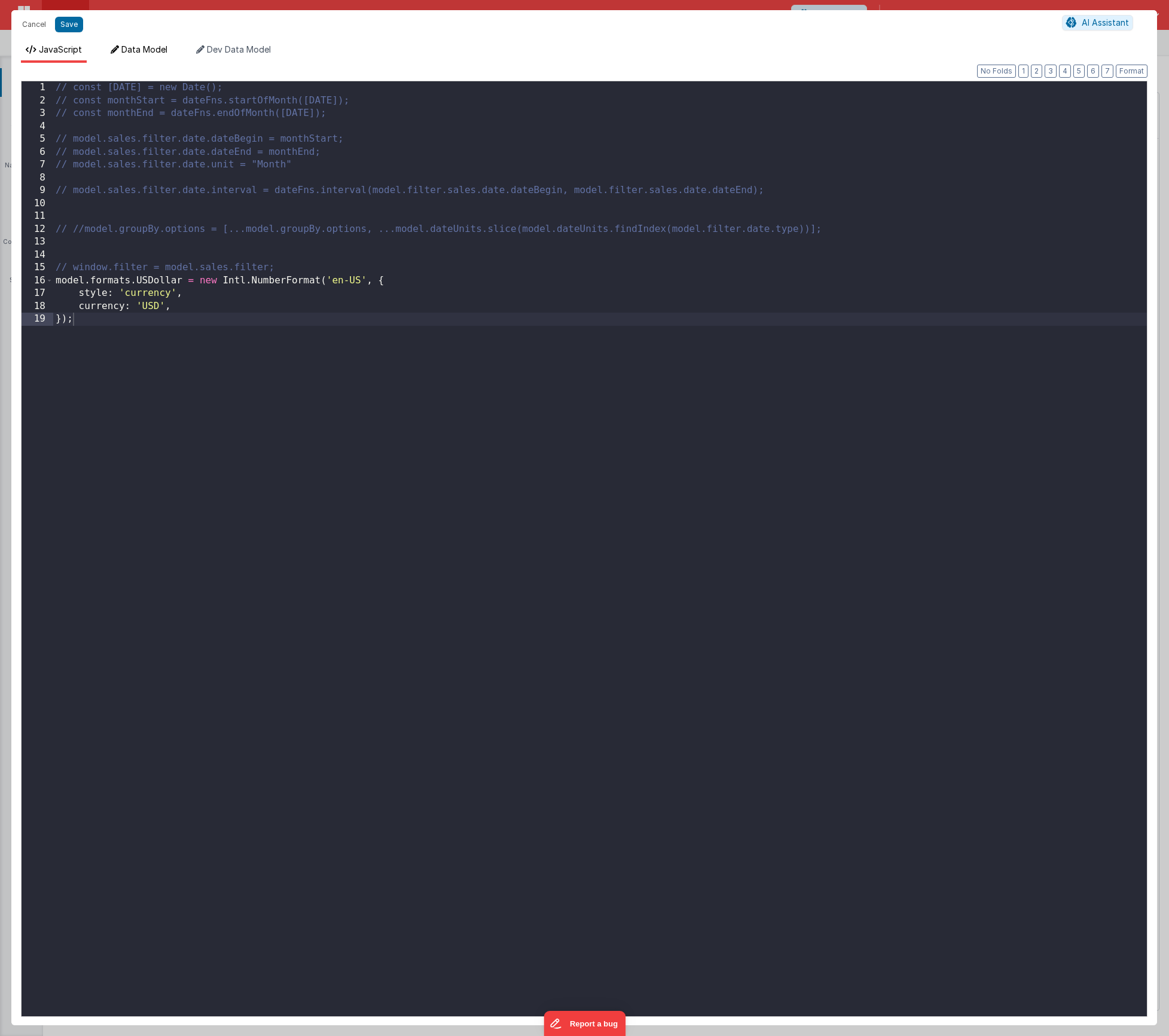
drag, startPoint x: 154, startPoint y: 53, endPoint x: 158, endPoint y: 62, distance: 9.8
click at [154, 53] on span "Data Model" at bounding box center [144, 50] width 46 height 10
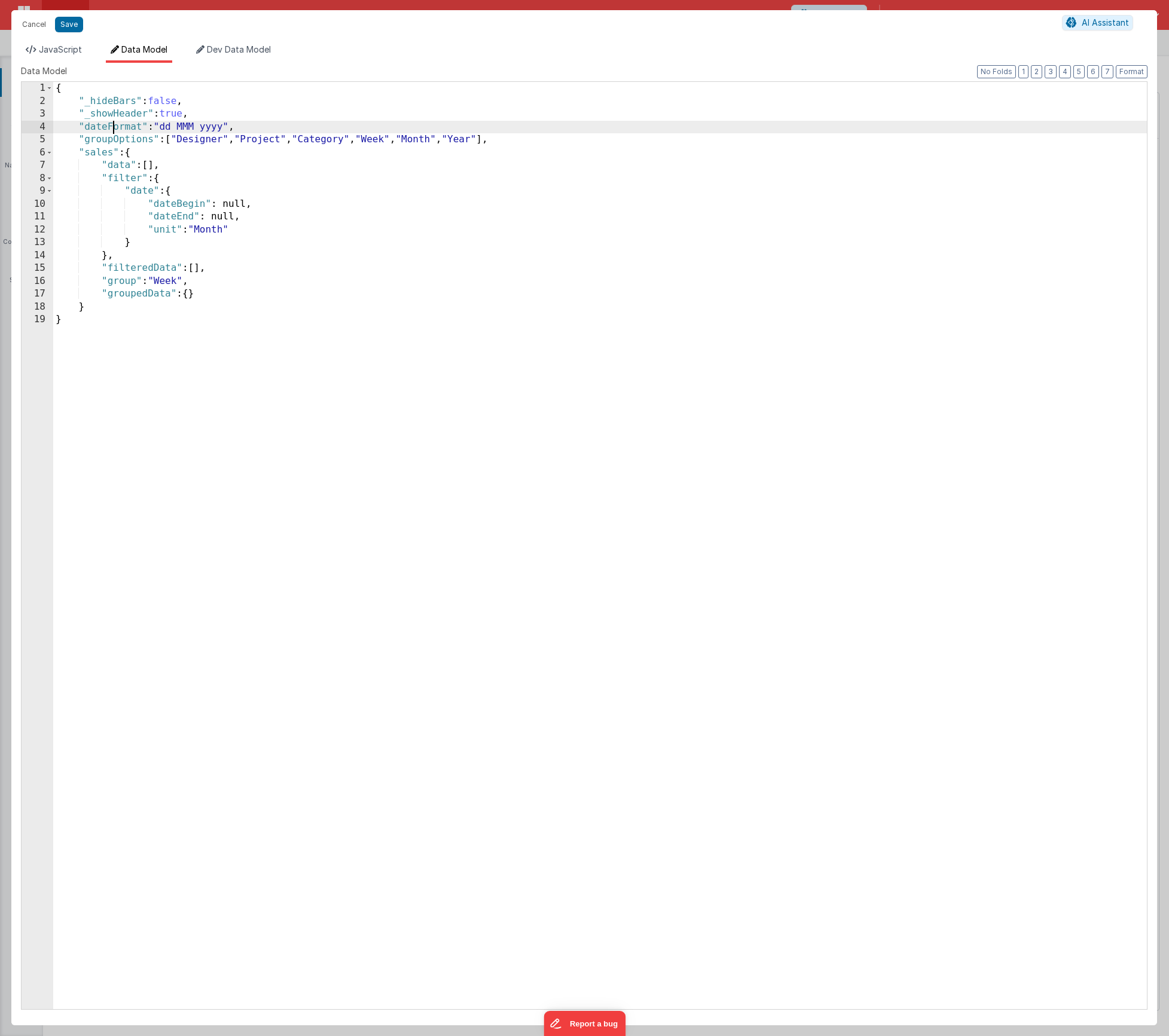
click at [111, 127] on div "{ "_hideBars" : false , "_showHeader" : true , "dateFormat" : "dd MMM yyyy" , "…" at bounding box center [600, 558] width 1094 height 953
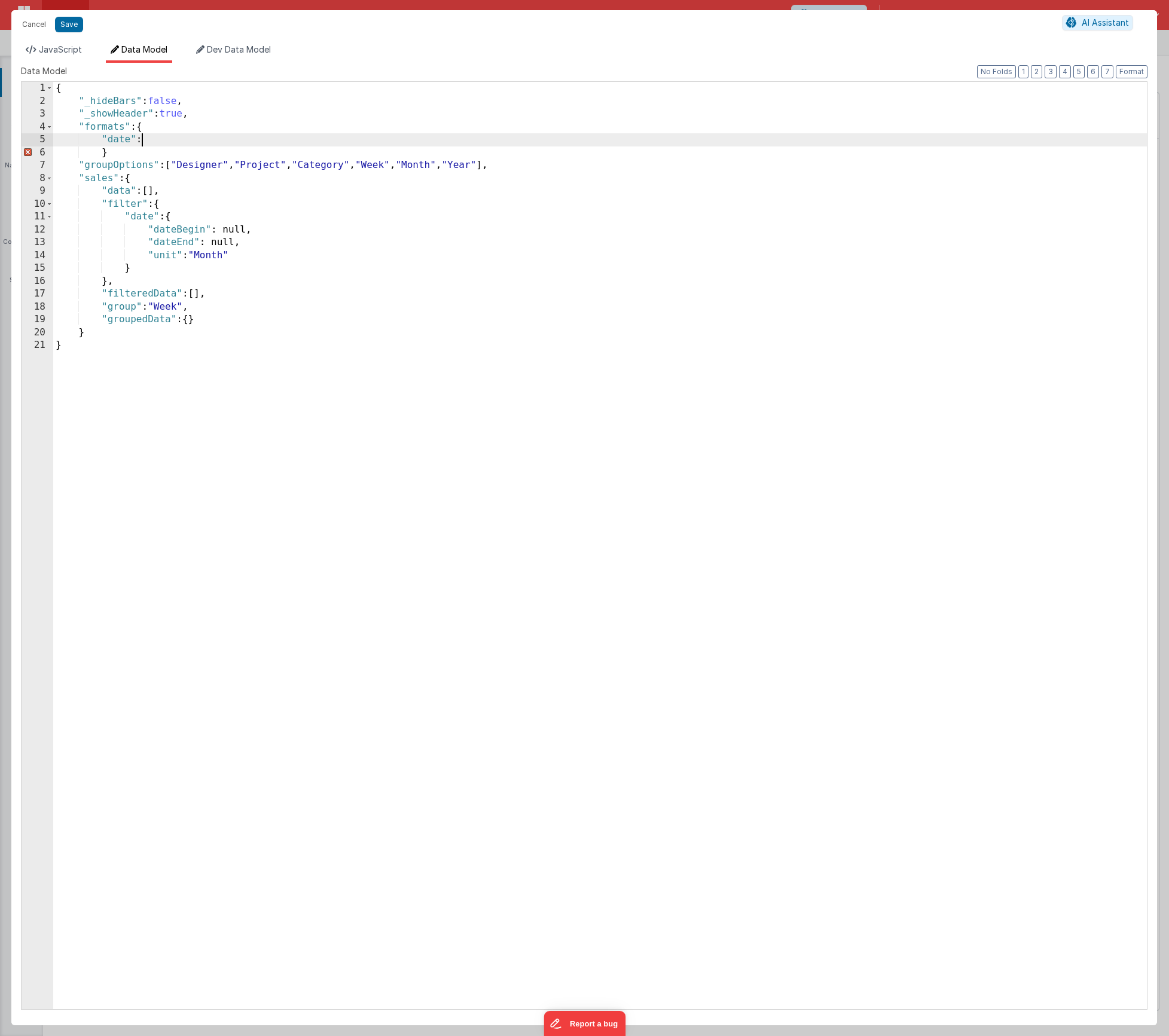
paste textarea
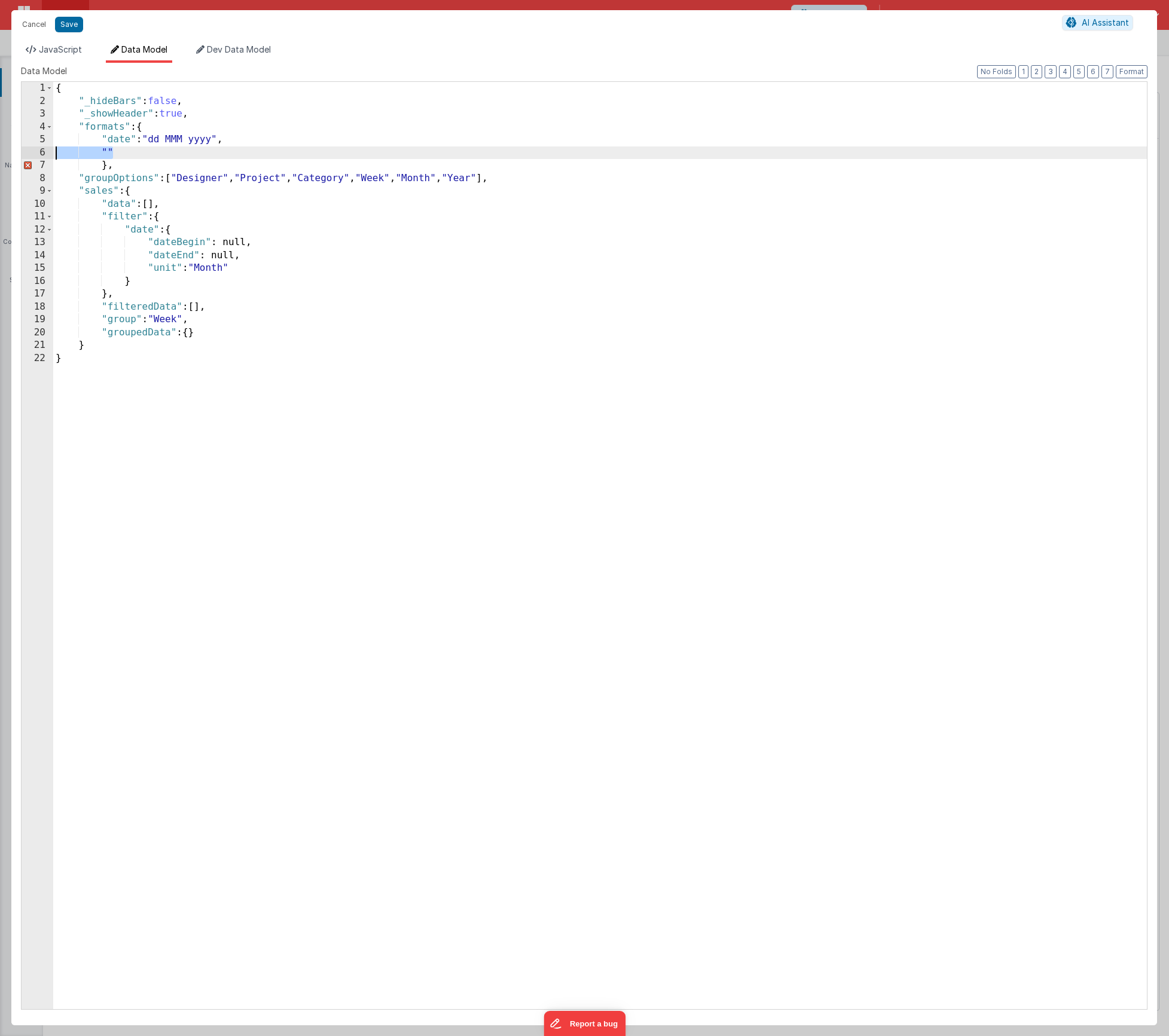
drag, startPoint x: 121, startPoint y: 148, endPoint x: 38, endPoint y: 151, distance: 83.1
click at [38, 151] on div "1 2 3 4 5 6 7 8 9 10 11 12 13 14 15 16 17 18 19 20 21 22 { "_hideBars" : false …" at bounding box center [584, 546] width 1126 height 929
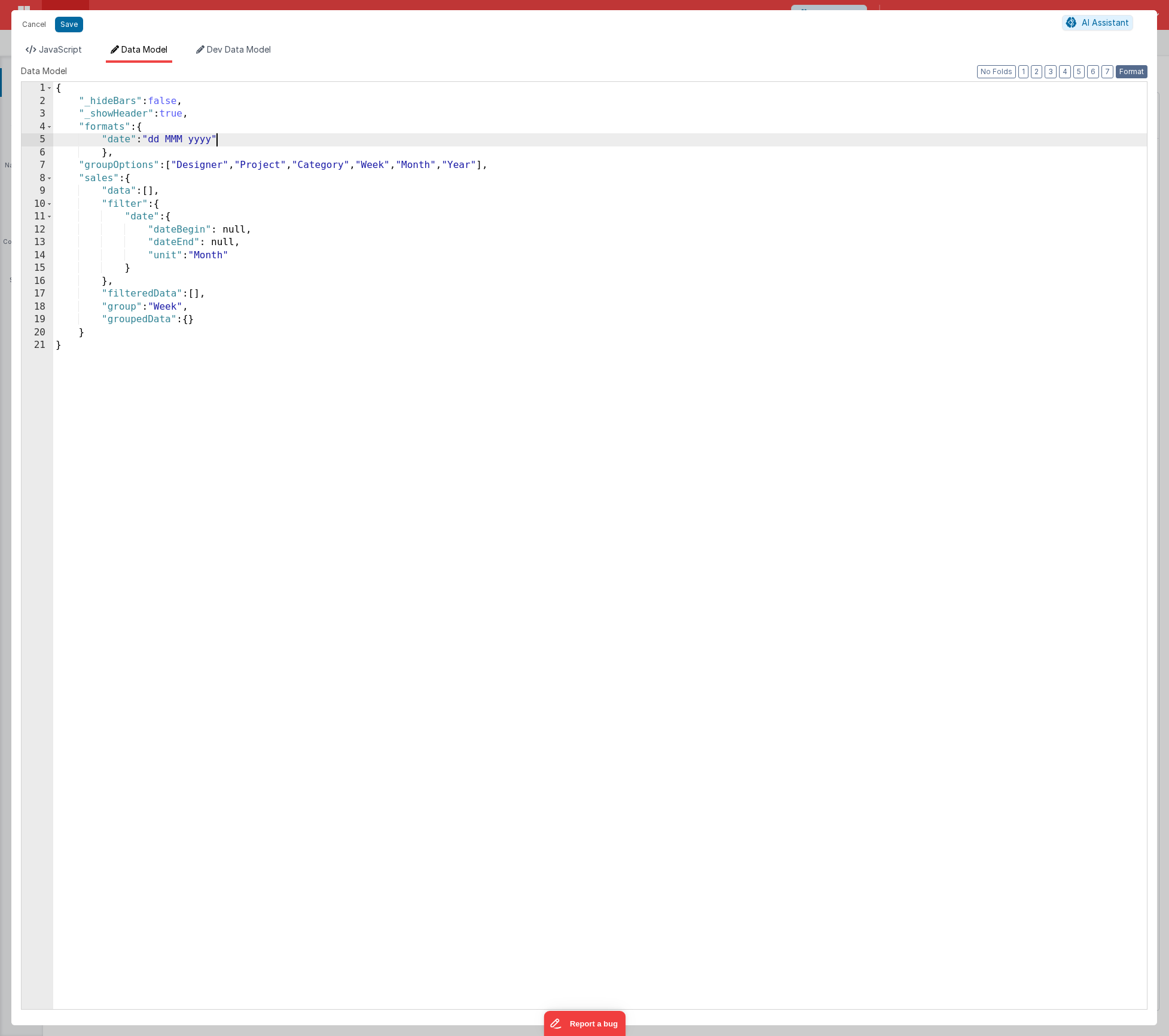
click at [1140, 68] on button "Format" at bounding box center [1132, 72] width 32 height 13
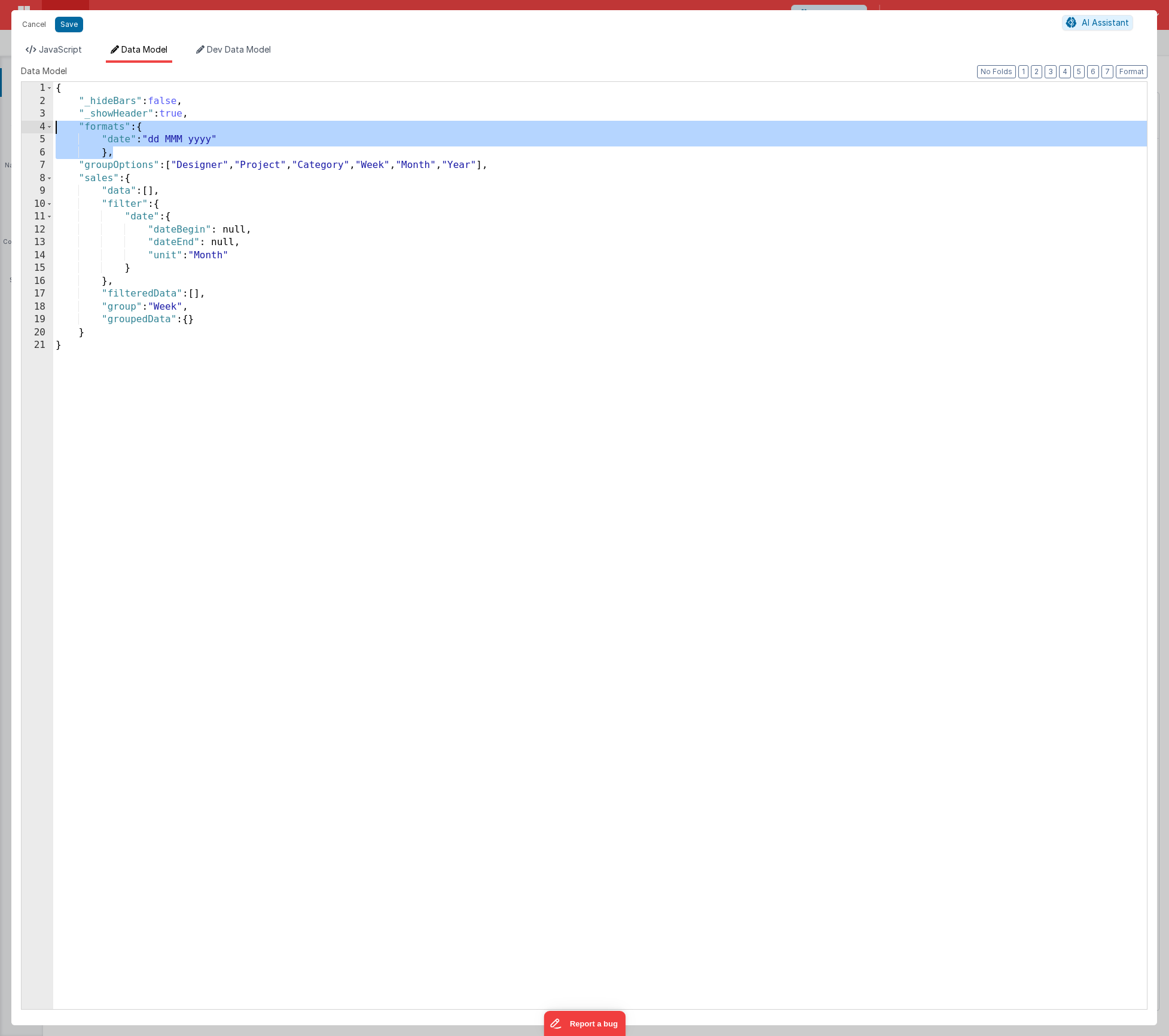
drag, startPoint x: 124, startPoint y: 154, endPoint x: 56, endPoint y: 130, distance: 72.1
click at [56, 130] on div "{ "_hideBars" : false , "_showHeader" : true , "formats" : { "date" : "dd MMM y…" at bounding box center [600, 558] width 1094 height 953
click at [257, 51] on span "Dev Data Model" at bounding box center [239, 50] width 64 height 10
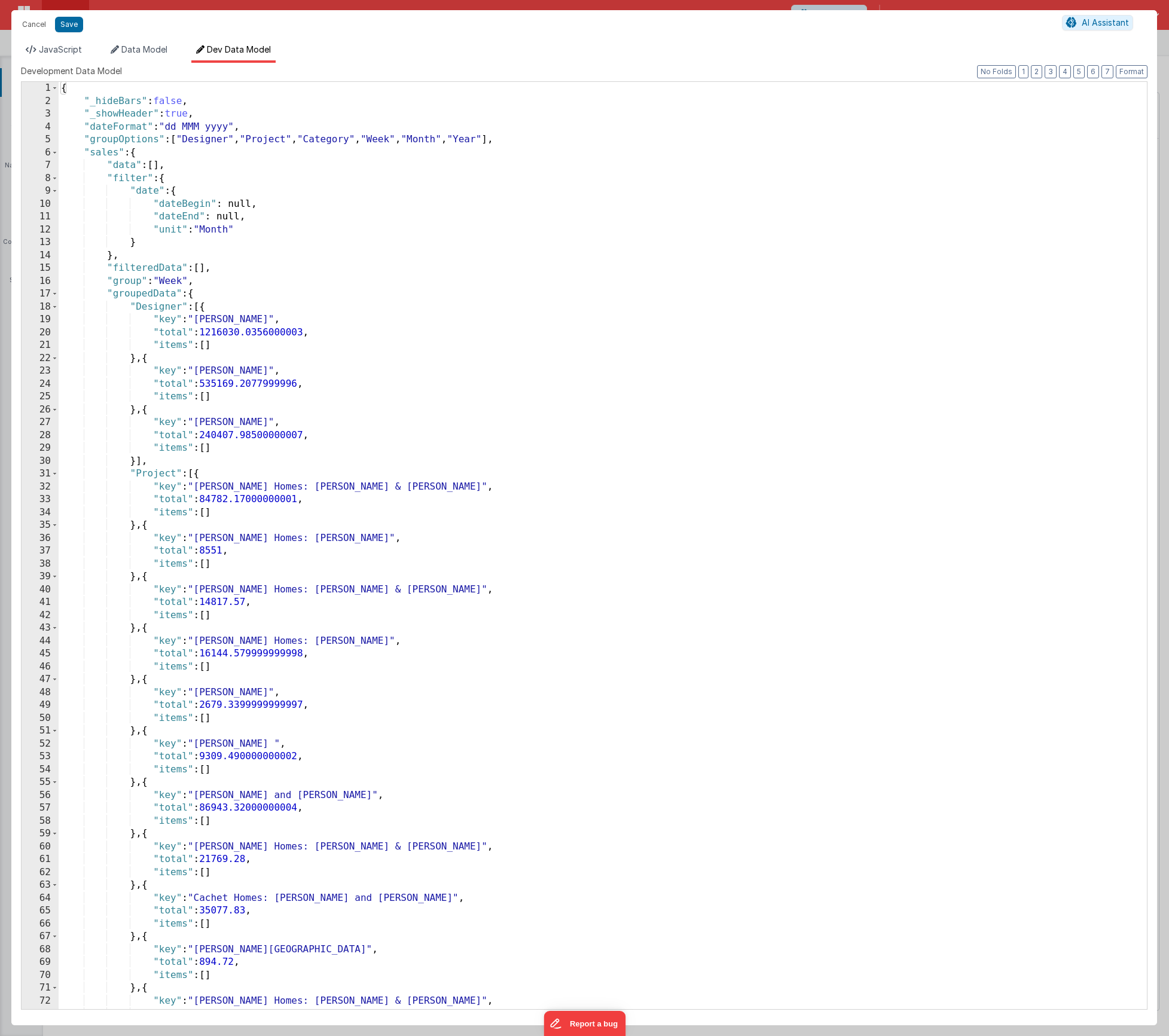
click at [56, 153] on span at bounding box center [55, 153] width 6 height 13
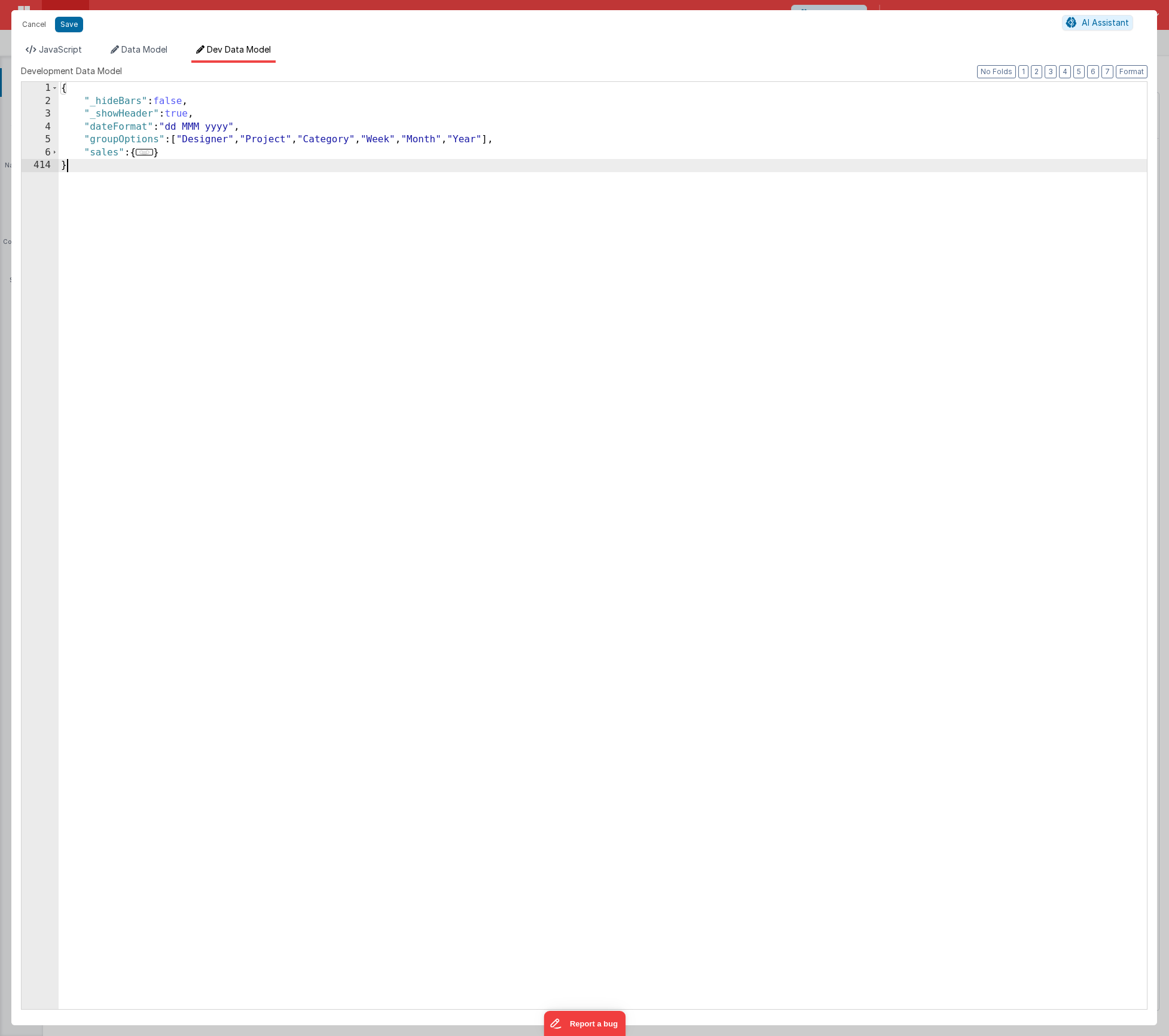
scroll to position [0, 0]
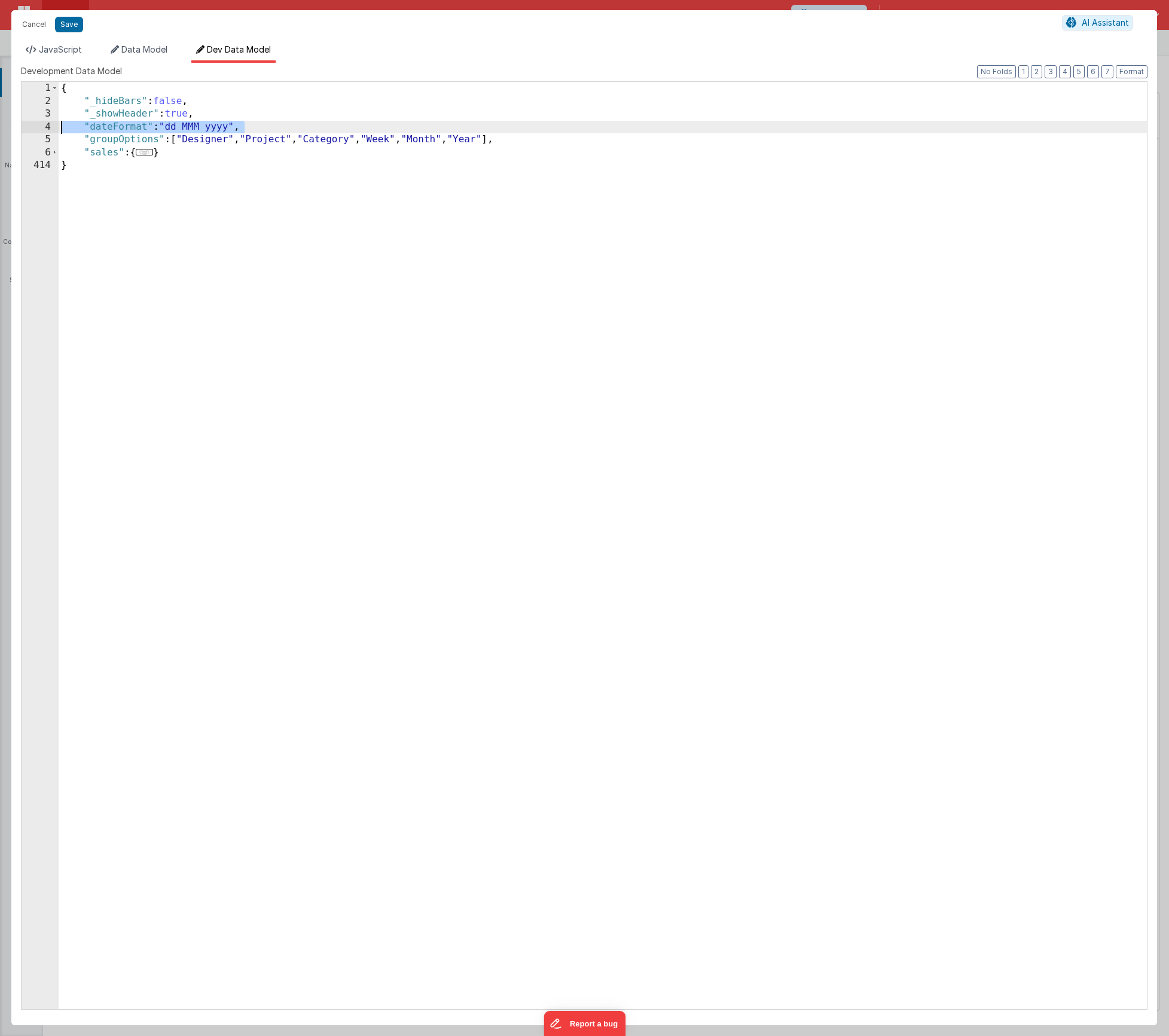
drag, startPoint x: 259, startPoint y: 125, endPoint x: 32, endPoint y: 124, distance: 227.0
click at [32, 124] on div "1 2 3 4 5 6 414 { "_hideBars" : false , "_showHeader" : true , "dateFormat" : "…" at bounding box center [584, 546] width 1126 height 929
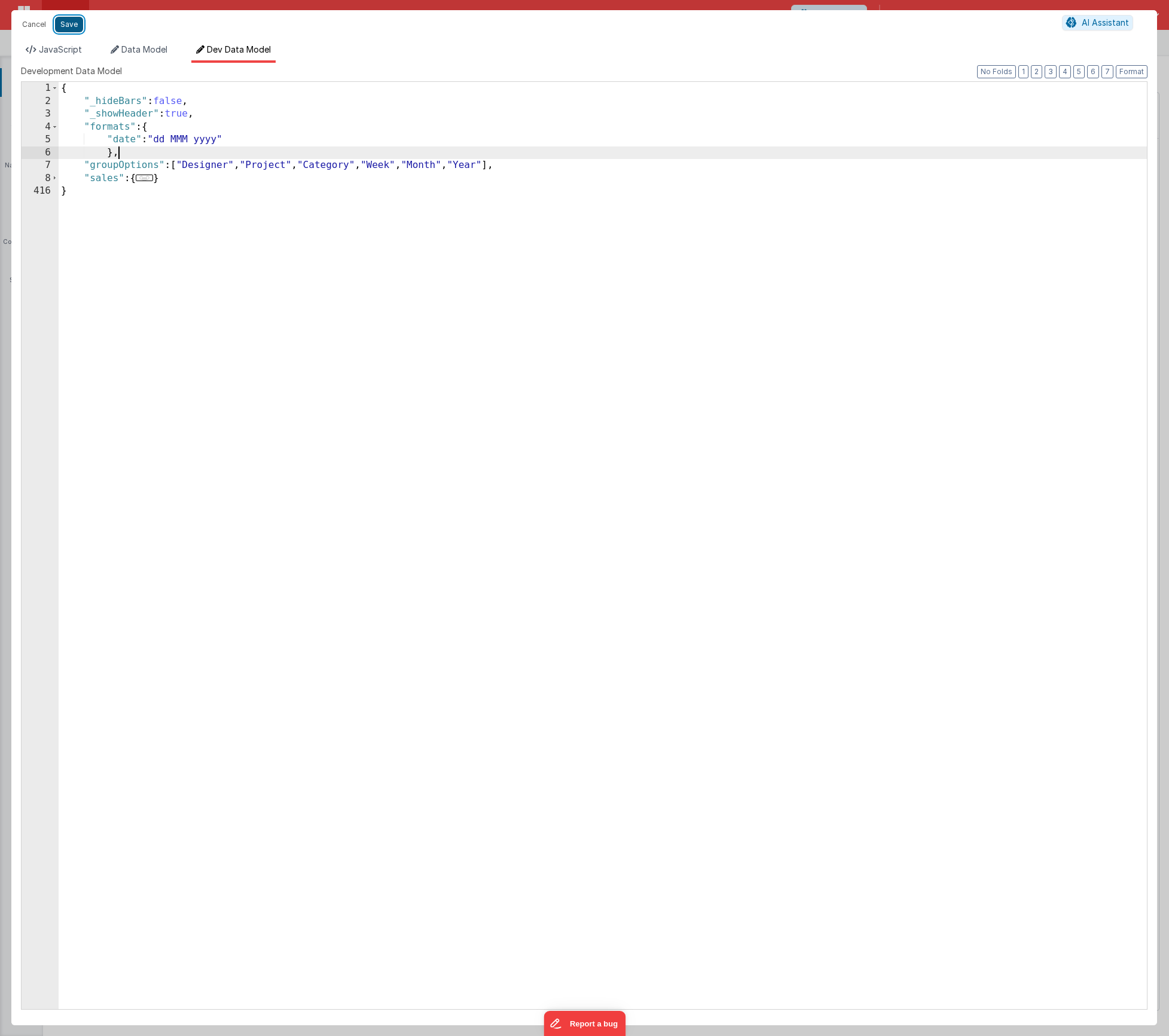
click at [68, 27] on button "Save" at bounding box center [69, 24] width 28 height 15
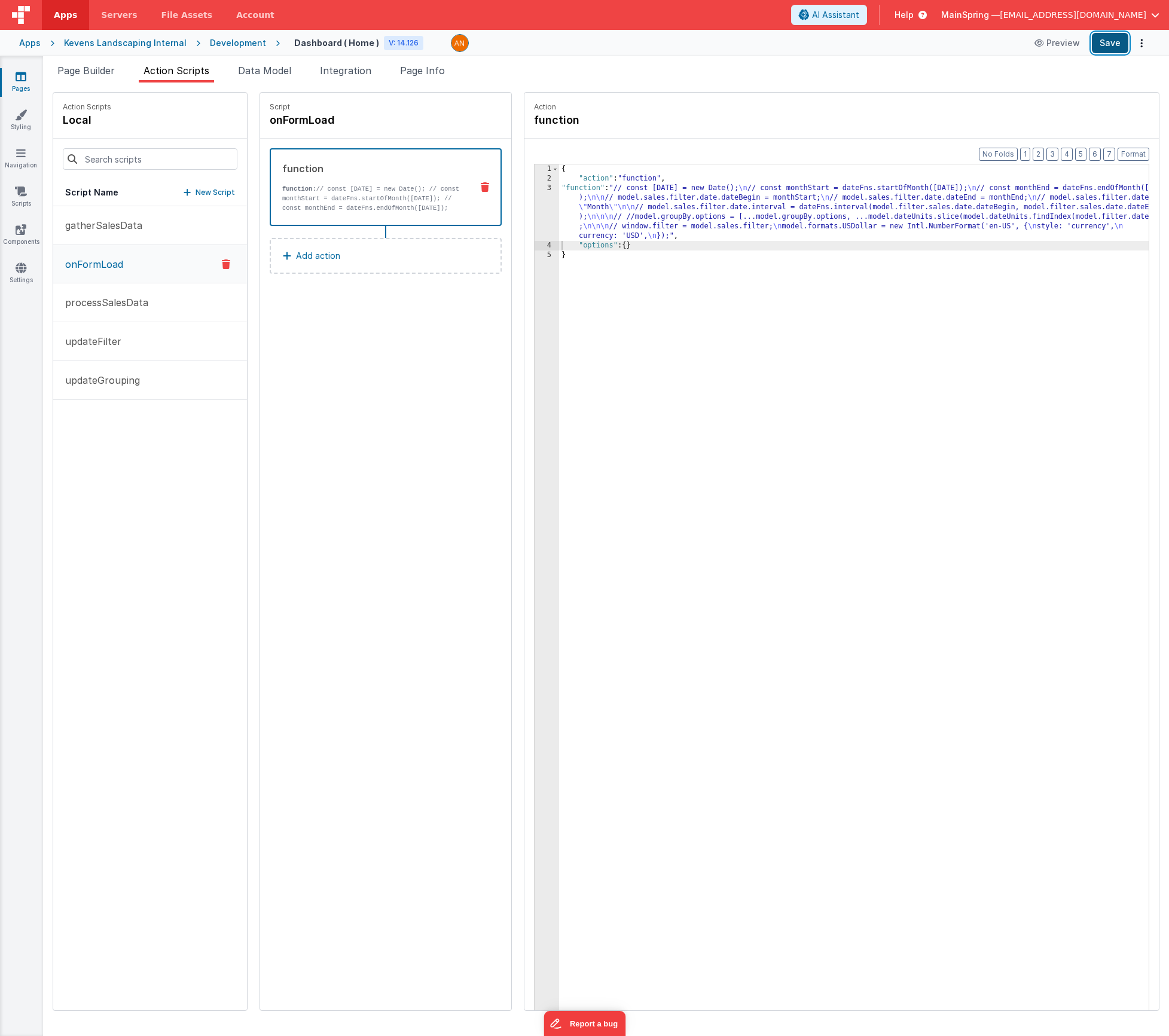
click at [1116, 47] on button "Save" at bounding box center [1110, 43] width 36 height 20
click at [603, 204] on div "{ "action" : "function" , "function" : "// const [DATE] = new Date(); \n // con…" at bounding box center [872, 616] width 625 height 902
click at [534, 213] on div "3" at bounding box center [546, 212] width 25 height 57
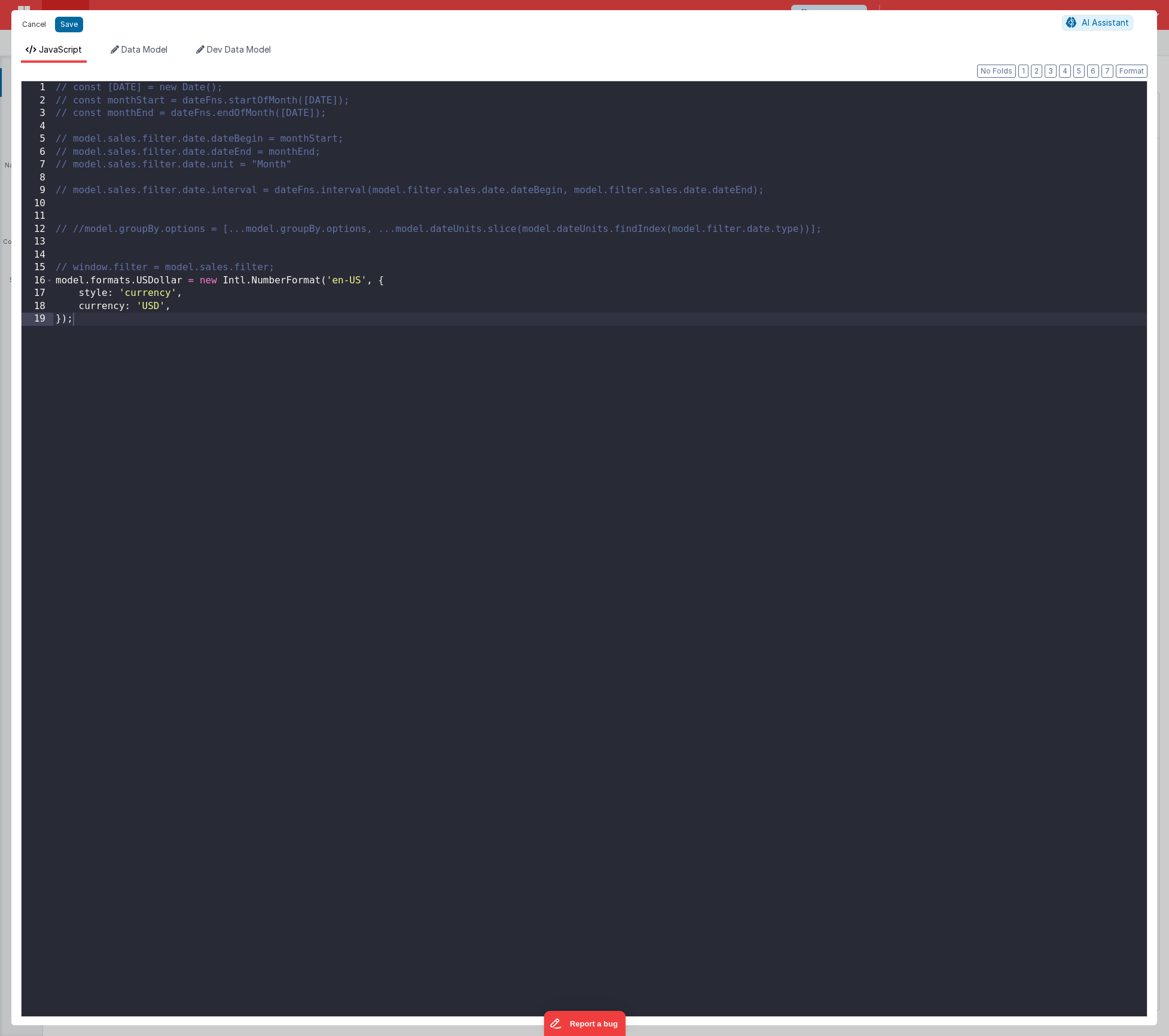
click at [30, 28] on button "Cancel" at bounding box center [34, 24] width 36 height 17
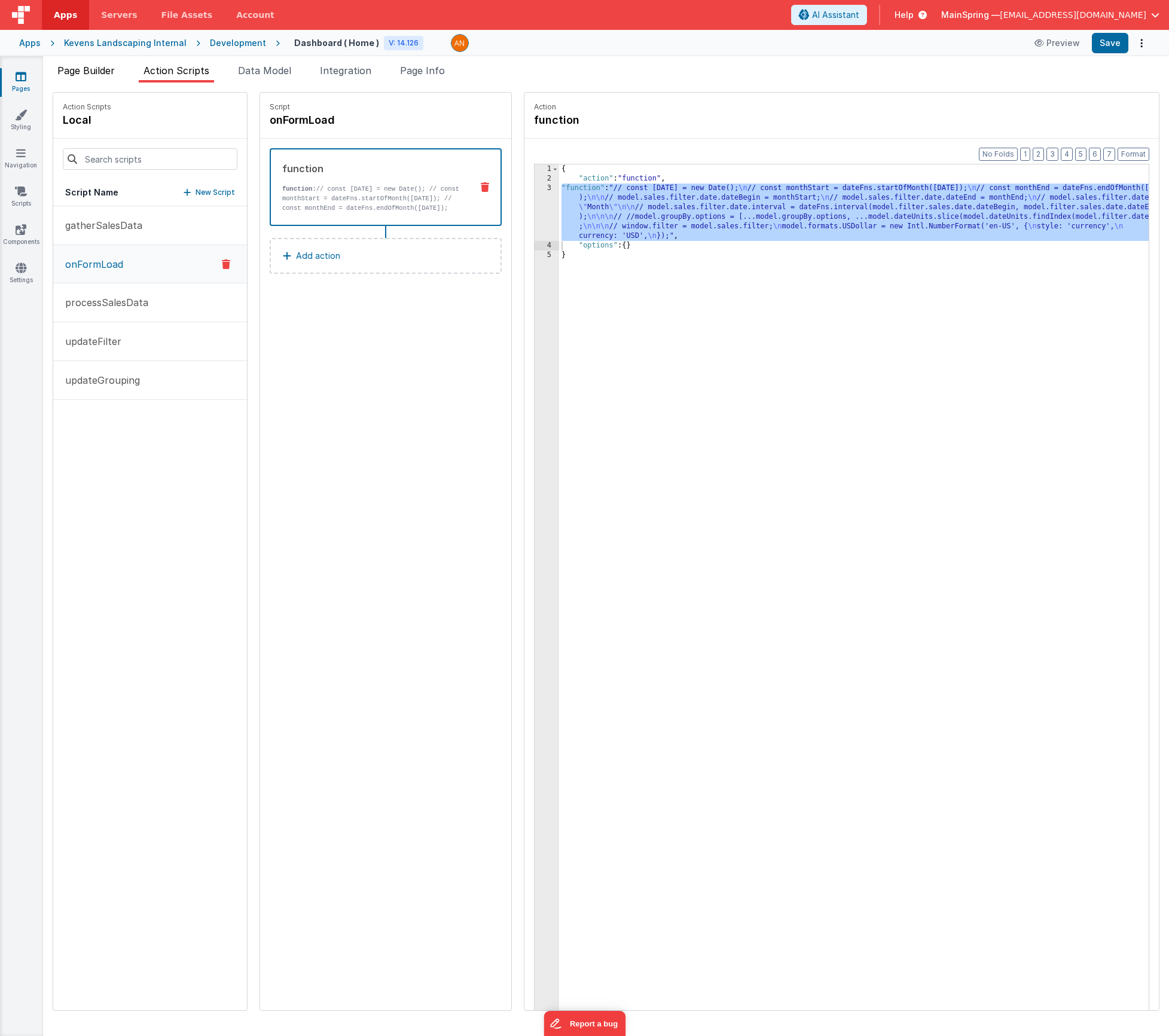
click at [87, 79] on li "Page Builder" at bounding box center [86, 73] width 67 height 19
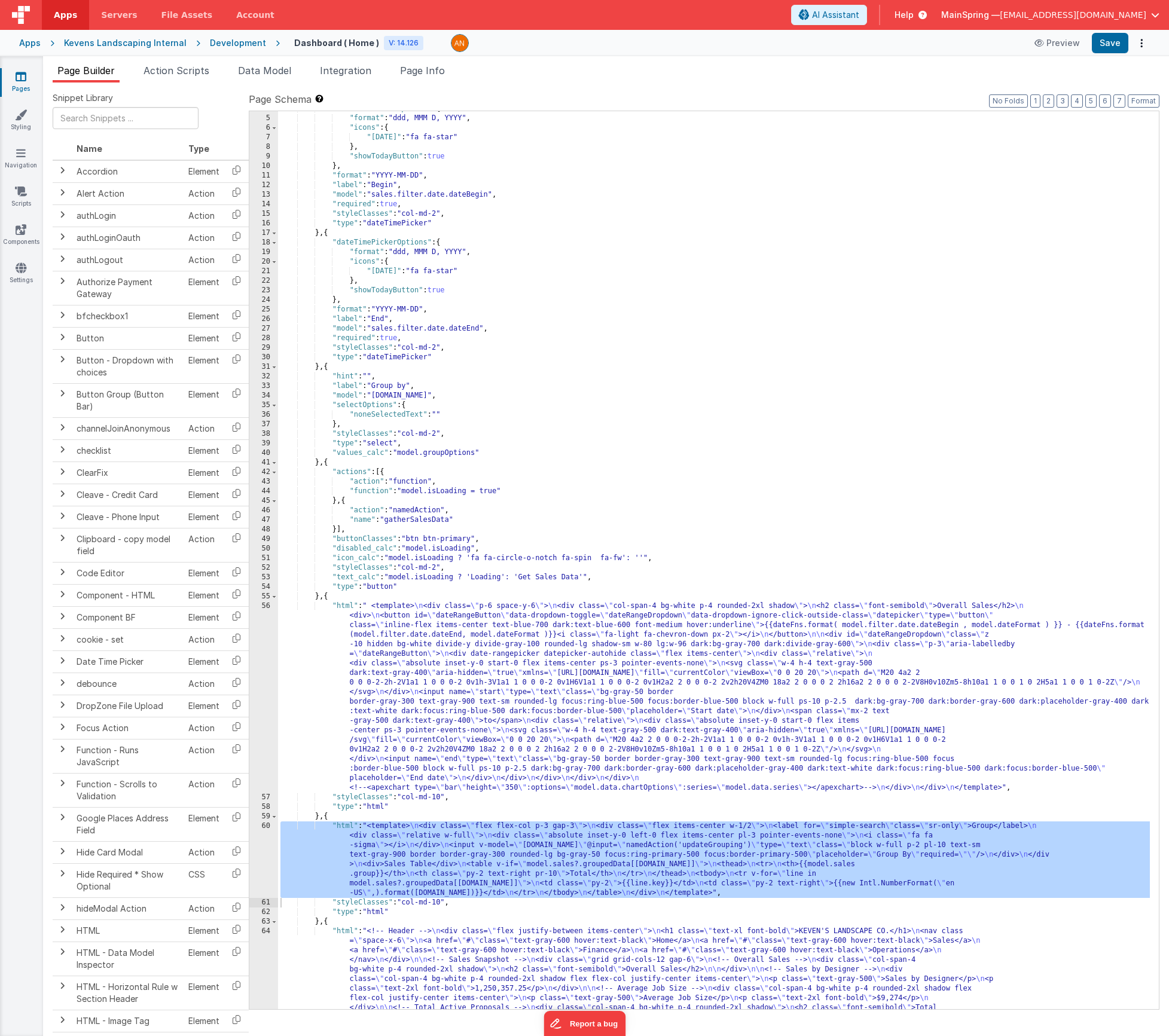
click at [387, 863] on div ""dateTimePickerOptions" : { "format" : "ddd, MMM D, YYYY" , "icons" : { "[DATE]…" at bounding box center [714, 677] width 872 height 1147
click at [261, 852] on div "60" at bounding box center [264, 859] width 29 height 76
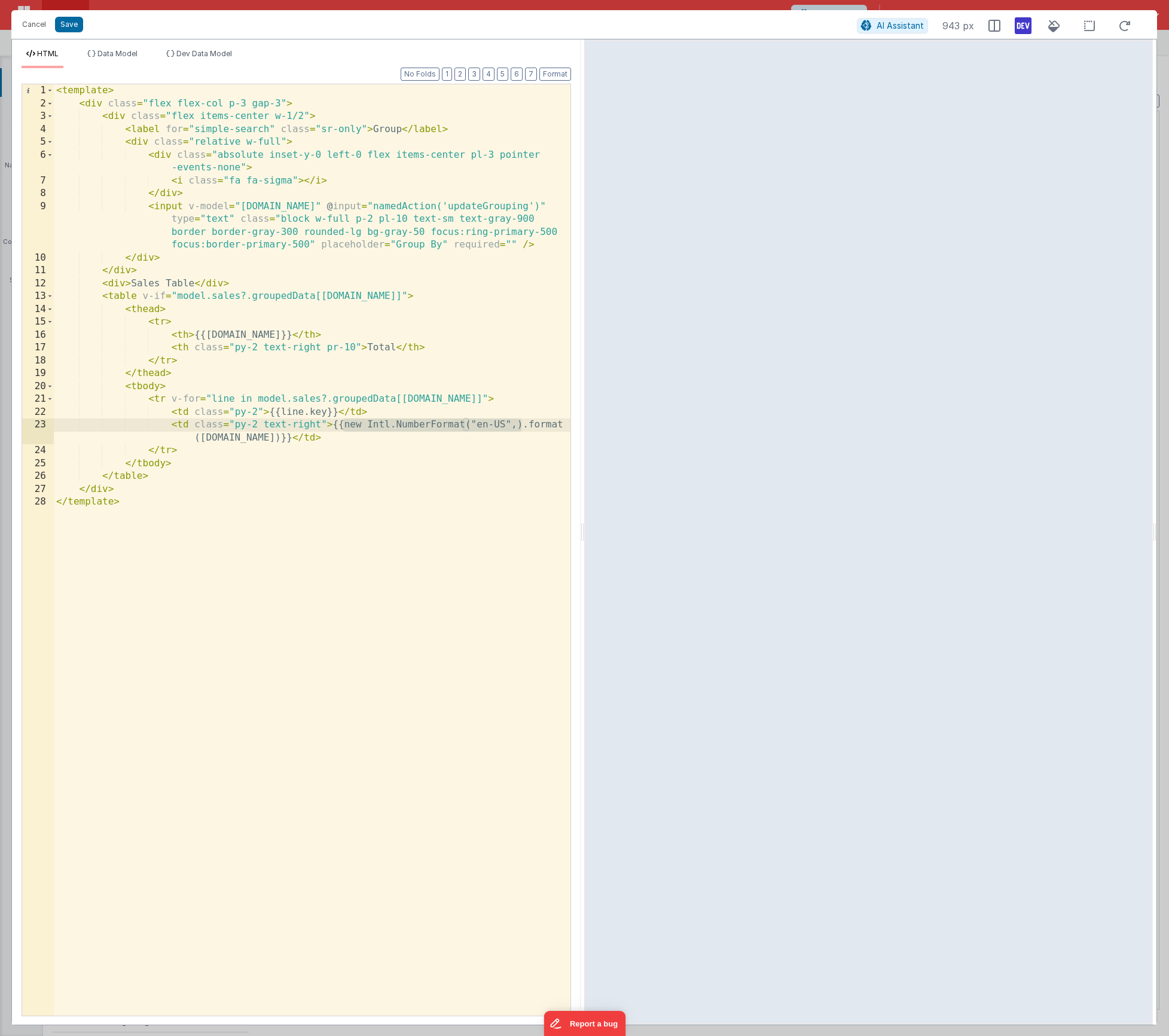
drag, startPoint x: 343, startPoint y: 426, endPoint x: 522, endPoint y: 427, distance: 179.0
click at [522, 427] on div "< template > < div class = "flex flex-col p-3 gap-3" > < div class = "flex item…" at bounding box center [312, 563] width 517 height 957
click at [65, 22] on button "Save" at bounding box center [69, 24] width 28 height 15
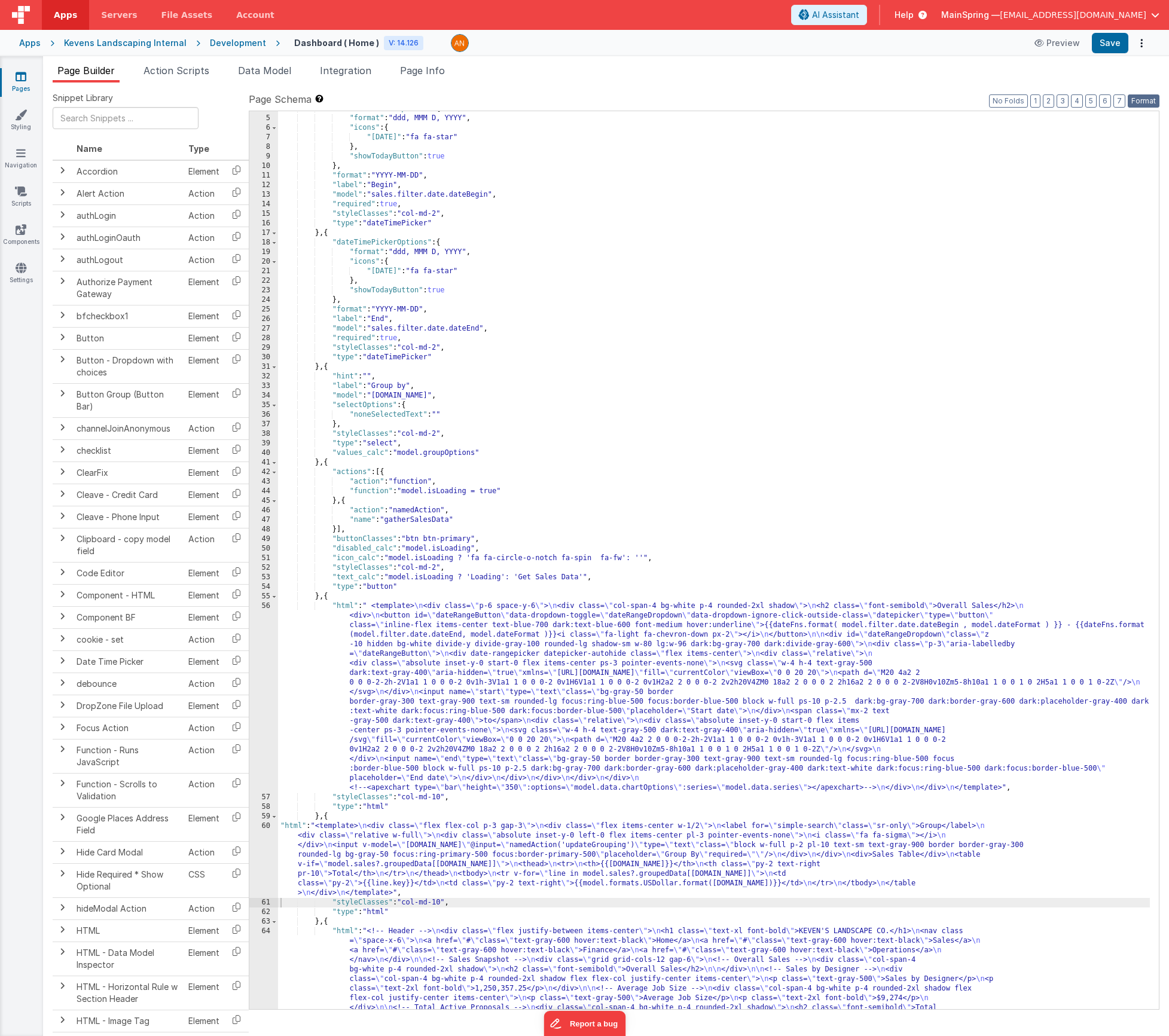
drag, startPoint x: 1151, startPoint y: 102, endPoint x: 1142, endPoint y: 90, distance: 15.0
click at [1151, 102] on button "Format" at bounding box center [1144, 101] width 32 height 13
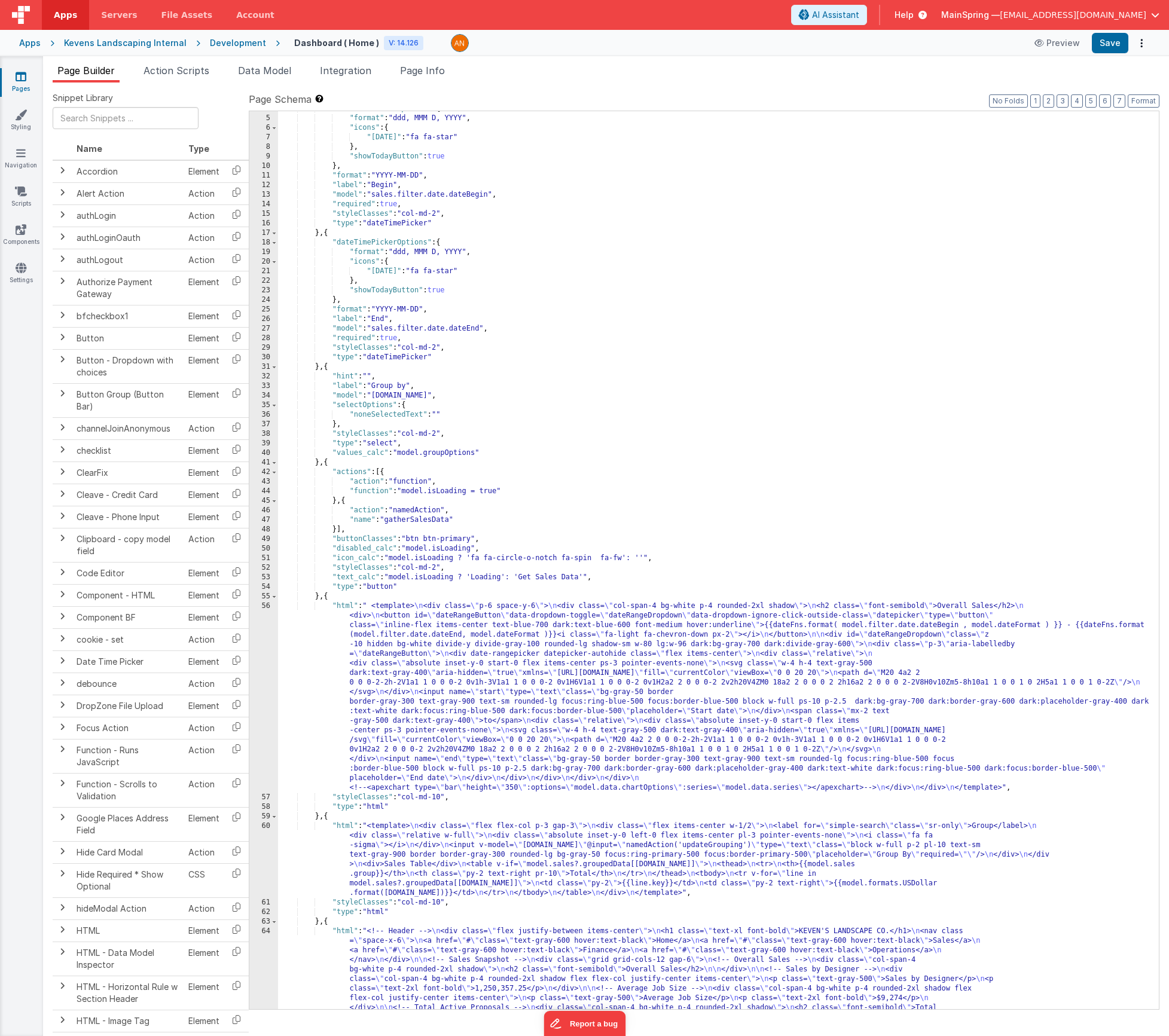
click at [1109, 53] on div "Apps Kevens Landscaping Internal Development Dashboard ( Home ) V: 14.126 Previ…" at bounding box center [584, 43] width 1169 height 26
click at [1103, 46] on button "Save" at bounding box center [1110, 43] width 36 height 20
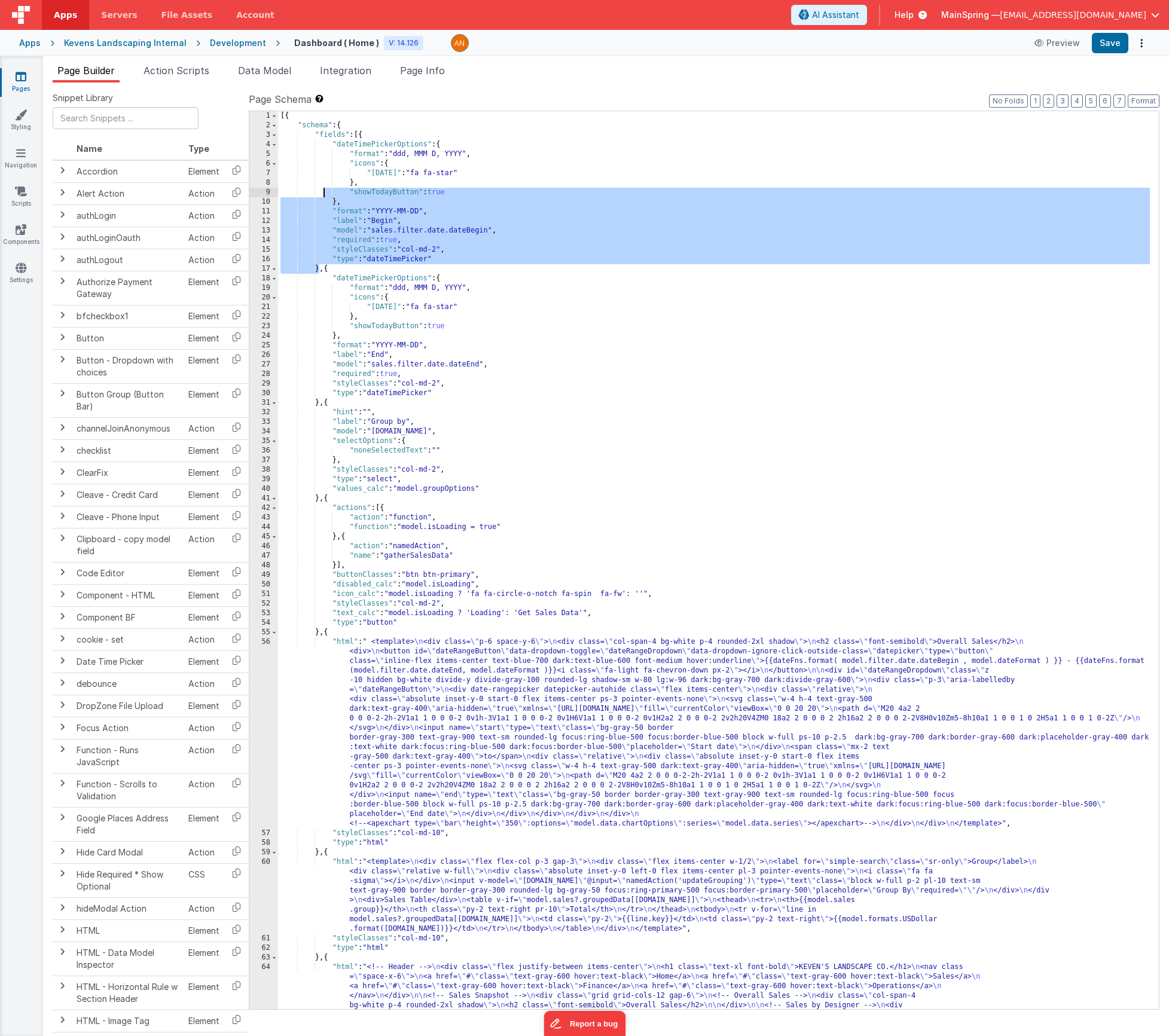
drag, startPoint x: 320, startPoint y: 271, endPoint x: 325, endPoint y: 192, distance: 79.2
click at [325, 192] on div "[{ "schema" : { "fields" : [{ "dateTimePickerOptions" : { "format" : "ddd, MMM …" at bounding box center [714, 684] width 872 height 1147
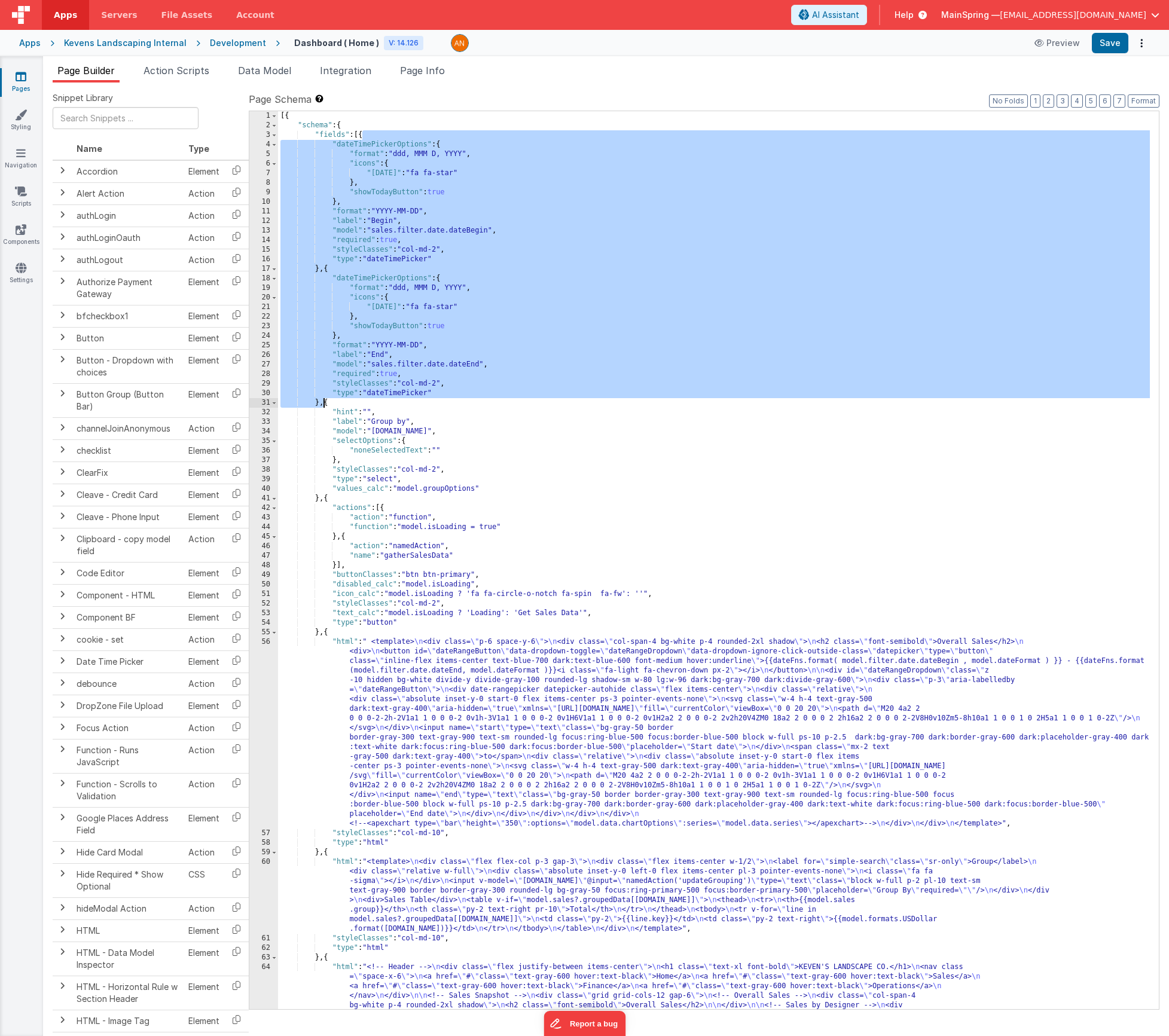
drag, startPoint x: 363, startPoint y: 136, endPoint x: 323, endPoint y: 401, distance: 268.0
click at [323, 401] on div "[{ "schema" : { "fields" : [{ "dateTimePickerOptions" : { "format" : "ddd, MMM …" at bounding box center [714, 684] width 872 height 1147
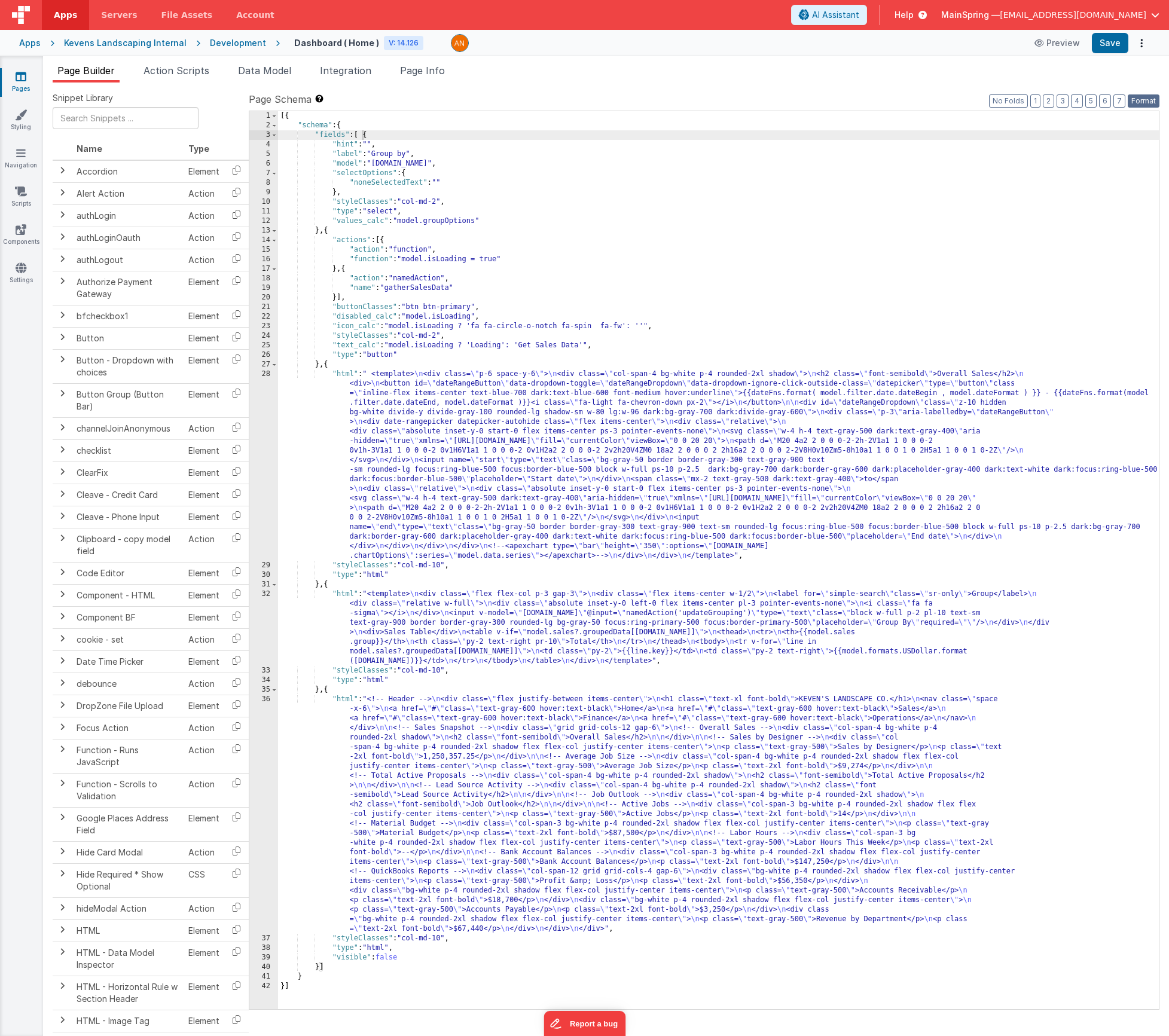
click at [1144, 101] on button "Format" at bounding box center [1144, 101] width 32 height 13
click at [1113, 43] on button "Save" at bounding box center [1110, 43] width 36 height 20
click at [168, 76] on li "Action Scripts" at bounding box center [176, 73] width 76 height 19
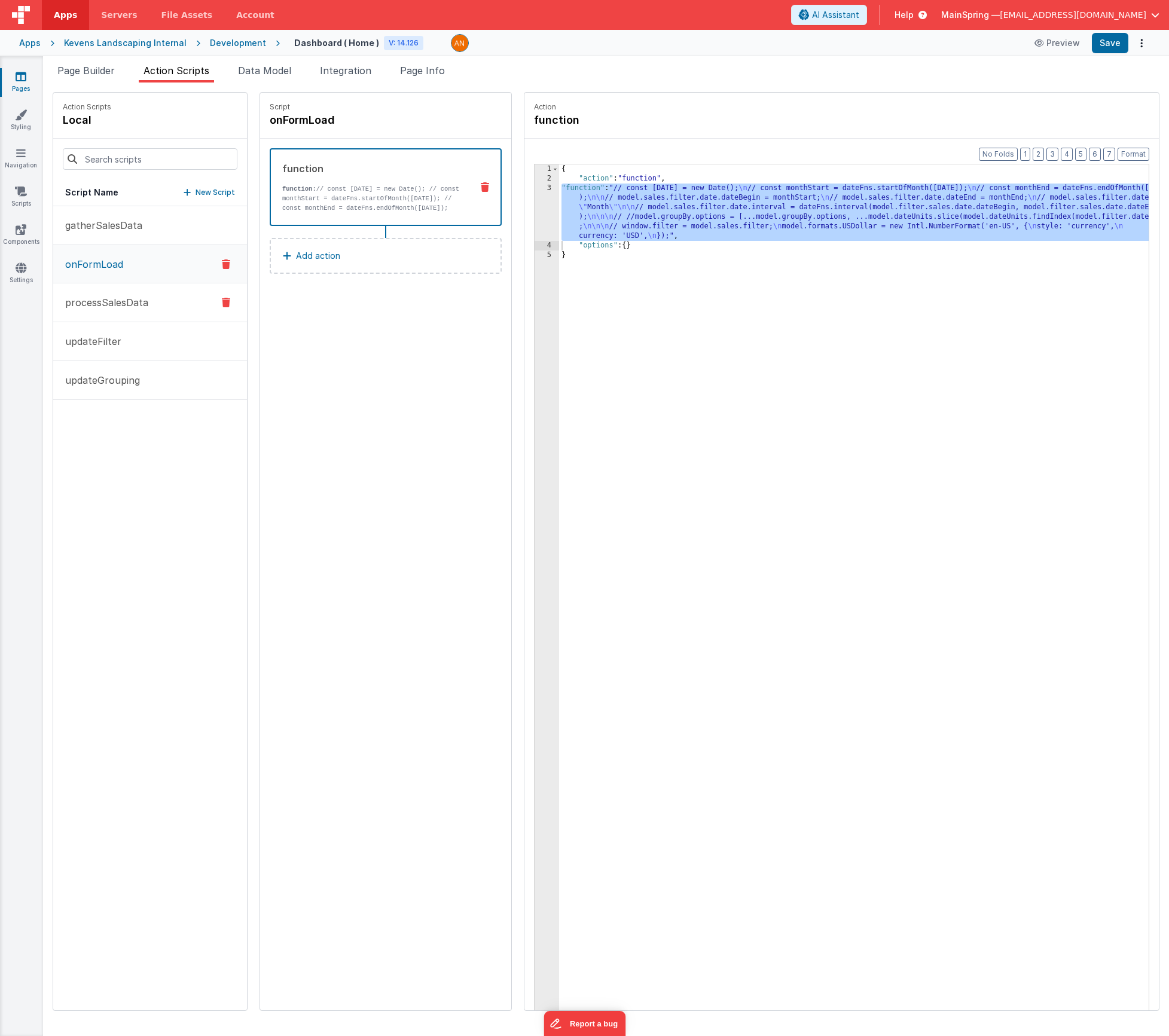
click at [103, 300] on p "processSalesData" at bounding box center [103, 302] width 90 height 15
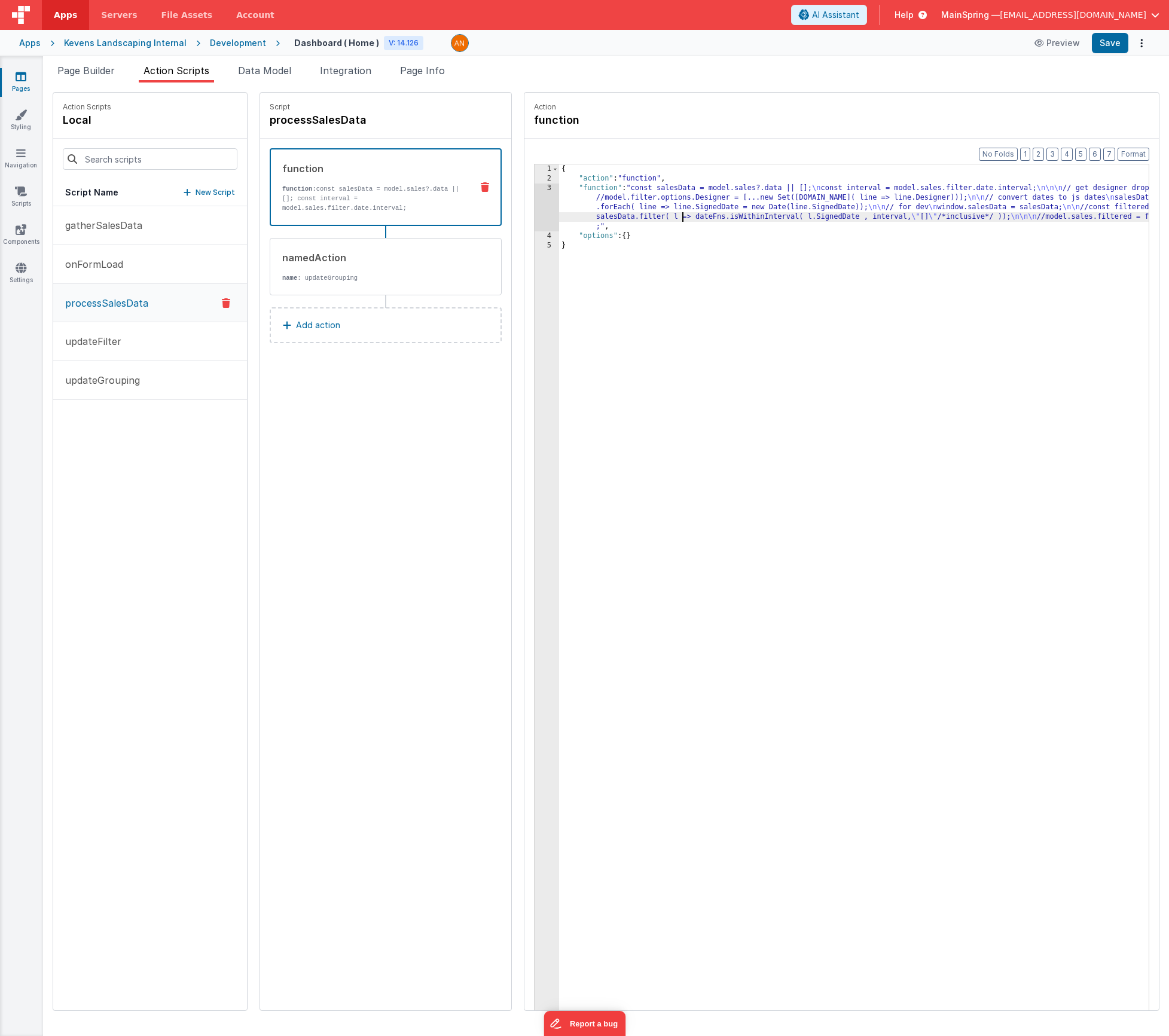
click at [646, 215] on div "{ "action" : "function" , "function" : "const salesData = model.sales?.data || …" at bounding box center [872, 616] width 625 height 902
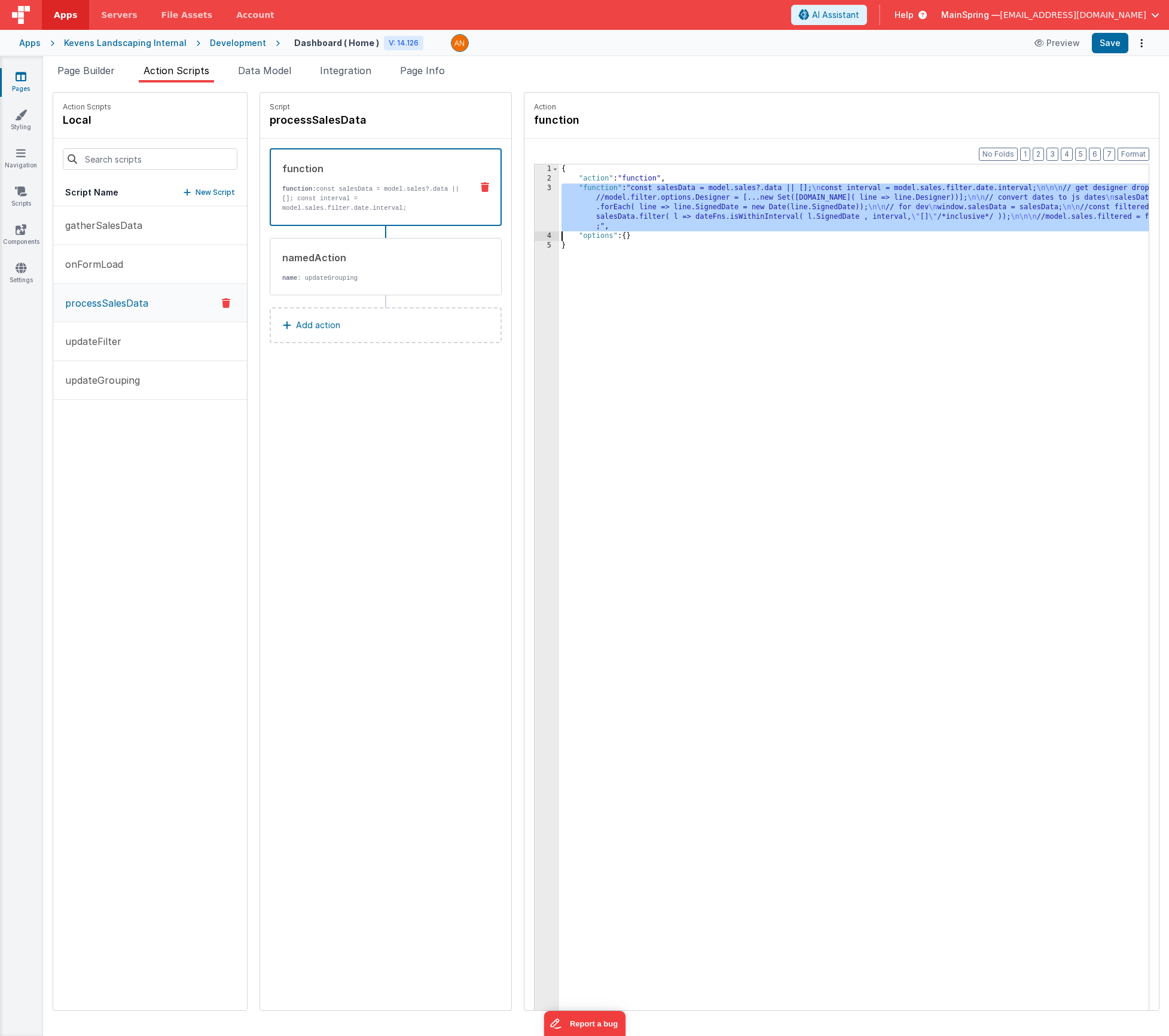
click at [534, 199] on div "3" at bounding box center [546, 207] width 25 height 48
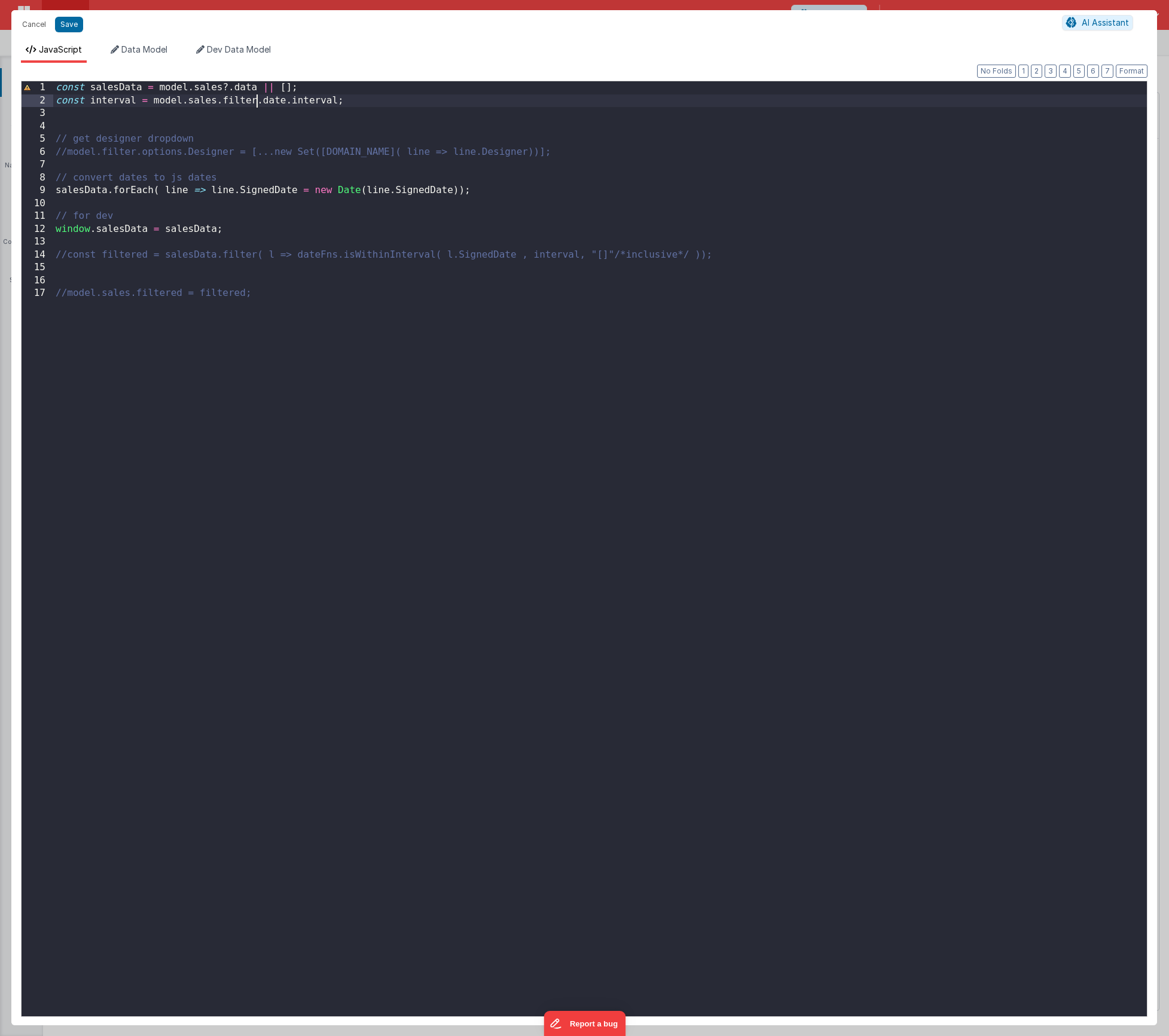
click at [255, 101] on div "const salesData = model . sales ?. data || [ ] ; const interval = model . sales…" at bounding box center [600, 562] width 1094 height 961
click at [66, 29] on button "Save" at bounding box center [69, 24] width 28 height 15
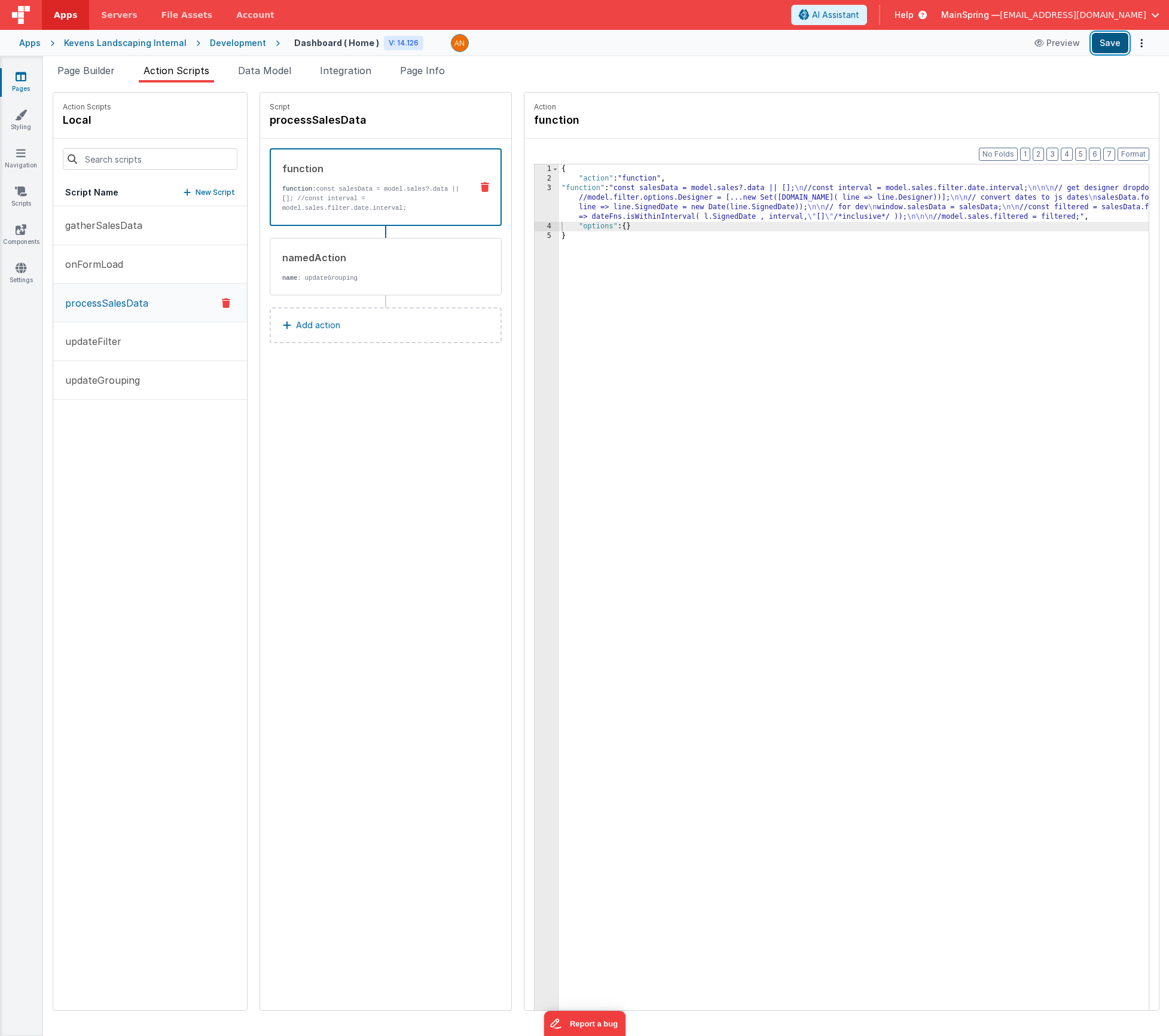
click at [1111, 46] on button "Save" at bounding box center [1110, 43] width 36 height 20
click at [97, 340] on p "updateFilter" at bounding box center [90, 341] width 64 height 15
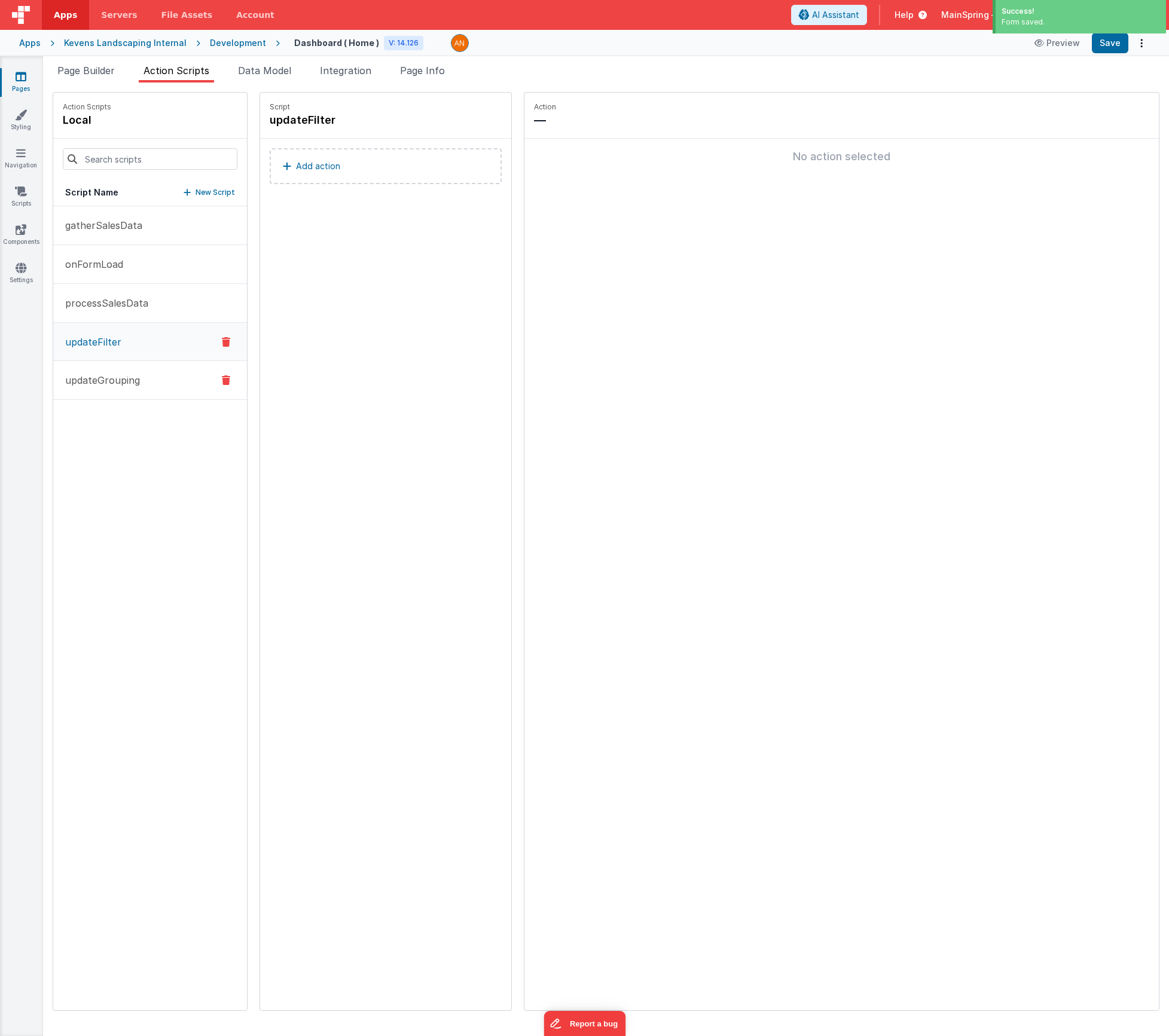
click at [88, 372] on button "updateGrouping" at bounding box center [150, 380] width 194 height 39
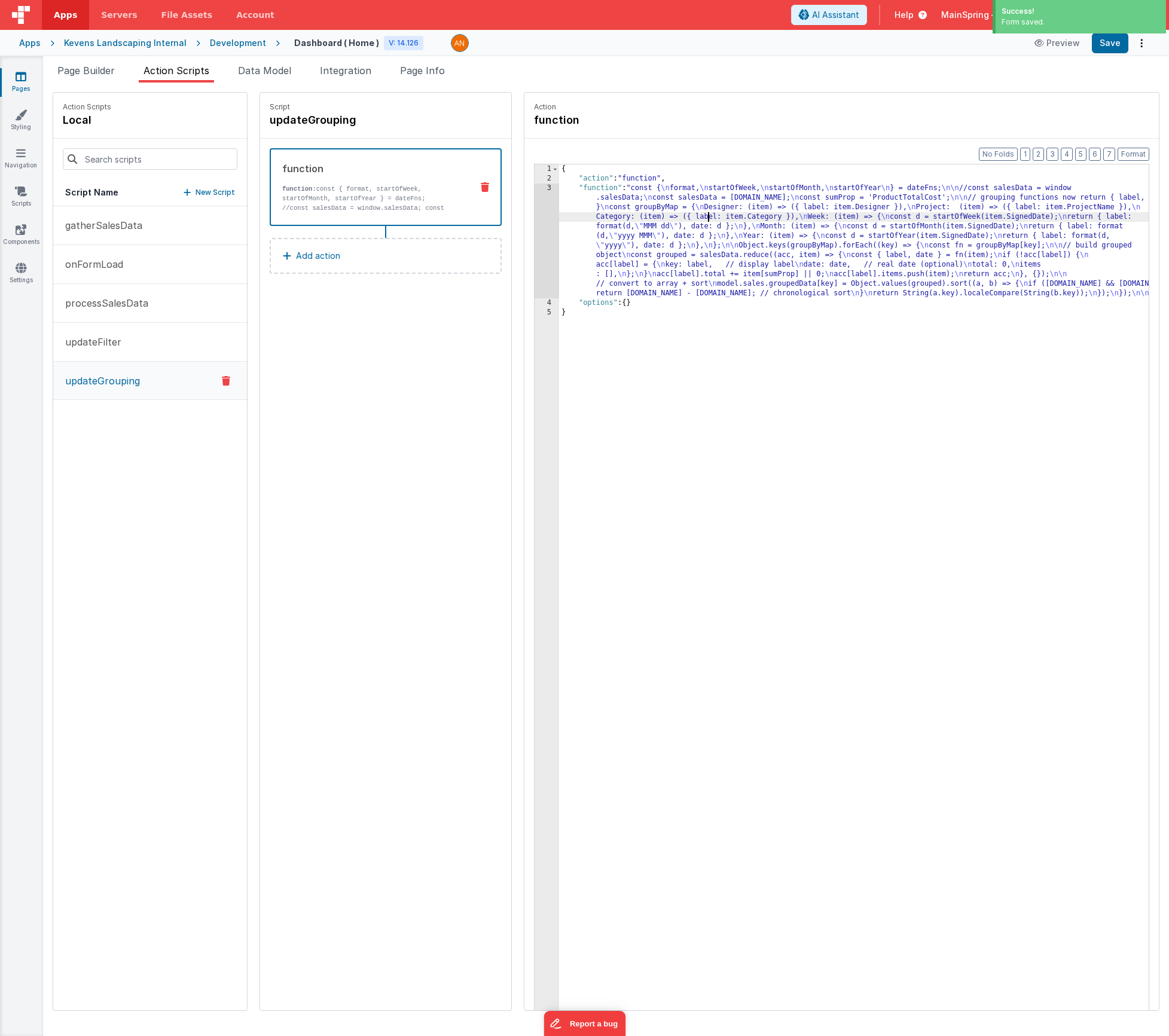
click at [674, 219] on div "{ "action" : "function" , "function" : "const { \n format, \n startOfWeek, \n s…" at bounding box center [872, 616] width 625 height 902
click at [675, 236] on div "{ "action" : "function" , "function" : "const { \n format, \n startOfWeek, \n s…" at bounding box center [872, 616] width 625 height 902
click at [85, 302] on p "processSalesData" at bounding box center [103, 303] width 90 height 15
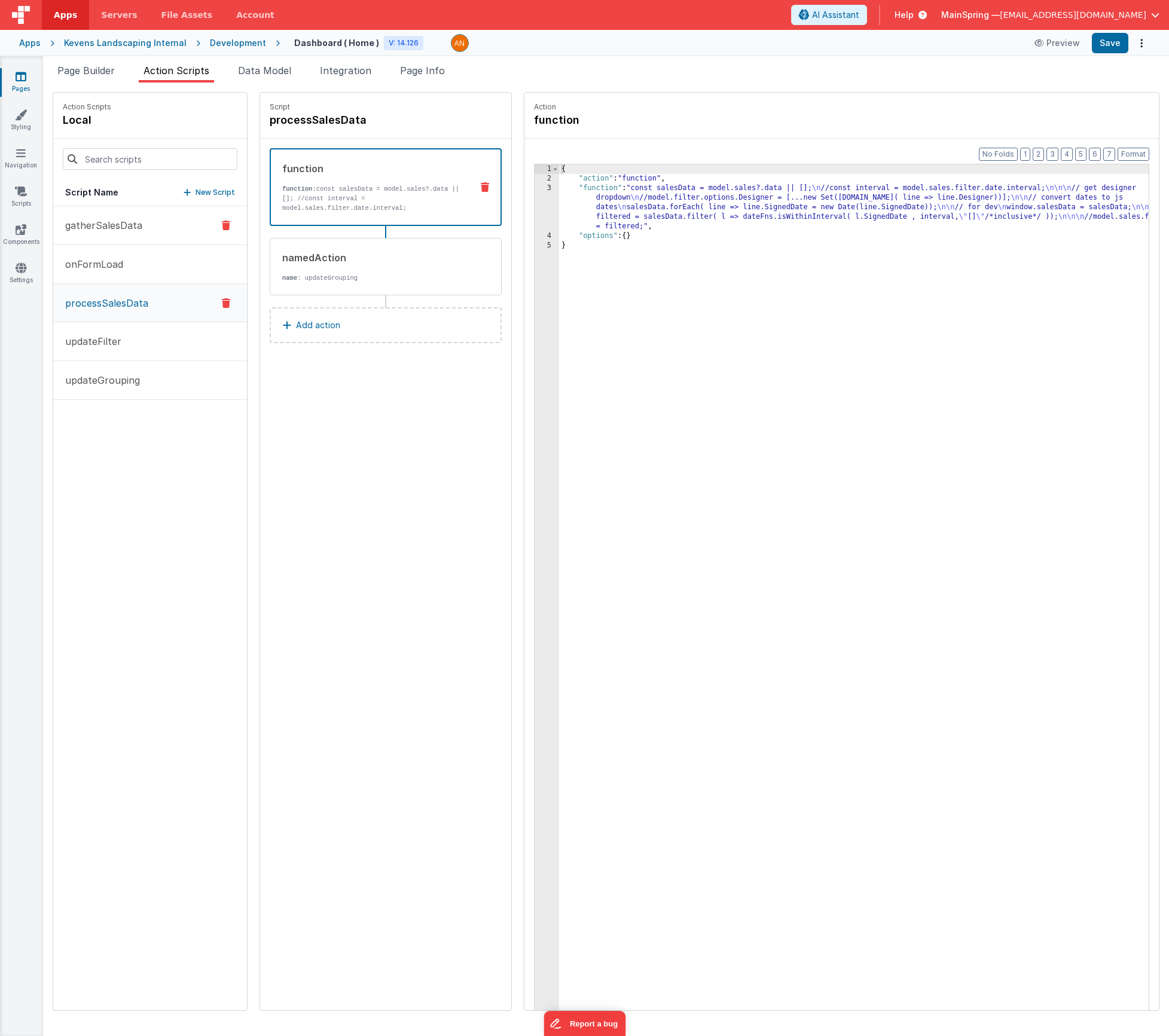
drag, startPoint x: 93, startPoint y: 260, endPoint x: 200, endPoint y: 245, distance: 108.0
click at [93, 260] on p "onFormLoad" at bounding box center [90, 264] width 65 height 15
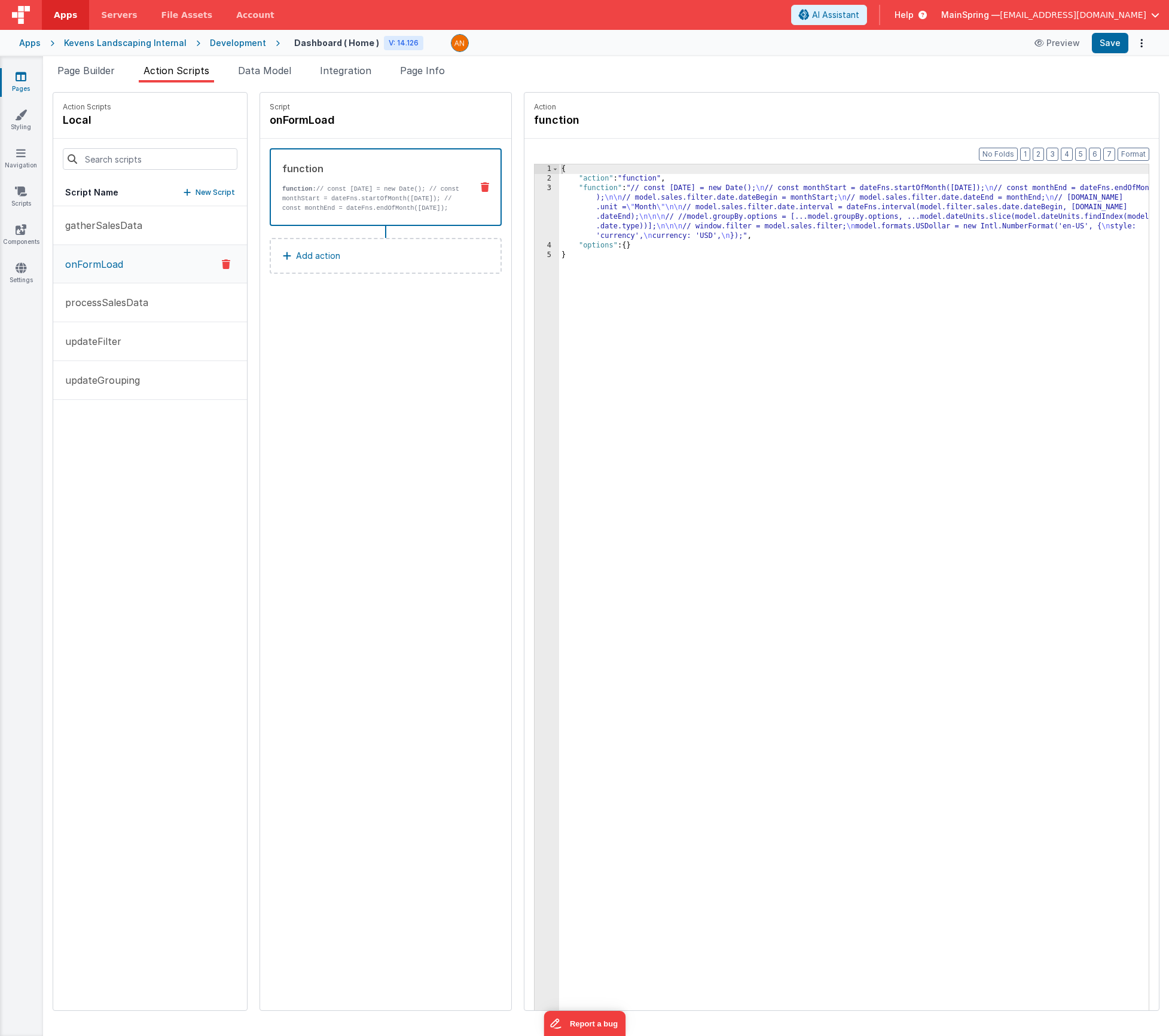
click at [699, 191] on div "{ "action" : "function" , "function" : "// const [DATE] = new Date(); \n // con…" at bounding box center [872, 616] width 625 height 902
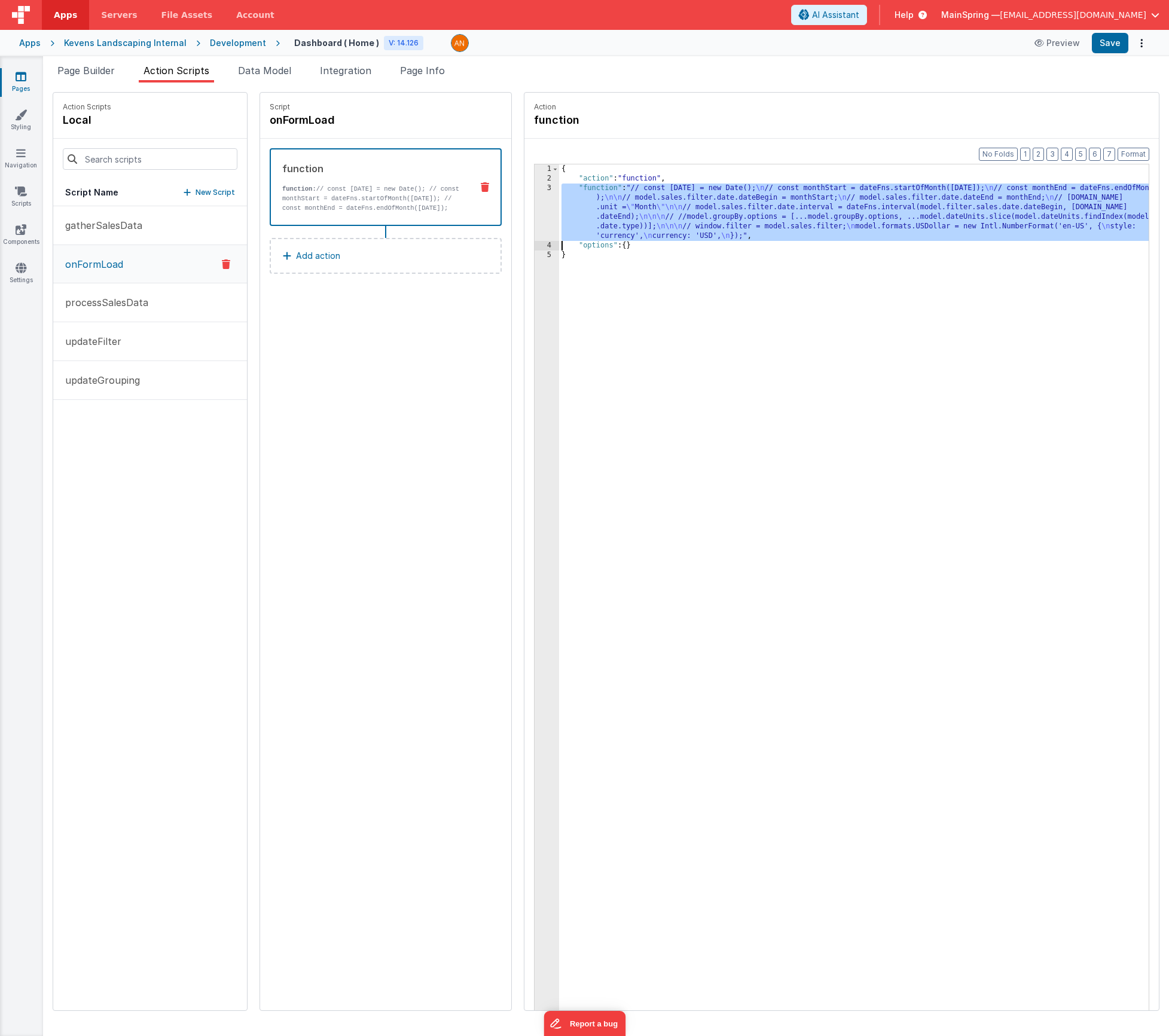
click at [534, 208] on div "3" at bounding box center [546, 212] width 25 height 57
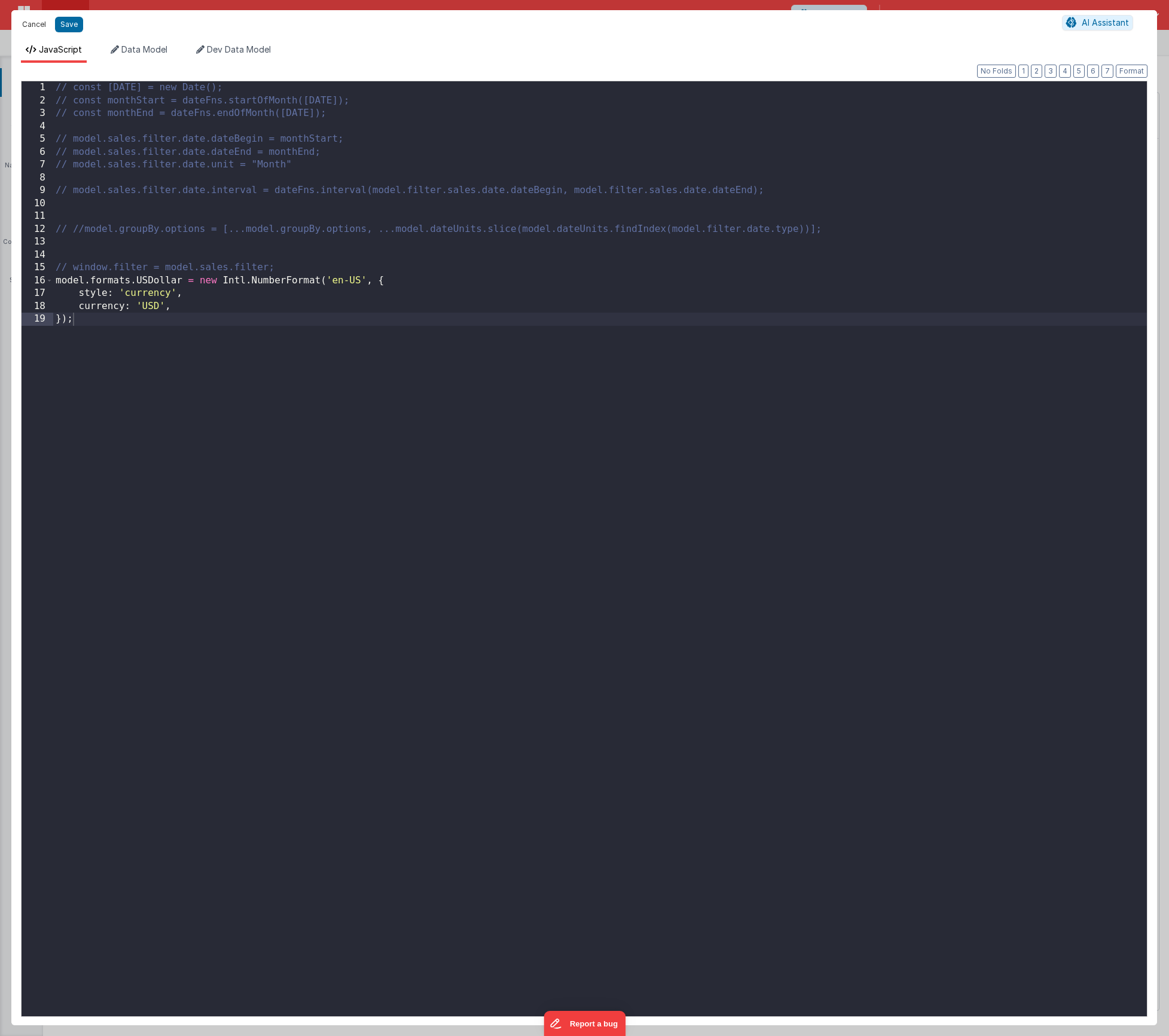
click at [27, 25] on button "Cancel" at bounding box center [34, 24] width 36 height 17
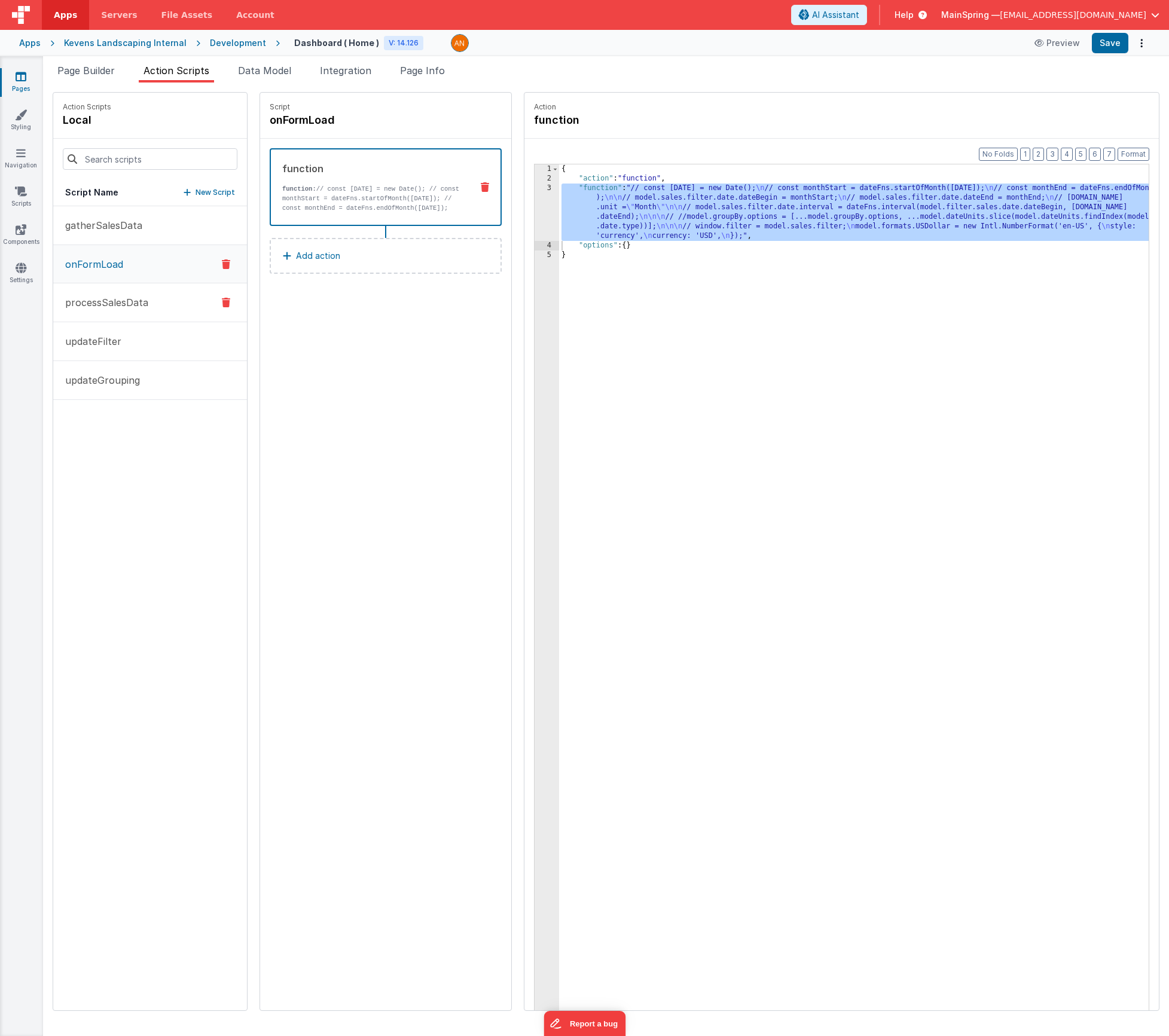
click at [105, 299] on p "processSalesData" at bounding box center [103, 302] width 90 height 15
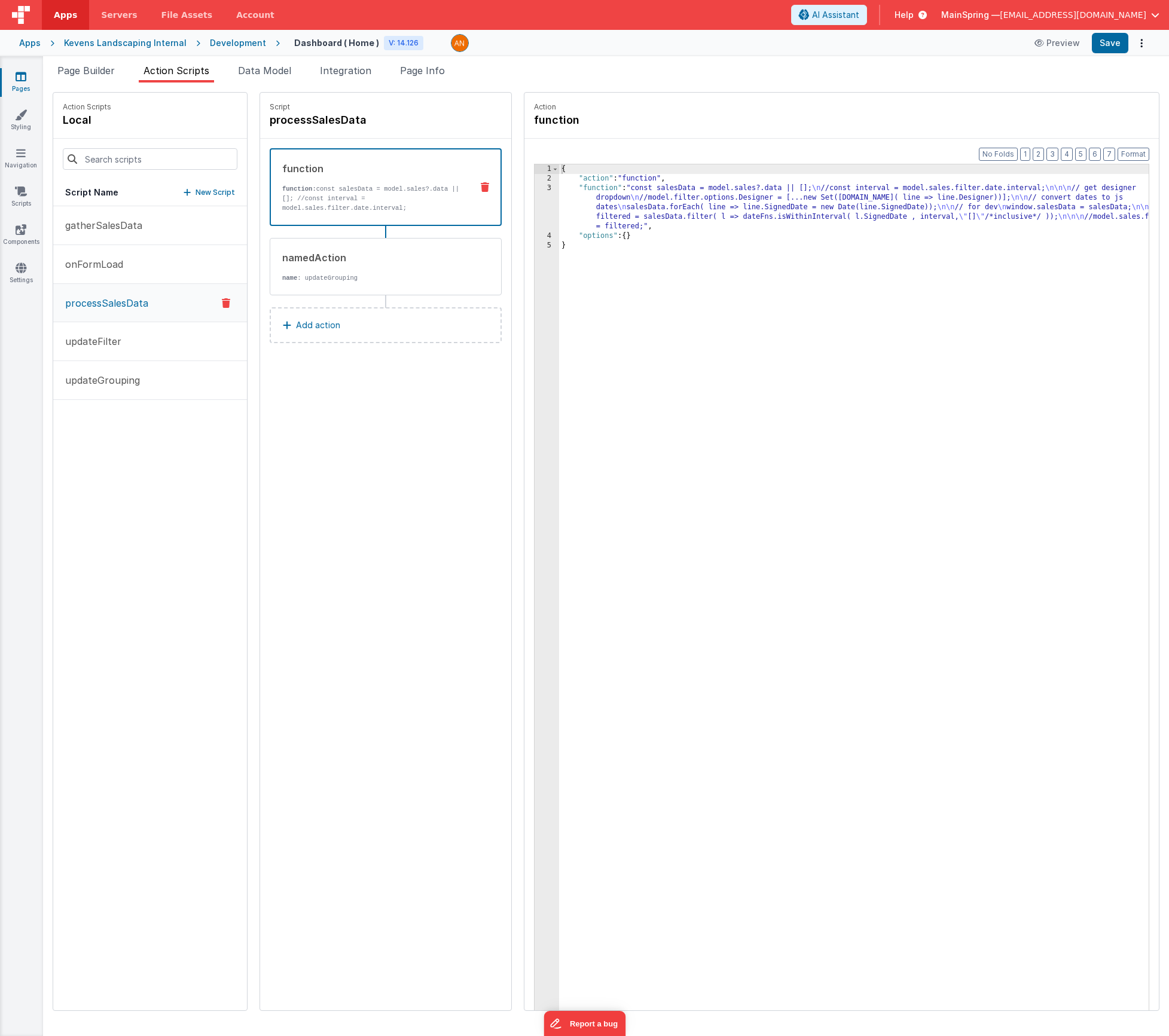
click at [631, 205] on div "{ "action" : "function" , "function" : "const salesData = model.sales?.data || …" at bounding box center [872, 616] width 625 height 902
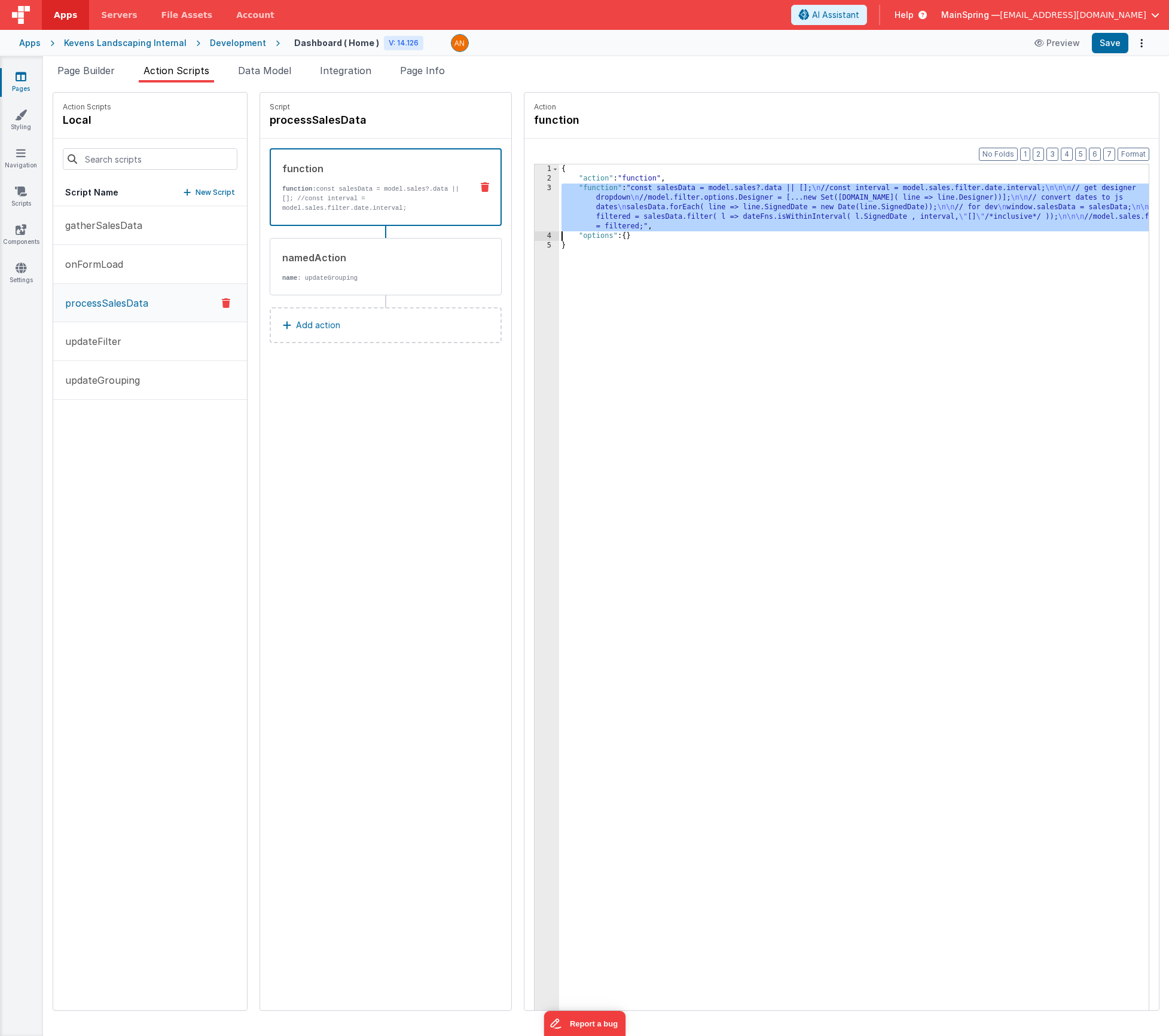
click at [534, 203] on div "3" at bounding box center [546, 207] width 25 height 48
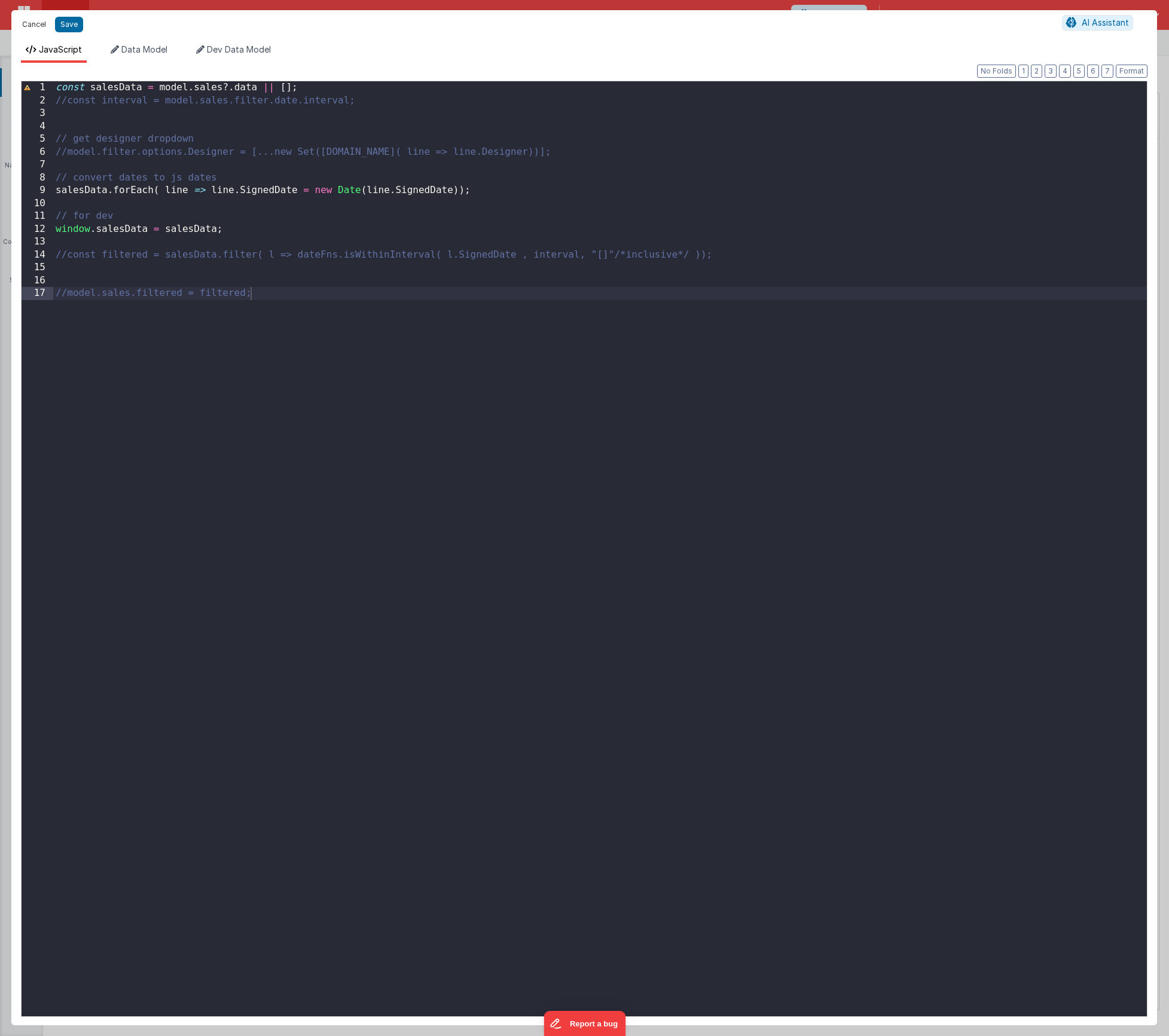
click at [40, 22] on button "Cancel" at bounding box center [34, 24] width 36 height 17
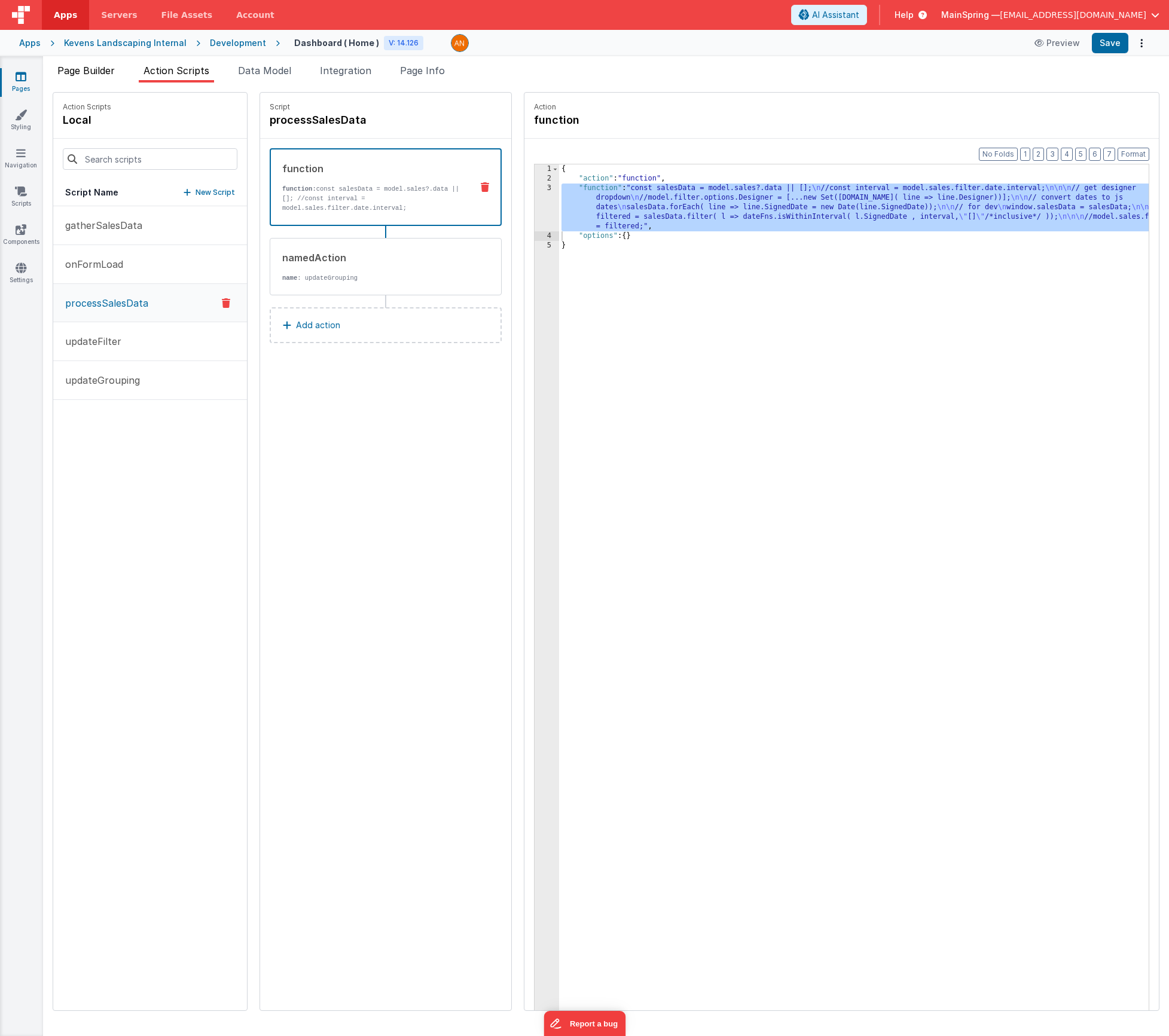
click at [82, 65] on span "Page Builder" at bounding box center [86, 71] width 57 height 12
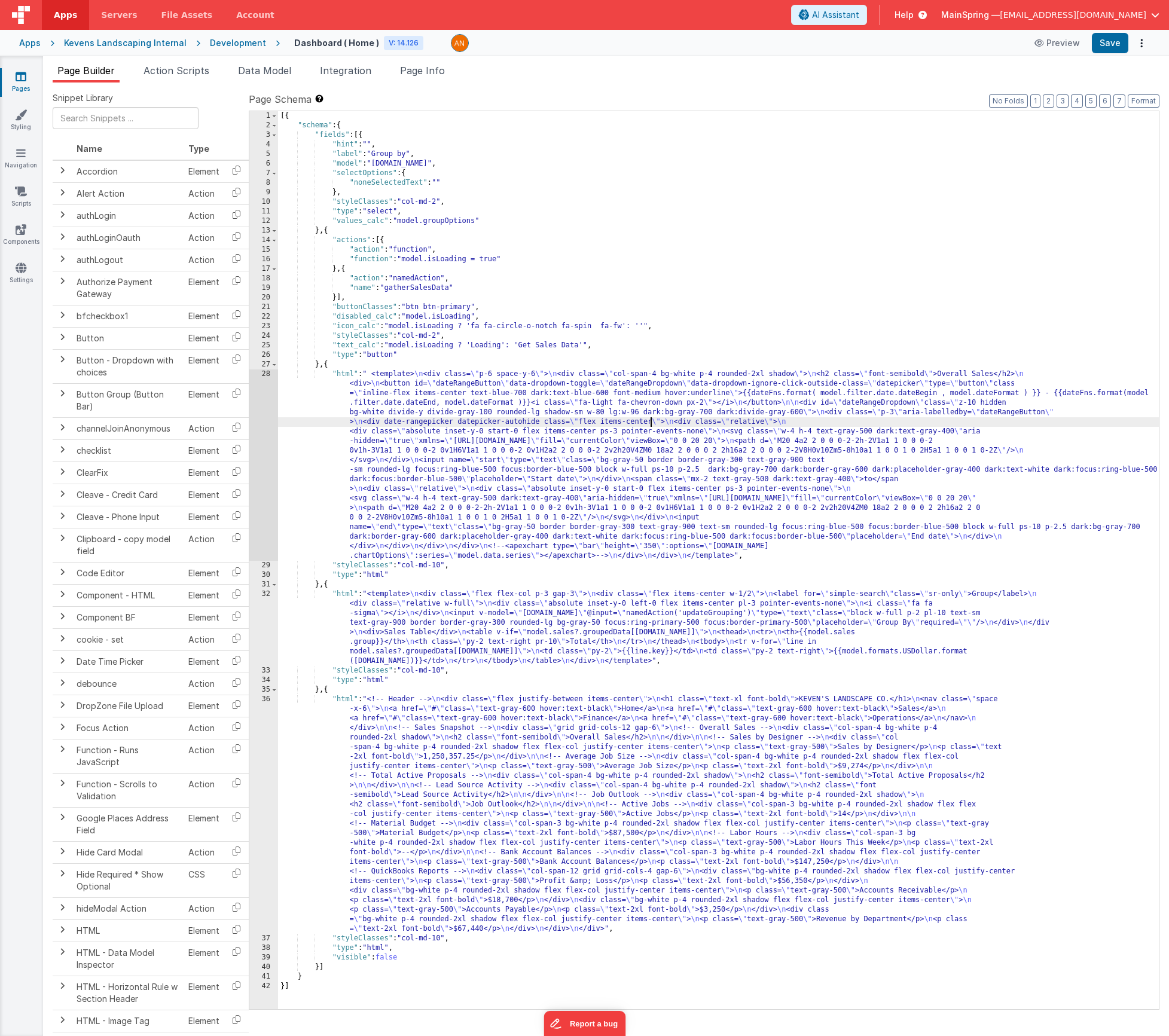
drag, startPoint x: 651, startPoint y: 424, endPoint x: 638, endPoint y: 426, distance: 13.2
click at [650, 424] on div "[{ "schema" : { "fields" : [{ "hint" : "" , "label" : "Group by" , "model" : "[…" at bounding box center [719, 570] width 881 height 917
click at [265, 455] on div "28" at bounding box center [264, 465] width 29 height 191
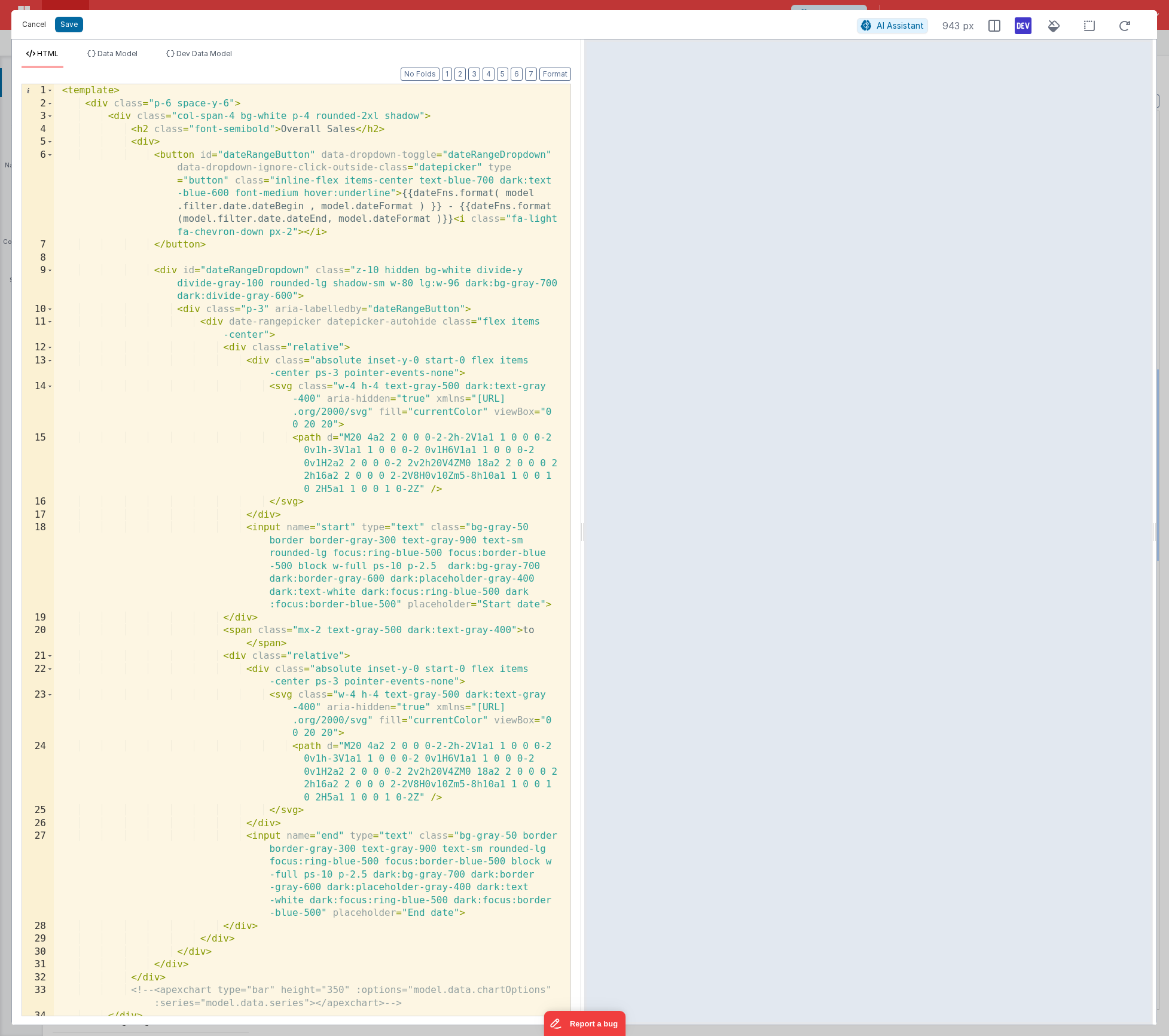
click at [39, 32] on button "Cancel" at bounding box center [34, 24] width 36 height 17
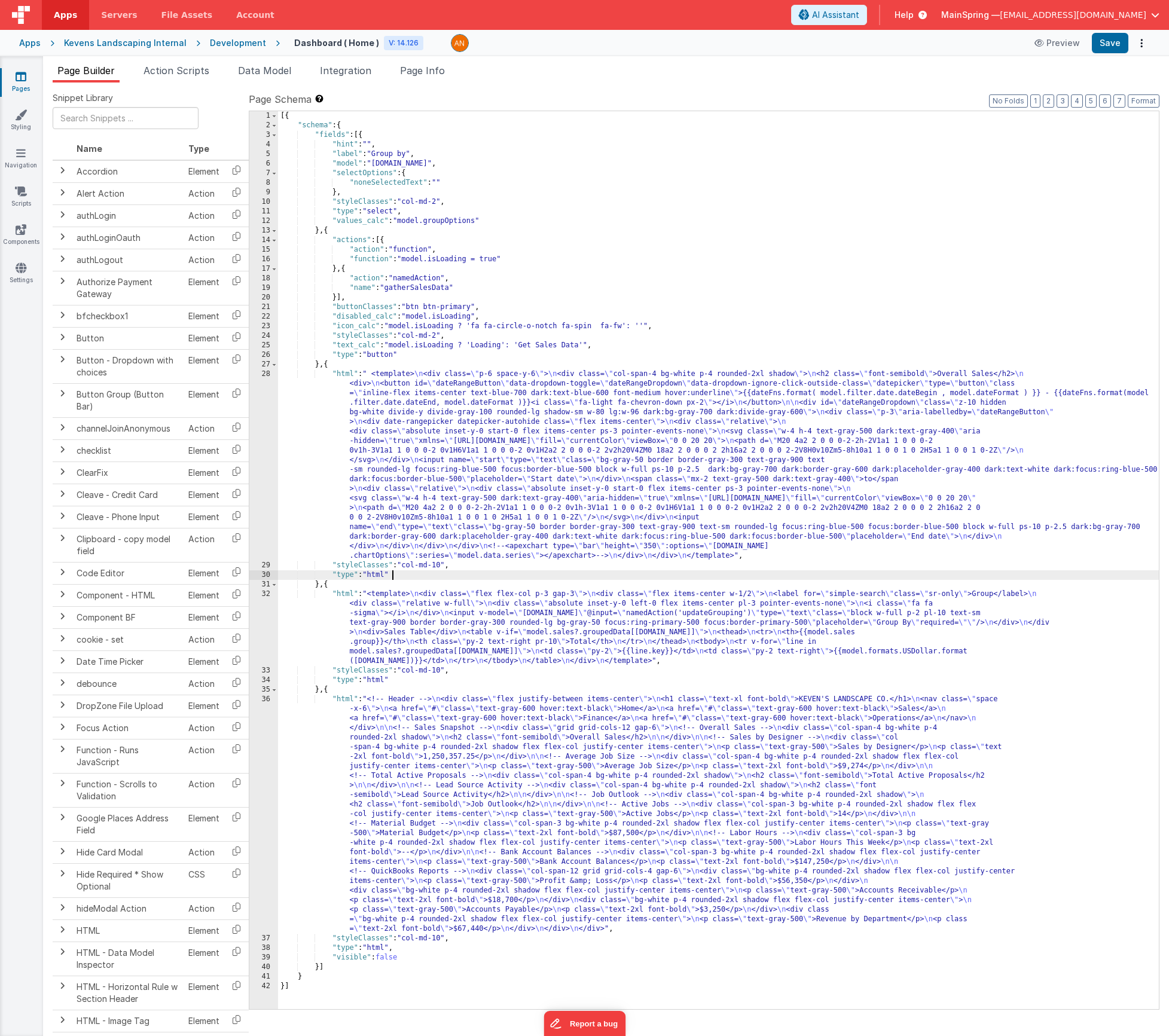
click at [402, 575] on div "[{ "schema" : { "fields" : [{ "hint" : "" , "label" : "Group by" , "model" : "[…" at bounding box center [719, 570] width 881 height 917
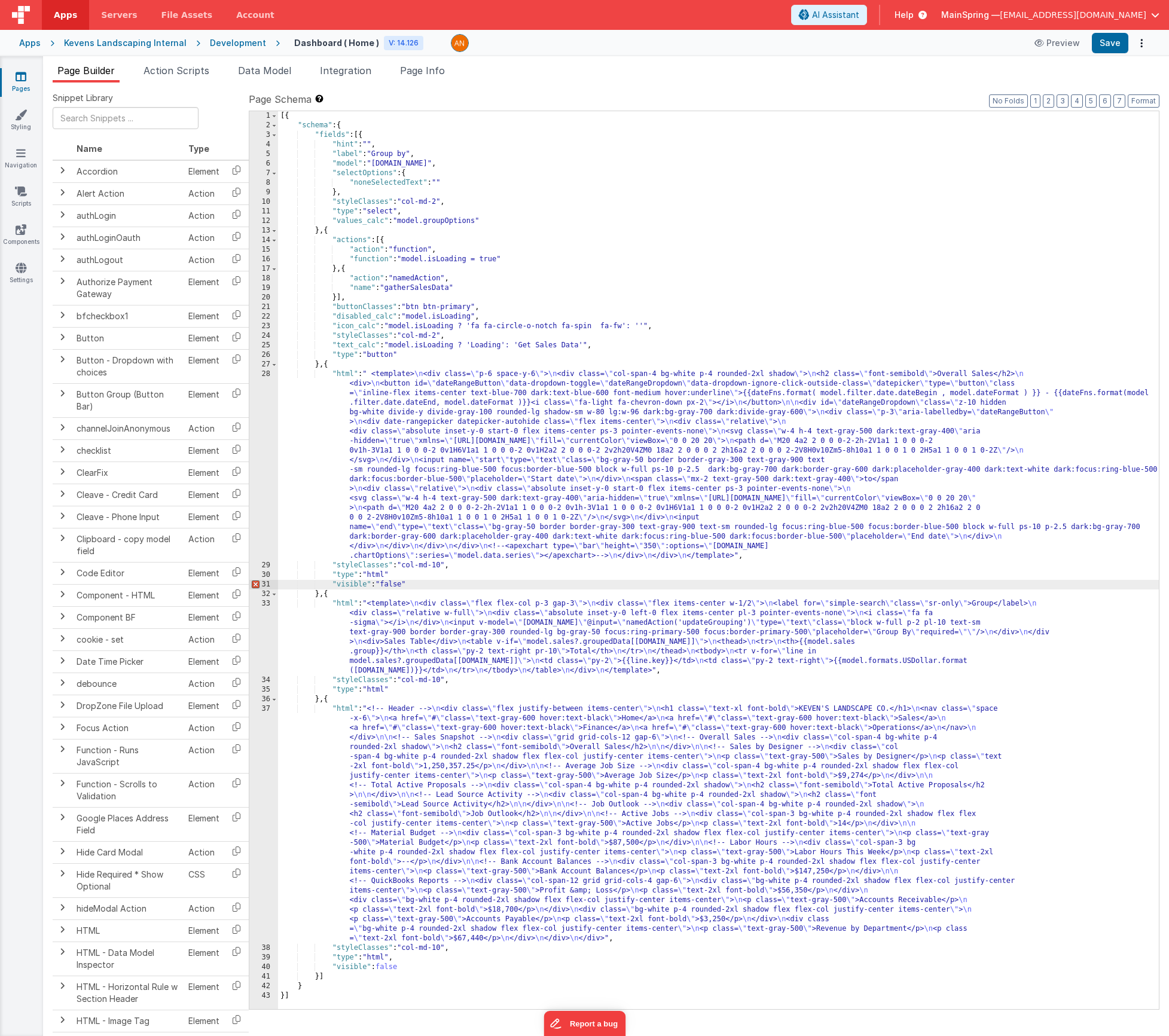
click at [403, 582] on div "[{ "schema" : { "fields" : [{ "hint" : "" , "label" : "Group by" , "model" : "[…" at bounding box center [719, 570] width 881 height 917
click at [402, 575] on div "[{ "schema" : { "fields" : [{ "hint" : "" , "label" : "Group by" , "model" : "[…" at bounding box center [719, 570] width 881 height 917
click at [405, 582] on div "[{ "schema" : { "fields" : [{ "hint" : "" , "label" : "Group by" , "model" : "[…" at bounding box center [719, 570] width 881 height 917
click at [1107, 49] on button "Save" at bounding box center [1110, 43] width 36 height 20
click at [196, 67] on span "Action Scripts" at bounding box center [177, 71] width 66 height 12
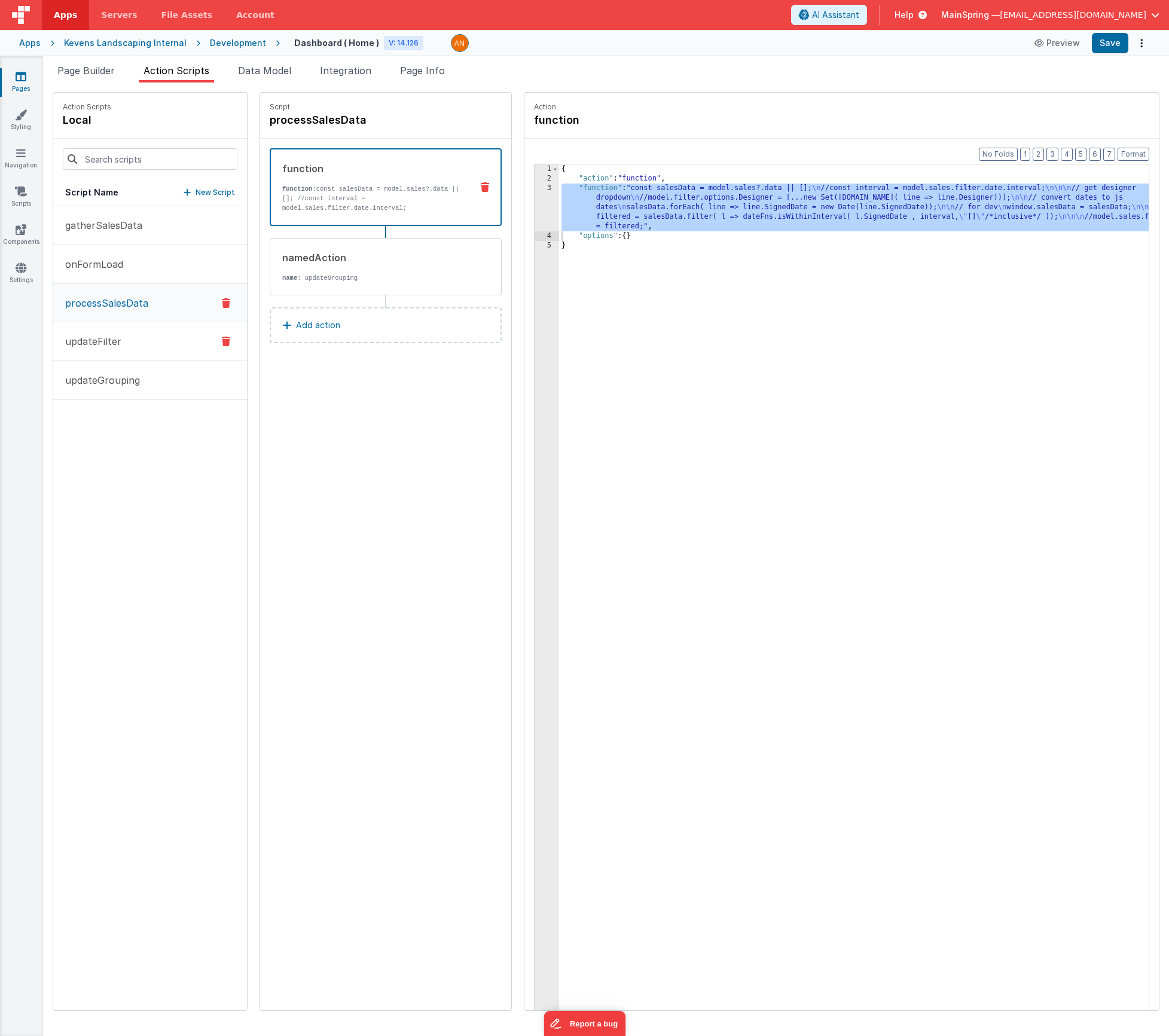
click at [132, 380] on p "updateGrouping" at bounding box center [98, 380] width 82 height 15
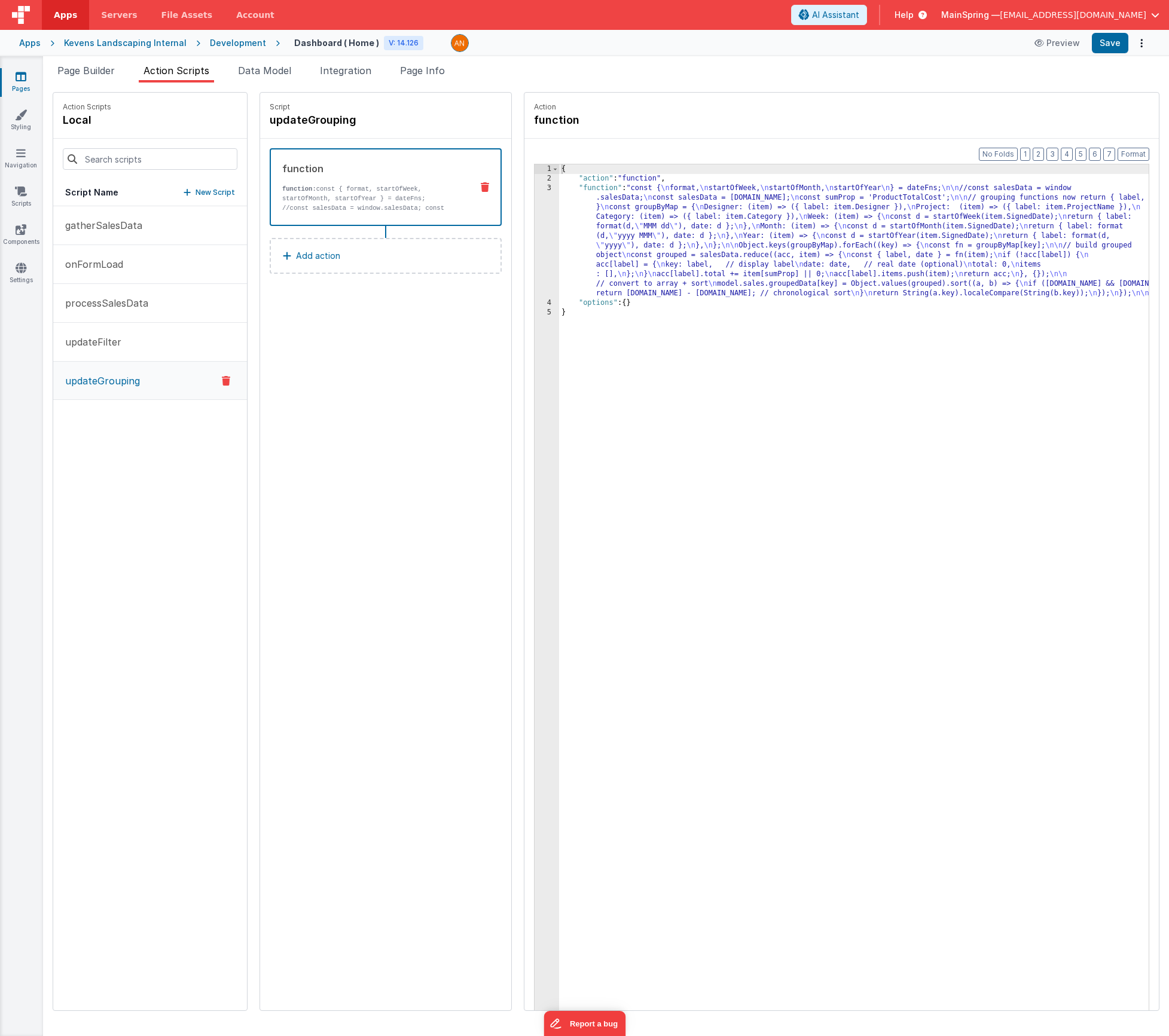
click at [590, 243] on div "{ "action" : "function" , "function" : "const { \n format, \n startOfWeek, \n s…" at bounding box center [872, 616] width 625 height 902
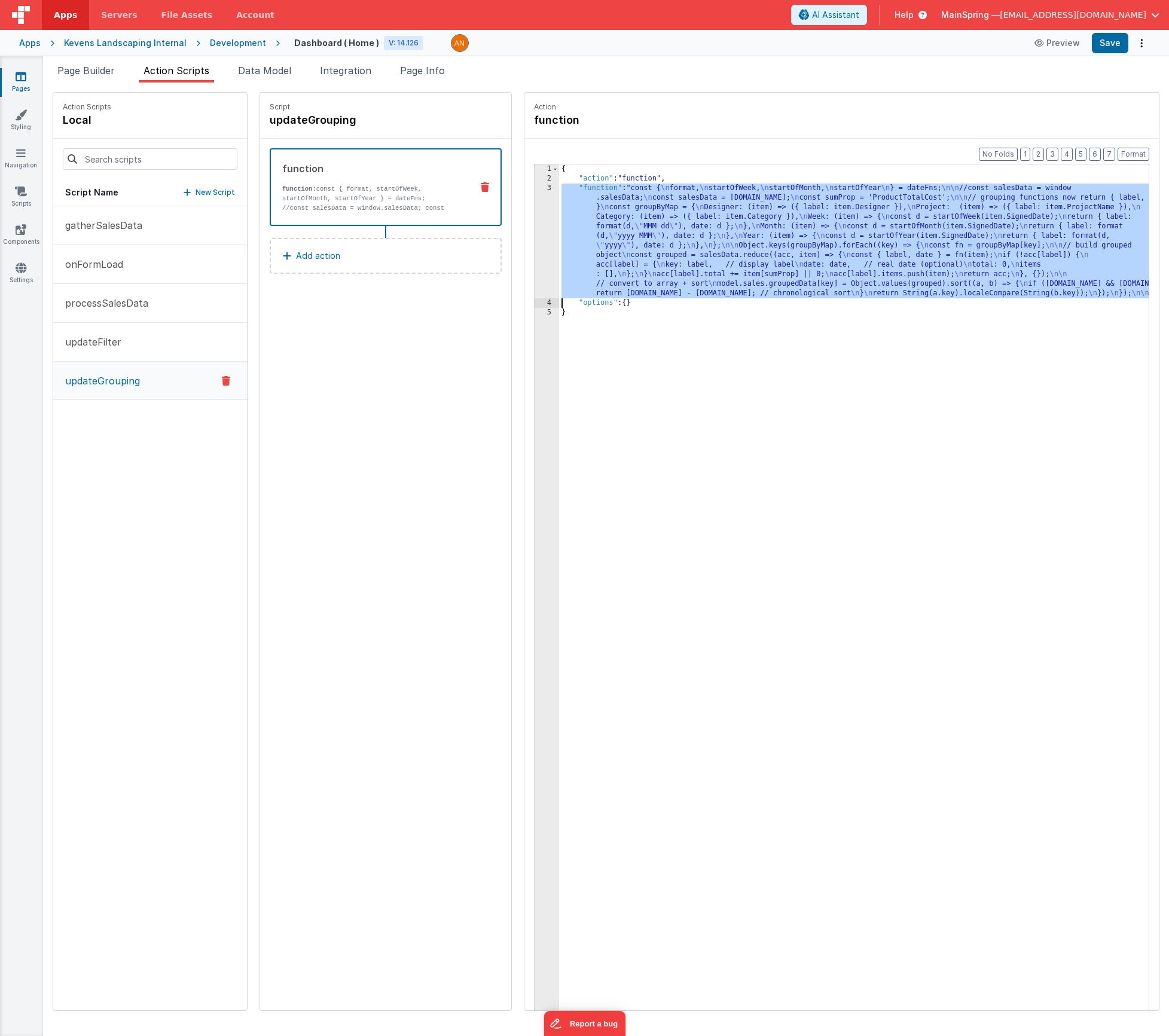
click at [534, 253] on div "3" at bounding box center [546, 241] width 25 height 115
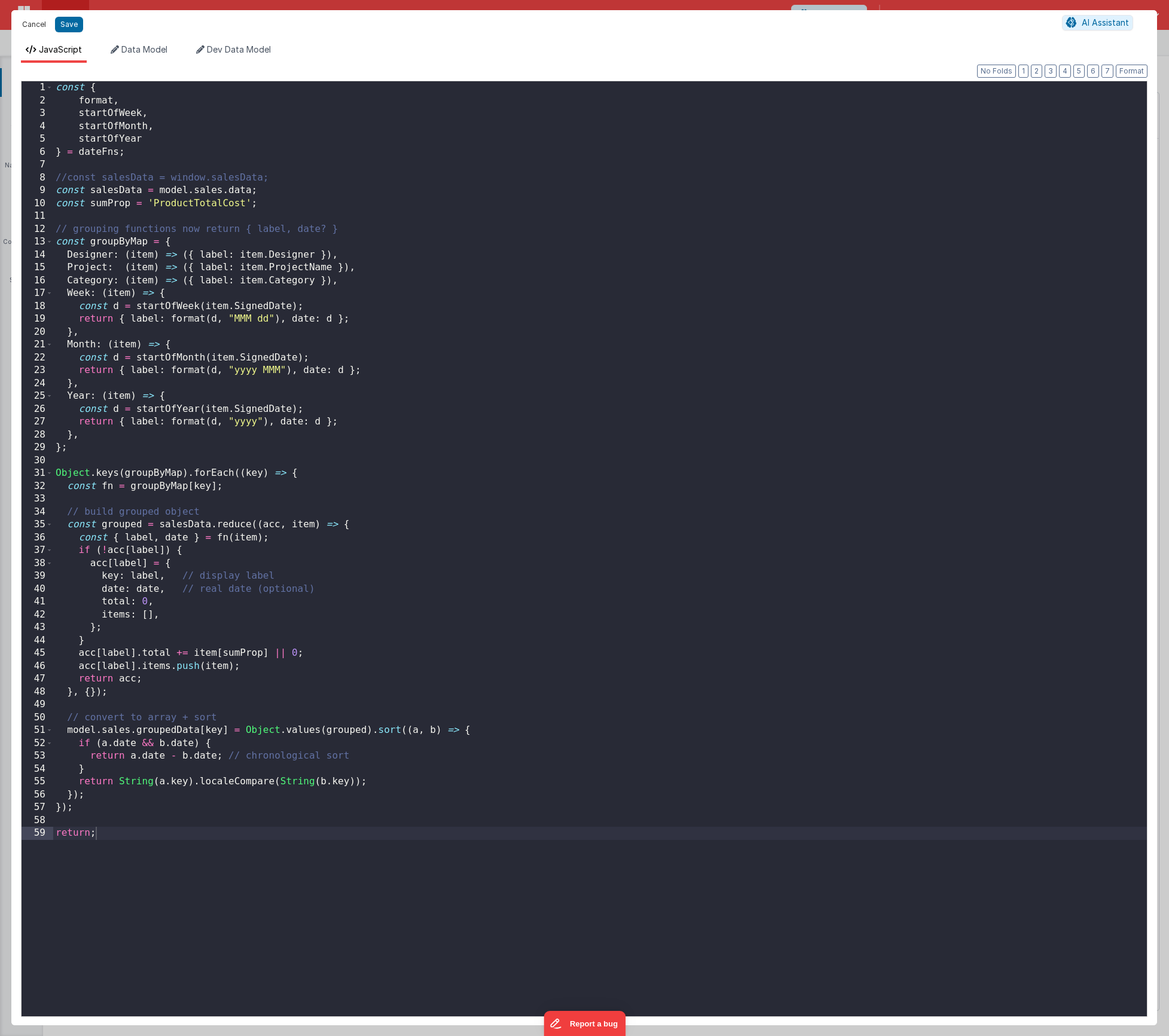
click at [39, 27] on button "Cancel" at bounding box center [34, 24] width 36 height 17
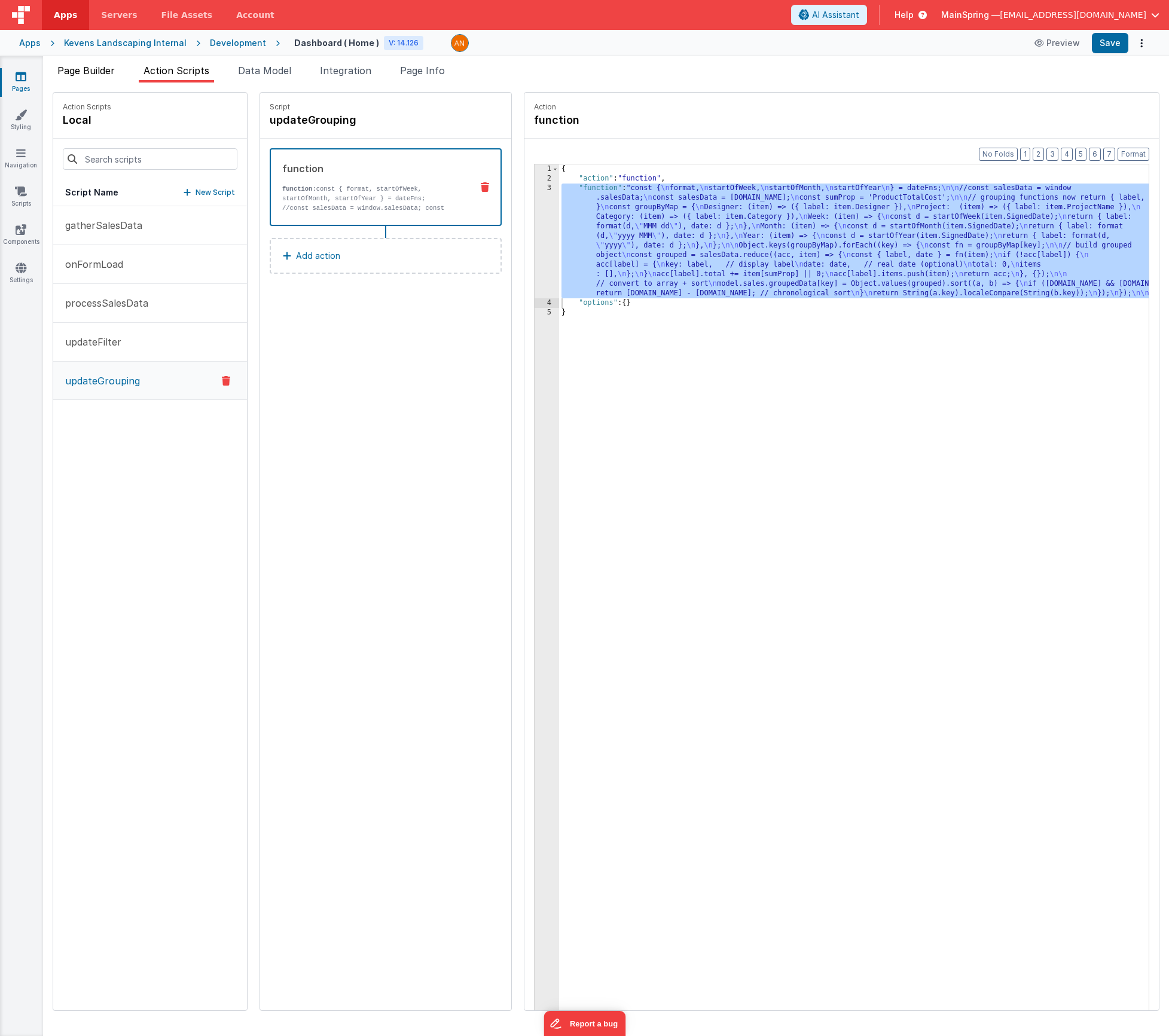
click at [78, 81] on li "Page Builder" at bounding box center [86, 73] width 67 height 19
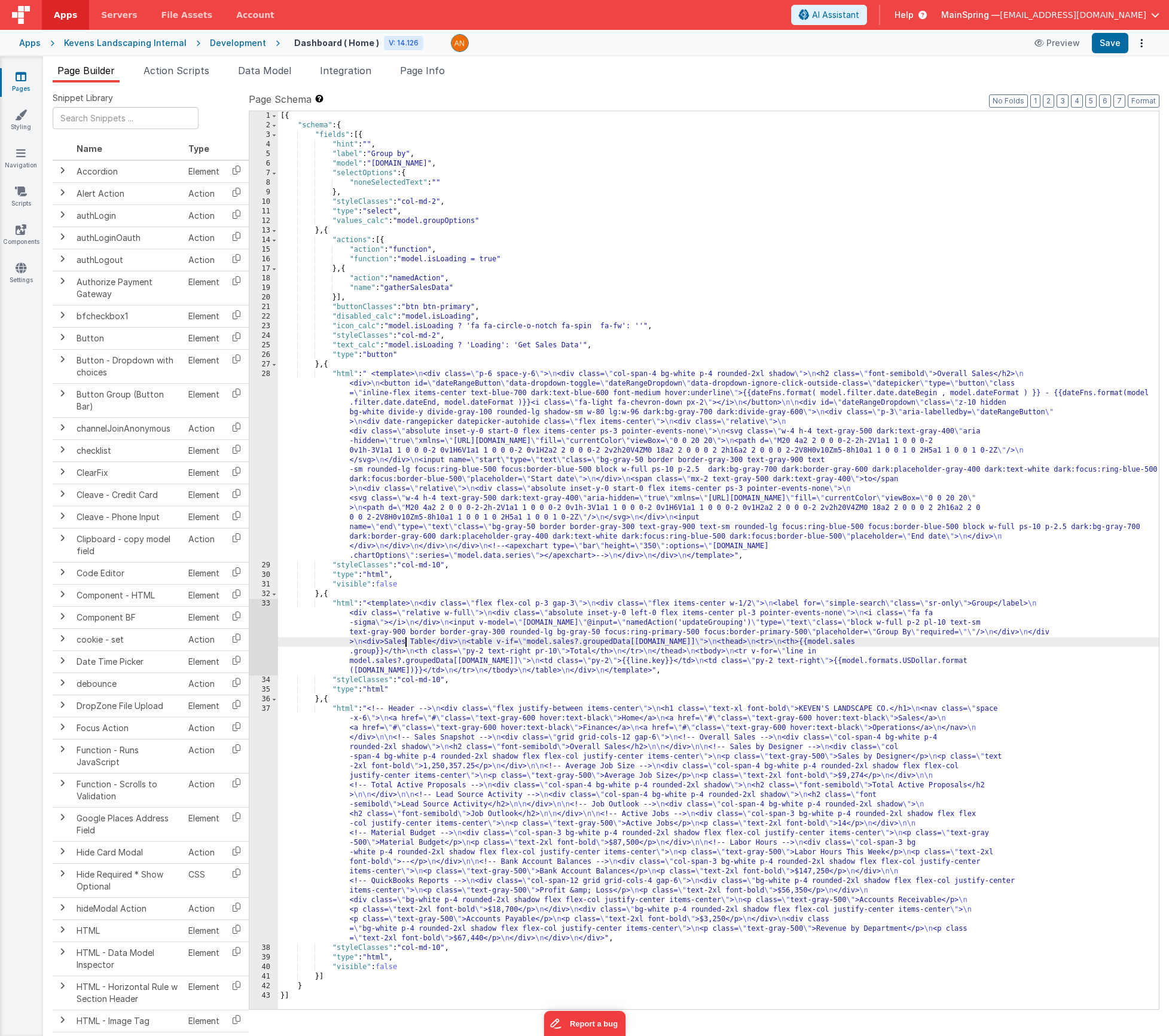
click at [407, 642] on div "[{ "schema" : { "fields" : [{ "hint" : "" , "label" : "Group by" , "model" : "[…" at bounding box center [719, 570] width 881 height 917
click at [258, 642] on div "33" at bounding box center [264, 637] width 29 height 76
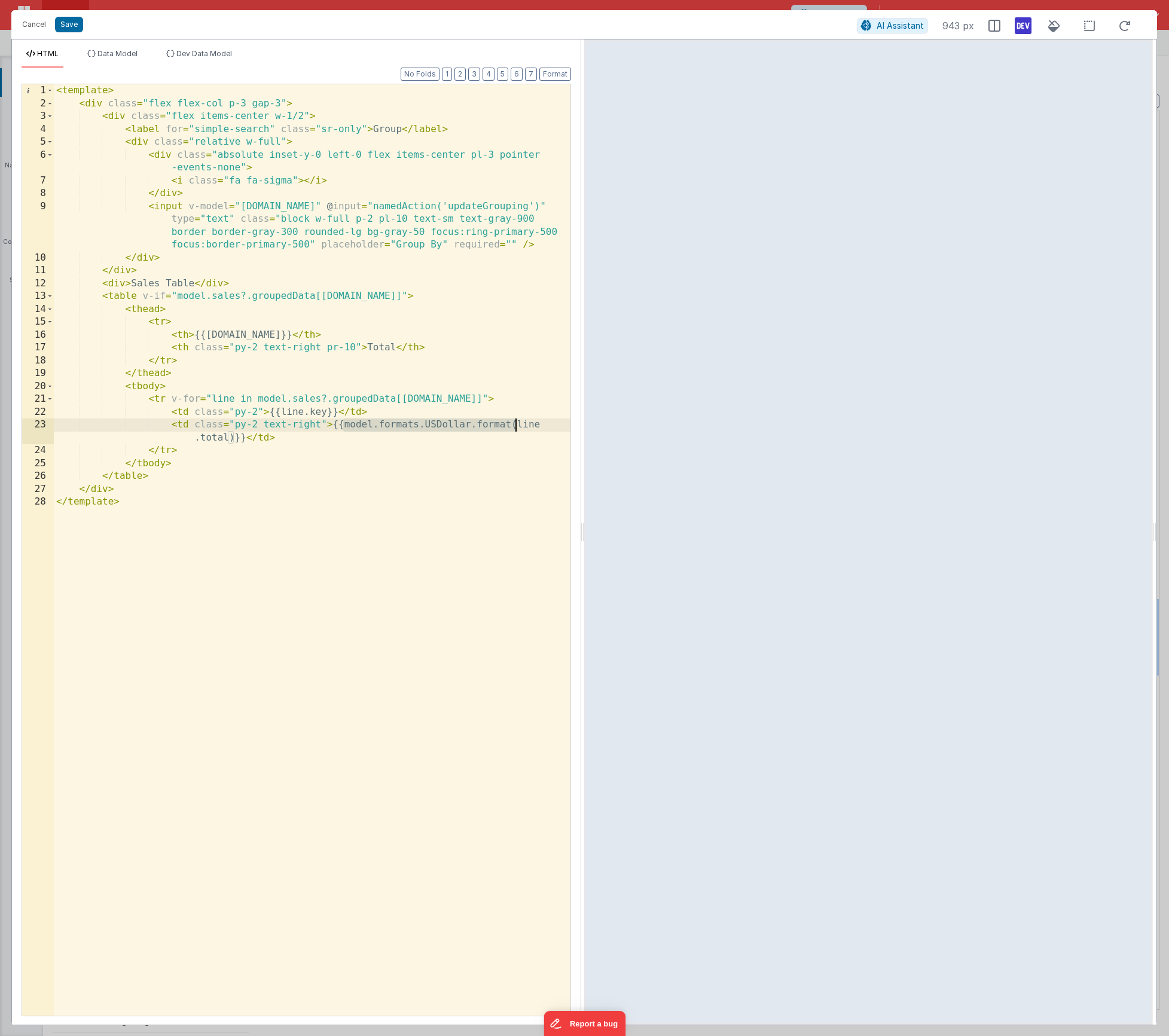
drag, startPoint x: 344, startPoint y: 426, endPoint x: 514, endPoint y: 424, distance: 170.0
click at [514, 424] on div "< template > < div class = "flex flex-col p-3 gap-3" > < div class = "flex item…" at bounding box center [312, 563] width 517 height 957
click at [344, 424] on div "< template > < div class = "flex flex-col p-3 gap-3" > < div class = "flex item…" at bounding box center [312, 563] width 517 height 957
click at [259, 293] on div "< template > < div class = "flex flex-col p-3 gap-3" > < div class = "flex item…" at bounding box center [312, 563] width 517 height 957
click at [74, 22] on button "Save" at bounding box center [69, 24] width 28 height 15
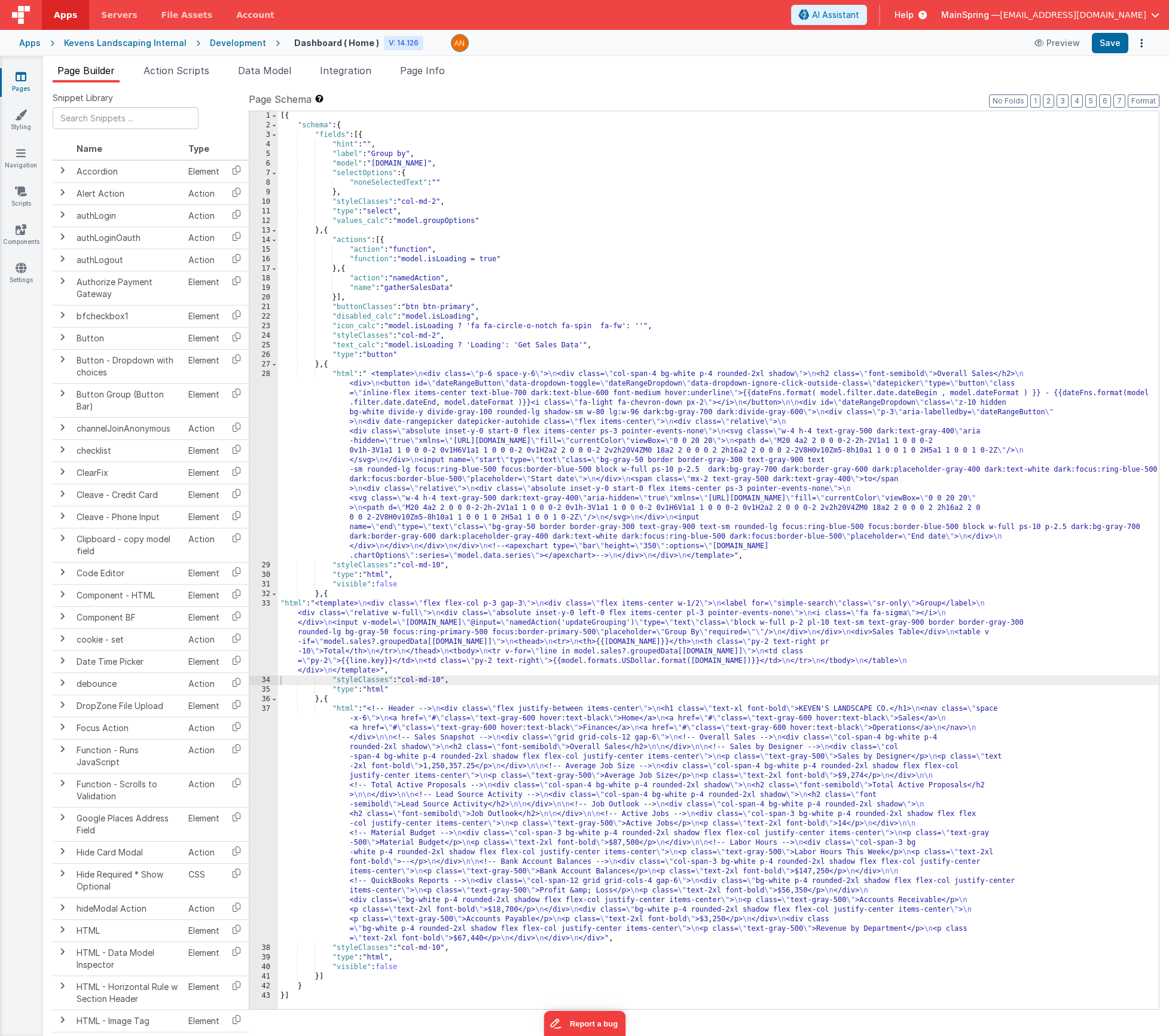
click at [492, 801] on div "[{ "schema" : { "fields" : [{ "hint" : "" , "label" : "Group by" , "model" : "[…" at bounding box center [719, 570] width 881 height 917
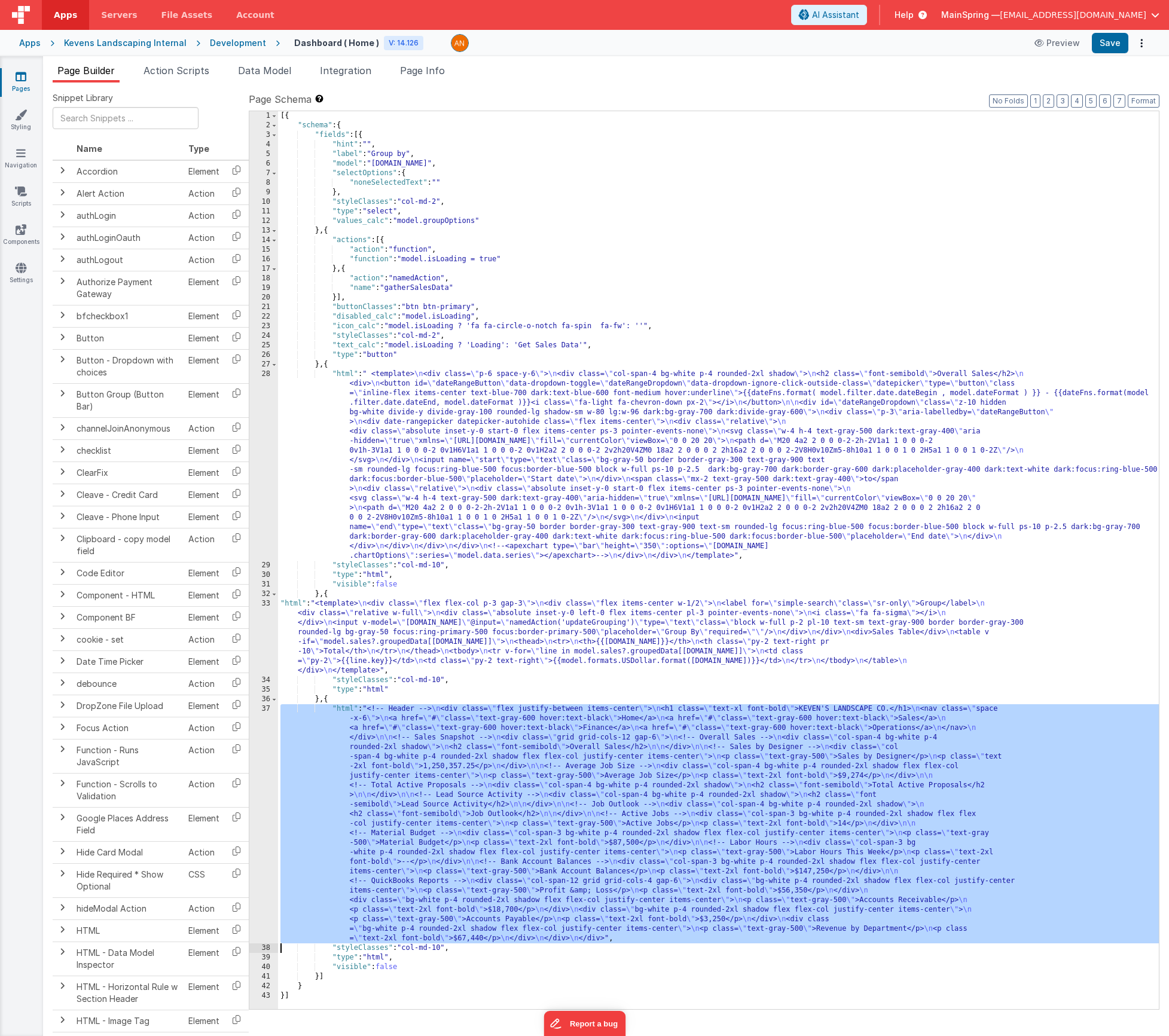
click at [263, 783] on div "37" at bounding box center [264, 824] width 29 height 239
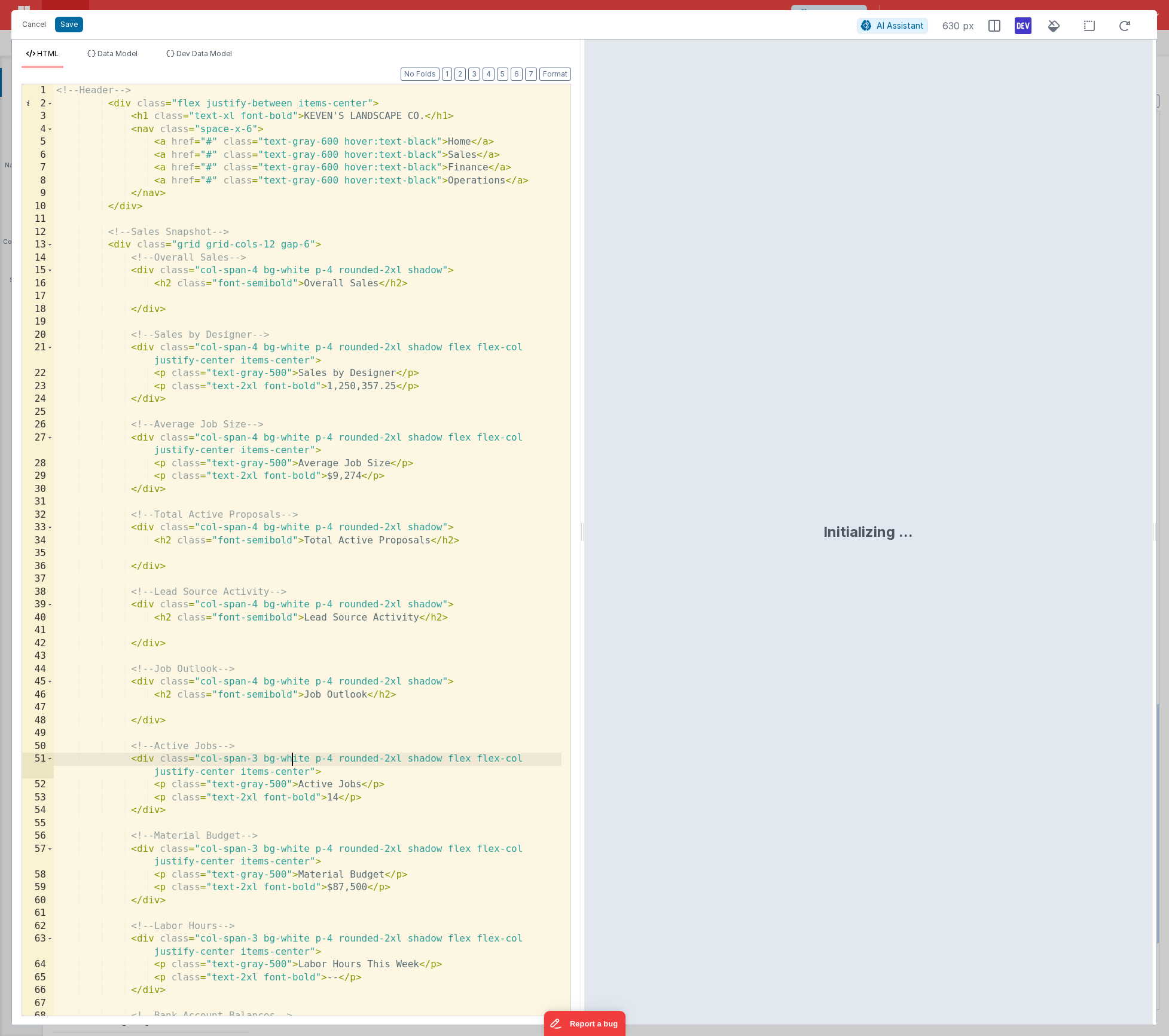
click at [294, 765] on div "<!-- Header --> < div class = "flex justify-between items-center" > < h1 class …" at bounding box center [307, 570] width 508 height 971
type input "date"
click at [34, 23] on button "Cancel" at bounding box center [34, 24] width 36 height 17
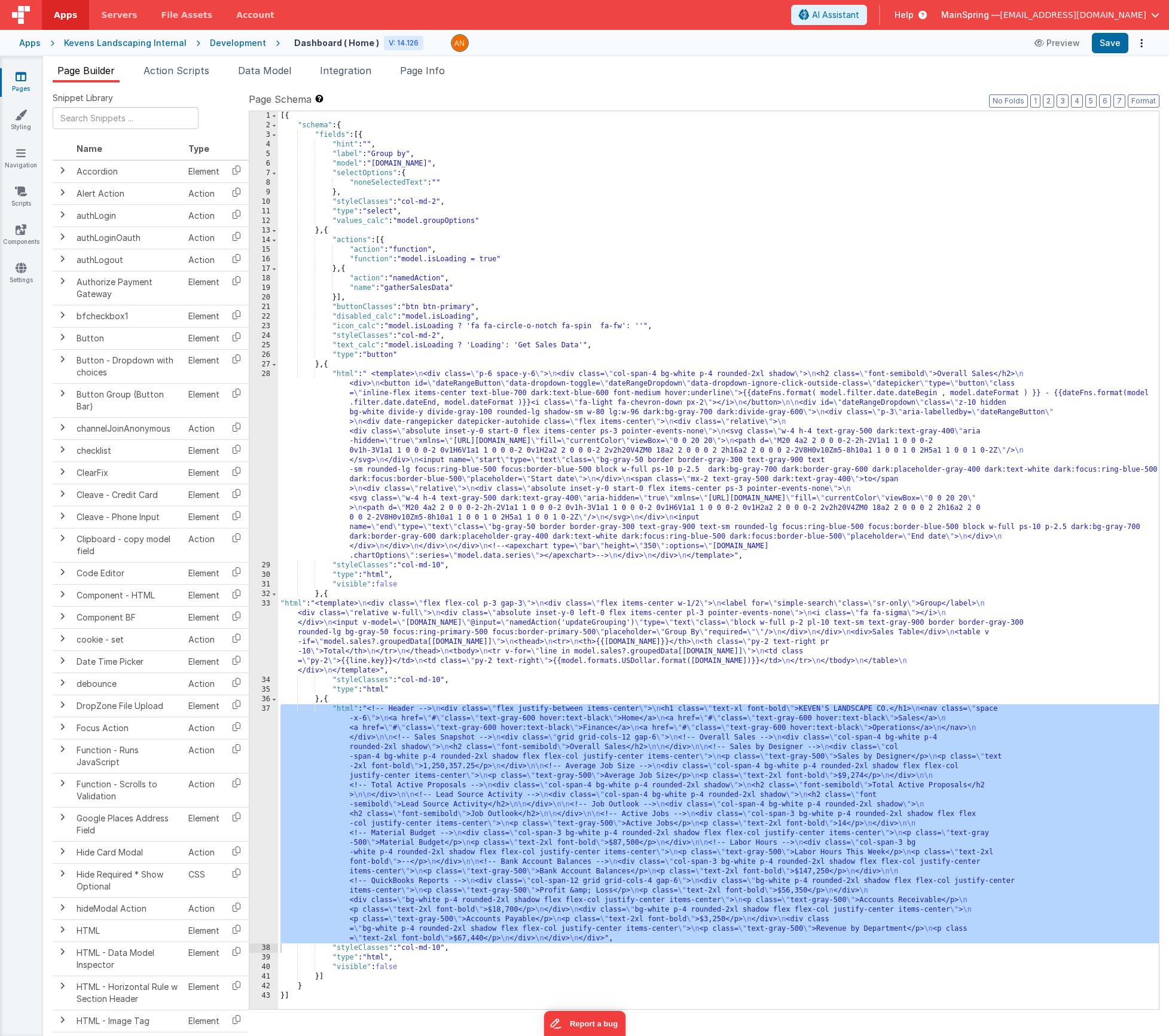
click at [532, 361] on div "[{ "schema" : { "fields" : [{ "hint" : "" , "label" : "Group by" , "model" : "[…" at bounding box center [719, 570] width 881 height 917
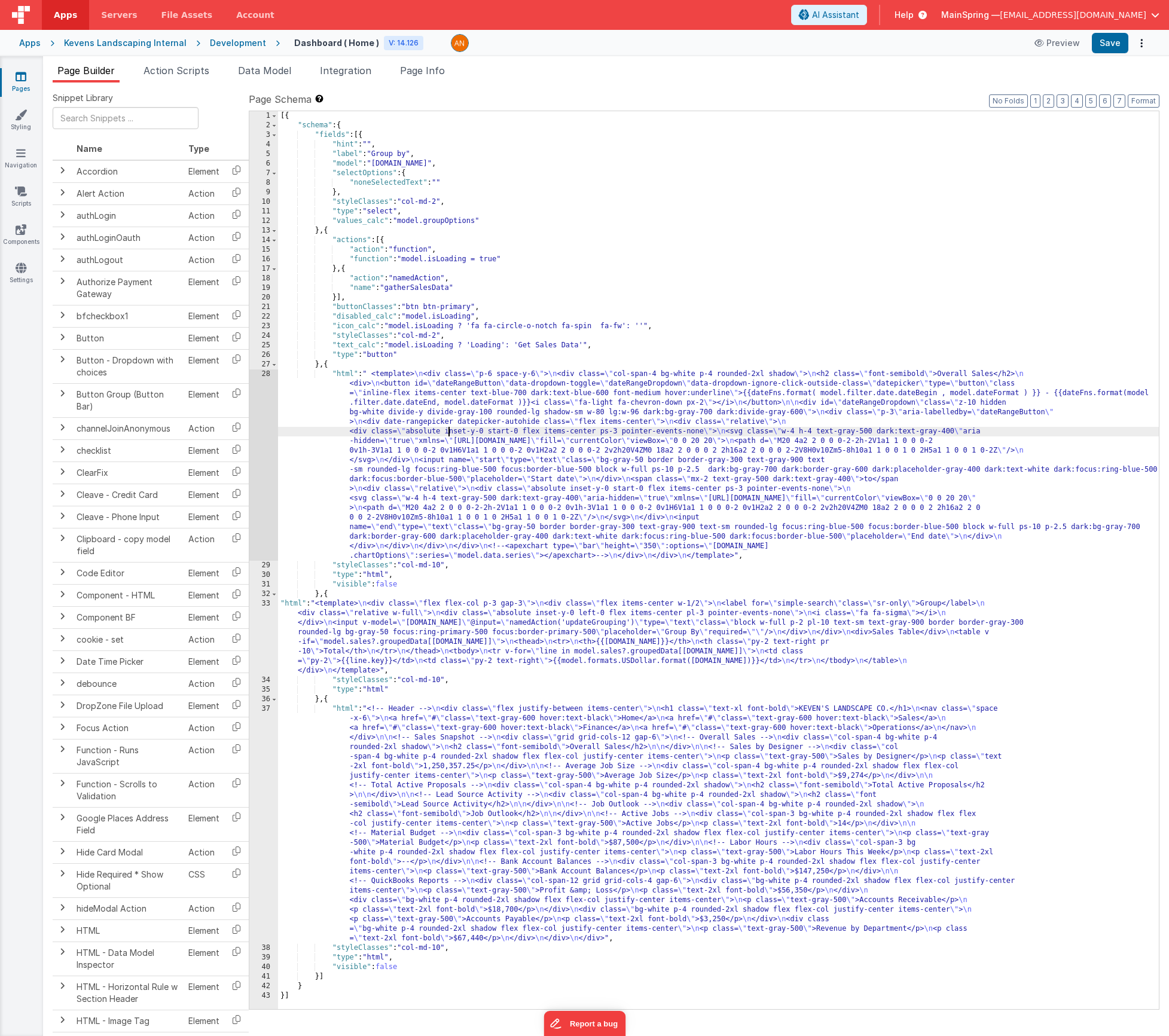
click at [447, 429] on div "[{ "schema" : { "fields" : [{ "hint" : "" , "label" : "Group by" , "model" : "[…" at bounding box center [719, 570] width 881 height 917
click at [264, 448] on div "28" at bounding box center [264, 465] width 29 height 191
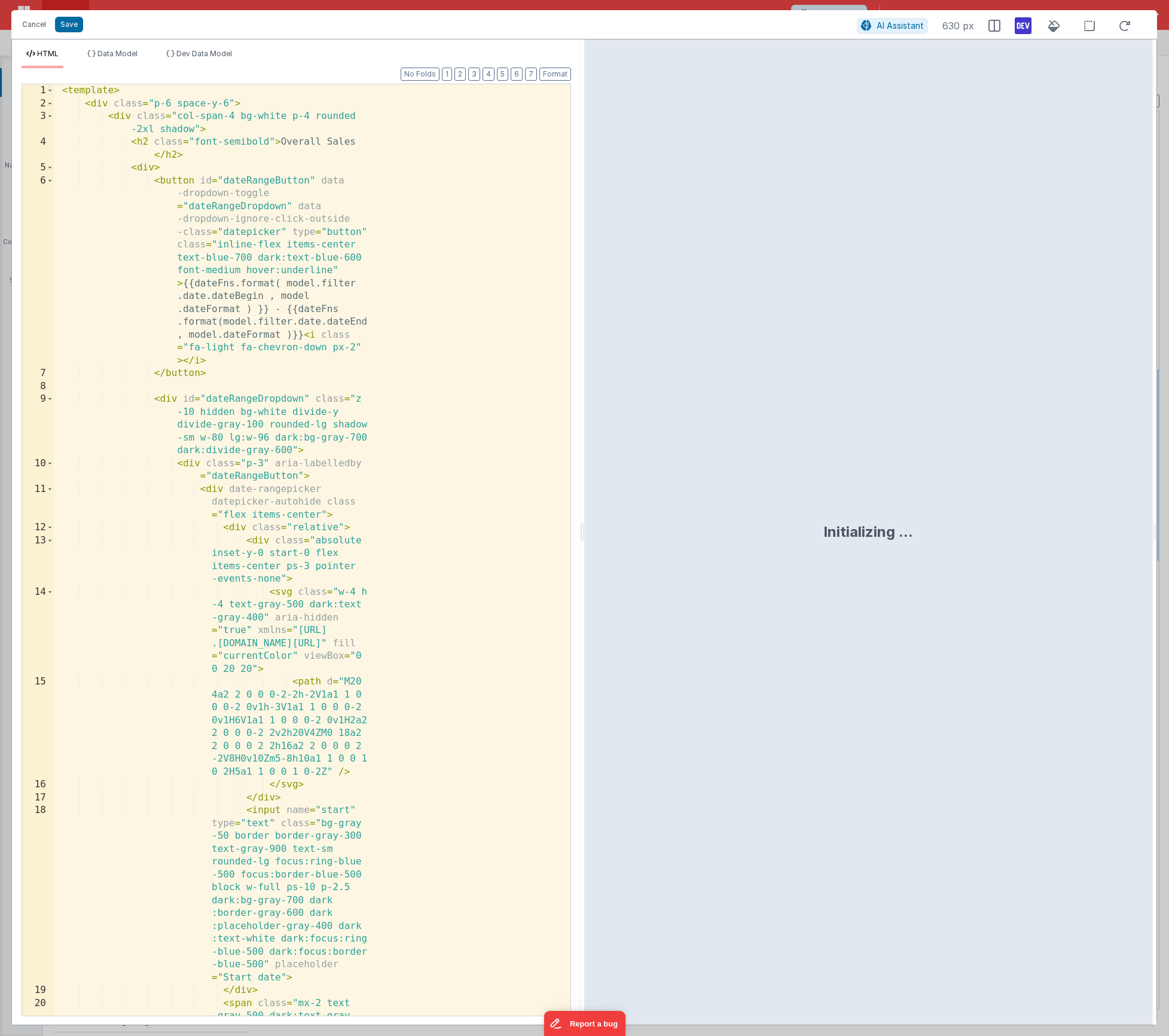
click at [264, 448] on div "< template > < div class = "p-6 space-y-6" > < div class = "col-span-4 bg-white…" at bounding box center [307, 575] width 508 height 983
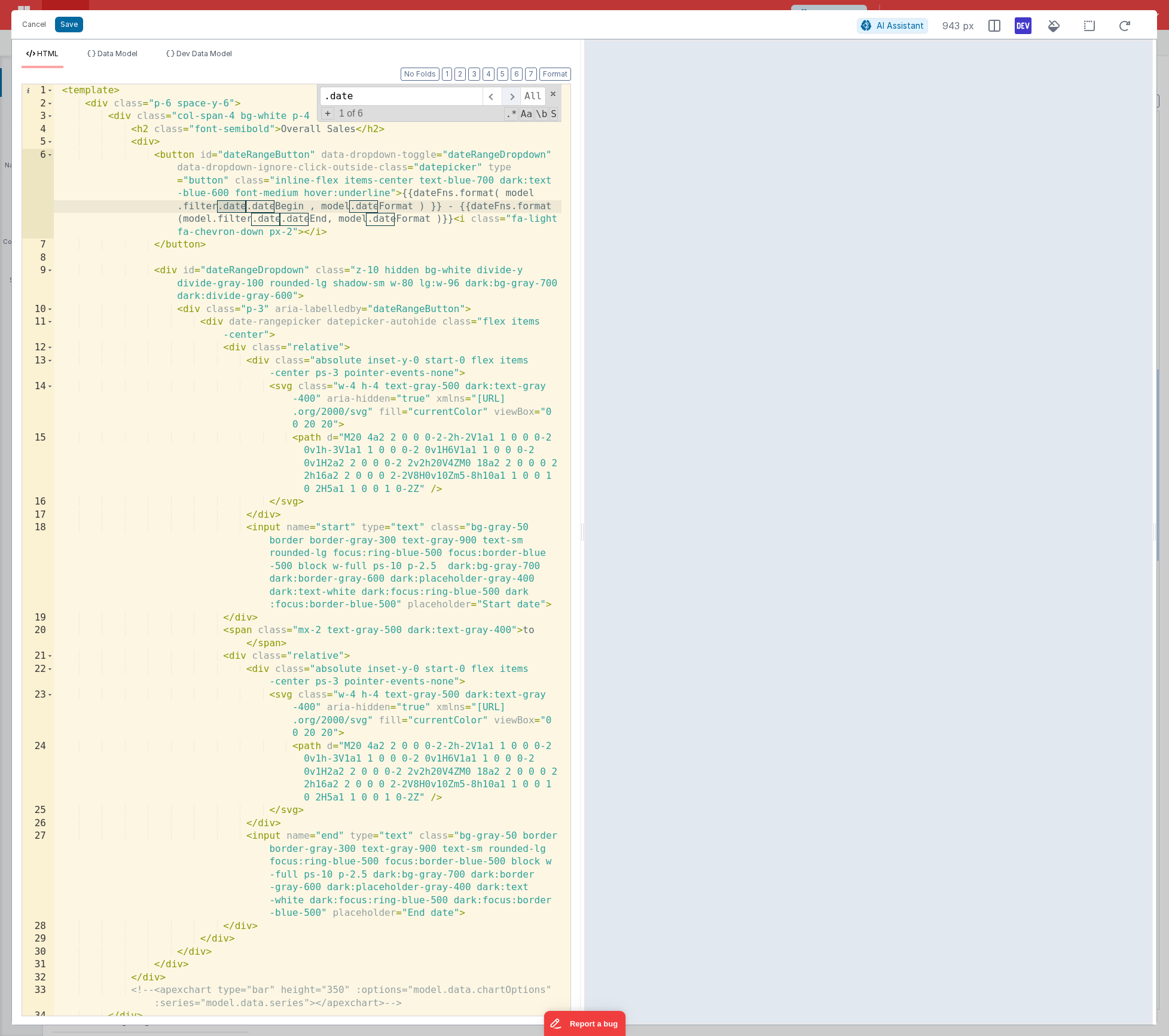
type input ".date"
click at [513, 99] on span at bounding box center [511, 96] width 18 height 19
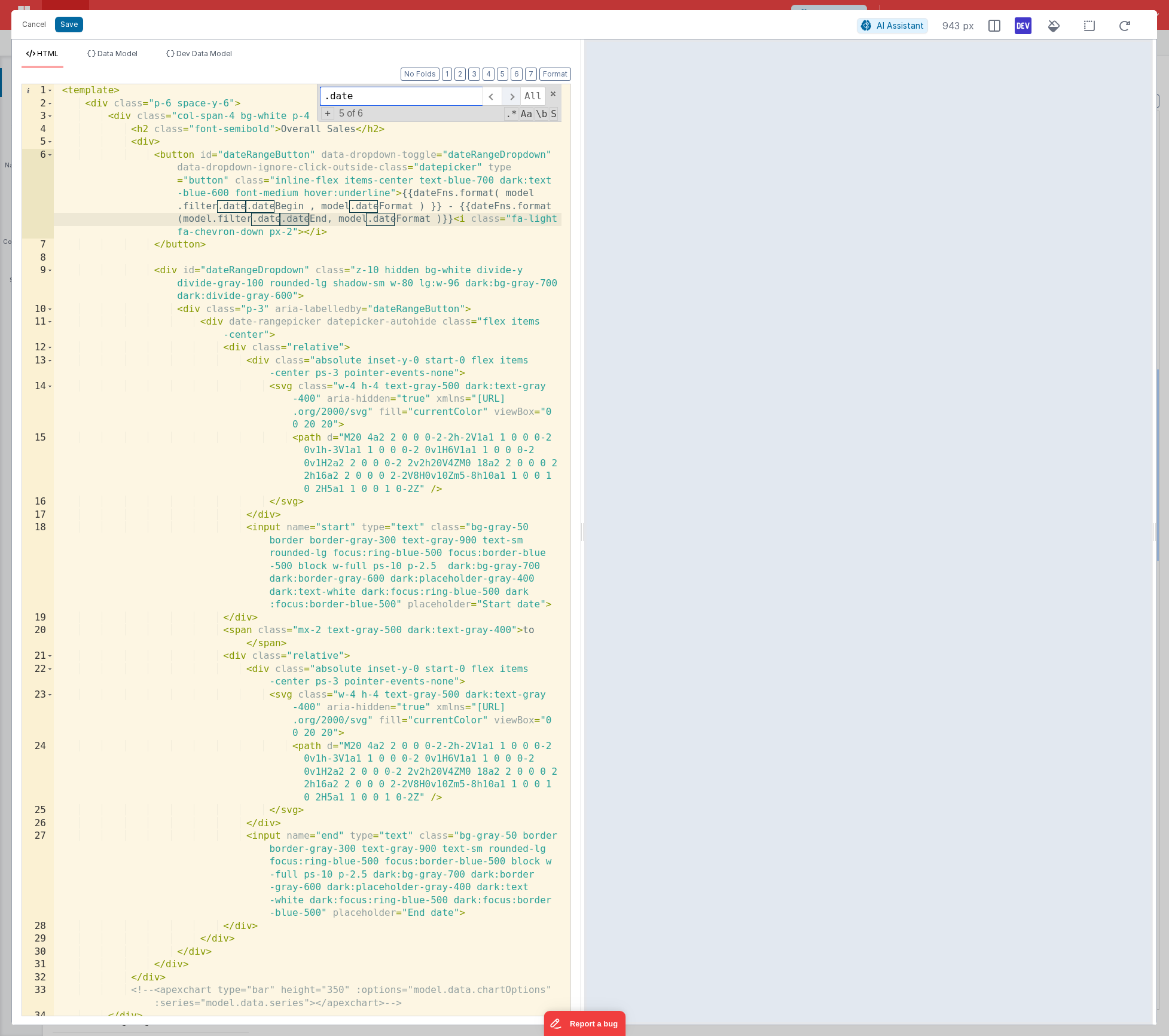
click at [513, 99] on span at bounding box center [511, 96] width 18 height 19
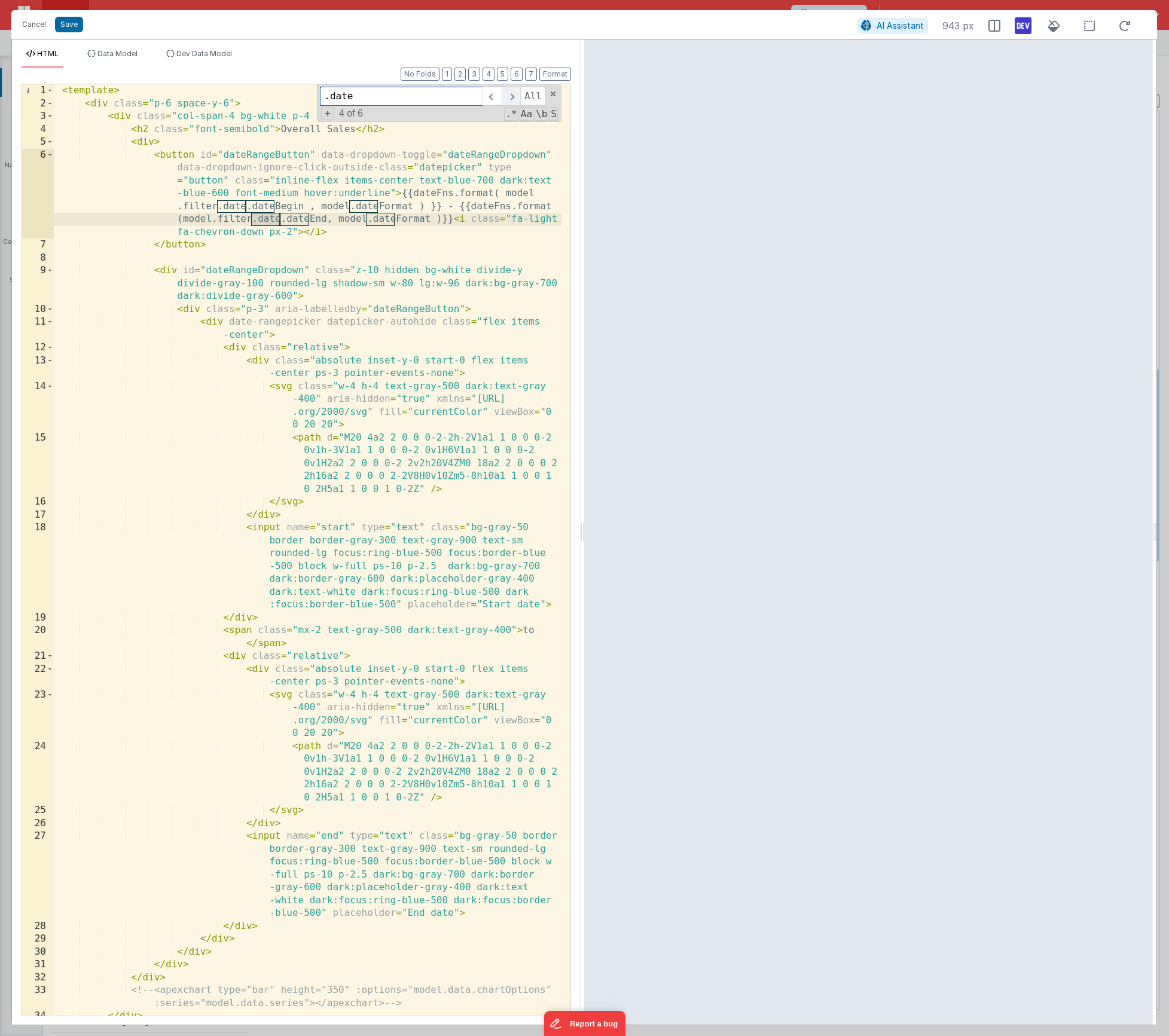
click at [513, 99] on span at bounding box center [511, 96] width 18 height 19
click at [165, 100] on div "< template > < div class = "p-6 space-y-6" > < div class = "col-span-4 bg-white…" at bounding box center [307, 563] width 508 height 957
click at [137, 91] on div "< template > < div class = "p-6 space-y-6" > < div class = "col-span-4 bg-white…" at bounding box center [307, 563] width 508 height 957
click at [399, 175] on div "< template > < div class = "p-6 space-y-6" > < div class = "col-span-4 bg-white…" at bounding box center [307, 563] width 508 height 957
click at [551, 97] on span at bounding box center [553, 93] width 8 height 8
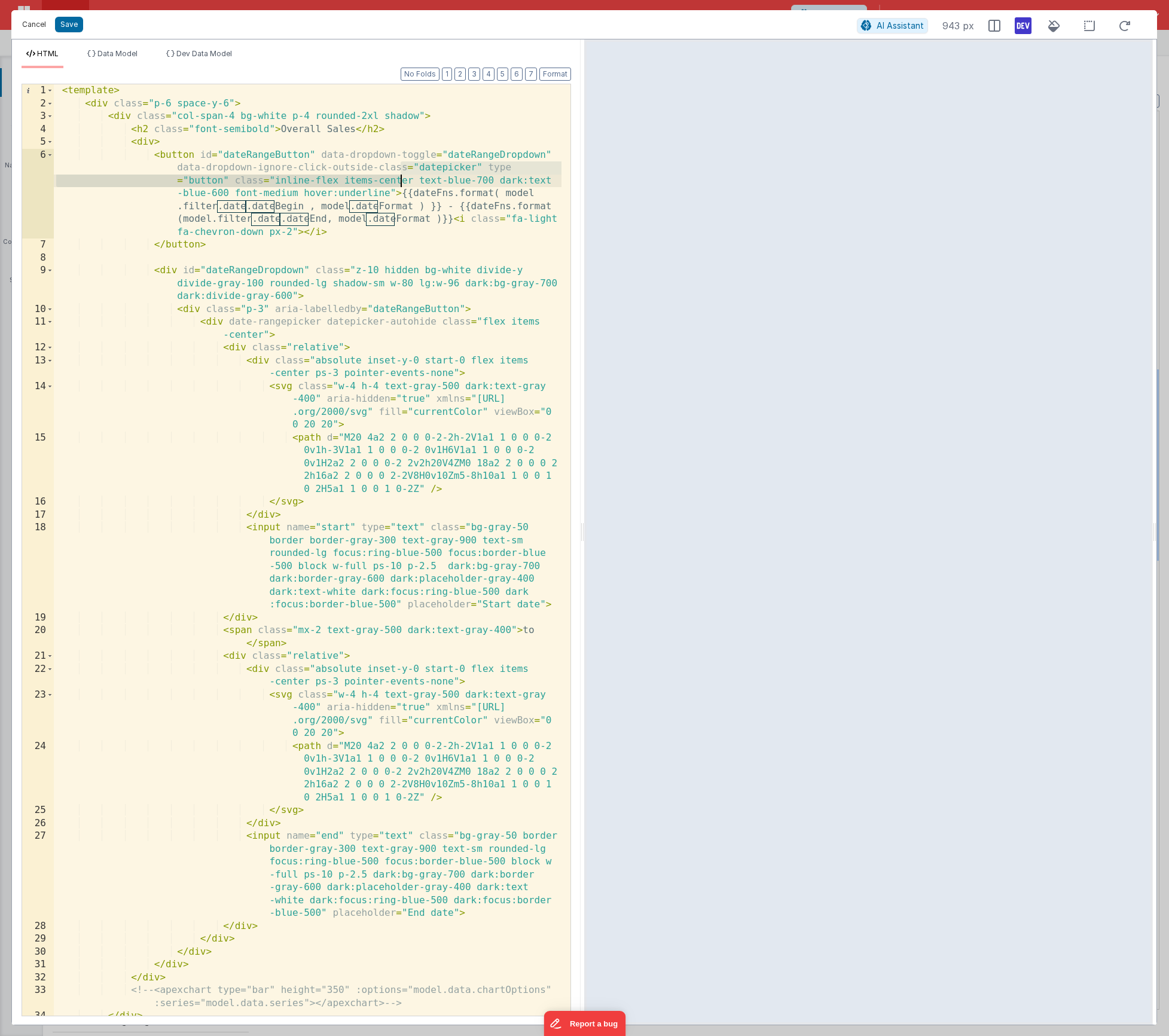
click at [34, 25] on button "Cancel" at bounding box center [34, 24] width 36 height 17
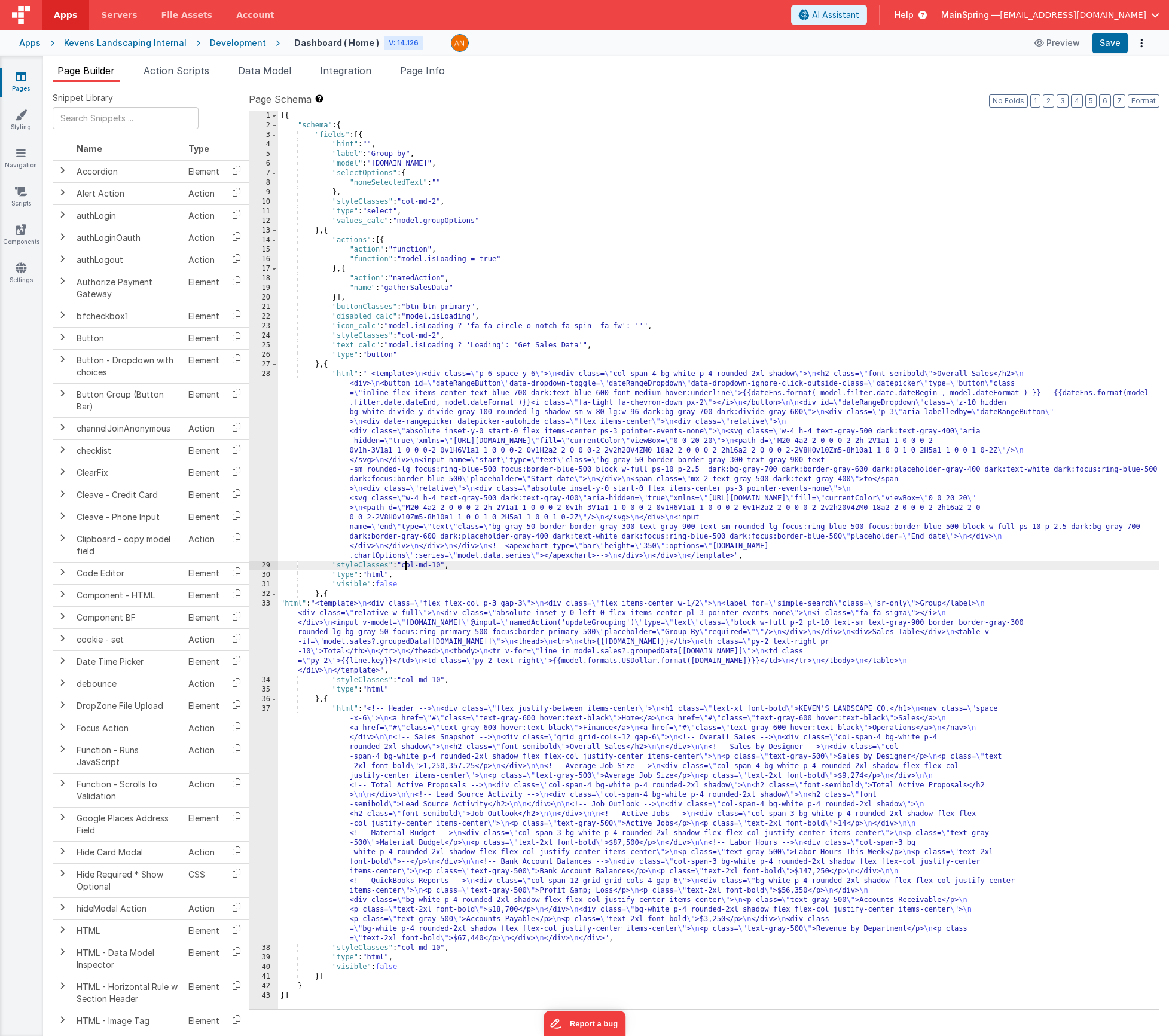
click at [407, 565] on div "[{ "schema" : { "fields" : [{ "hint" : "" , "label" : "Group by" , "model" : "[…" at bounding box center [719, 570] width 881 height 917
click at [451, 414] on div "[{ "schema" : { "fields" : [{ "hint" : "" , "label" : "Group by" , "model" : "[…" at bounding box center [719, 570] width 881 height 917
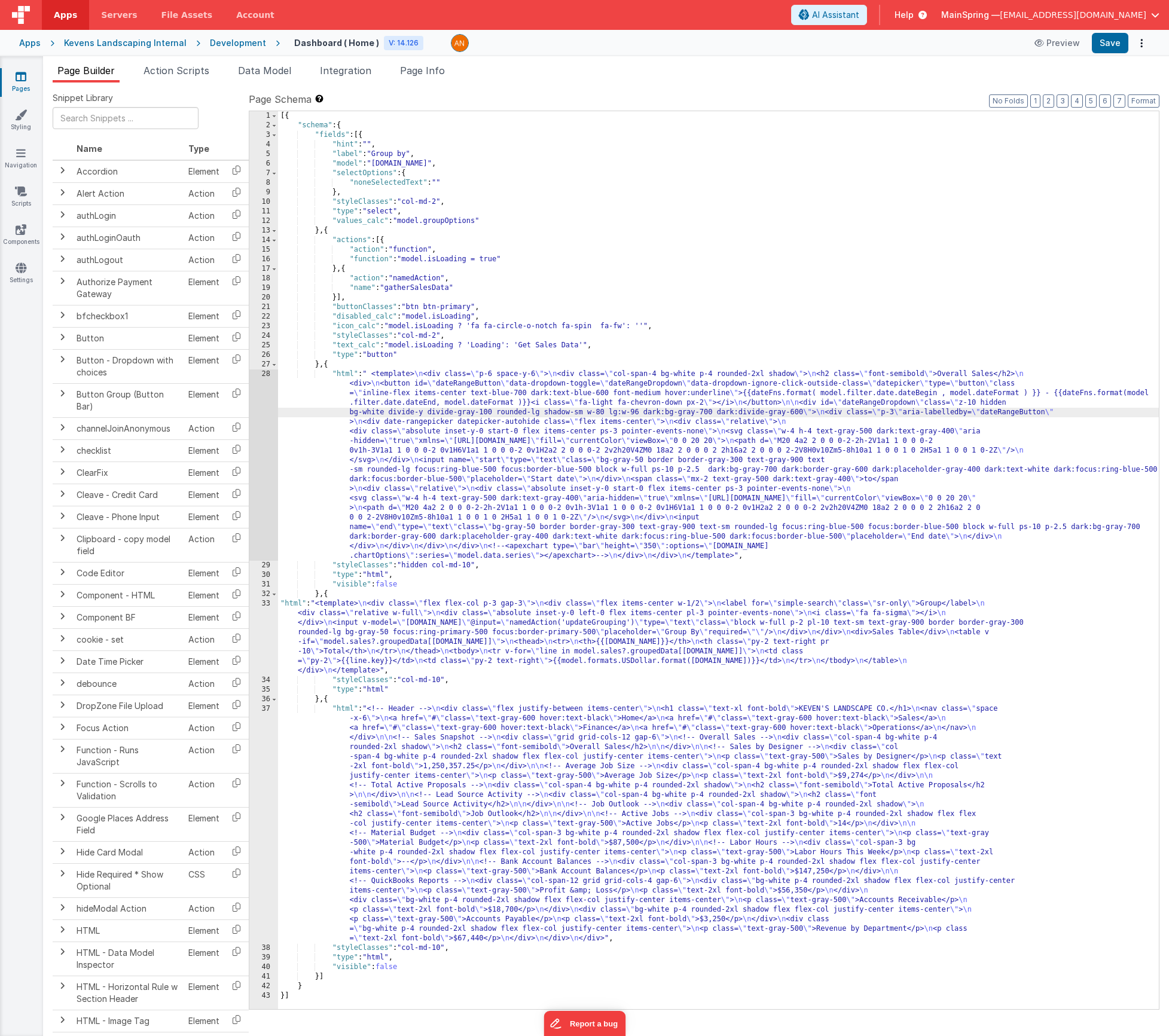
click at [257, 411] on div "28" at bounding box center [264, 465] width 29 height 191
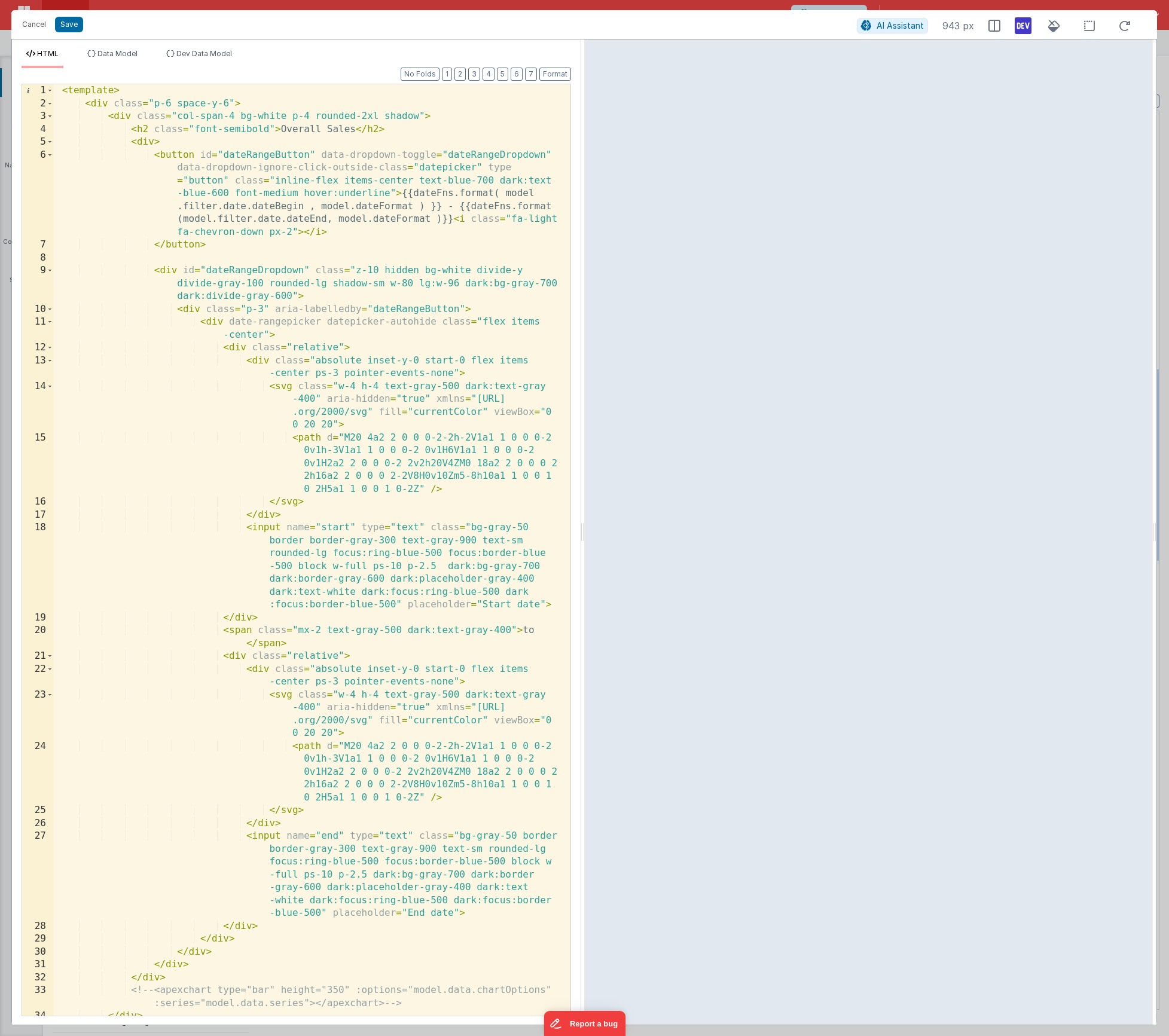
click at [1023, 24] on icon at bounding box center [1023, 25] width 17 height 19
click at [119, 56] on span "Data Model" at bounding box center [117, 53] width 40 height 9
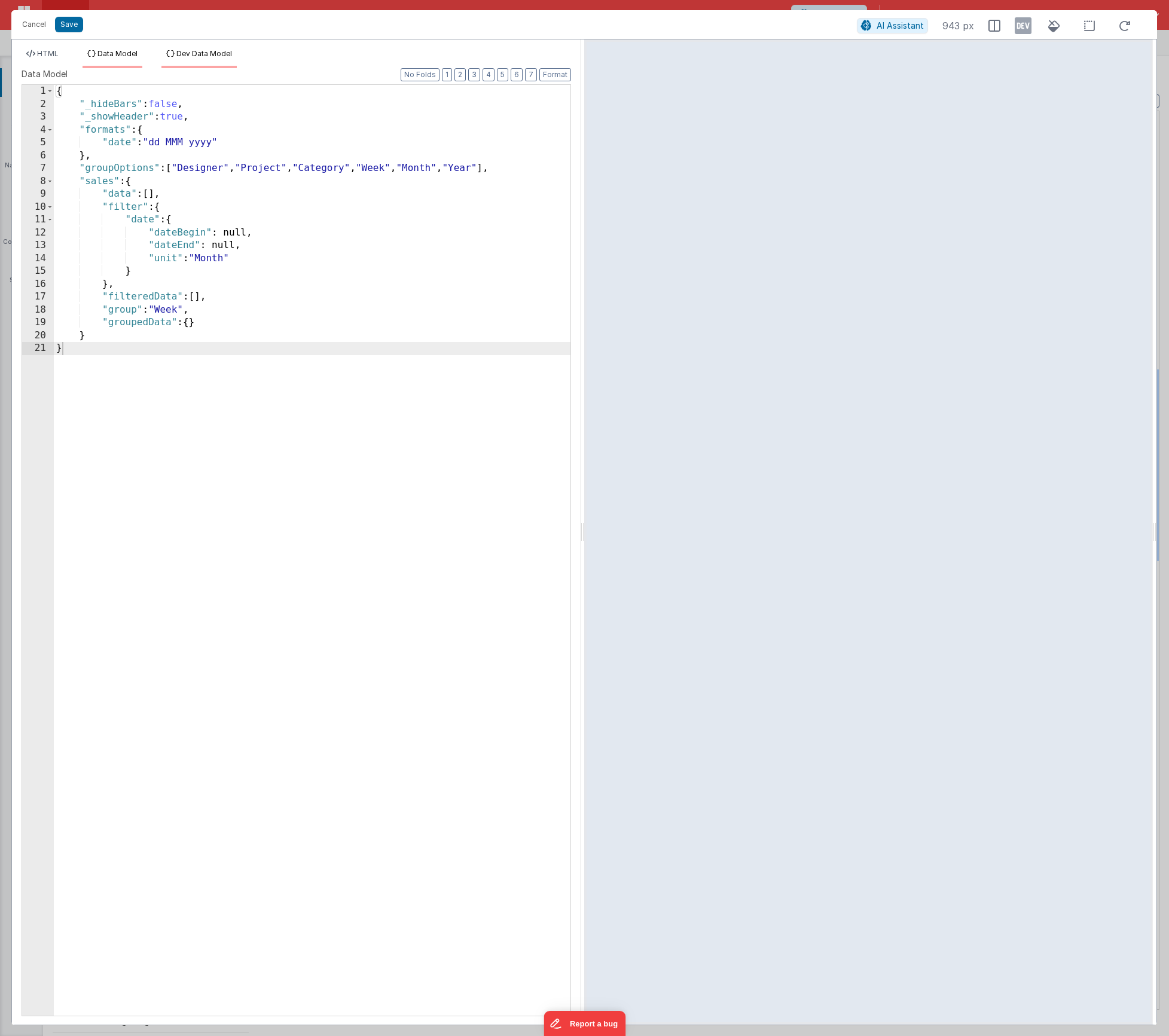
click at [225, 61] on li "Dev Data Model" at bounding box center [199, 58] width 76 height 19
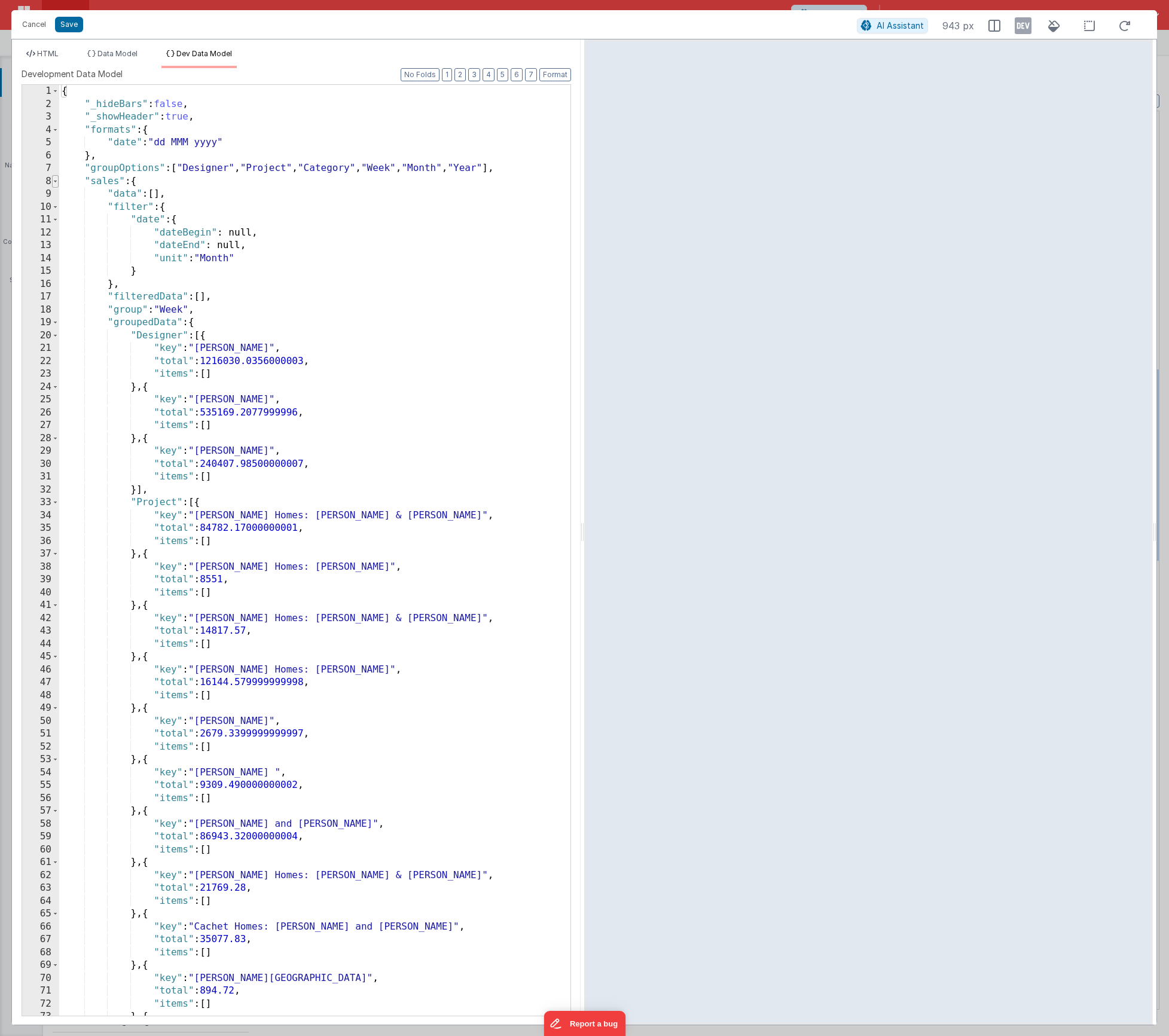
click at [54, 183] on span at bounding box center [55, 182] width 6 height 13
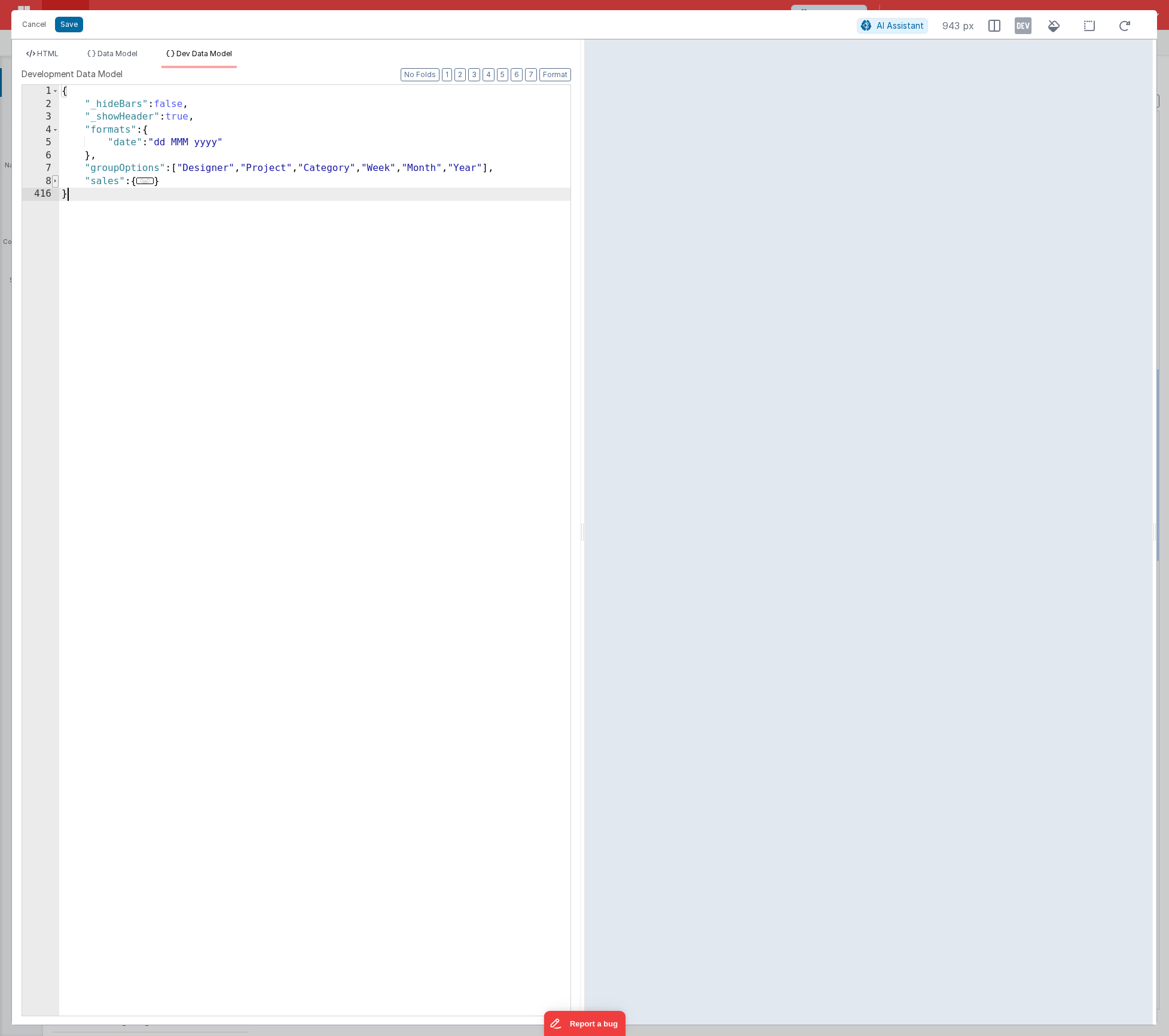
click at [54, 183] on span at bounding box center [55, 182] width 6 height 13
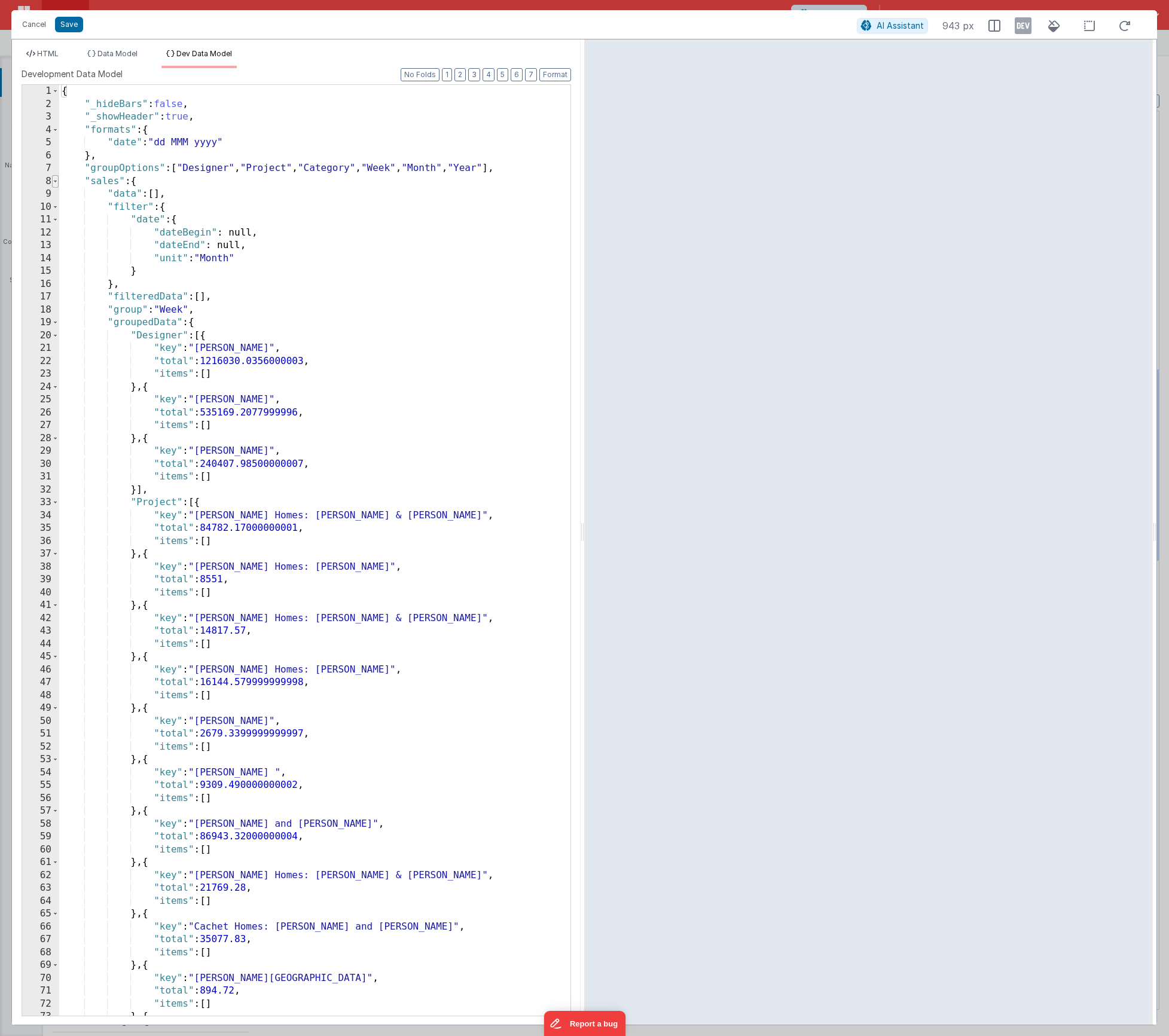
click at [53, 184] on span at bounding box center [55, 182] width 6 height 13
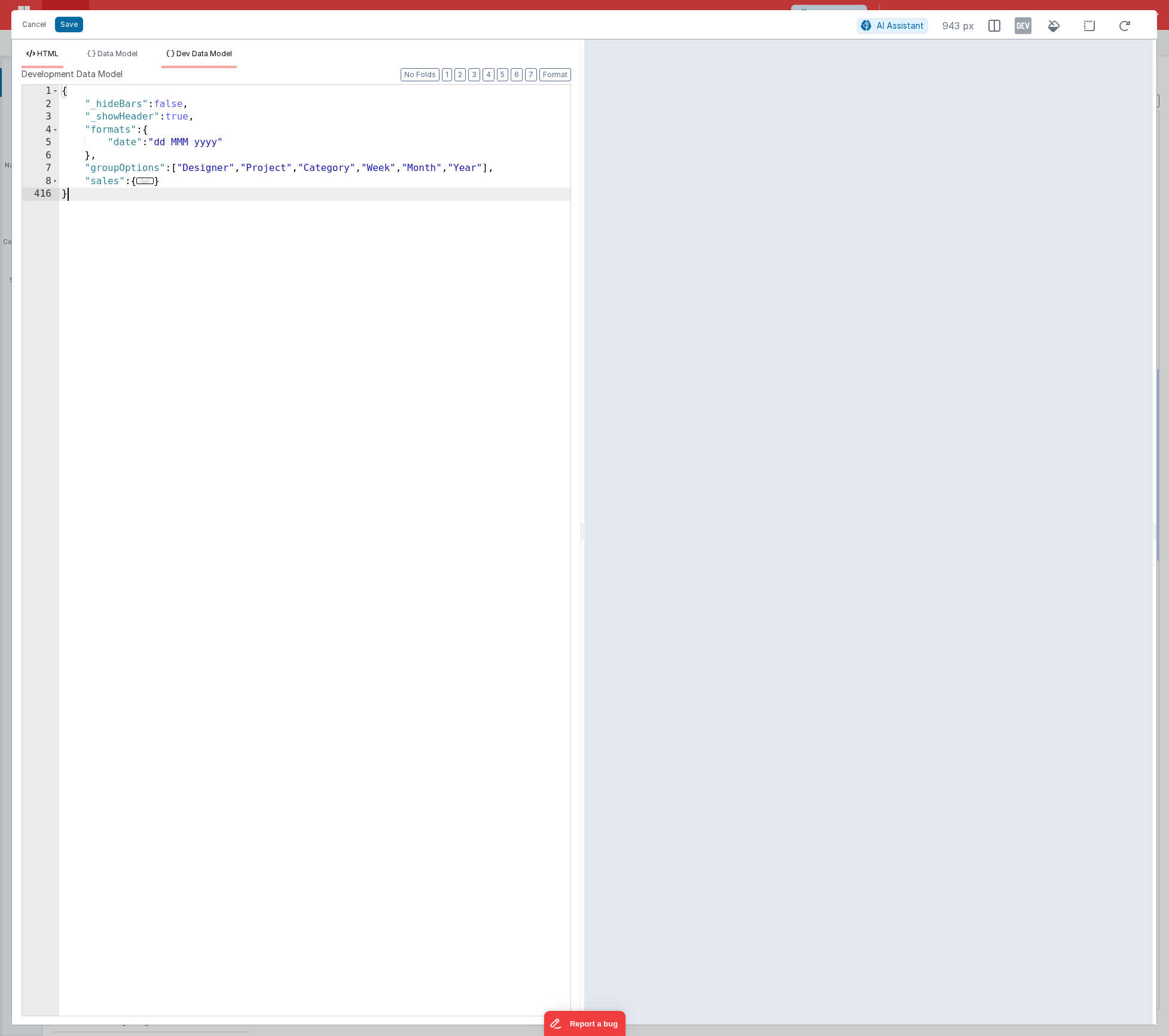
click at [42, 53] on span "HTML" at bounding box center [48, 53] width 22 height 9
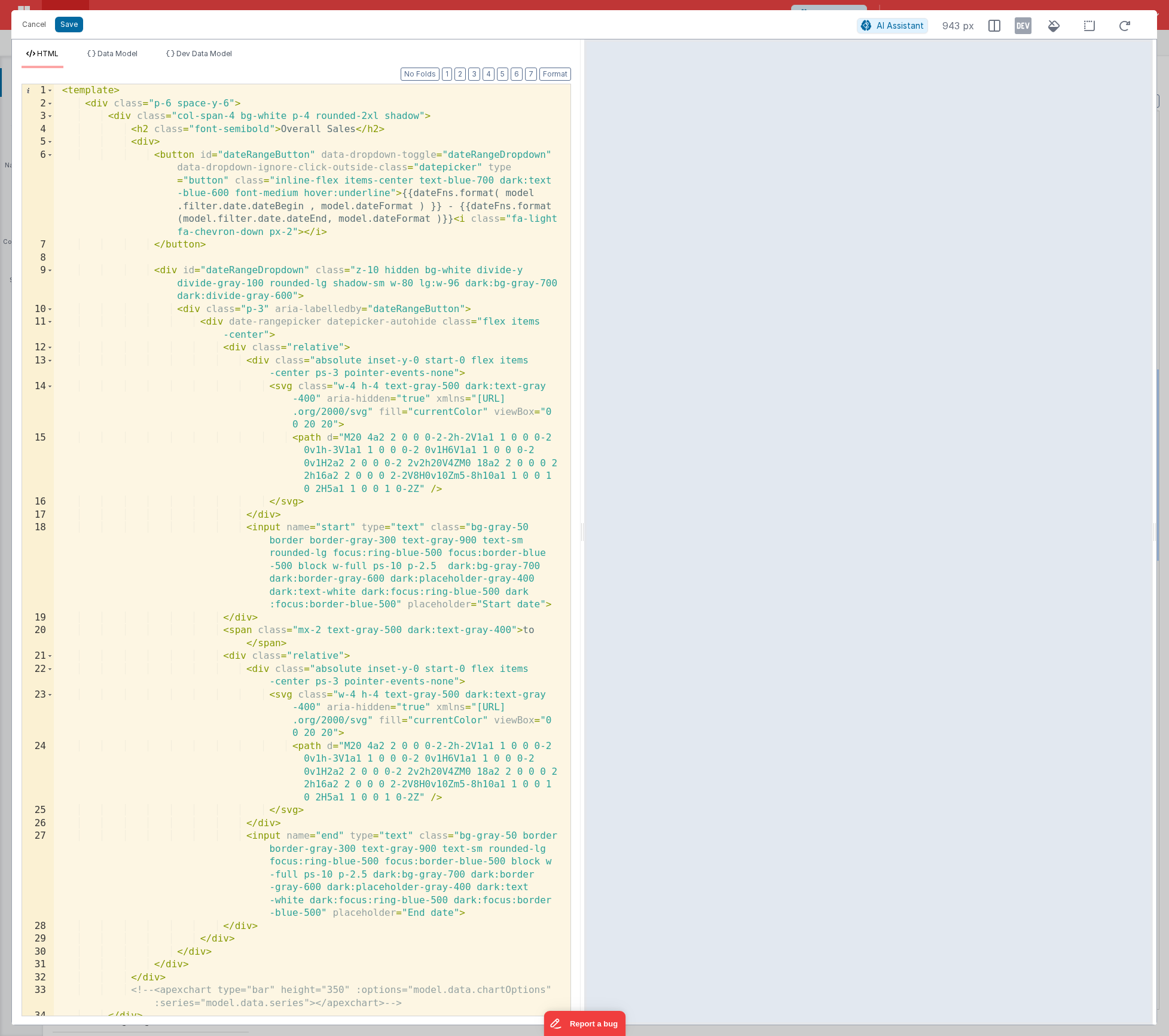
click at [81, 27] on div "Cancel Save" at bounding box center [436, 24] width 841 height 17
drag, startPoint x: 78, startPoint y: 29, endPoint x: 584, endPoint y: 252, distance: 553.0
click at [78, 29] on button "Save" at bounding box center [69, 24] width 28 height 15
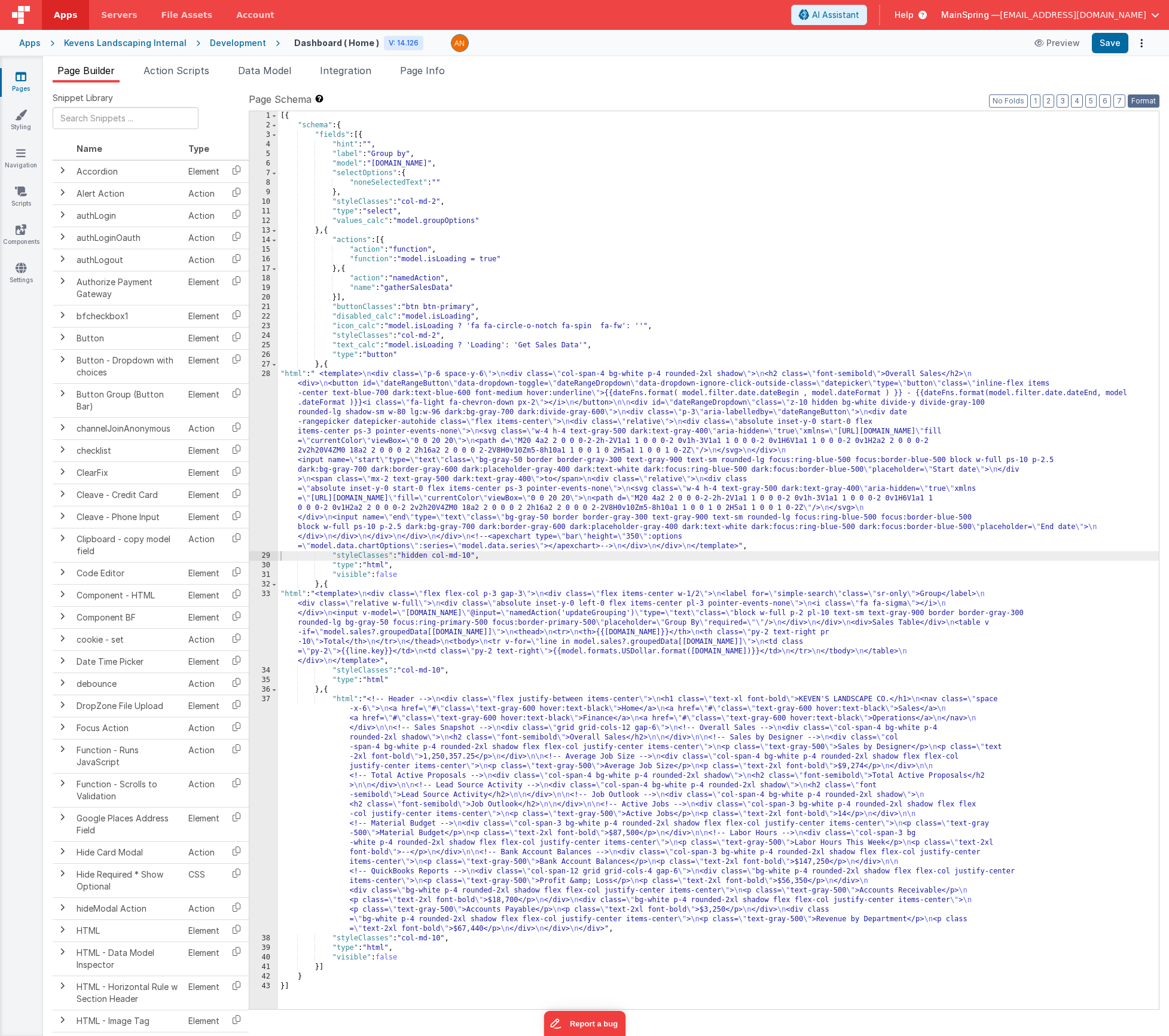
click at [1154, 98] on button "Format" at bounding box center [1144, 101] width 32 height 13
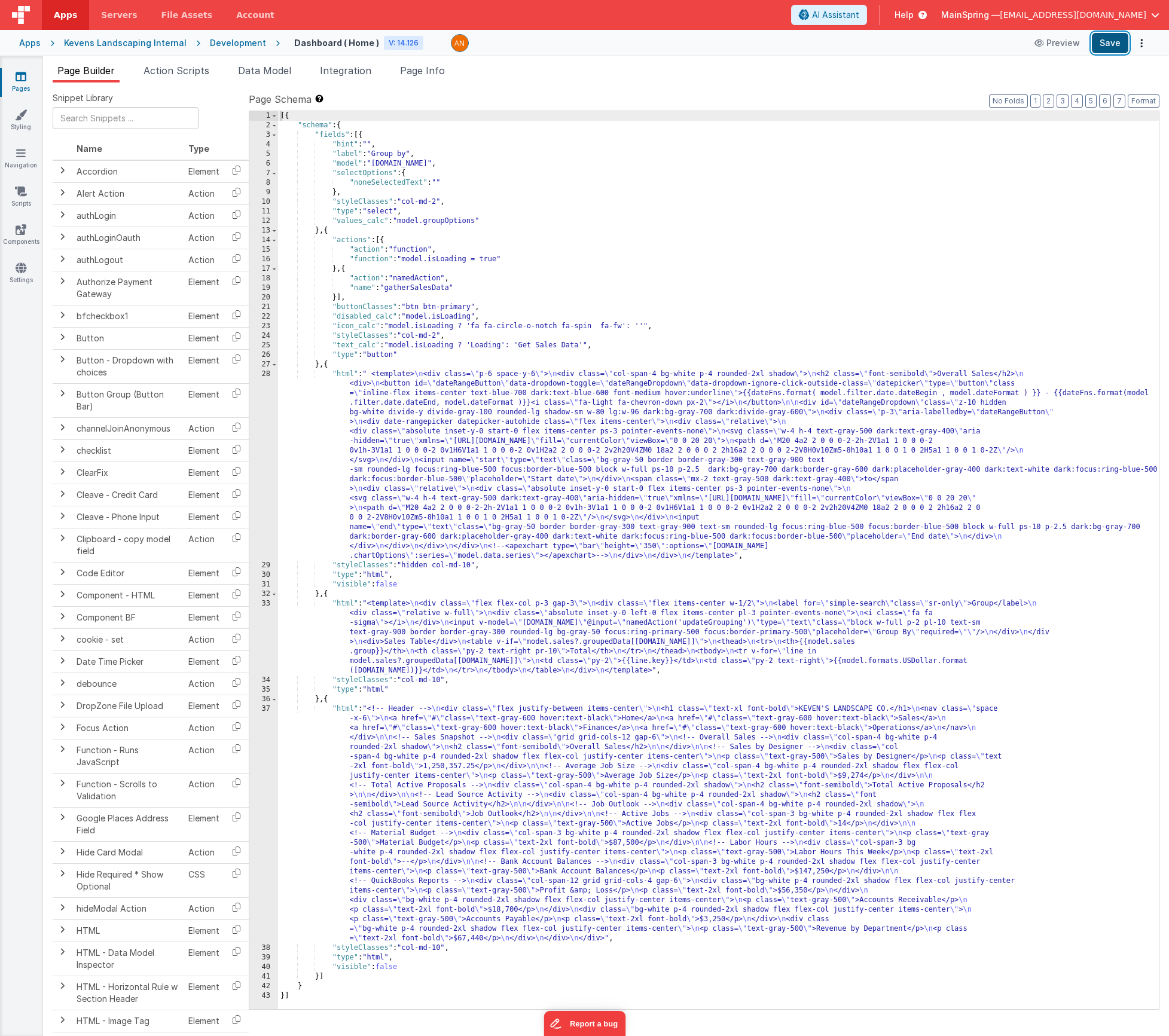
click at [1118, 53] on button "Save" at bounding box center [1110, 43] width 36 height 20
click at [442, 649] on div "[{ "schema" : { "fields" : [{ "hint" : "" , "label" : "Group by" , "model" : "[…" at bounding box center [719, 570] width 881 height 917
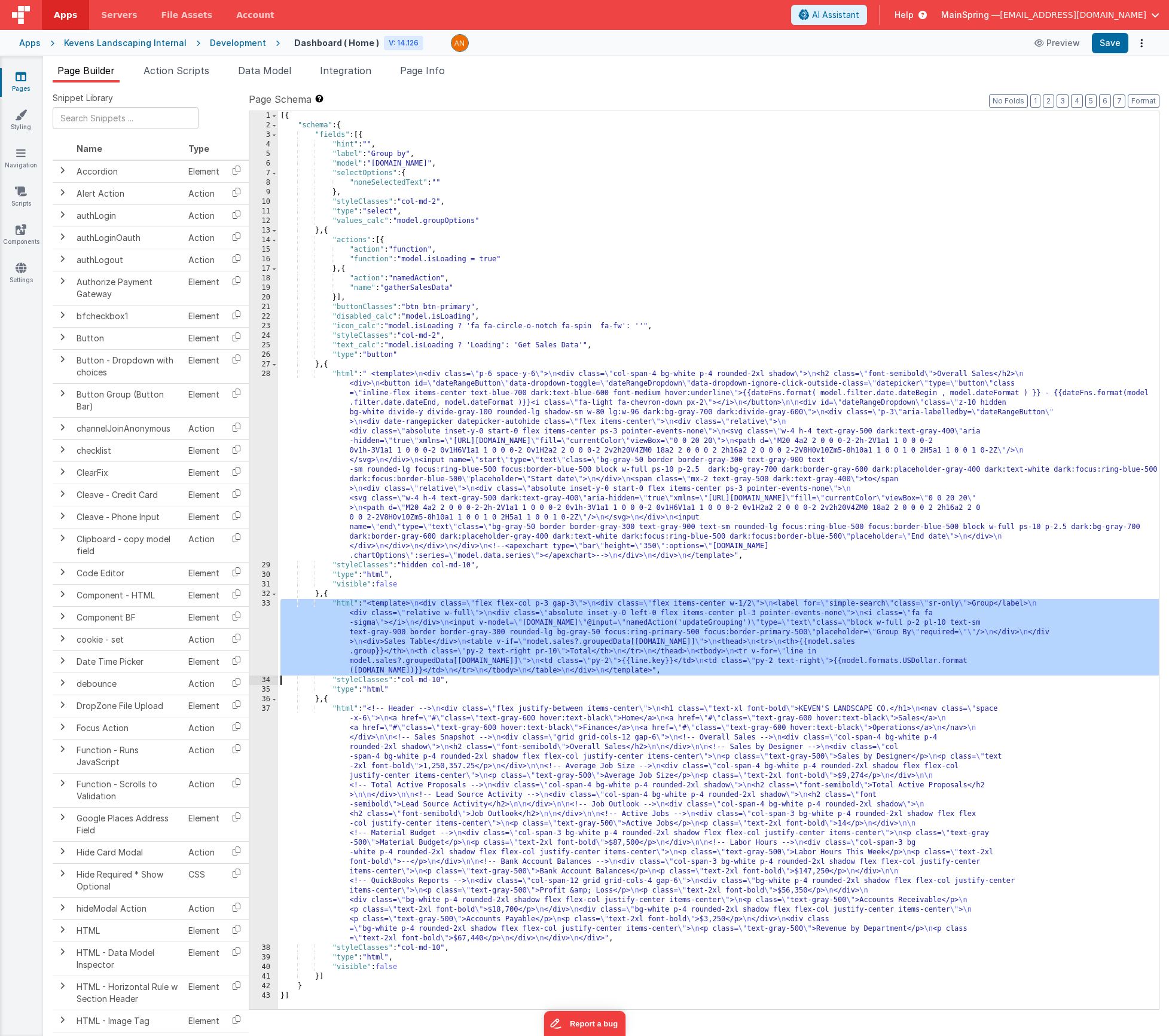
click at [252, 632] on div "33" at bounding box center [264, 637] width 29 height 76
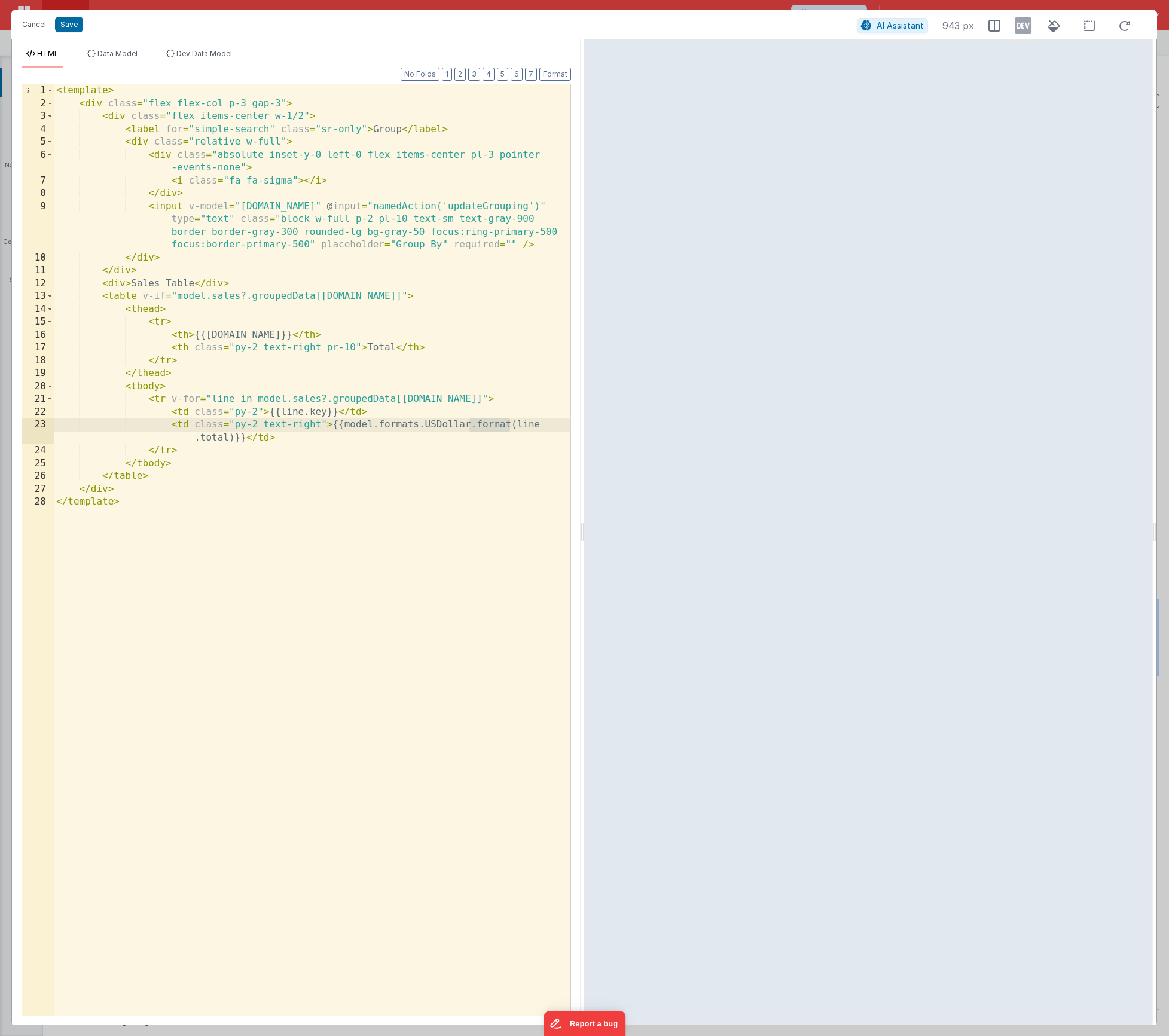
drag, startPoint x: 470, startPoint y: 424, endPoint x: 511, endPoint y: 422, distance: 41.0
click at [511, 422] on div "< template > < div class = "flex flex-col p-3 gap-3" > < div class = "flex item…" at bounding box center [312, 563] width 517 height 957
click at [111, 50] on span "Data Model" at bounding box center [117, 53] width 40 height 9
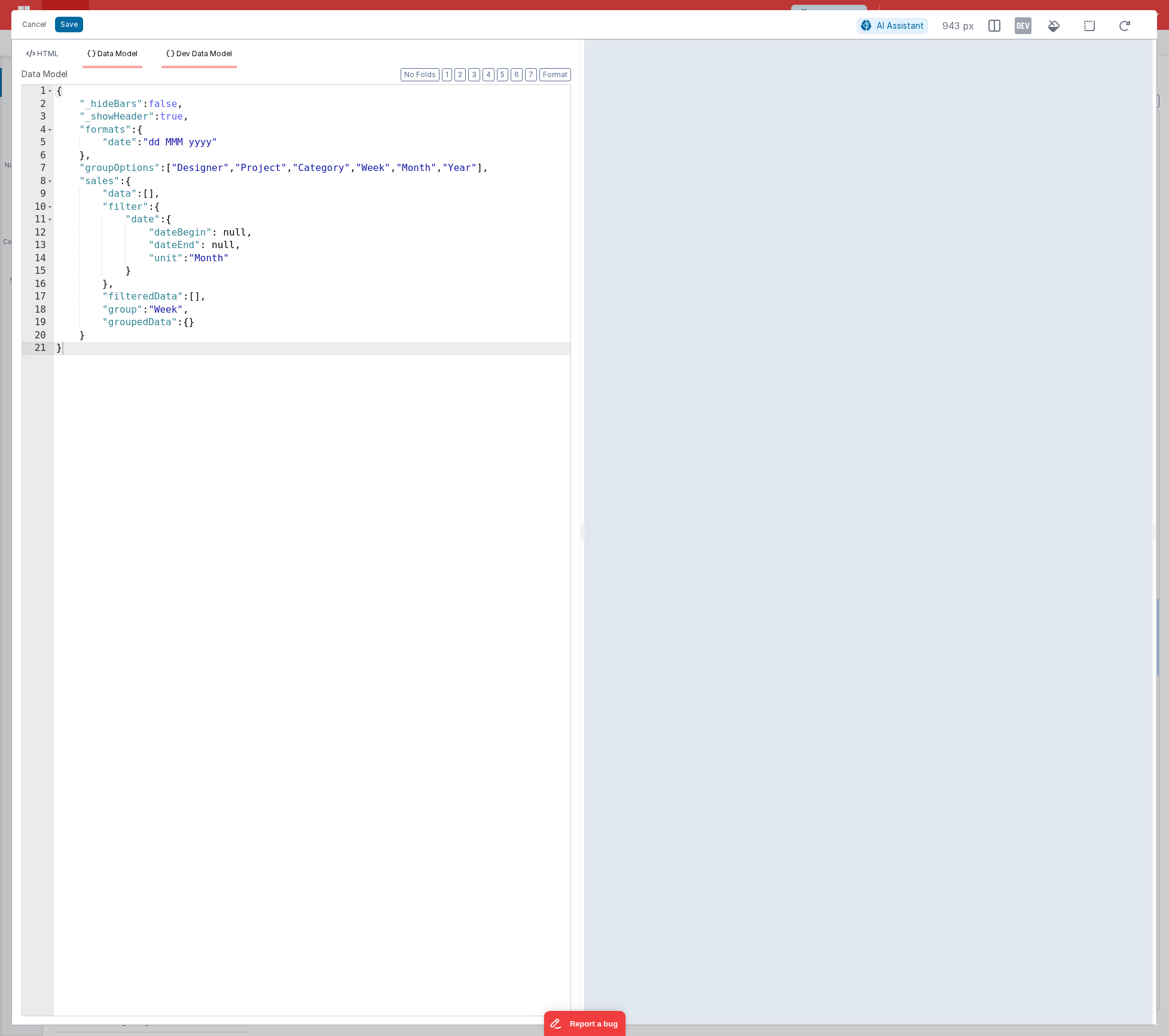
click at [205, 64] on li "Dev Data Model" at bounding box center [199, 58] width 76 height 19
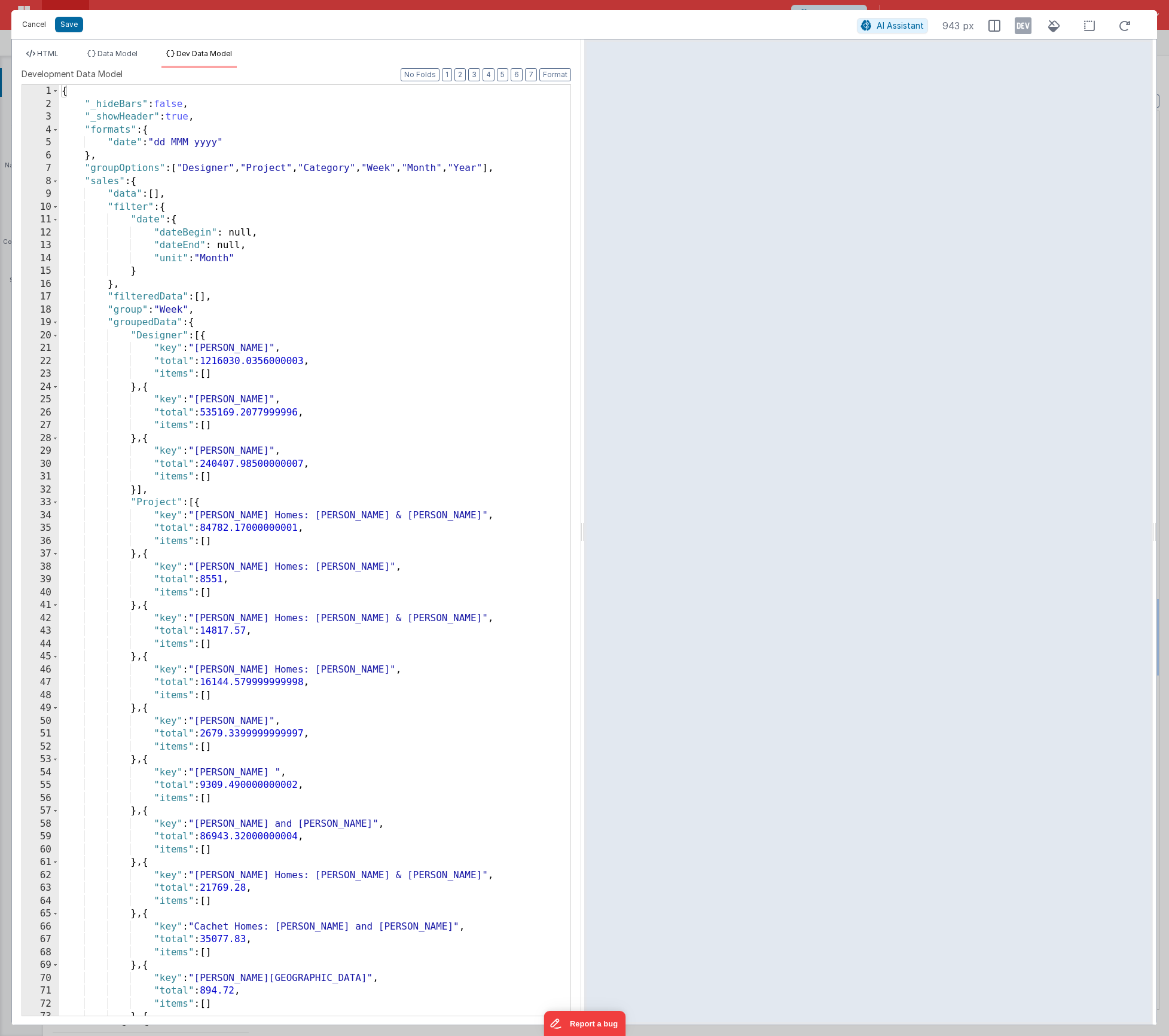
drag, startPoint x: 34, startPoint y: 23, endPoint x: 79, endPoint y: 8, distance: 47.4
click at [34, 23] on button "Cancel" at bounding box center [34, 24] width 36 height 17
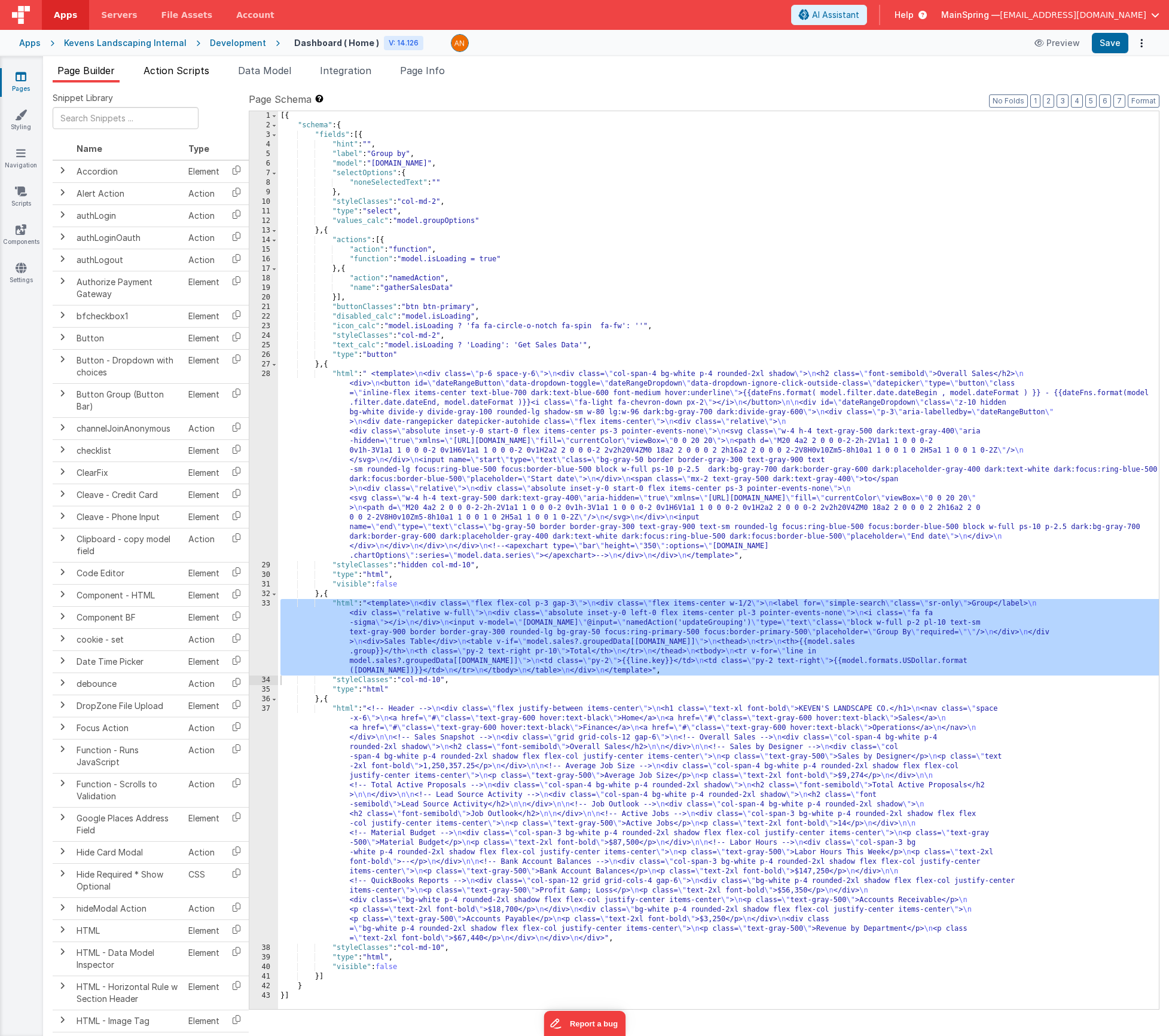
click at [175, 64] on li "Action Scripts" at bounding box center [176, 73] width 76 height 19
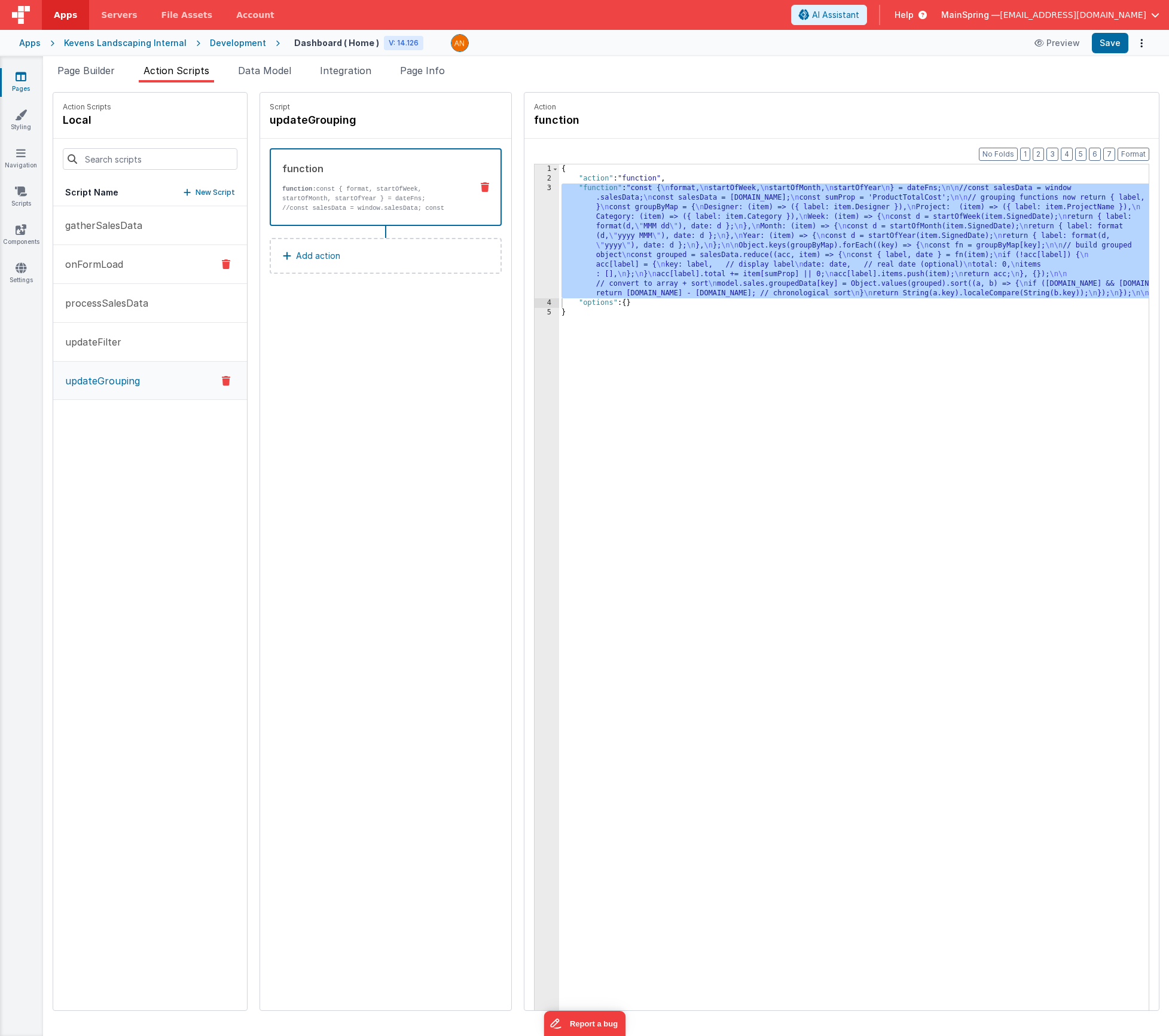
click at [107, 272] on button "onFormLoad" at bounding box center [150, 264] width 194 height 39
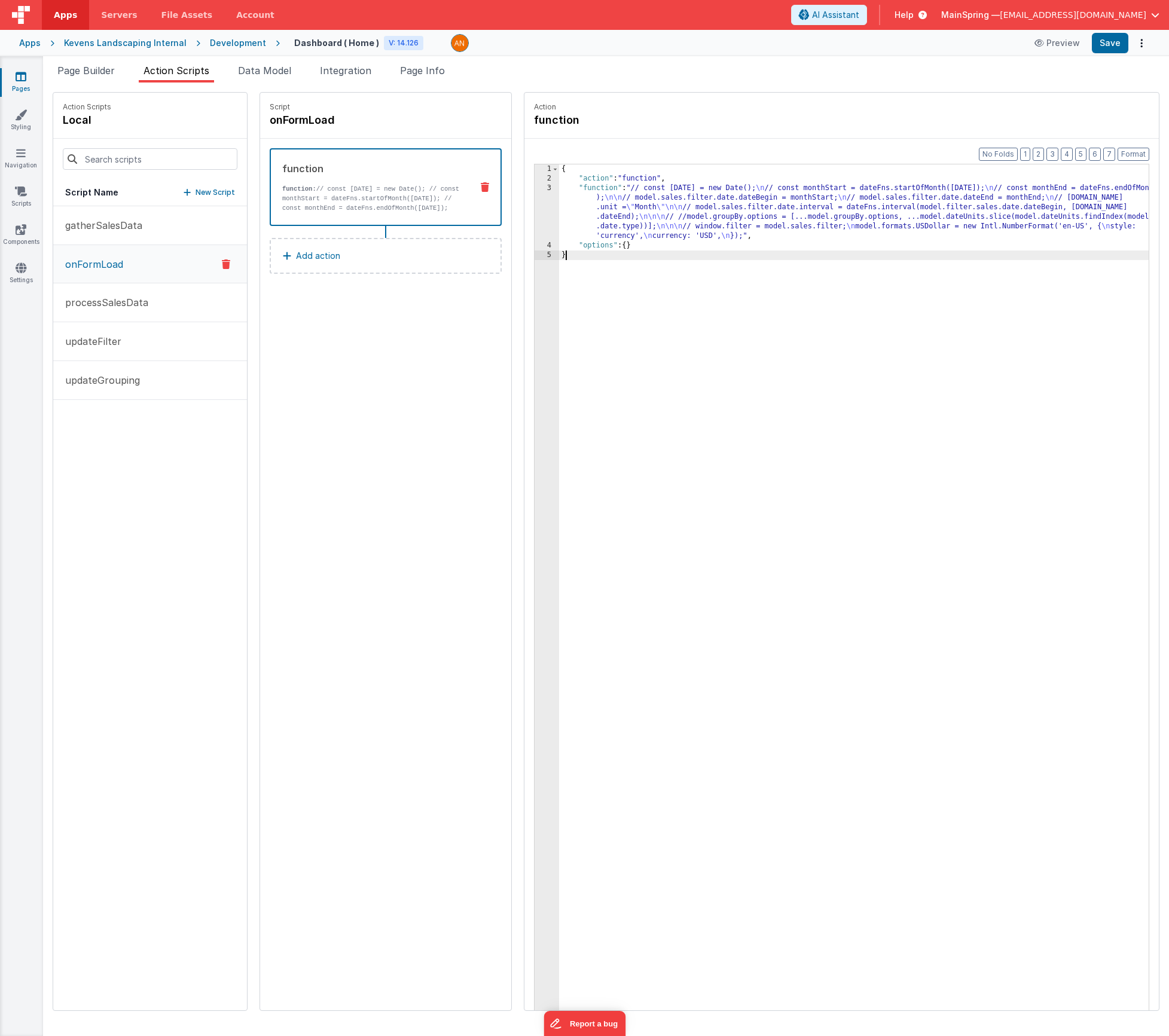
click at [697, 257] on div "{ "action" : "function" , "function" : "// const [DATE] = new Date(); \n // con…" at bounding box center [872, 616] width 625 height 902
drag, startPoint x: 644, startPoint y: 219, endPoint x: 583, endPoint y: 220, distance: 61.0
click at [644, 219] on div "{ "action" : "function" , "function" : "// const [DATE] = new Date(); \n // con…" at bounding box center [872, 616] width 625 height 902
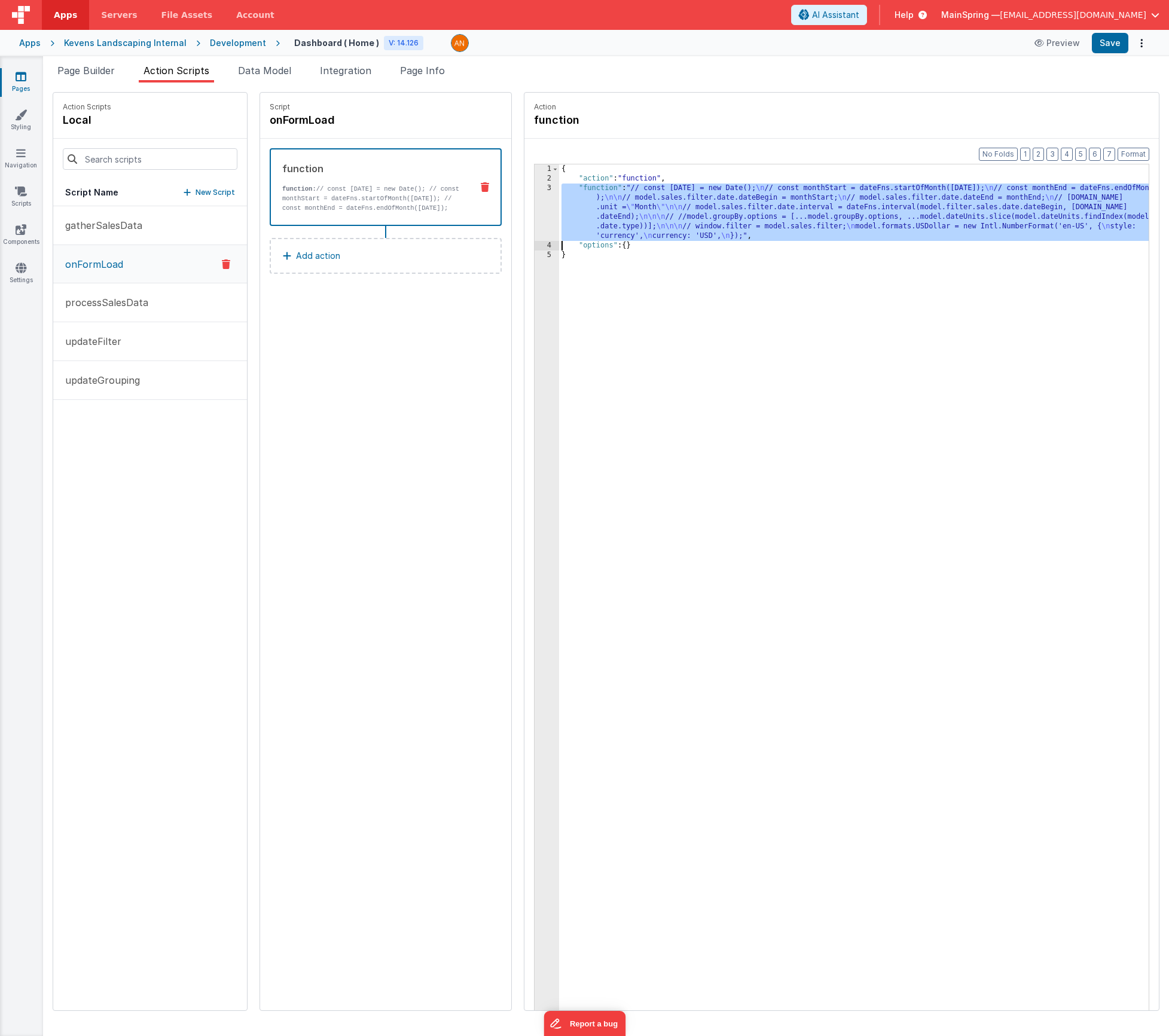
click at [534, 219] on div "3" at bounding box center [546, 212] width 25 height 57
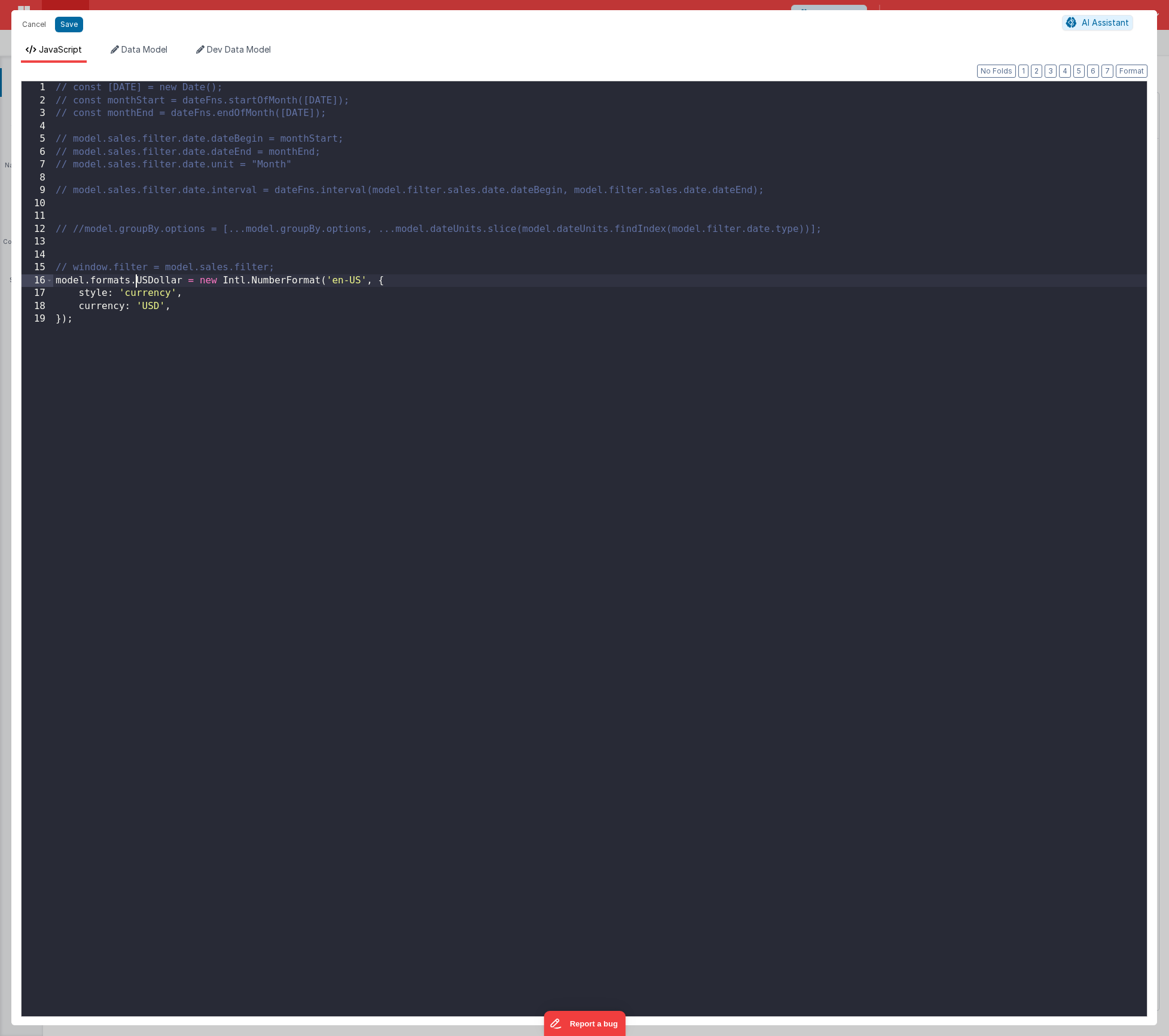
click at [135, 280] on div "// const today = new Date(); // const monthStart = dateFns.startOfMonth(today);…" at bounding box center [600, 562] width 1094 height 961
click at [171, 64] on div "Format 7 6 5 4 3 2 1 No Folds 1 2 3 4 5 6 7 8 9 10 11 12 13 14 15 16 17 18 19 /…" at bounding box center [584, 544] width 1145 height 962
click at [155, 55] on li "Data Model" at bounding box center [139, 53] width 66 height 19
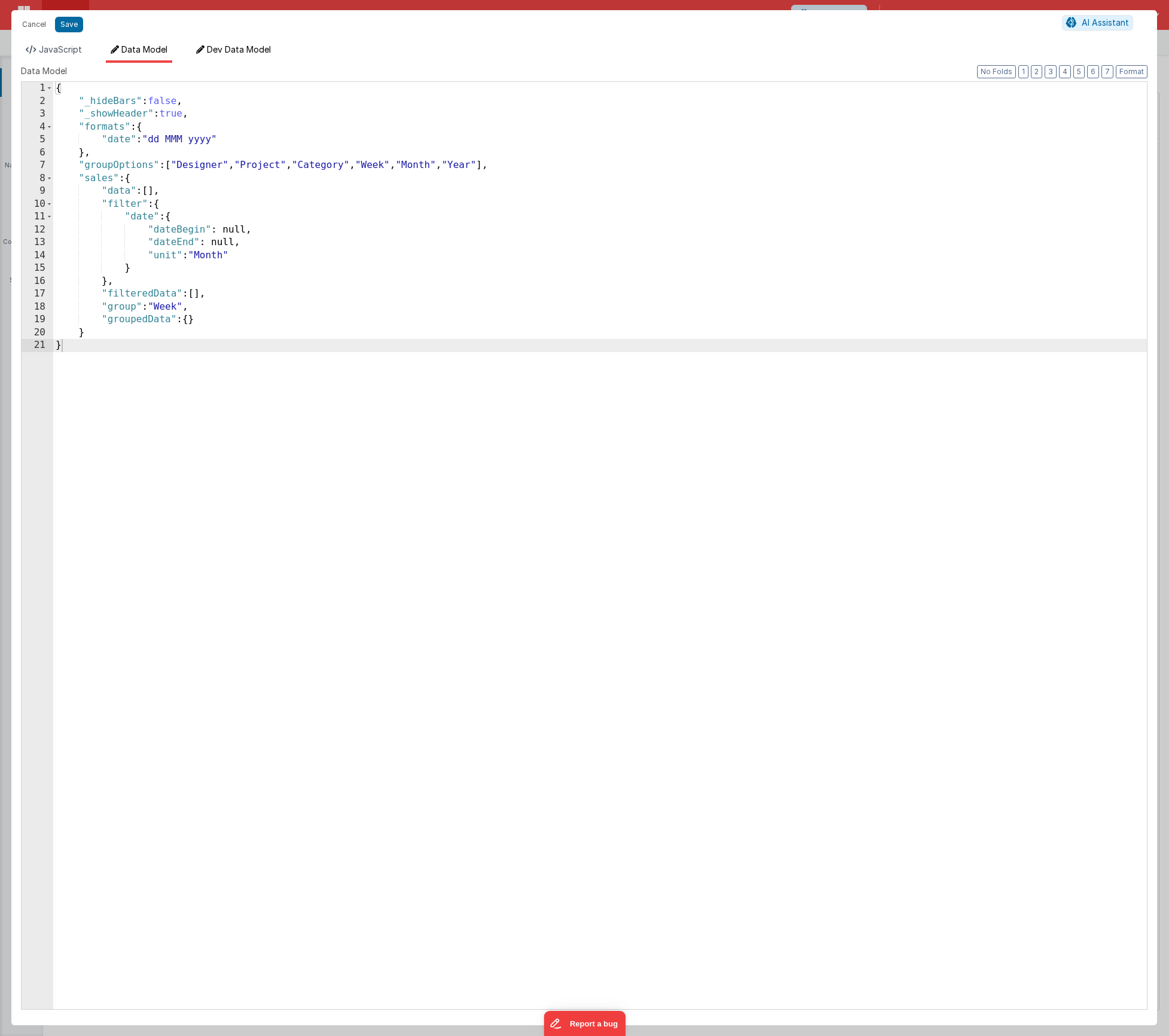
click at [228, 54] on span "Dev Data Model" at bounding box center [239, 50] width 64 height 10
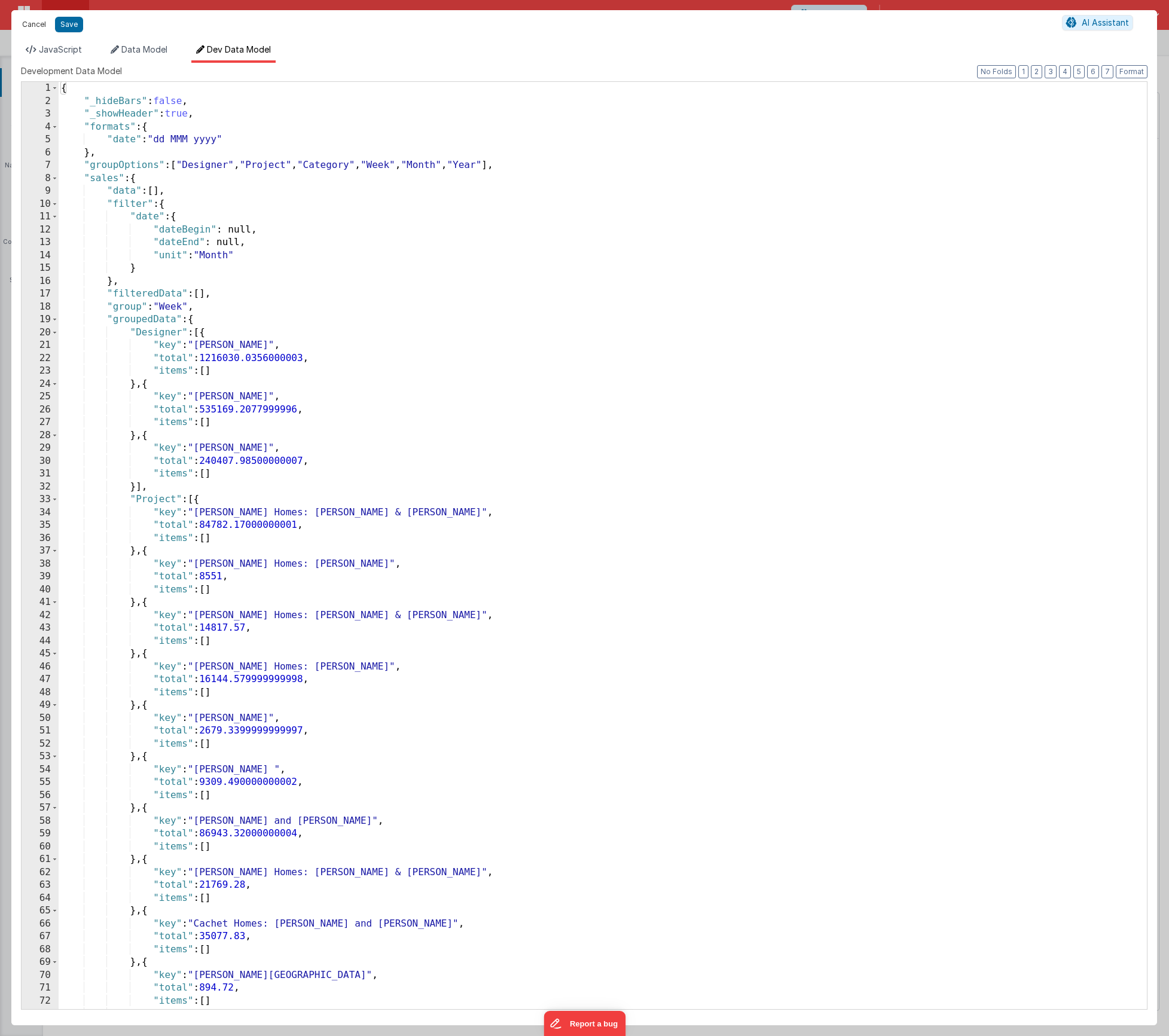
click at [32, 21] on button "Cancel" at bounding box center [34, 24] width 36 height 17
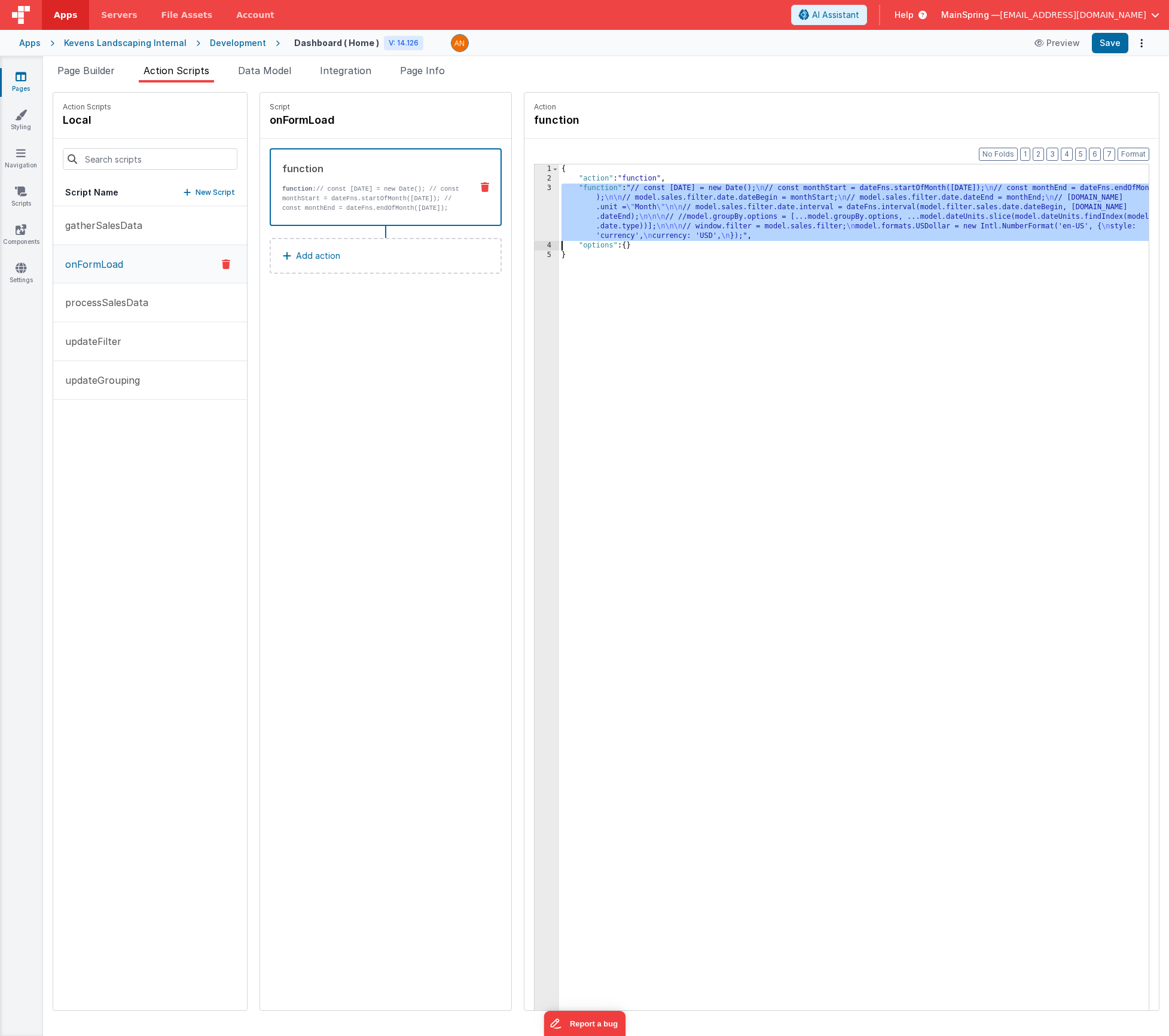
click at [575, 219] on div "{ "action" : "function" , "function" : "// const [DATE] = new Date(); \n // con…" at bounding box center [872, 616] width 625 height 902
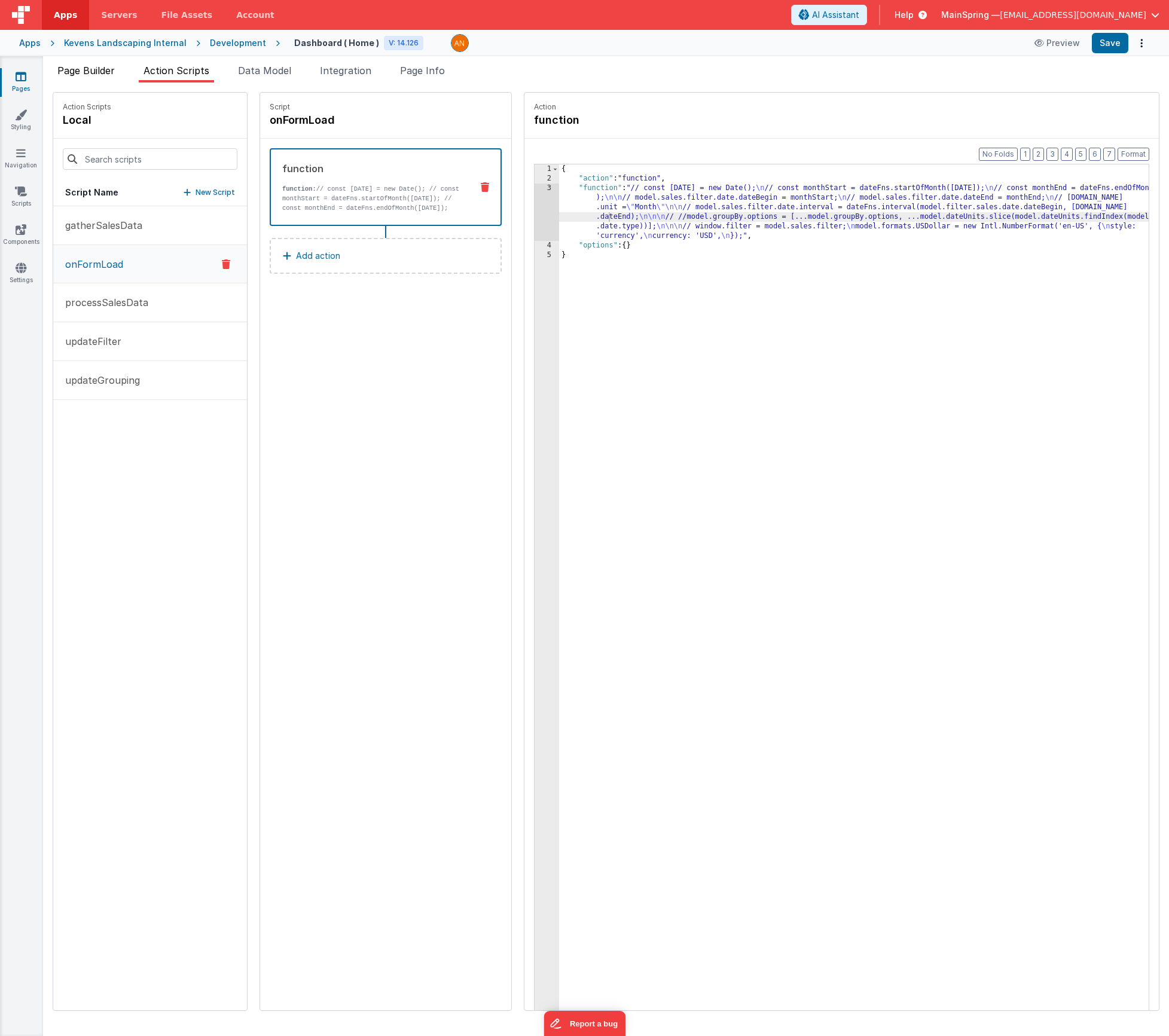
click at [106, 76] on li "Page Builder" at bounding box center [86, 73] width 67 height 19
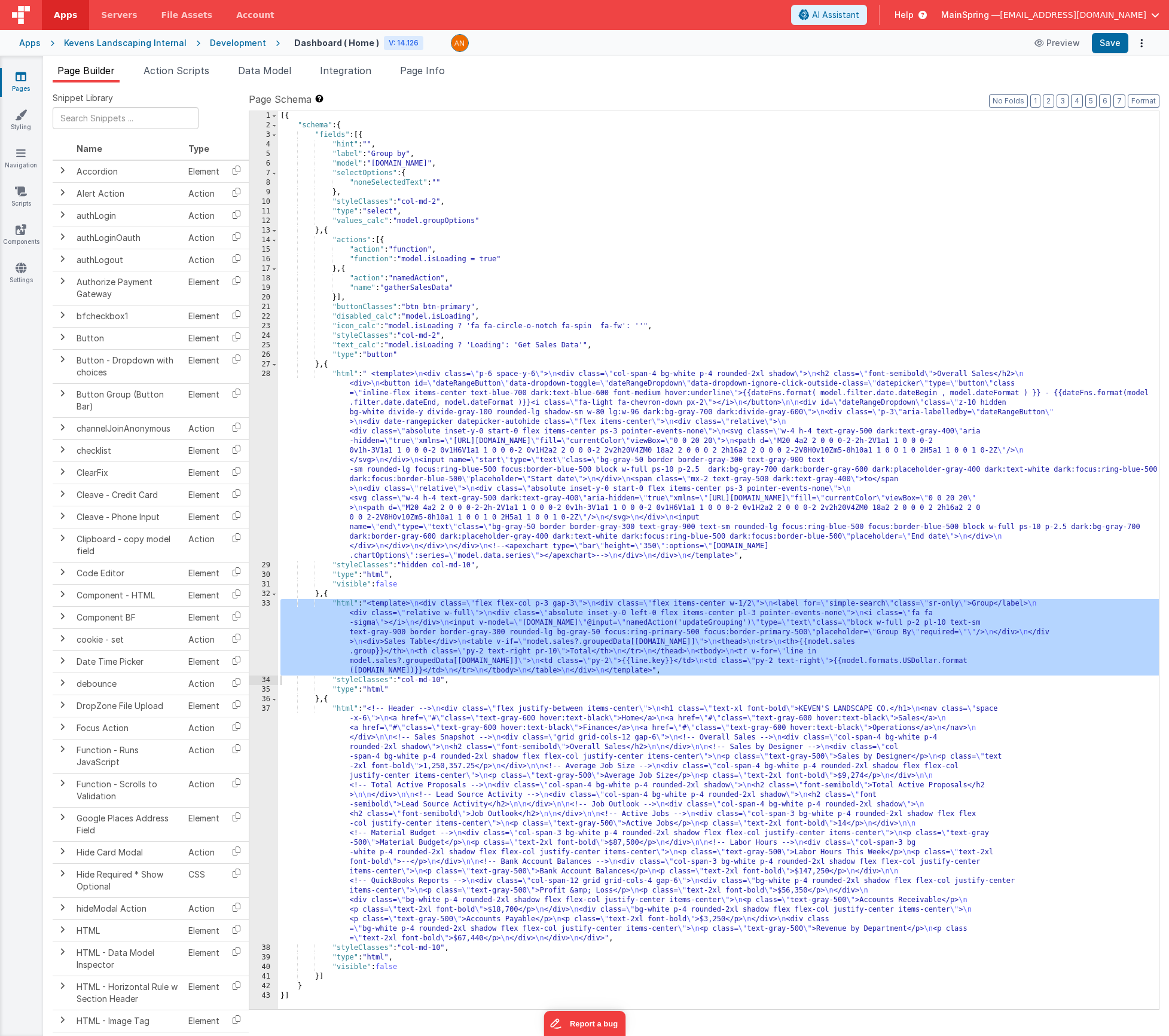
click at [396, 640] on div "[{ "schema" : { "fields" : [{ "hint" : "" , "label" : "Group by" , "model" : "[…" at bounding box center [719, 570] width 881 height 917
click at [250, 633] on div "33" at bounding box center [264, 637] width 29 height 76
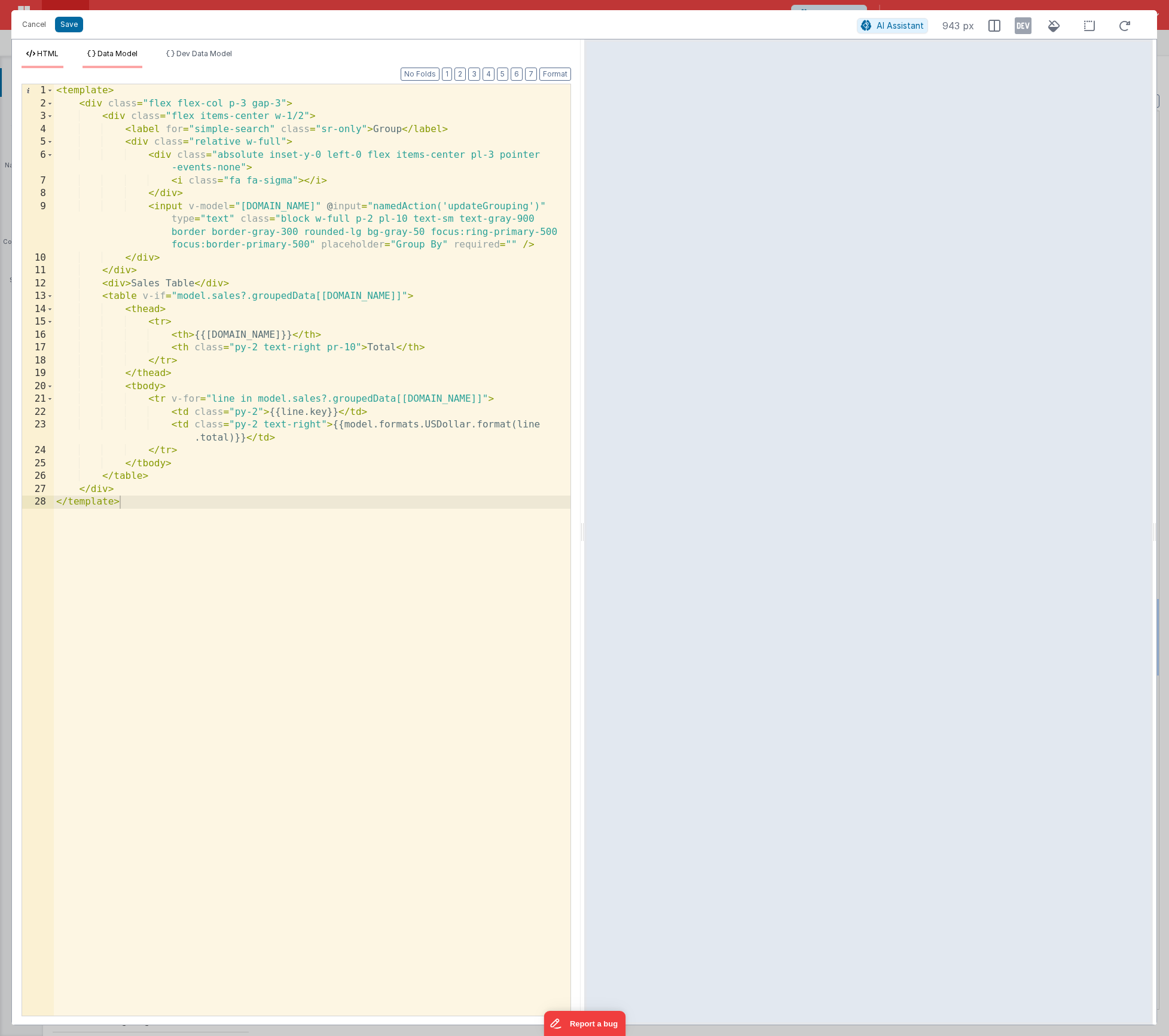
click at [129, 66] on li "Data Model" at bounding box center [112, 58] width 60 height 19
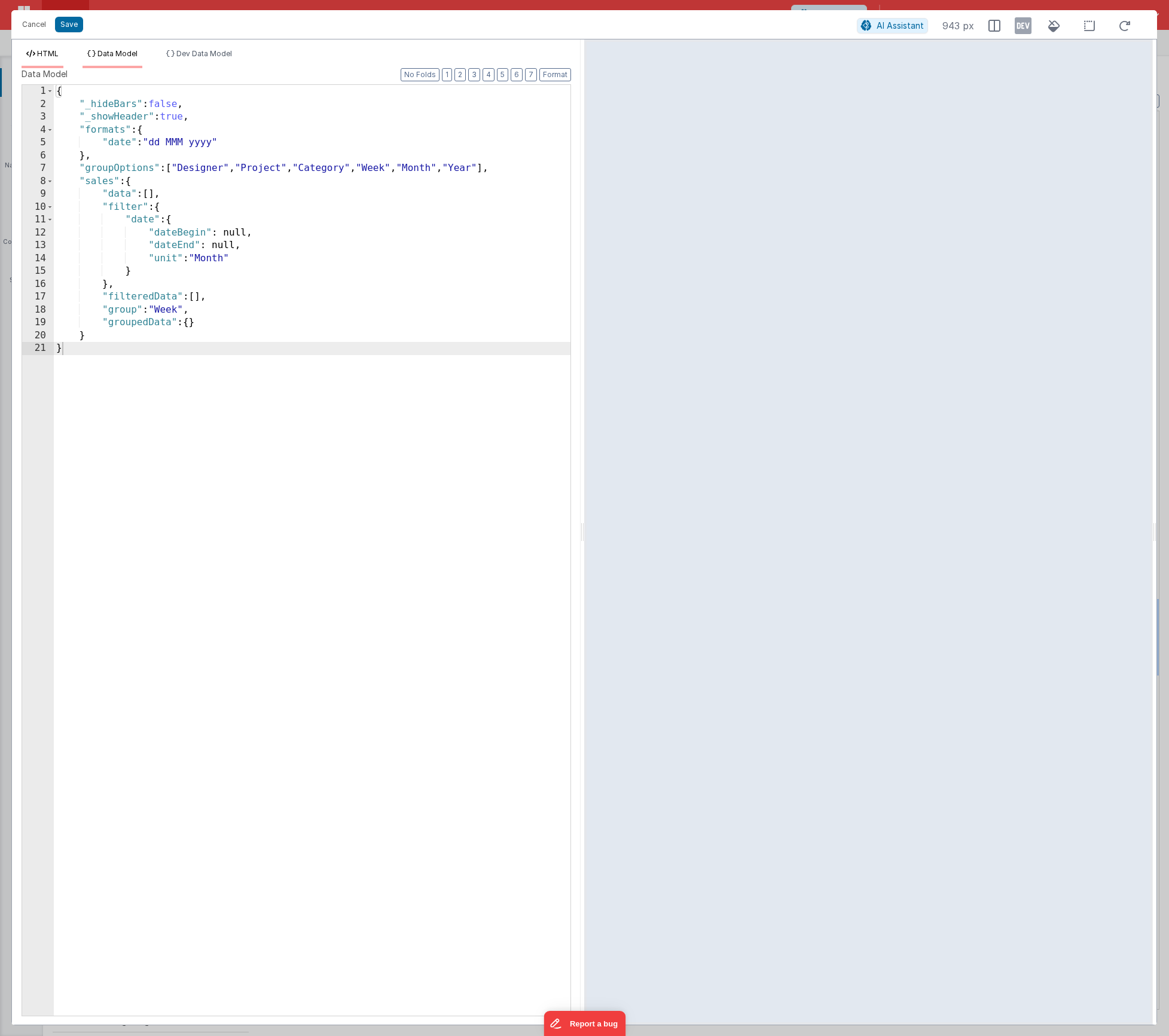
click at [53, 60] on li "HTML" at bounding box center [43, 58] width 42 height 19
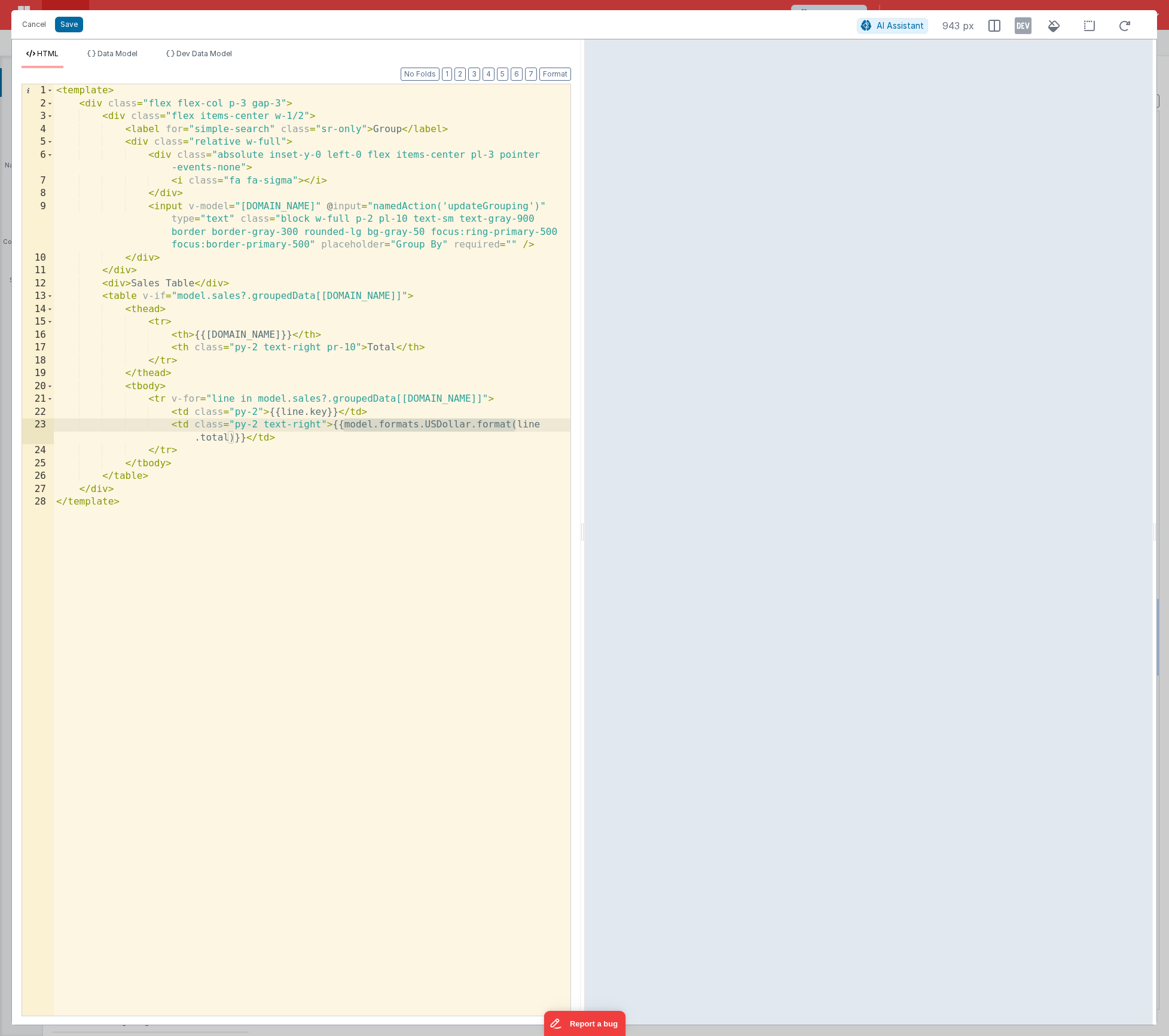
drag, startPoint x: 342, startPoint y: 427, endPoint x: 514, endPoint y: 422, distance: 172.1
click at [514, 422] on div "< template > < div class = "flex flex-col p-3 gap-3" > < div class = "flex item…" at bounding box center [312, 563] width 517 height 957
click at [34, 27] on button "Cancel" at bounding box center [34, 24] width 36 height 17
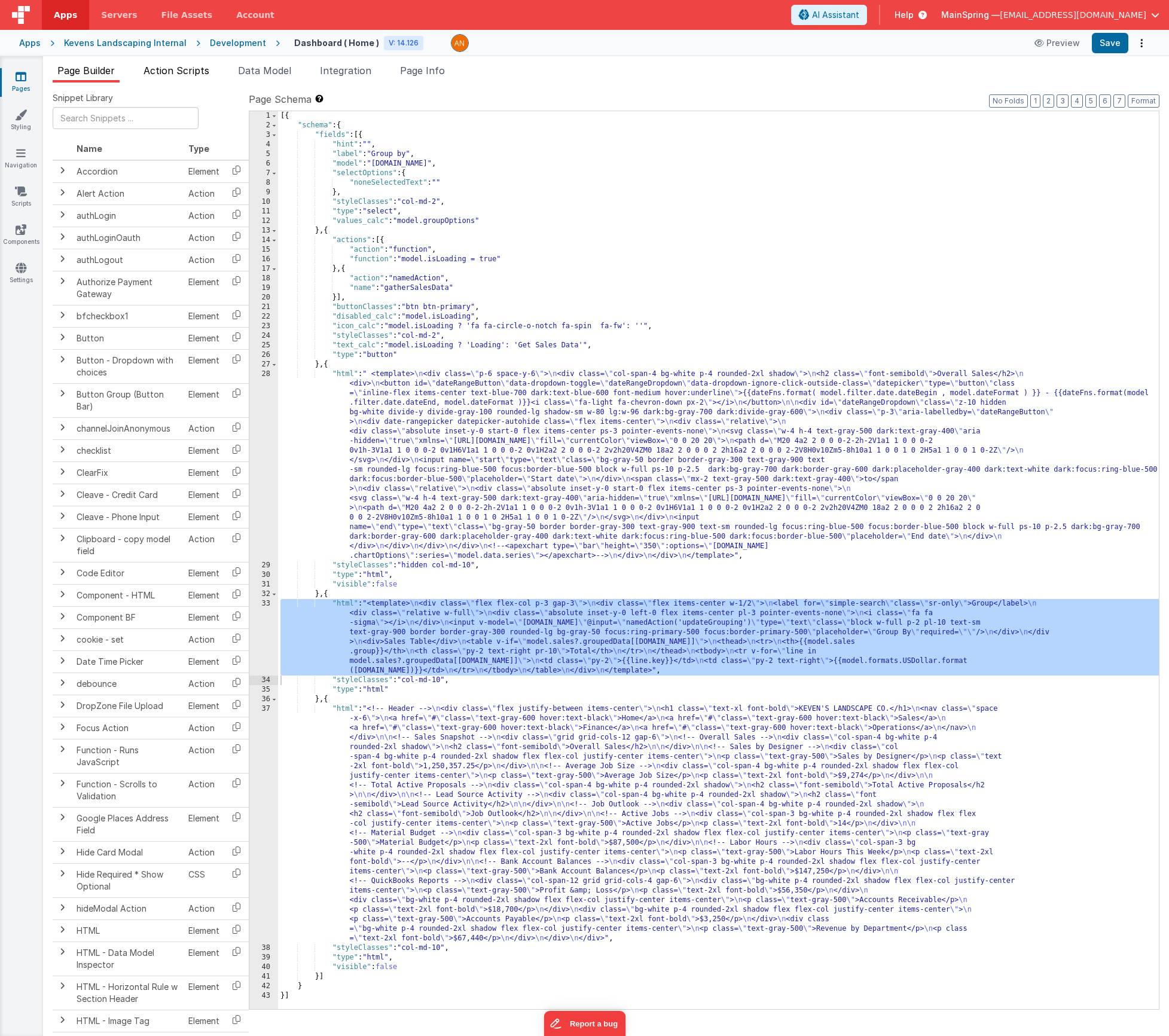
click at [156, 65] on span "Action Scripts" at bounding box center [177, 71] width 66 height 12
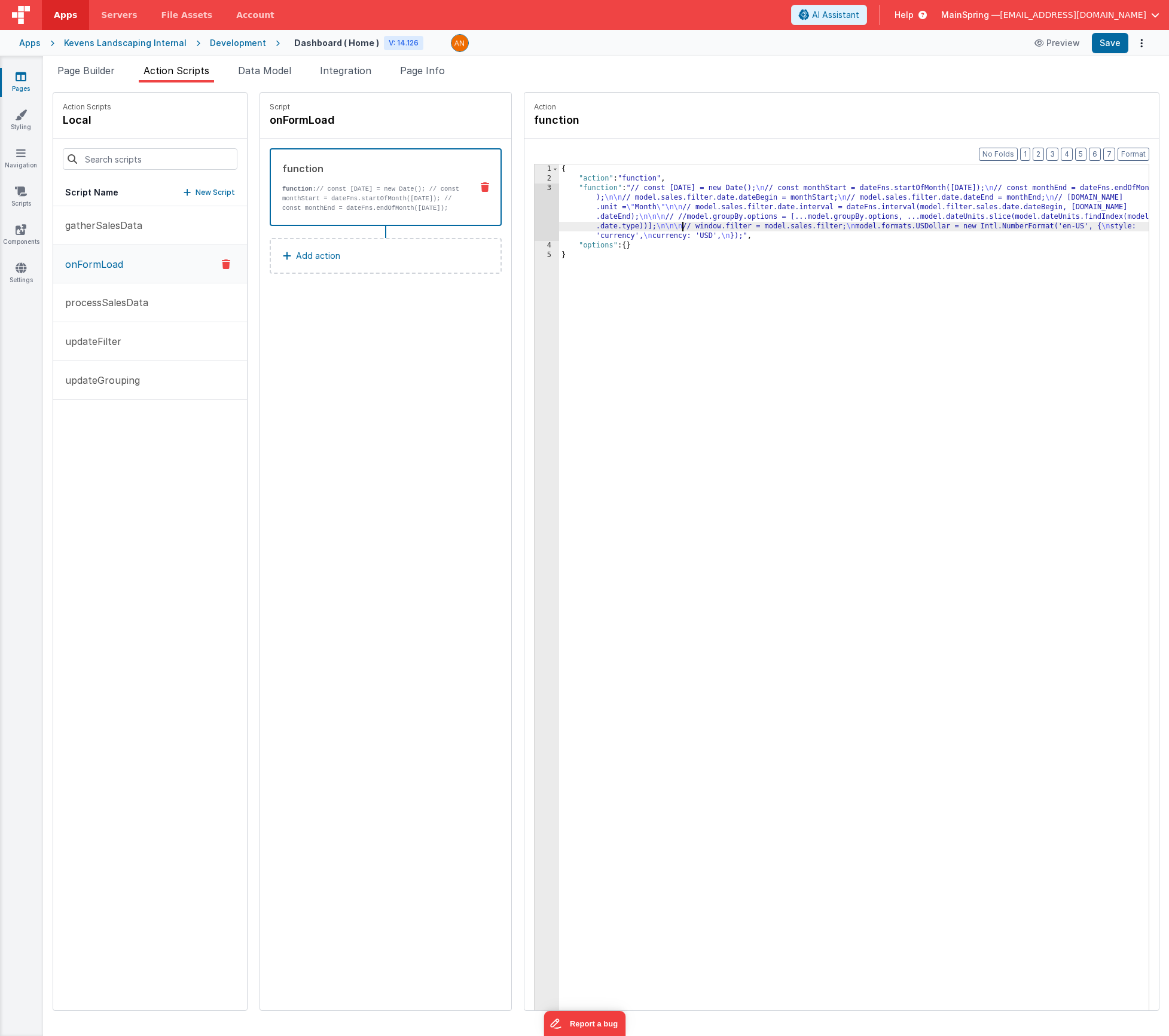
click at [647, 230] on div "{ "action" : "function" , "function" : "// const [DATE] = new Date(); \n // con…" at bounding box center [872, 616] width 625 height 902
click at [534, 215] on div "3" at bounding box center [546, 212] width 25 height 57
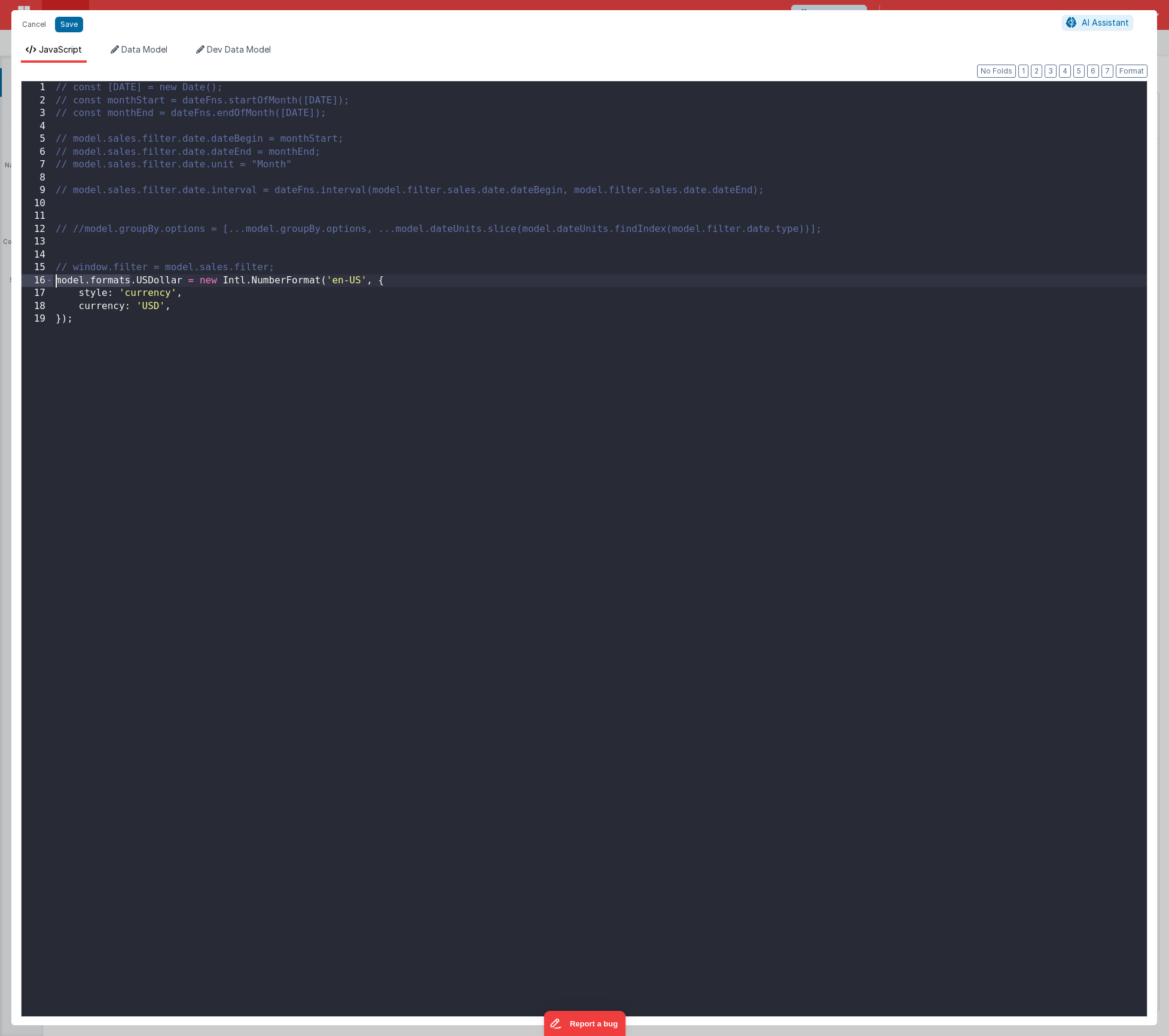
drag, startPoint x: 129, startPoint y: 280, endPoint x: 15, endPoint y: 283, distance: 114.0
click at [15, 283] on div "Format 7 6 5 4 3 2 1 No Folds 1 2 3 4 5 6 7 8 9 10 11 12 13 14 15 16 17 18 19 /…" at bounding box center [584, 544] width 1145 height 962
click at [73, 26] on button "Save" at bounding box center [69, 24] width 28 height 15
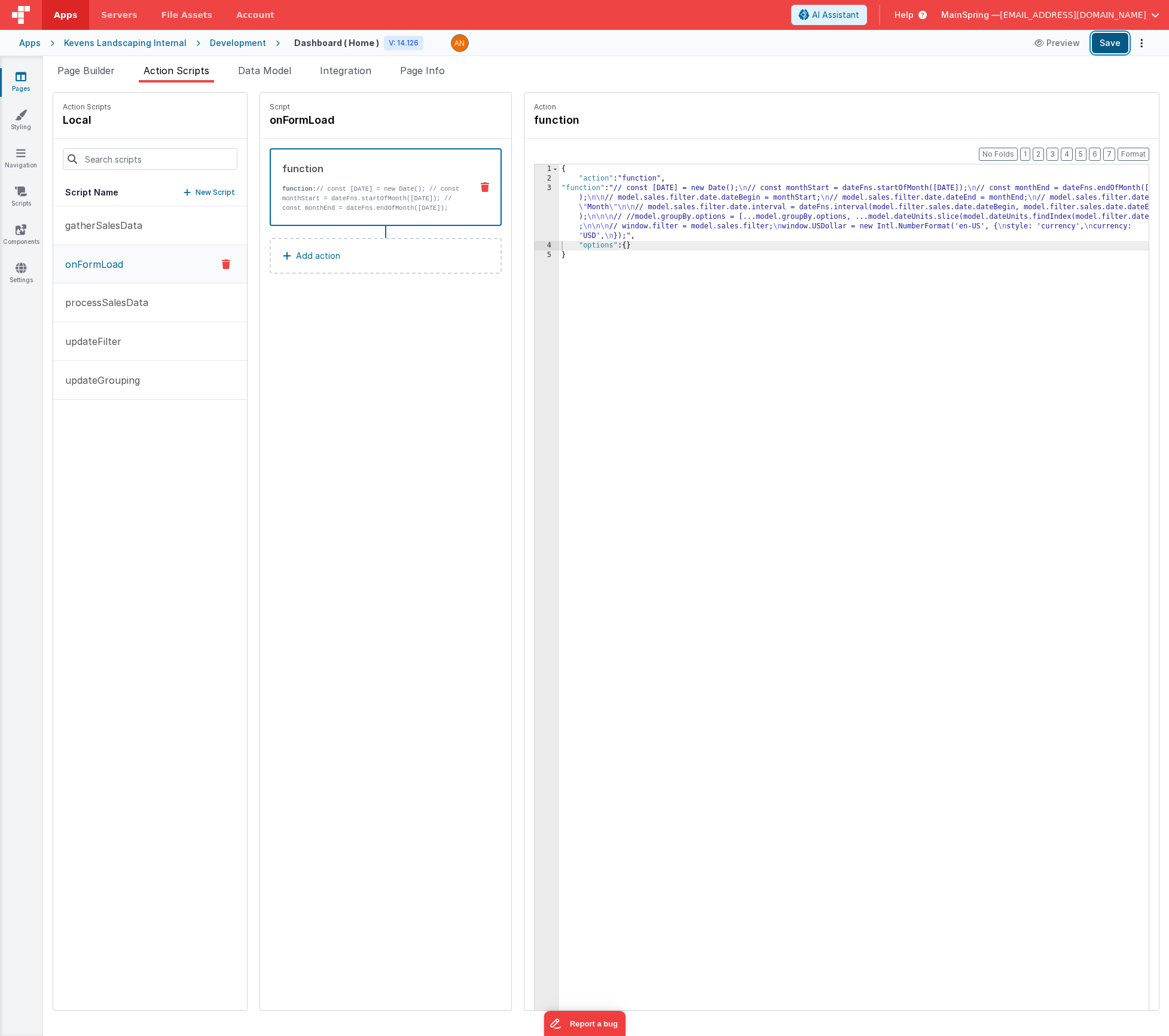
click at [1094, 47] on button "Save" at bounding box center [1110, 43] width 36 height 20
click at [97, 73] on span "Page Builder" at bounding box center [86, 71] width 57 height 12
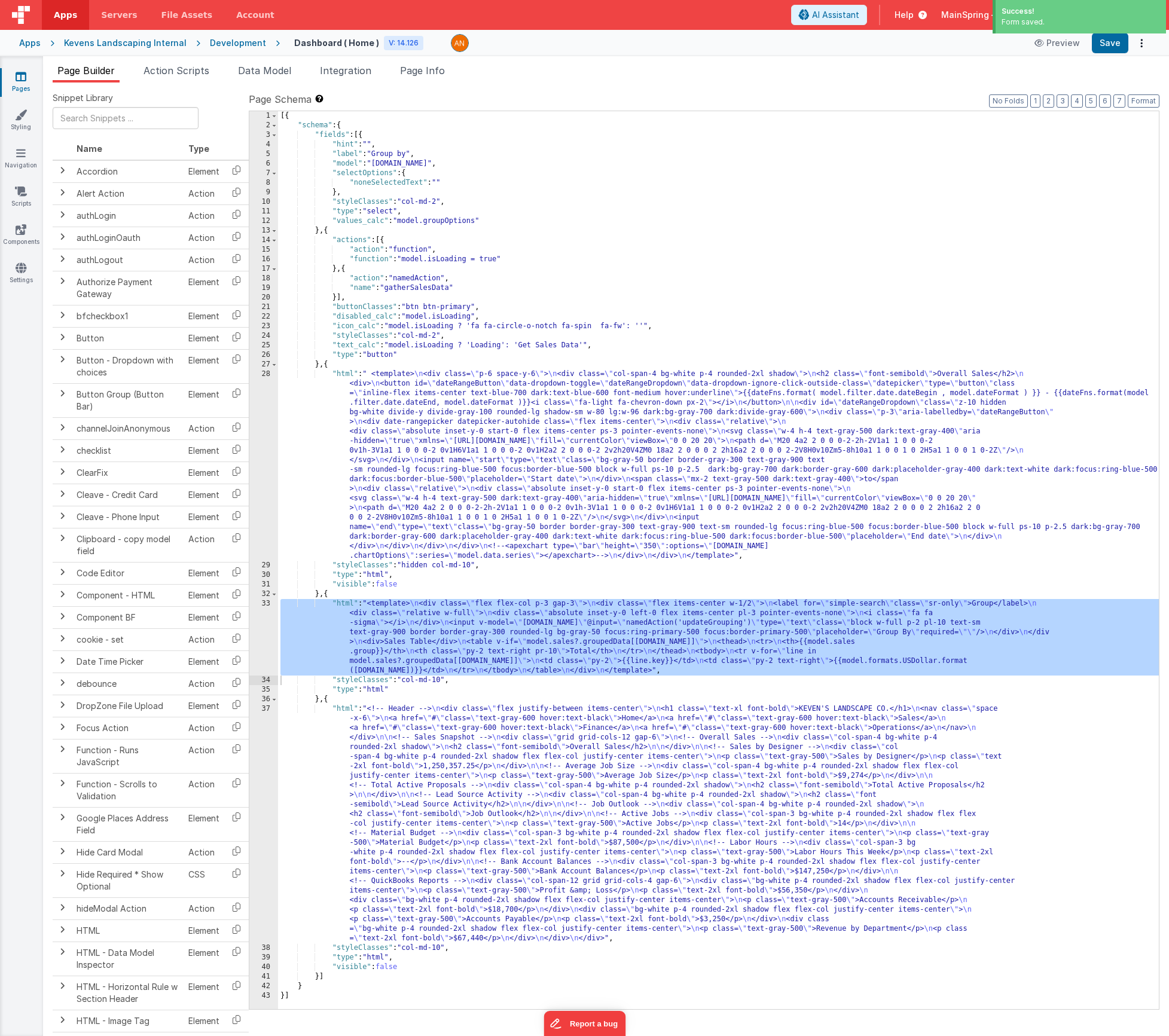
click at [618, 628] on div "[{ "schema" : { "fields" : [{ "hint" : "" , "label" : "Group by" , "model" : "[…" at bounding box center [719, 570] width 881 height 917
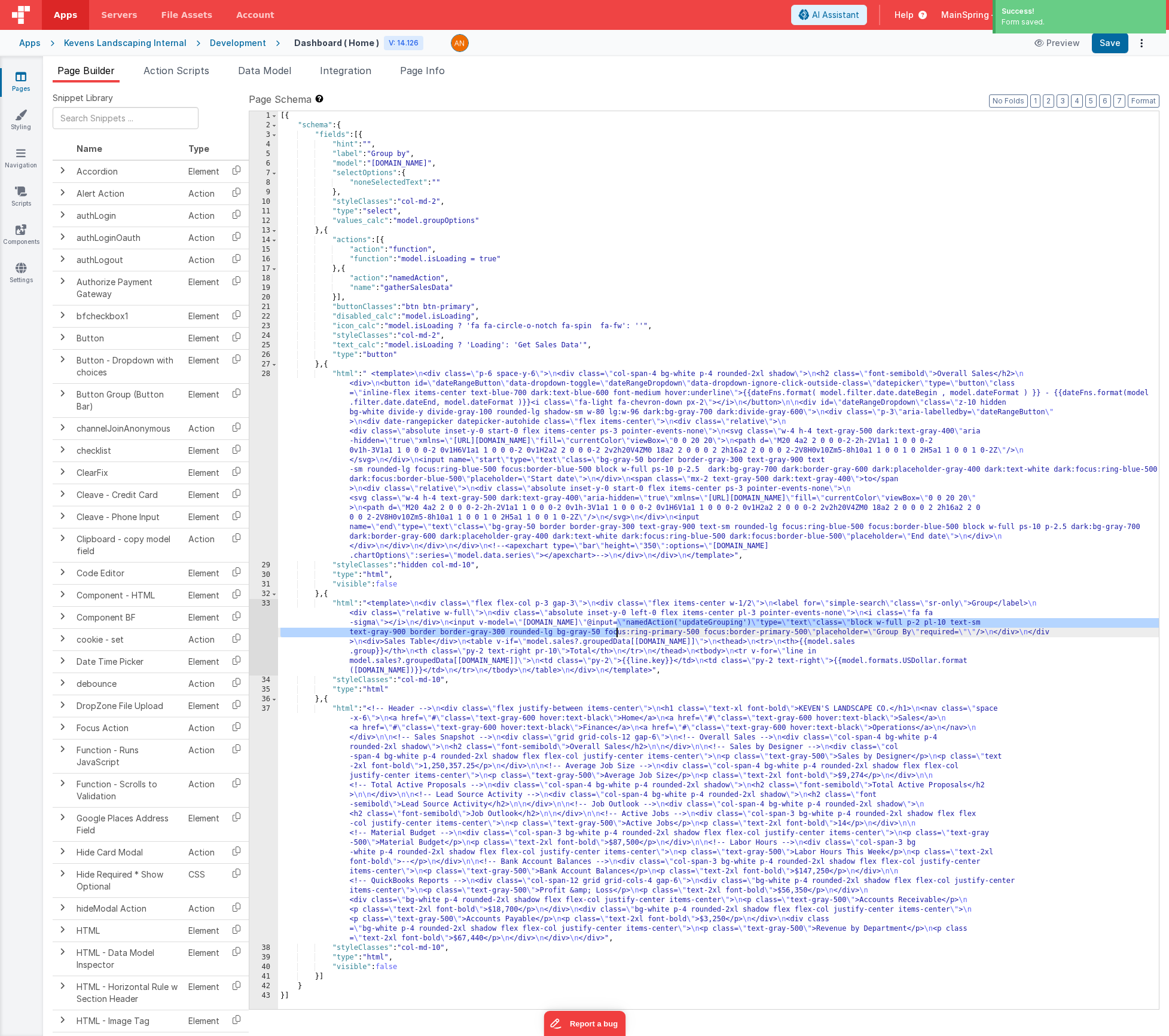
click at [256, 640] on div "33" at bounding box center [264, 637] width 29 height 76
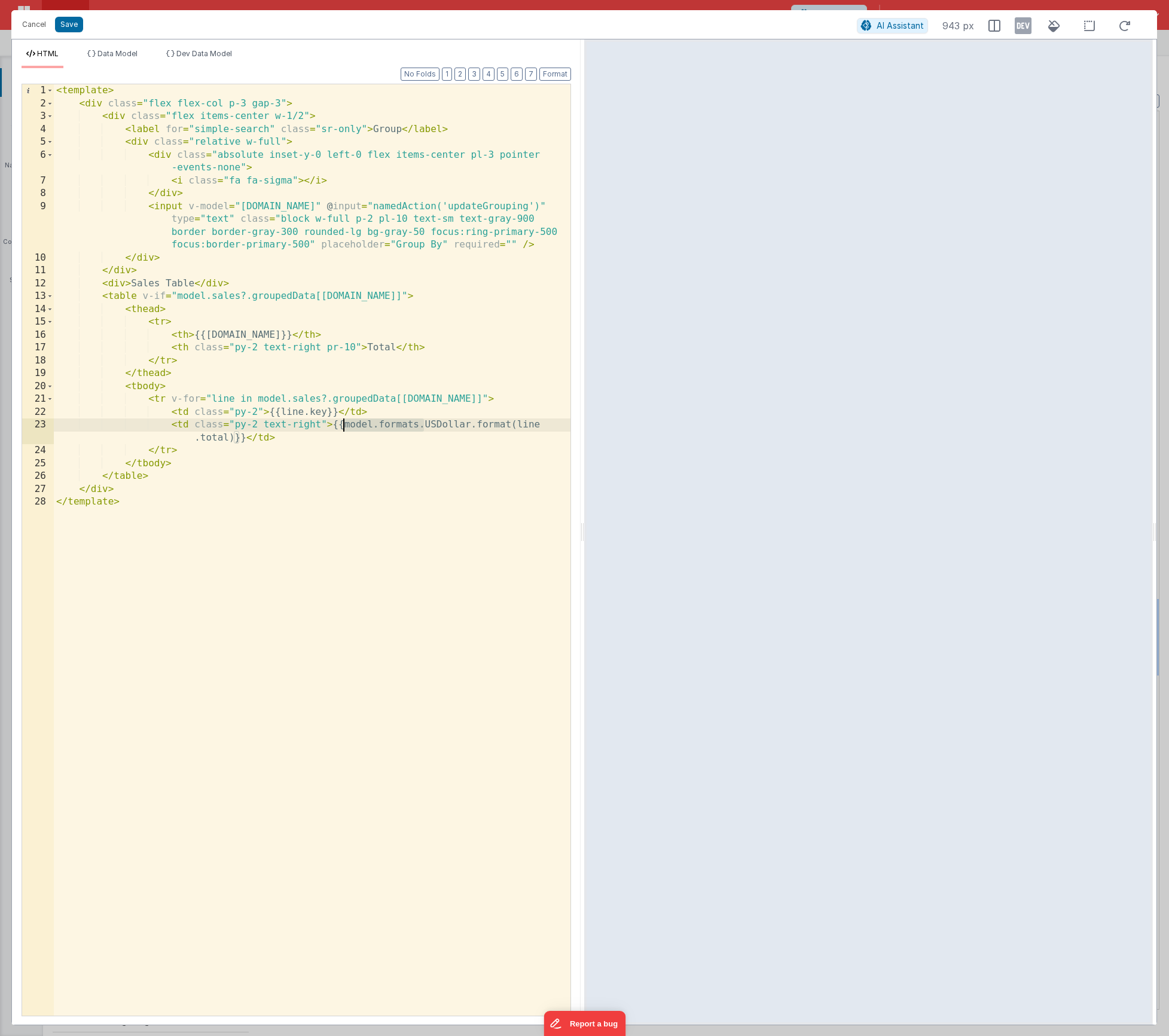
drag, startPoint x: 422, startPoint y: 425, endPoint x: 342, endPoint y: 424, distance: 80.0
click at [342, 424] on div "< template > < div class = "flex flex-col p-3 gap-3" > < div class = "flex item…" at bounding box center [312, 563] width 517 height 957
click at [73, 28] on button "Save" at bounding box center [69, 24] width 28 height 15
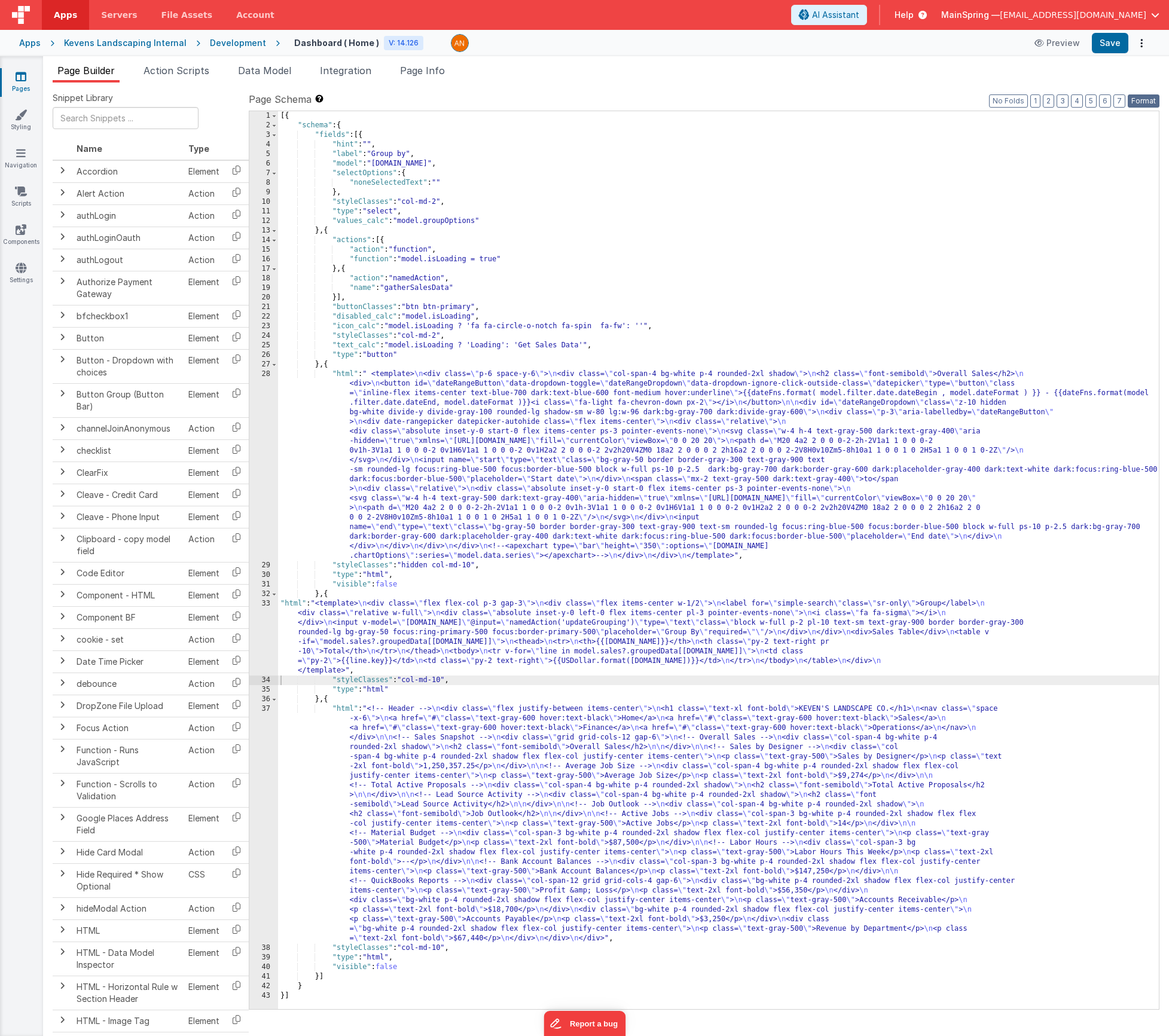
click at [1149, 106] on button "Format" at bounding box center [1144, 101] width 32 height 13
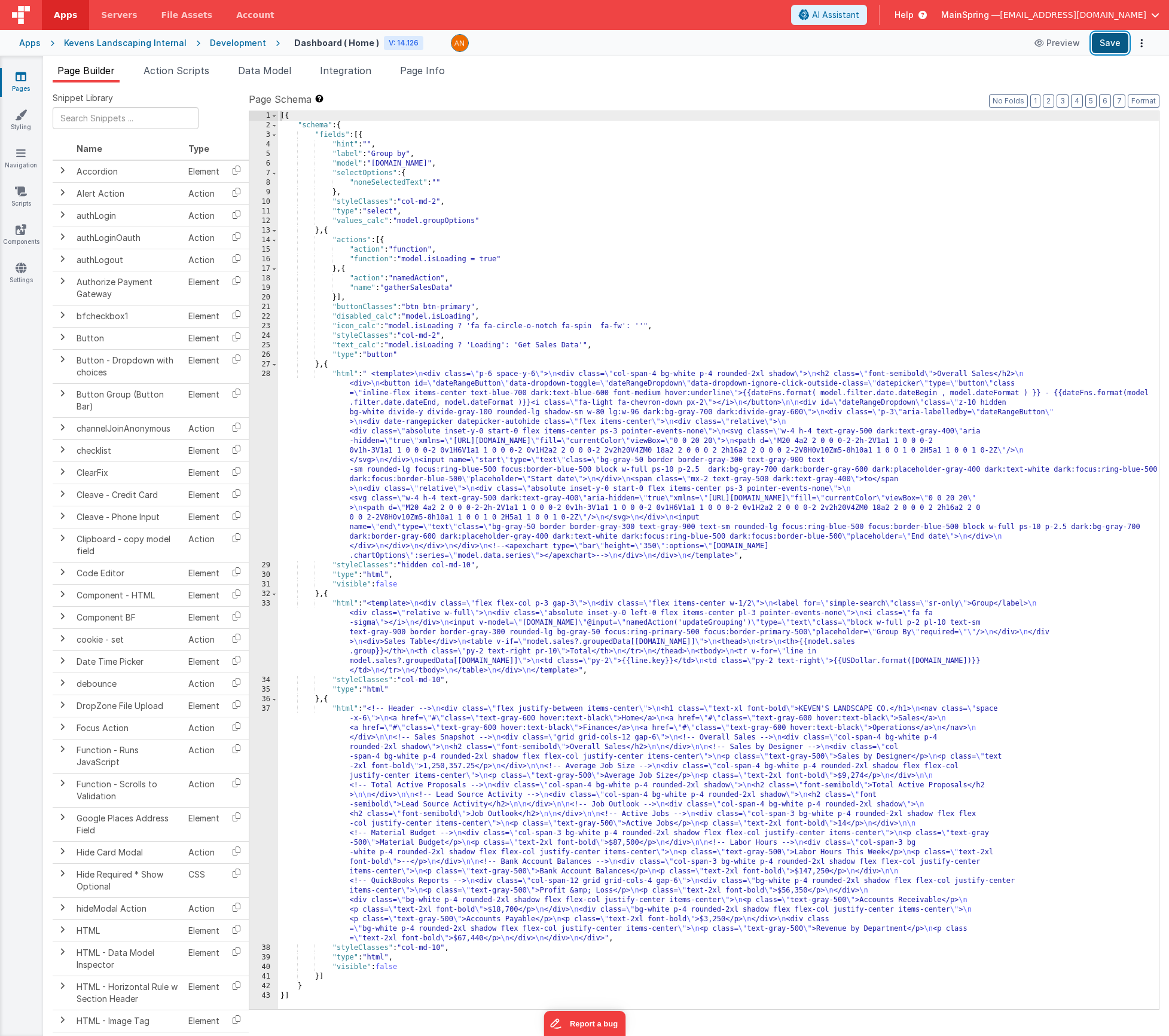
click at [1105, 46] on button "Save" at bounding box center [1110, 43] width 36 height 20
click at [247, 71] on span "Data Model" at bounding box center [265, 71] width 53 height 12
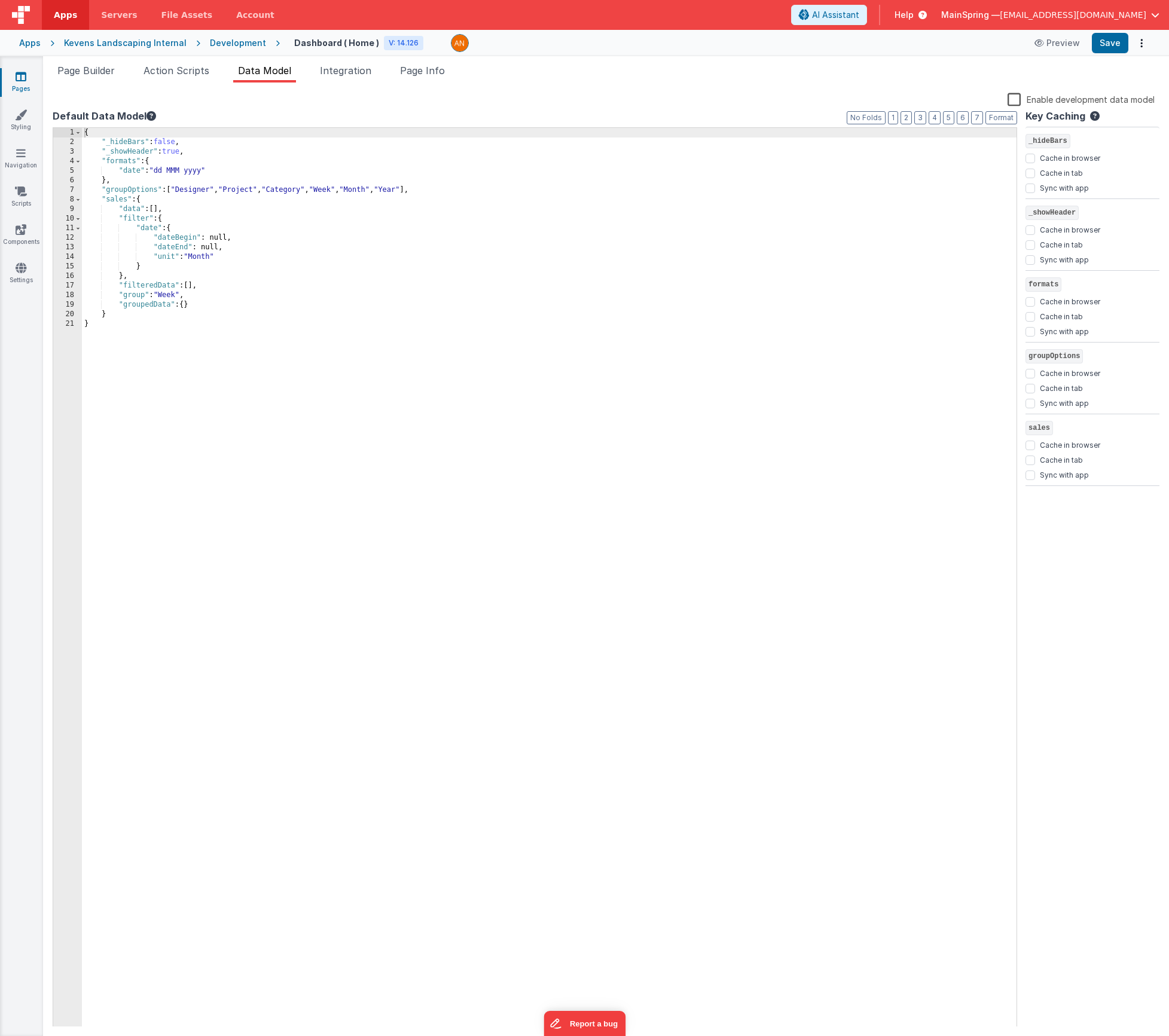
click at [208, 307] on div "{ "_hideBars" : false , "_showHeader" : true , "formats" : { "date" : "dd MMM y…" at bounding box center [549, 587] width 935 height 918
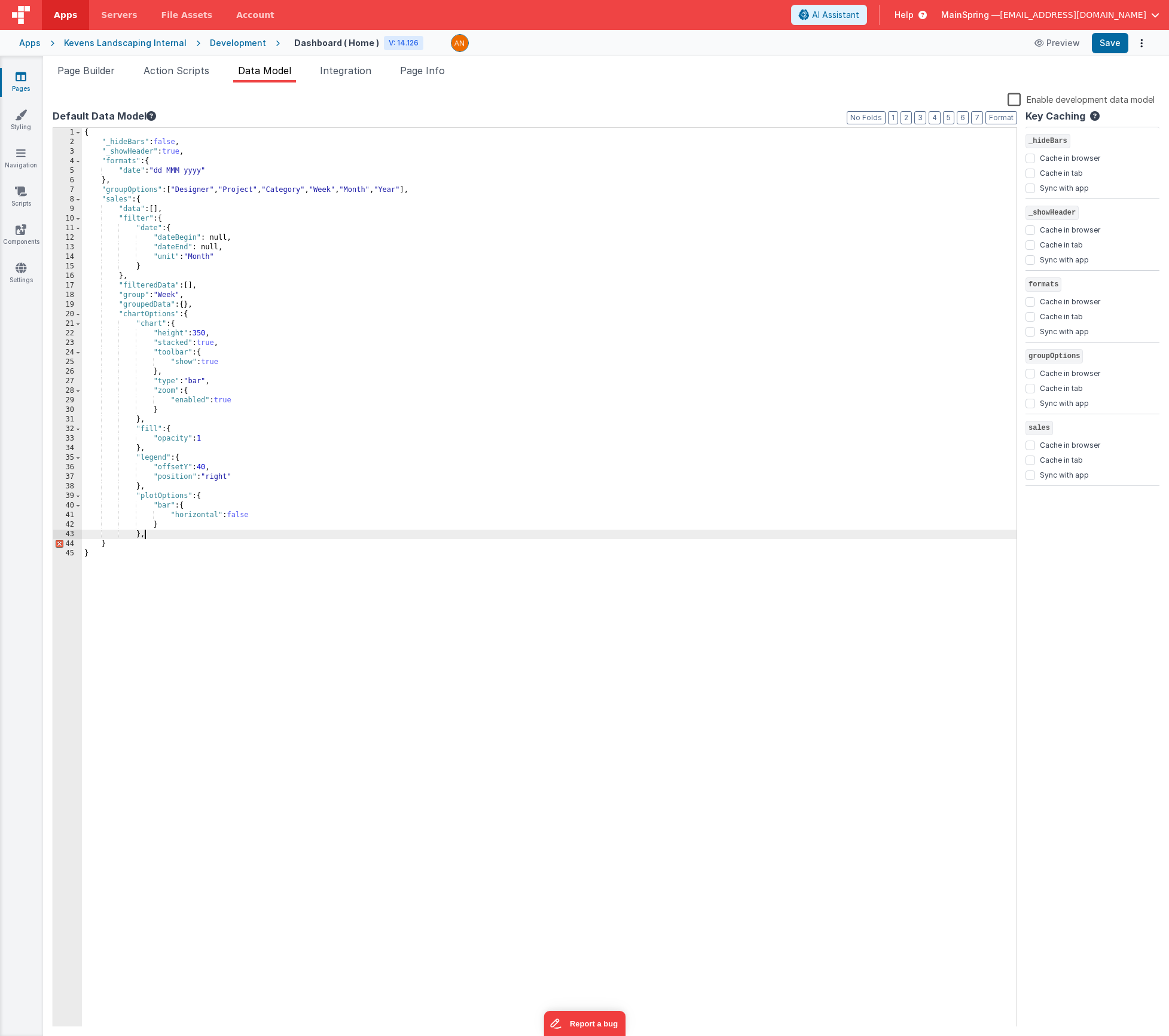
click at [120, 313] on div "{ "_hideBars" : false , "_showHeader" : true , "formats" : { "date" : "dd MMM y…" at bounding box center [549, 587] width 935 height 918
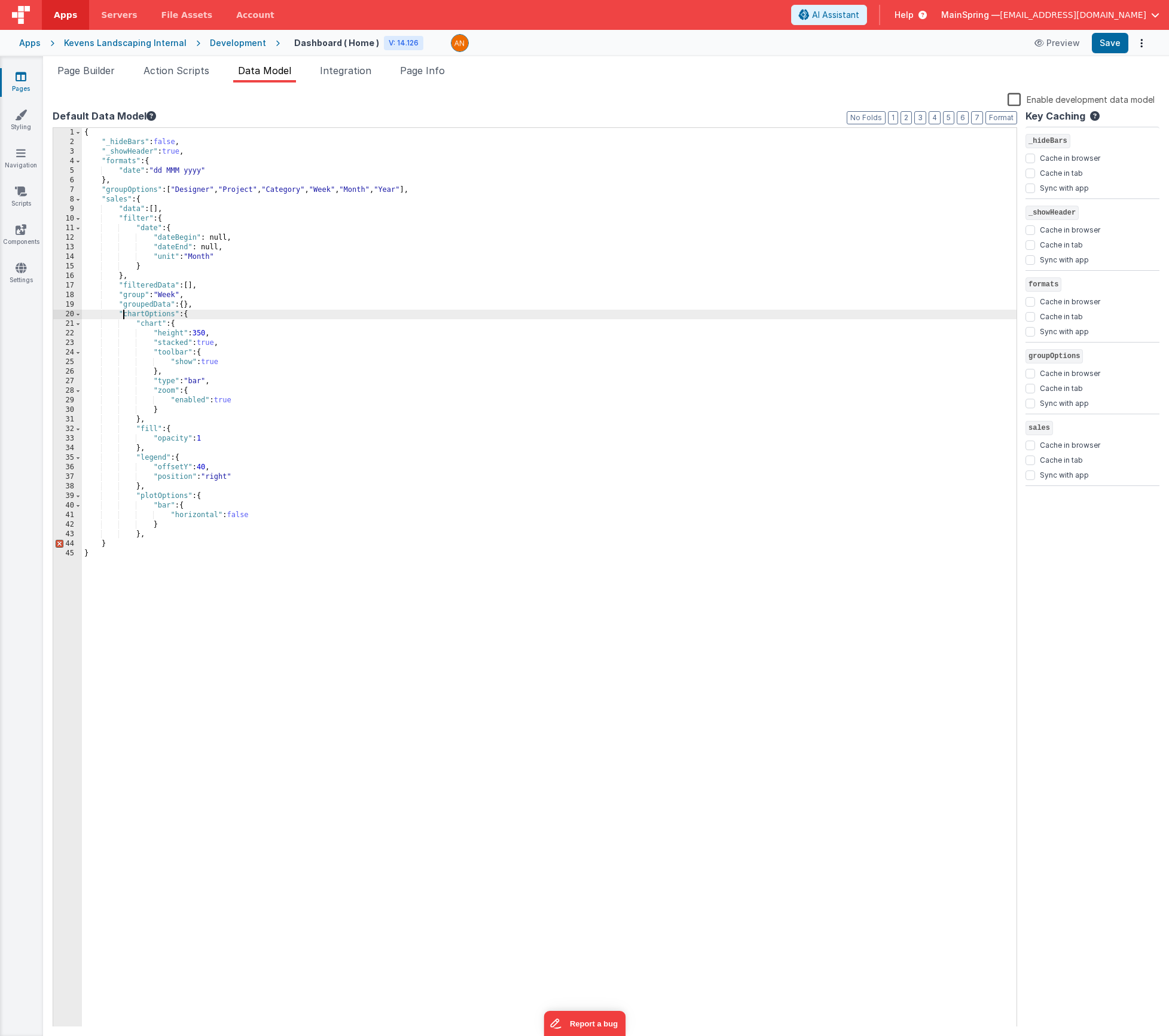
click at [157, 539] on div "{ "_hideBars" : false , "_showHeader" : true , "formats" : { "date" : "dd MMM y…" at bounding box center [549, 587] width 935 height 918
click at [203, 308] on div "{ "_hideBars" : false , "_showHeader" : true , "formats" : { "date" : "dd MMM y…" at bounding box center [549, 587] width 935 height 918
click at [137, 565] on div "{ "_hideBars" : false , "_showHeader" : true , "formats" : { "date" : "dd MMM y…" at bounding box center [549, 587] width 935 height 918
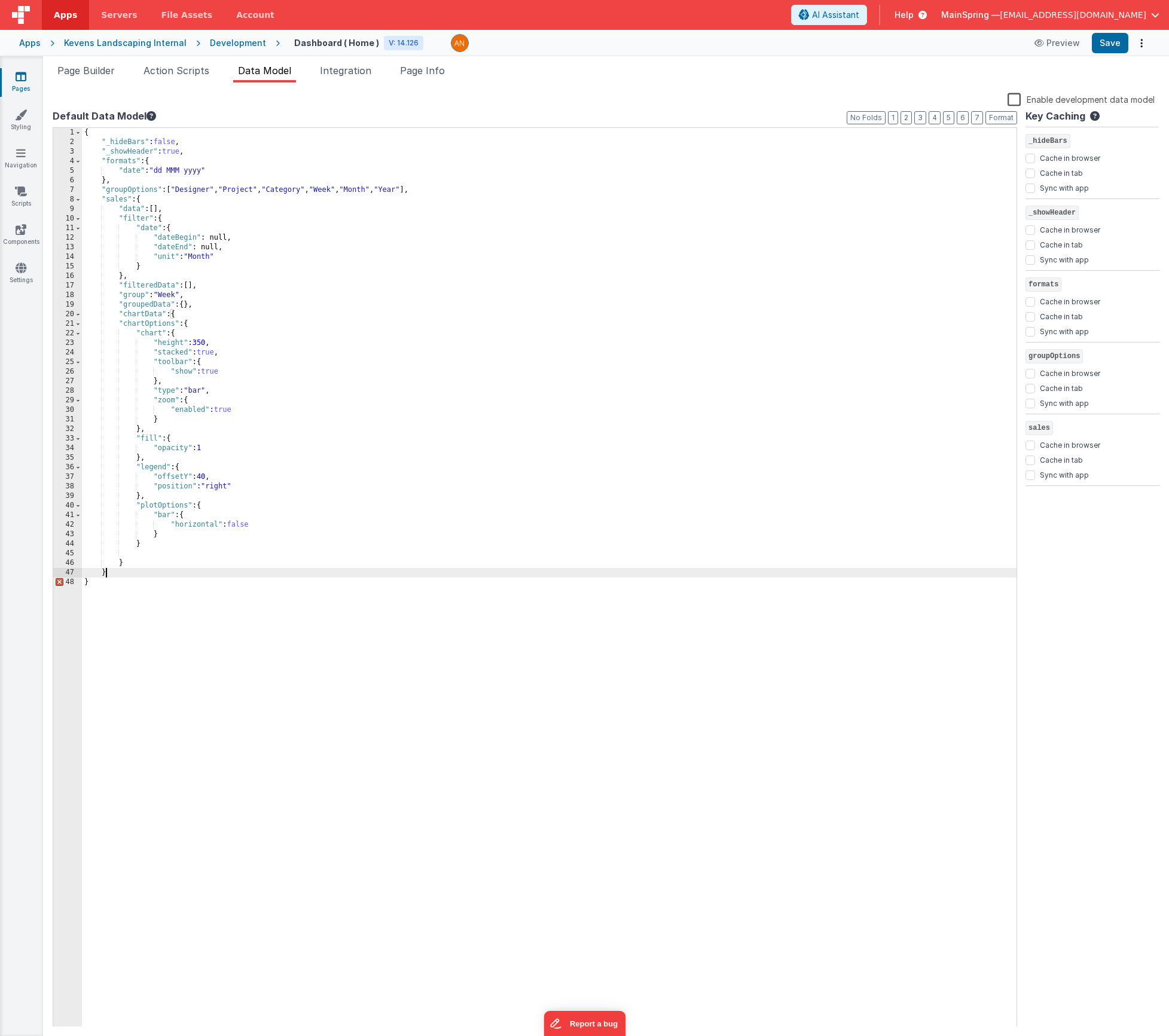
click at [140, 574] on div "{ "_hideBars" : false , "_showHeader" : true , "formats" : { "date" : "dd MMM y…" at bounding box center [549, 587] width 935 height 918
click at [102, 595] on div "{ "_hideBars" : false , "_showHeader" : true , "formats" : { "date" : "dd MMM y…" at bounding box center [549, 587] width 935 height 918
click at [1005, 119] on button "Format" at bounding box center [1001, 118] width 32 height 13
click at [1104, 48] on button "Save" at bounding box center [1110, 43] width 36 height 20
click at [86, 71] on span "Page Builder" at bounding box center [86, 71] width 57 height 12
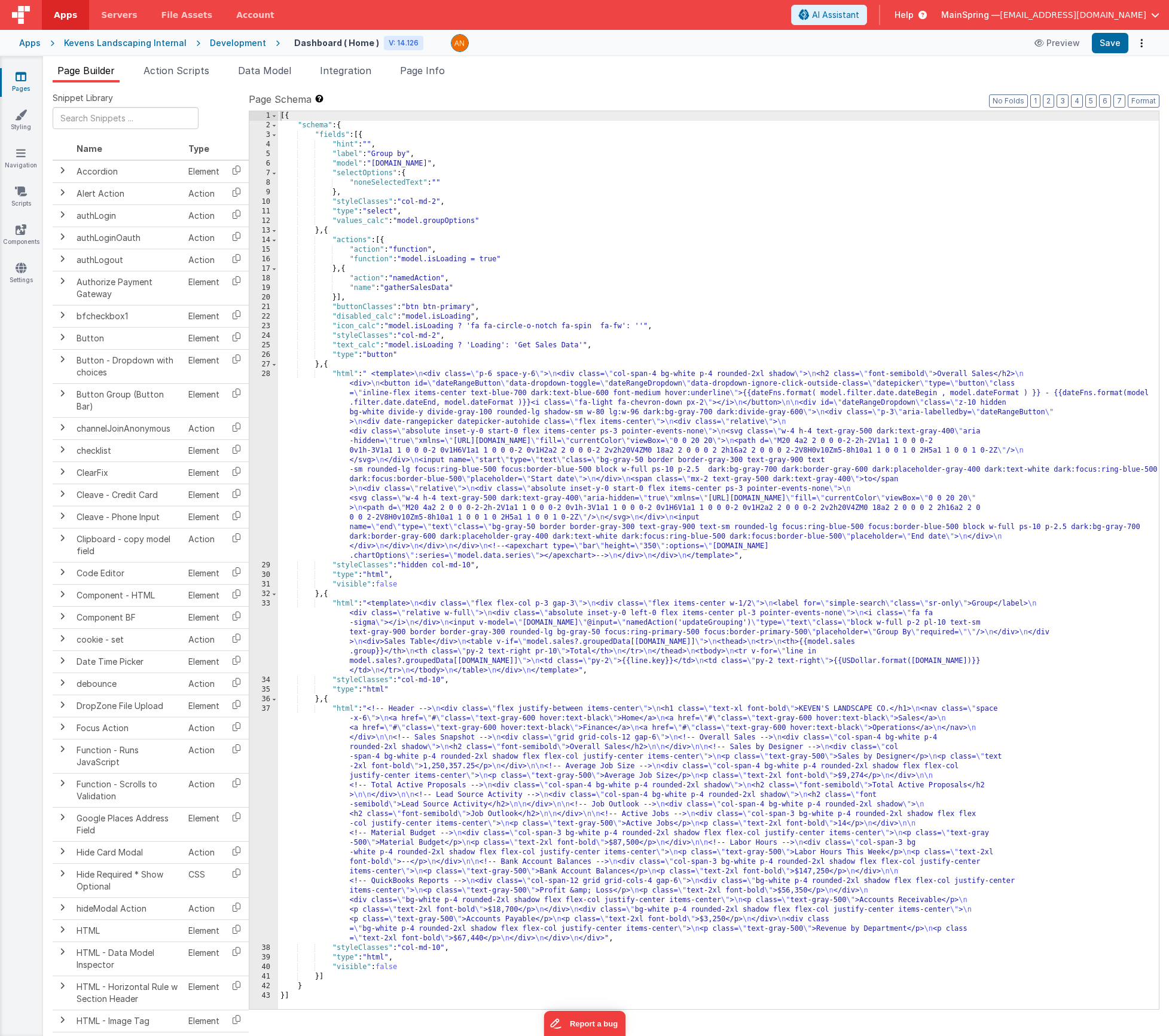
click at [328, 593] on div "[{ "schema" : { "fields" : [{ "hint" : "" , "label" : "Group by" , "model" : "[…" at bounding box center [719, 570] width 881 height 917
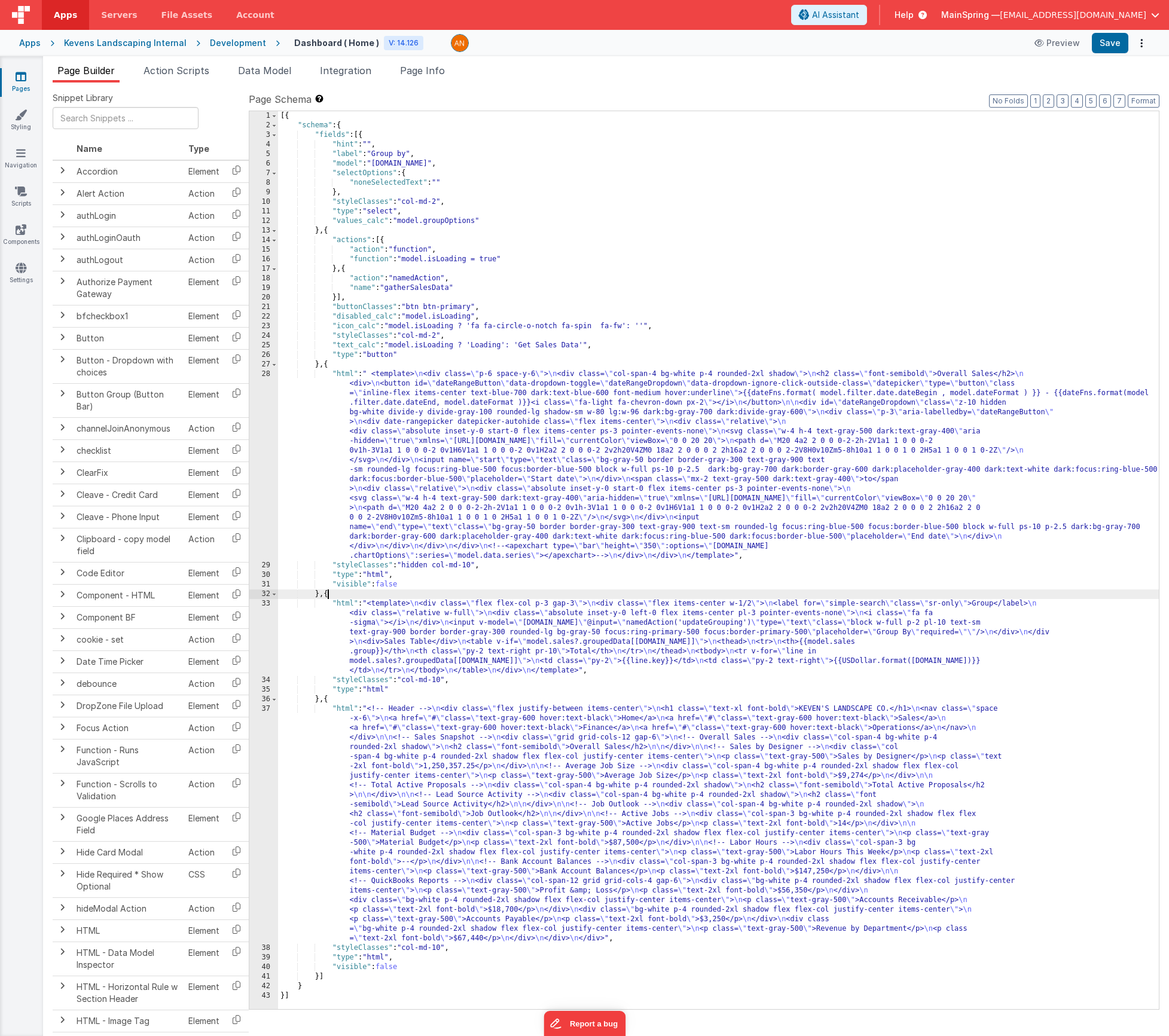
paste textarea
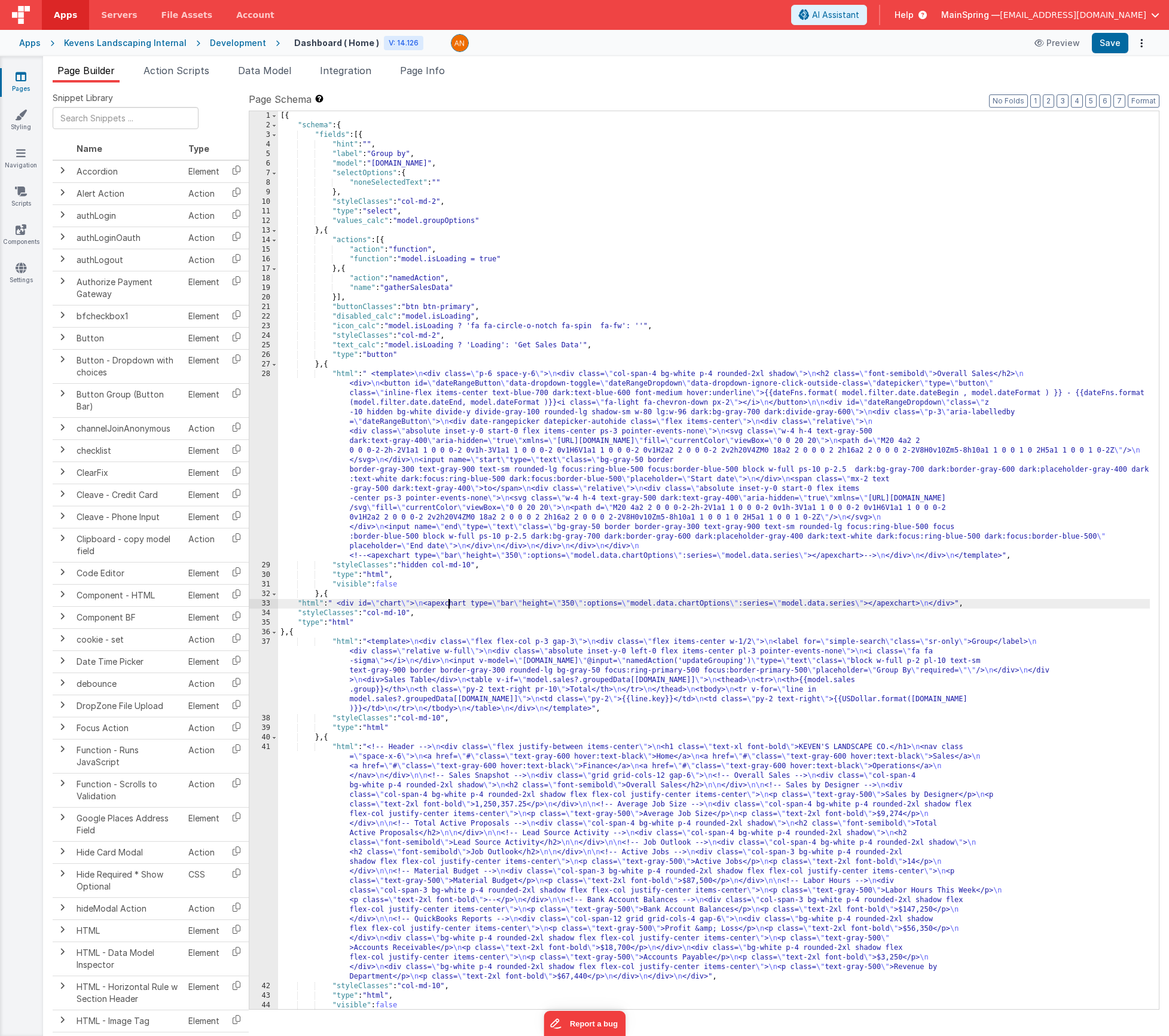
click at [450, 606] on div "[{ "schema" : { "fields" : [{ "hint" : "" , "label" : "Group by" , "model" : "[…" at bounding box center [714, 570] width 872 height 917
click at [255, 604] on div "33" at bounding box center [264, 603] width 29 height 10
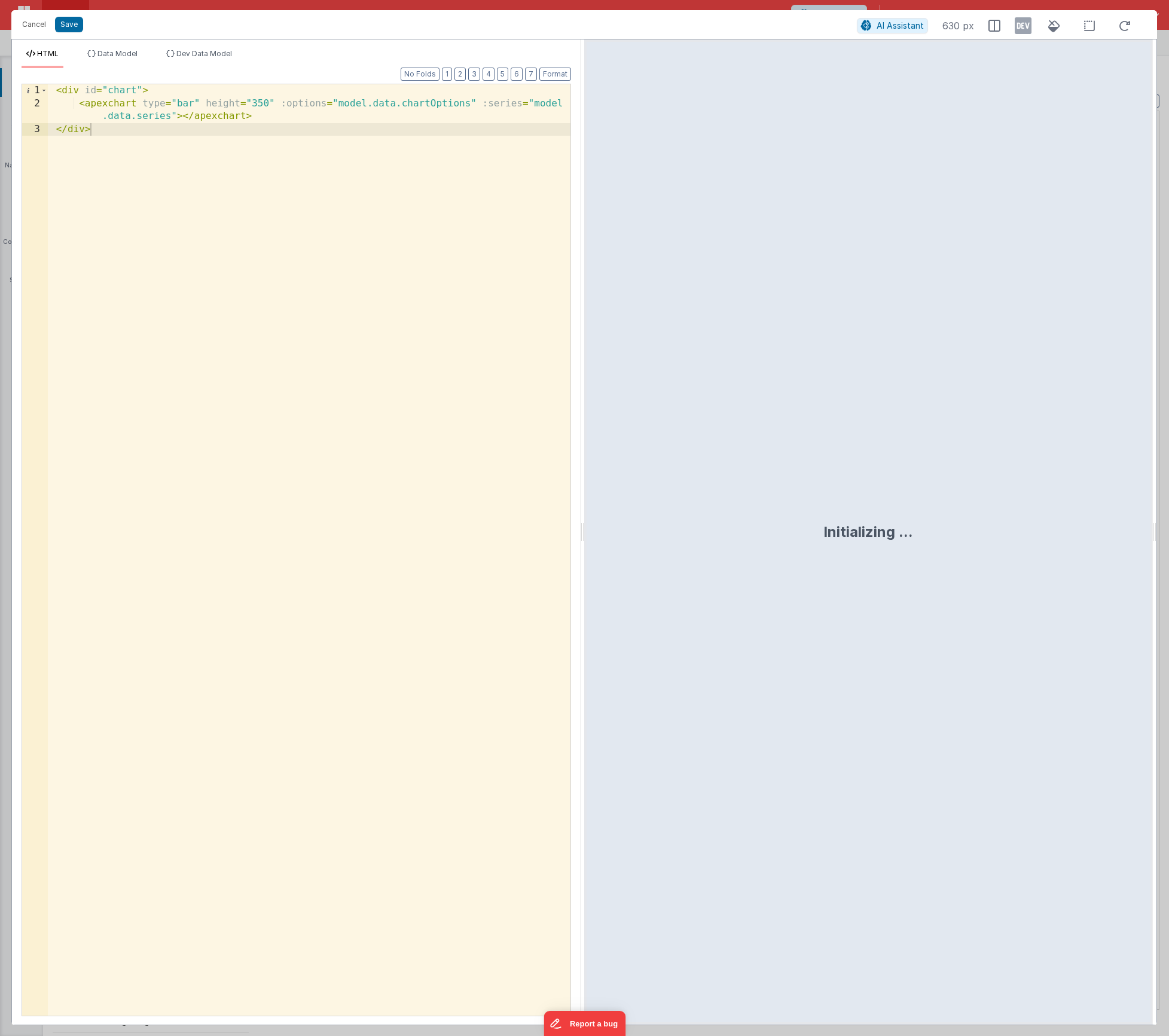
click at [407, 104] on div "< div id = "chart" > < apexchart type = "bar" height = "350" :options = "model.…" at bounding box center [309, 563] width 523 height 957
drag, startPoint x: 402, startPoint y: 107, endPoint x: 409, endPoint y: 120, distance: 14.8
click at [402, 107] on div "< div id = "chart" > < apexchart type = "bar" height = "350" :options = "model.…" at bounding box center [309, 563] width 523 height 957
click at [200, 119] on div "< div id = "chart" > < apexchart type = "bar" height = "350" :options = "model.…" at bounding box center [309, 563] width 523 height 957
click at [201, 119] on div "< div id = "chart" > < apexchart type = "bar" height = "350" :options = "model.…" at bounding box center [309, 563] width 523 height 957
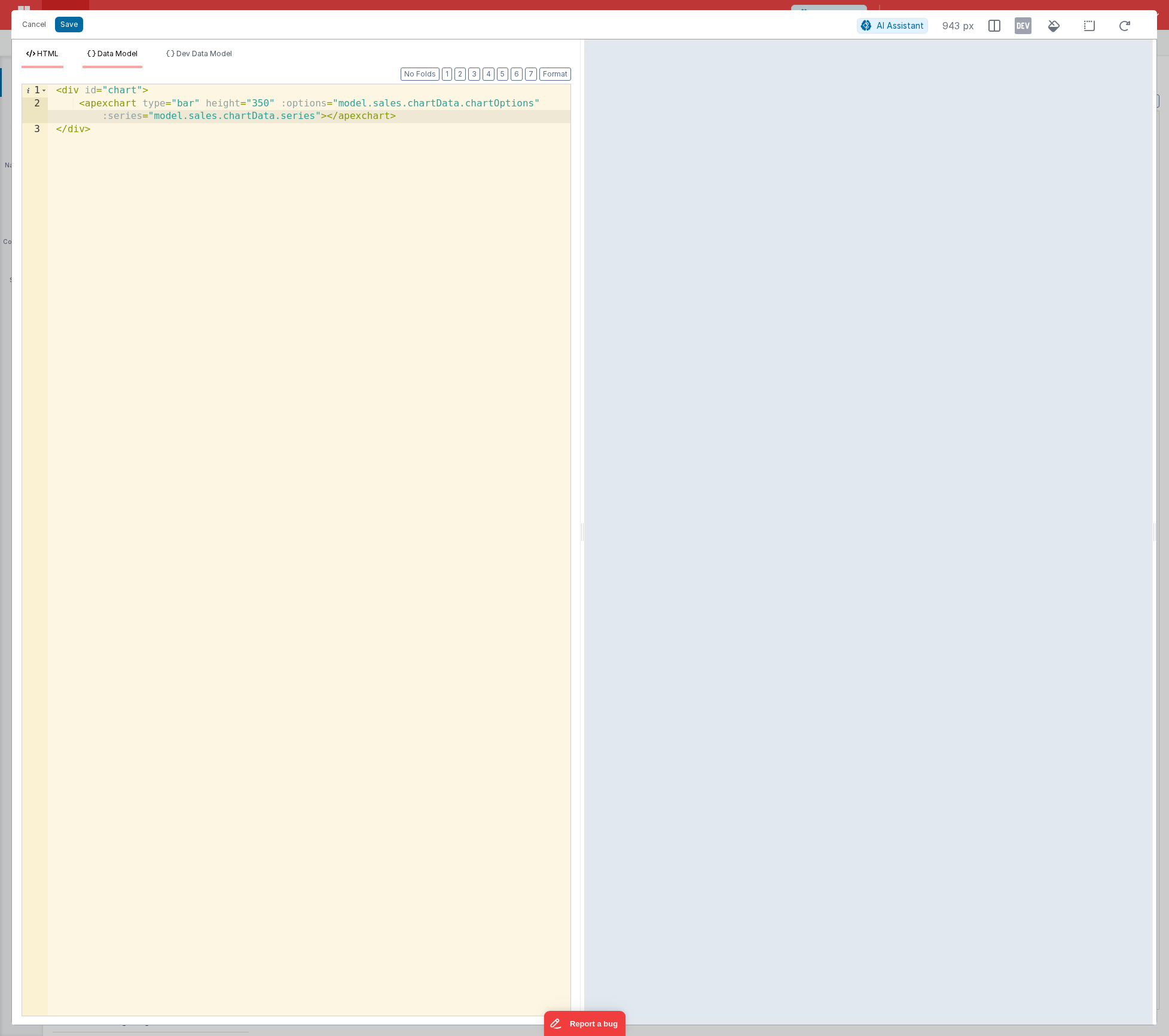
click at [95, 55] on icon at bounding box center [91, 53] width 8 height 7
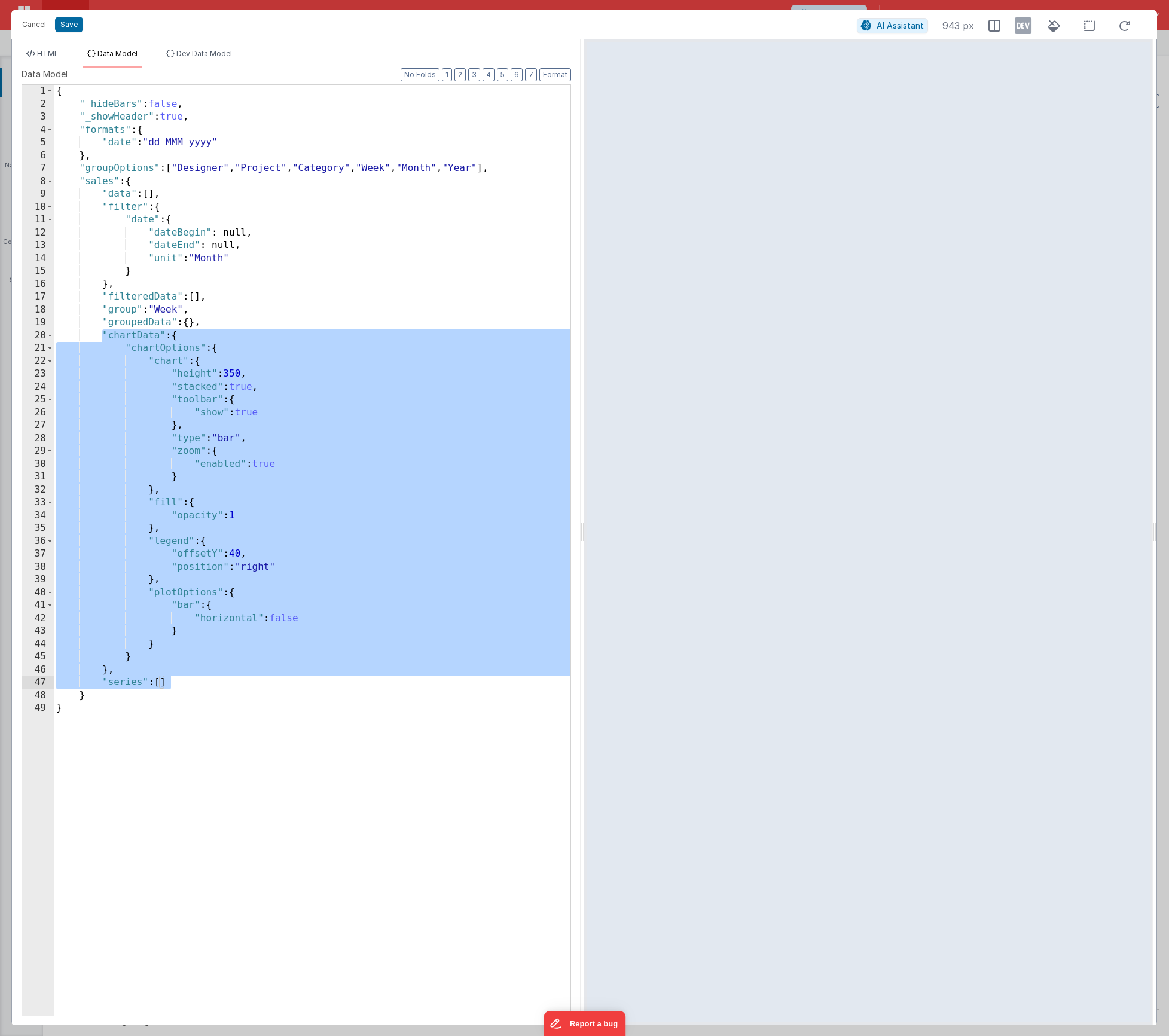
drag, startPoint x: 100, startPoint y: 333, endPoint x: 271, endPoint y: 682, distance: 388.6
click at [271, 682] on div "{ "_hideBars" : false , "_showHeader" : true , "formats" : { "date" : "dd MMM y…" at bounding box center [312, 563] width 517 height 957
click at [242, 676] on div "{ "_hideBars" : false , "_showHeader" : true , "formats" : { "date" : "dd MMM y…" at bounding box center [312, 563] width 517 height 957
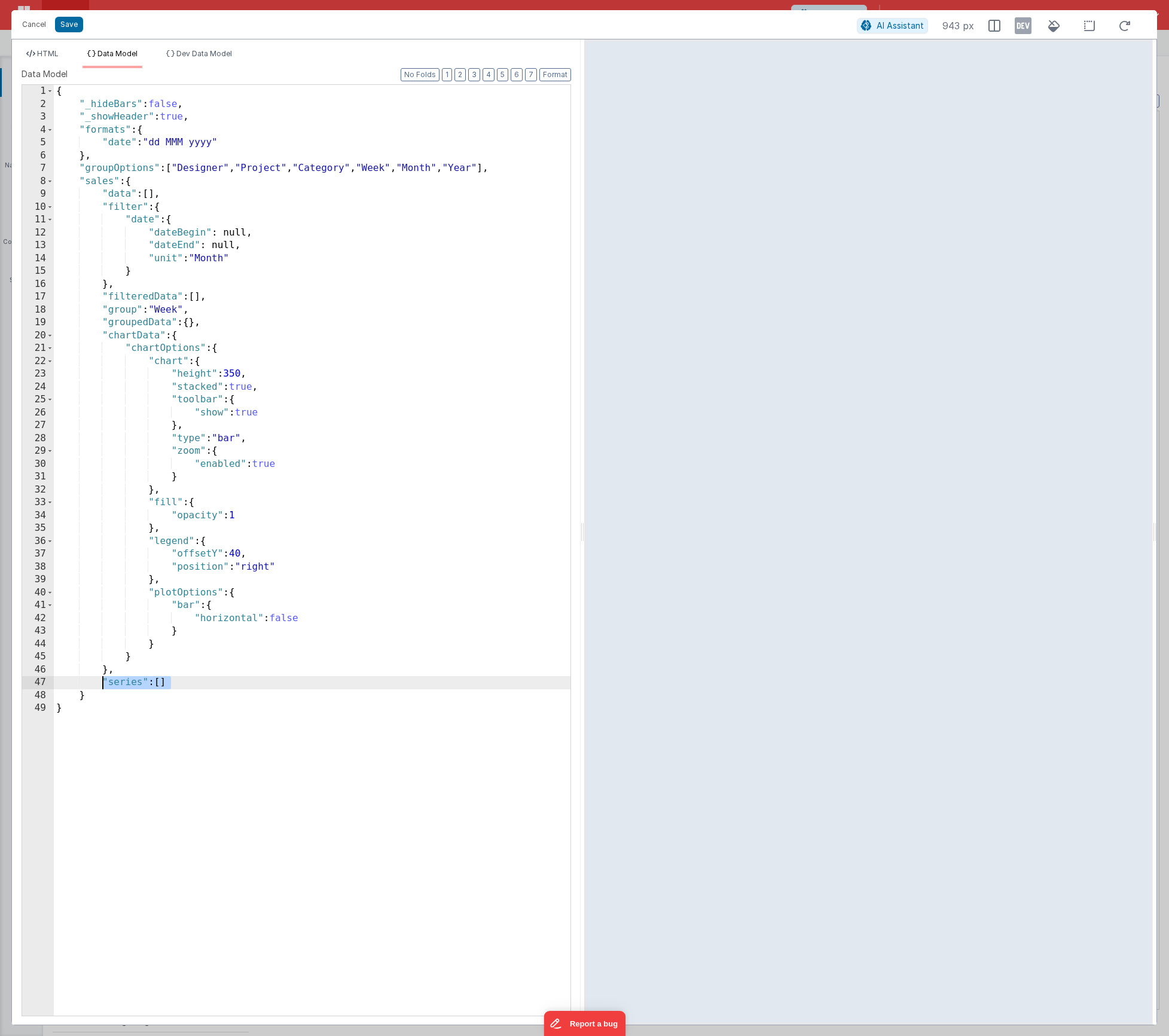
drag, startPoint x: 191, startPoint y: 682, endPoint x: 102, endPoint y: 685, distance: 89.1
click at [102, 685] on div "{ "_hideBars" : false , "_showHeader" : true , "formats" : { "date" : "dd MMM y…" at bounding box center [312, 563] width 517 height 957
click at [564, 79] on button "Format" at bounding box center [555, 74] width 32 height 13
click at [147, 659] on div "{ "_hideBars" : false , "_showHeader" : true , "formats" : { "date" : "dd MMM y…" at bounding box center [312, 563] width 517 height 957
click at [156, 657] on div "{ "_hideBars" : false , "_showHeader" : true , "formats" : { "date" : "dd MMM y…" at bounding box center [312, 563] width 517 height 957
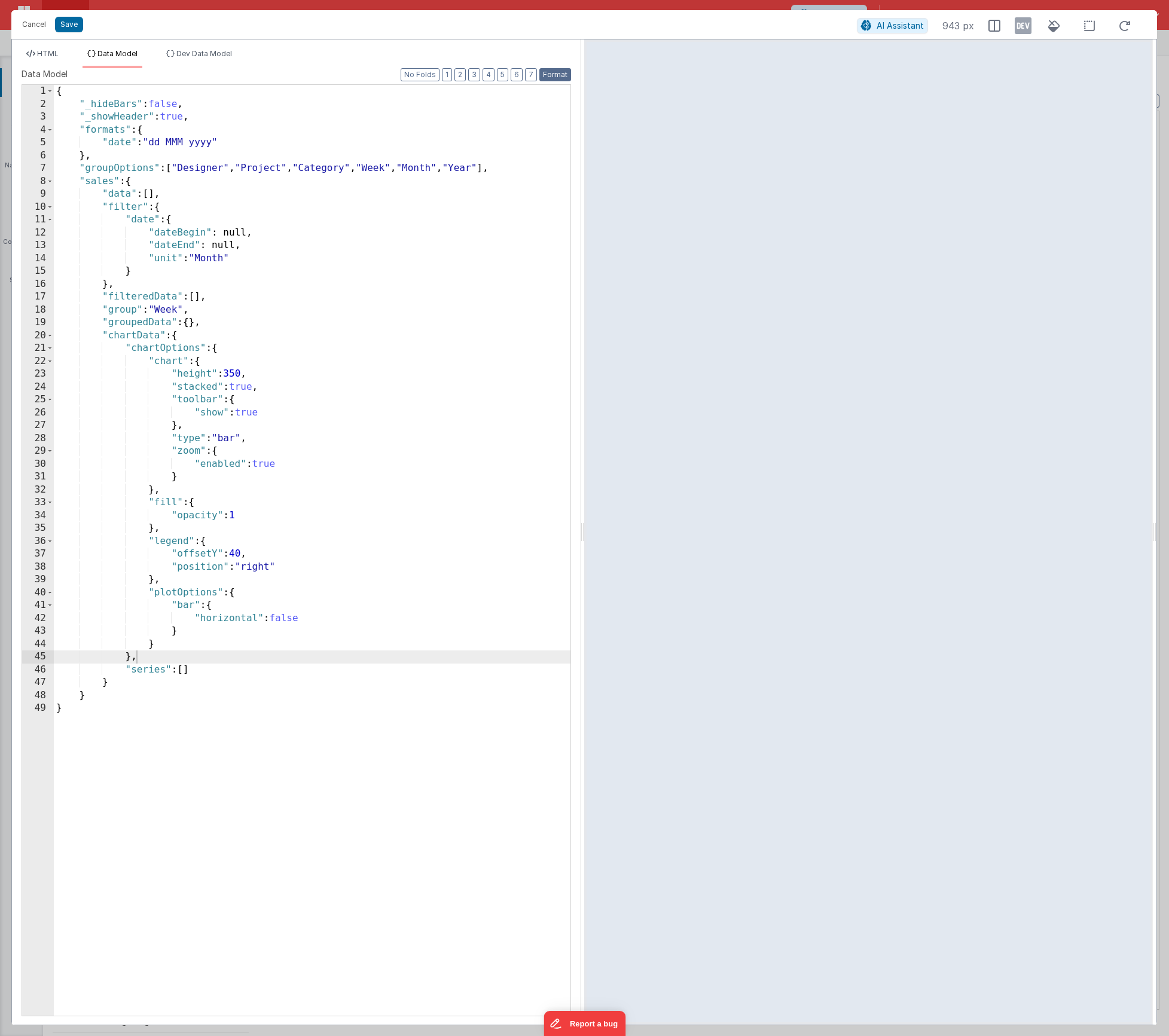
click at [567, 76] on button "Format" at bounding box center [555, 74] width 32 height 13
click at [53, 52] on span "HTML" at bounding box center [48, 53] width 22 height 9
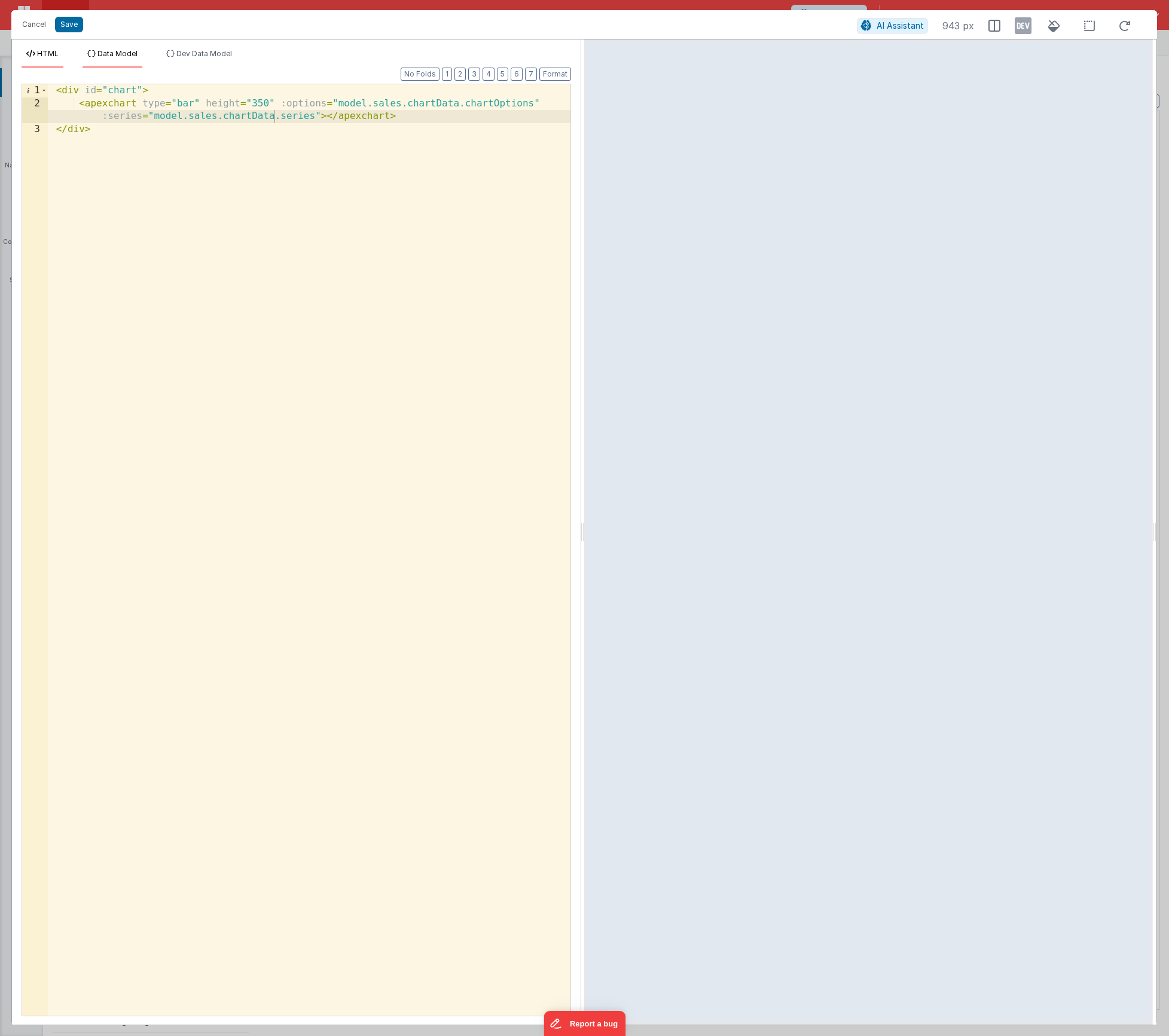
click at [90, 50] on icon at bounding box center [91, 53] width 8 height 7
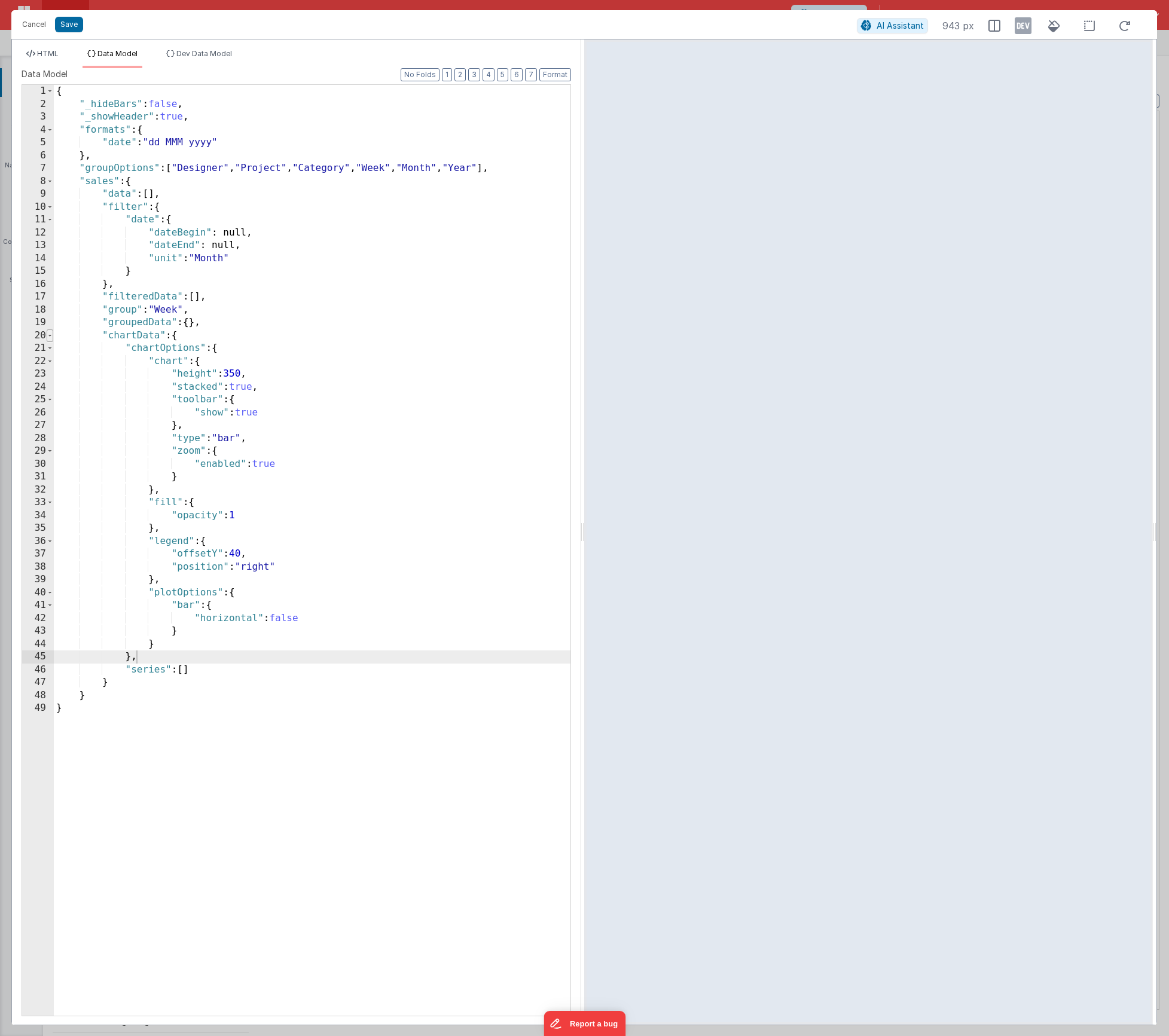
click at [51, 334] on span at bounding box center [50, 336] width 6 height 13
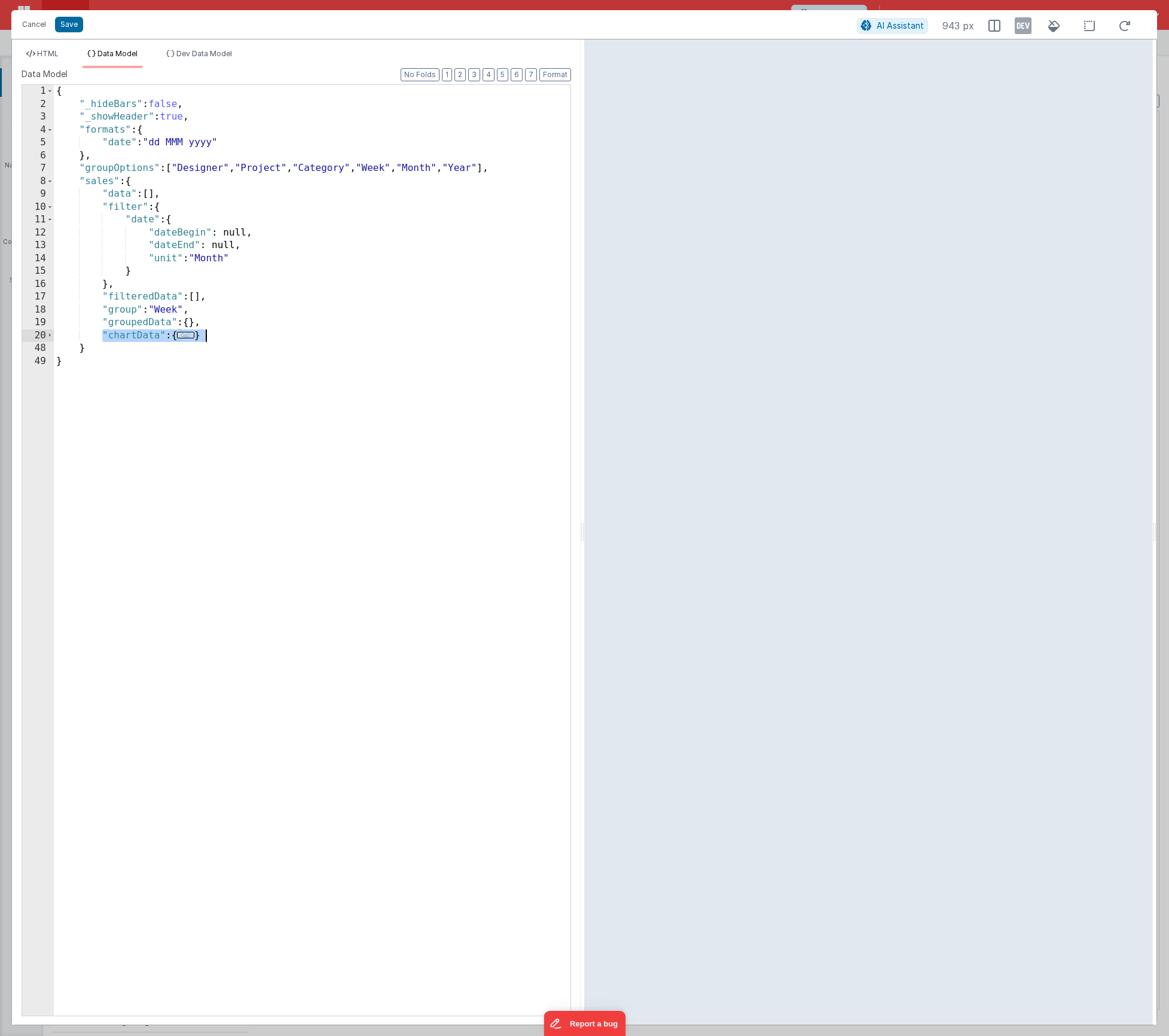
drag, startPoint x: 105, startPoint y: 333, endPoint x: 274, endPoint y: 335, distance: 169.0
click at [274, 335] on div "{ "_hideBars" : false , "_showHeader" : true , "formats" : { "date" : "dd MMM y…" at bounding box center [312, 563] width 517 height 957
click at [182, 59] on li "Dev Data Model" at bounding box center [199, 58] width 76 height 19
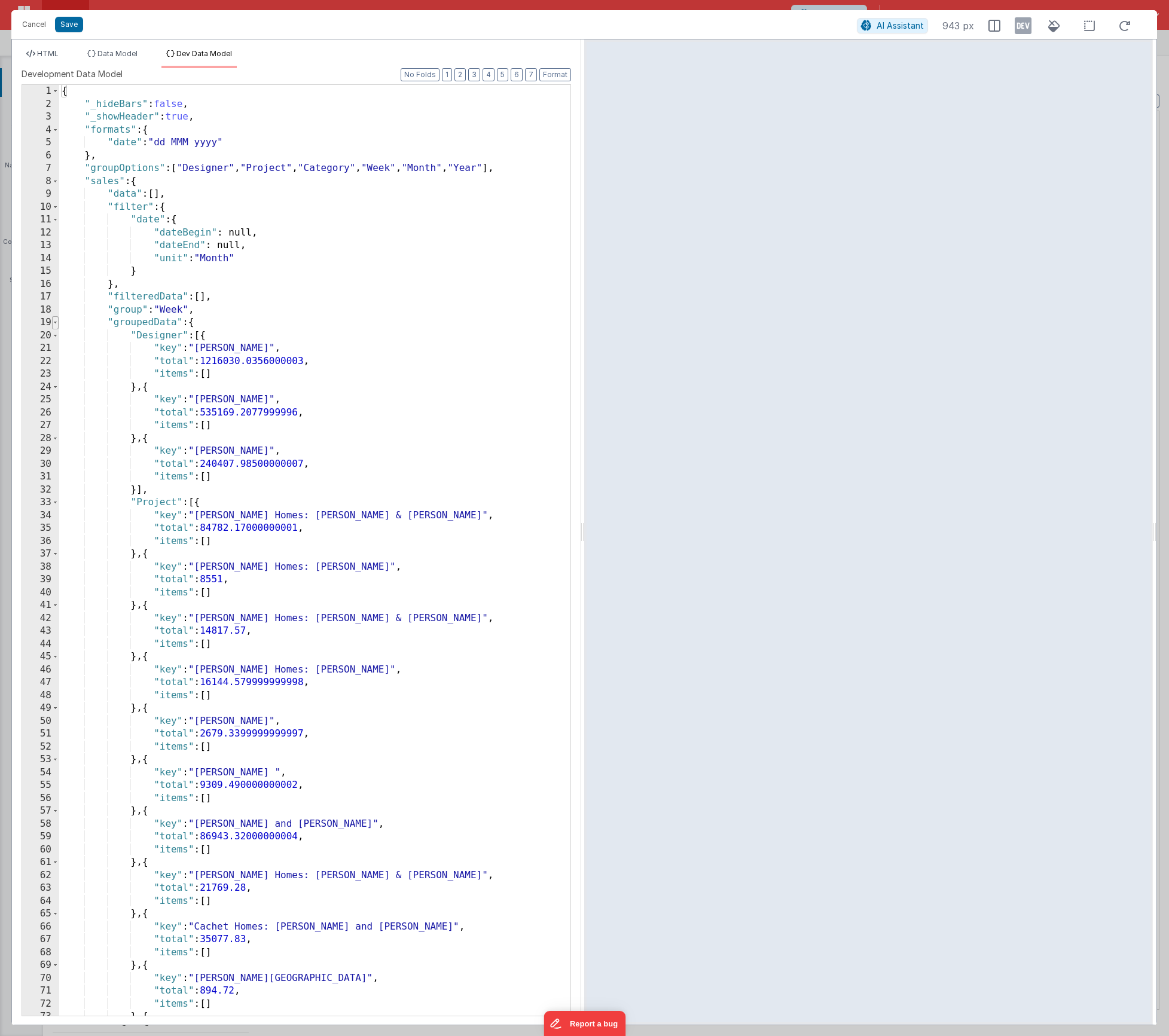
click at [52, 323] on span at bounding box center [55, 323] width 6 height 13
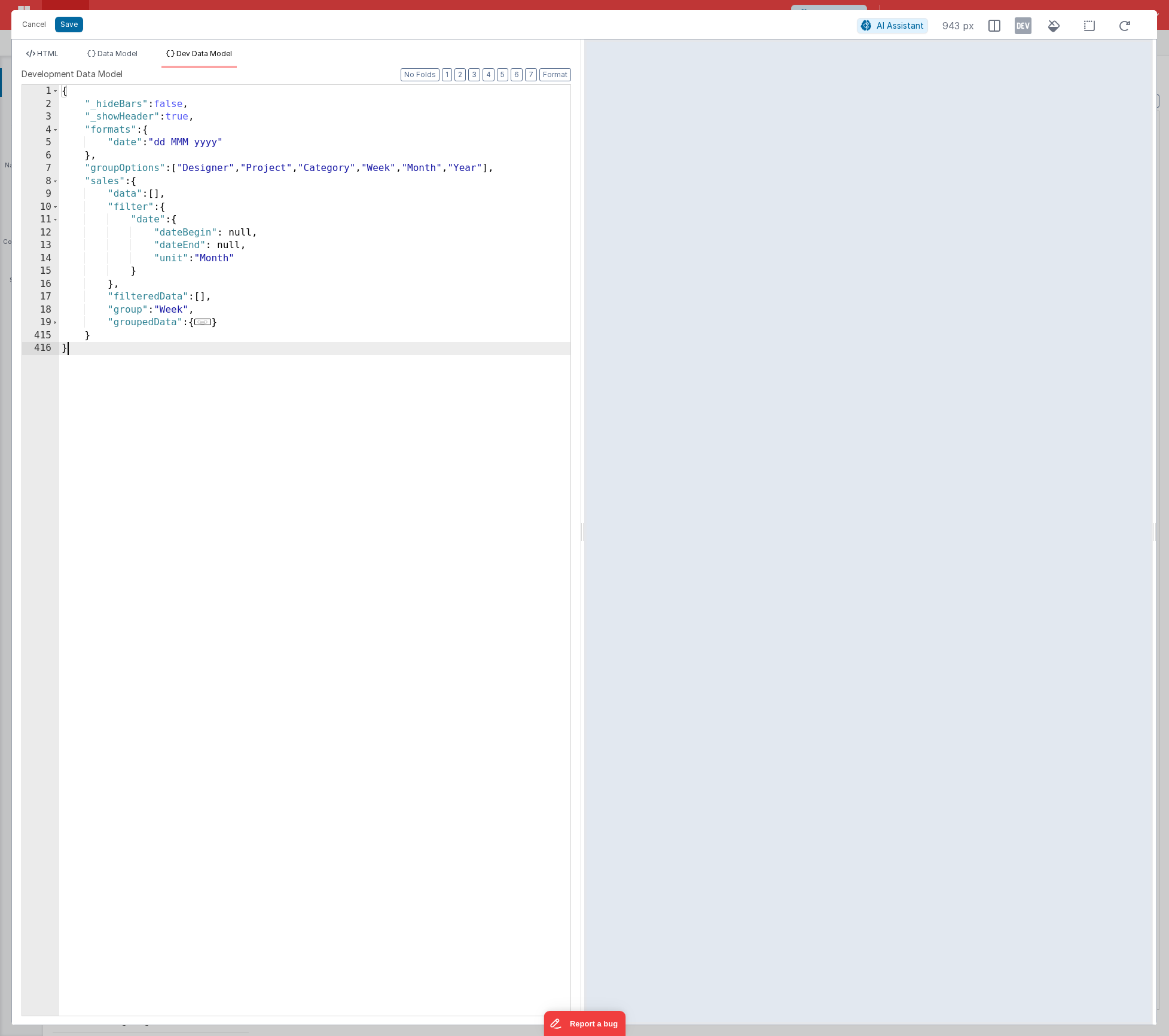
click at [260, 321] on div "{ "_hideBars" : false , "_showHeader" : true , "formats" : { "date" : "dd MMM y…" at bounding box center [314, 563] width 511 height 957
paste textarea
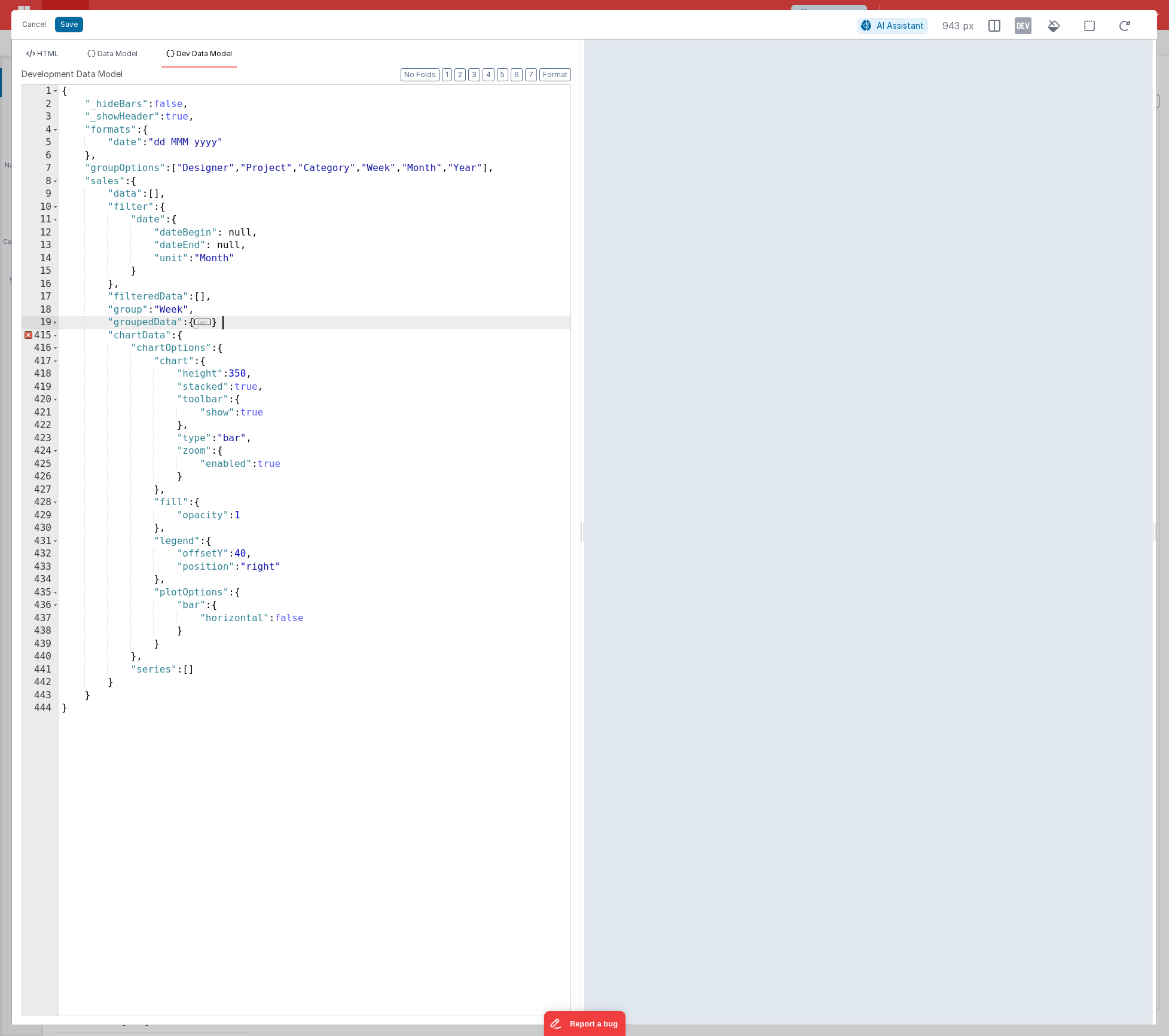
click at [262, 325] on div "{ "_hideBars" : false , "_showHeader" : true , "formats" : { "date" : "dd MMM y…" at bounding box center [314, 563] width 511 height 957
click at [57, 336] on span at bounding box center [55, 336] width 6 height 13
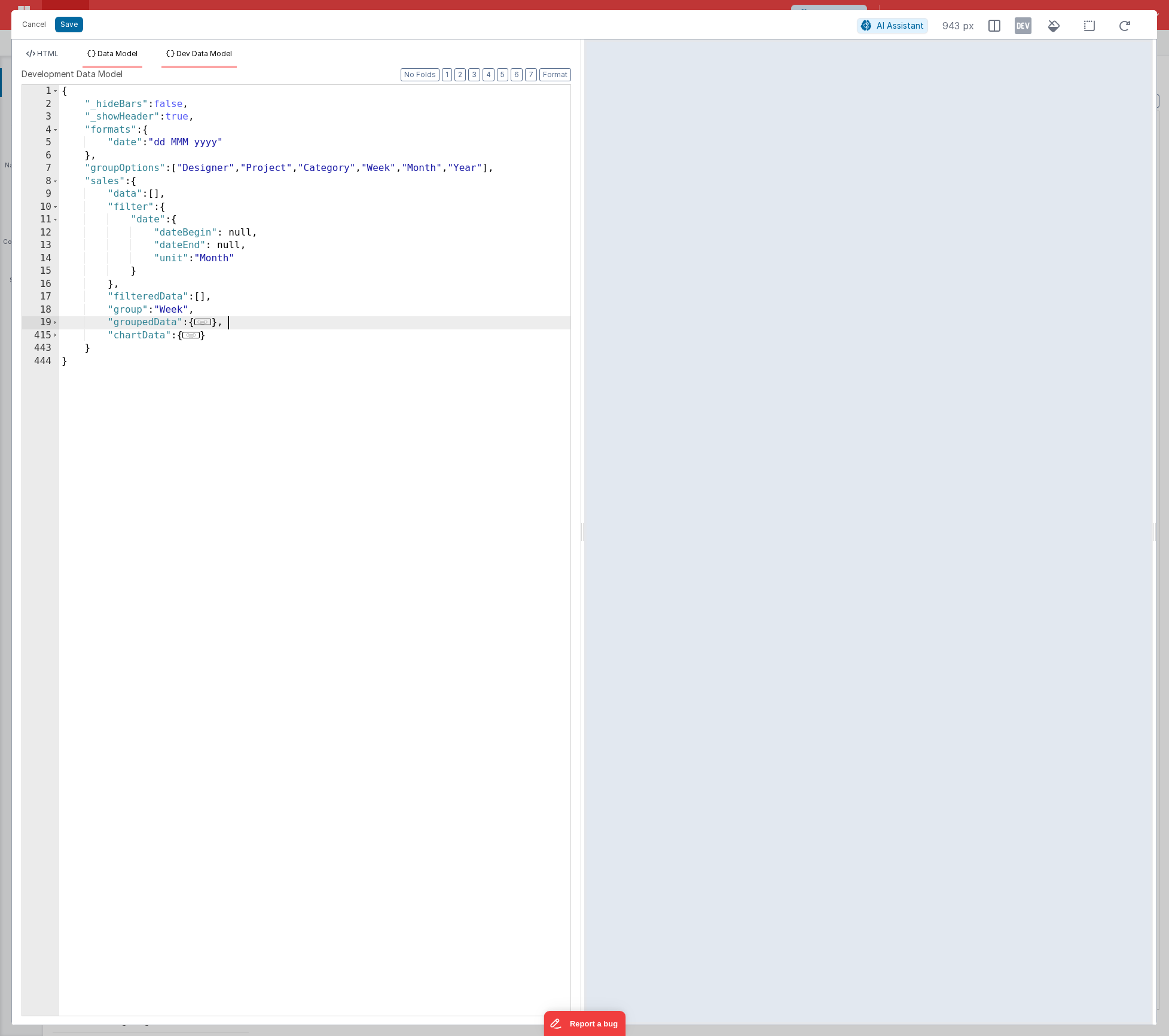
click at [127, 55] on span "Data Model" at bounding box center [117, 53] width 40 height 9
click at [212, 332] on div "{ "_hideBars" : false , "_showHeader" : true , "formats" : { "date" : "dd MMM y…" at bounding box center [312, 563] width 517 height 957
drag, startPoint x: 209, startPoint y: 321, endPoint x: 104, endPoint y: 321, distance: 105.0
click at [104, 321] on div "{ "_hideBars" : false , "_showHeader" : true , "formats" : { "date" : "dd MMM y…" at bounding box center [312, 563] width 517 height 957
click at [201, 57] on span "Dev Data Model" at bounding box center [205, 53] width 56 height 9
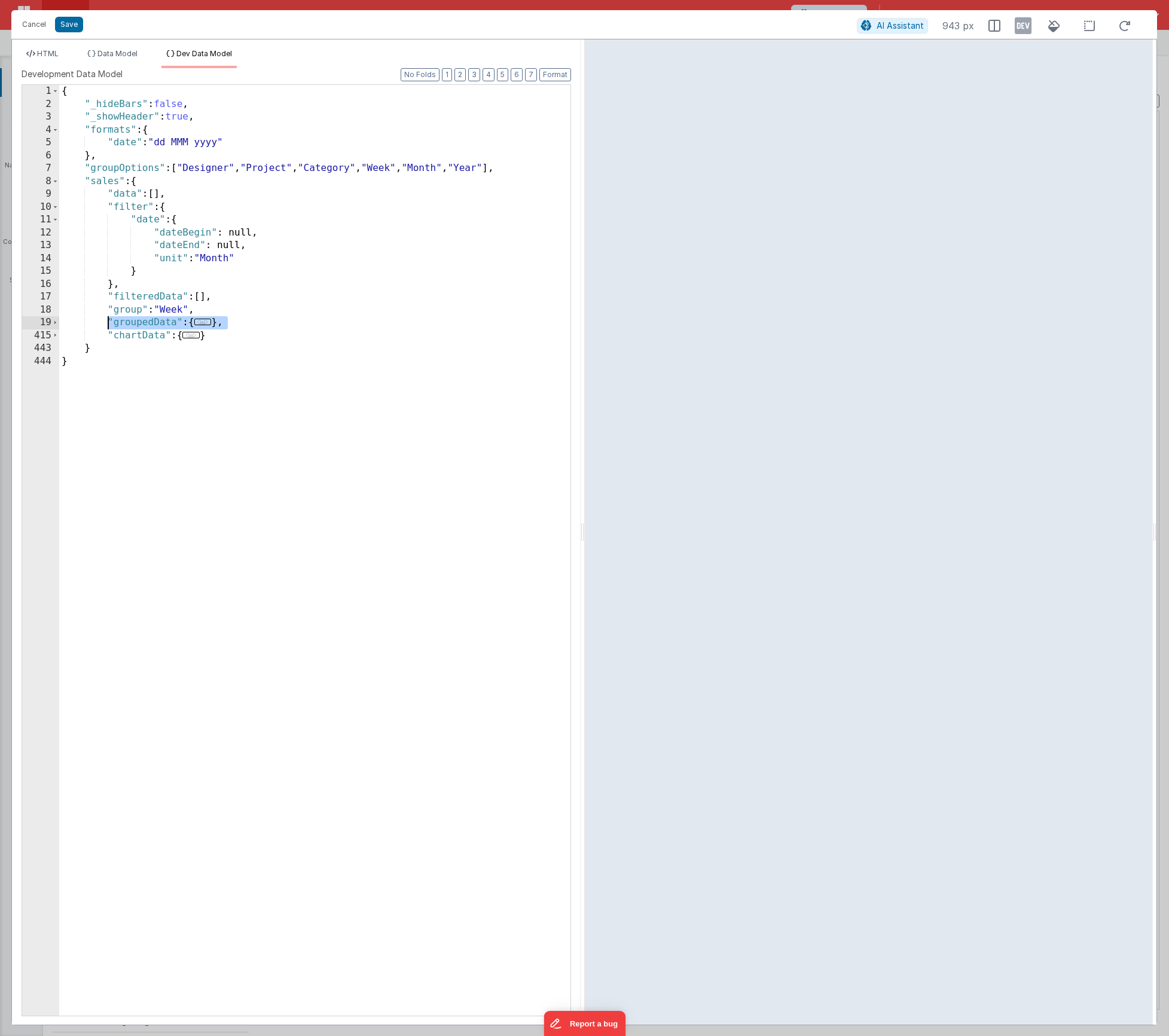
drag, startPoint x: 229, startPoint y: 319, endPoint x: 108, endPoint y: 318, distance: 121.0
click at [108, 318] on div "{ "_hideBars" : false , "_showHeader" : true , "formats" : { "date" : "dd MMM y…" at bounding box center [314, 563] width 511 height 957
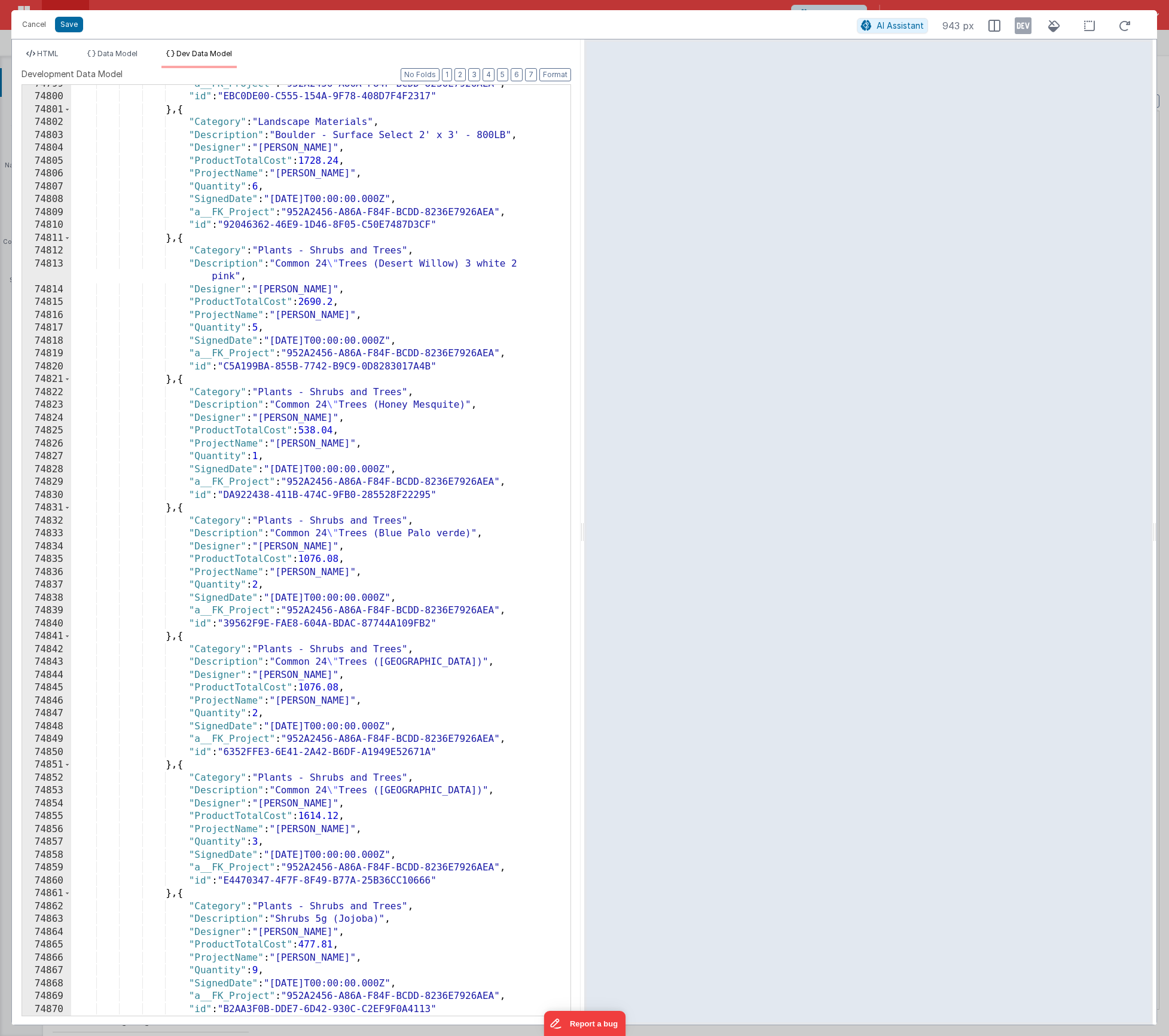
scroll to position [18659, 0]
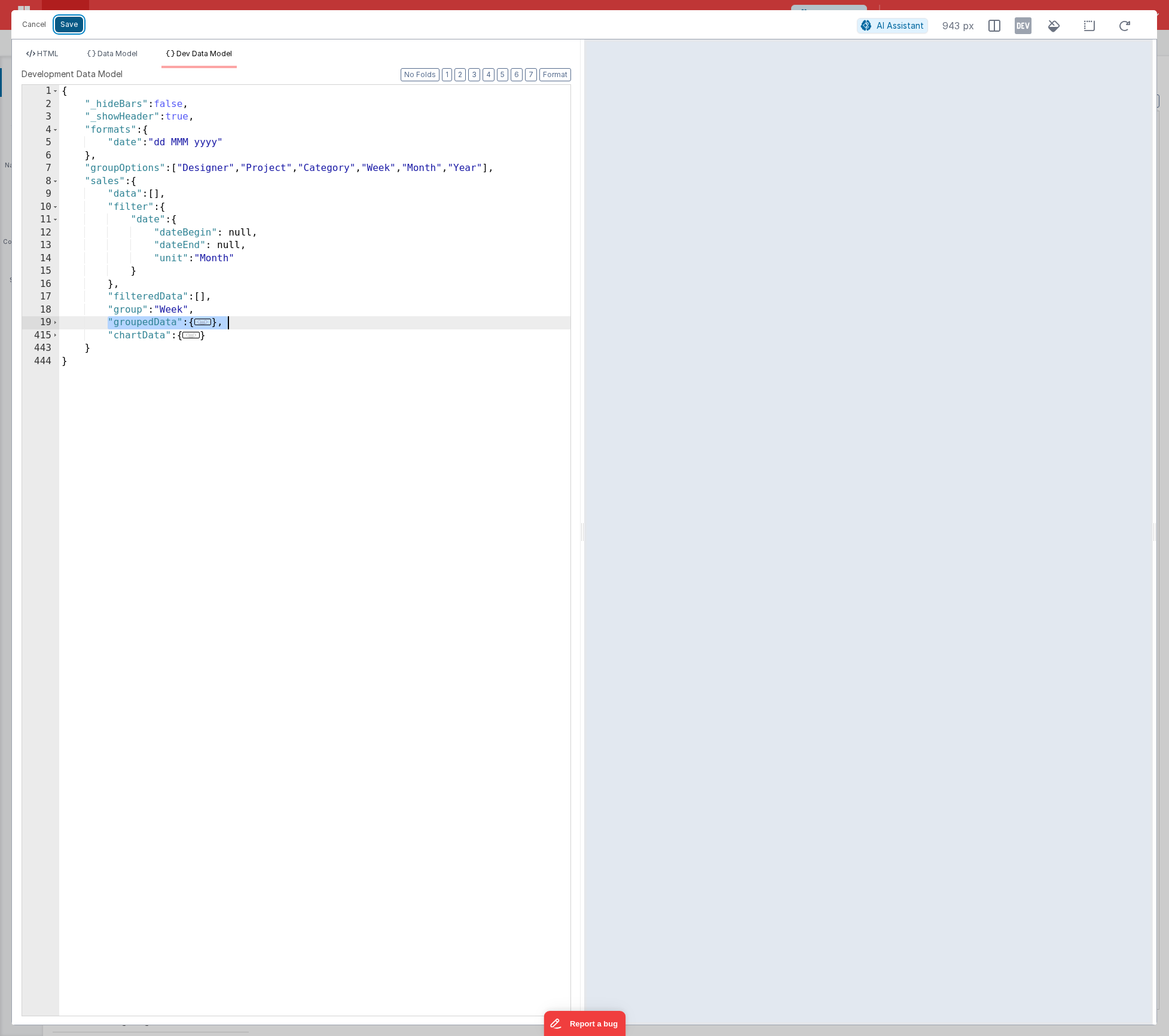
click at [69, 32] on button "Save" at bounding box center [69, 24] width 28 height 15
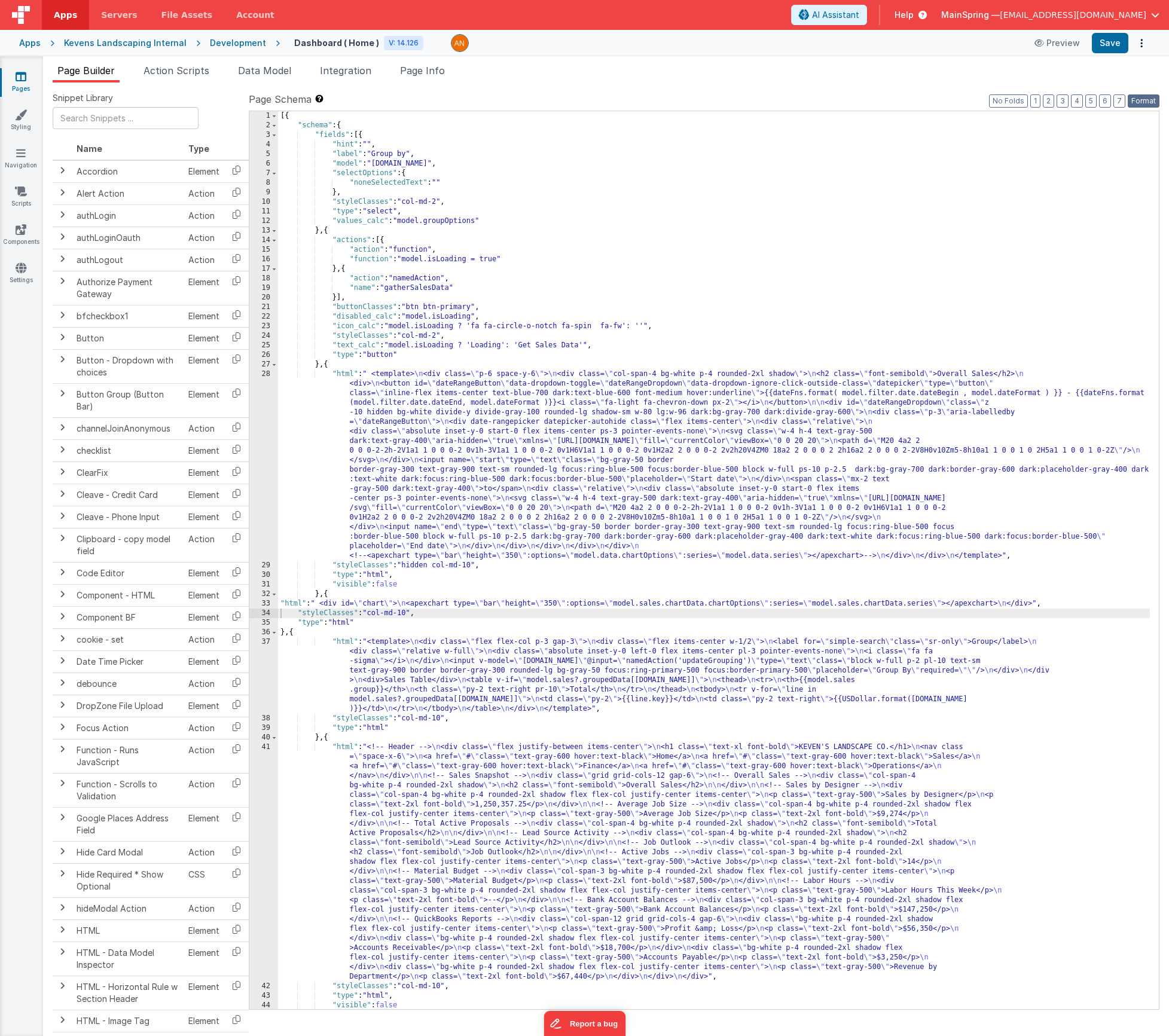
click at [1149, 105] on button "Format" at bounding box center [1144, 101] width 32 height 13
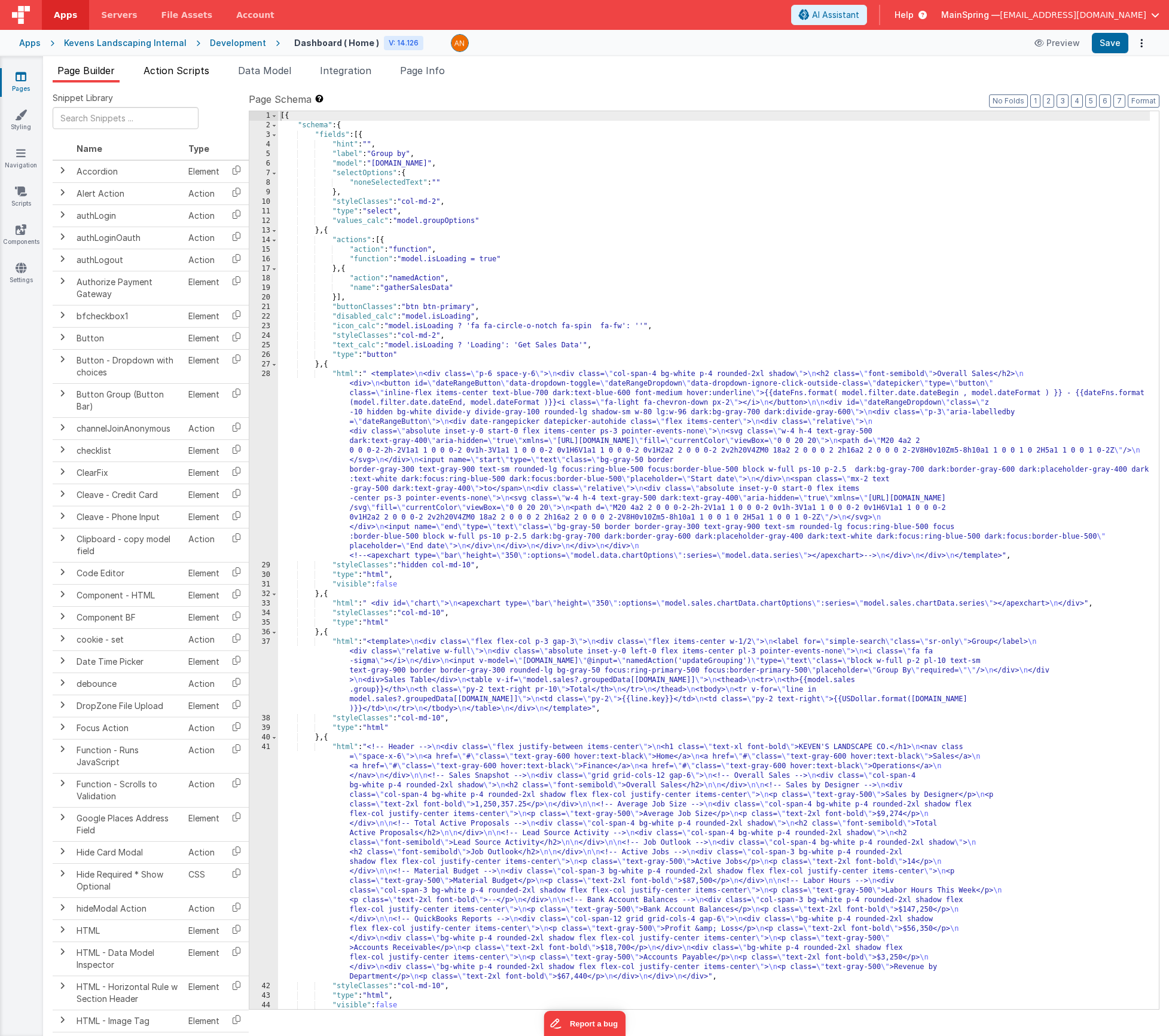
click at [187, 74] on span "Action Scripts" at bounding box center [177, 71] width 66 height 12
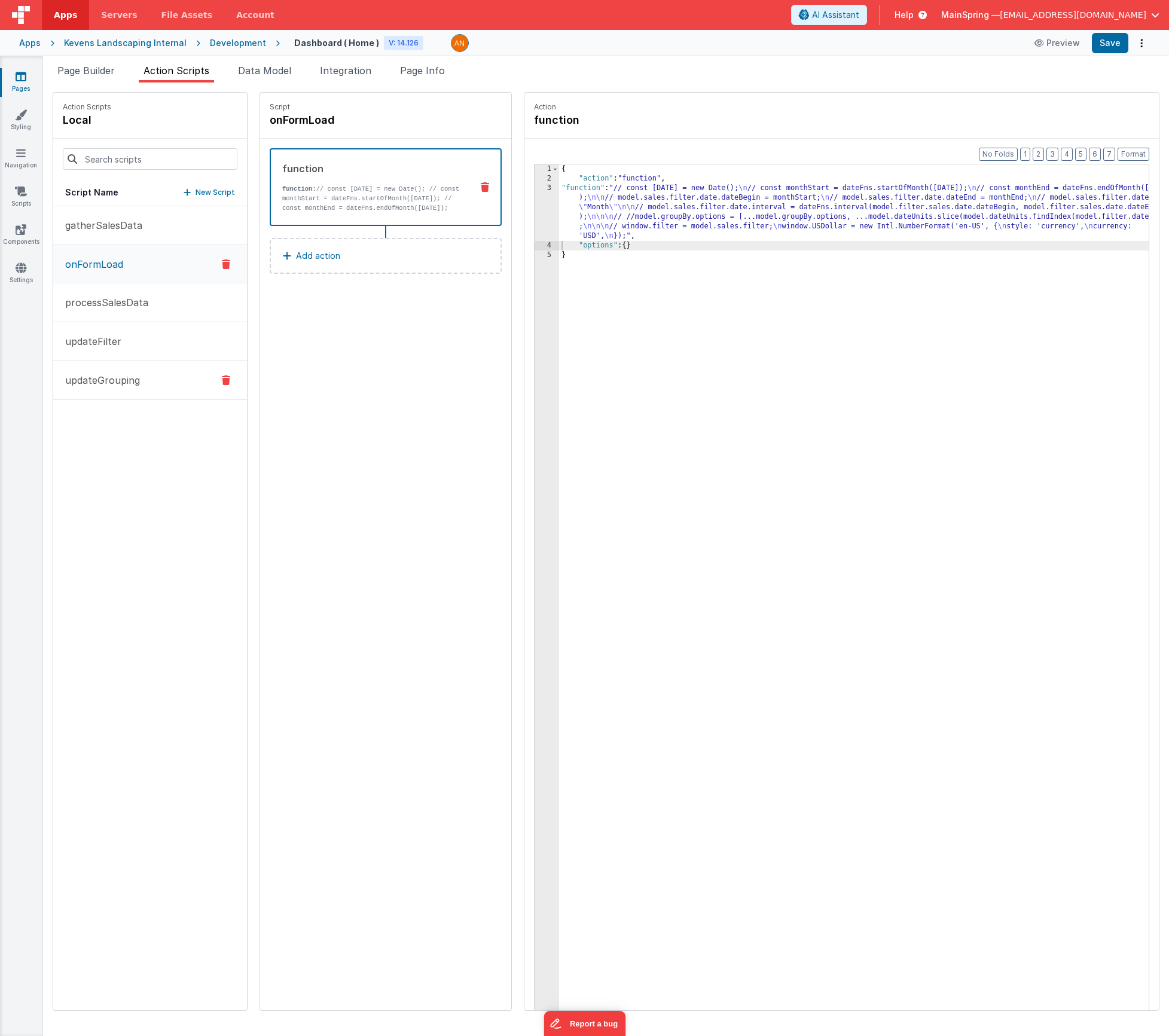
click at [96, 384] on p "updateGrouping" at bounding box center [98, 380] width 82 height 15
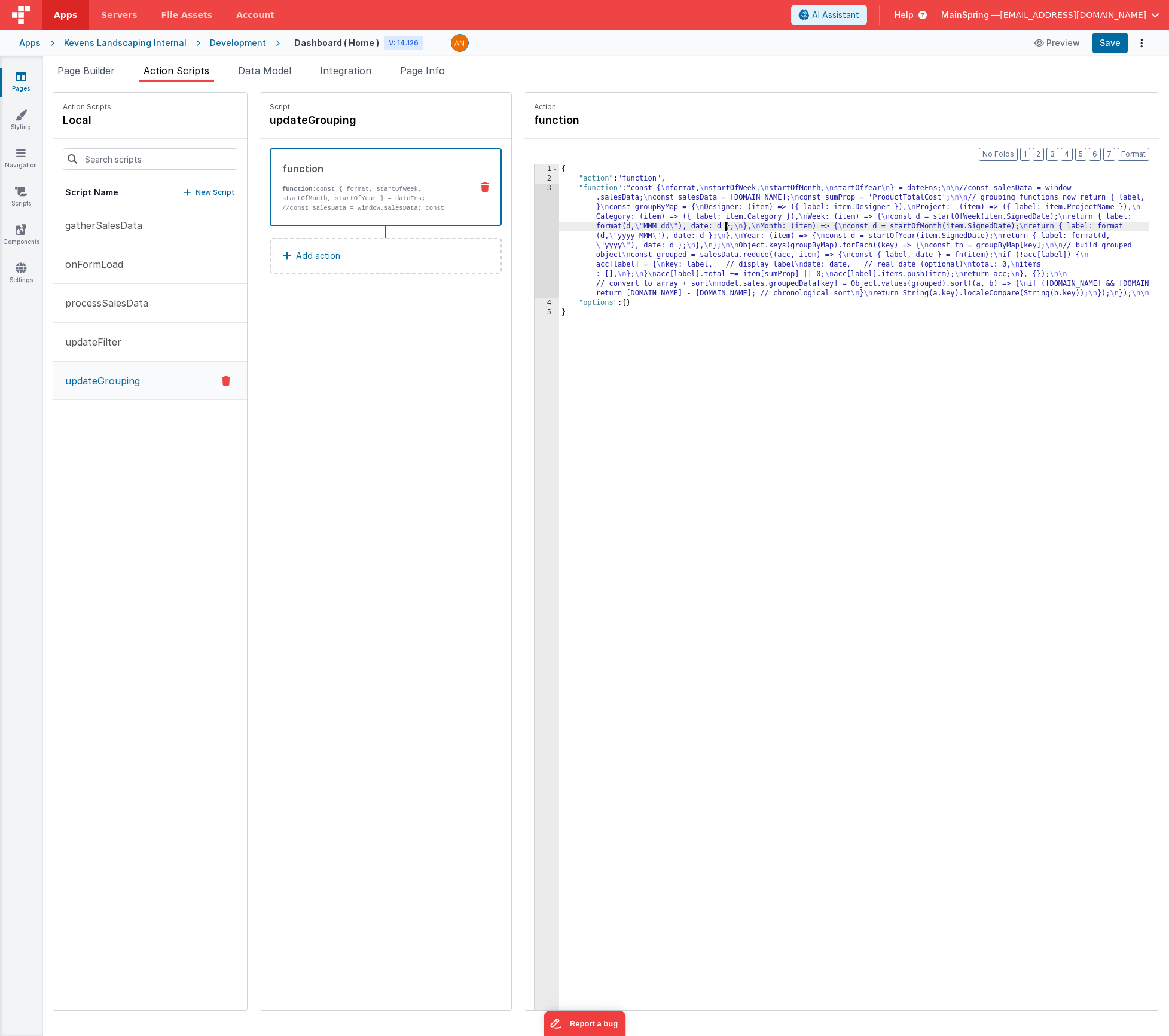
click at [691, 224] on div "{ "action" : "function" , "function" : "const { \n format, \n startOfWeek, \n s…" at bounding box center [872, 616] width 625 height 902
click at [534, 260] on div "3" at bounding box center [546, 241] width 25 height 115
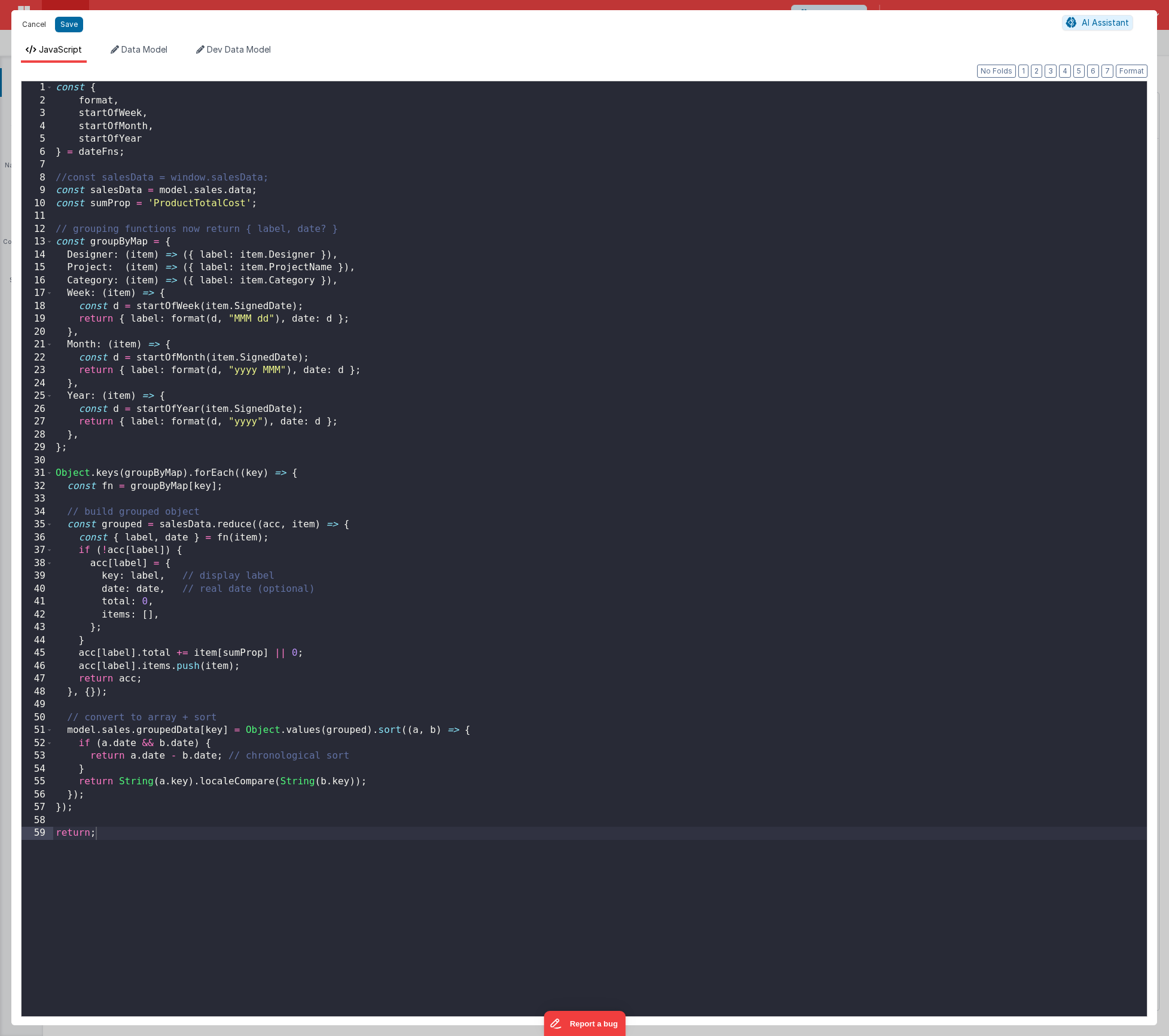
click at [27, 22] on button "Cancel" at bounding box center [34, 24] width 36 height 17
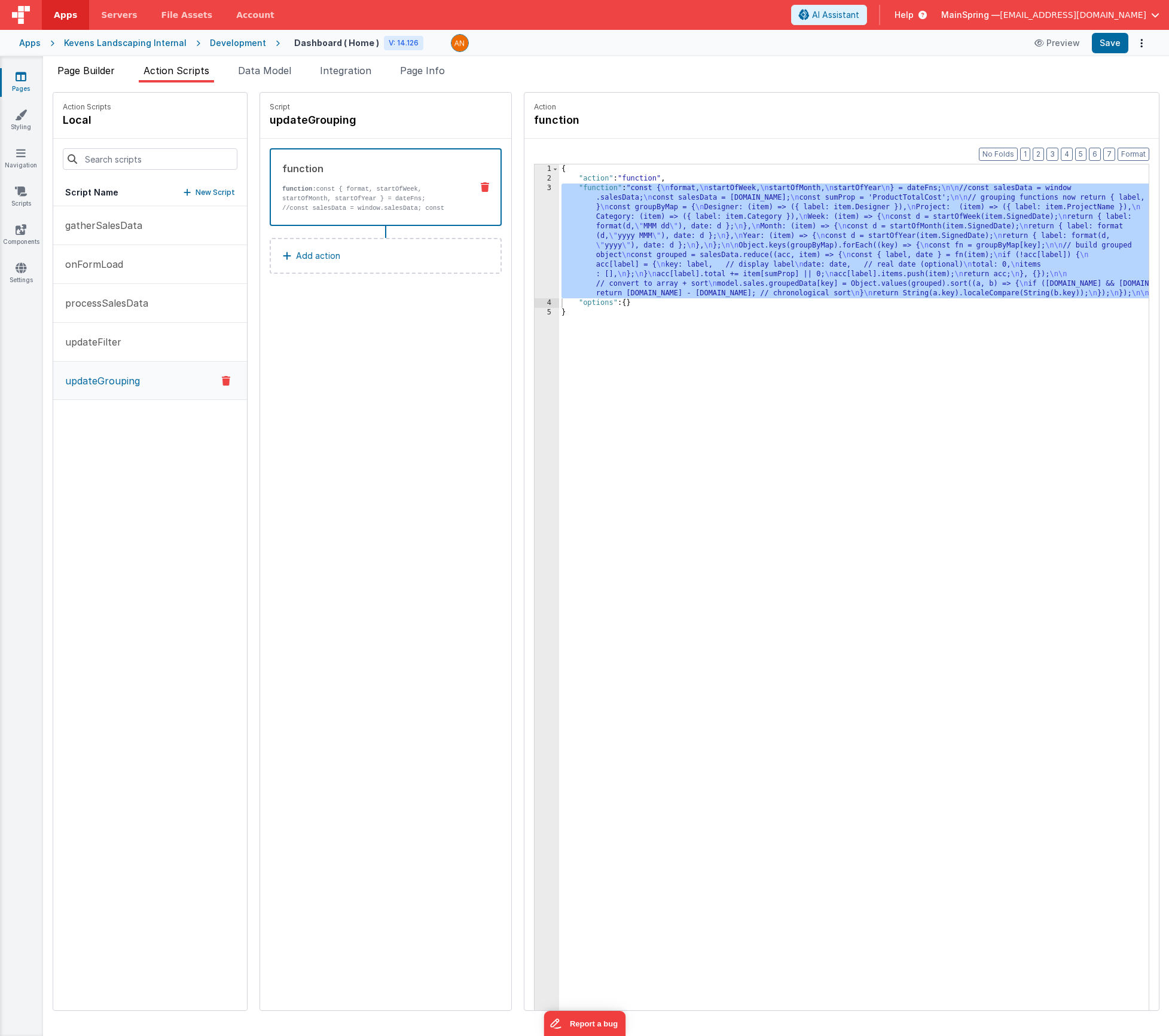
click at [87, 80] on li "Page Builder" at bounding box center [86, 73] width 67 height 19
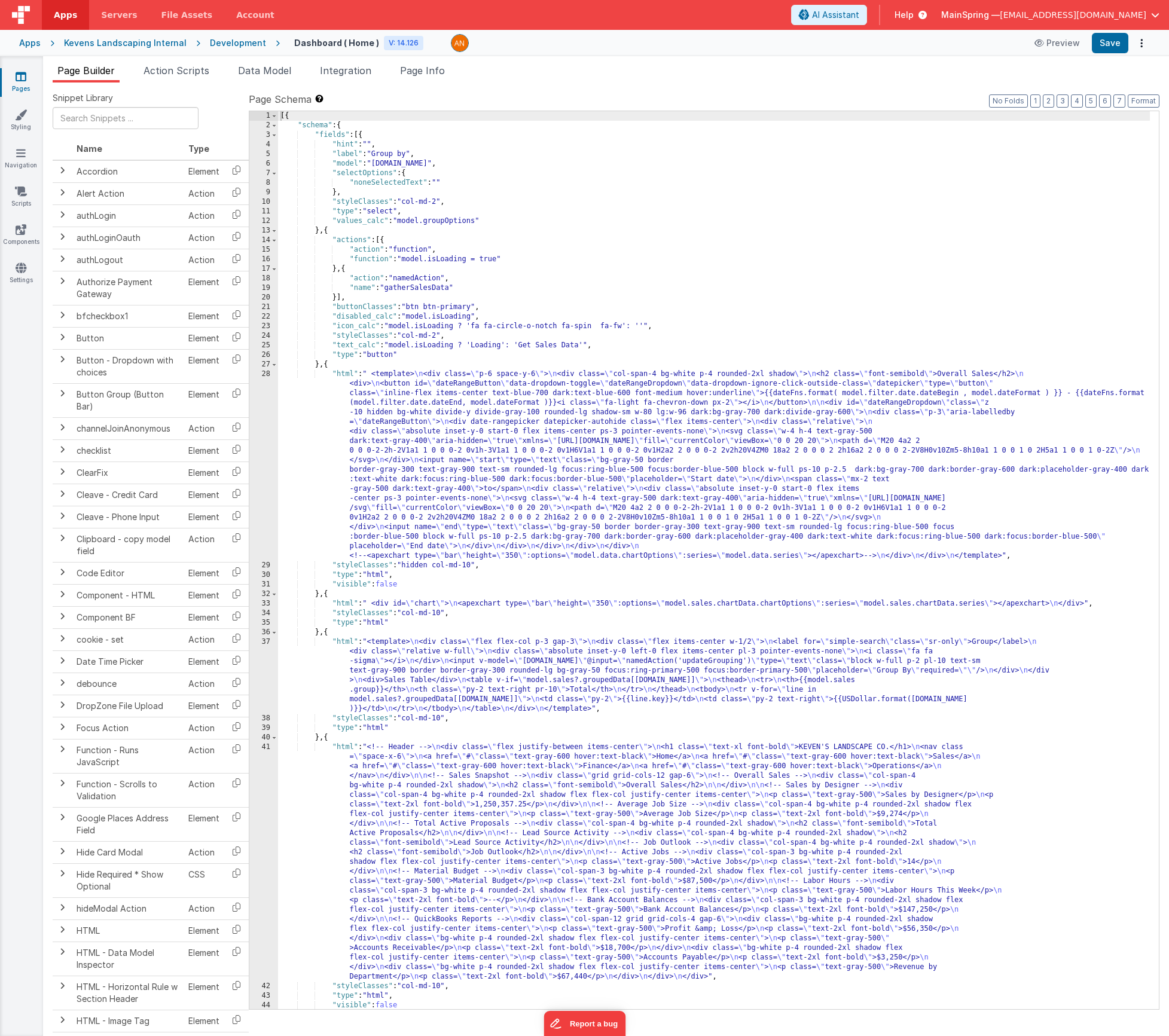
click at [494, 605] on div "[{ "schema" : { "fields" : [{ "hint" : "" , "label" : "Group by" , "model" : "[…" at bounding box center [714, 570] width 872 height 917
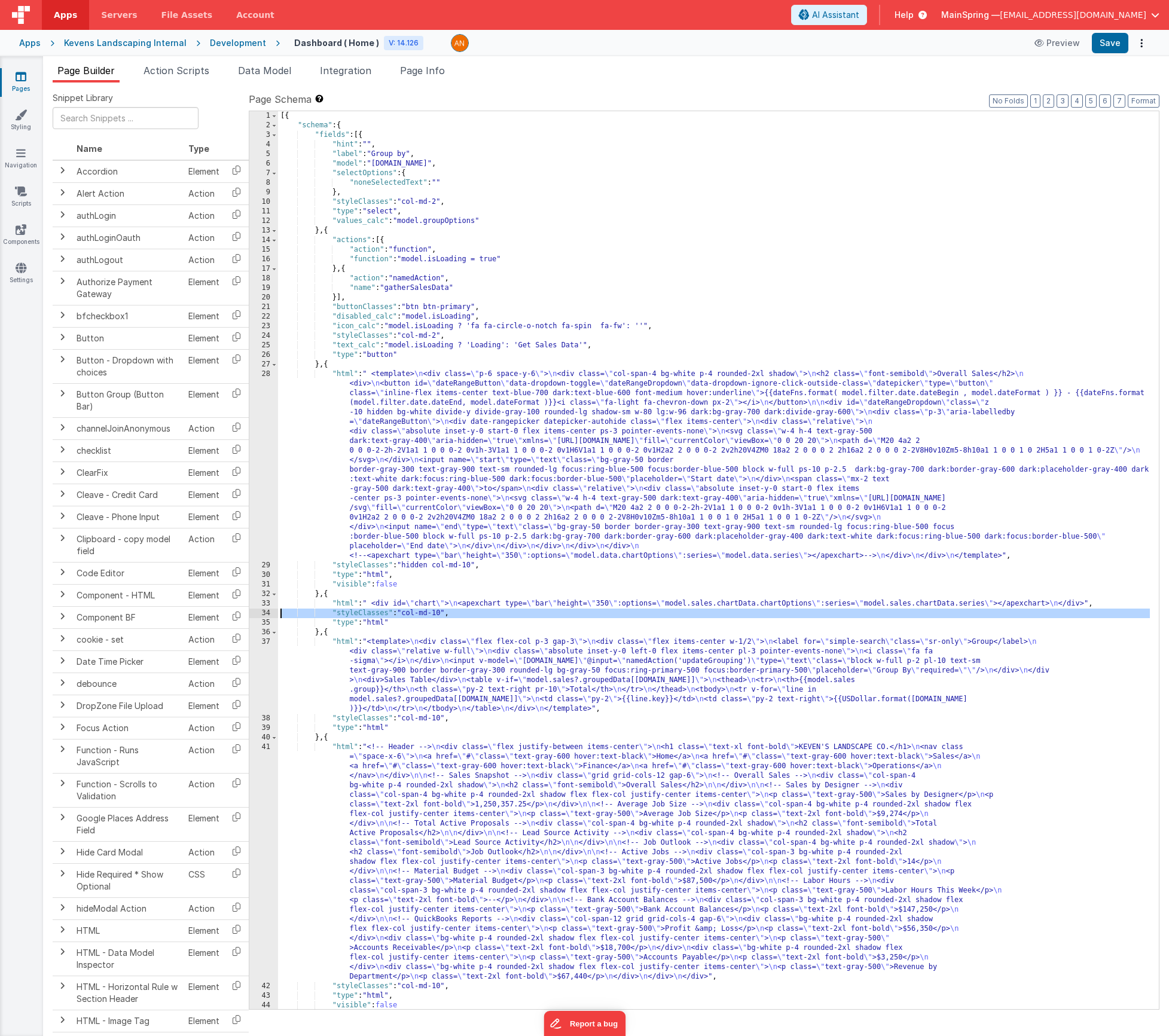
click at [256, 609] on div "34" at bounding box center [264, 613] width 29 height 10
click at [256, 605] on div "33" at bounding box center [264, 603] width 29 height 10
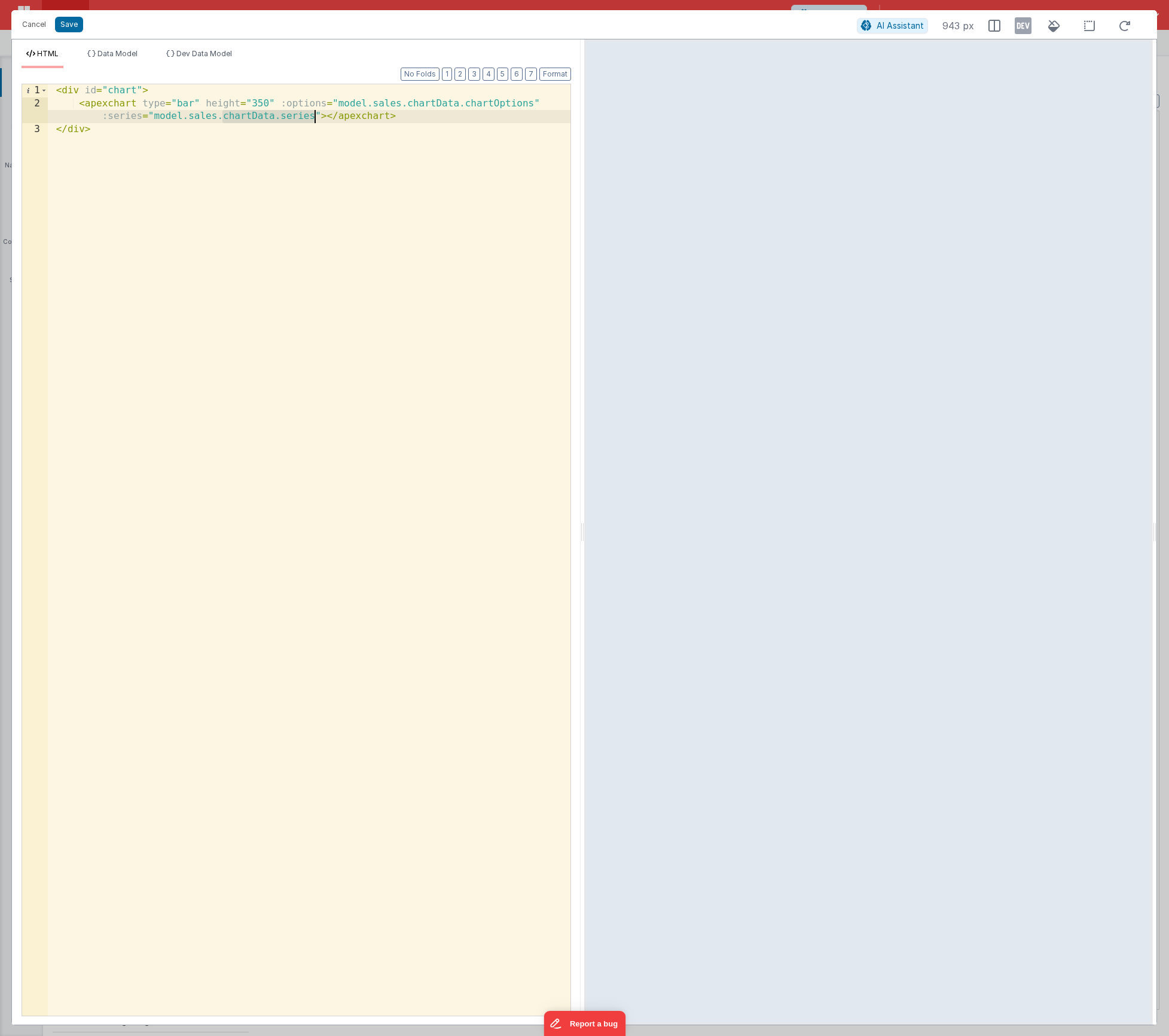
drag, startPoint x: 235, startPoint y: 115, endPoint x: 315, endPoint y: 116, distance: 80.0
click at [315, 116] on div "< div id = "chart" > < apexchart type = "bar" height = "350" :options = "model.…" at bounding box center [309, 563] width 523 height 957
click at [105, 57] on span "Data Model" at bounding box center [117, 53] width 40 height 9
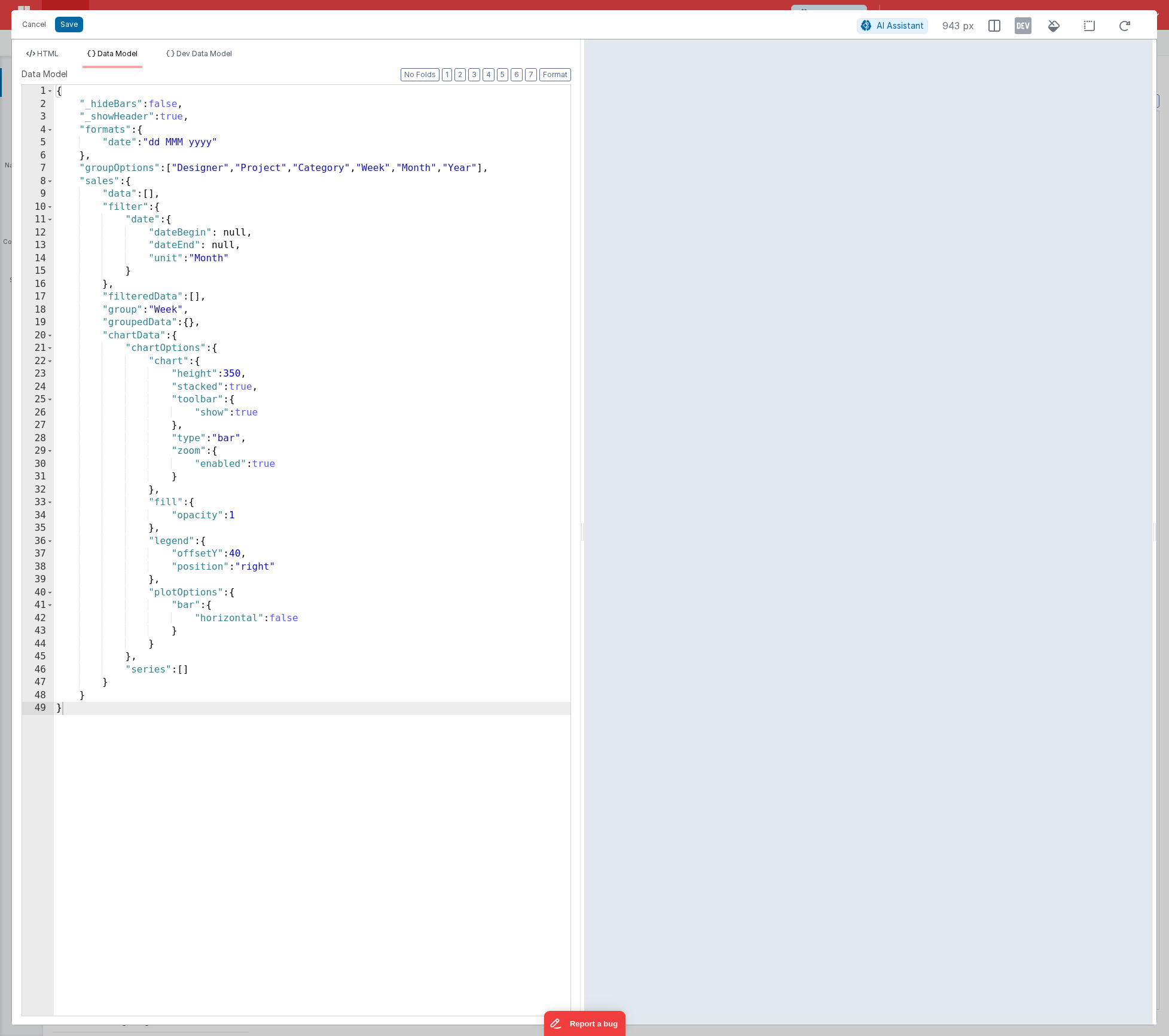
click at [211, 48] on div "HTML Data Model Dev Data Model Format 7 6 5 4 3 2 1 No Folds 1 2 3 < div id = "…" at bounding box center [296, 532] width 569 height 985
click at [205, 58] on li "Dev Data Model" at bounding box center [199, 58] width 76 height 19
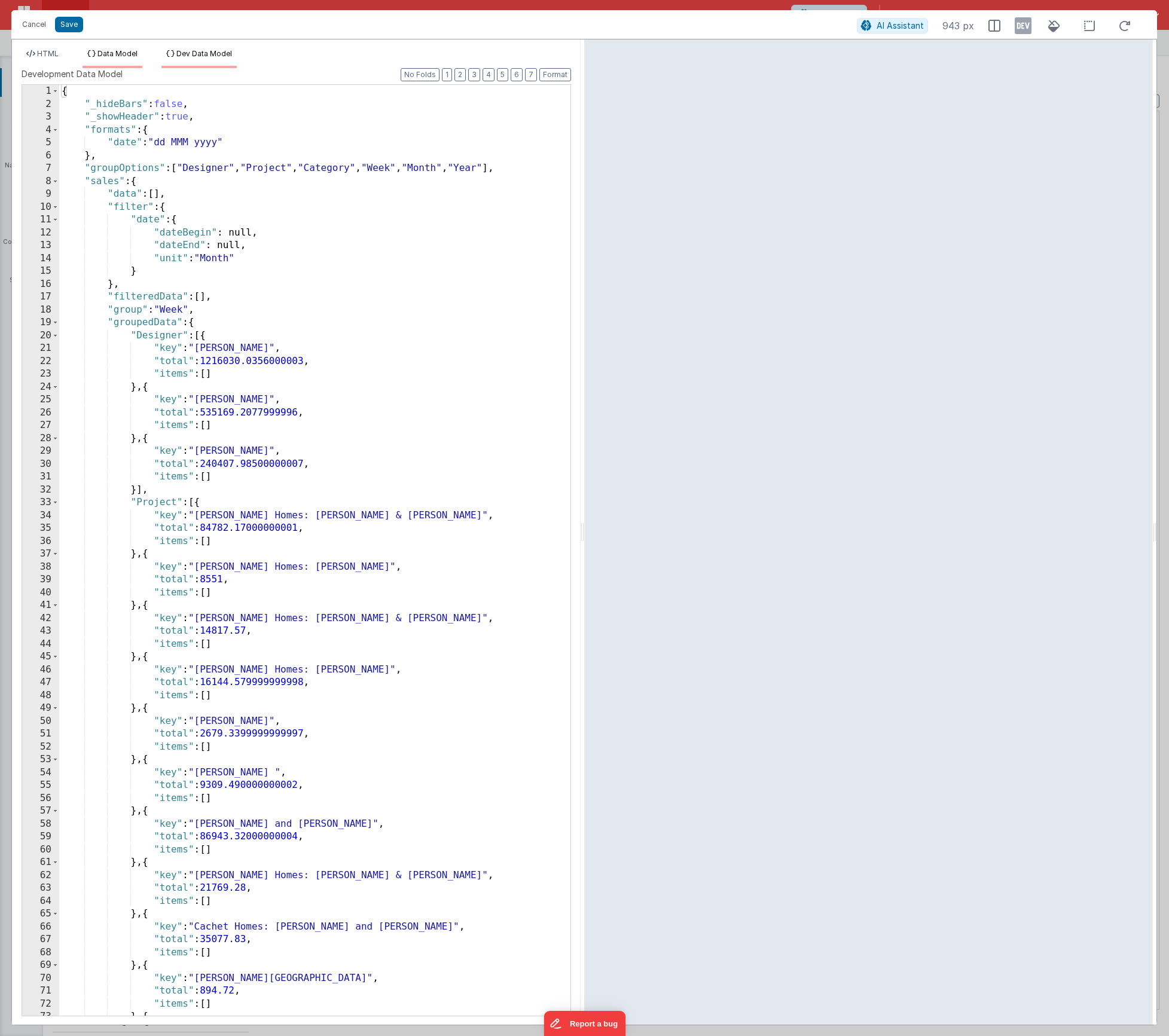
click at [117, 56] on span "Data Model" at bounding box center [117, 53] width 40 height 9
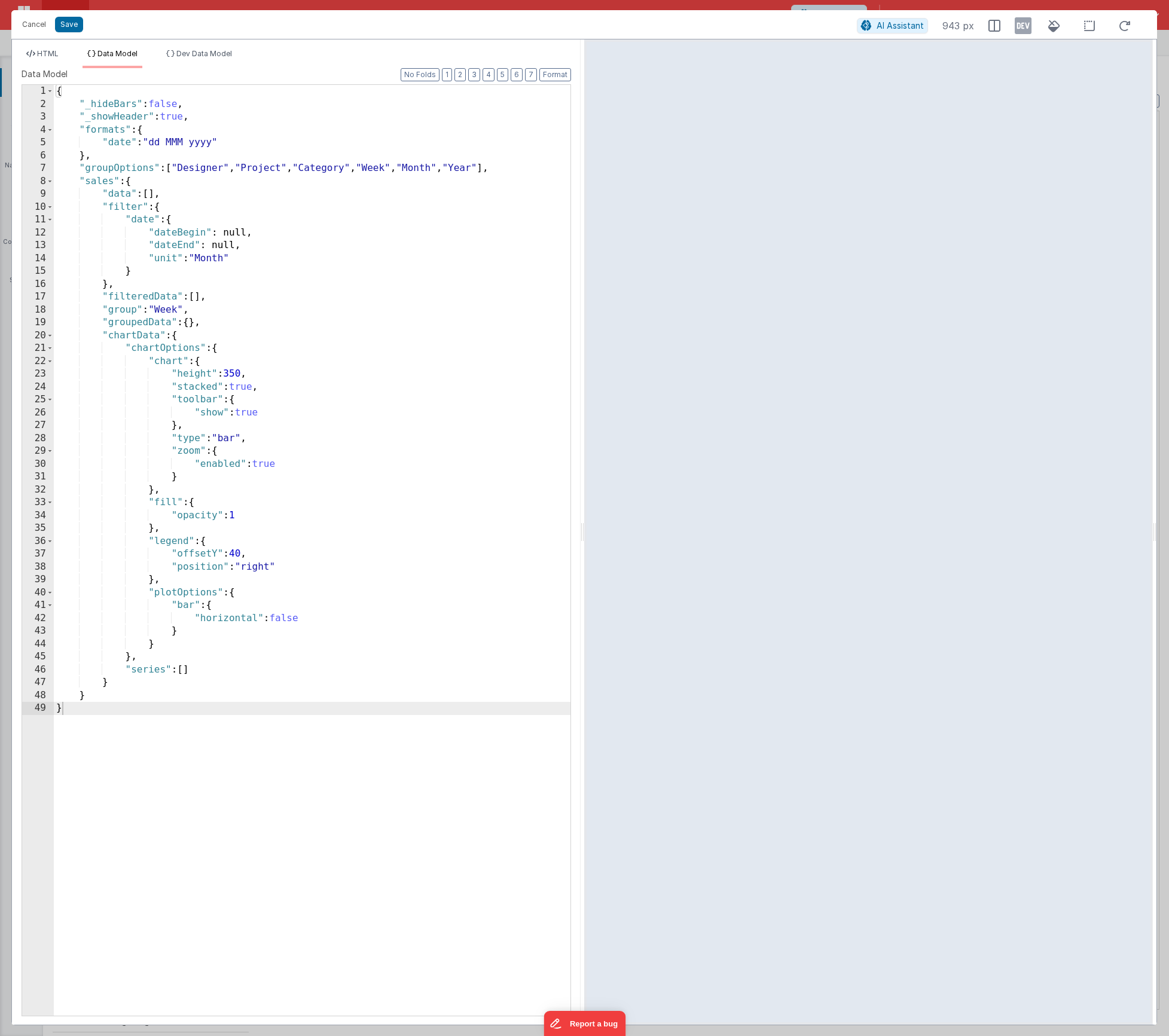
click at [66, 57] on ul "HTML Data Model Dev Data Model" at bounding box center [296, 58] width 569 height 19
click at [44, 60] on li "HTML" at bounding box center [43, 58] width 42 height 19
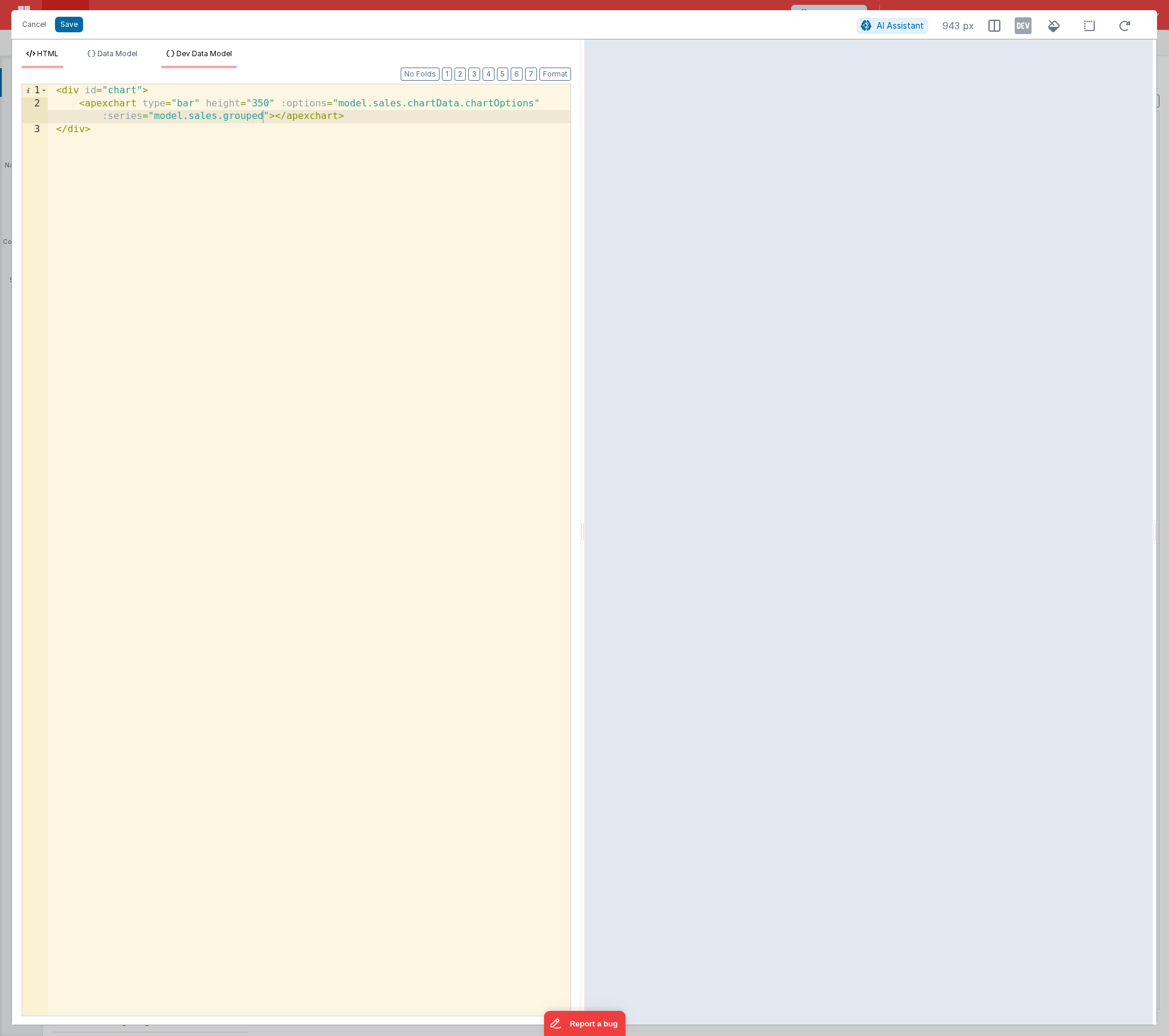
click at [194, 65] on li "Dev Data Model" at bounding box center [199, 58] width 76 height 19
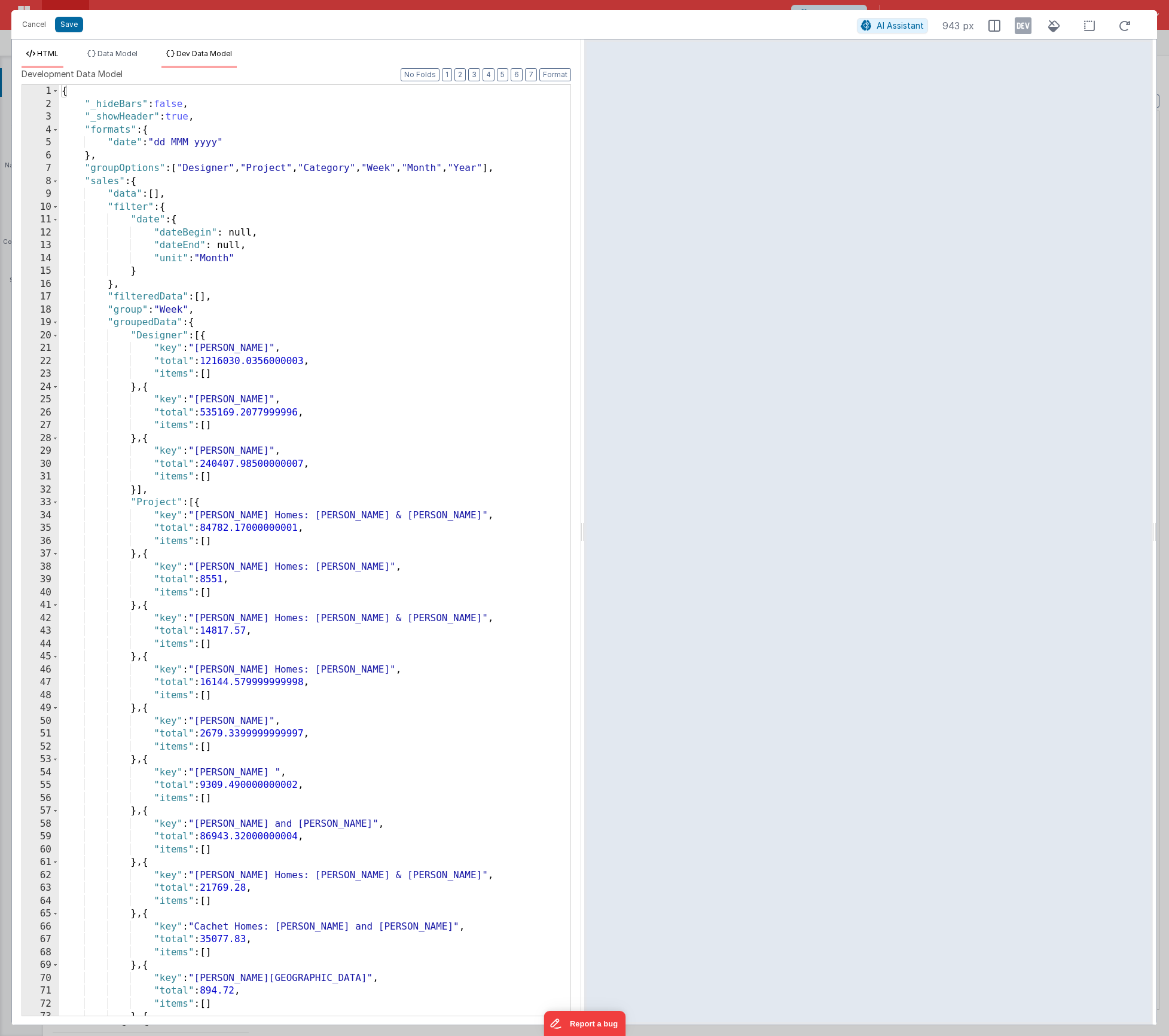
click at [34, 55] on icon at bounding box center [30, 53] width 9 height 7
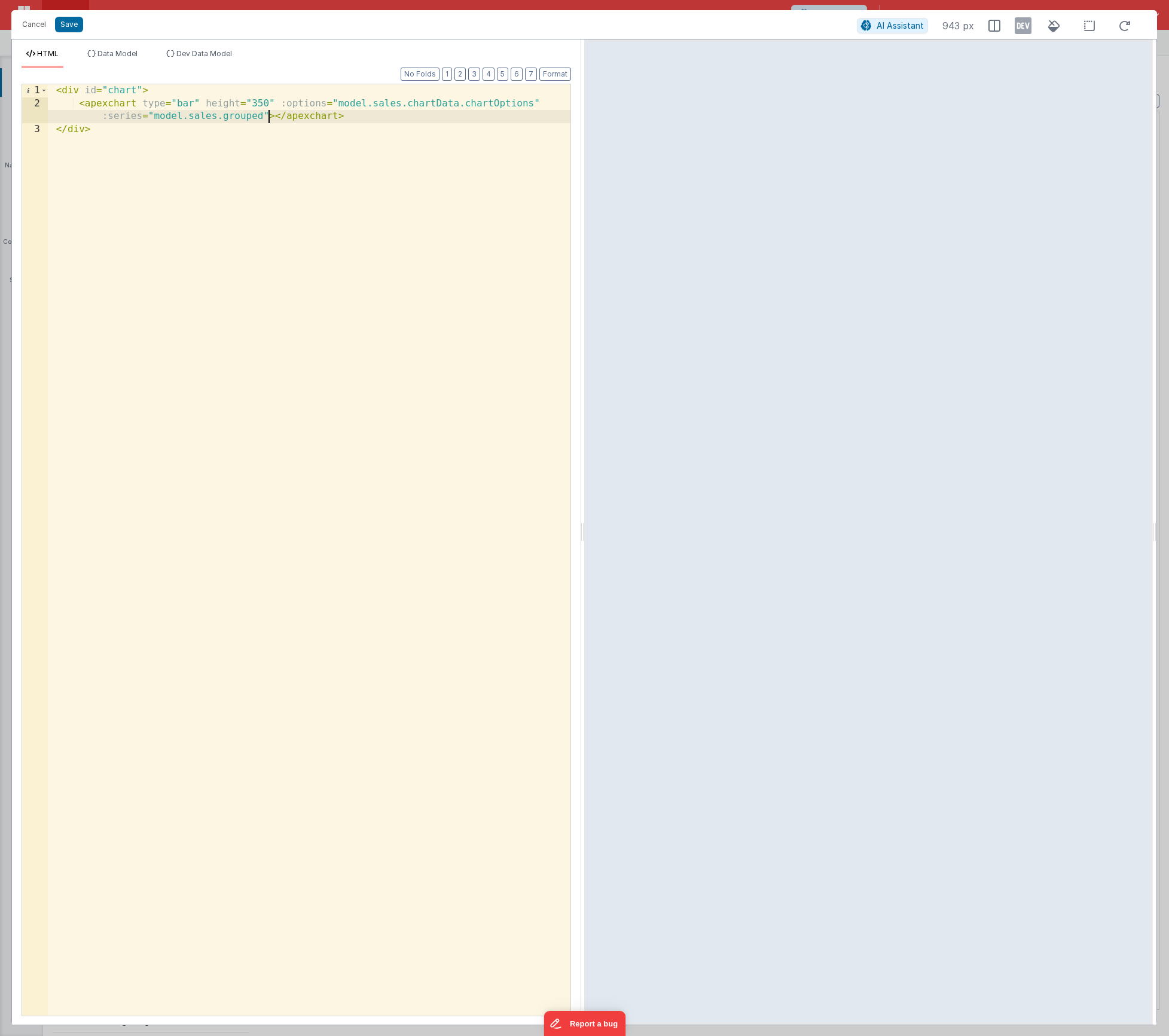
click at [267, 117] on div "< div id = "chart" > < apexchart type = "bar" height = "350" :options = "model.…" at bounding box center [309, 563] width 523 height 957
click at [428, 113] on div "< div id = "chart" > < apexchart type = "bar" height = "350" :options = "model.…" at bounding box center [309, 563] width 523 height 957
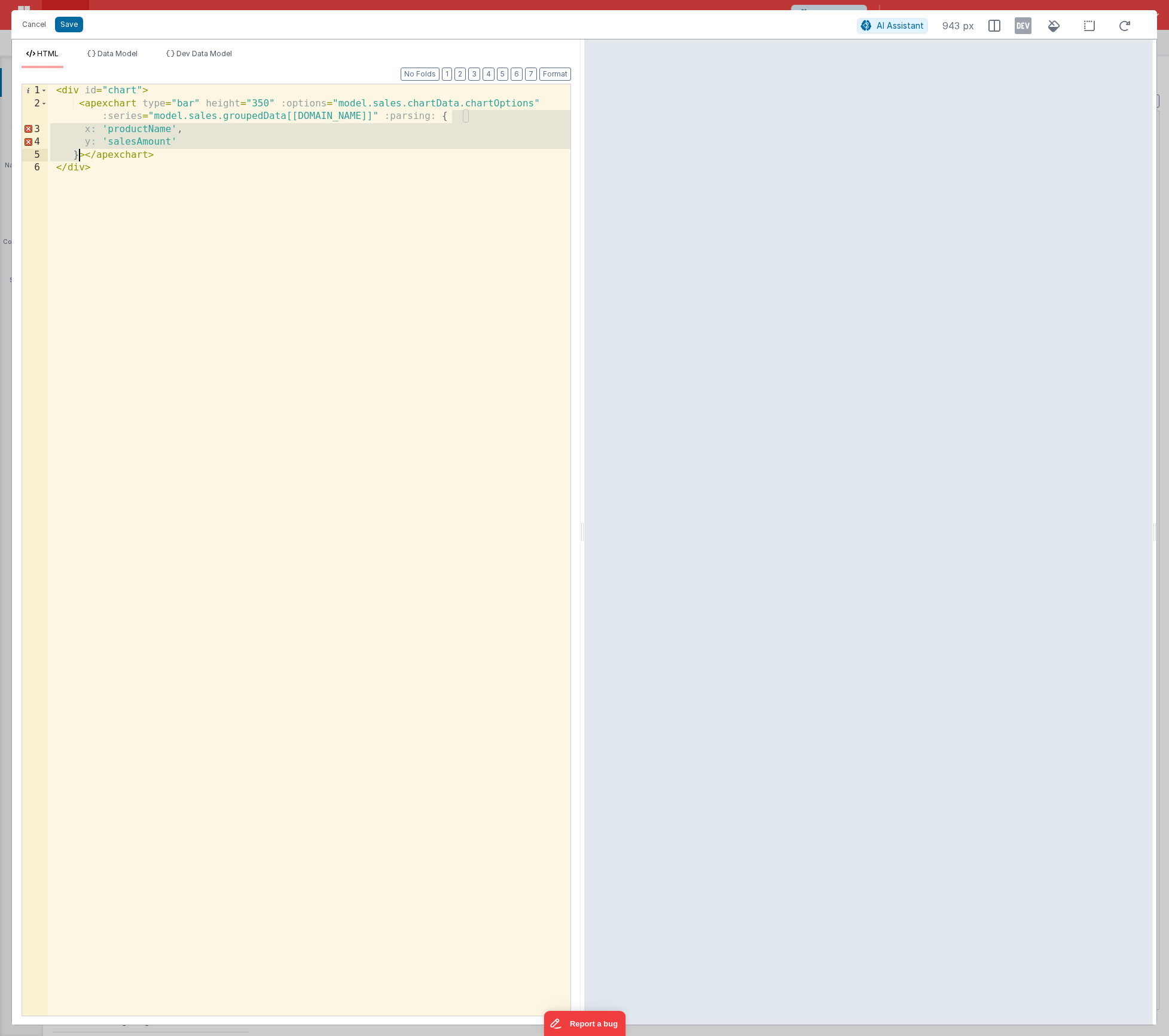
drag, startPoint x: 454, startPoint y: 112, endPoint x: 77, endPoint y: 153, distance: 379.2
click at [77, 153] on div "< div id = "chart" > < apexchart type = "bar" height = "350" :options = "model.…" at bounding box center [309, 563] width 523 height 957
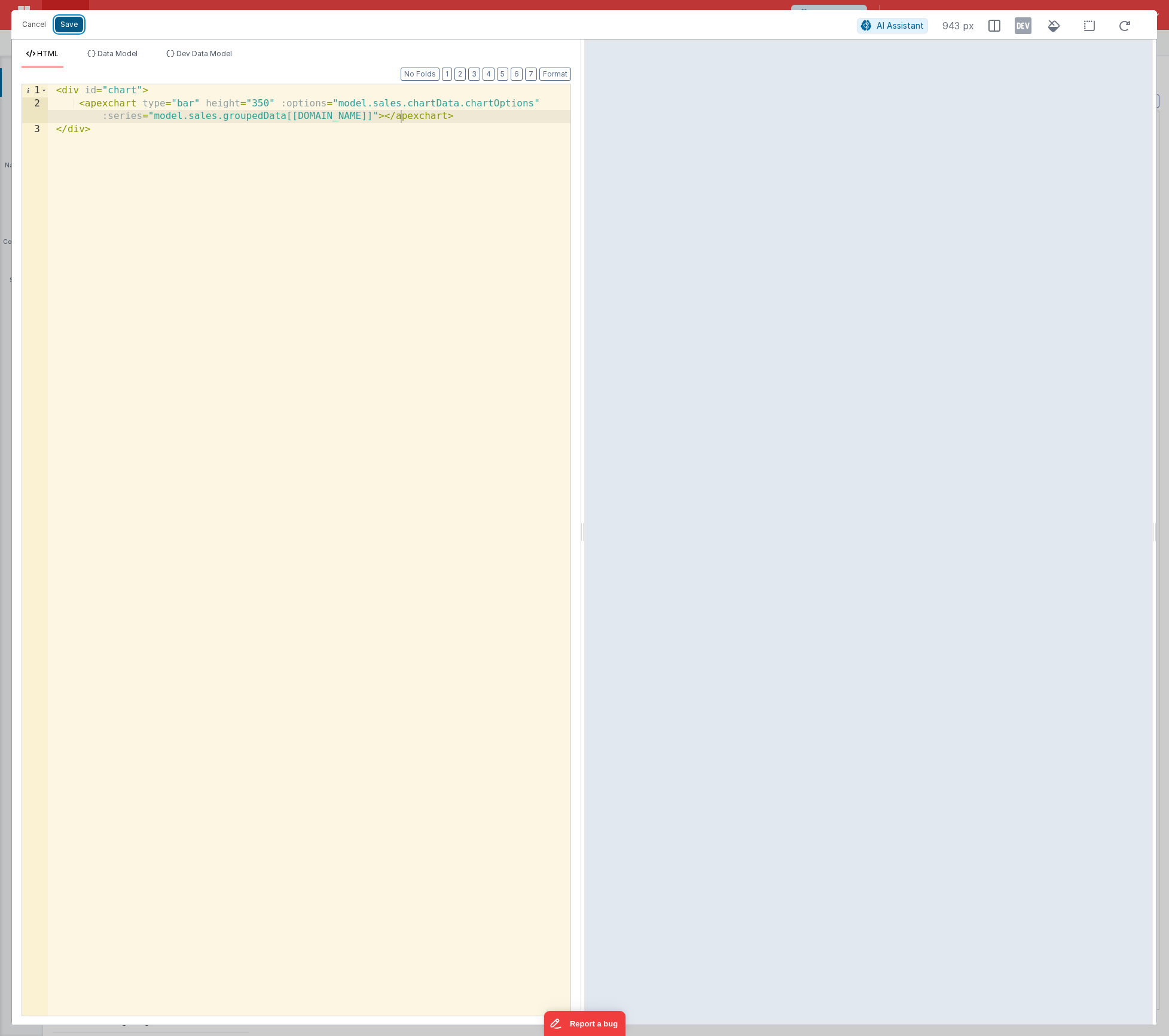
click at [68, 25] on button "Save" at bounding box center [69, 24] width 28 height 15
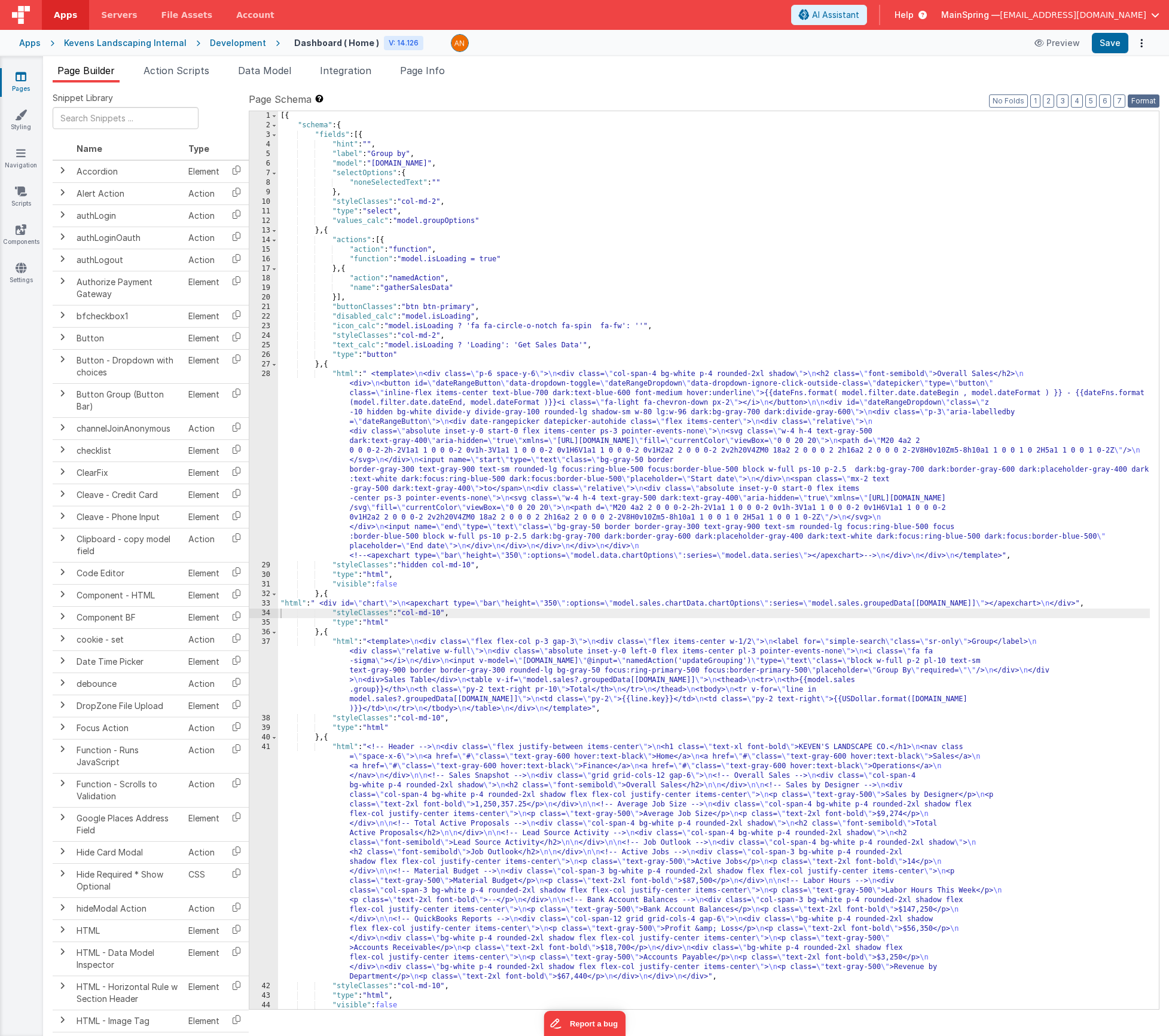
click at [1151, 104] on button "Format" at bounding box center [1144, 101] width 32 height 13
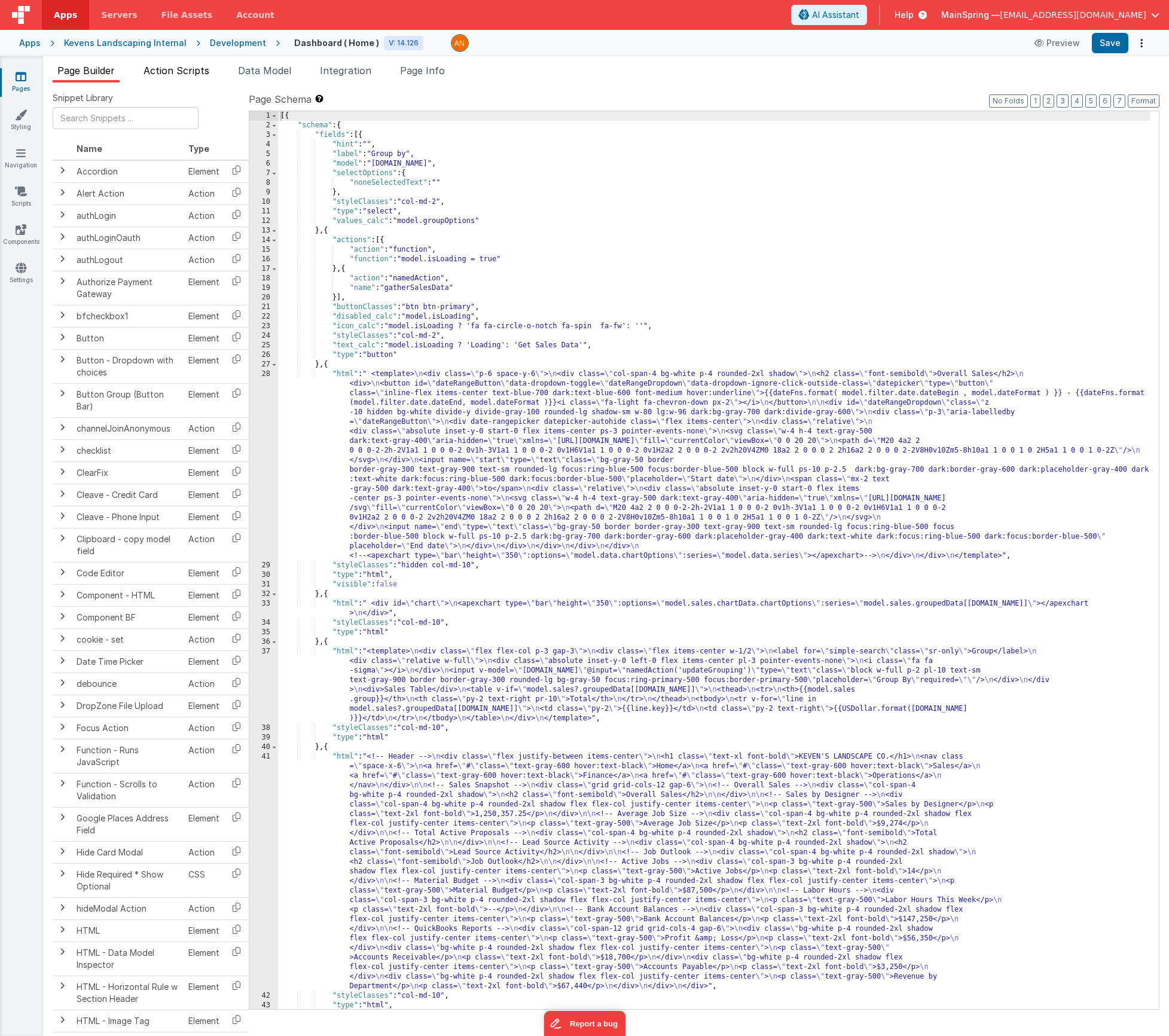
click at [202, 76] on li "Action Scripts" at bounding box center [176, 73] width 76 height 19
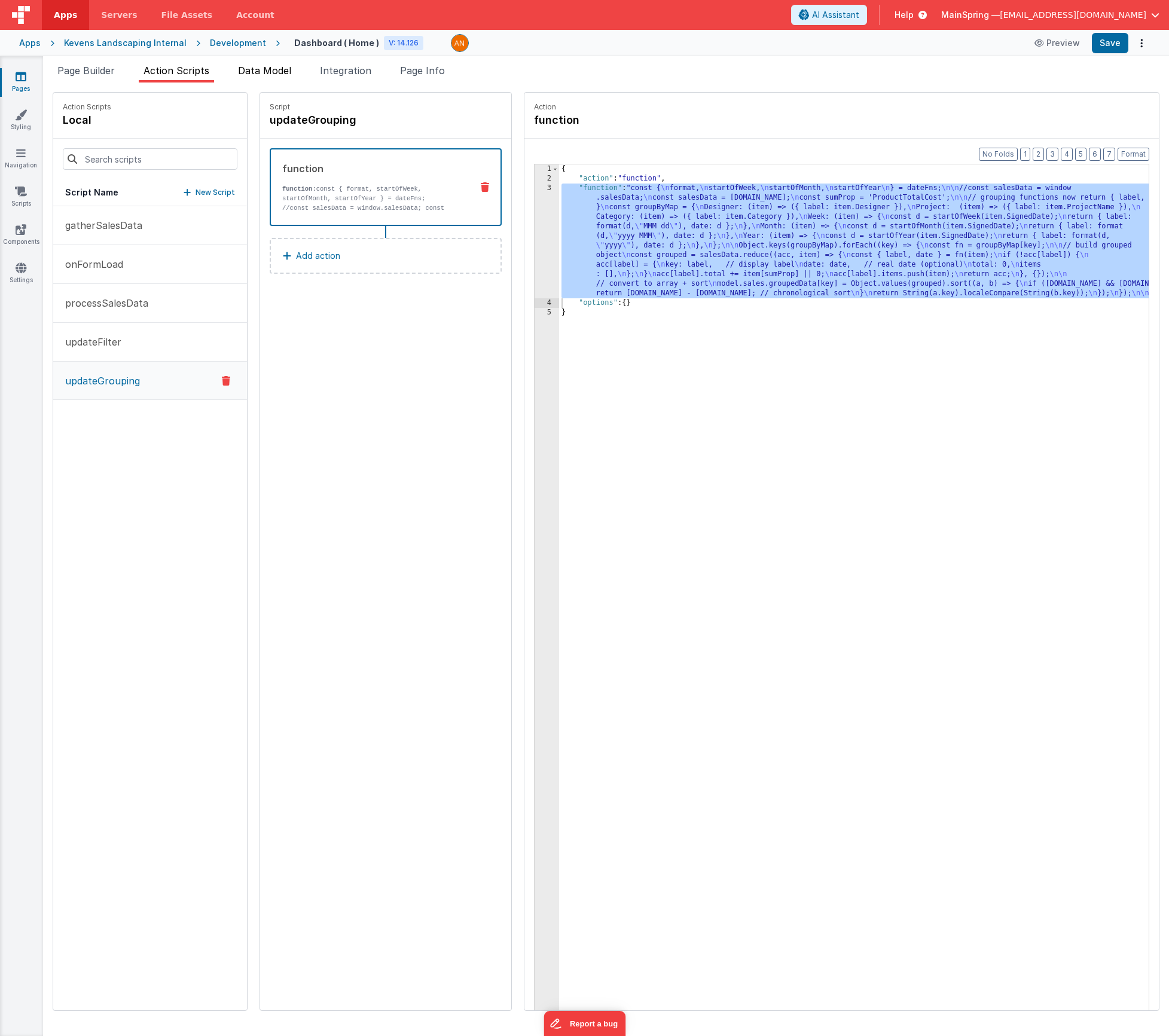
click at [250, 69] on span "Data Model" at bounding box center [265, 71] width 53 height 12
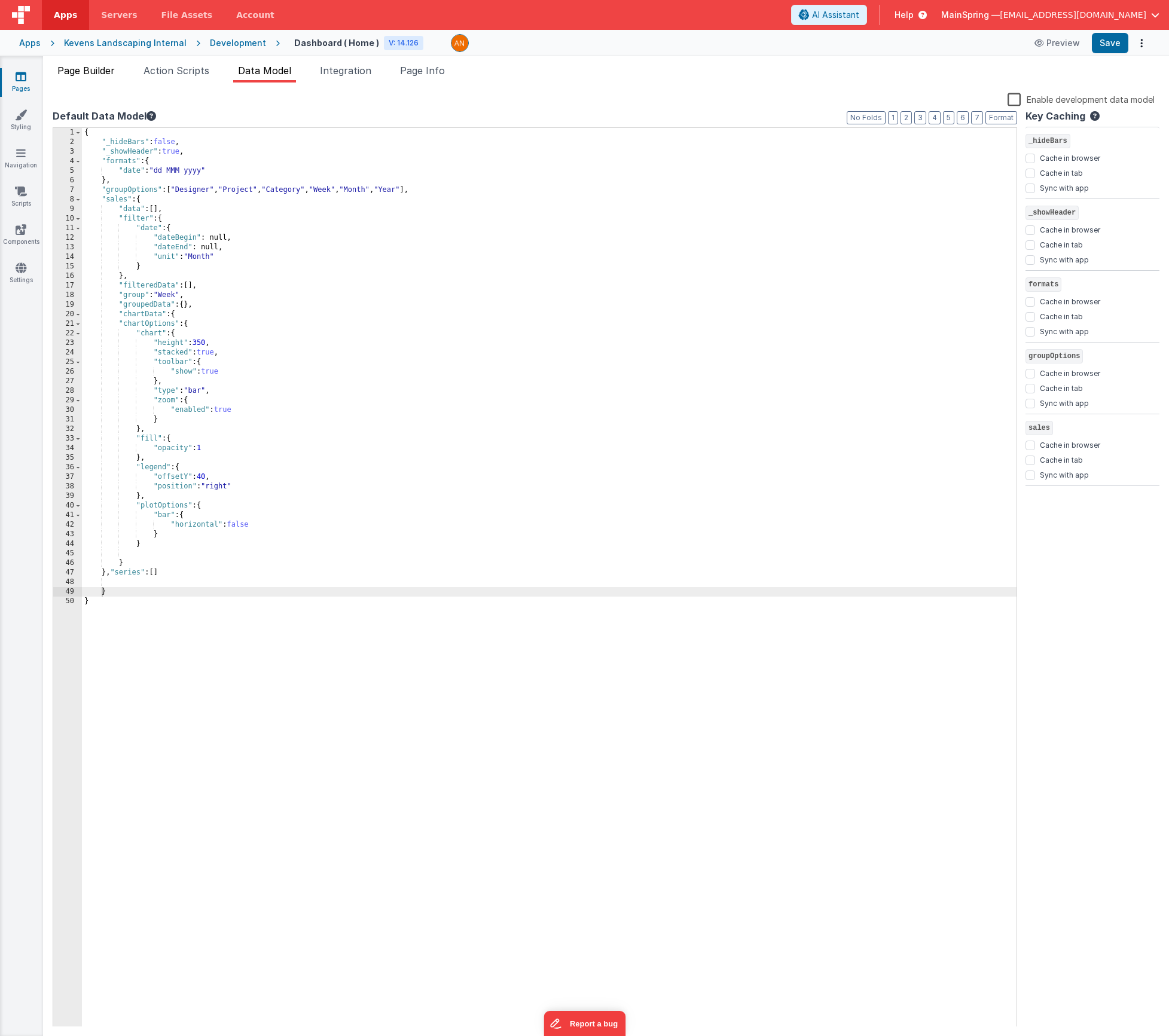
click at [104, 81] on li "Page Builder" at bounding box center [86, 73] width 67 height 19
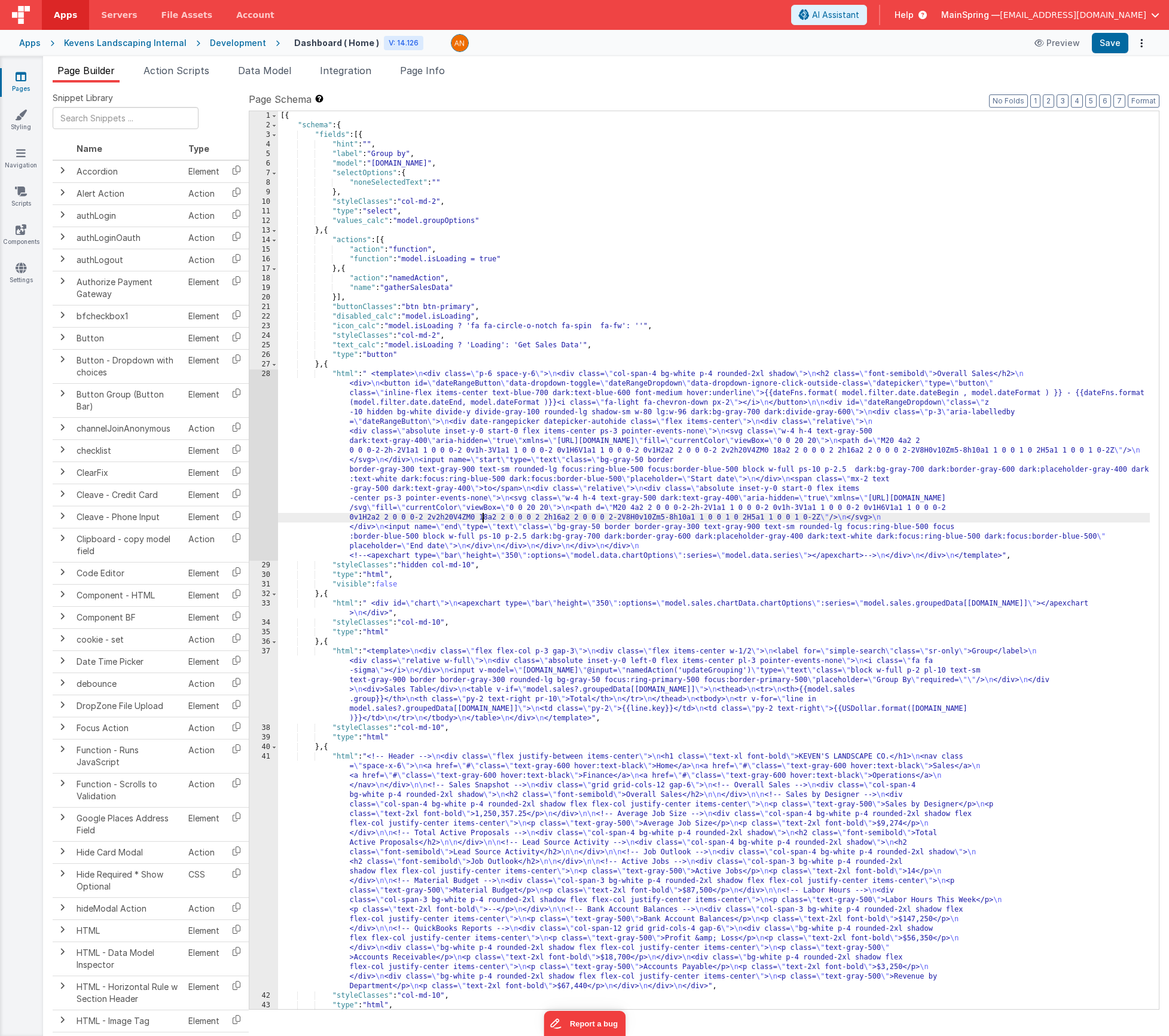
click at [482, 521] on div "[{ "schema" : { "fields" : [{ "hint" : "" , "label" : "Group by" , "model" : "[…" at bounding box center [714, 570] width 872 height 917
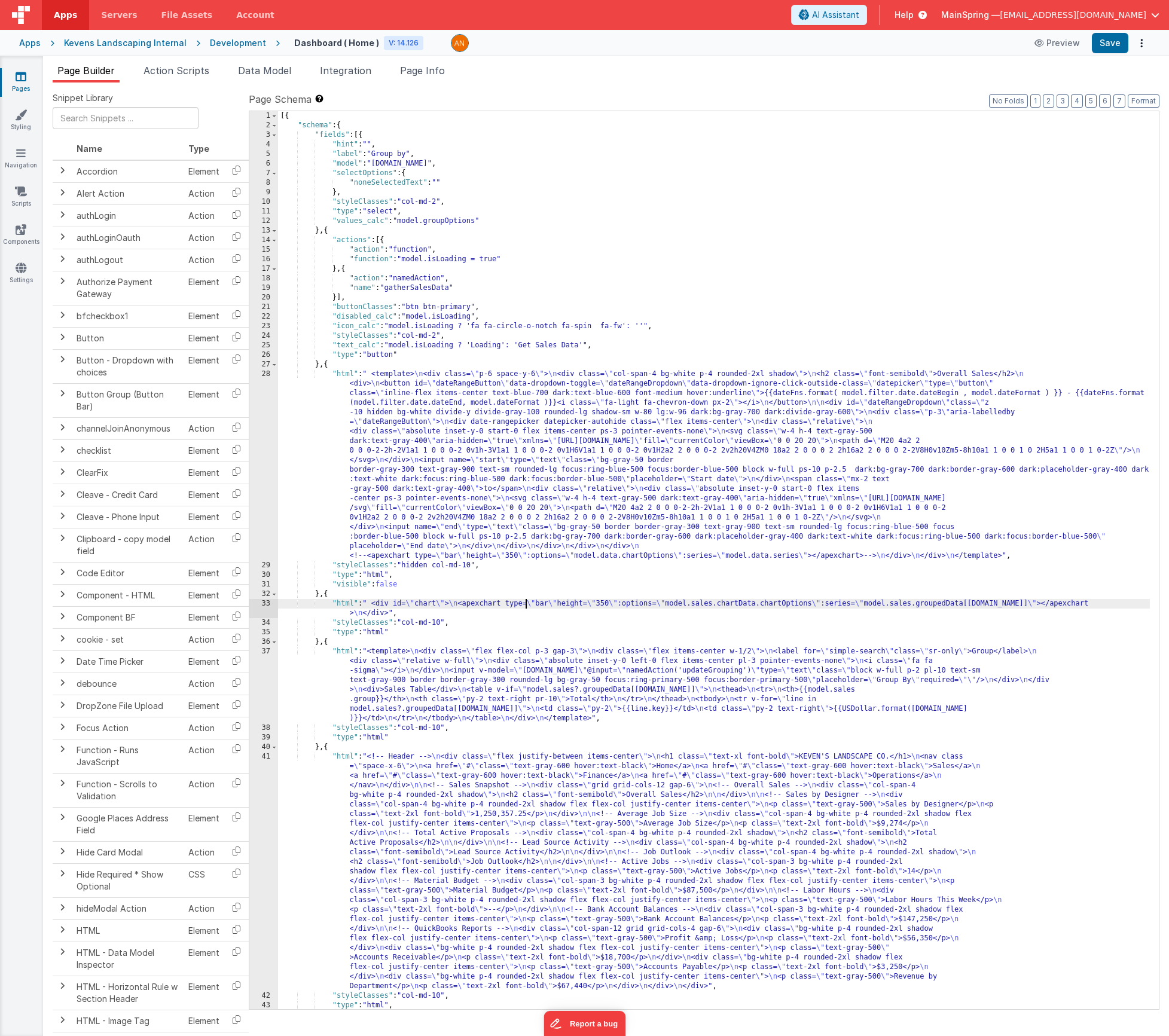
click at [525, 606] on div "[{ "schema" : { "fields" : [{ "hint" : "" , "label" : "Group by" , "model" : "[…" at bounding box center [714, 570] width 872 height 917
click at [259, 605] on div "33" at bounding box center [264, 609] width 29 height 19
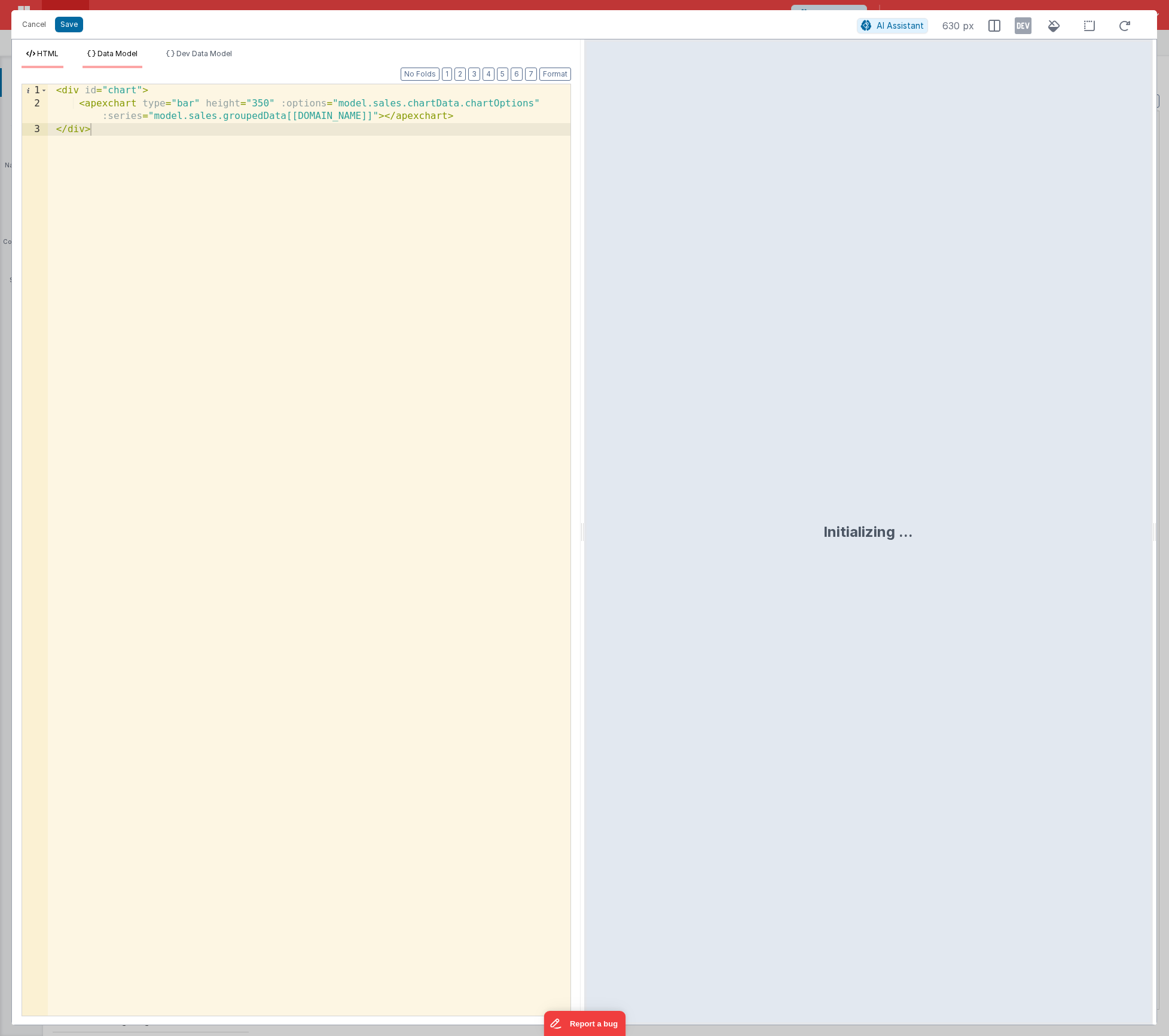
click at [114, 55] on span "Data Model" at bounding box center [117, 53] width 40 height 9
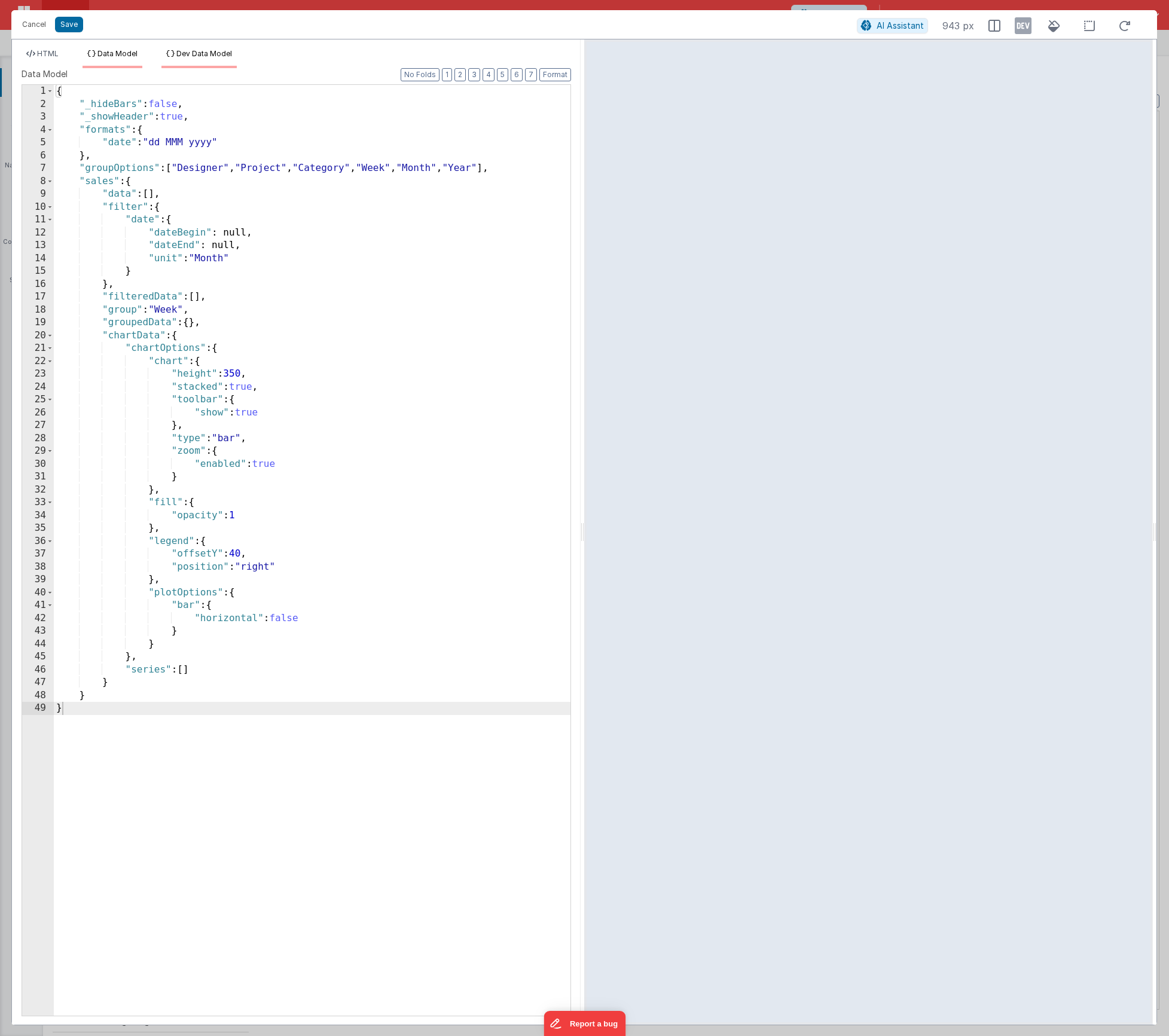
click at [175, 55] on icon at bounding box center [170, 53] width 8 height 7
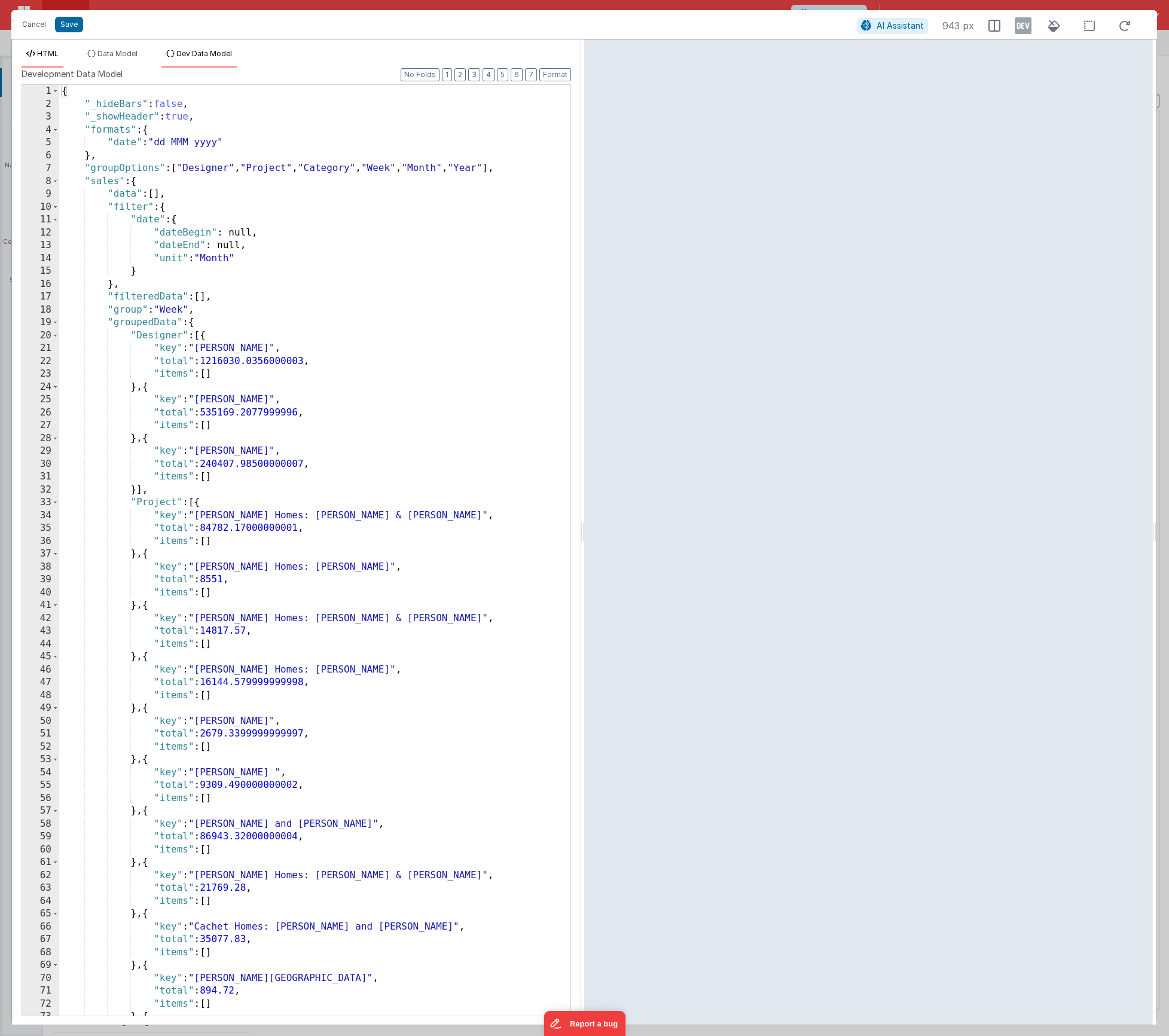
click at [50, 50] on span "HTML" at bounding box center [48, 53] width 22 height 9
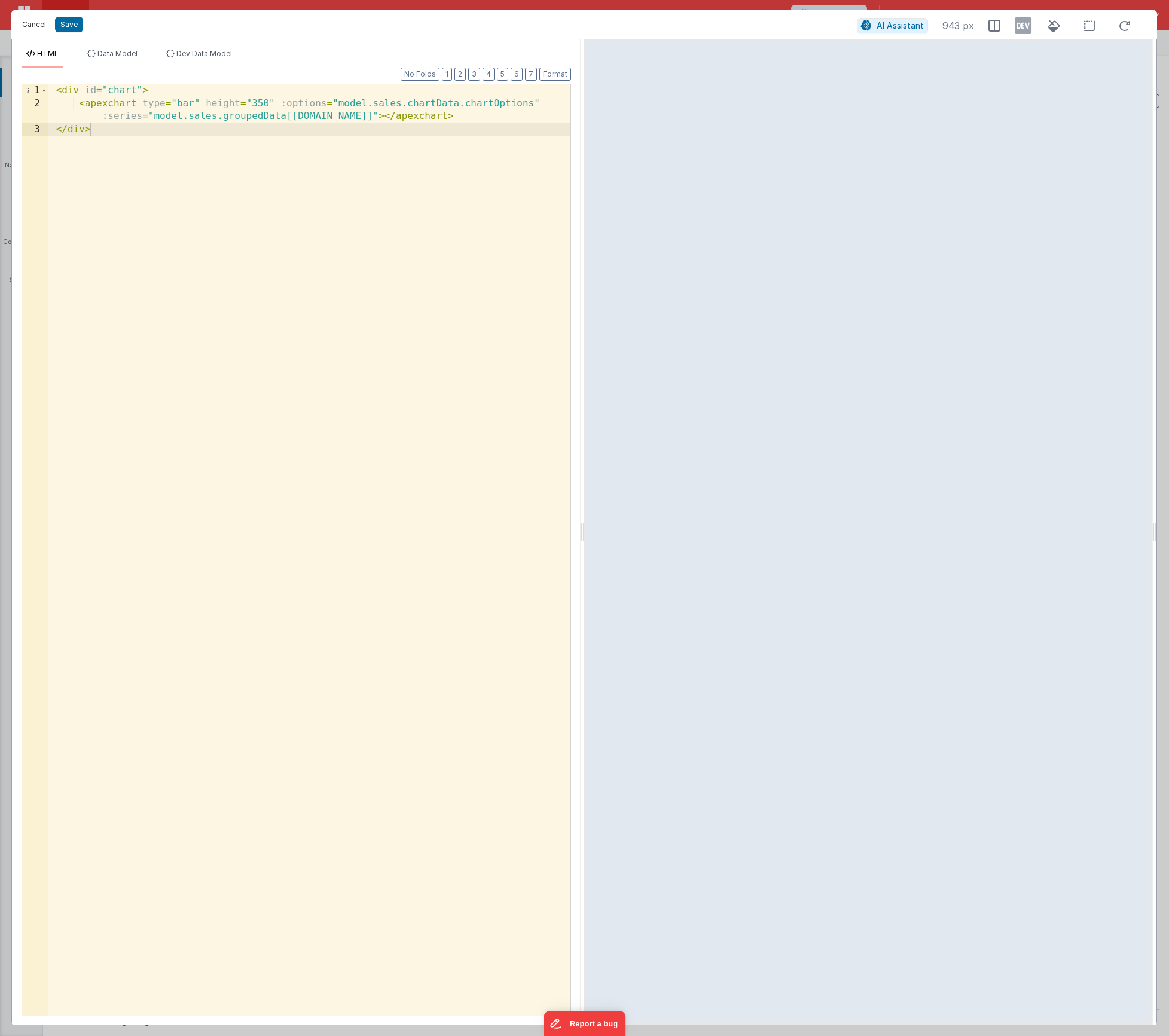
click at [36, 24] on button "Cancel" at bounding box center [34, 24] width 36 height 17
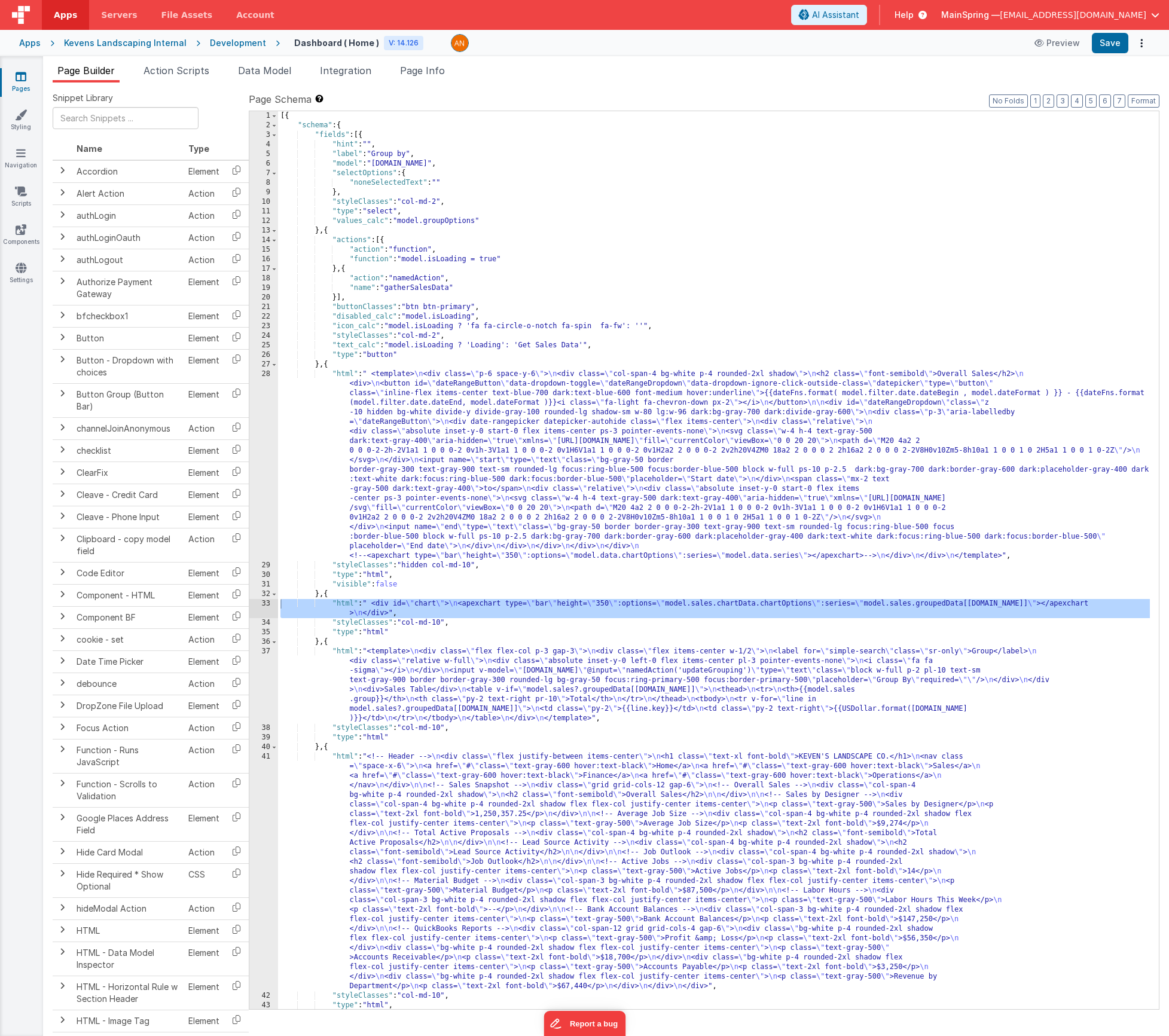
click at [260, 603] on div "33" at bounding box center [264, 609] width 29 height 19
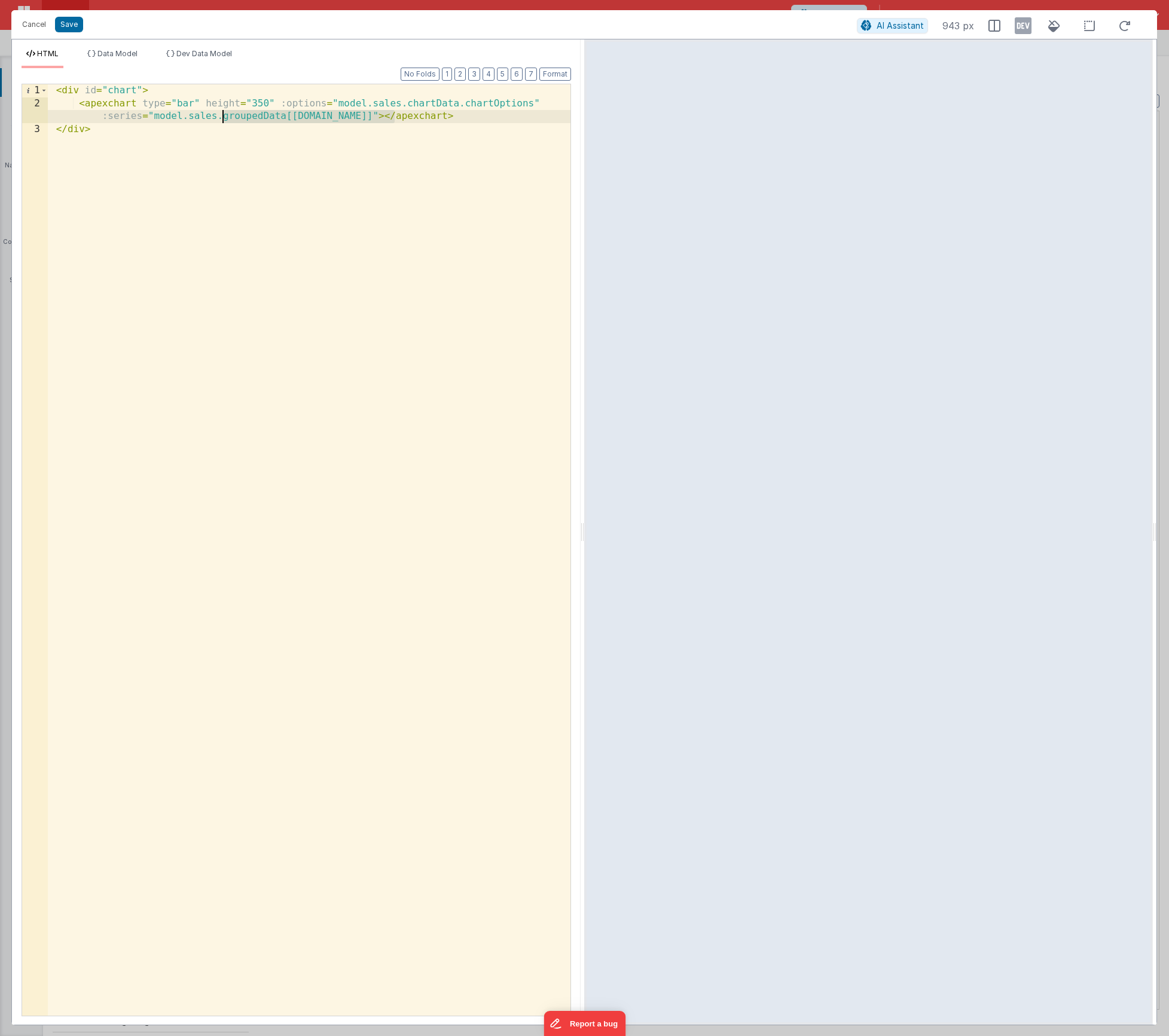
drag, startPoint x: 395, startPoint y: 112, endPoint x: 223, endPoint y: 119, distance: 172.1
click at [223, 119] on div "< div id = "chart" > < apexchart type = "bar" height = "350" :options = "model.…" at bounding box center [309, 563] width 523 height 957
click at [77, 24] on button "Save" at bounding box center [69, 24] width 28 height 15
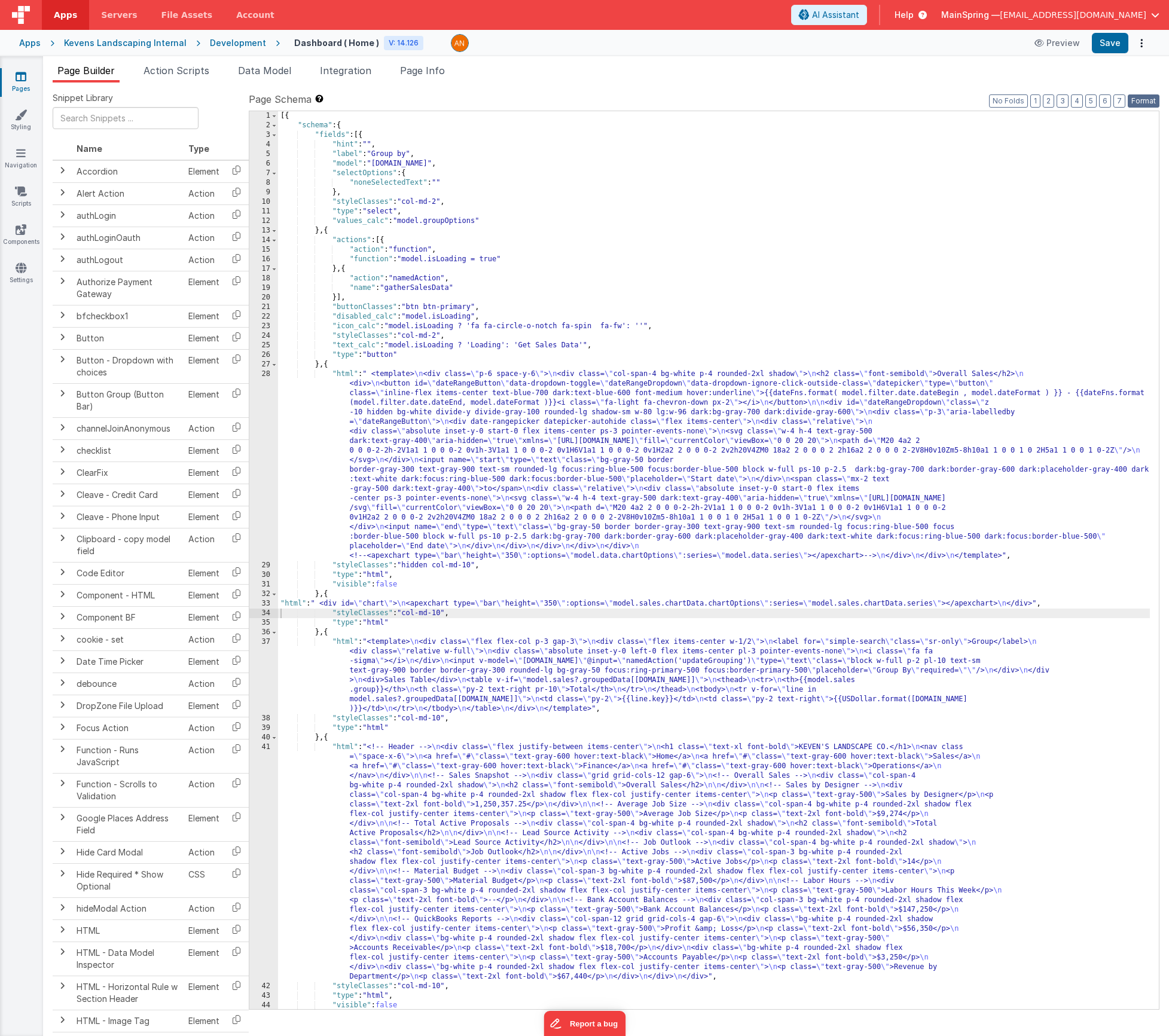
click at [1139, 99] on button "Format" at bounding box center [1144, 101] width 32 height 13
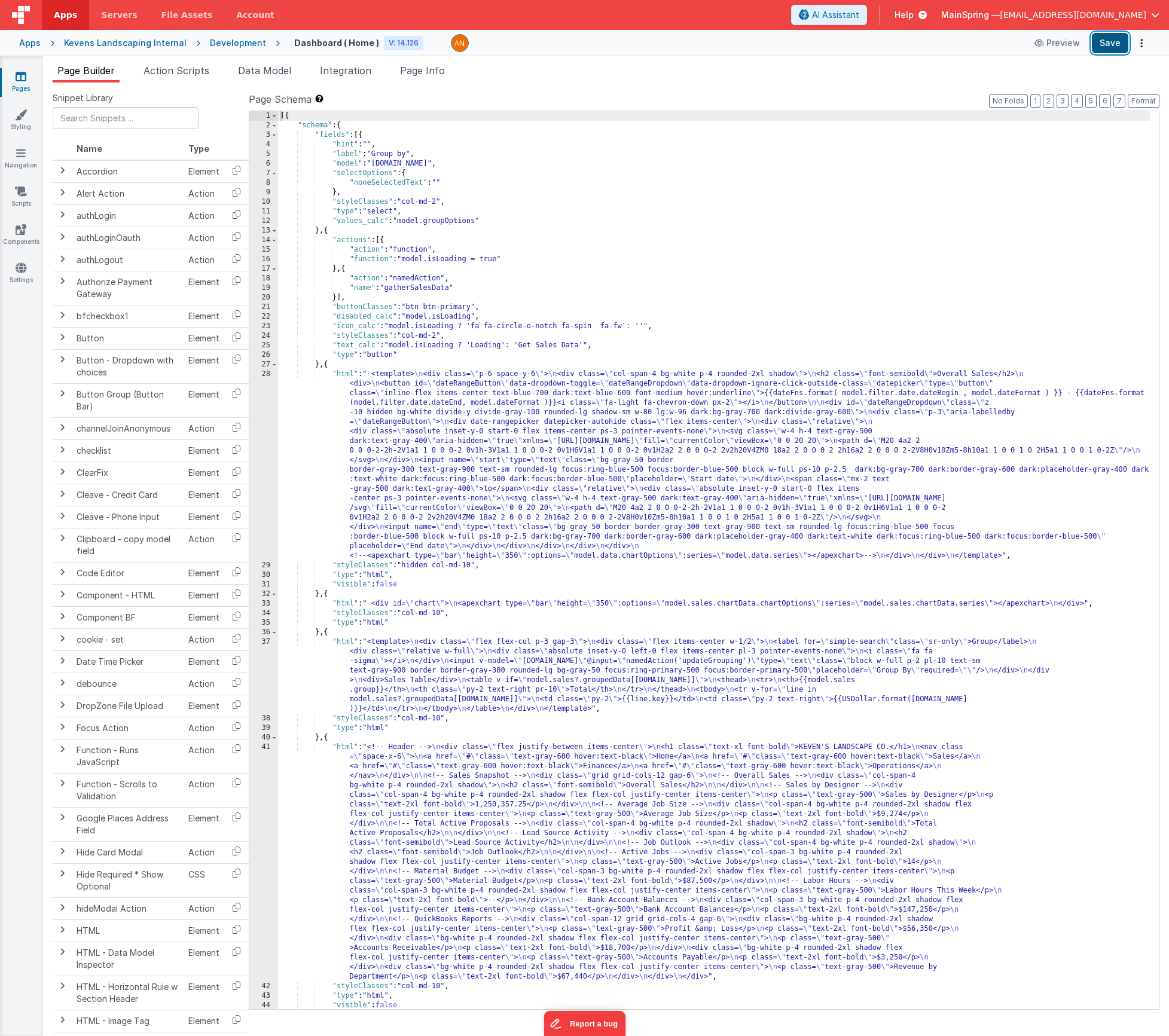
click at [1109, 46] on button "Save" at bounding box center [1110, 43] width 36 height 20
click at [180, 72] on span "Action Scripts" at bounding box center [177, 71] width 66 height 12
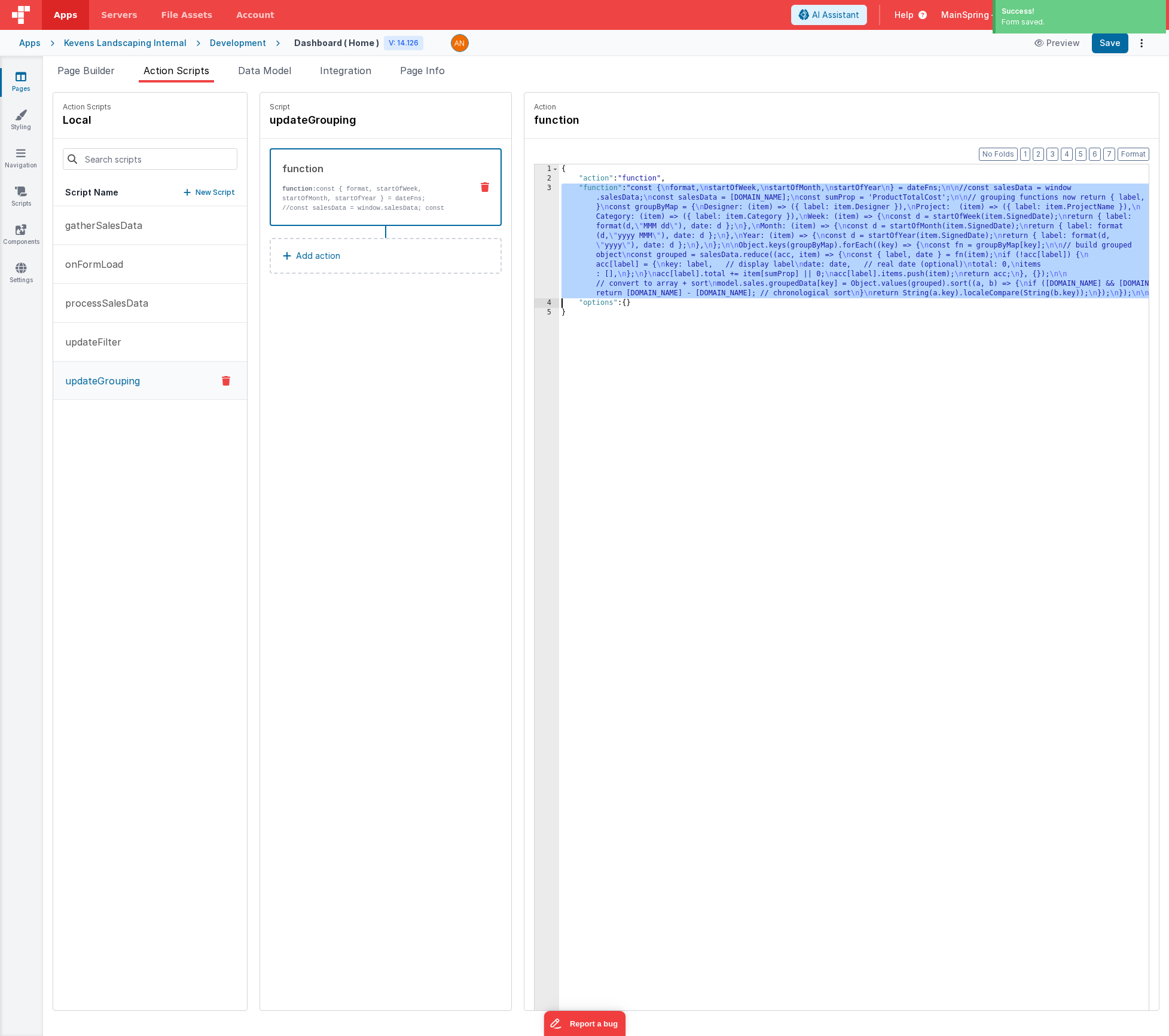
click at [652, 219] on div "{ "action" : "function" , "function" : "const { \n format, \n startOfWeek, \n s…" at bounding box center [872, 616] width 625 height 902
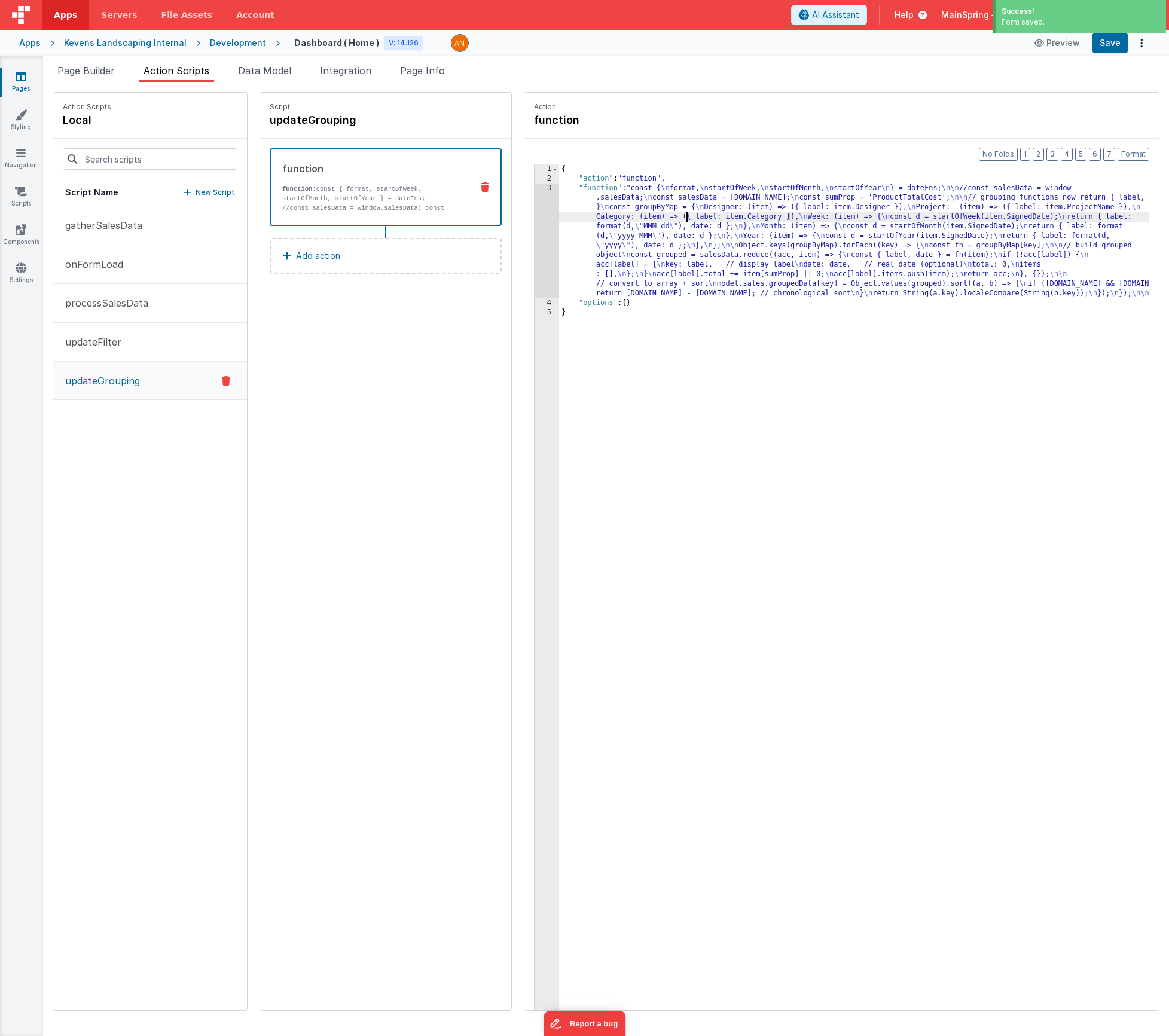
click at [534, 241] on div "3" at bounding box center [546, 241] width 25 height 115
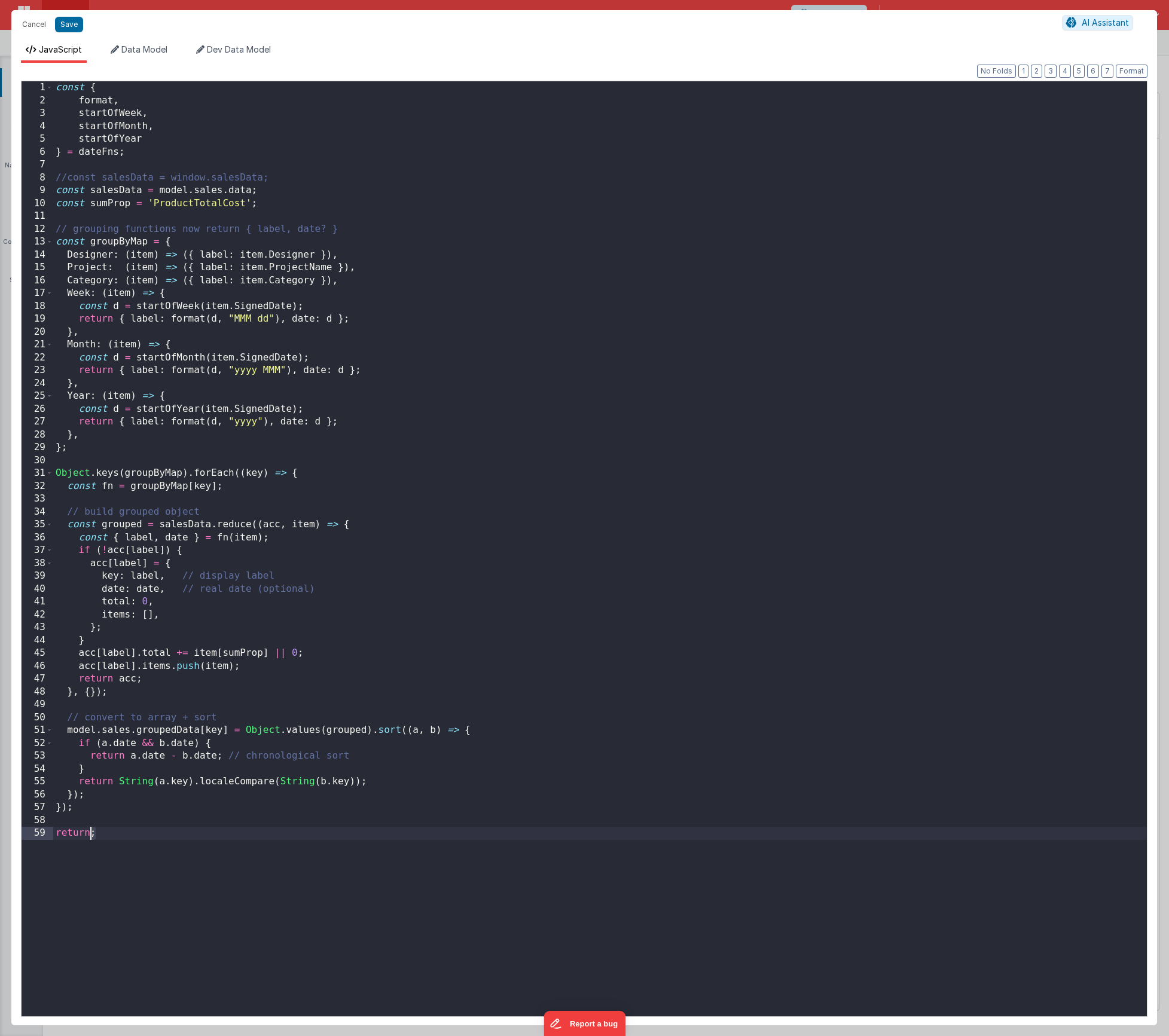
drag, startPoint x: 102, startPoint y: 834, endPoint x: 48, endPoint y: 833, distance: 54.0
click at [48, 833] on div "1 2 3 4 5 6 7 8 9 10 11 12 13 14 15 16 17 18 19 20 21 22 23 24 25 26 27 28 29 3…" at bounding box center [584, 549] width 1126 height 936
click at [34, 22] on button "Cancel" at bounding box center [34, 24] width 36 height 17
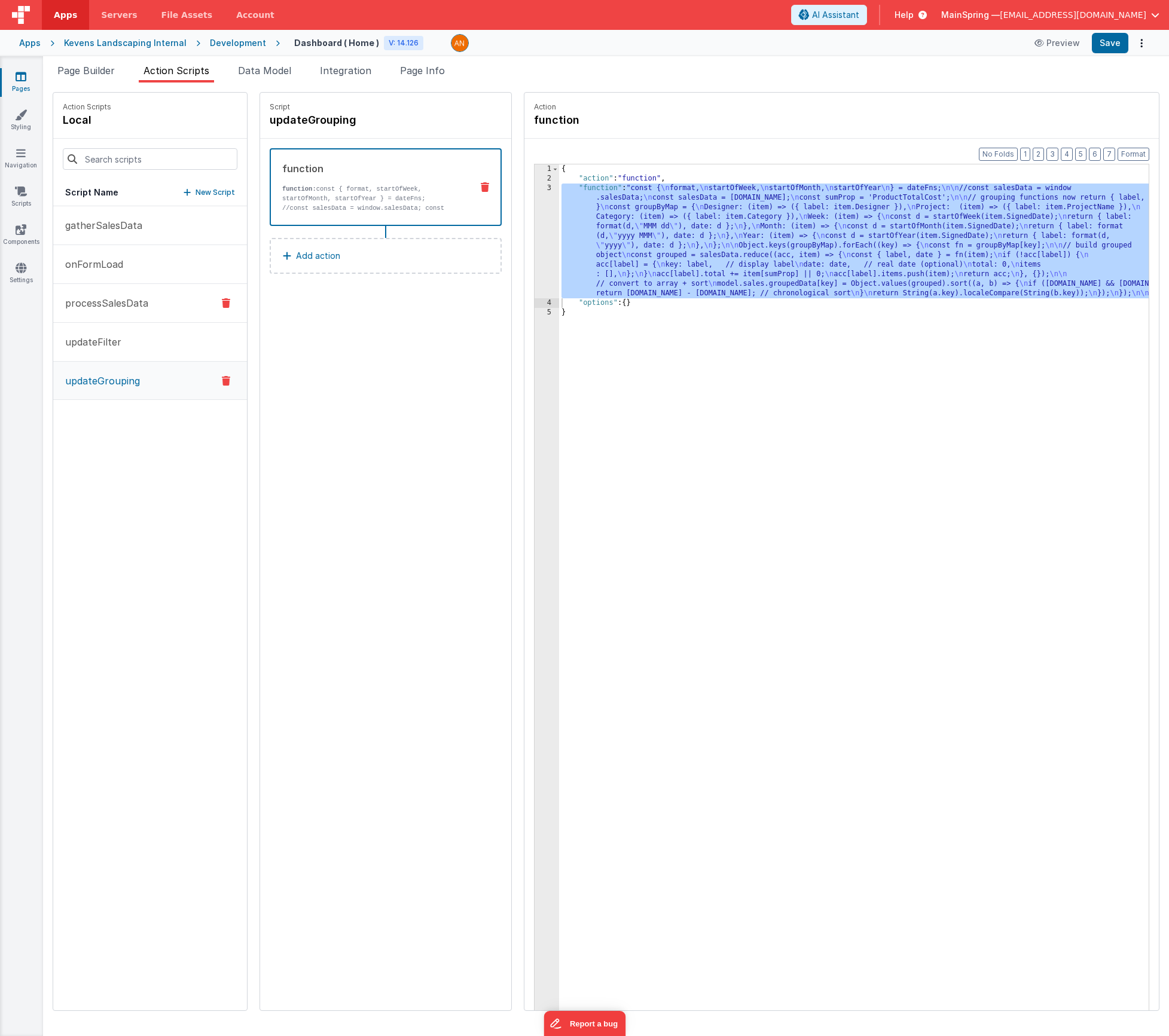
click at [98, 312] on button "processSalesData" at bounding box center [150, 303] width 194 height 39
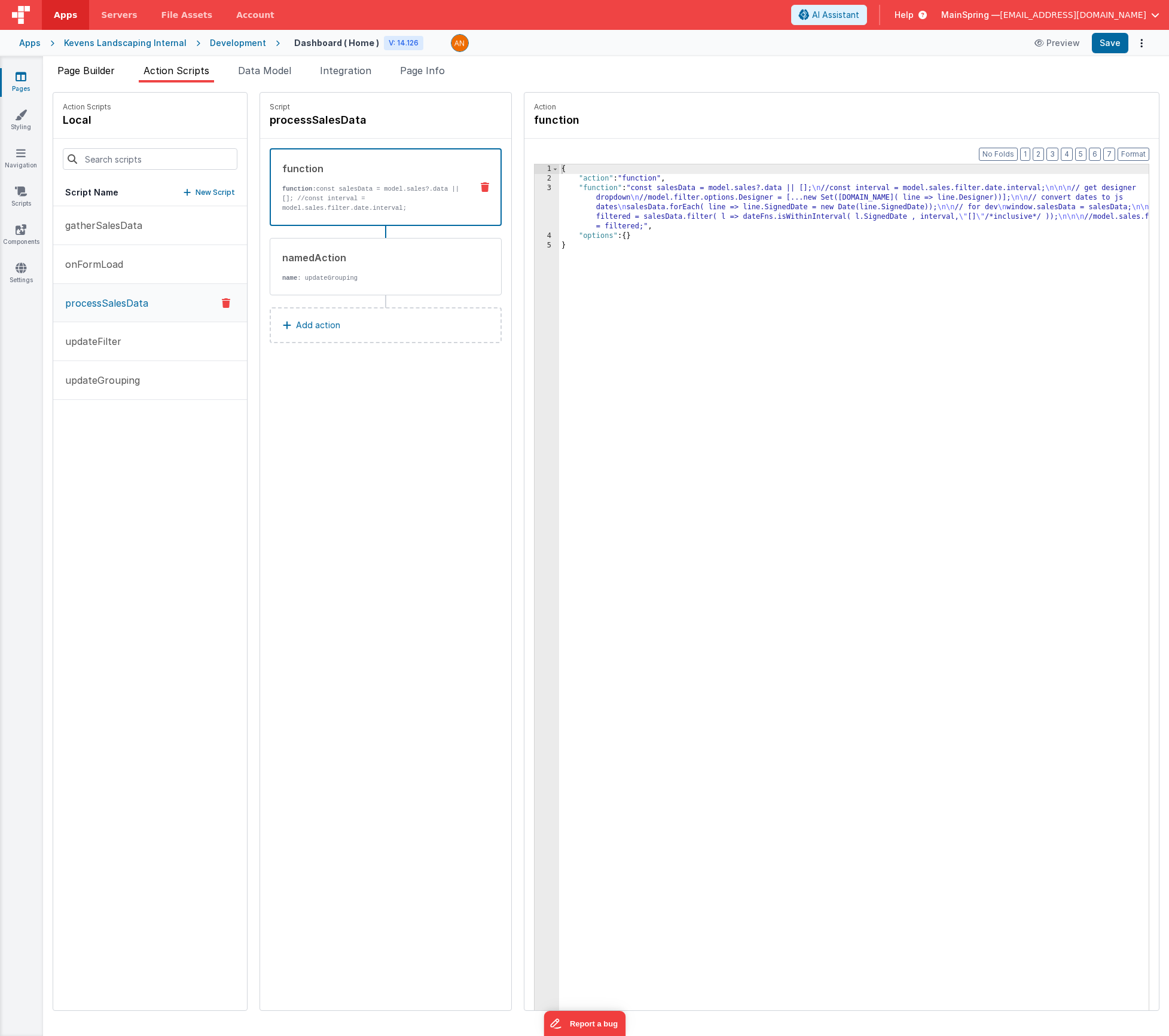
click at [92, 76] on li "Page Builder" at bounding box center [86, 73] width 67 height 19
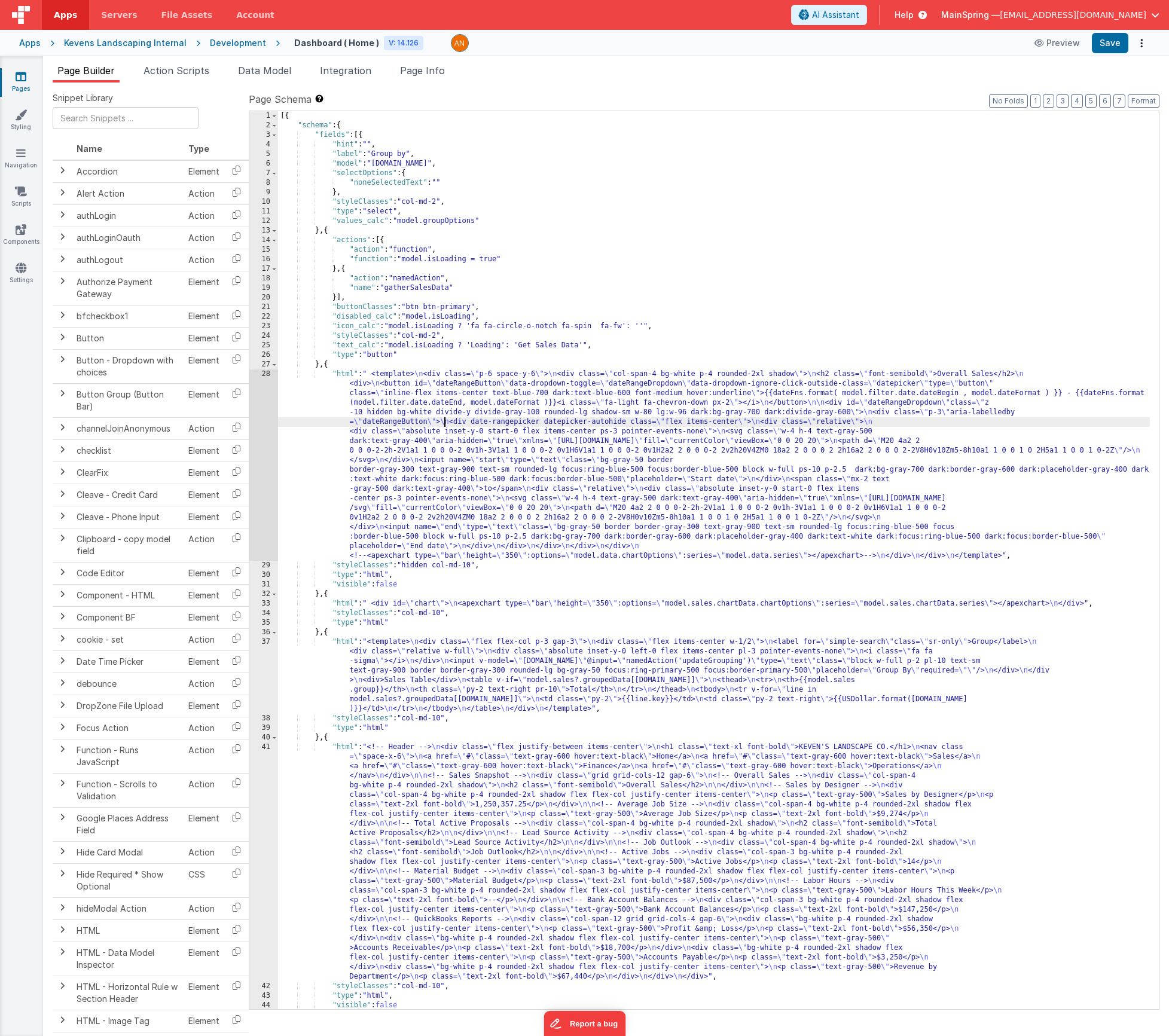
click at [445, 422] on div "[{ "schema" : { "fields" : [{ "hint" : "" , "label" : "Group by" , "model" : "[…" at bounding box center [714, 570] width 872 height 917
click at [179, 72] on span "Action Scripts" at bounding box center [177, 71] width 66 height 12
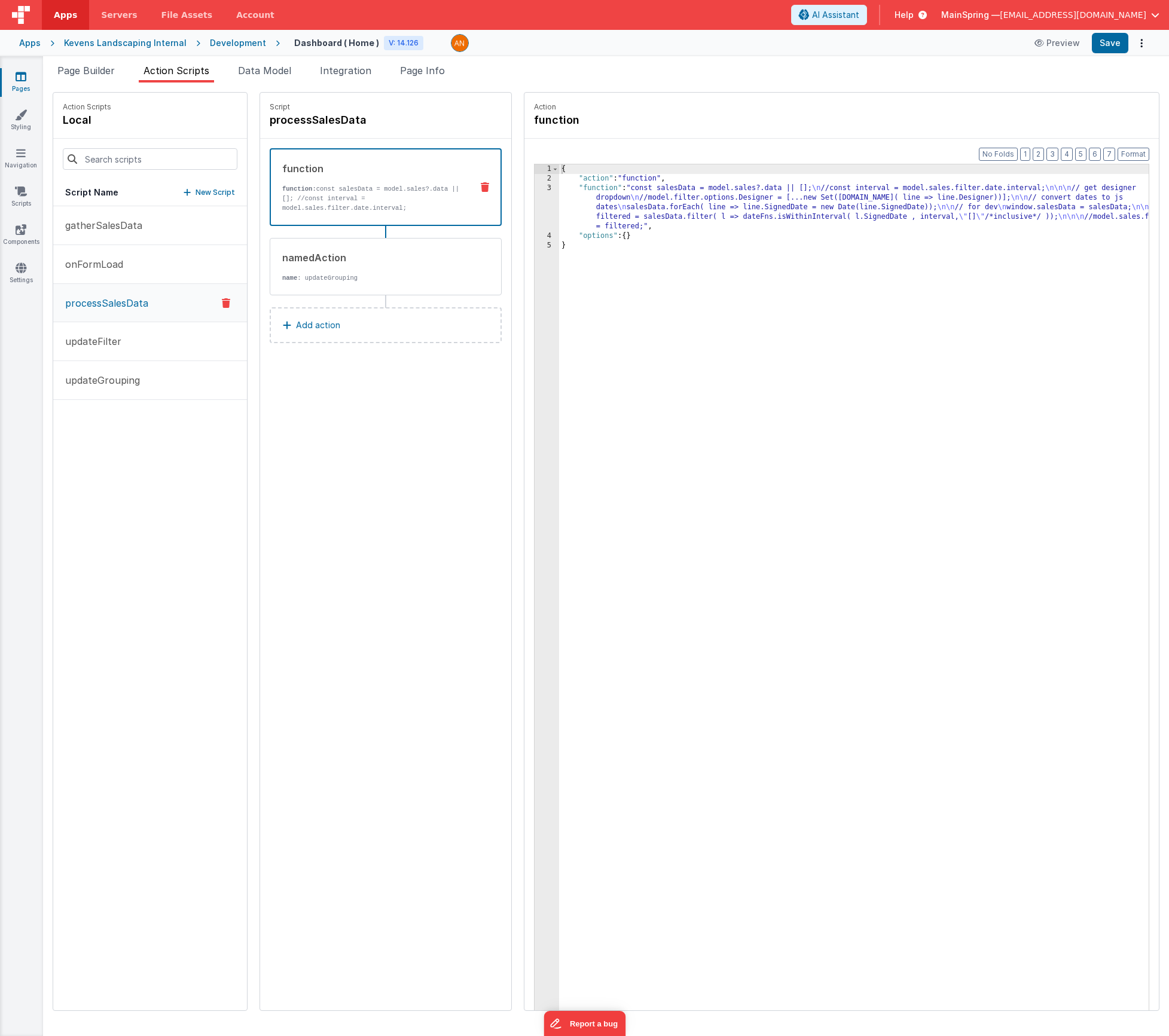
click at [639, 208] on div "{ "action" : "function" , "function" : "const salesData = model.sales?.data || …" at bounding box center [872, 616] width 625 height 902
click at [534, 216] on div "3" at bounding box center [546, 207] width 25 height 48
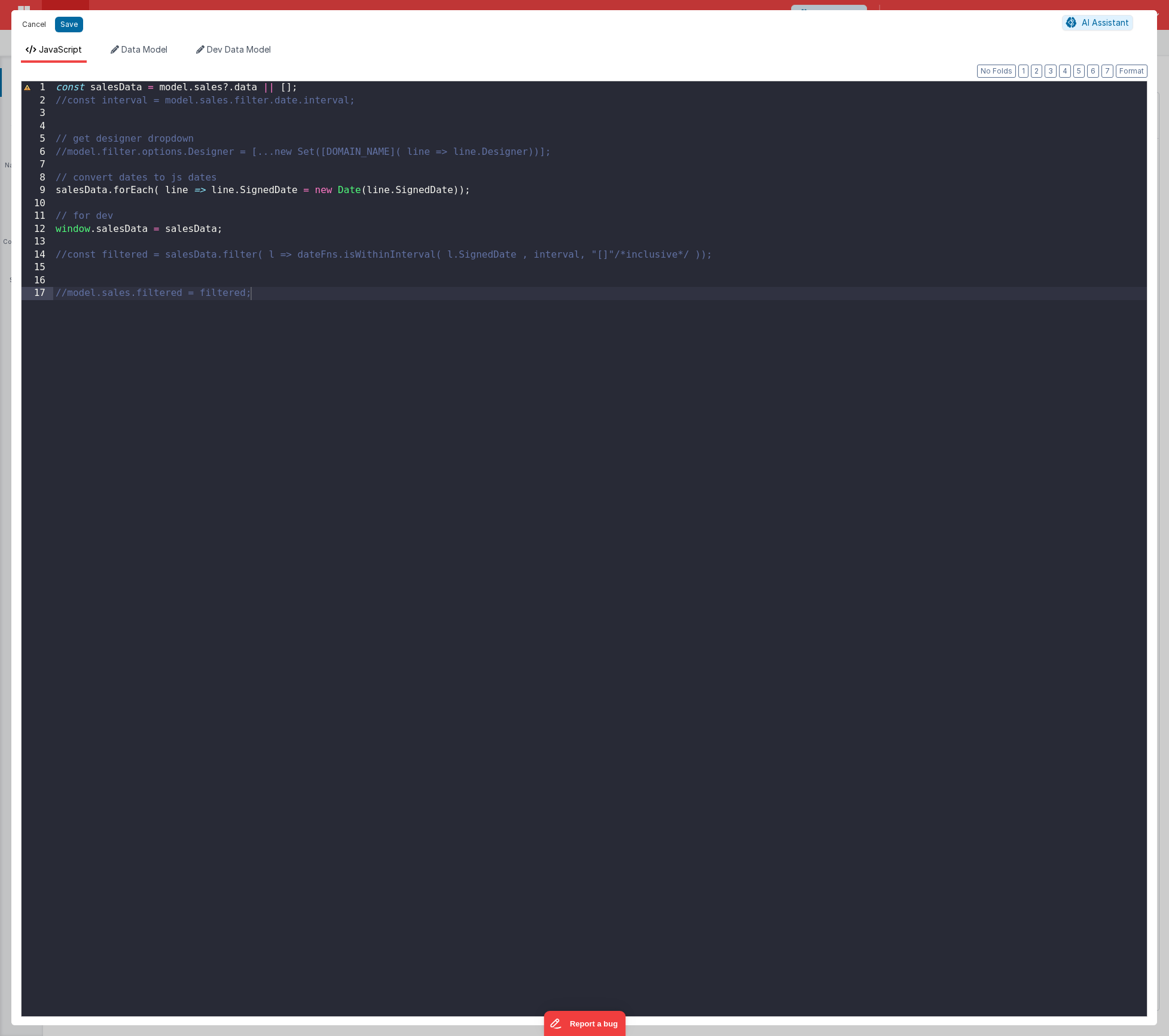
click at [34, 24] on button "Cancel" at bounding box center [34, 24] width 36 height 17
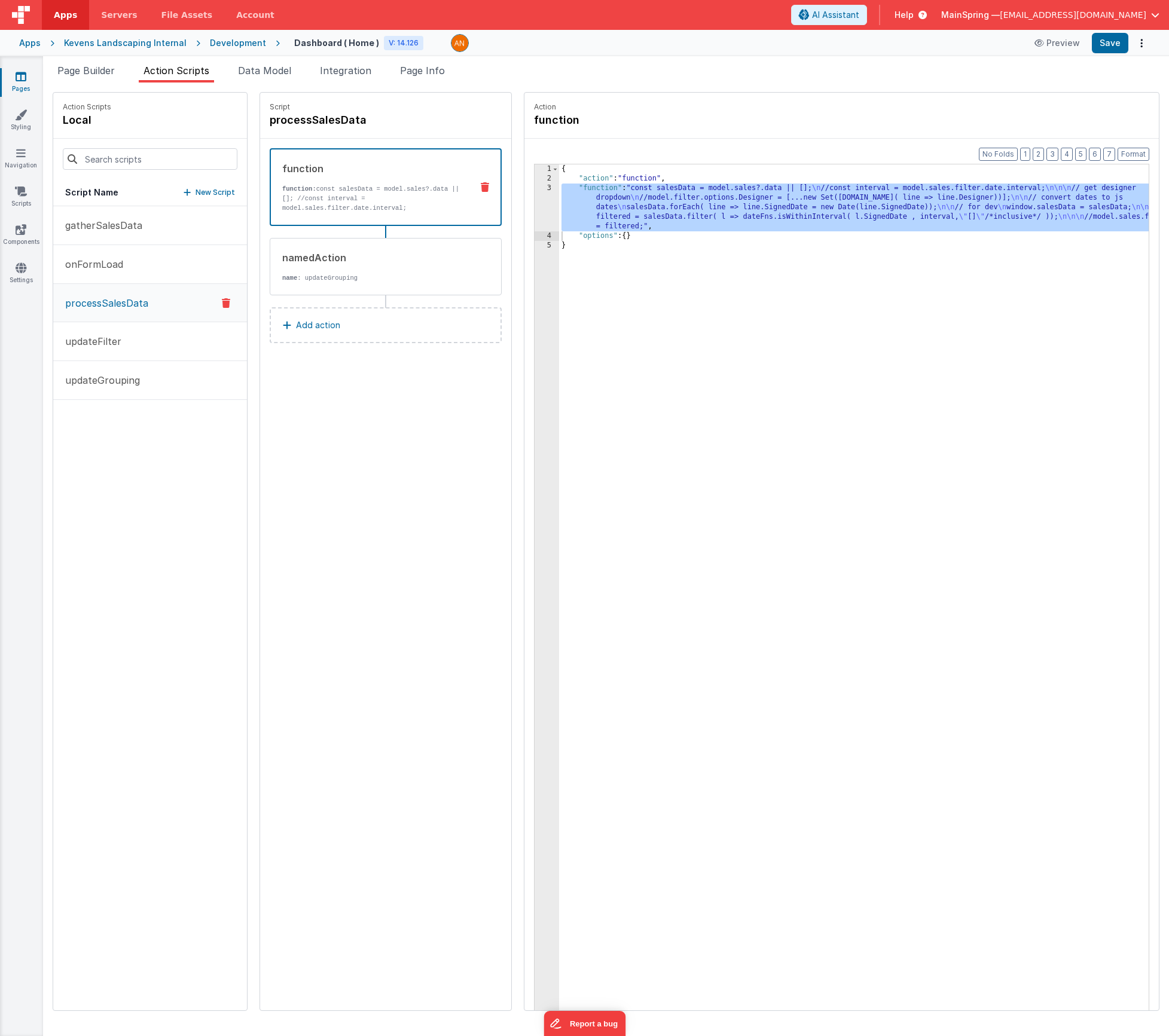
click at [769, 209] on div "{ "action" : "function" , "function" : "const salesData = model.sales?.data || …" at bounding box center [872, 616] width 625 height 902
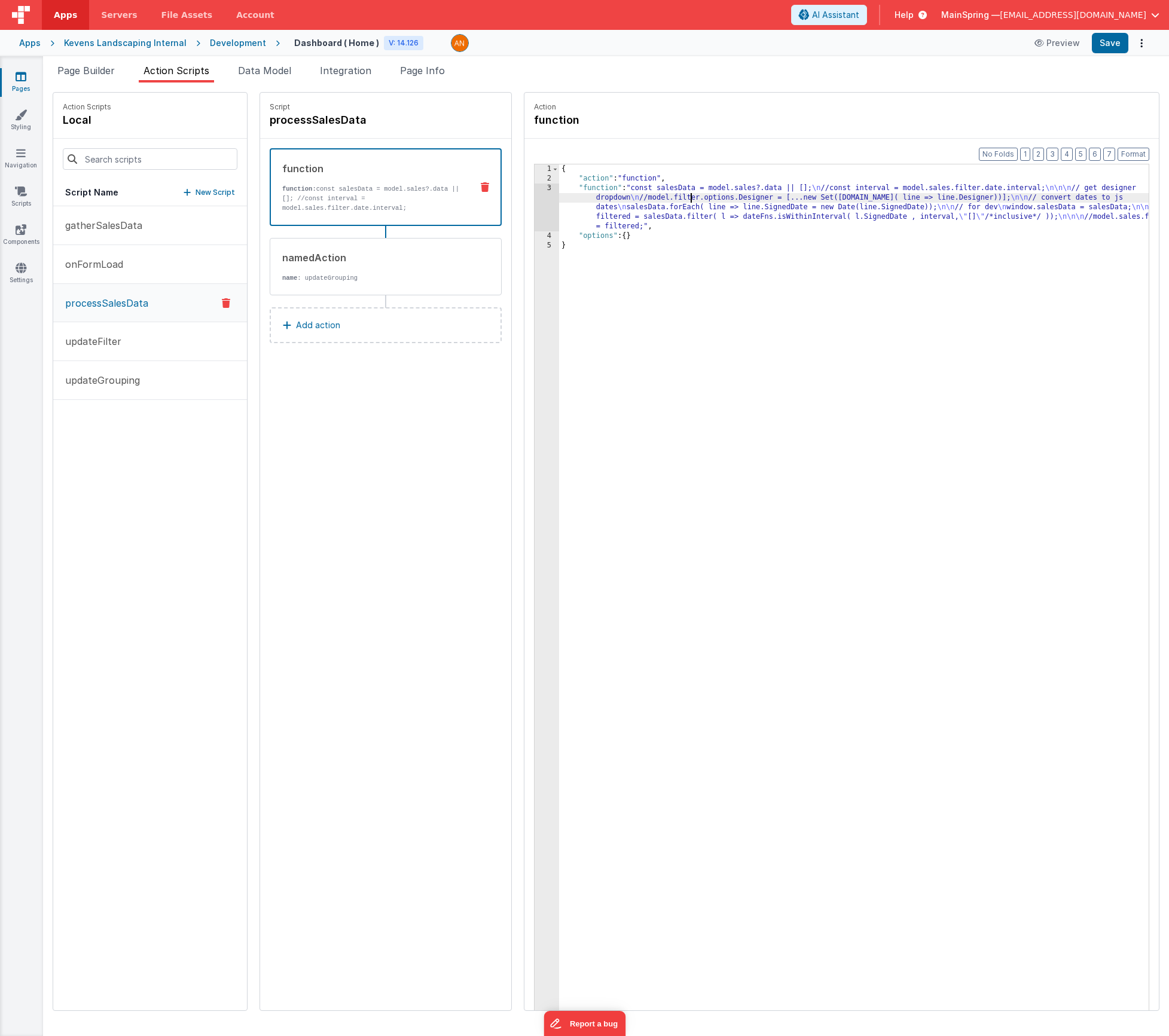
click at [655, 201] on div "{ "action" : "function" , "function" : "const salesData = model.sales?.data || …" at bounding box center [872, 616] width 625 height 902
click at [524, 196] on div "Format 7 6 5 4 3 2 1 No Folds 1 2 3 4 5 { "action" : "function" , "function" : …" at bounding box center [841, 597] width 635 height 918
click at [534, 196] on div "3" at bounding box center [546, 207] width 25 height 48
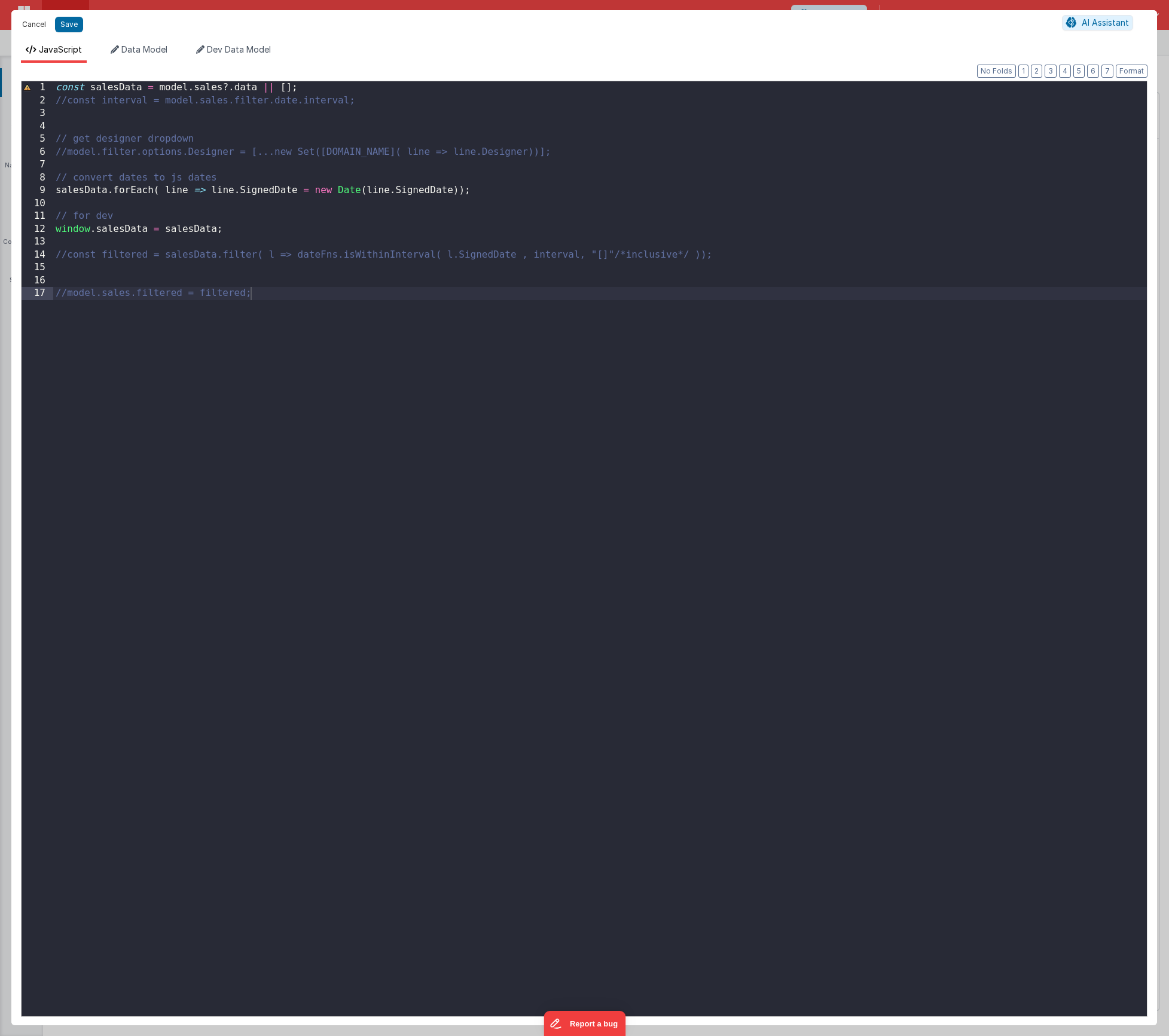
click at [32, 24] on button "Cancel" at bounding box center [34, 24] width 36 height 17
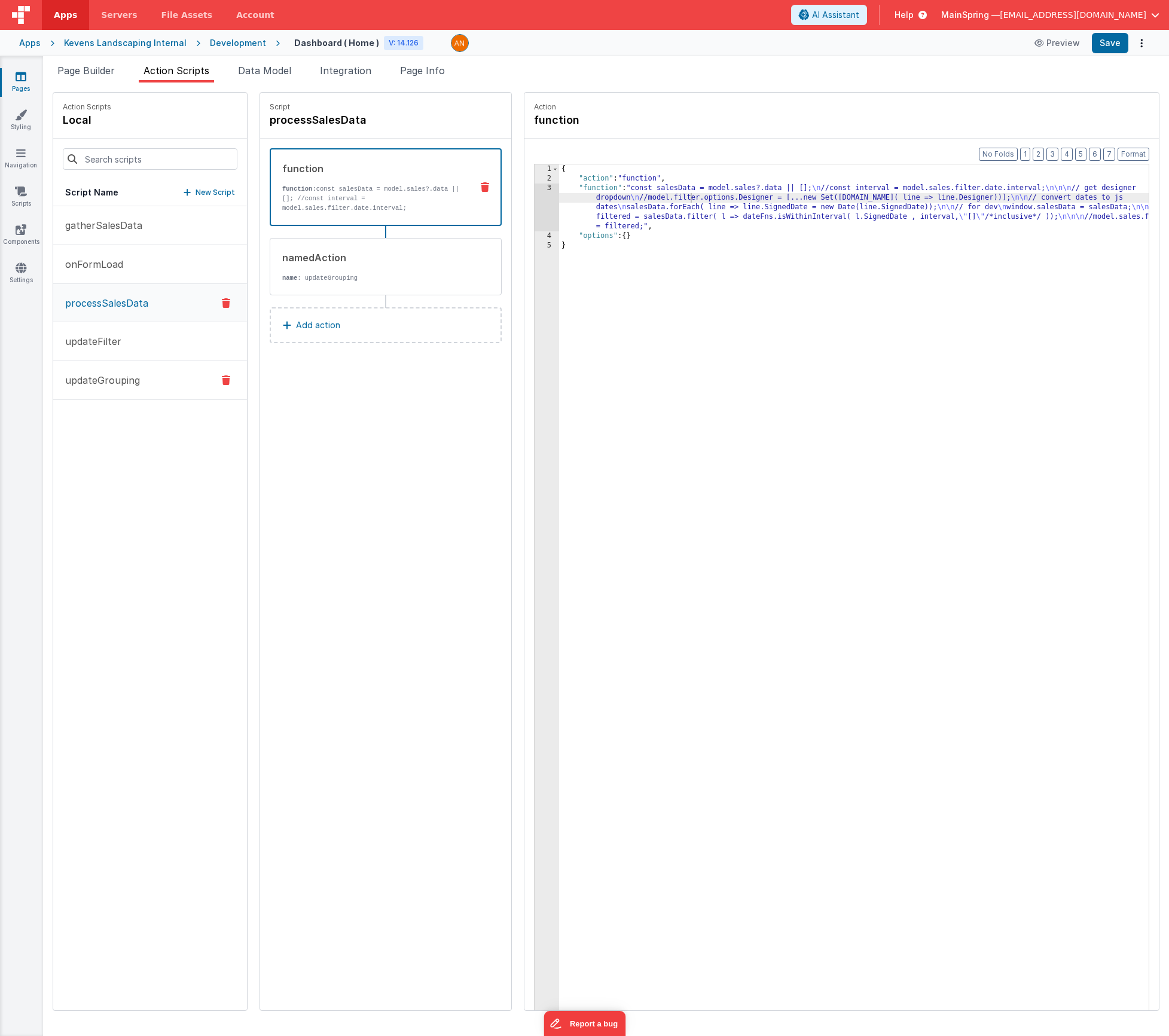
click at [102, 380] on p "updateGrouping" at bounding box center [98, 380] width 82 height 15
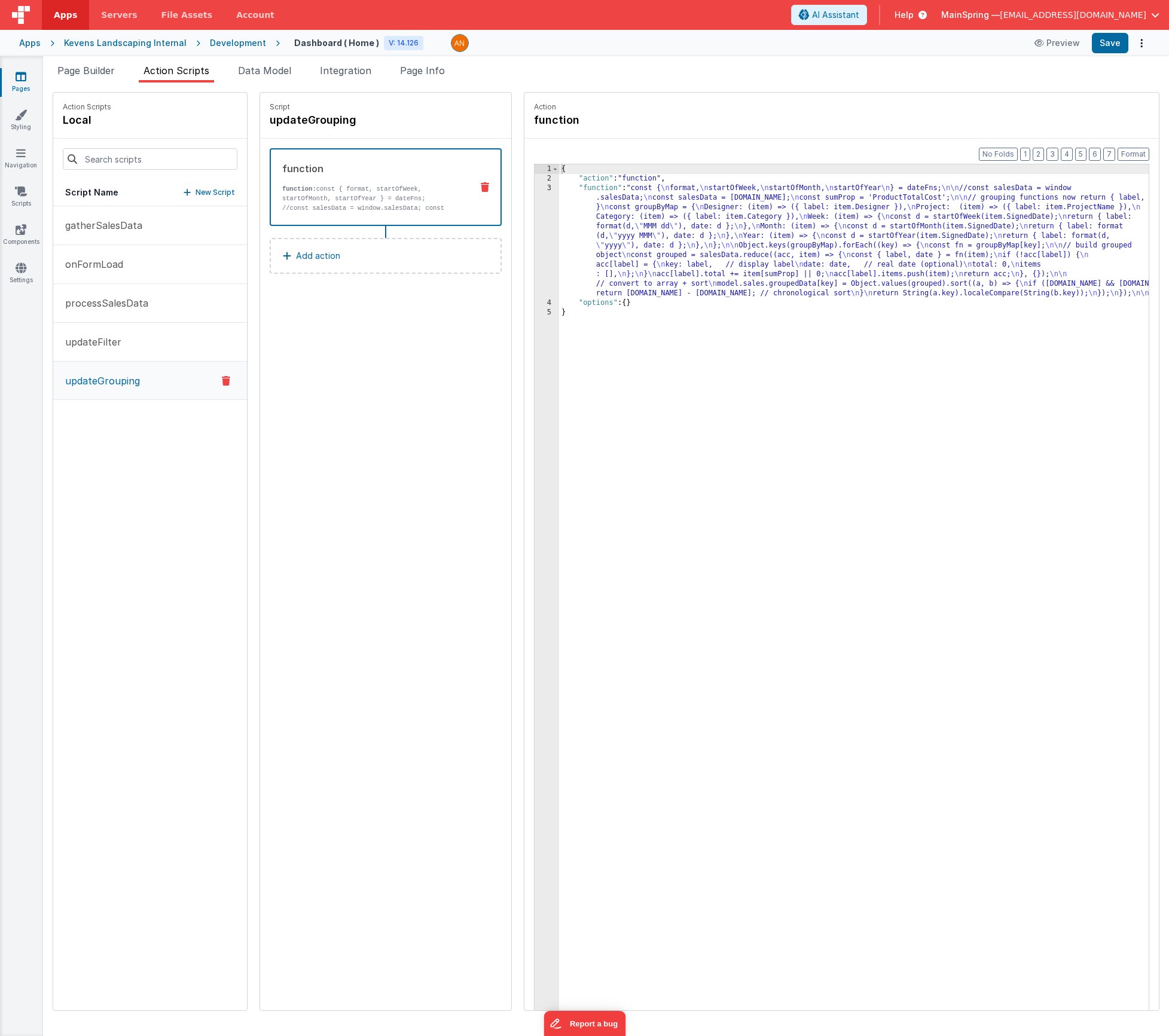
click at [598, 246] on div "{ "action" : "function" , "function" : "const { \n format, \n startOfWeek, \n s…" at bounding box center [872, 616] width 625 height 902
click at [534, 252] on div "3" at bounding box center [546, 241] width 25 height 115
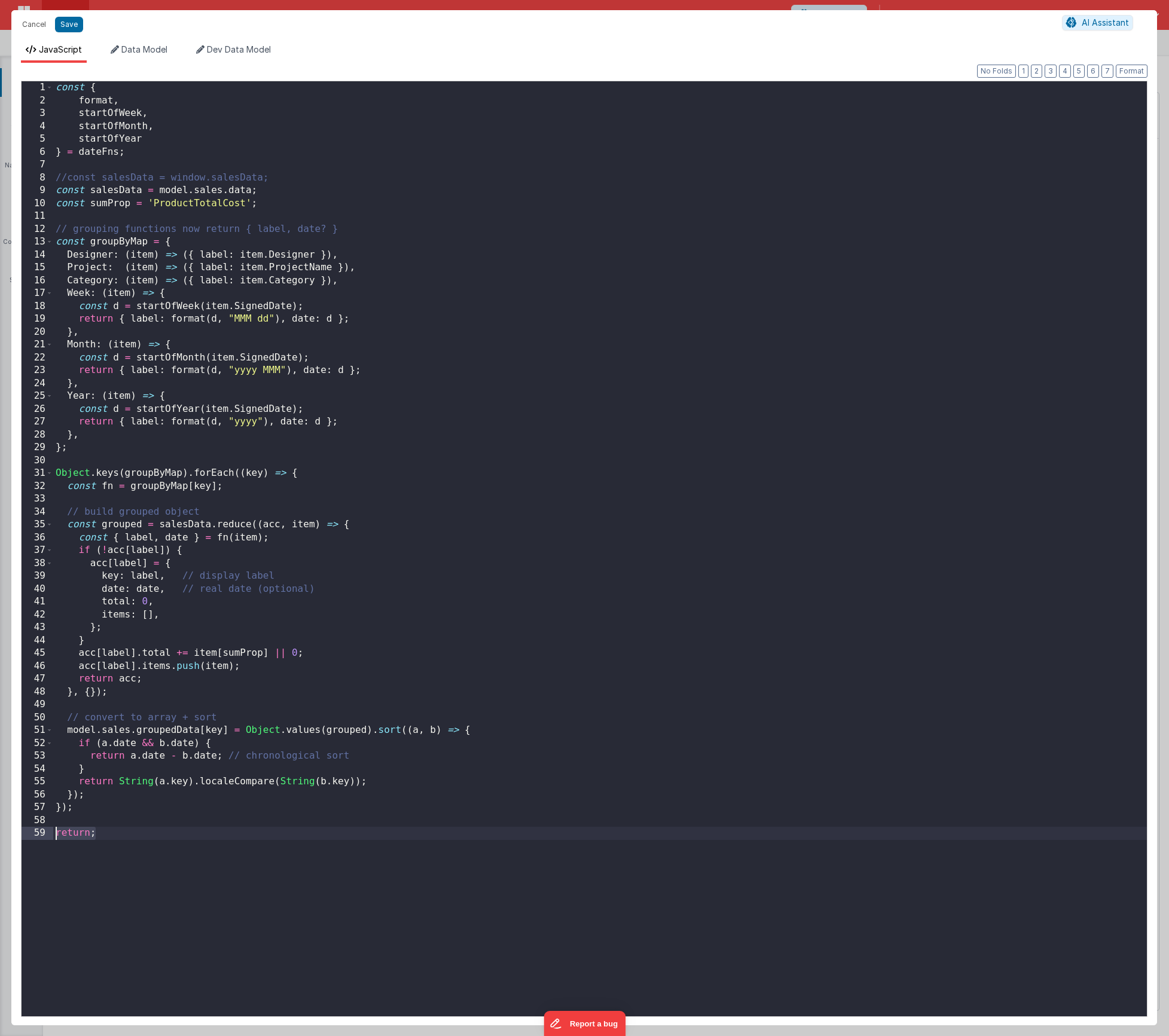
drag, startPoint x: 91, startPoint y: 830, endPoint x: 26, endPoint y: 828, distance: 65.0
click at [26, 828] on div "1 2 3 4 5 6 7 8 9 10 11 12 13 14 15 16 17 18 19 20 21 22 23 24 25 26 27 28 29 3…" at bounding box center [584, 549] width 1126 height 936
click at [125, 870] on div "const { format , startOfWeek , startOfMonth , startOfYear } = dateFns ; //const…" at bounding box center [600, 562] width 1094 height 961
click at [72, 32] on button "Save" at bounding box center [69, 24] width 28 height 15
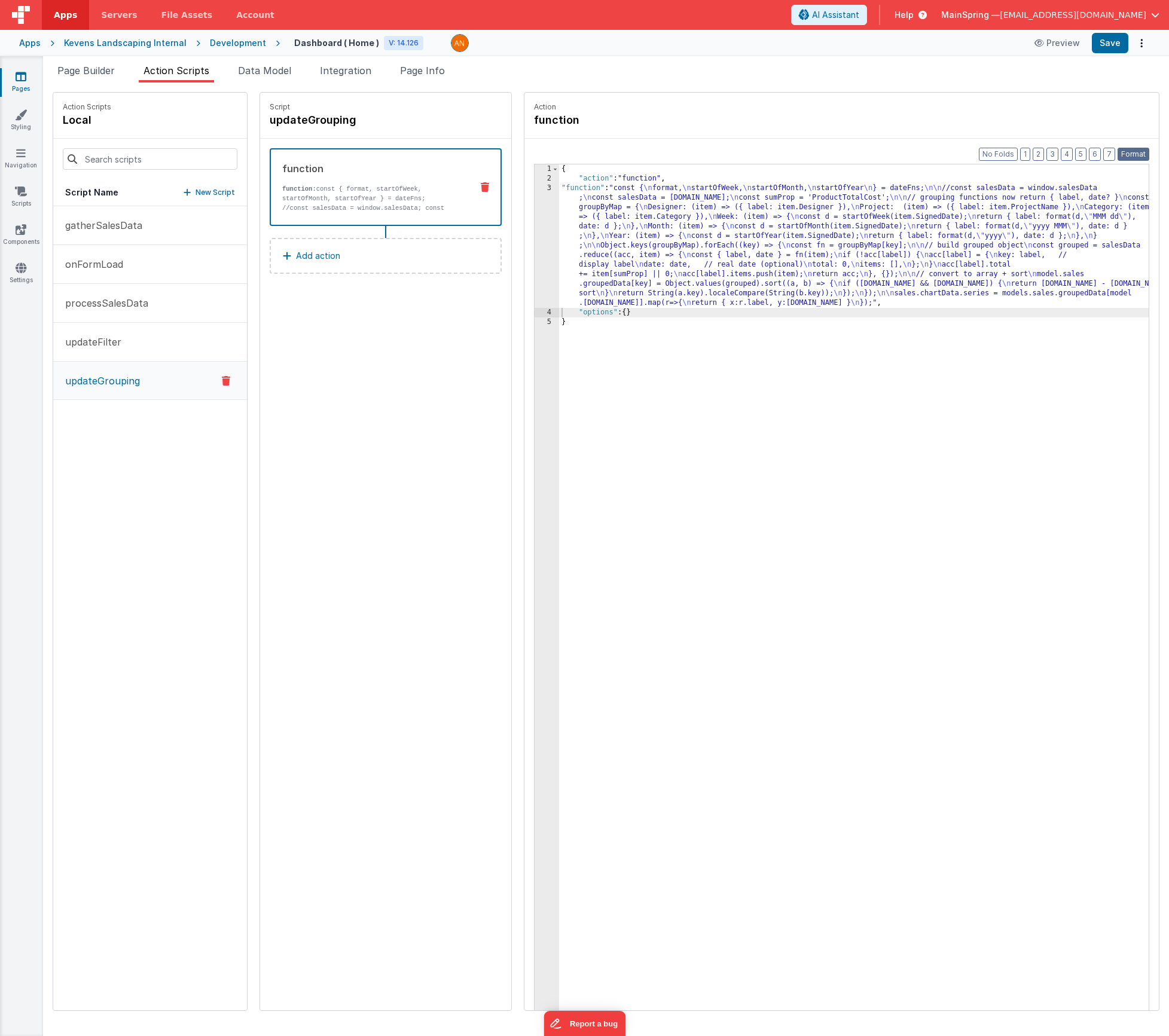
click at [1135, 159] on button "Format" at bounding box center [1133, 154] width 32 height 13
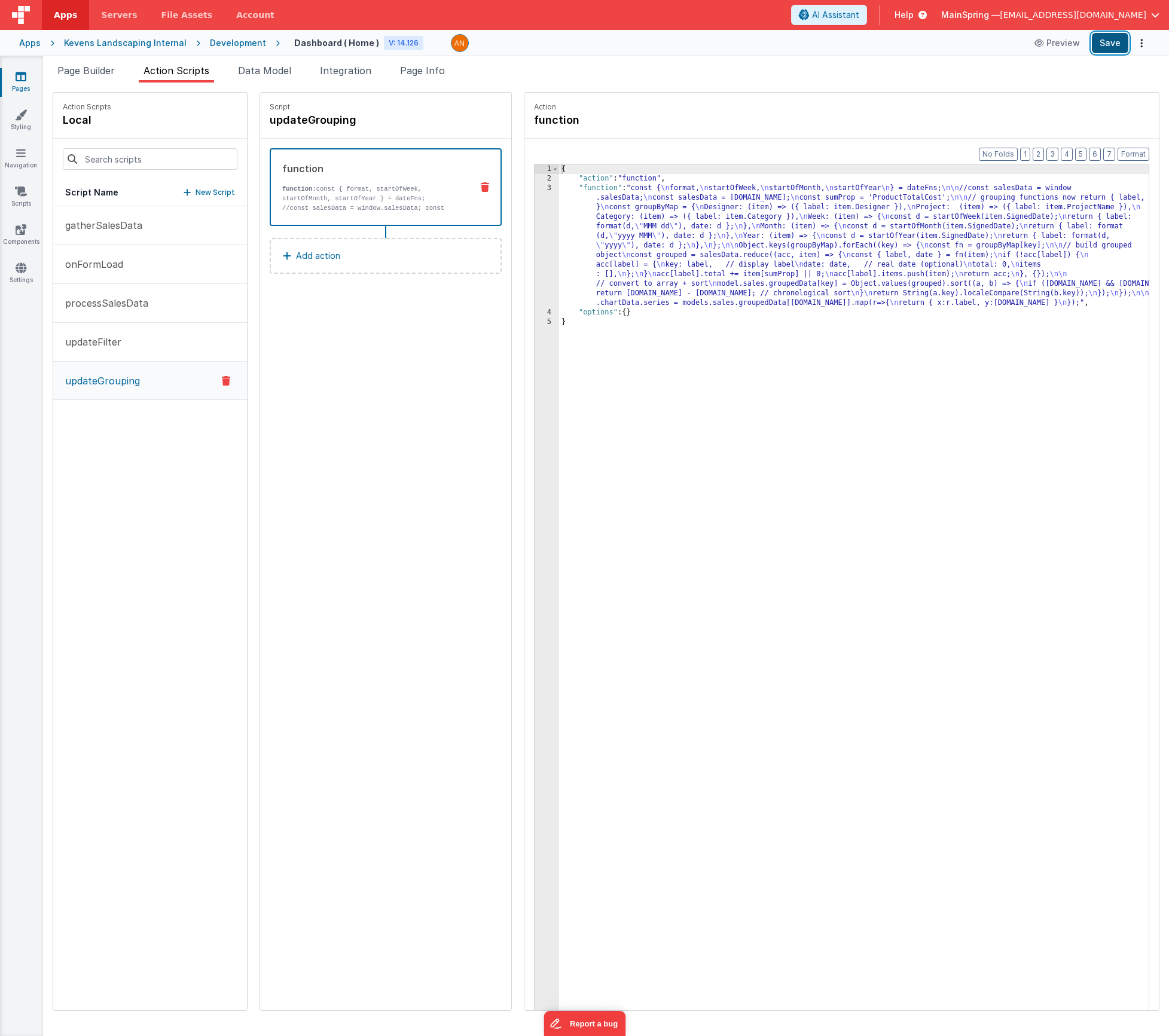
click at [1112, 36] on button "Save" at bounding box center [1110, 43] width 36 height 20
click at [579, 286] on div "{ "action" : "function" , "function" : "const { \n format, \n startOfWeek, \n s…" at bounding box center [872, 616] width 625 height 902
click at [534, 285] on div "3" at bounding box center [546, 246] width 25 height 124
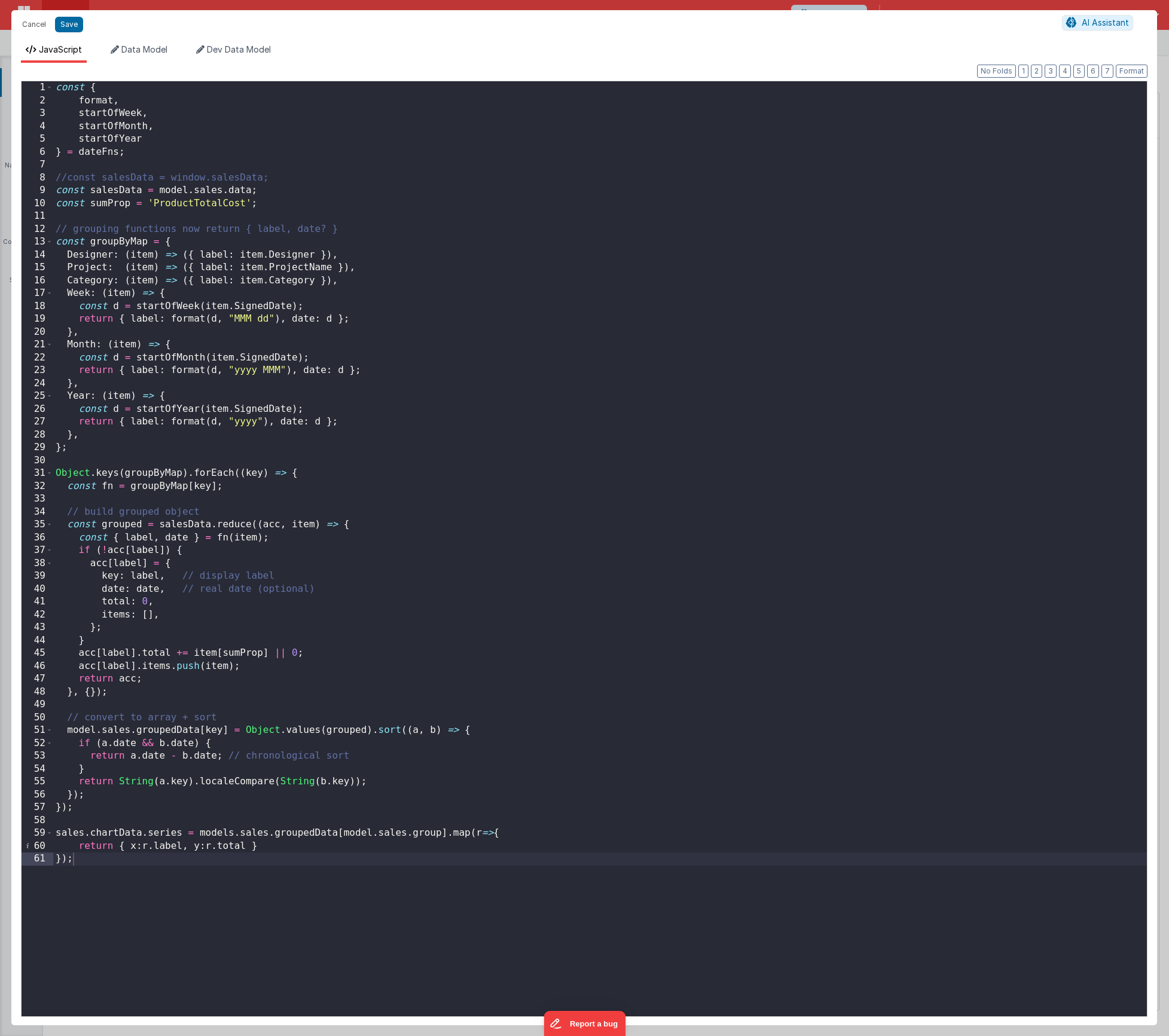
click at [74, 830] on div "const { format , startOfWeek , startOfMonth , startOfYear } = dateFns ; //const…" at bounding box center [600, 562] width 1094 height 961
click at [261, 830] on div "const { format , startOfWeek , startOfMonth , startOfYear } = dateFns ; //const…" at bounding box center [600, 562] width 1094 height 961
click at [71, 25] on button "Save" at bounding box center [69, 24] width 28 height 15
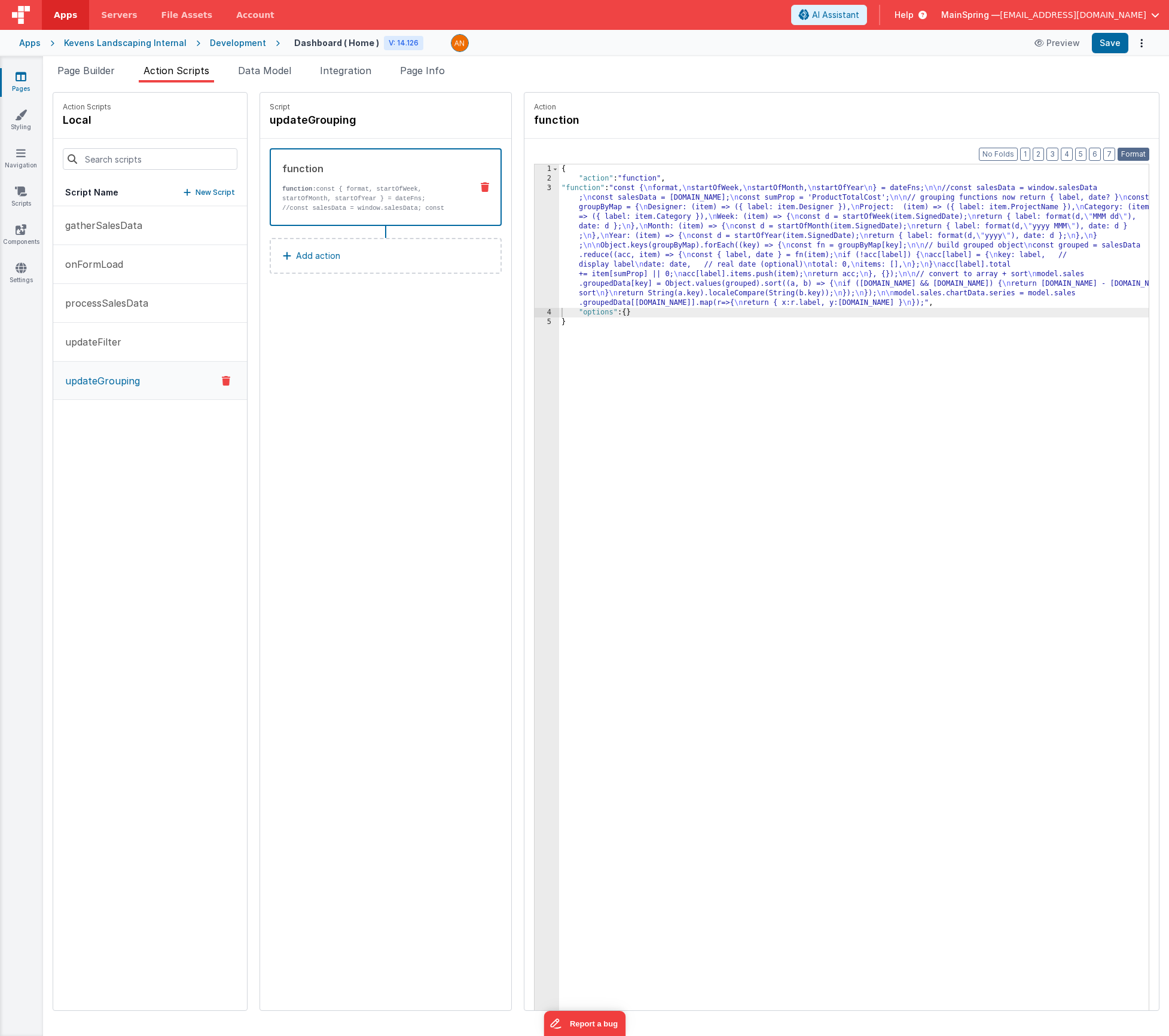
click at [1129, 153] on button "Format" at bounding box center [1133, 154] width 32 height 13
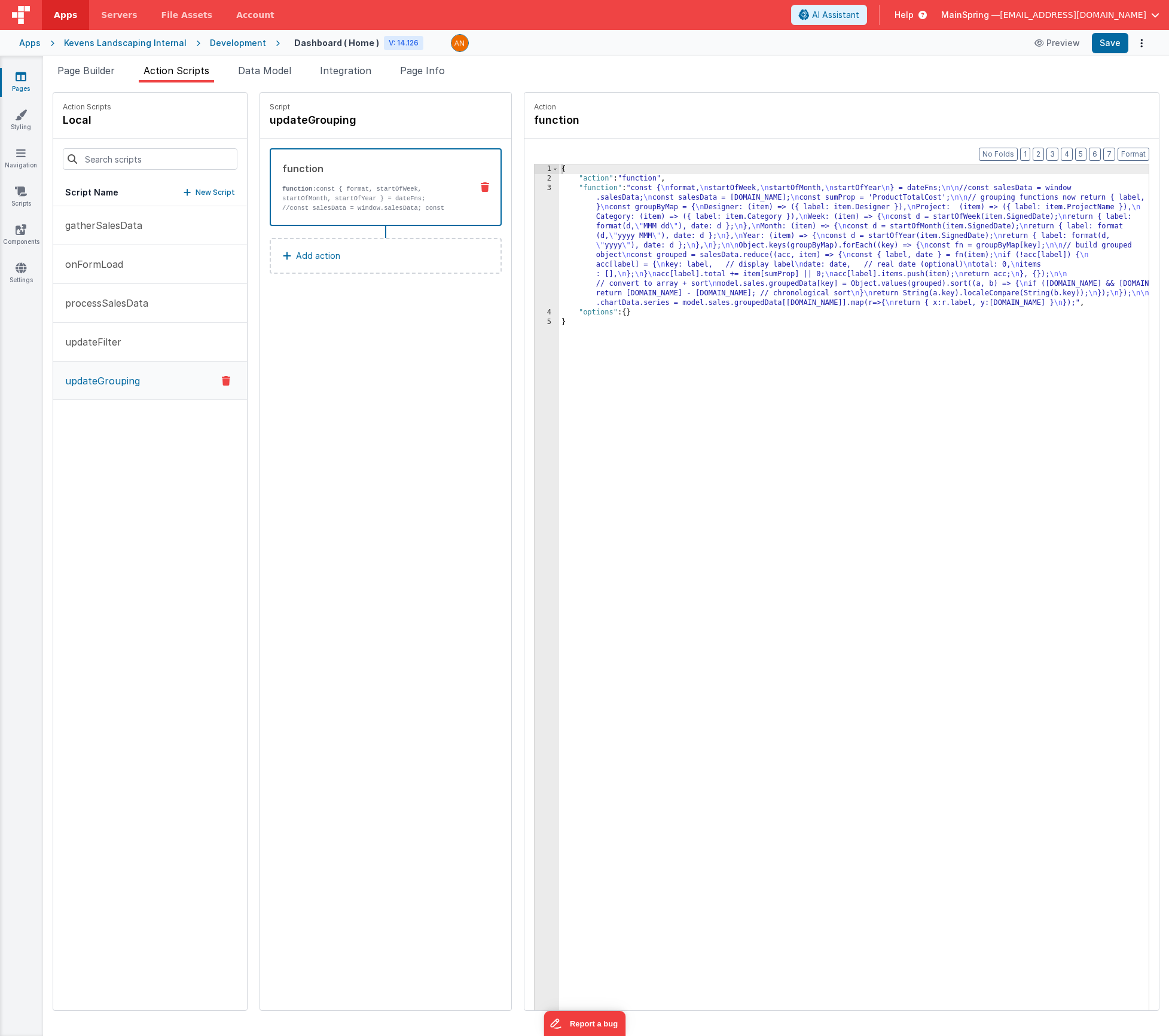
click at [1110, 55] on div "Apps Kevens Landscaping Internal Development Dashboard ( Home ) V: 14.126 Previ…" at bounding box center [584, 43] width 1169 height 26
click at [1109, 51] on button "Save" at bounding box center [1110, 43] width 36 height 20
click at [647, 252] on div "{ "action" : "function" , "function" : "const { \n format, \n startOfWeek, \n s…" at bounding box center [872, 616] width 625 height 902
click at [524, 264] on div "Format 7 6 5 4 3 2 1 No Folds 1 2 3 4 5 { "action" : "function" , "function" : …" at bounding box center [841, 597] width 635 height 918
click at [534, 261] on div "3" at bounding box center [546, 246] width 25 height 124
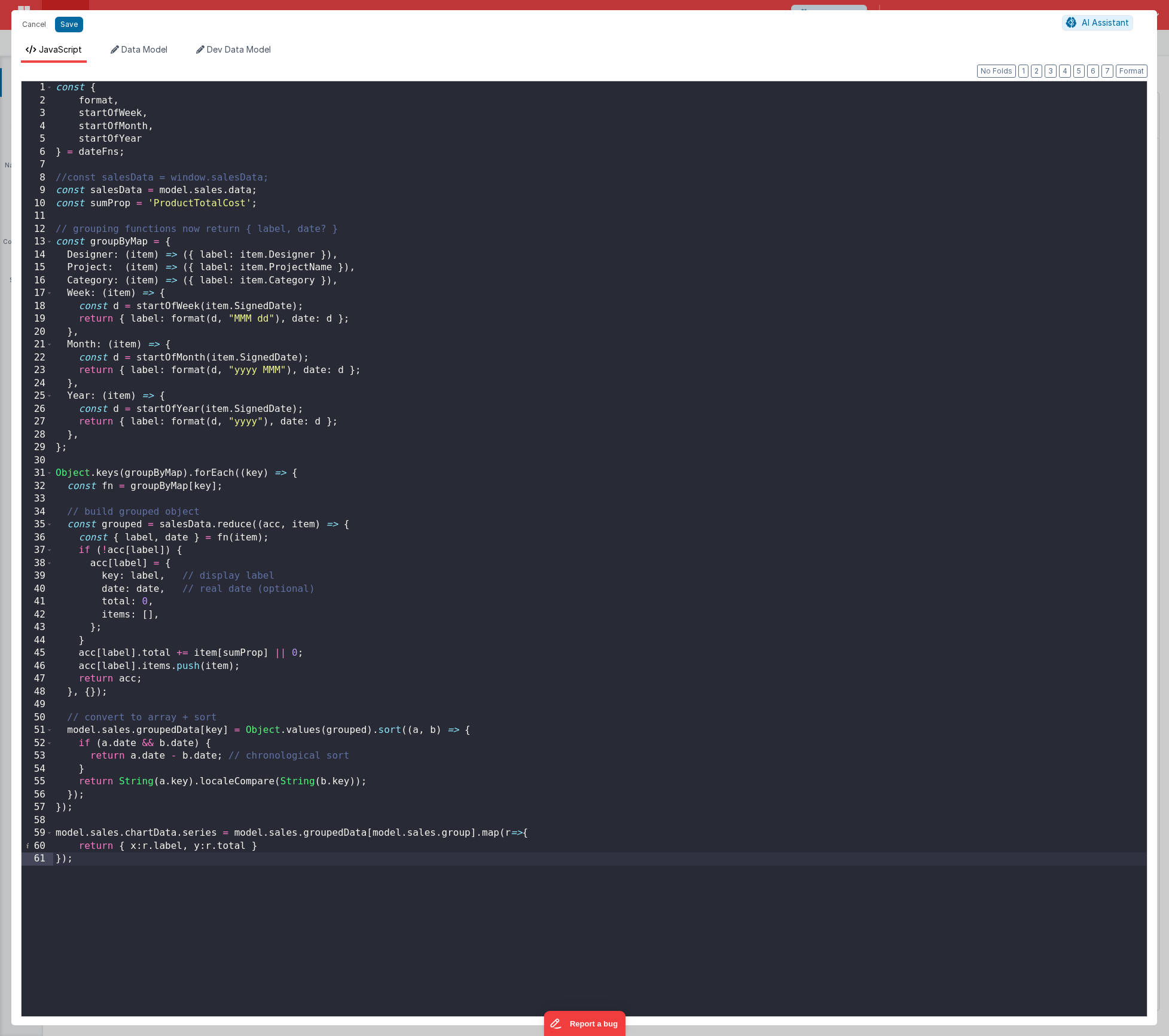
click at [215, 869] on div "const { format , startOfWeek , startOfMonth , startOfYear } = dateFns ; //const…" at bounding box center [600, 562] width 1094 height 961
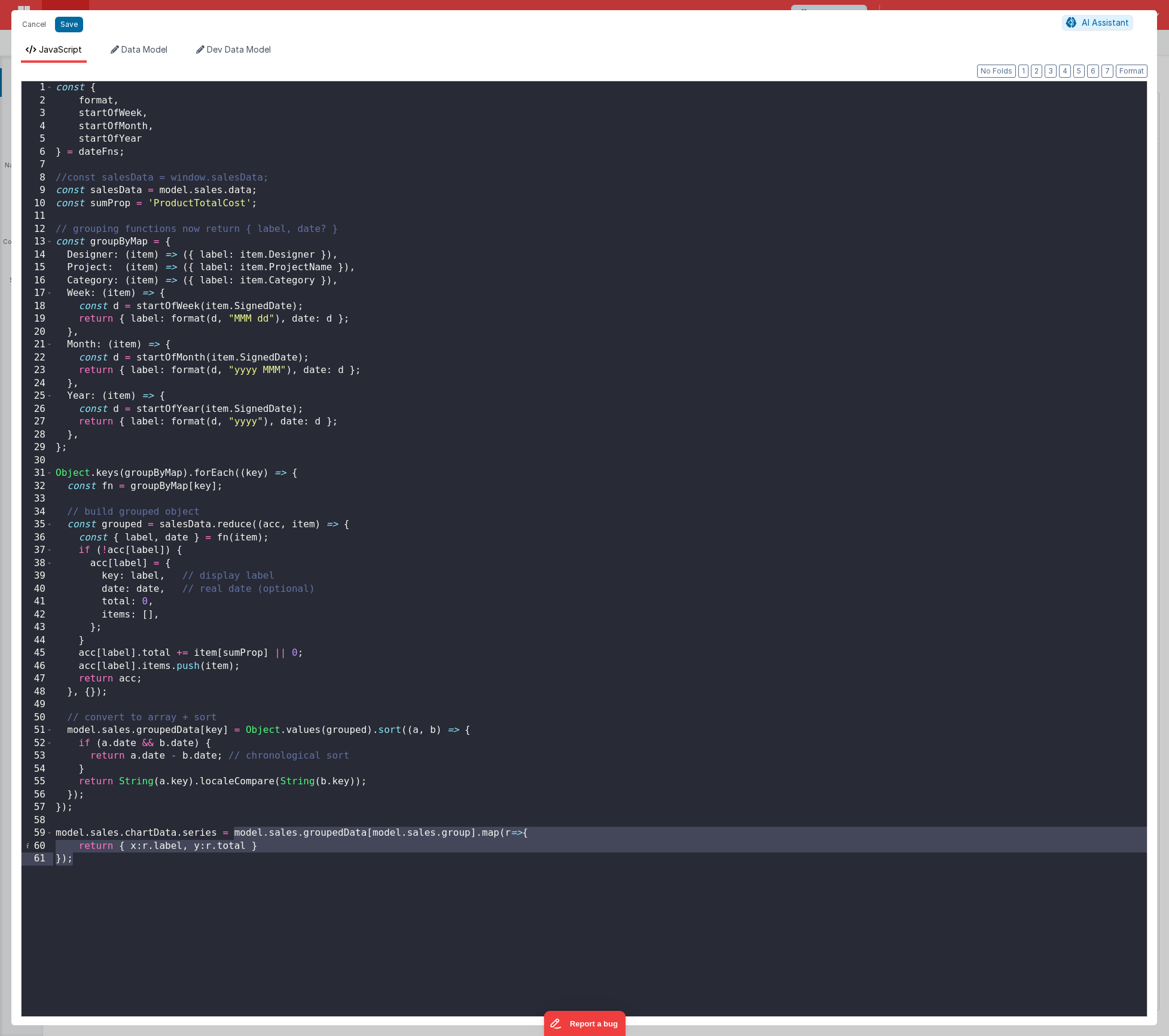
drag, startPoint x: 231, startPoint y: 831, endPoint x: 241, endPoint y: 868, distance: 38.3
click at [241, 868] on div "const { format , startOfWeek , startOfMonth , startOfYear } = dateFns ; //const…" at bounding box center [600, 562] width 1094 height 961
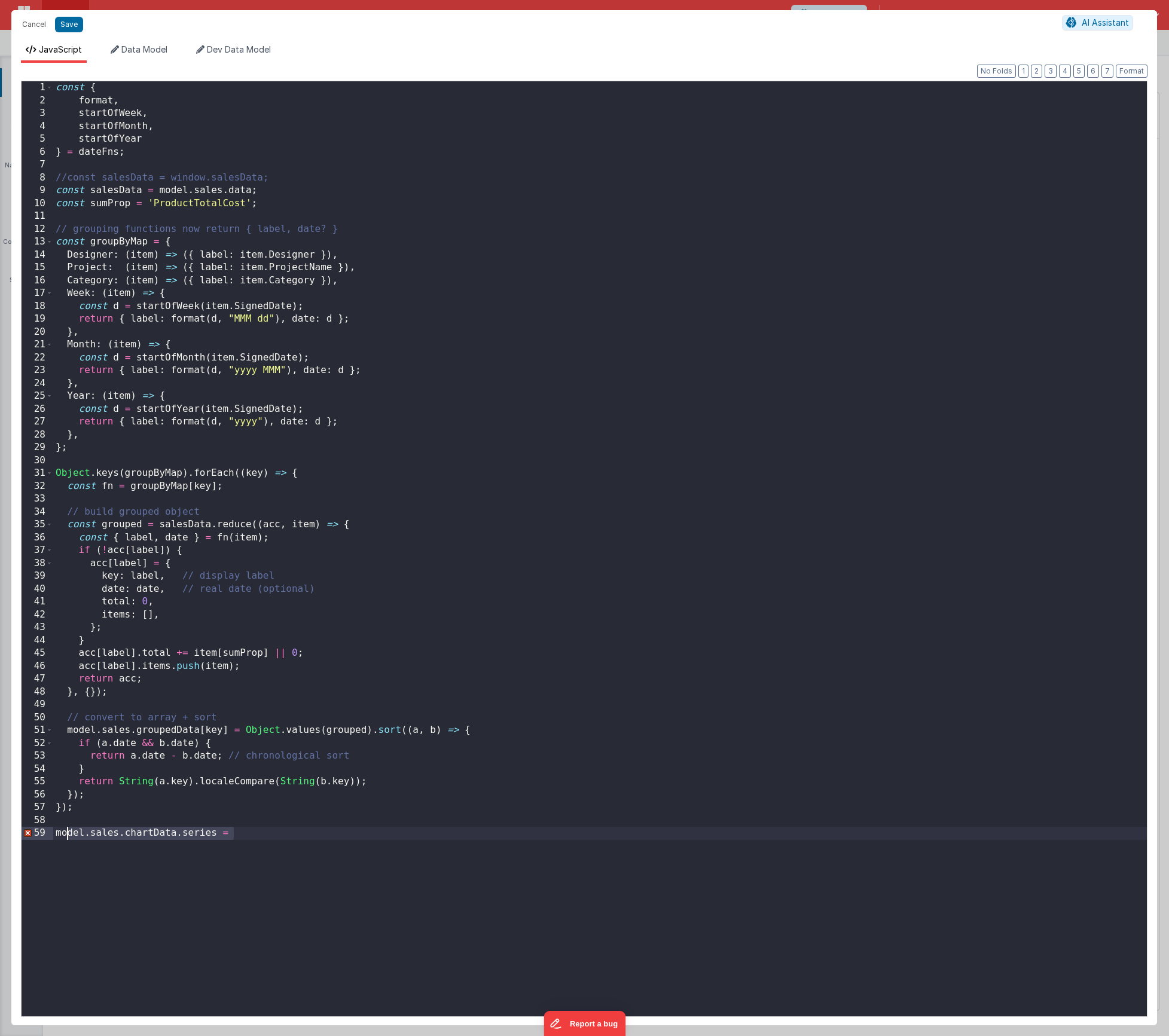
drag, startPoint x: 247, startPoint y: 833, endPoint x: 71, endPoint y: 827, distance: 176.1
click at [70, 827] on div "const { format , startOfWeek , startOfMonth , startOfYear } = dateFns ; //const…" at bounding box center [600, 562] width 1094 height 961
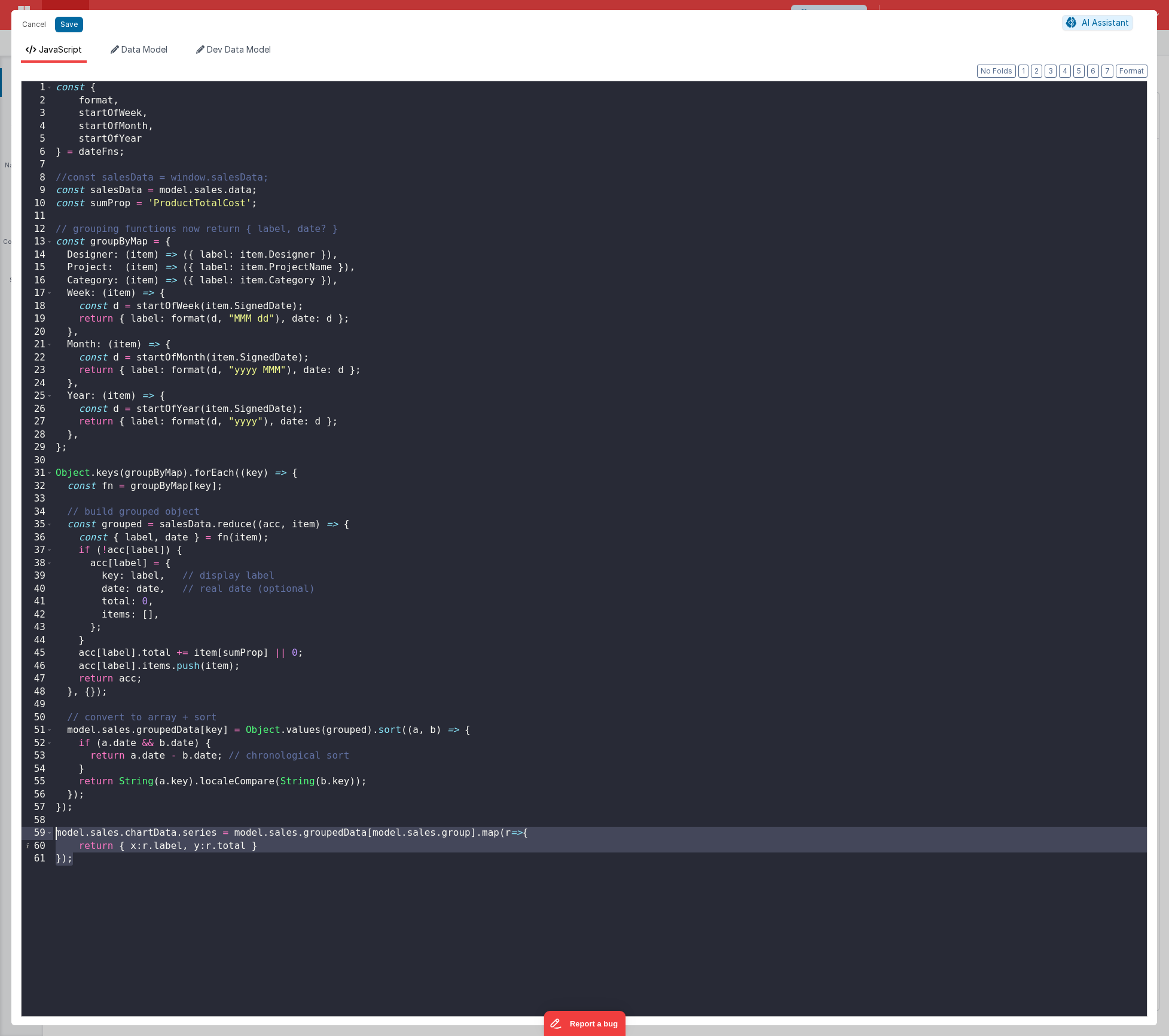
drag, startPoint x: 105, startPoint y: 862, endPoint x: 53, endPoint y: 833, distance: 59.5
click at [53, 833] on div "1 2 3 4 5 6 7 8 9 10 11 12 13 14 15 16 17 18 19 20 21 22 23 24 25 26 27 28 29 3…" at bounding box center [584, 549] width 1126 height 936
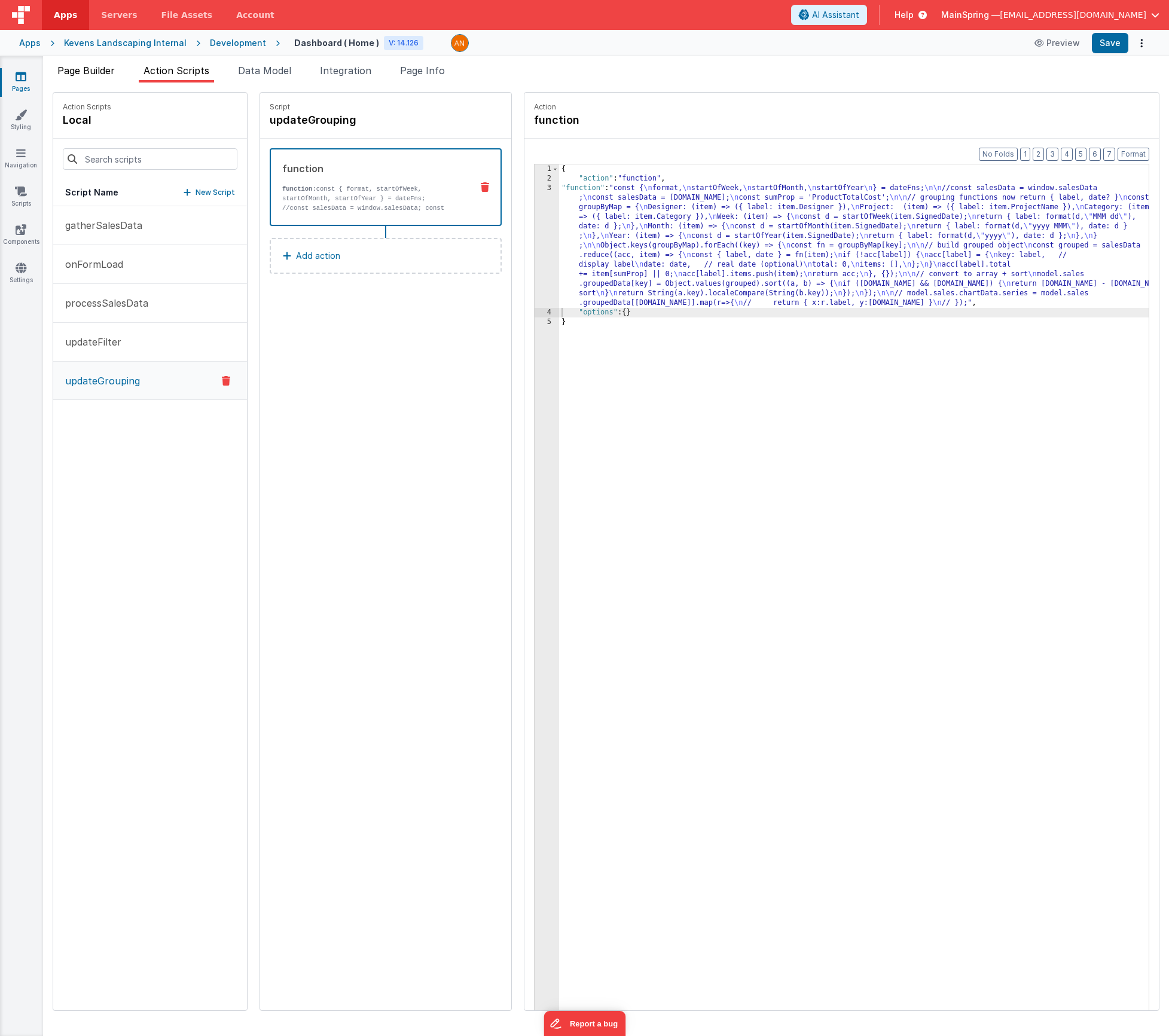
click at [93, 67] on span "Page Builder" at bounding box center [86, 71] width 57 height 12
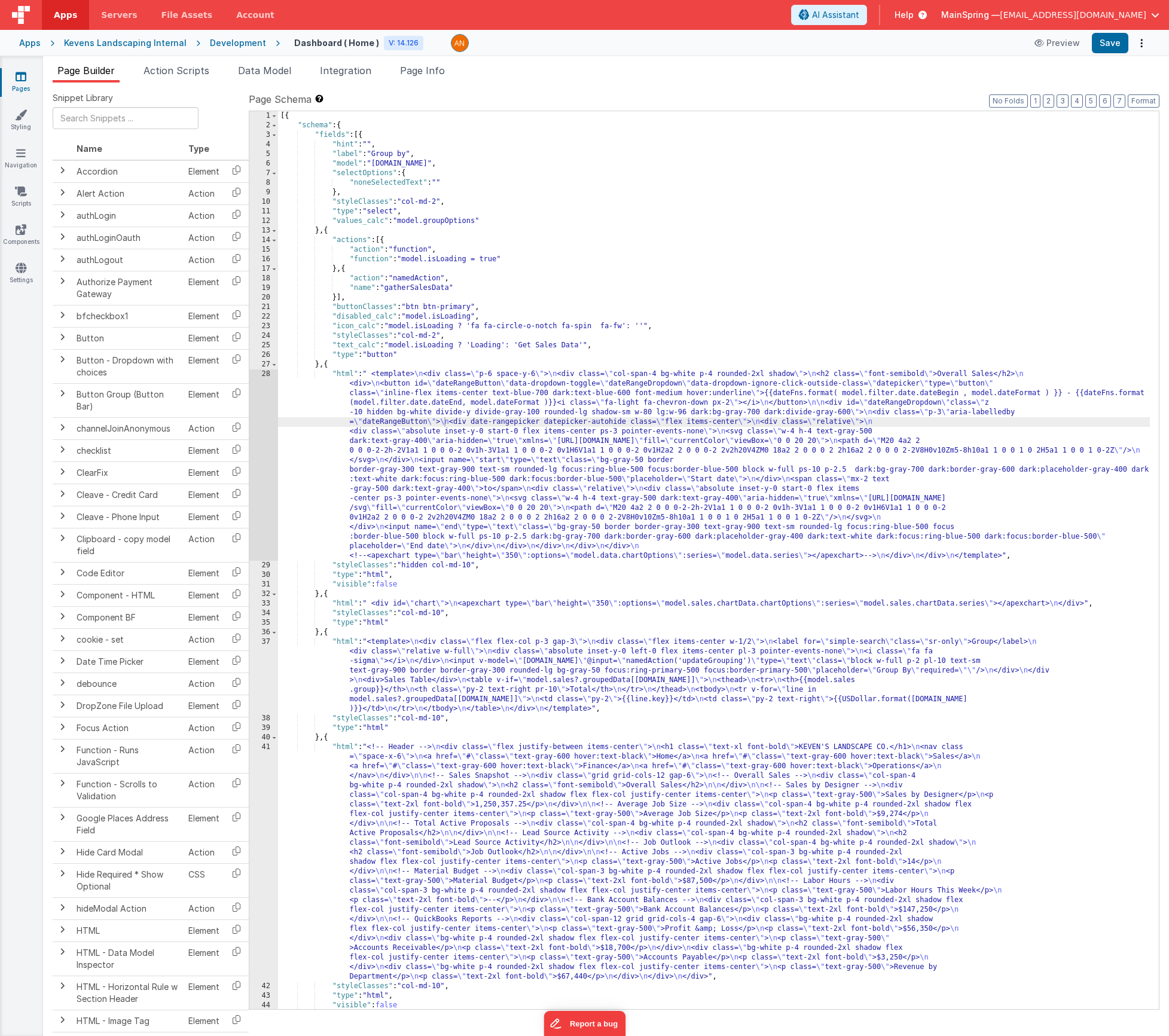
click at [533, 604] on div "[{ "schema" : { "fields" : [{ "hint" : "" , "label" : "Group by" , "model" : "[…" at bounding box center [714, 570] width 872 height 917
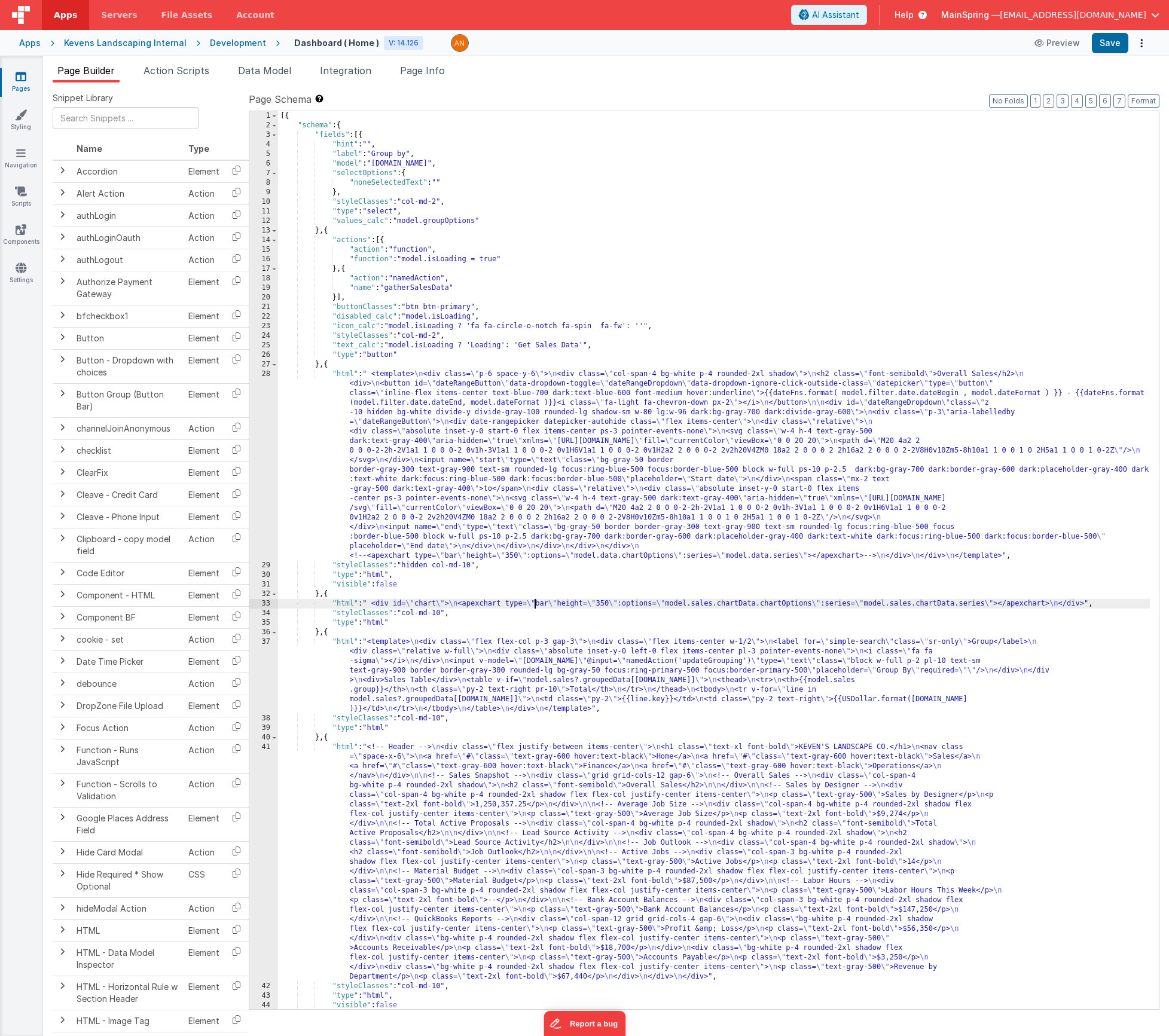
click at [256, 603] on div "33" at bounding box center [264, 603] width 29 height 10
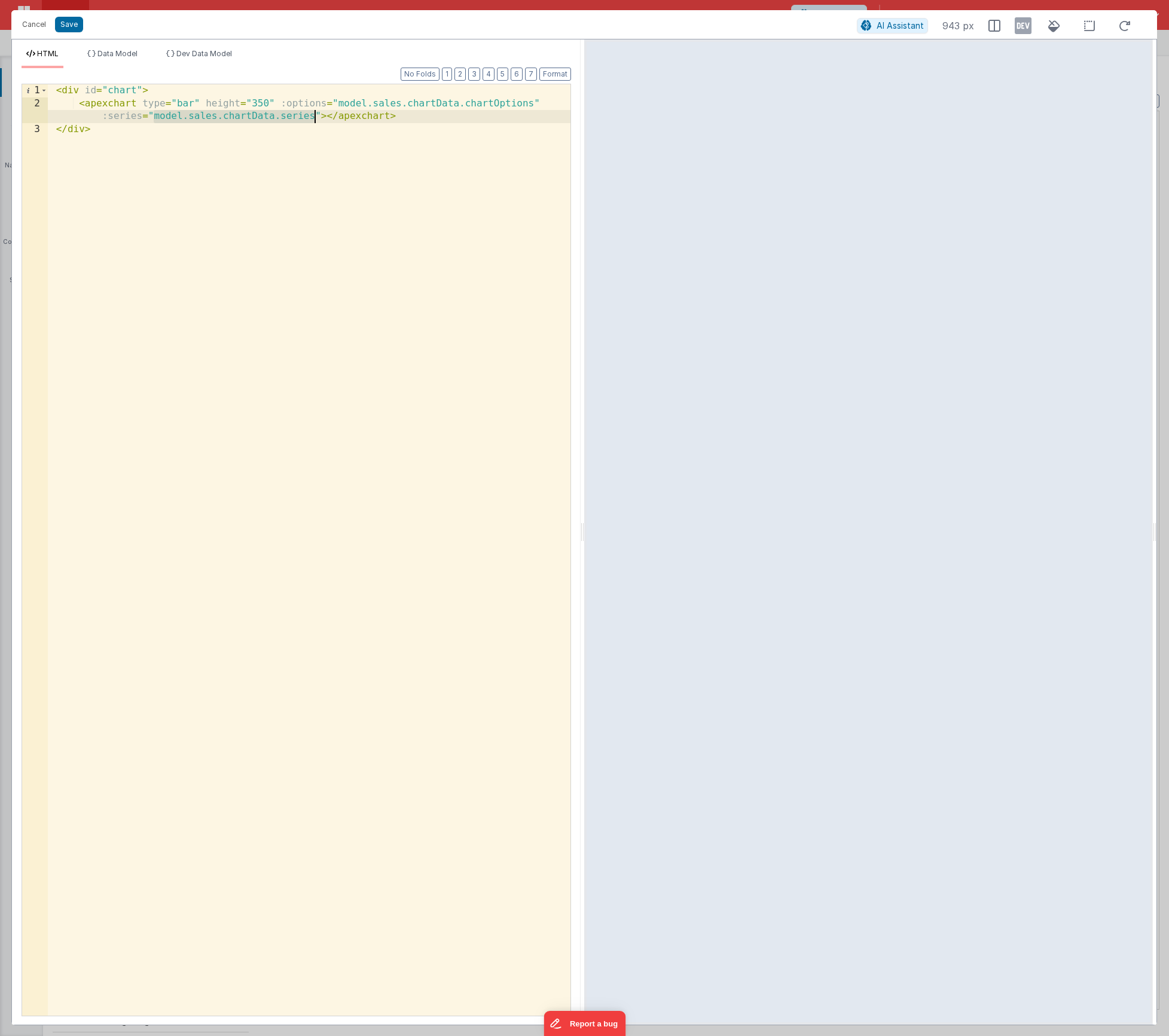
drag, startPoint x: 154, startPoint y: 117, endPoint x: 315, endPoint y: 114, distance: 161.0
click at [315, 114] on div "< div id = "chart" > < apexchart type = "bar" height = "350" :options = "model.…" at bounding box center [309, 563] width 523 height 957
click at [551, 74] on button "Format" at bounding box center [555, 74] width 32 height 13
click at [461, 114] on div "< div id = "chart" > < apexchart type = "bar" height = "350" :options = "model.…" at bounding box center [309, 563] width 523 height 957
click at [147, 130] on div "< div id = "chart" > < apexchart type = "bar" height = "350" :options = "model.…" at bounding box center [309, 563] width 523 height 957
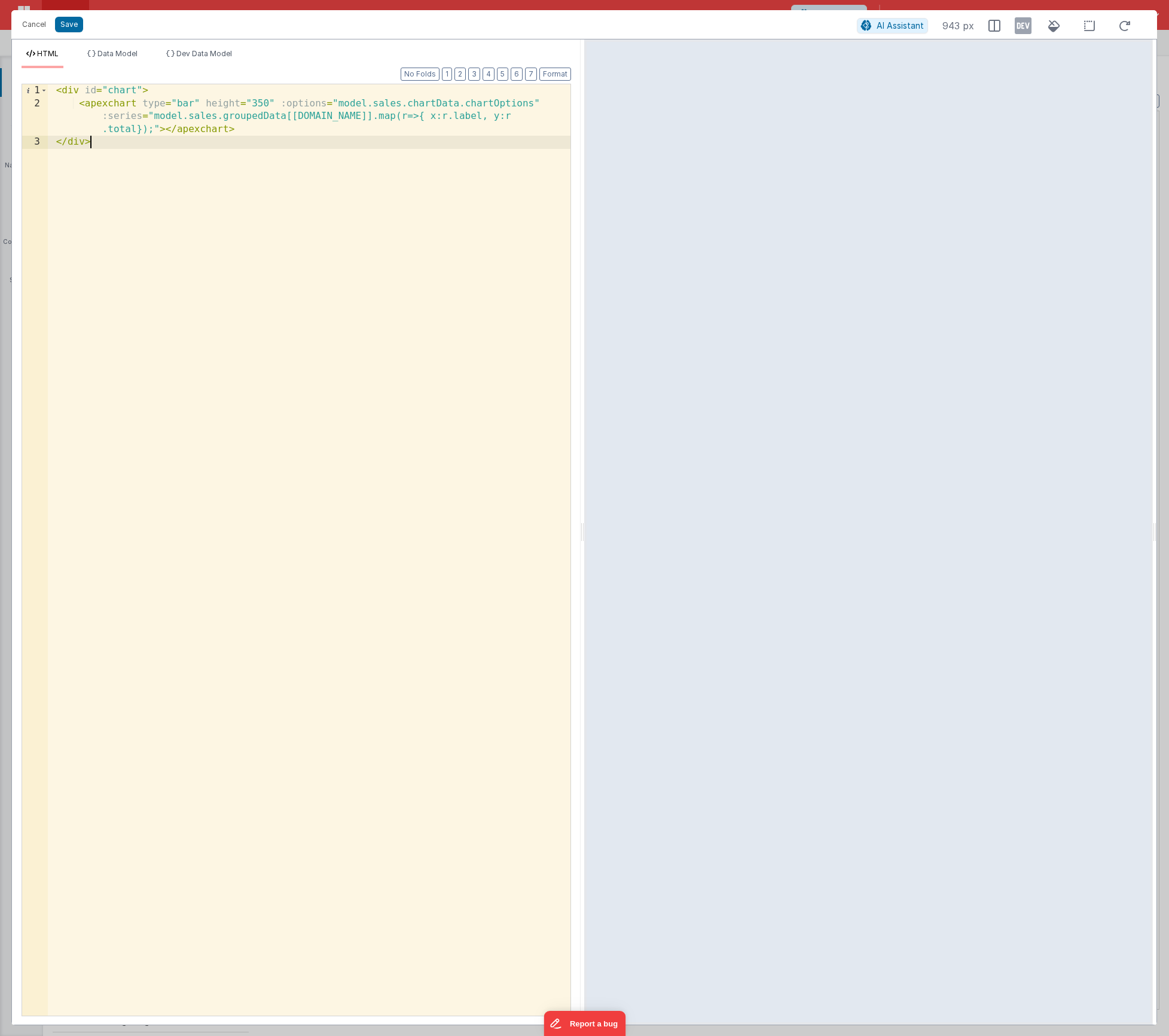
drag, startPoint x: 78, startPoint y: 211, endPoint x: 84, endPoint y: 208, distance: 6.7
click at [78, 211] on div "< div id = "chart" > < apexchart type = "bar" height = "350" :options = "model.…" at bounding box center [309, 563] width 523 height 957
click at [150, 132] on div "< div id = "chart" > < apexchart type = "bar" height = "350" :options = "model.…" at bounding box center [309, 563] width 523 height 957
click at [123, 90] on div "< div id = "chart" > < apexchart type = "bar" height = "350" :options = "model.…" at bounding box center [309, 563] width 523 height 957
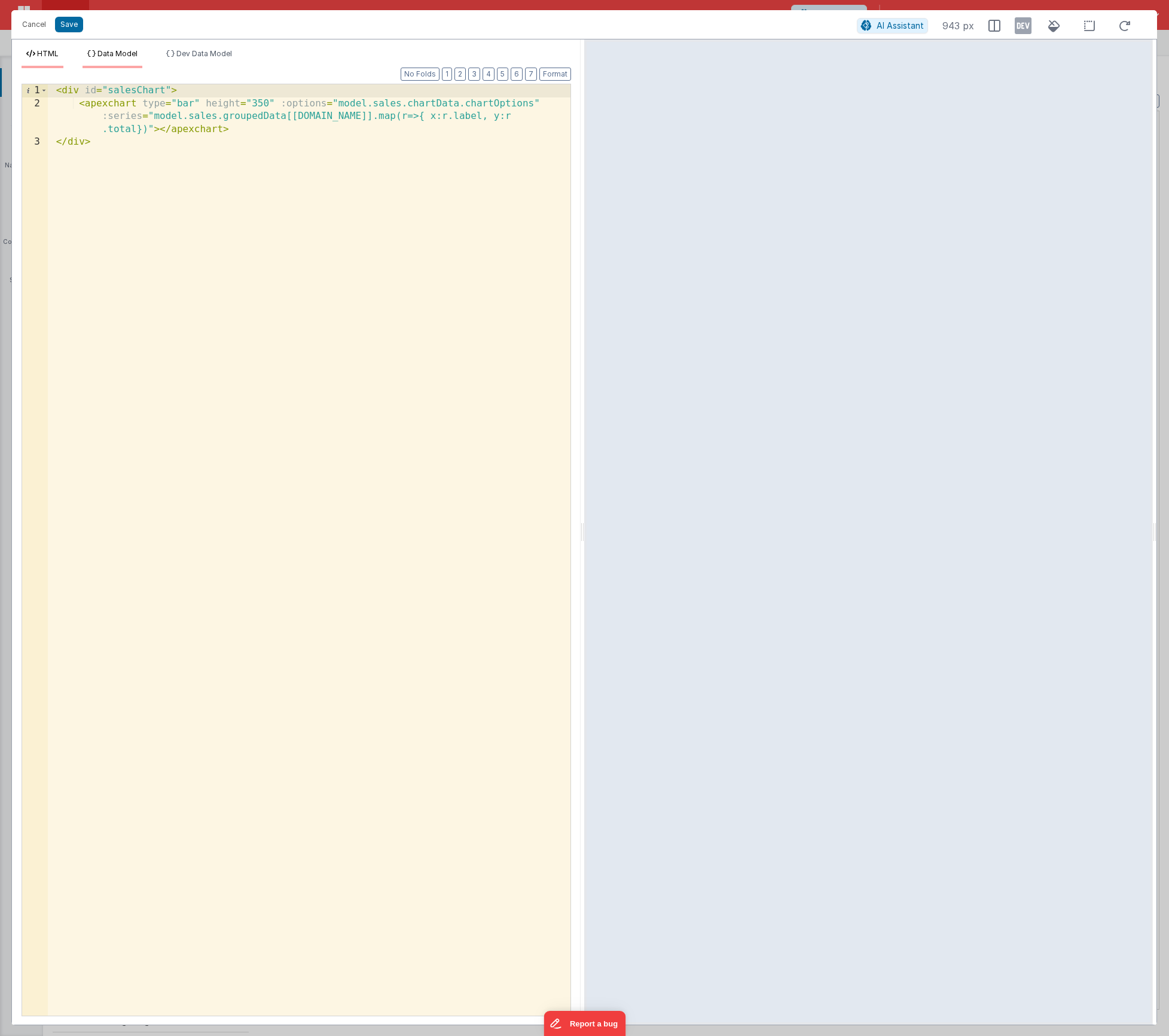
click at [132, 57] on span "Data Model" at bounding box center [117, 53] width 40 height 9
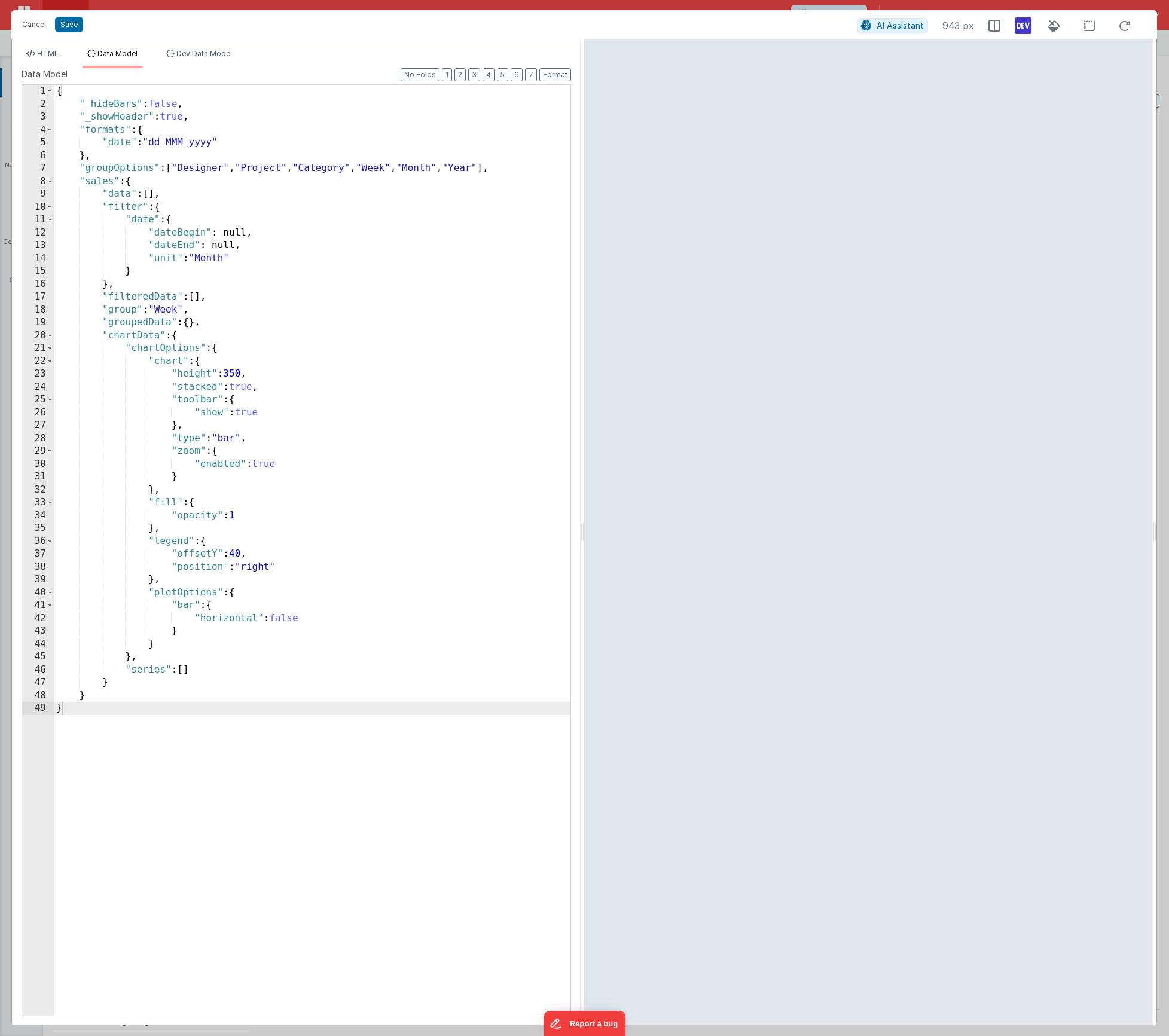
click at [1024, 22] on icon at bounding box center [1023, 25] width 17 height 19
click at [46, 52] on span "HTML" at bounding box center [48, 53] width 22 height 9
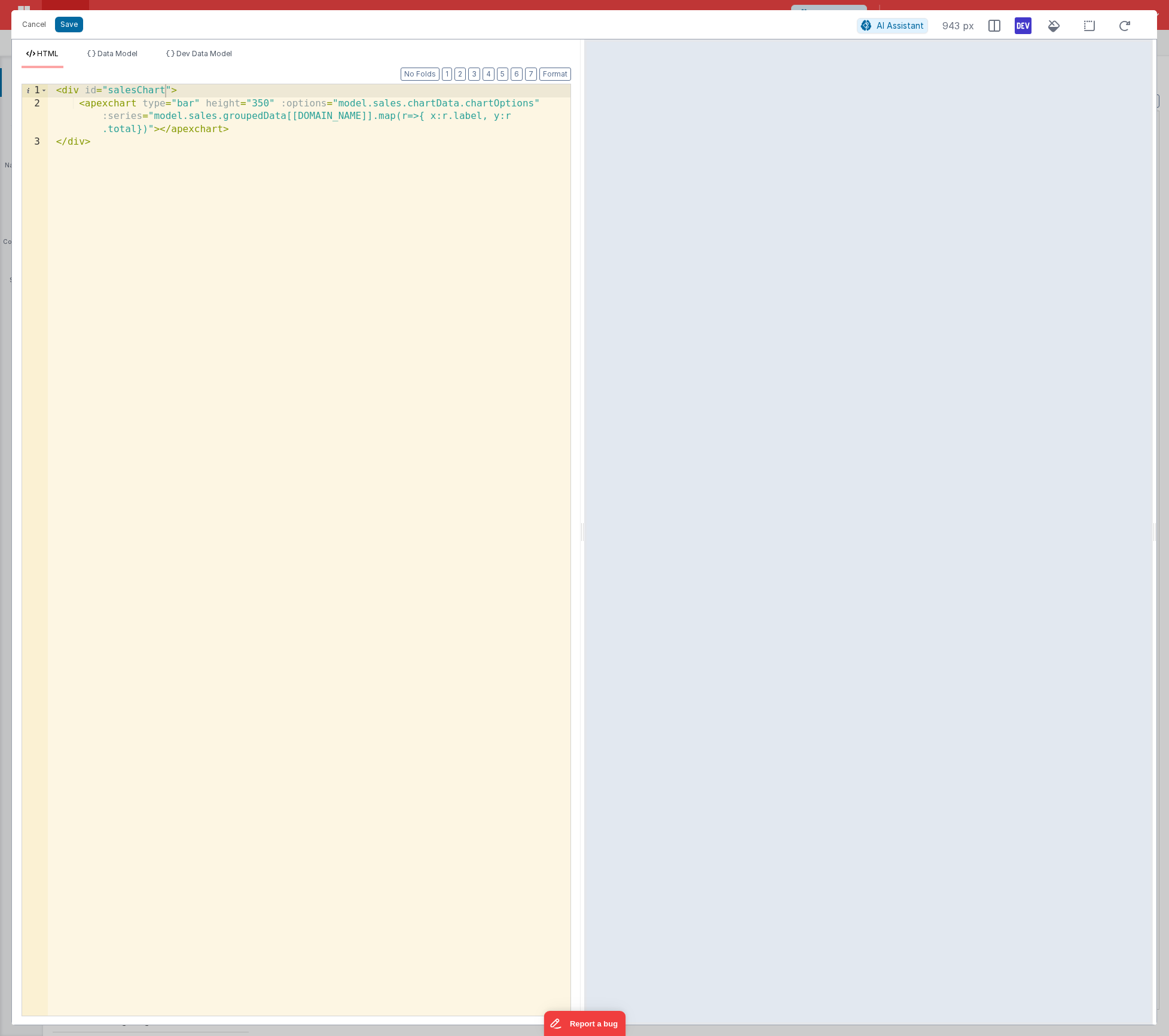
click at [208, 159] on div "< div id = "salesChart" > < apexchart type = "bar" height = "350" :options = "m…" at bounding box center [309, 563] width 523 height 957
click at [225, 53] on span "Dev Data Model" at bounding box center [205, 53] width 56 height 9
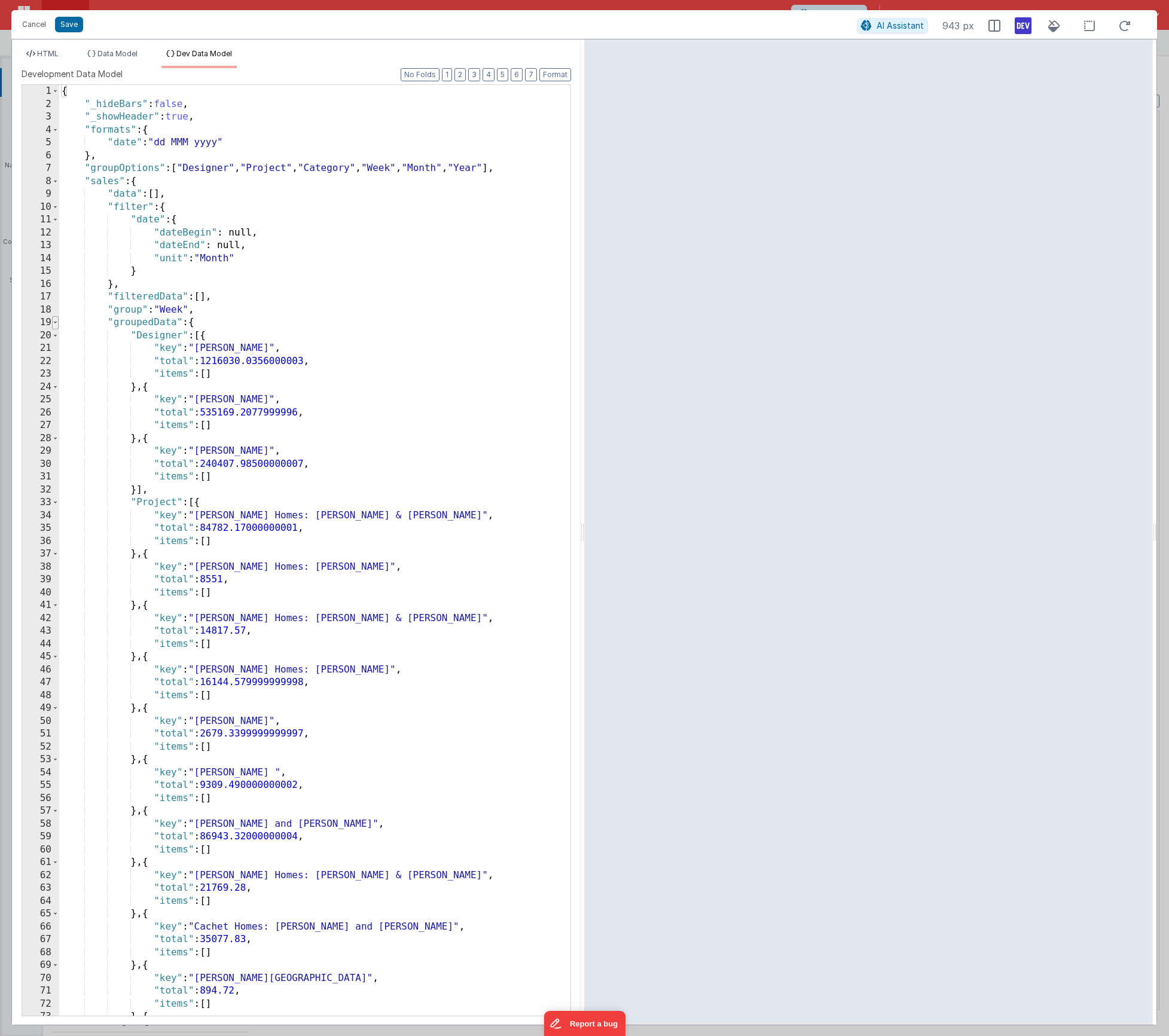
click at [55, 323] on span at bounding box center [55, 323] width 6 height 13
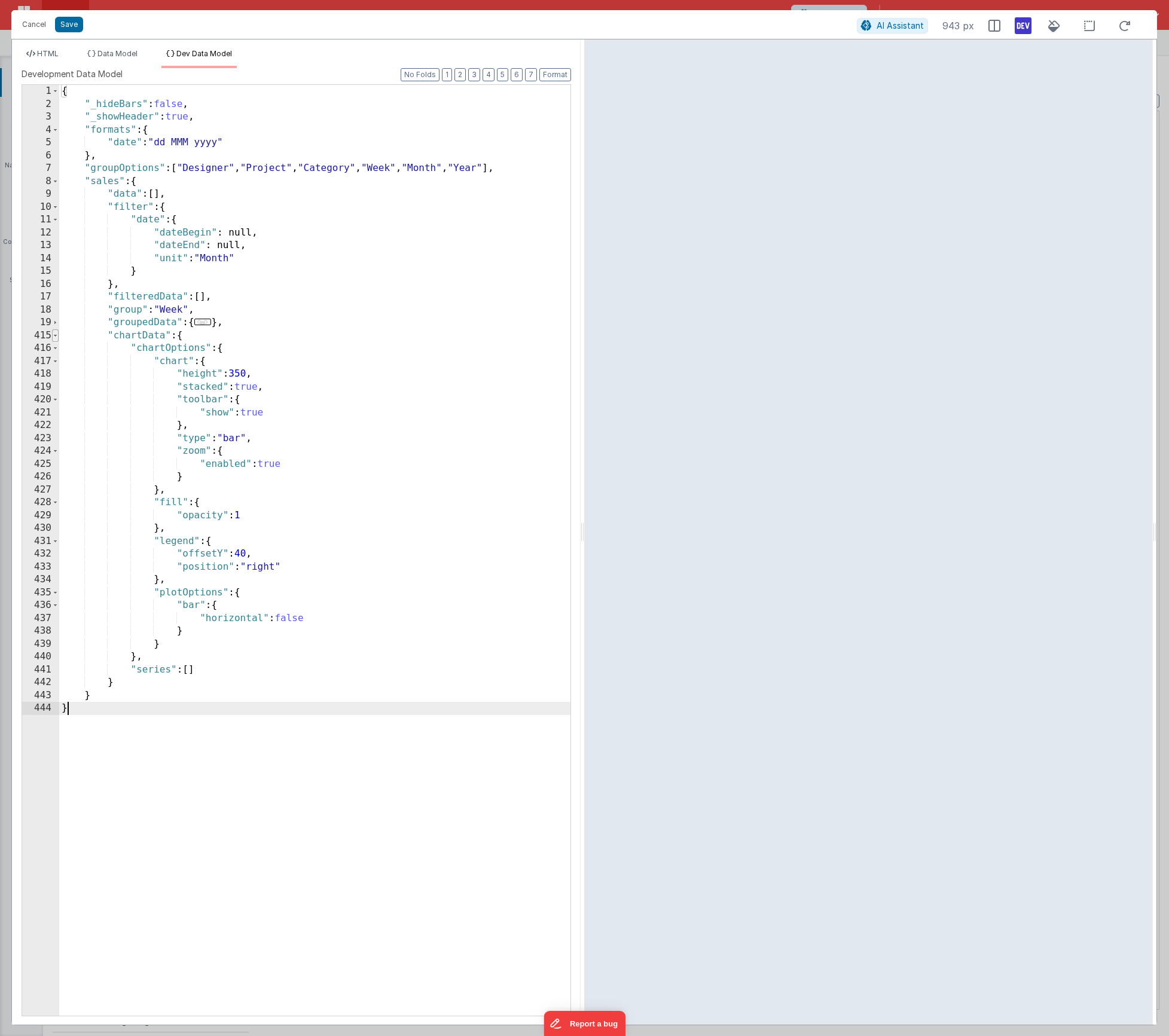
click at [54, 337] on span at bounding box center [55, 336] width 6 height 13
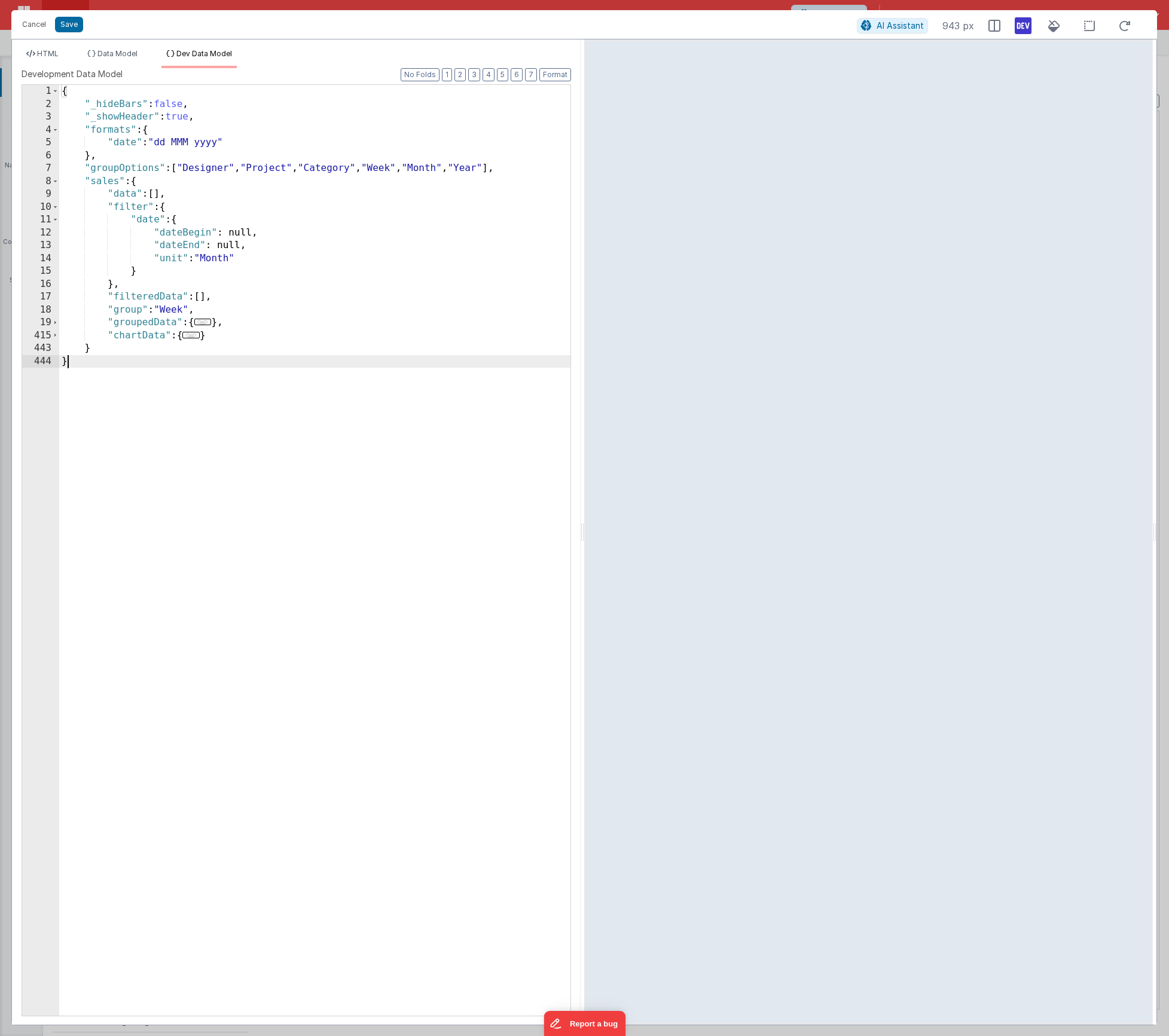
click at [182, 312] on div "{ "_hideBars" : false , "_showHeader" : true , "formats" : { "date" : "dd MMM y…" at bounding box center [314, 563] width 511 height 957
click at [113, 56] on span "Data Model" at bounding box center [117, 53] width 40 height 9
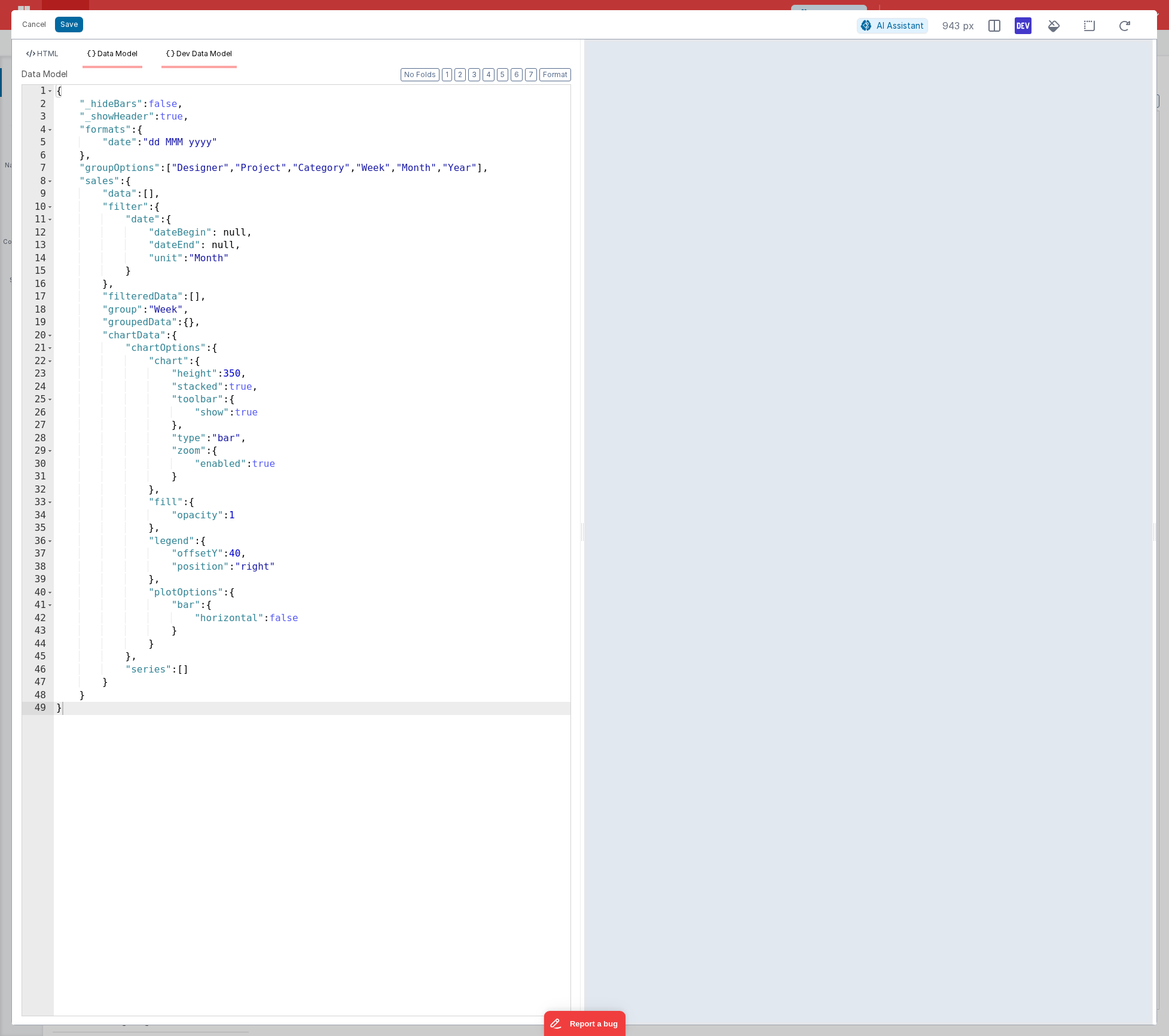
click at [212, 56] on span "Dev Data Model" at bounding box center [205, 53] width 56 height 9
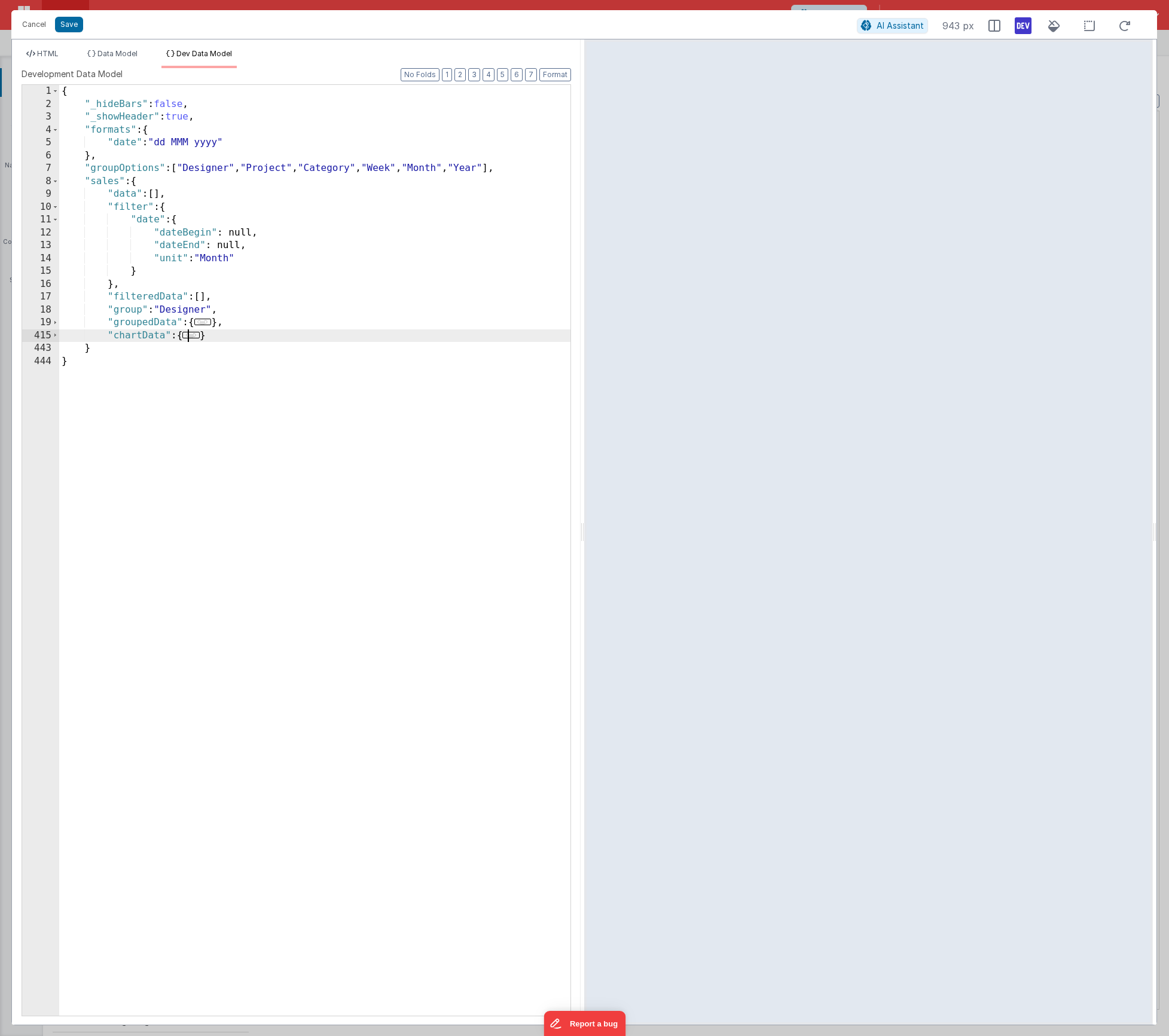
click at [199, 335] on span "..." at bounding box center [191, 335] width 17 height 6
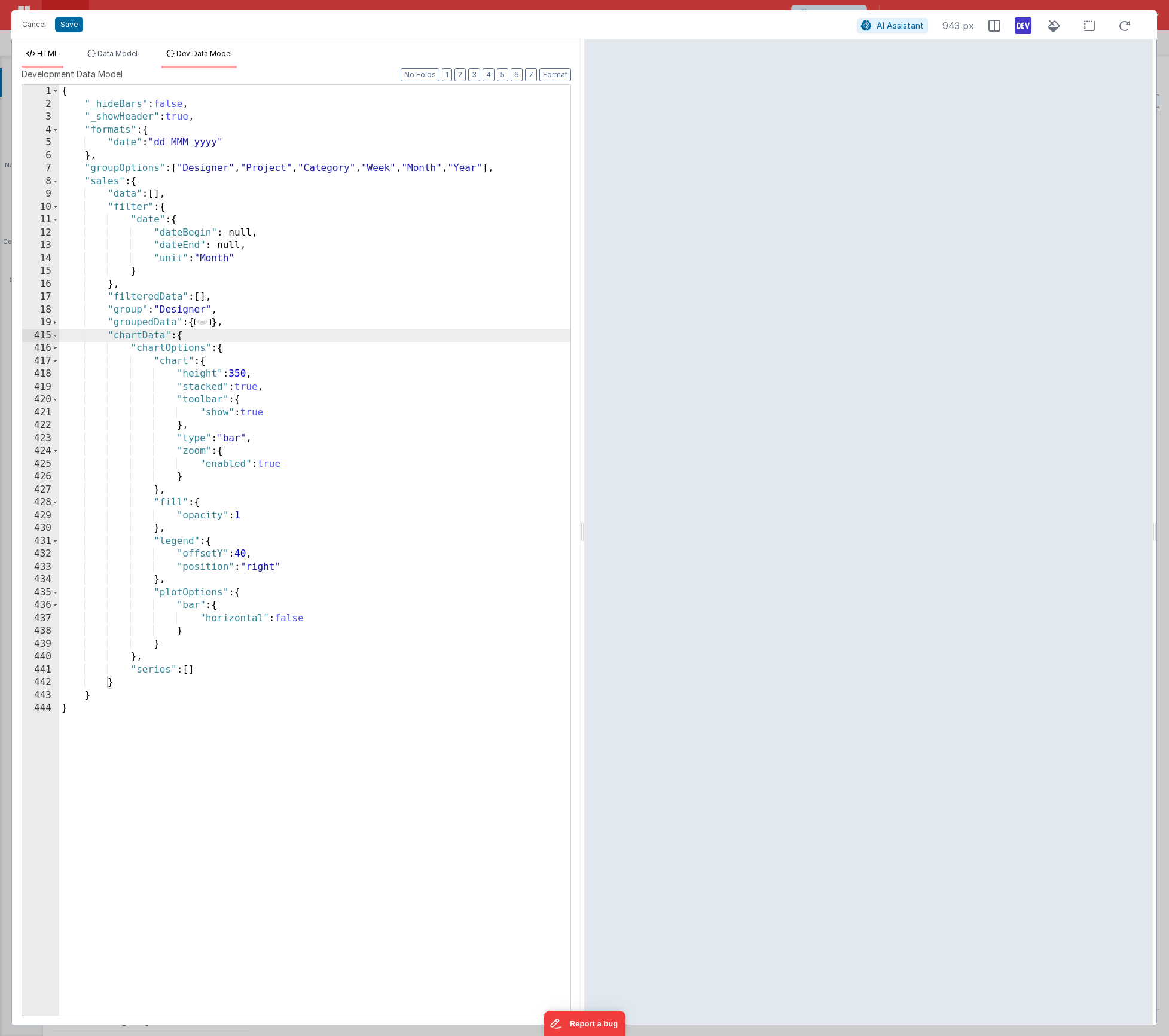
click at [62, 57] on li "HTML" at bounding box center [43, 58] width 42 height 19
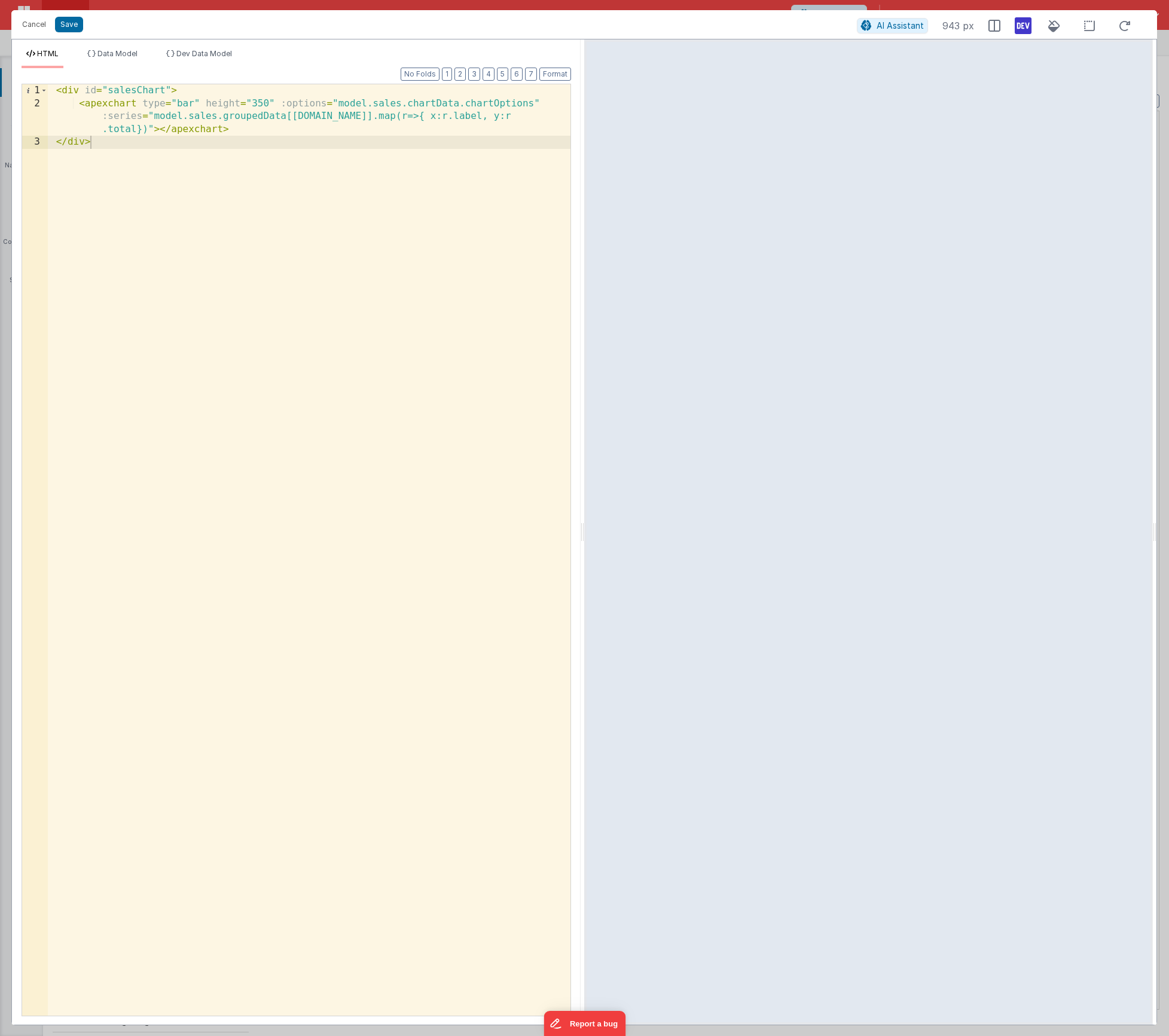
click at [102, 116] on div "< div id = "salesChart" > < apexchart type = "bar" height = "350" :options = "m…" at bounding box center [309, 563] width 523 height 957
drag, startPoint x: 155, startPoint y: 117, endPoint x: 147, endPoint y: 131, distance: 16.1
click at [147, 131] on div "< div id = "salesChart" > < apexchart type = "bar" height = "350" :options = "m…" at bounding box center [309, 563] width 523 height 957
click at [69, 27] on button "Save" at bounding box center [69, 24] width 28 height 15
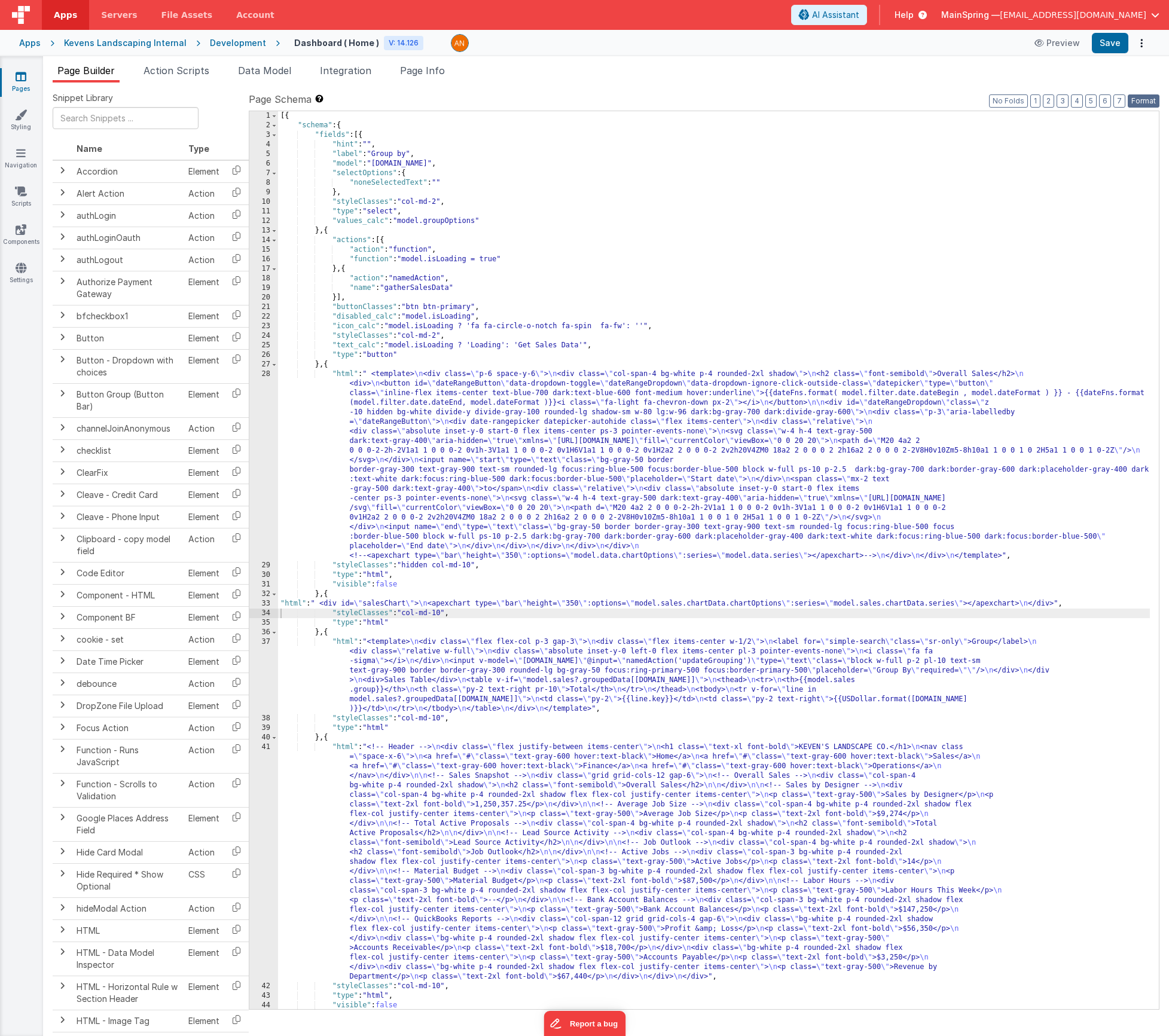
click at [1149, 104] on button "Format" at bounding box center [1144, 101] width 32 height 13
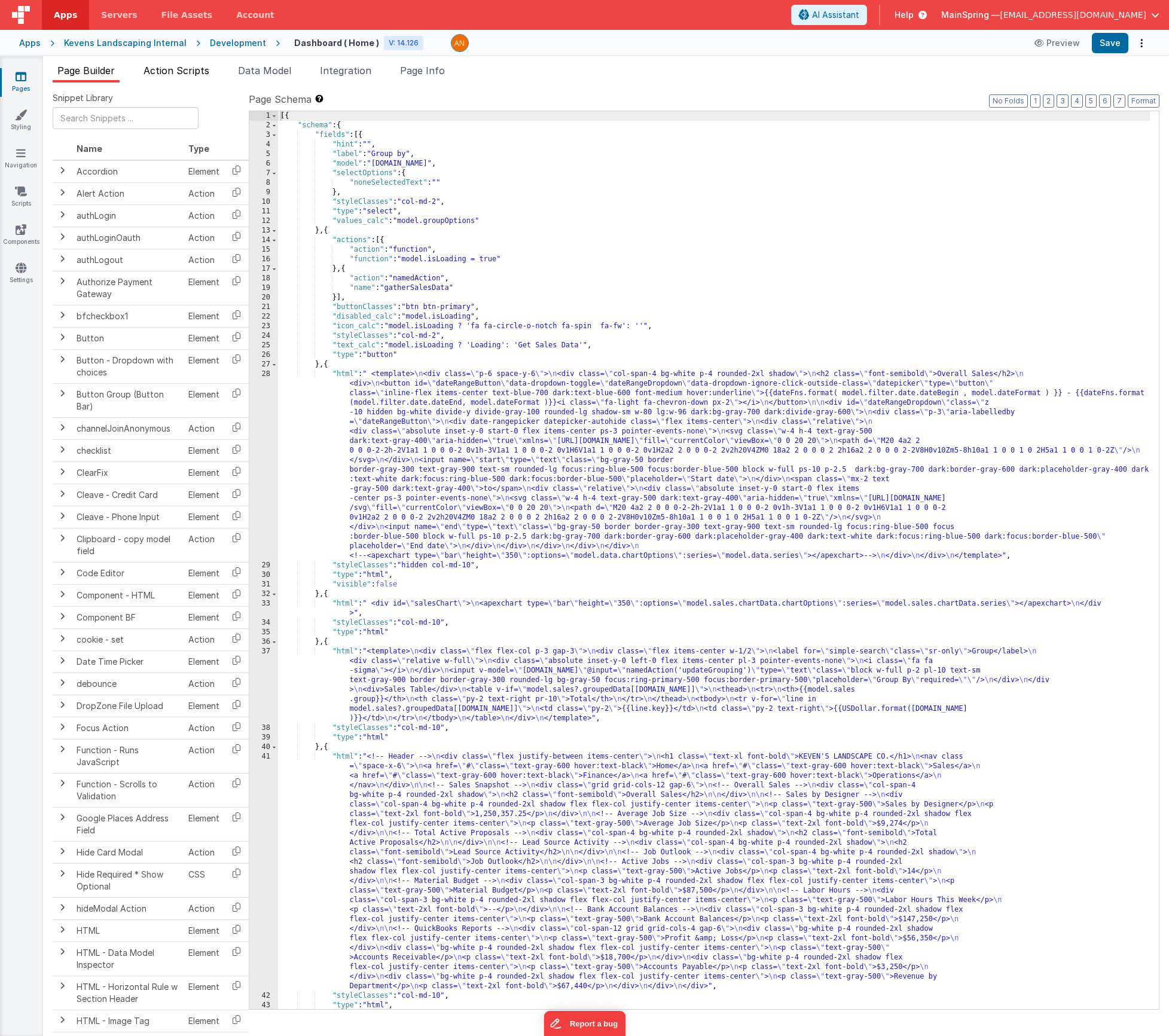
click at [203, 74] on span "Action Scripts" at bounding box center [177, 71] width 66 height 12
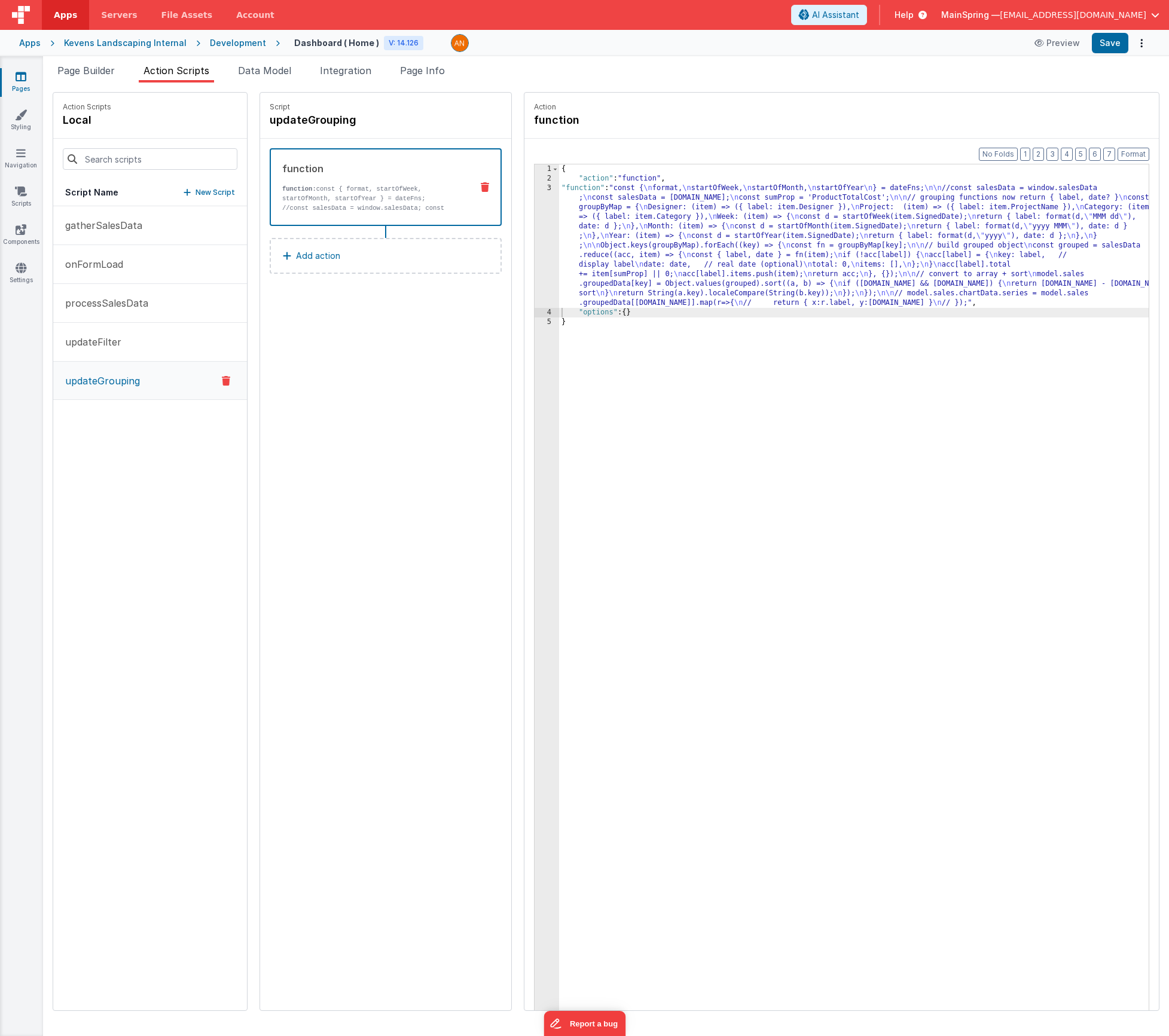
click at [134, 439] on div "gatherSalesData onFormLoad processSalesData updateFilter updateGrouping" at bounding box center [150, 609] width 194 height 804
drag, startPoint x: 178, startPoint y: 193, endPoint x: 211, endPoint y: 236, distance: 54.2
click at [196, 193] on p "New Script" at bounding box center [215, 192] width 39 height 12
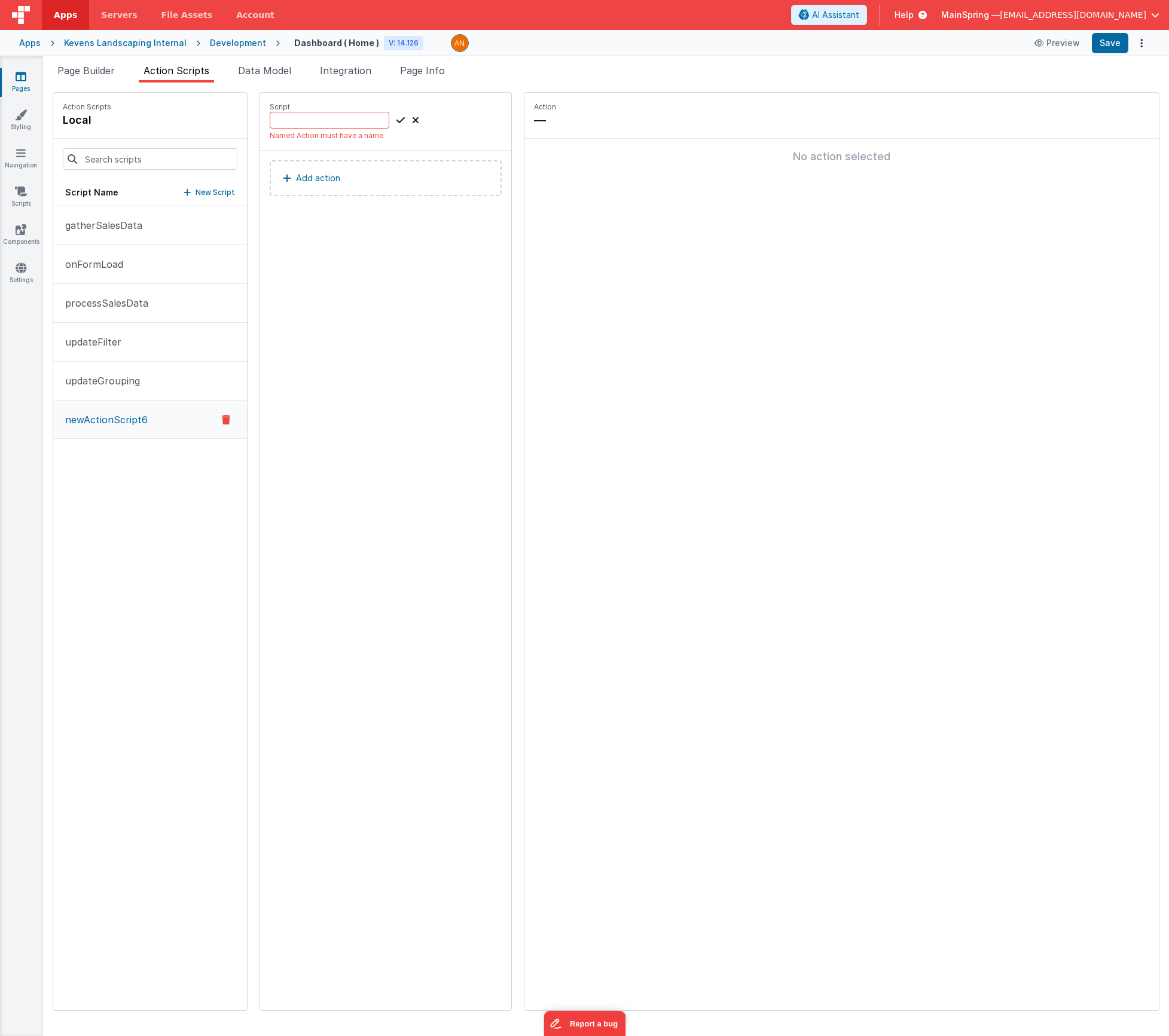
click at [393, 184] on button "Add action" at bounding box center [386, 178] width 232 height 36
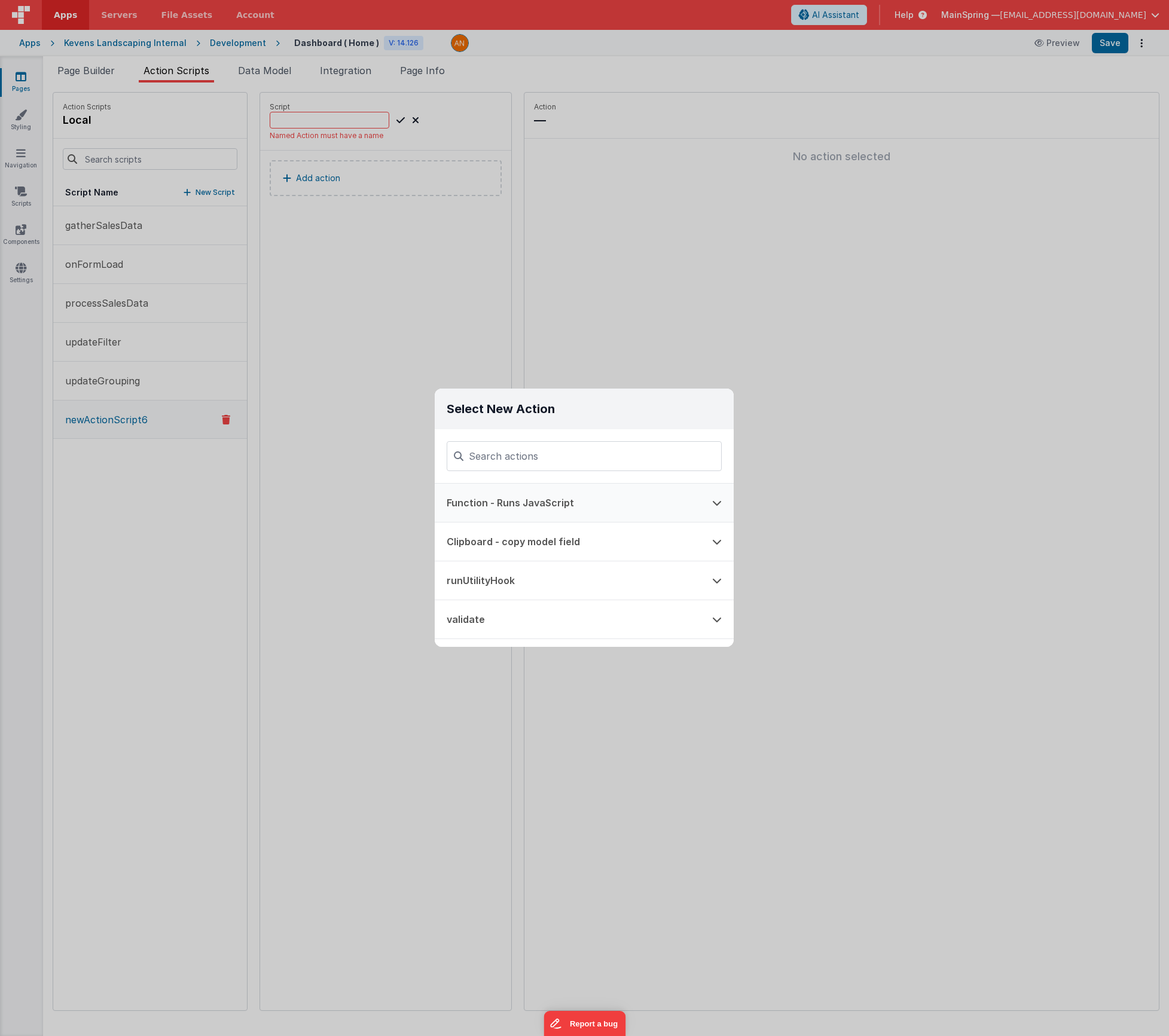
click at [518, 504] on button "Function - Runs JavaScript" at bounding box center [567, 502] width 266 height 38
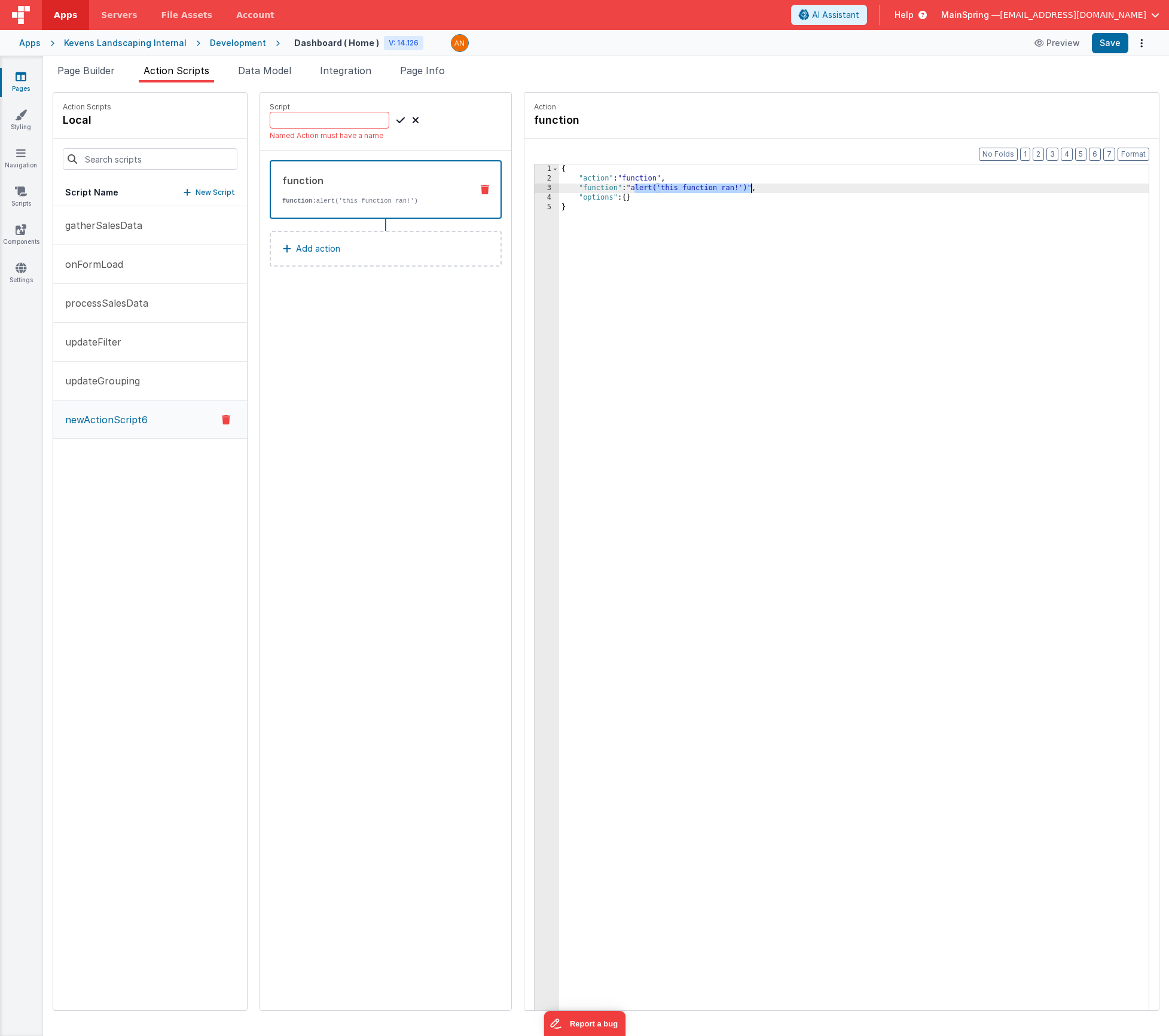
drag, startPoint x: 600, startPoint y: 188, endPoint x: 716, endPoint y: 187, distance: 116.0
click at [716, 187] on div "{ "action" : "function" , "function" : "alert('this function ran!')" , "options…" at bounding box center [872, 616] width 625 height 902
drag, startPoint x: 597, startPoint y: 189, endPoint x: 624, endPoint y: 238, distance: 55.9
click at [597, 189] on div "{ "action" : "function" , "function" : "model.sales.groupedData[model.sales.gro…" at bounding box center [872, 616] width 625 height 902
click at [307, 129] on div "Named Action must have a name" at bounding box center [386, 126] width 232 height 29
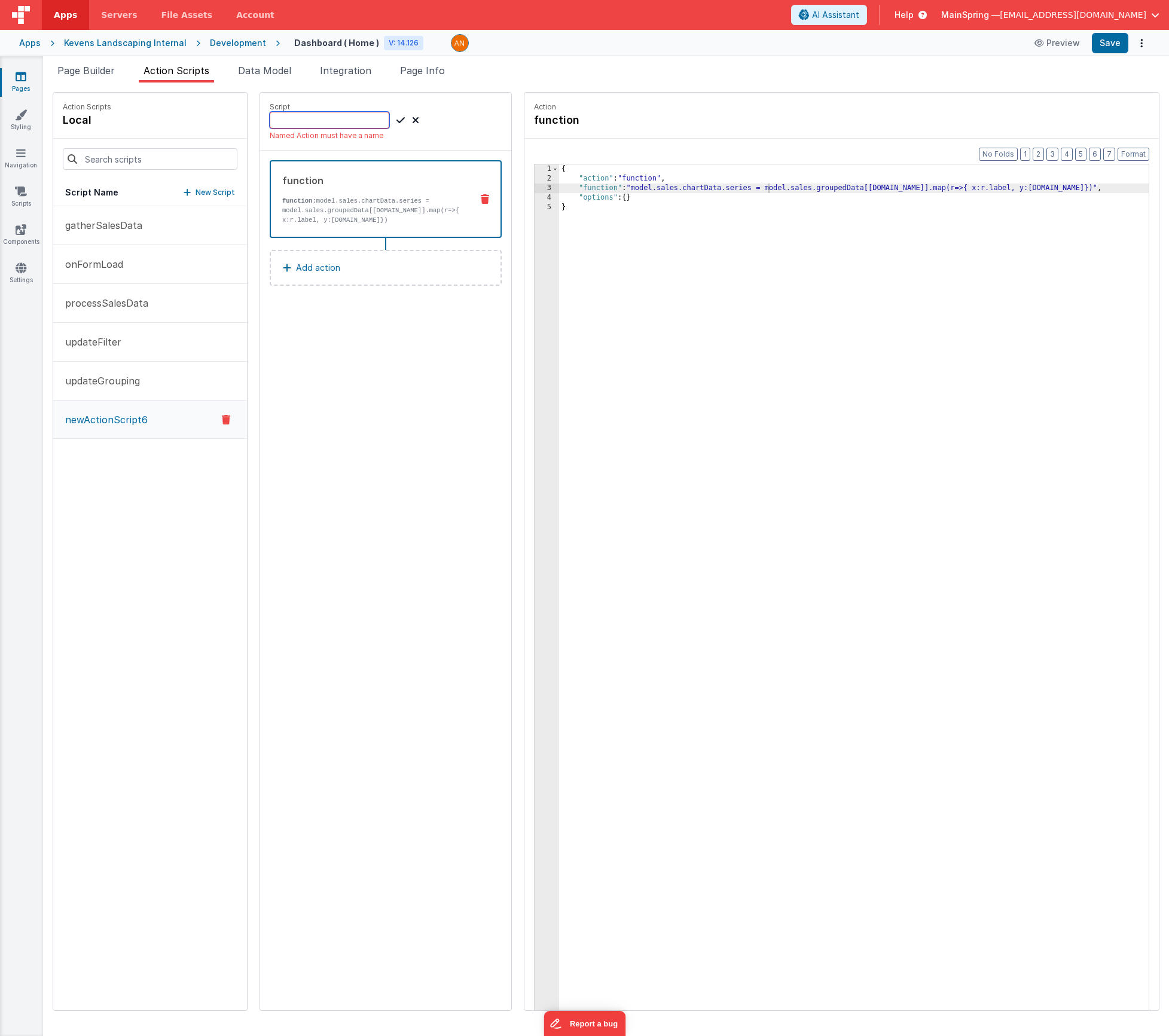
click at [306, 123] on input at bounding box center [330, 120] width 119 height 17
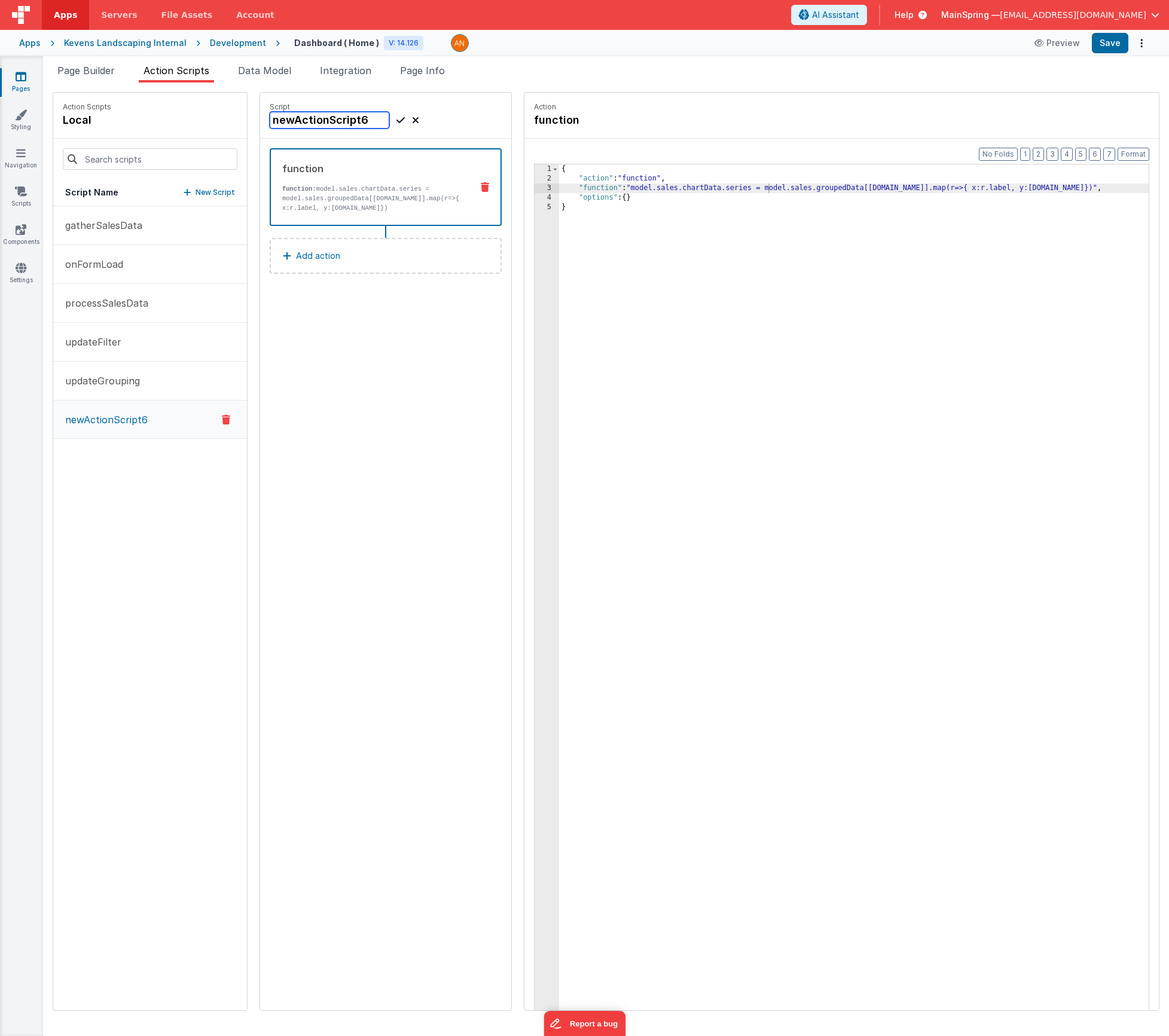
type input "newActionScript6"
click at [396, 121] on icon at bounding box center [400, 120] width 8 height 15
click at [654, 190] on div "{ "action" : "function" , "function" : "model.sales.chartData.series = model.sa…" at bounding box center [872, 616] width 625 height 902
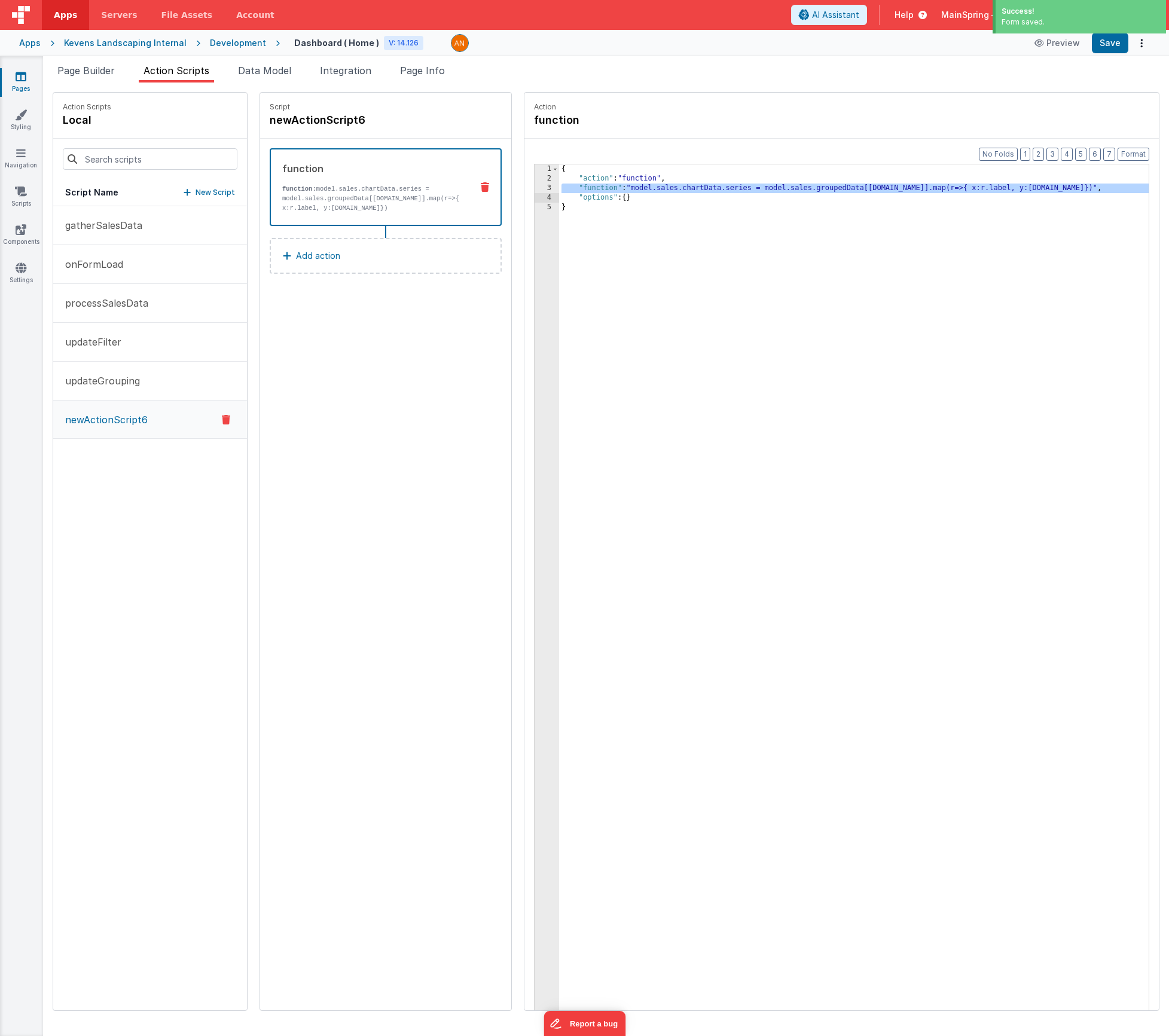
drag, startPoint x: 751, startPoint y: 306, endPoint x: 762, endPoint y: 300, distance: 12.5
click at [751, 306] on div "{ "action" : "function" , "function" : "model.sales.chartData.series = model.sa…" at bounding box center [872, 616] width 625 height 902
click at [1110, 50] on button "Save" at bounding box center [1110, 43] width 36 height 20
click at [408, 455] on div "Script newActionScript6 function function: model.sales.chartData.series = model…" at bounding box center [385, 551] width 251 height 918
click at [104, 65] on span "Page Builder" at bounding box center [86, 71] width 57 height 12
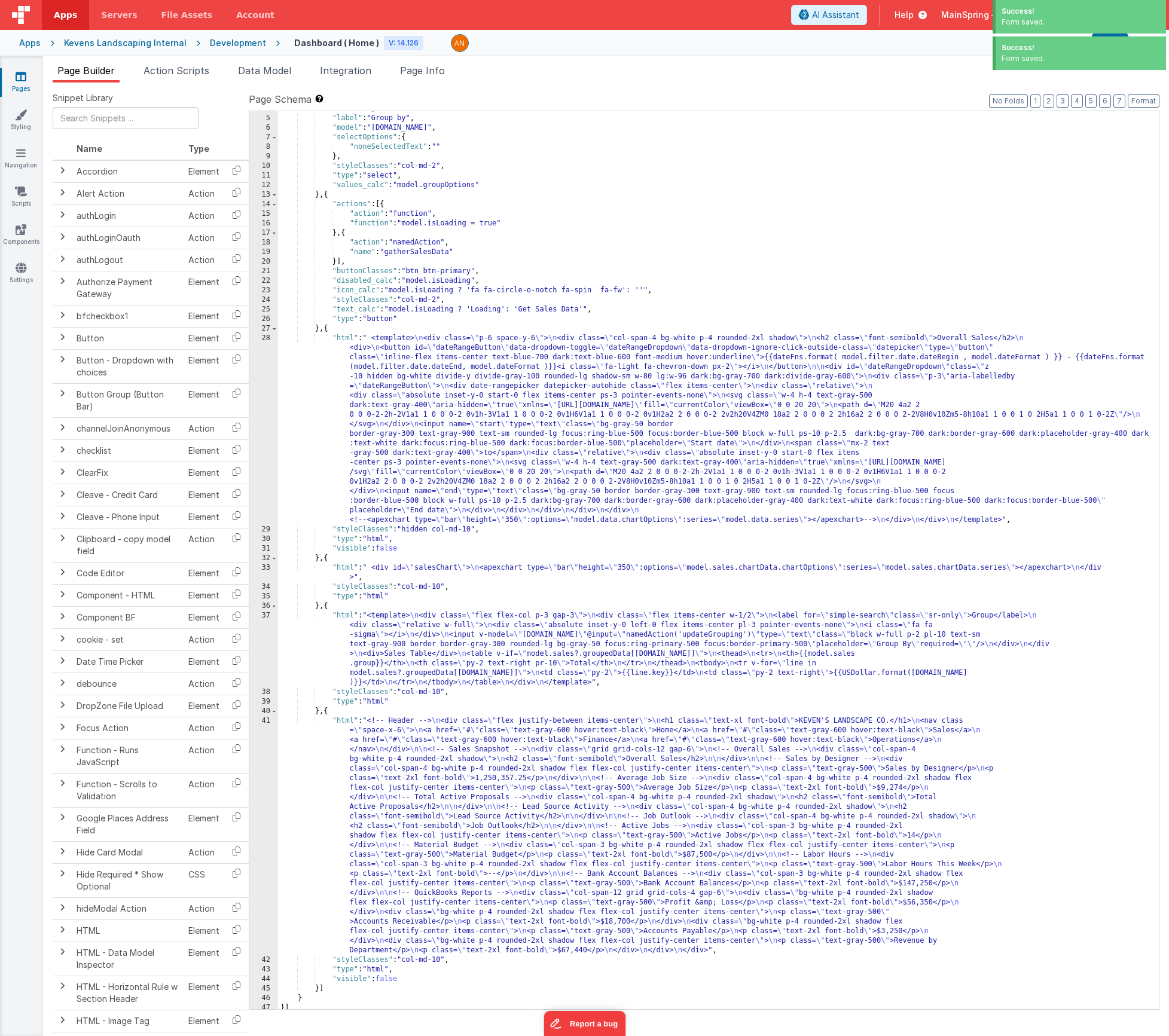
scroll to position [39, 0]
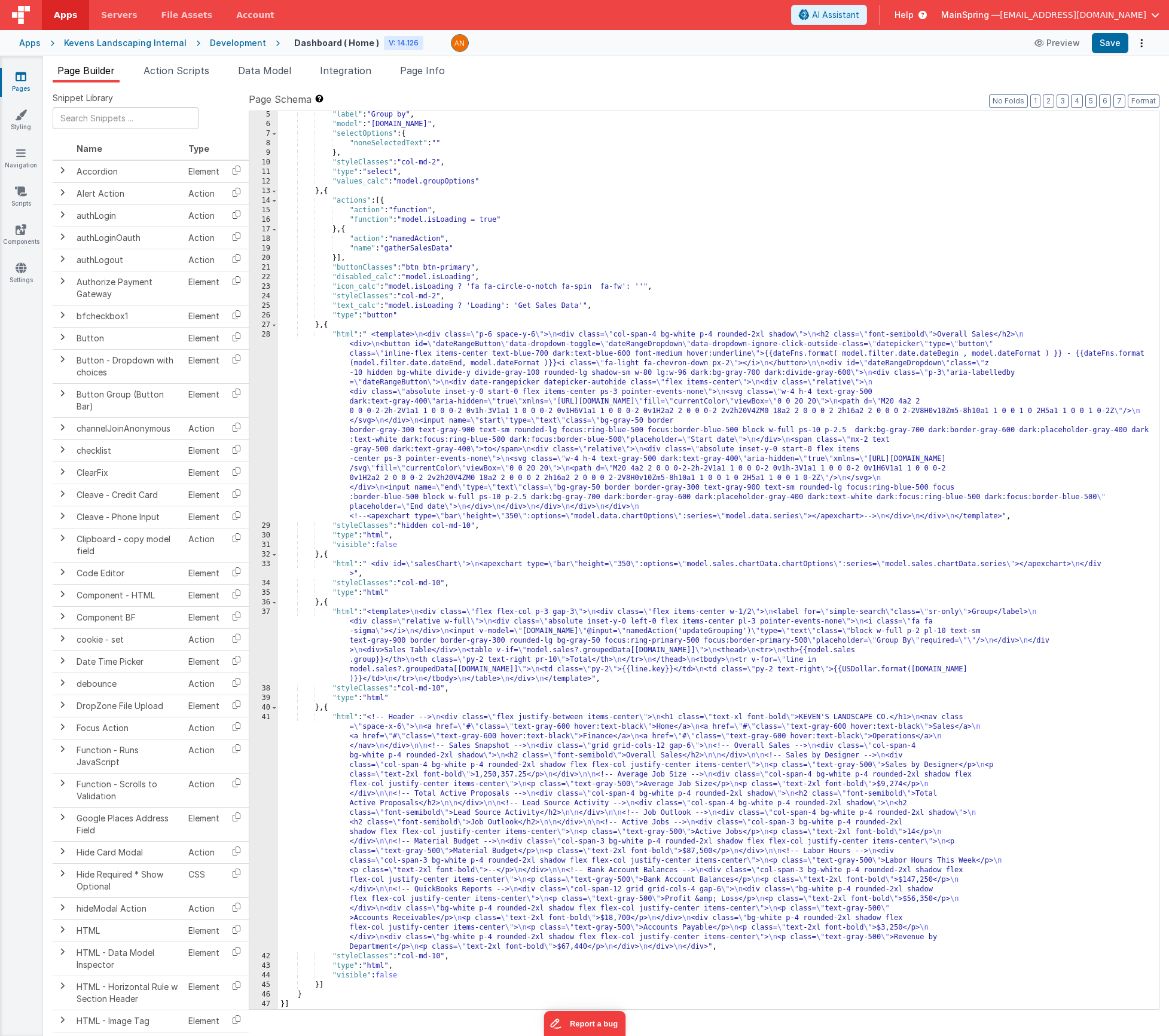
click at [436, 565] on div ""label" : "Group by" , "model" : "sales.group" , "selectOptions" : { "noneSelec…" at bounding box center [714, 568] width 872 height 917
click at [257, 564] on div "33" at bounding box center [264, 569] width 29 height 19
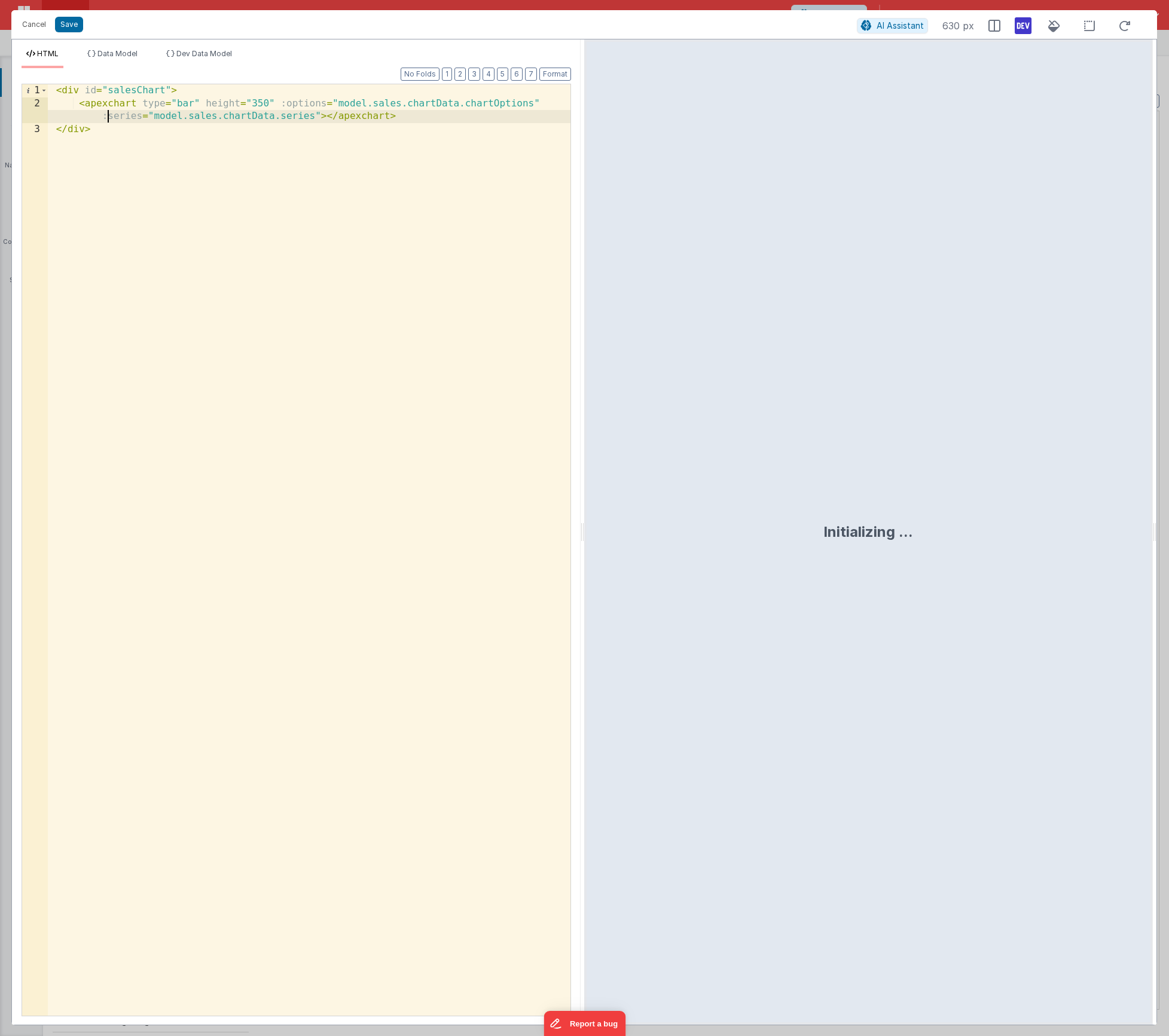
click at [106, 119] on div "< div id = "salesChart" > < apexchart type = "bar" height = "350" :options = "m…" at bounding box center [309, 563] width 523 height 957
click at [104, 127] on div "< div id = "salesChart" > < apexchart type = "bar" height = "350" :options = "m…" at bounding box center [309, 563] width 523 height 957
click at [352, 139] on div "< div id = "salesChart" > < apexchart type = "bar" height = "350" :options = "m…" at bounding box center [309, 563] width 523 height 957
click at [66, 32] on div "Cancel Save" at bounding box center [436, 24] width 841 height 17
click at [65, 24] on button "Save" at bounding box center [69, 24] width 28 height 15
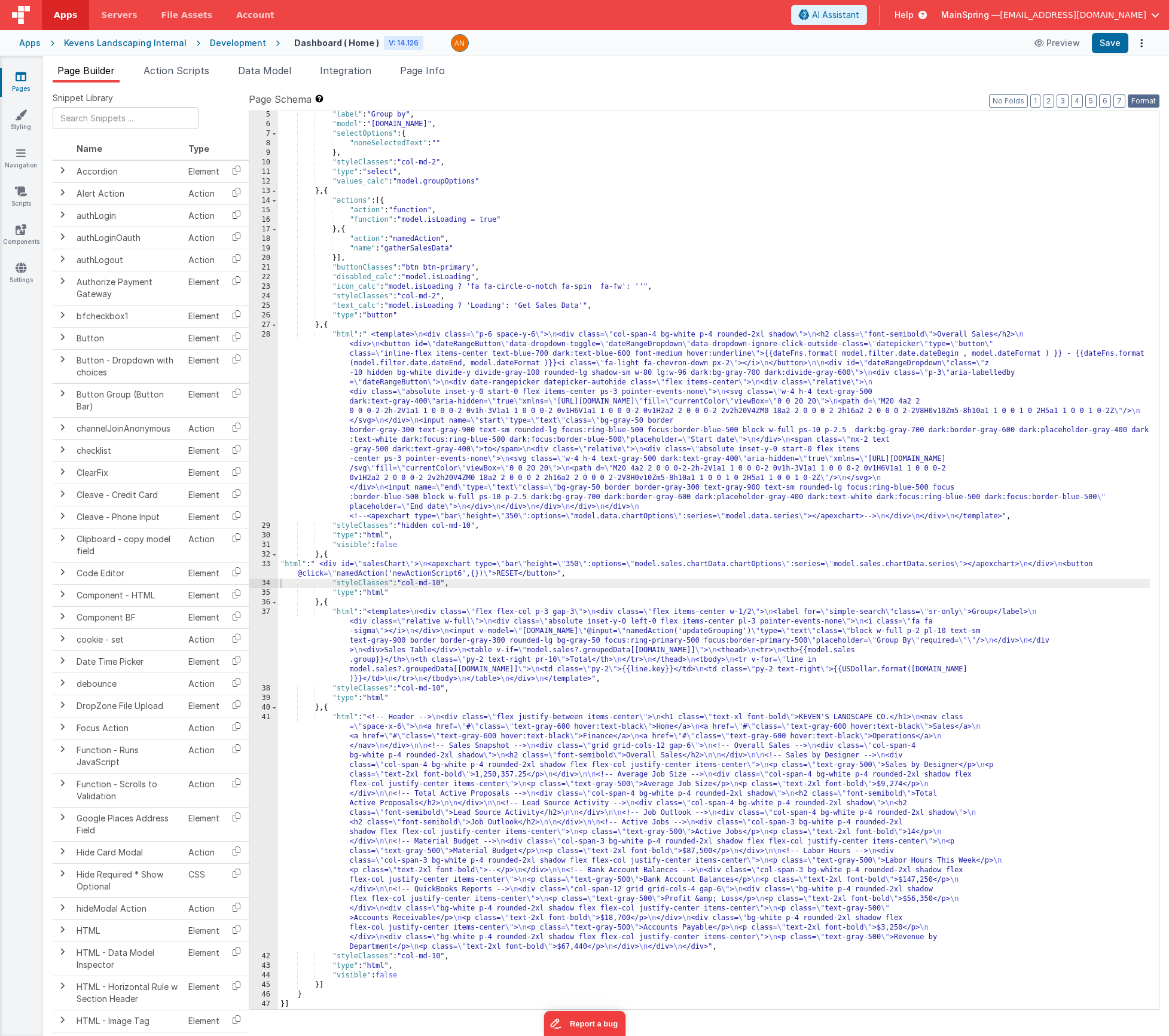
click at [1155, 97] on button "Format" at bounding box center [1144, 101] width 32 height 13
click at [1114, 46] on button "Save" at bounding box center [1110, 43] width 36 height 20
click at [194, 74] on span "Action Scripts" at bounding box center [177, 71] width 66 height 12
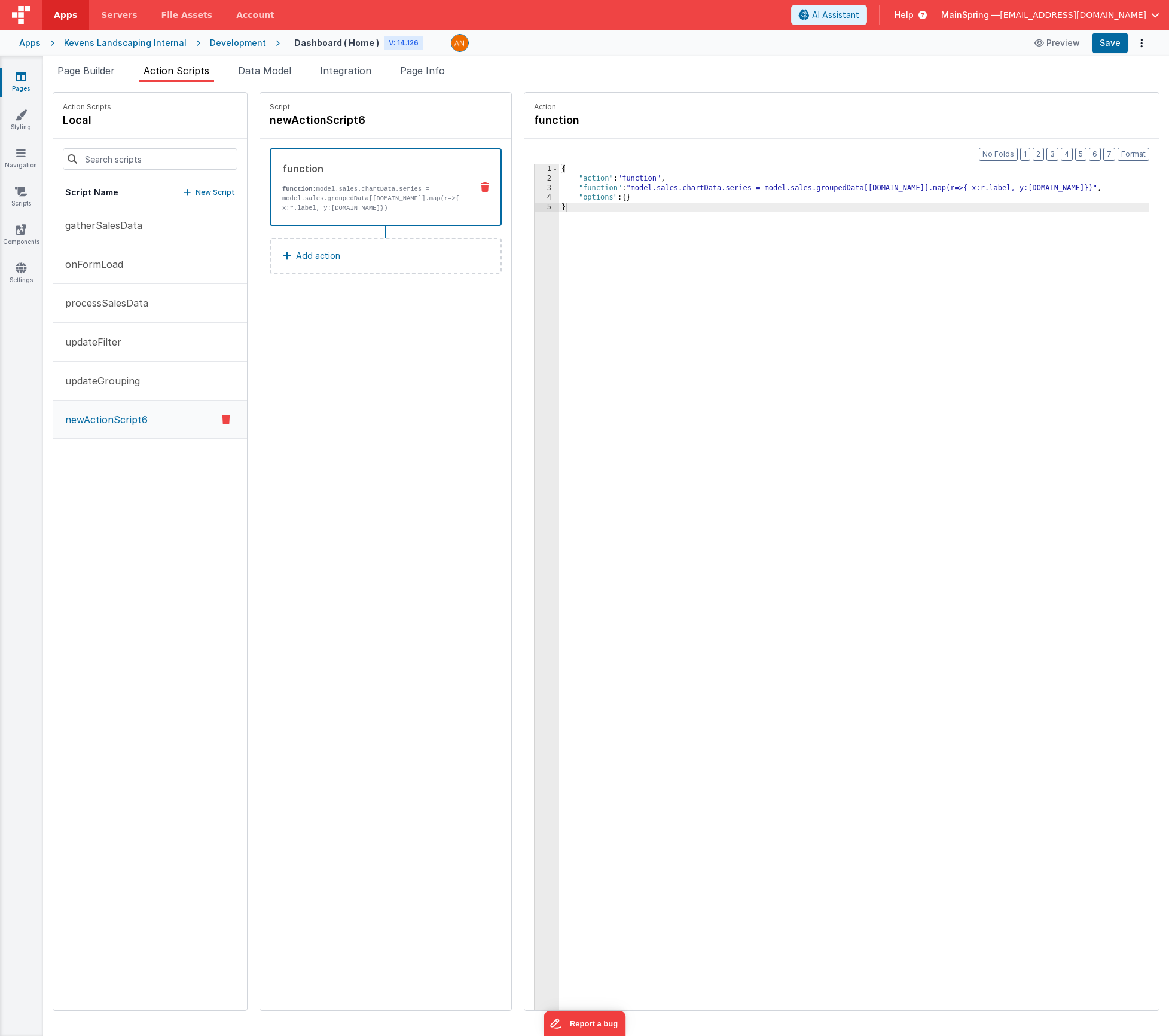
click at [670, 189] on div "{ "action" : "function" , "function" : "model.sales.chartData.series = model.sa…" at bounding box center [872, 616] width 625 height 902
click at [534, 188] on div "3" at bounding box center [546, 188] width 25 height 10
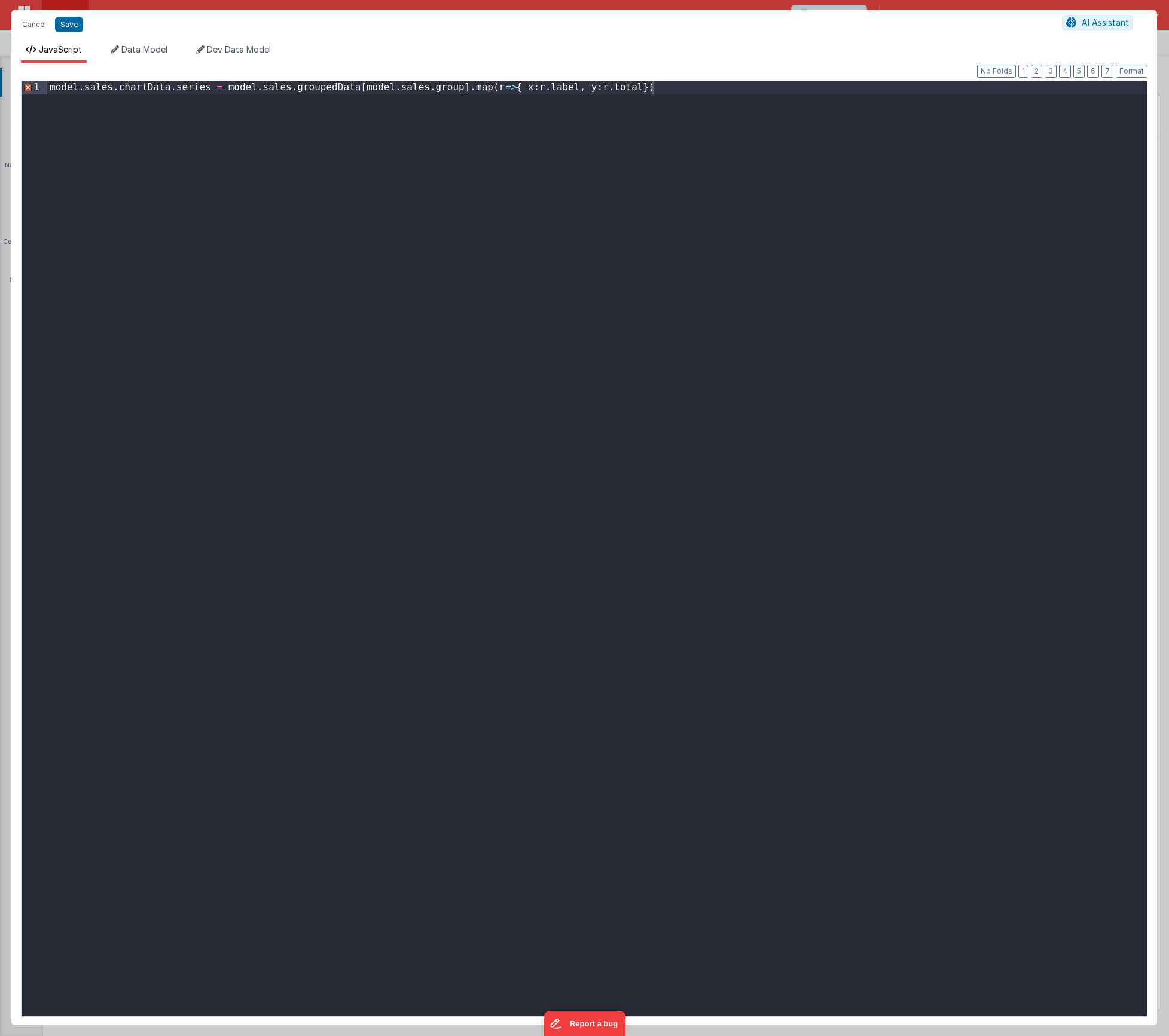
click at [522, 210] on div "model . sales . chartData . series = model . sales . groupedData [ model . sale…" at bounding box center [597, 562] width 1100 height 961
click at [515, 88] on div "model . sales . chartData . series = model . sales . groupedData [ model . sale…" at bounding box center [597, 562] width 1100 height 961
click at [506, 89] on div "model . sales . chartData . series = model . sales . groupedData [ model . sale…" at bounding box center [597, 562] width 1100 height 961
drag, startPoint x: 520, startPoint y: 90, endPoint x: 558, endPoint y: 175, distance: 93.1
click at [521, 90] on div "model . sales . chartData . series = model . sales . groupedData [ model . sale…" at bounding box center [597, 562] width 1100 height 961
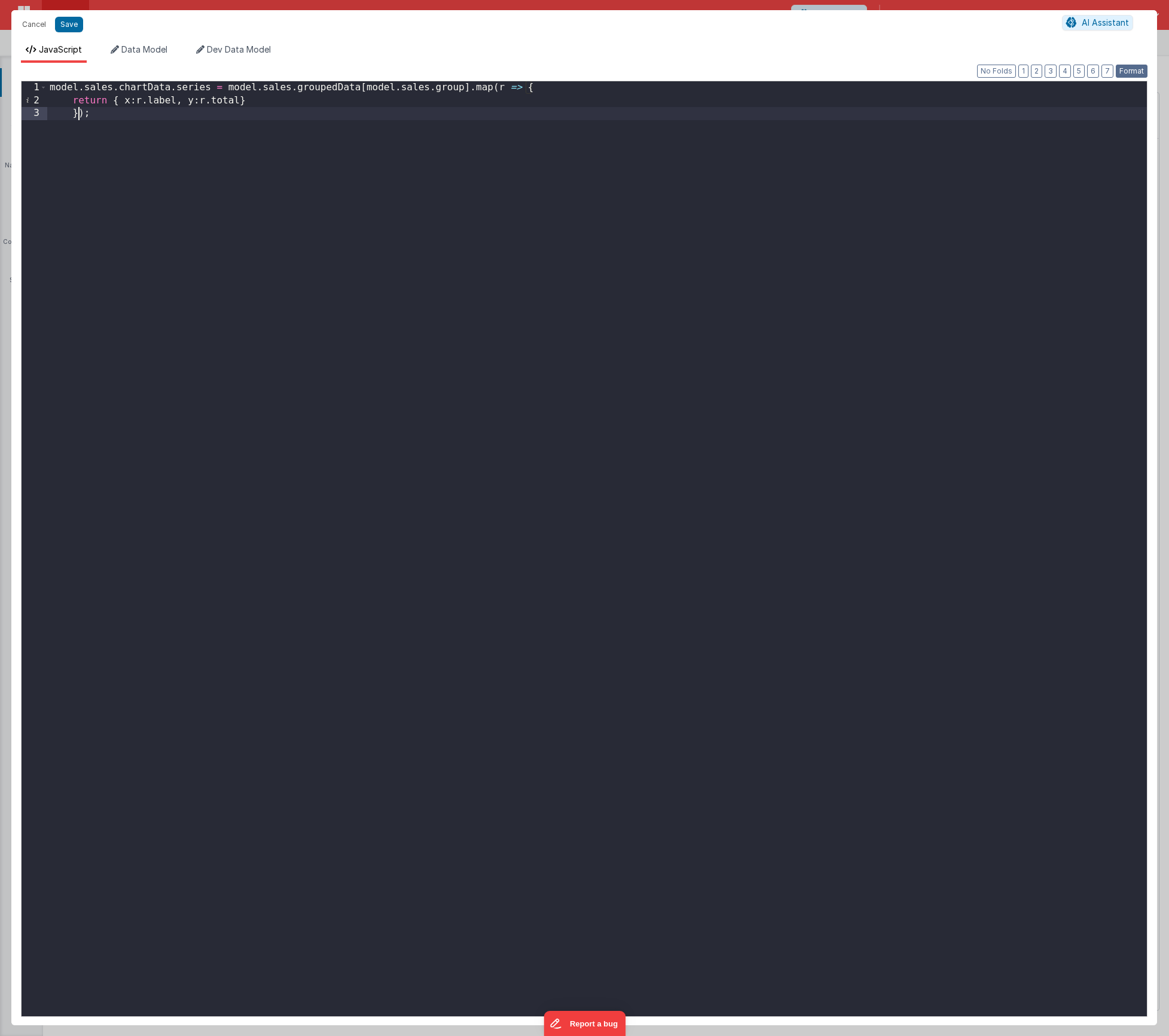
click at [1143, 76] on button "Format" at bounding box center [1132, 71] width 32 height 13
click at [59, 25] on button "Save" at bounding box center [69, 24] width 28 height 15
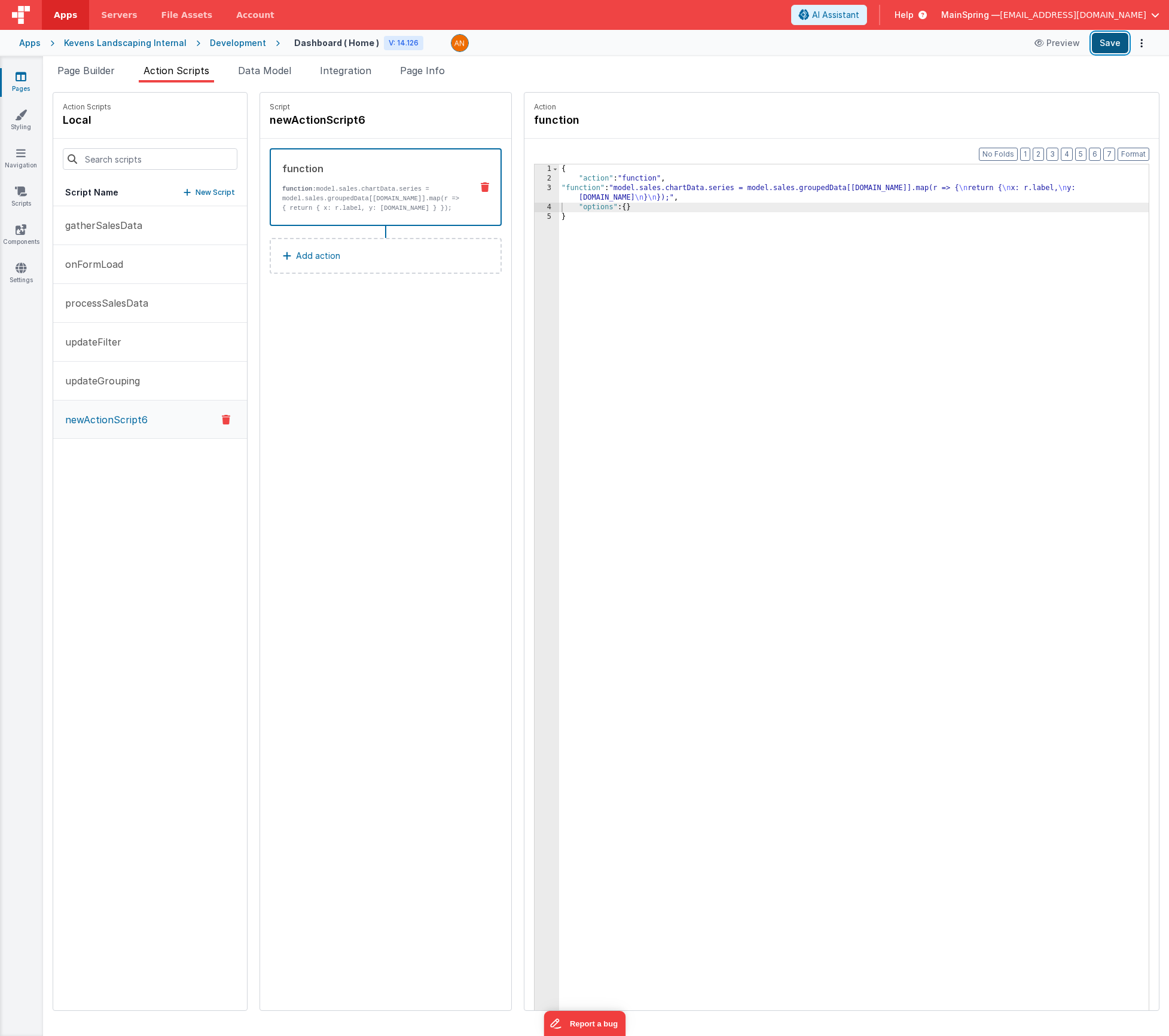
click at [1114, 41] on button "Save" at bounding box center [1110, 43] width 36 height 20
click at [686, 195] on div "{ "action" : "function" , "function" : "model.sales.chartData.series = model.sa…" at bounding box center [872, 616] width 625 height 902
click at [679, 189] on div "{ "action" : "function" , "function" : "model.sales.chartData.series = model.sa…" at bounding box center [872, 616] width 625 height 902
click at [534, 189] on div "3" at bounding box center [546, 193] width 25 height 19
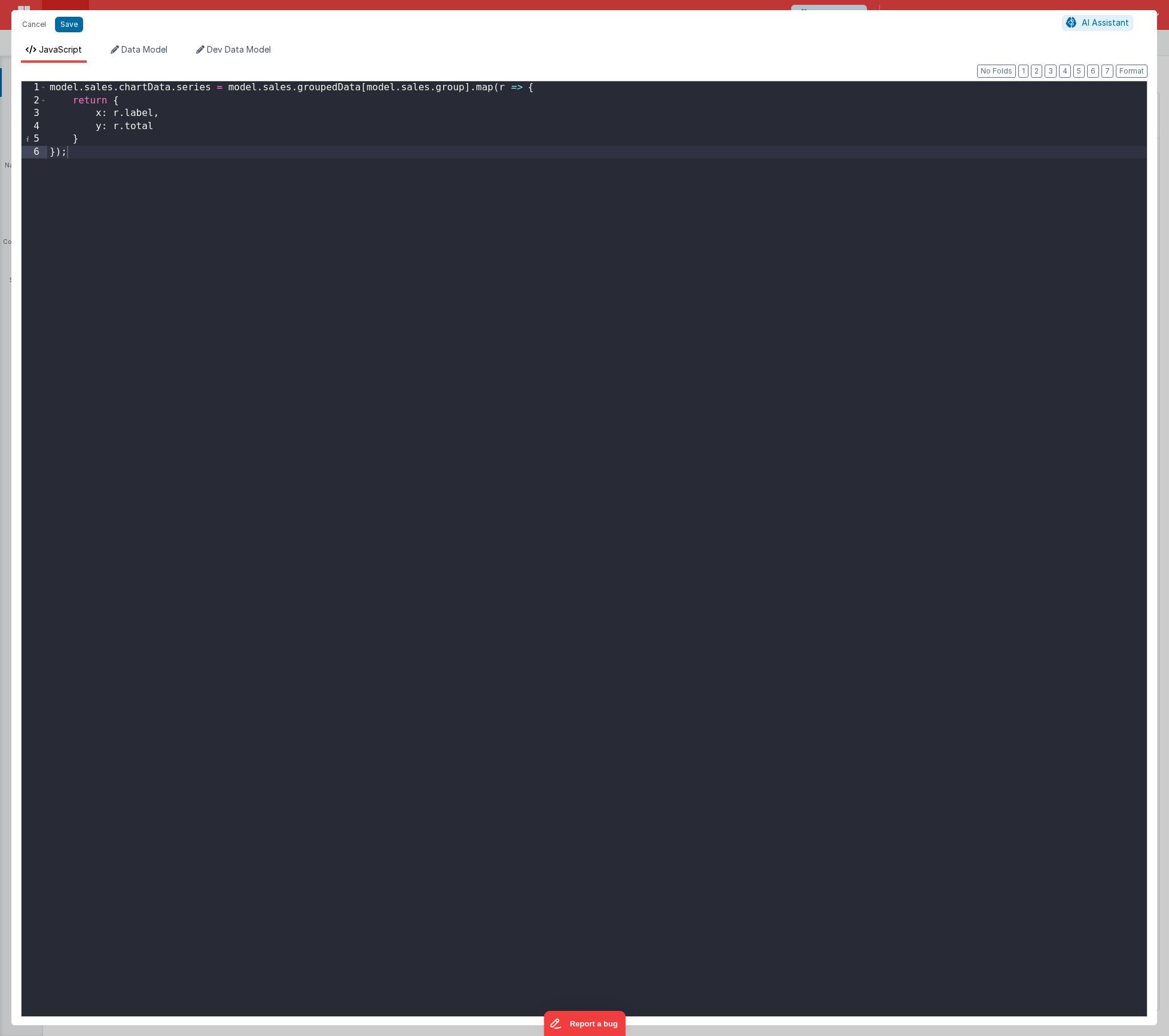
drag, startPoint x: 210, startPoint y: 90, endPoint x: 241, endPoint y: 144, distance: 62.3
click at [210, 90] on div "model . sales . chartData . series = model . sales . groupedData [ model . sale…" at bounding box center [597, 562] width 1100 height 961
click at [72, 24] on button "Save" at bounding box center [69, 24] width 28 height 15
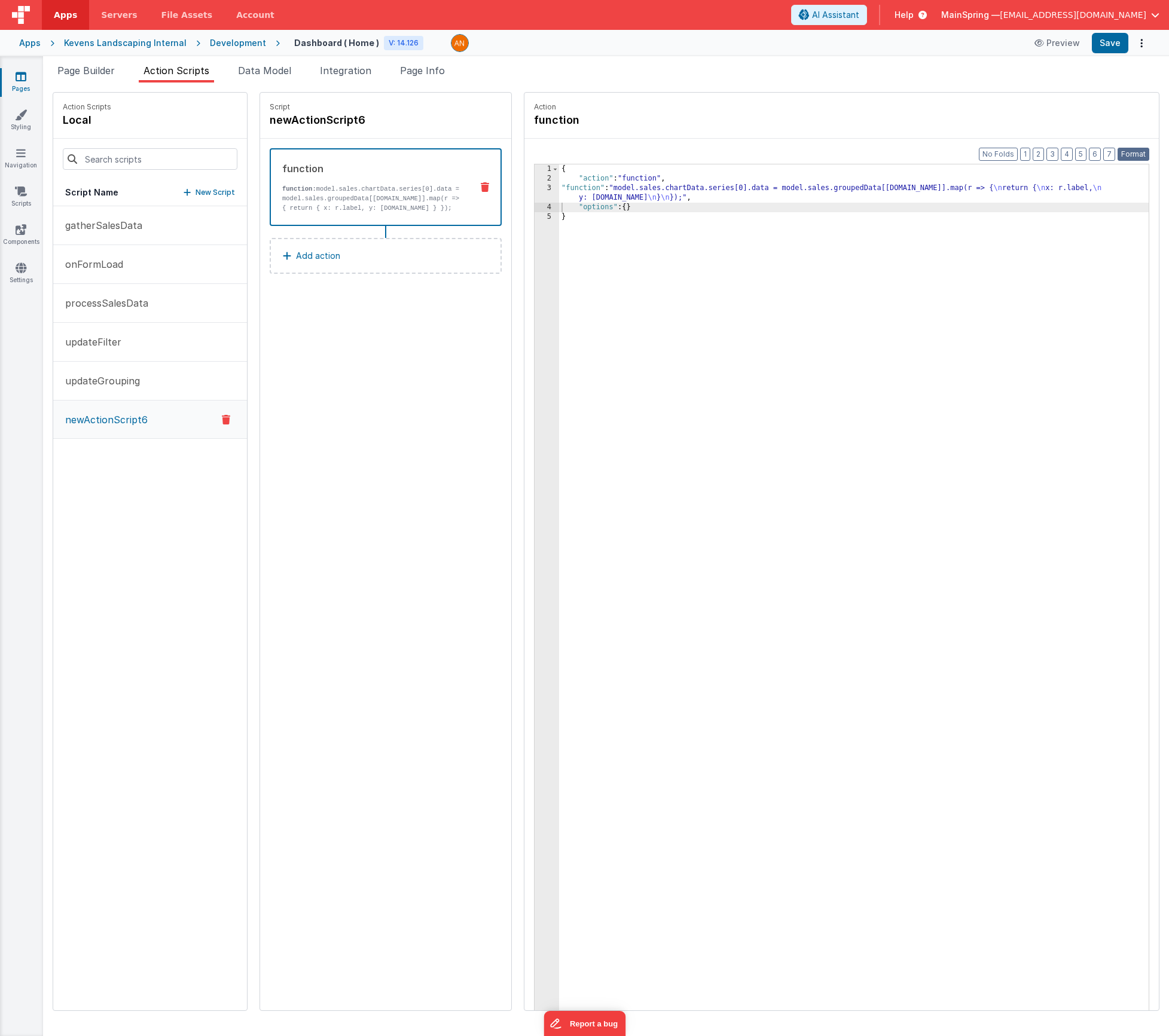
click at [1128, 151] on button "Format" at bounding box center [1133, 154] width 32 height 13
click at [1111, 48] on button "Save" at bounding box center [1110, 43] width 36 height 20
click at [266, 72] on span "Data Model" at bounding box center [265, 71] width 53 height 12
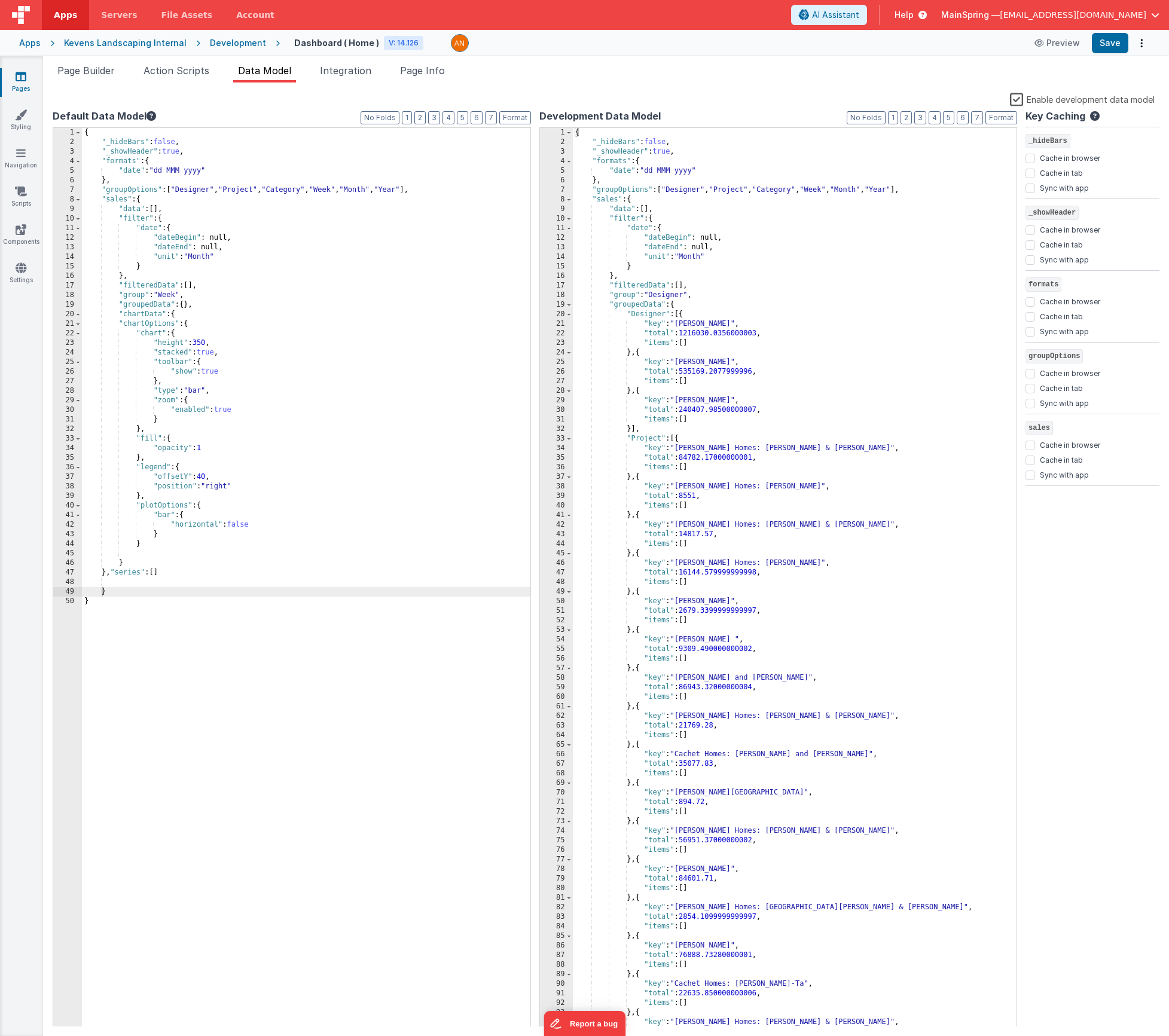
click at [154, 576] on div "{ "_hideBars" : false , "_showHeader" : true , "formats" : { "date" : "dd MMM y…" at bounding box center [306, 587] width 449 height 918
click at [524, 118] on button "Format" at bounding box center [515, 118] width 32 height 13
click at [1109, 46] on button "Save" at bounding box center [1110, 43] width 36 height 20
click at [201, 574] on div "{ "_hideBars" : false , "_showHeader" : true , "formats" : { "date" : "dd MMM y…" at bounding box center [306, 587] width 449 height 918
drag, startPoint x: 110, startPoint y: 572, endPoint x: 236, endPoint y: 574, distance: 126.0
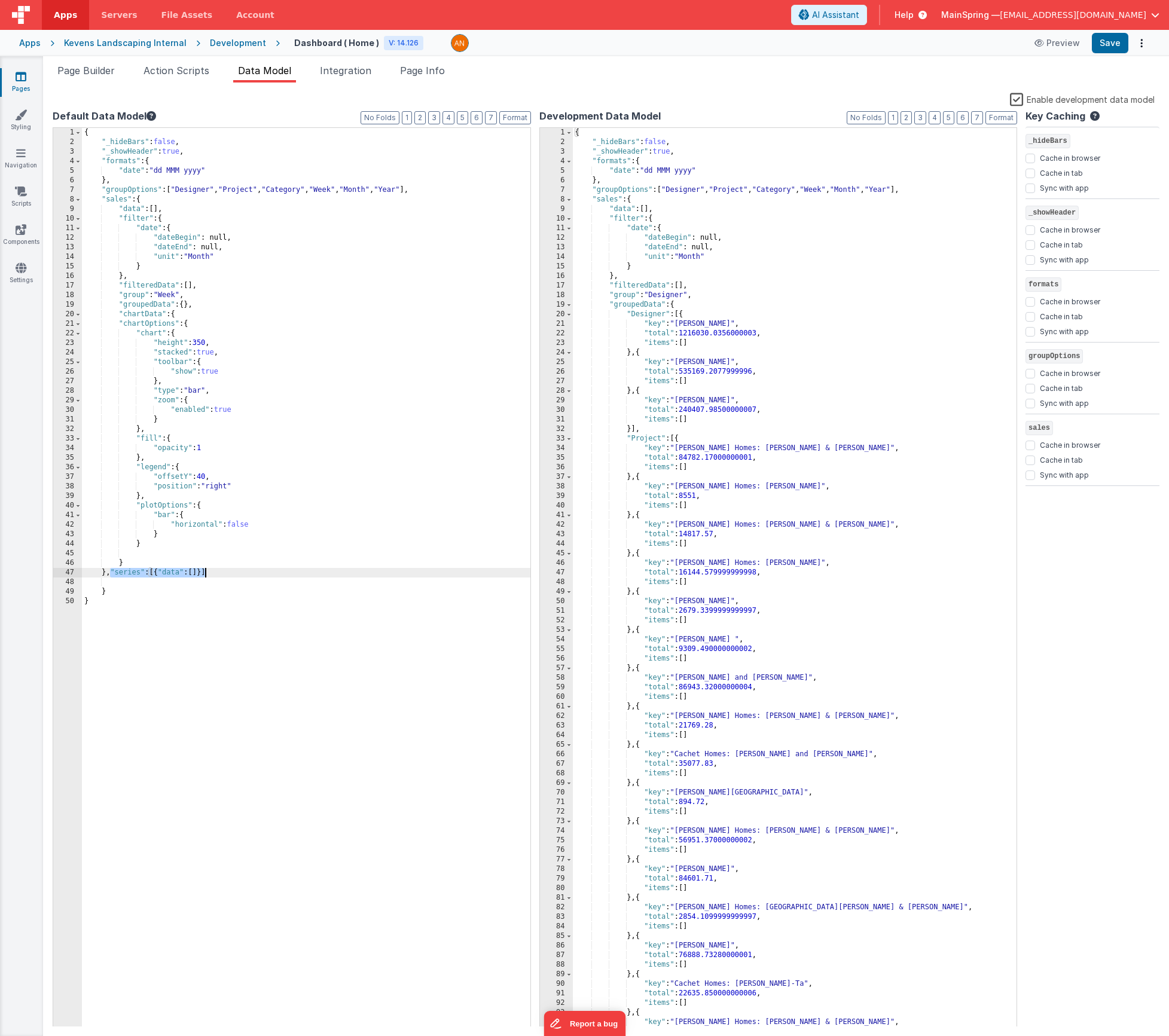
click at [236, 574] on div "{ "_hideBars" : false , "_showHeader" : true , "formats" : { "date" : "dd MMM y…" at bounding box center [306, 587] width 449 height 918
click at [207, 324] on div "{ "_hideBars" : false , "_showHeader" : true , "formats" : { "date" : "dd MMM y…" at bounding box center [306, 587] width 449 height 918
paste textarea
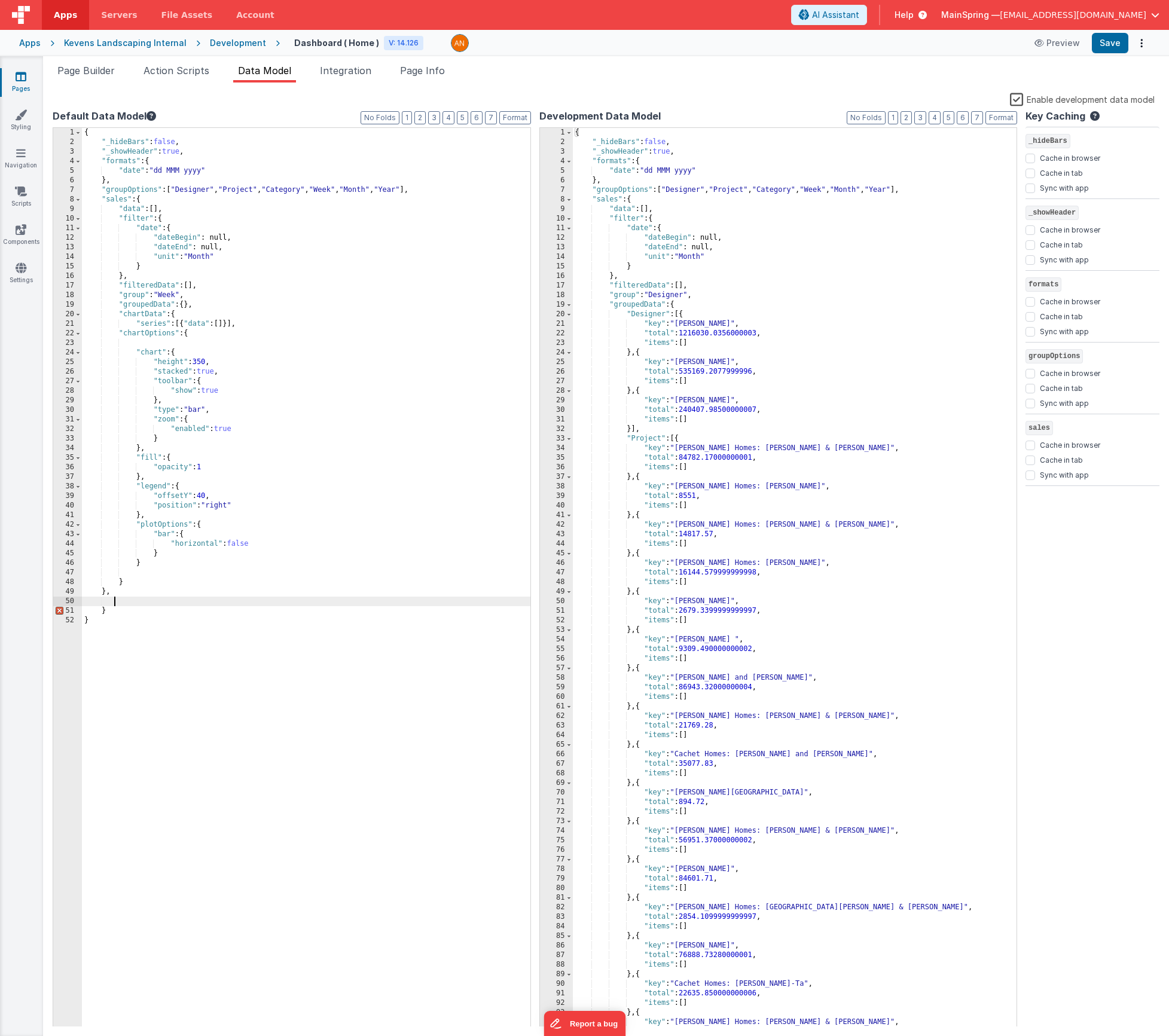
click at [115, 598] on div "{ "_hideBars" : false , "_showHeader" : true , "formats" : { "date" : "dd MMM y…" at bounding box center [306, 587] width 449 height 918
click at [516, 117] on button "Format" at bounding box center [515, 118] width 32 height 13
click at [188, 566] on div "{ "_hideBars" : false , "_showHeader" : true , "formats" : { "date" : "dd MMM y…" at bounding box center [306, 587] width 449 height 918
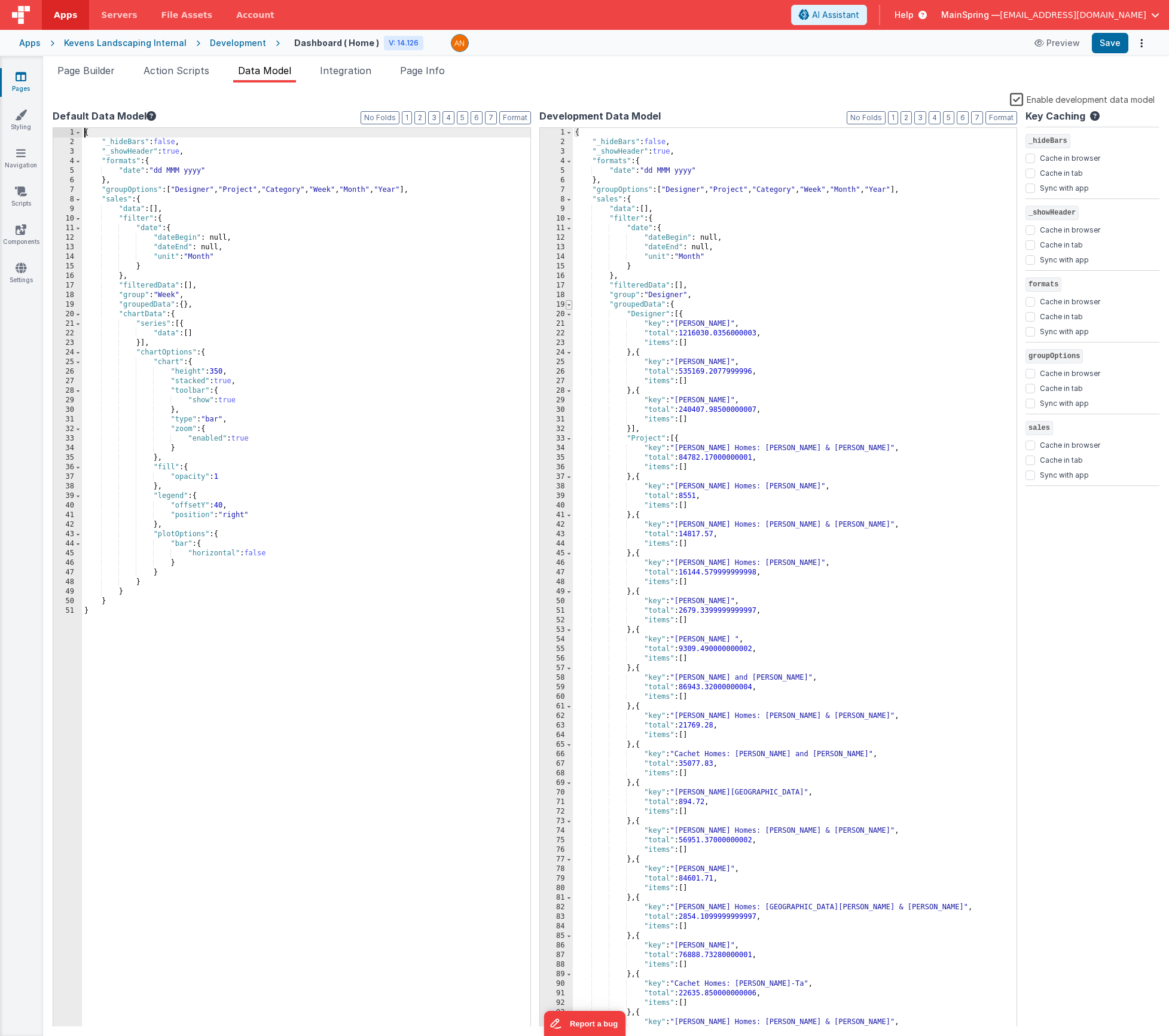
click at [569, 306] on span at bounding box center [569, 305] width 6 height 10
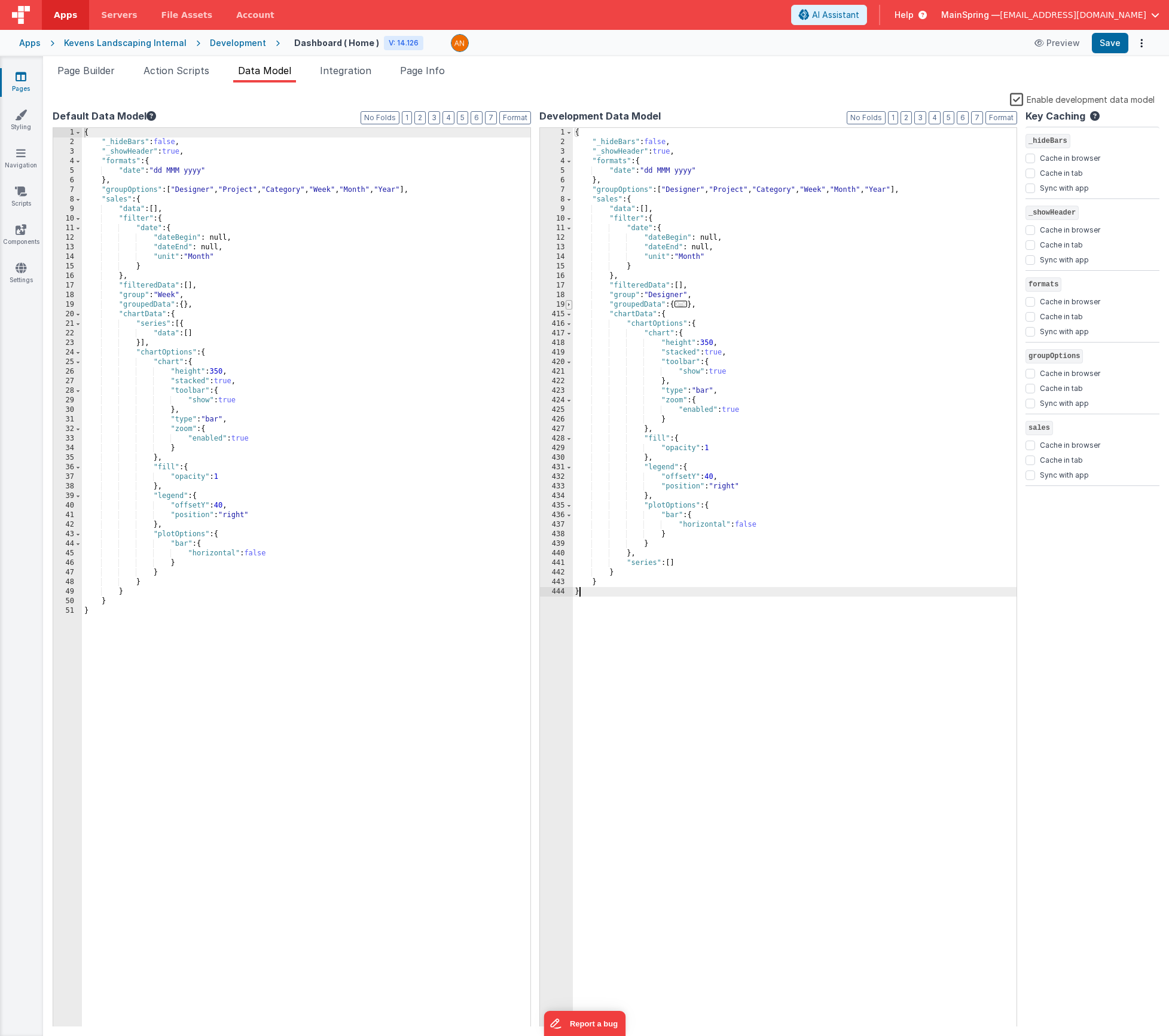
scroll to position [0, 0]
drag, startPoint x: 137, startPoint y: 342, endPoint x: 66, endPoint y: 321, distance: 74.0
click at [66, 321] on div "1 2 3 4 5 6 7 8 9 10 11 12 13 14 15 16 17 18 19 20 21 22 23 24 25 26 27 28 29 3…" at bounding box center [292, 577] width 478 height 901
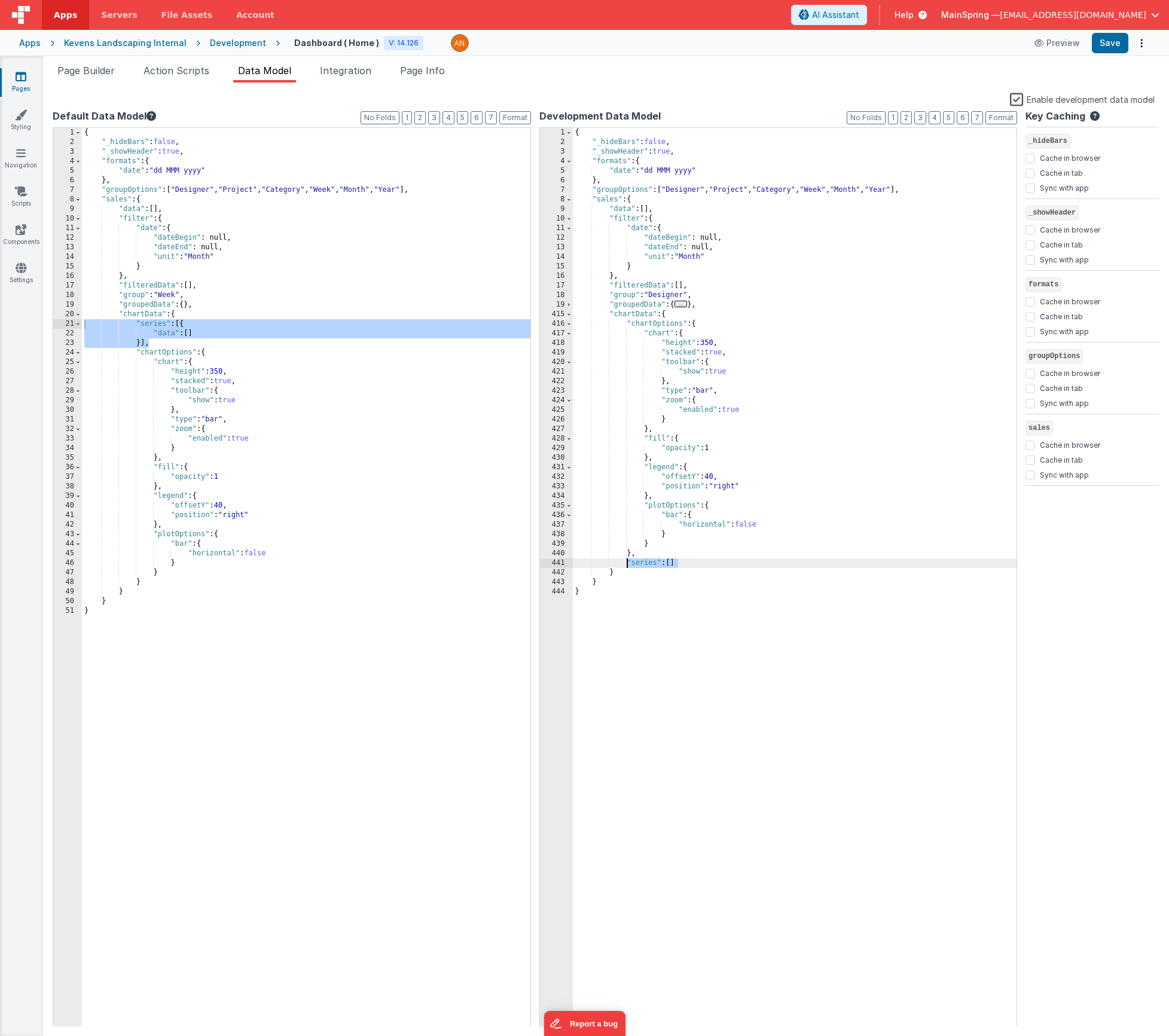
drag, startPoint x: 686, startPoint y: 563, endPoint x: 626, endPoint y: 563, distance: 60.0
click at [626, 563] on div "{ "_hideBars" : false , "_showHeader" : true , "formats" : { "date" : "dd MMM y…" at bounding box center [795, 587] width 444 height 918
click at [1006, 119] on button "Format" at bounding box center [1001, 118] width 32 height 13
drag, startPoint x: 1112, startPoint y: 42, endPoint x: 877, endPoint y: 17, distance: 236.3
click at [1112, 43] on button "Save" at bounding box center [1110, 43] width 36 height 20
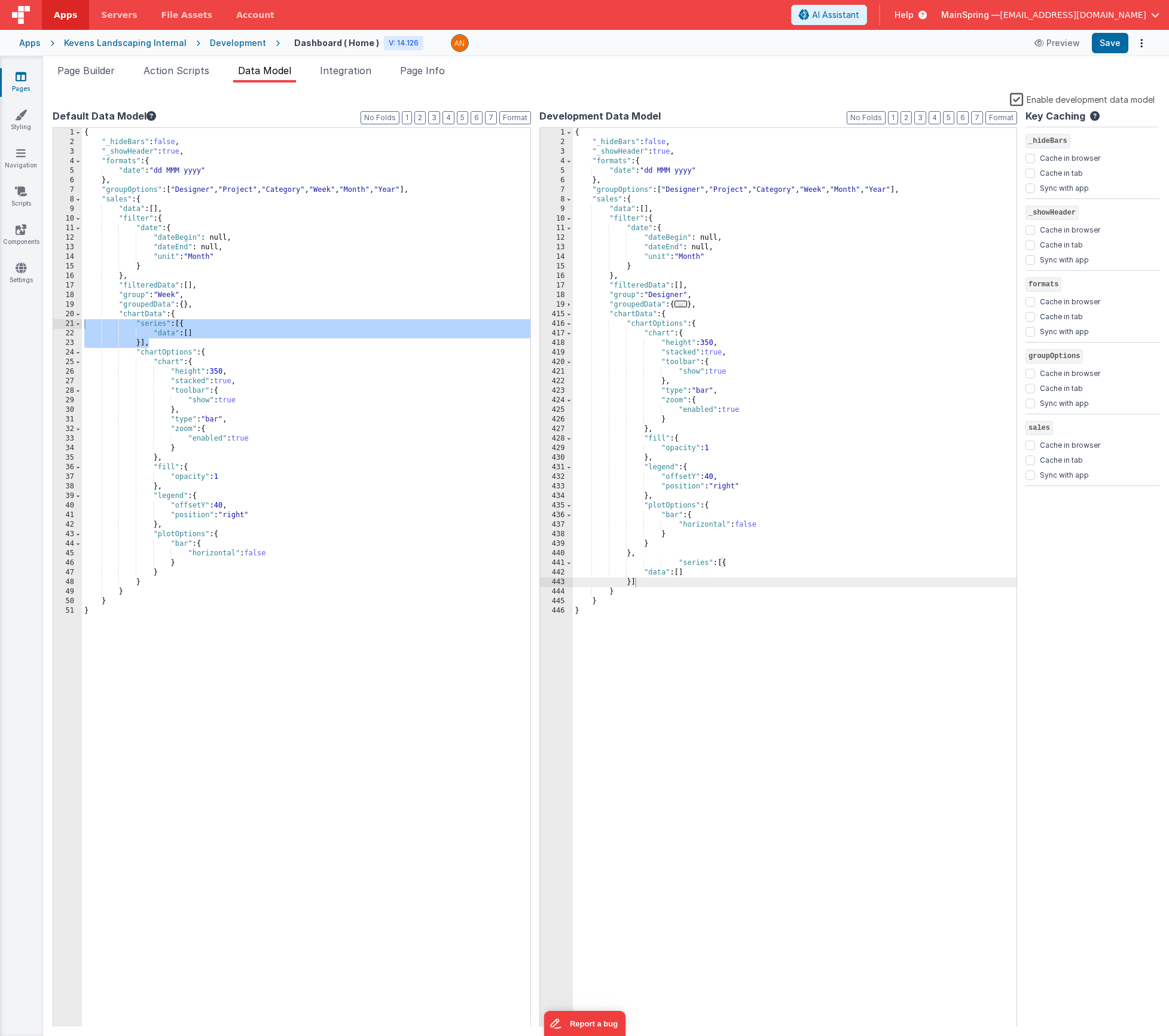
click at [240, 518] on div "{ "_hideBars" : false , "_showHeader" : true , "formats" : { "date" : "dd MMM y…" at bounding box center [306, 587] width 449 height 918
drag, startPoint x: 210, startPoint y: 333, endPoint x: 189, endPoint y: 331, distance: 21.1
click at [189, 331] on div "{ "_hideBars" : false , "_showHeader" : true , "formats" : { "date" : "dd MMM y…" at bounding box center [306, 587] width 449 height 918
click at [413, 335] on div "{ "_hideBars" : false , "_showHeader" : true , "formats" : { "date" : "dd MMM y…" at bounding box center [306, 587] width 449 height 918
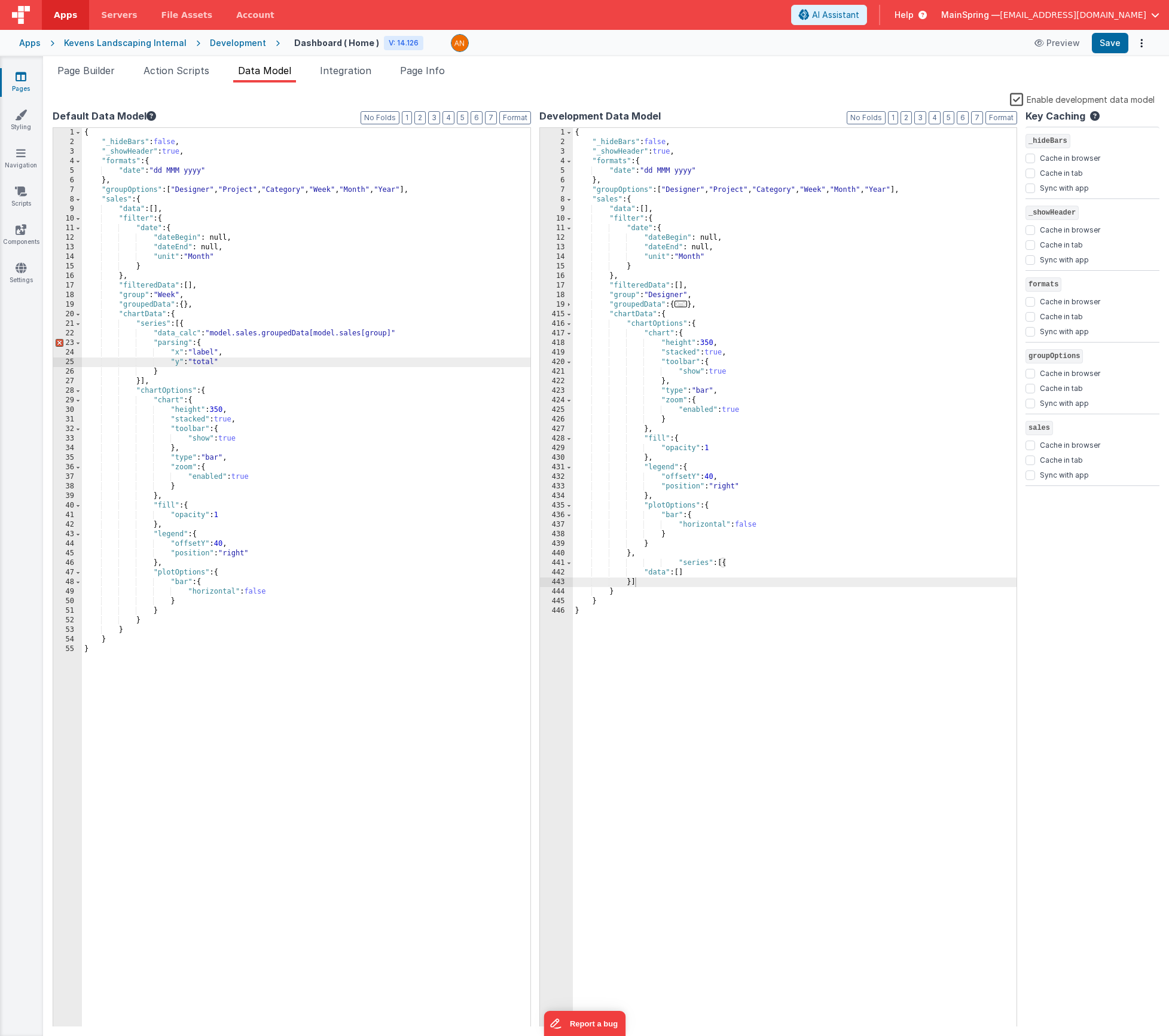
click at [422, 338] on div "{ "_hideBars" : false , "_showHeader" : true , "formats" : { "date" : "dd MMM y…" at bounding box center [306, 587] width 449 height 918
click at [1118, 48] on button "Save" at bounding box center [1110, 43] width 36 height 20
drag, startPoint x: 176, startPoint y: 335, endPoint x: 196, endPoint y: 334, distance: 20.0
click at [196, 334] on div "{ "_hideBars" : false , "_showHeader" : true , "formats" : { "date" : "dd MMM y…" at bounding box center [306, 587] width 449 height 918
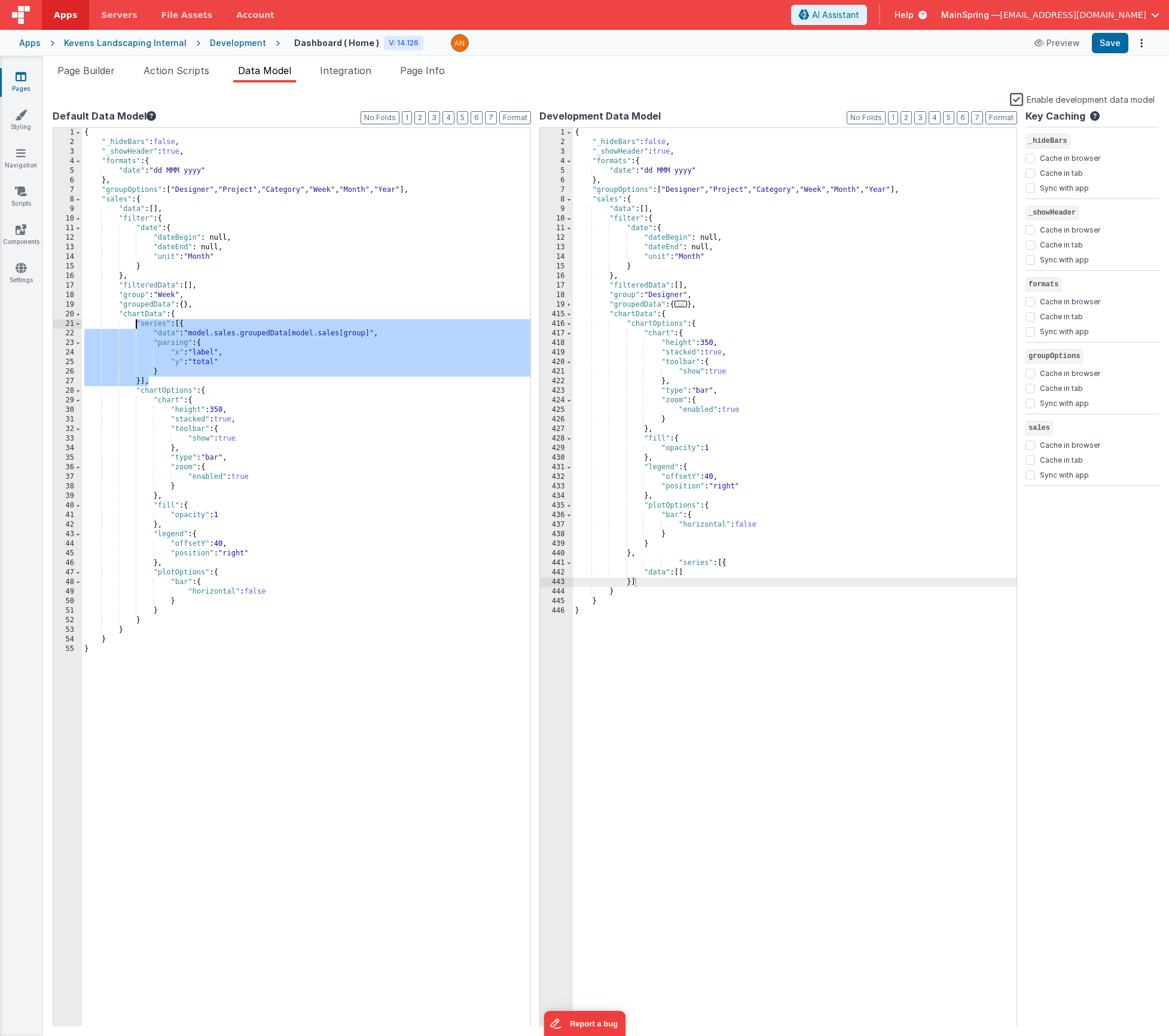
drag, startPoint x: 150, startPoint y: 382, endPoint x: 137, endPoint y: 326, distance: 57.5
click at [137, 326] on div "{ "_hideBars" : false , "_showHeader" : true , "formats" : { "date" : "dd MMM y…" at bounding box center [306, 587] width 449 height 918
click at [691, 320] on div "{ "_hideBars" : false , "_showHeader" : true , "formats" : { "date" : "dd MMM y…" at bounding box center [795, 587] width 444 height 918
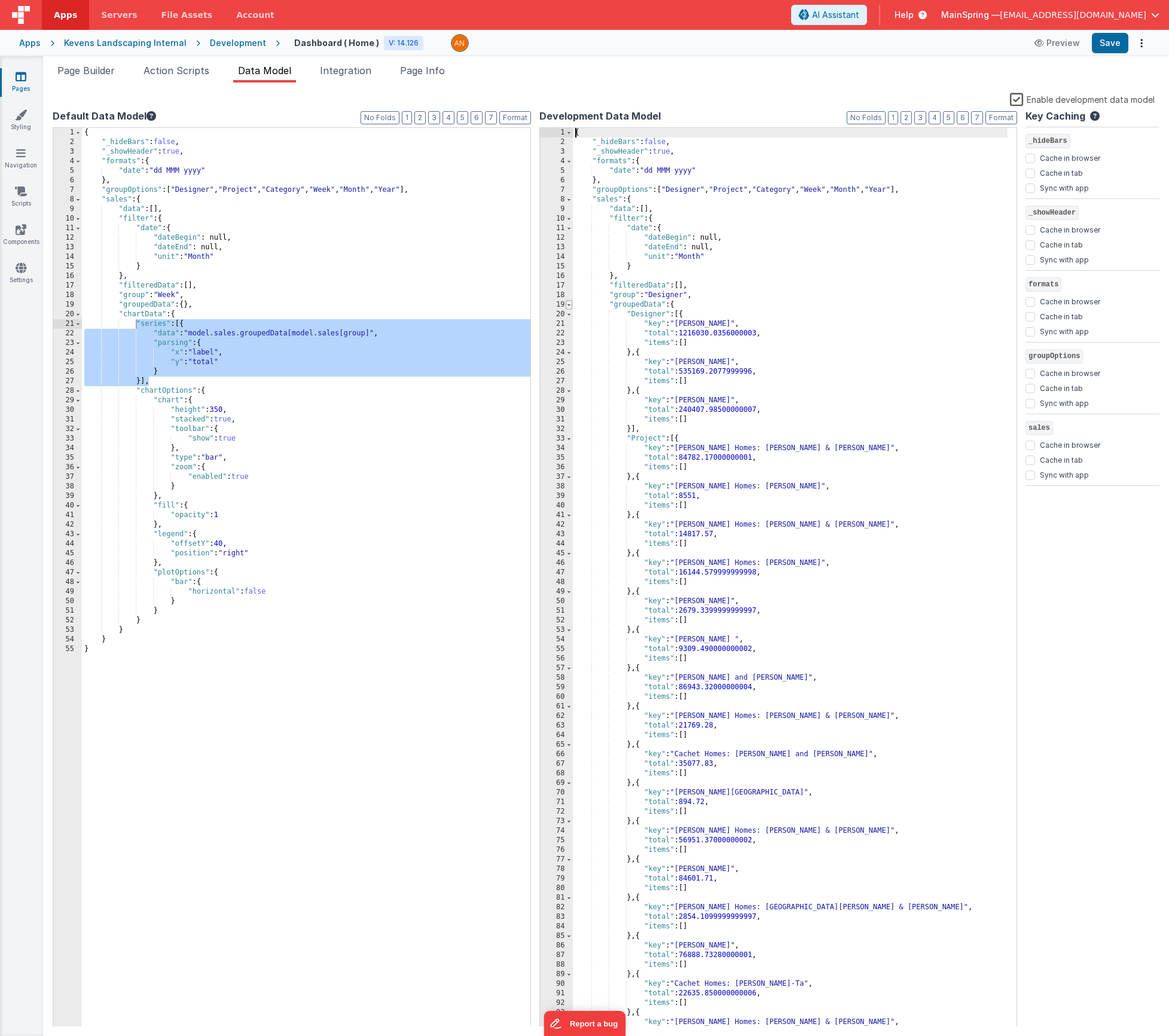
click at [571, 306] on span at bounding box center [569, 305] width 6 height 10
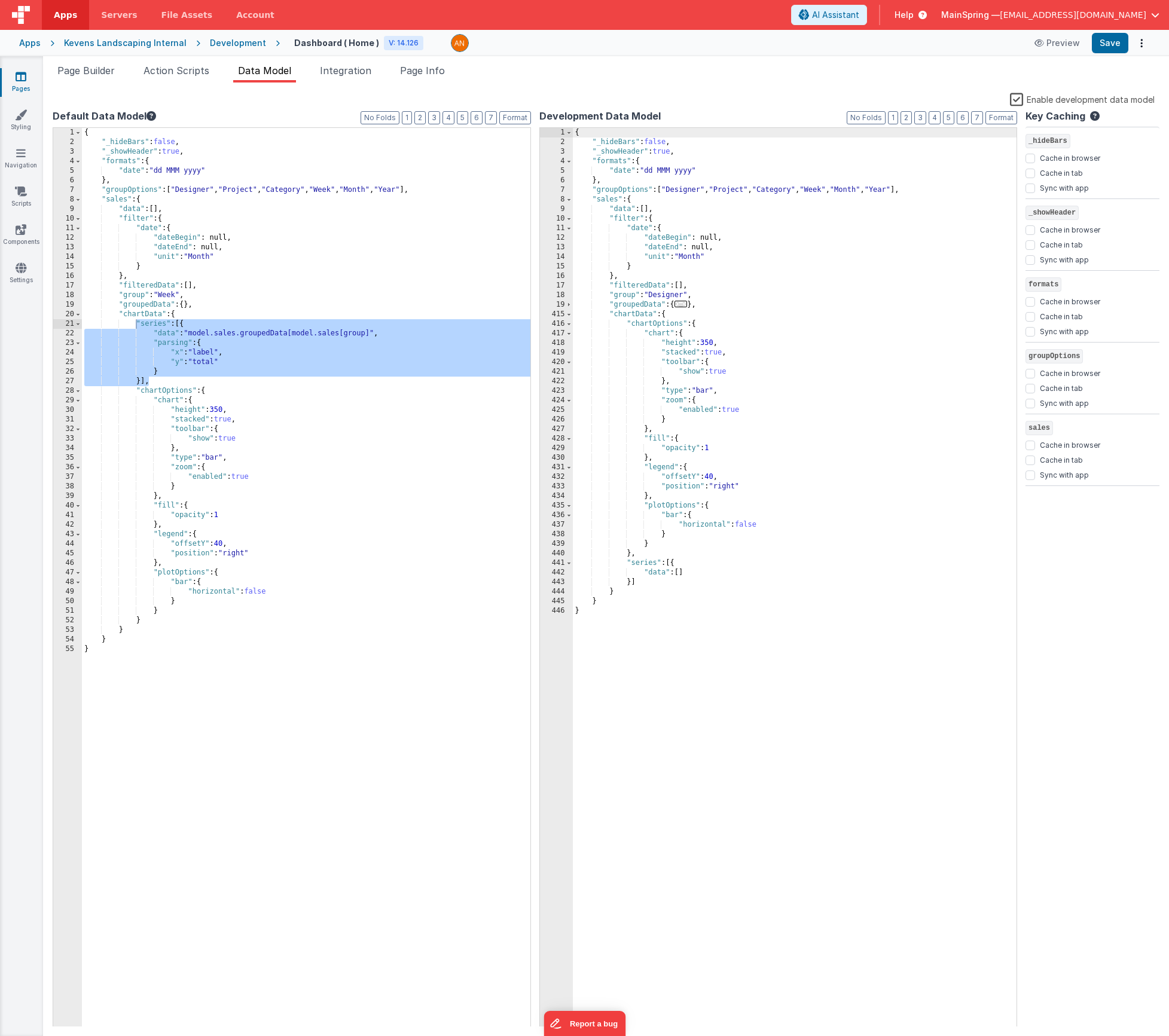
click at [680, 312] on div "{ "_hideBars" : false , "_showHeader" : true , "formats" : { "date" : "dd MMM y…" at bounding box center [795, 587] width 444 height 918
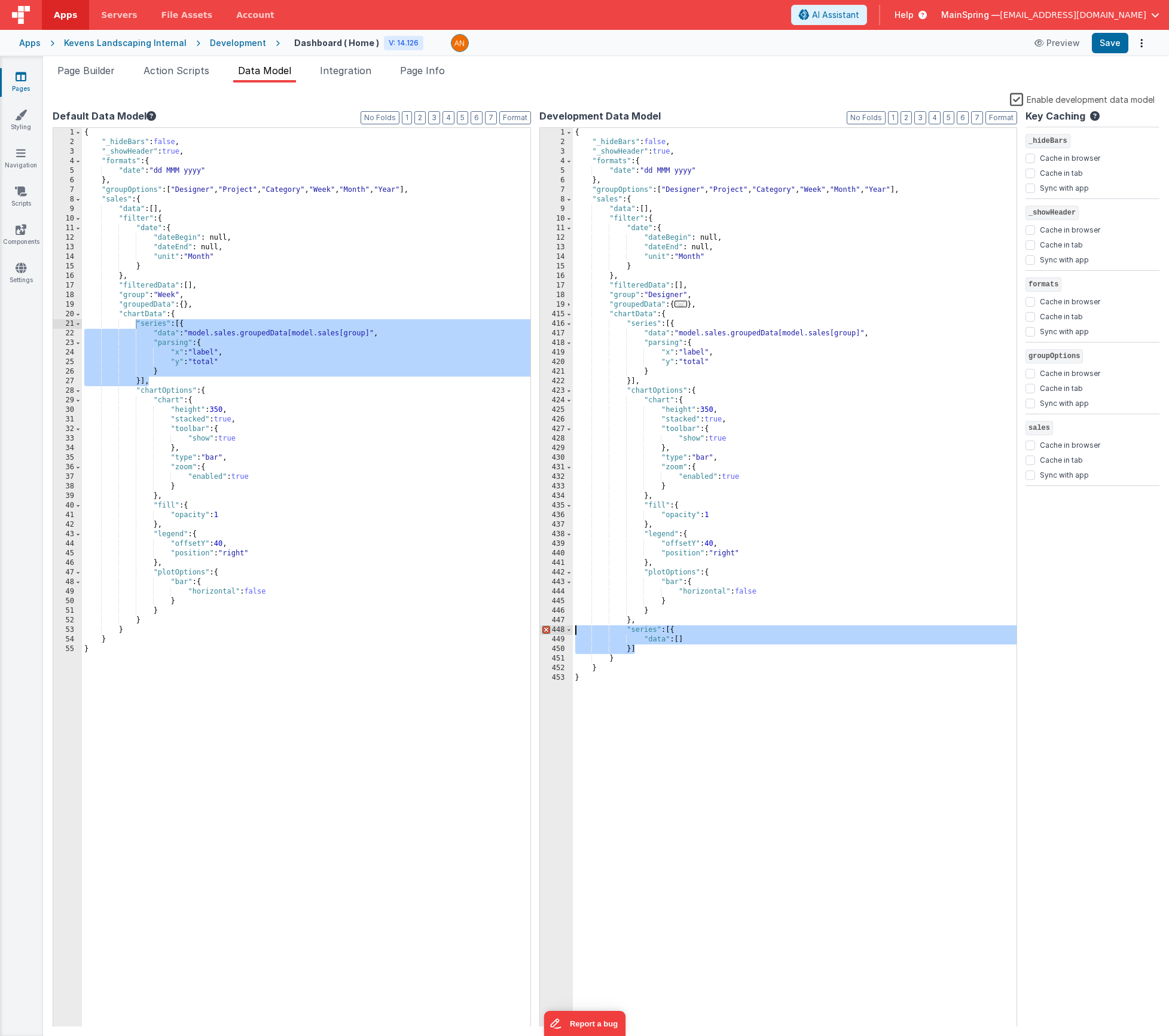
drag, startPoint x: 644, startPoint y: 649, endPoint x: 537, endPoint y: 626, distance: 109.4
click at [537, 626] on div "Default Data Model Format 7 6 5 4 3 2 1 No Folds 1 2 3 4 5 6 7 8 9 10 11 12 13 …" at bounding box center [606, 567] width 1107 height 918
click at [1107, 43] on button "Save" at bounding box center [1110, 43] width 36 height 20
click at [667, 333] on div "{ "_hideBars" : false , "_showHeader" : true , "formats" : { "date" : "dd MMM y…" at bounding box center [795, 587] width 444 height 918
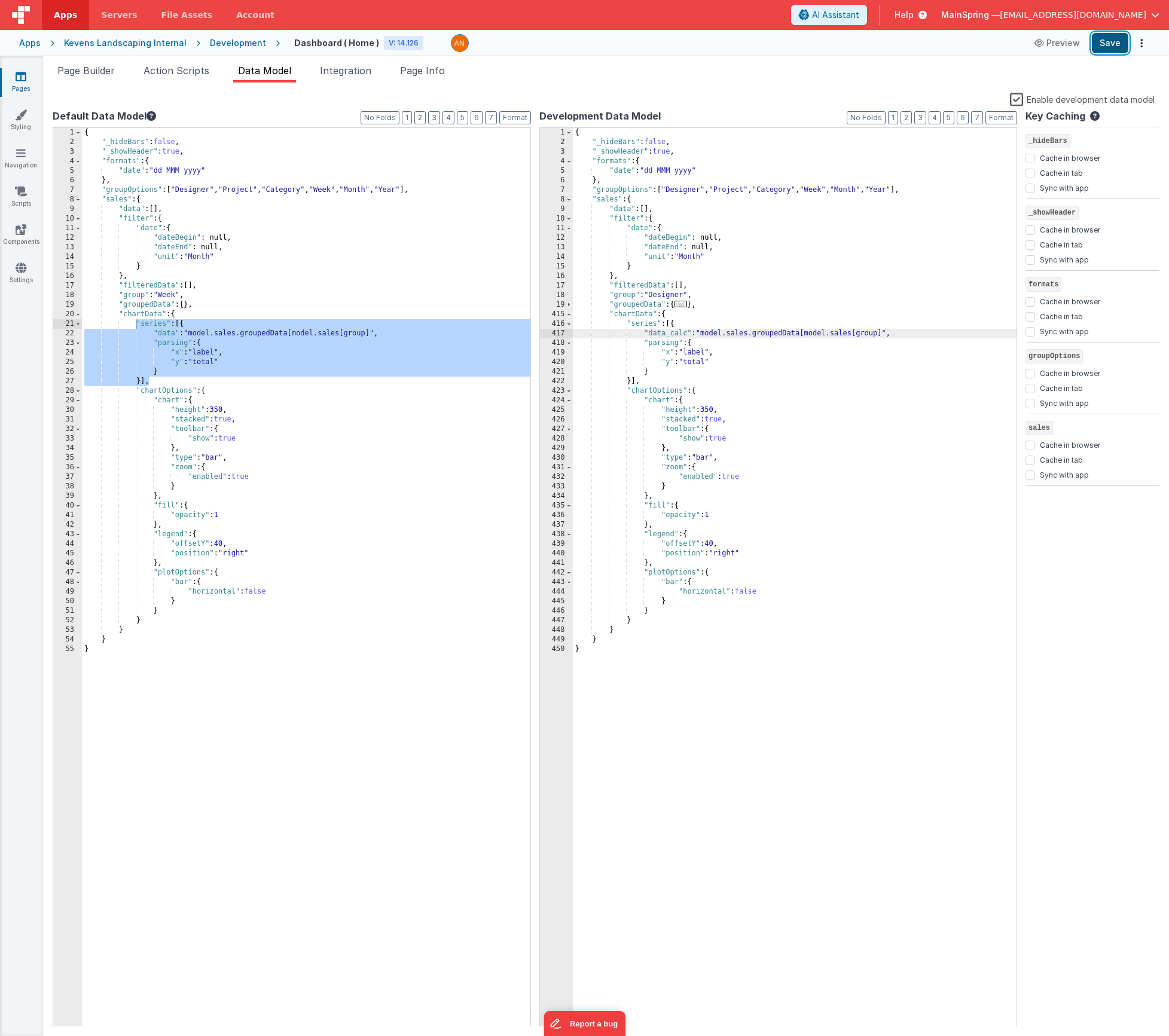
click at [1104, 44] on button "Save" at bounding box center [1110, 43] width 36 height 20
click at [699, 340] on div "{ "_hideBars" : false , "_showHeader" : true , "formats" : { "date" : "dd MMM y…" at bounding box center [795, 587] width 444 height 918
click at [725, 325] on div "{ "_hideBars" : false , "_showHeader" : true , "formats" : { "date" : "dd MMM y…" at bounding box center [795, 587] width 444 height 918
click at [726, 328] on div "{ "_hideBars" : false , "_showHeader" : true , "formats" : { "date" : "dd MMM y…" at bounding box center [795, 587] width 444 height 918
click at [722, 331] on div "{ "_hideBars" : false , "_showHeader" : true , "formats" : { "date" : "dd MMM y…" at bounding box center [795, 587] width 444 height 918
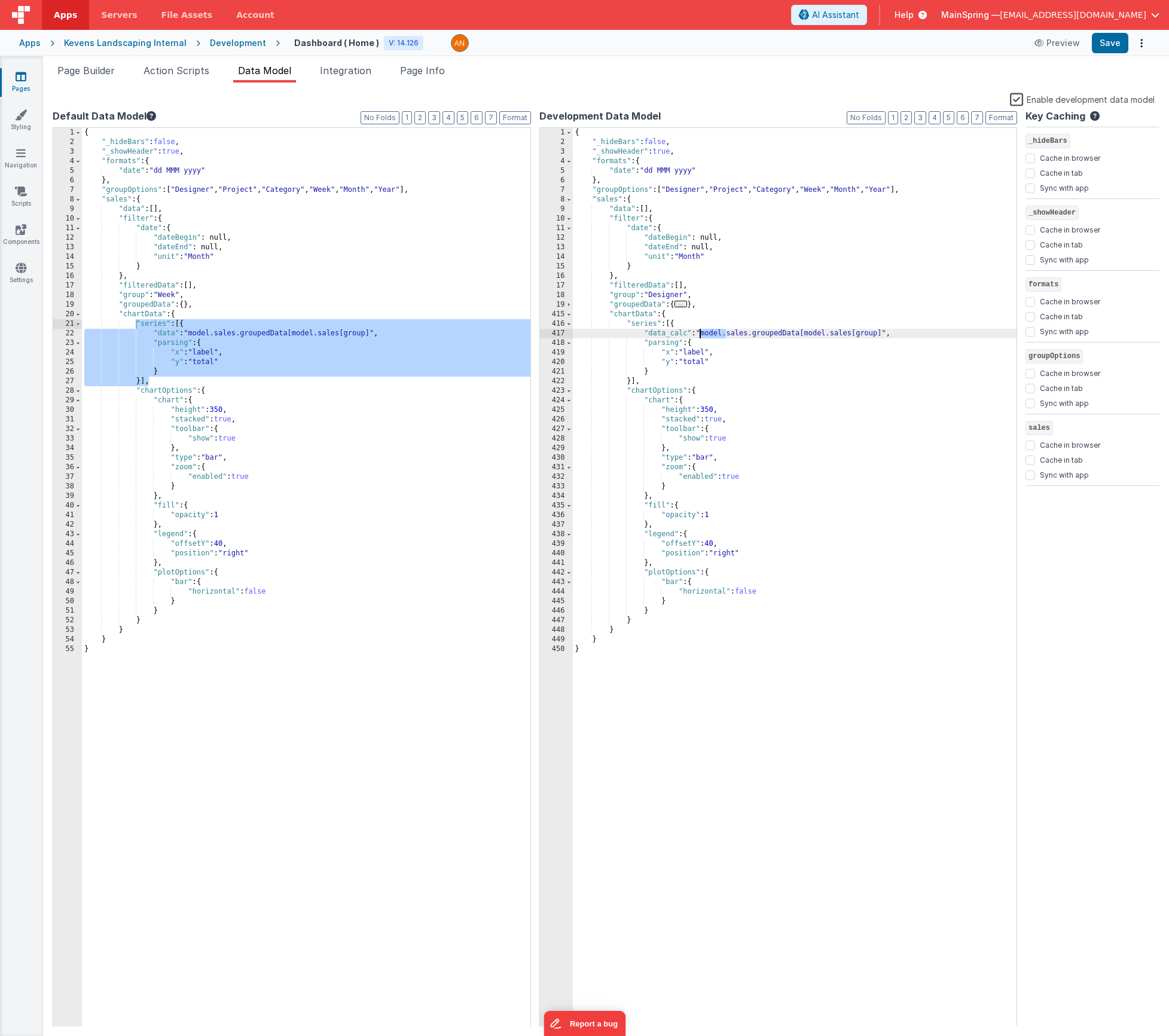
drag, startPoint x: 726, startPoint y: 335, endPoint x: 701, endPoint y: 335, distance: 25.0
click at [701, 335] on div "{ "_hideBars" : false , "_showHeader" : true , "formats" : { "date" : "dd MMM y…" at bounding box center [795, 587] width 444 height 918
click at [1105, 42] on button "Save" at bounding box center [1110, 43] width 36 height 20
click at [188, 335] on div "{ "_hideBars" : false , "_showHeader" : true , "formats" : { "date" : "dd MMM y…" at bounding box center [306, 587] width 449 height 918
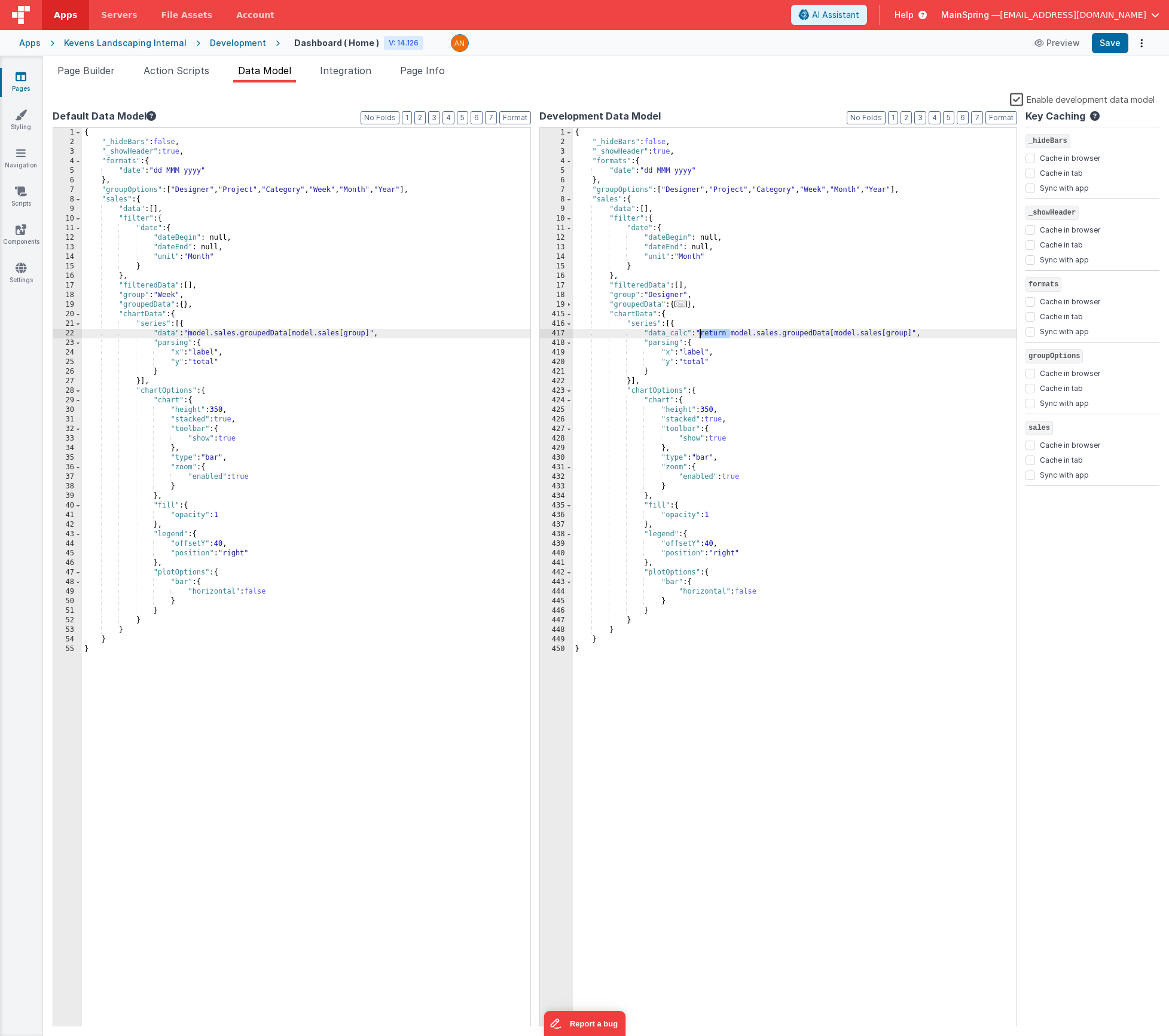
drag, startPoint x: 729, startPoint y: 334, endPoint x: 715, endPoint y: 344, distance: 17.2
click at [703, 335] on div "{ "_hideBars" : false , "_showHeader" : true , "formats" : { "date" : "dd MMM y…" at bounding box center [795, 587] width 444 height 918
click at [1111, 40] on button "Save" at bounding box center [1110, 43] width 36 height 20
click at [698, 332] on div "{ "_hideBars" : false , "_showHeader" : true , "formats" : { "date" : "dd MMM y…" at bounding box center [795, 587] width 444 height 918
drag, startPoint x: 668, startPoint y: 332, endPoint x: 686, endPoint y: 333, distance: 18.0
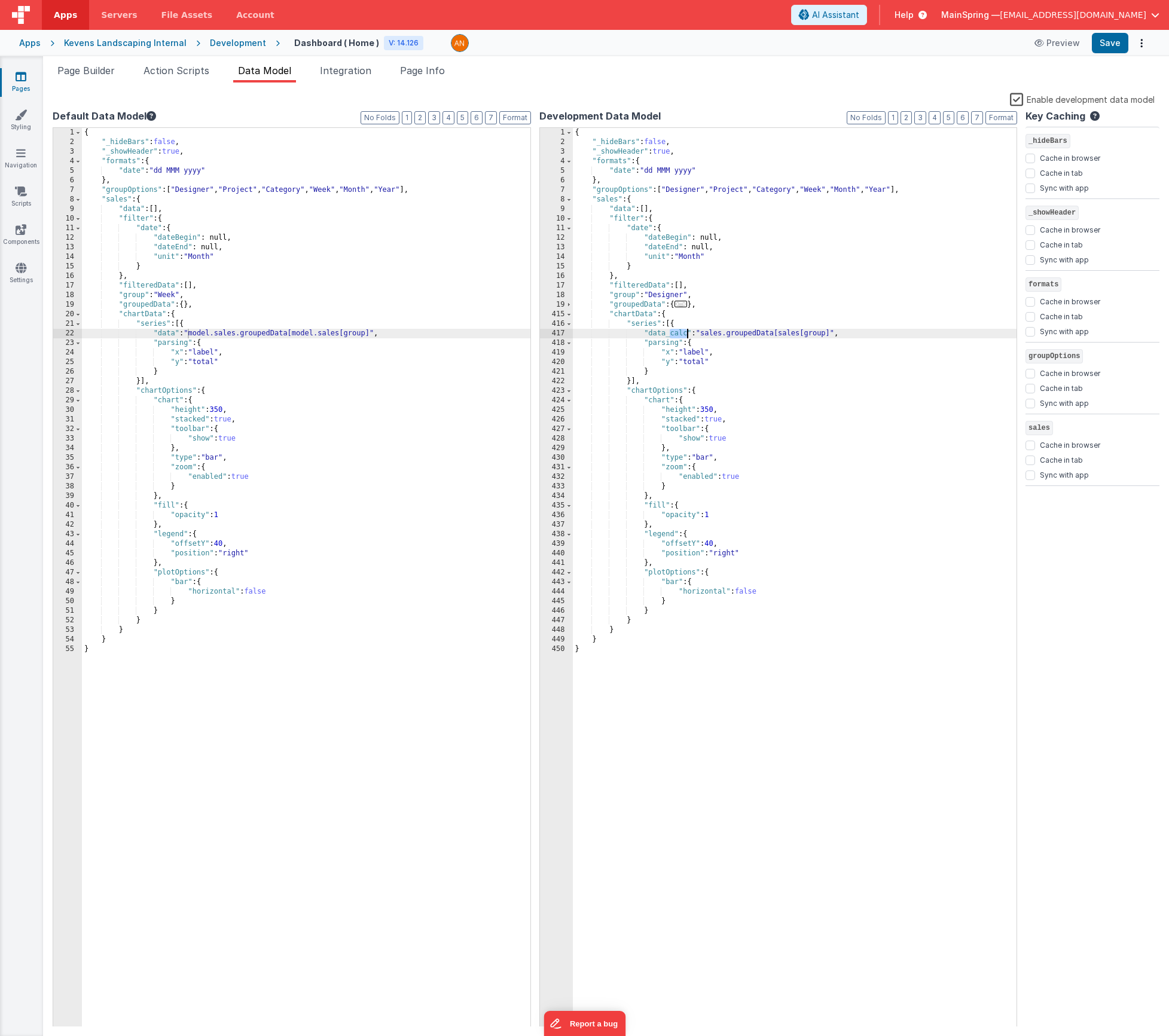
click at [686, 333] on div "{ "_hideBars" : false , "_showHeader" : true , "formats" : { "date" : "dd MMM y…" at bounding box center [795, 587] width 444 height 918
drag, startPoint x: 184, startPoint y: 332, endPoint x: 374, endPoint y: 335, distance: 190.0
click at [374, 335] on div "{ "_hideBars" : false , "_showHeader" : true , "formats" : { "date" : "dd MMM y…" at bounding box center [306, 587] width 449 height 918
click at [157, 74] on span "Action Scripts" at bounding box center [177, 71] width 66 height 12
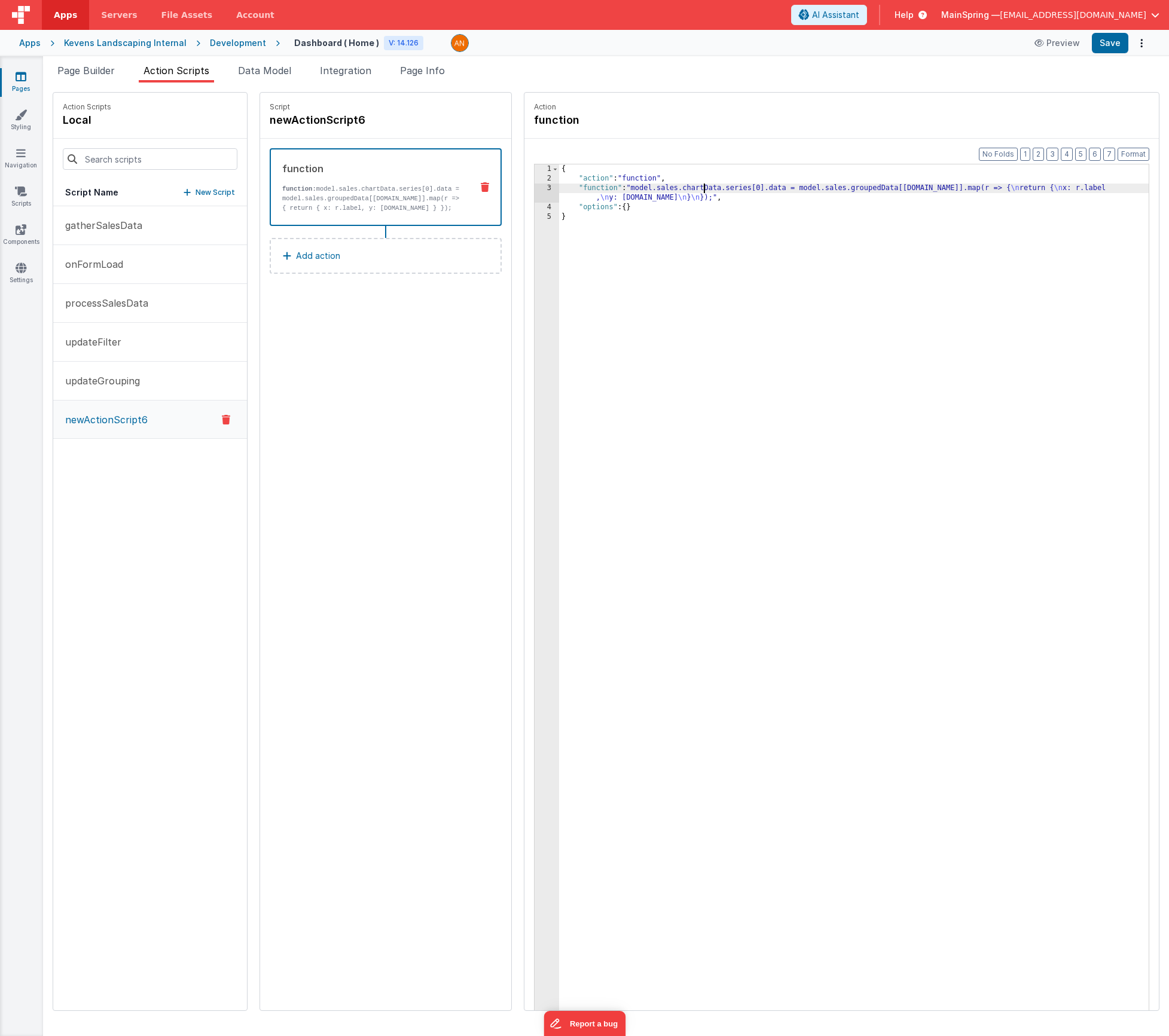
click at [670, 186] on div "{ "action" : "function" , "function" : "model.sales.chartData.series[0].data = …" at bounding box center [872, 616] width 625 height 902
click at [534, 188] on div "3" at bounding box center [546, 193] width 25 height 19
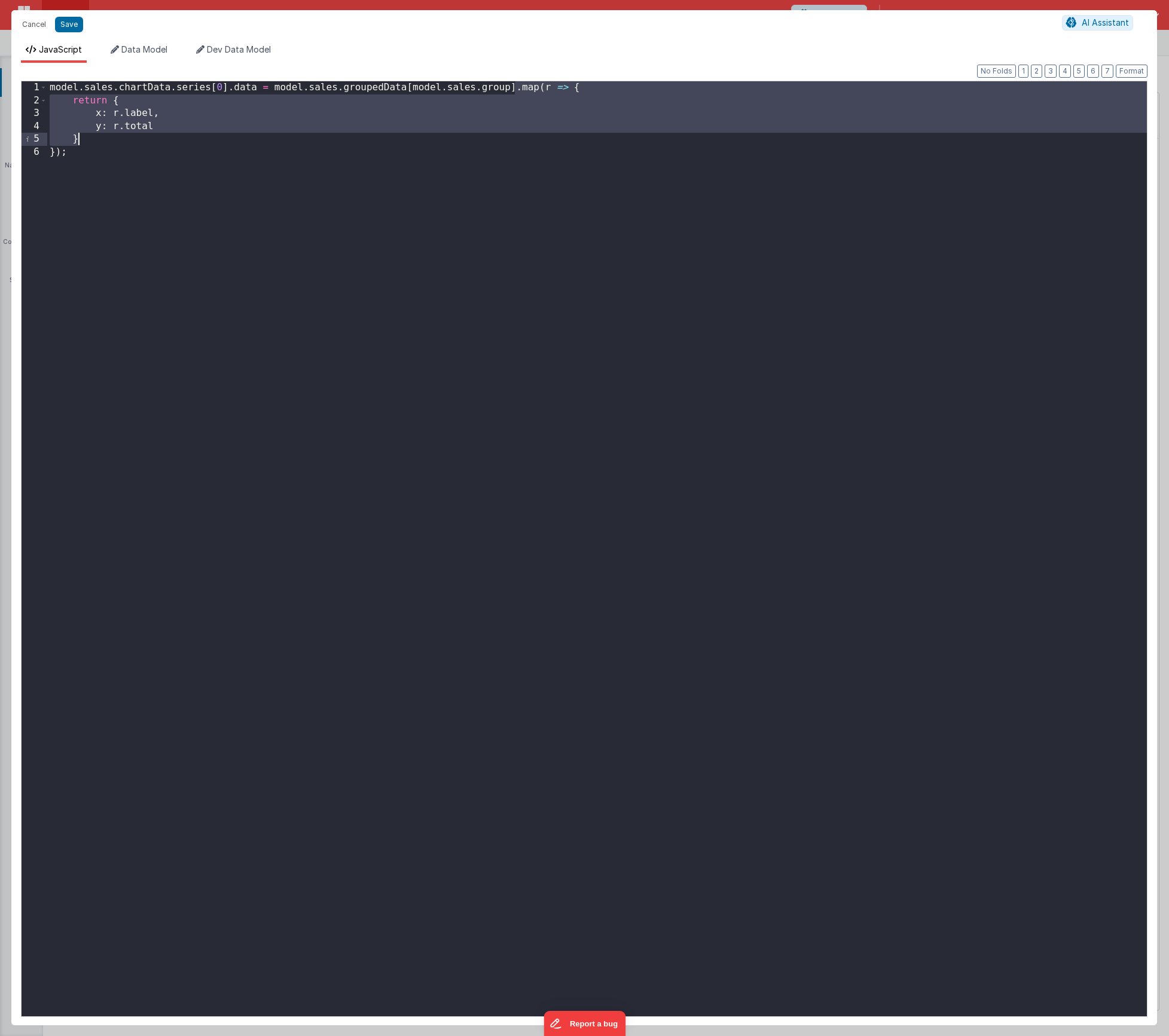
drag, startPoint x: 515, startPoint y: 87, endPoint x: 528, endPoint y: 147, distance: 61.4
click at [532, 145] on div "model . sales . chartData . series [ 0 ] . data = model . sales . groupedData […" at bounding box center [597, 562] width 1100 height 961
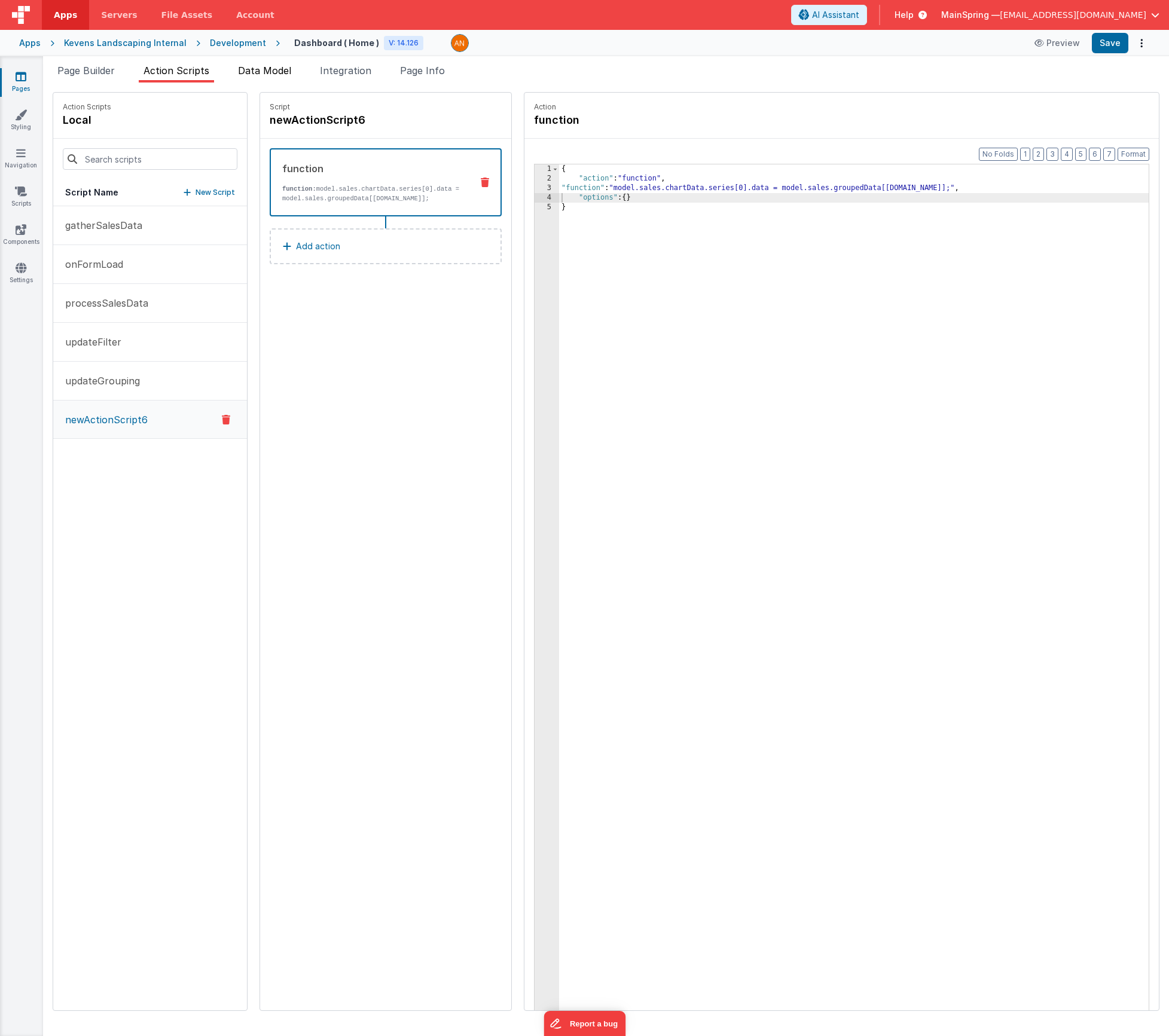
click at [276, 71] on span "Data Model" at bounding box center [265, 71] width 53 height 12
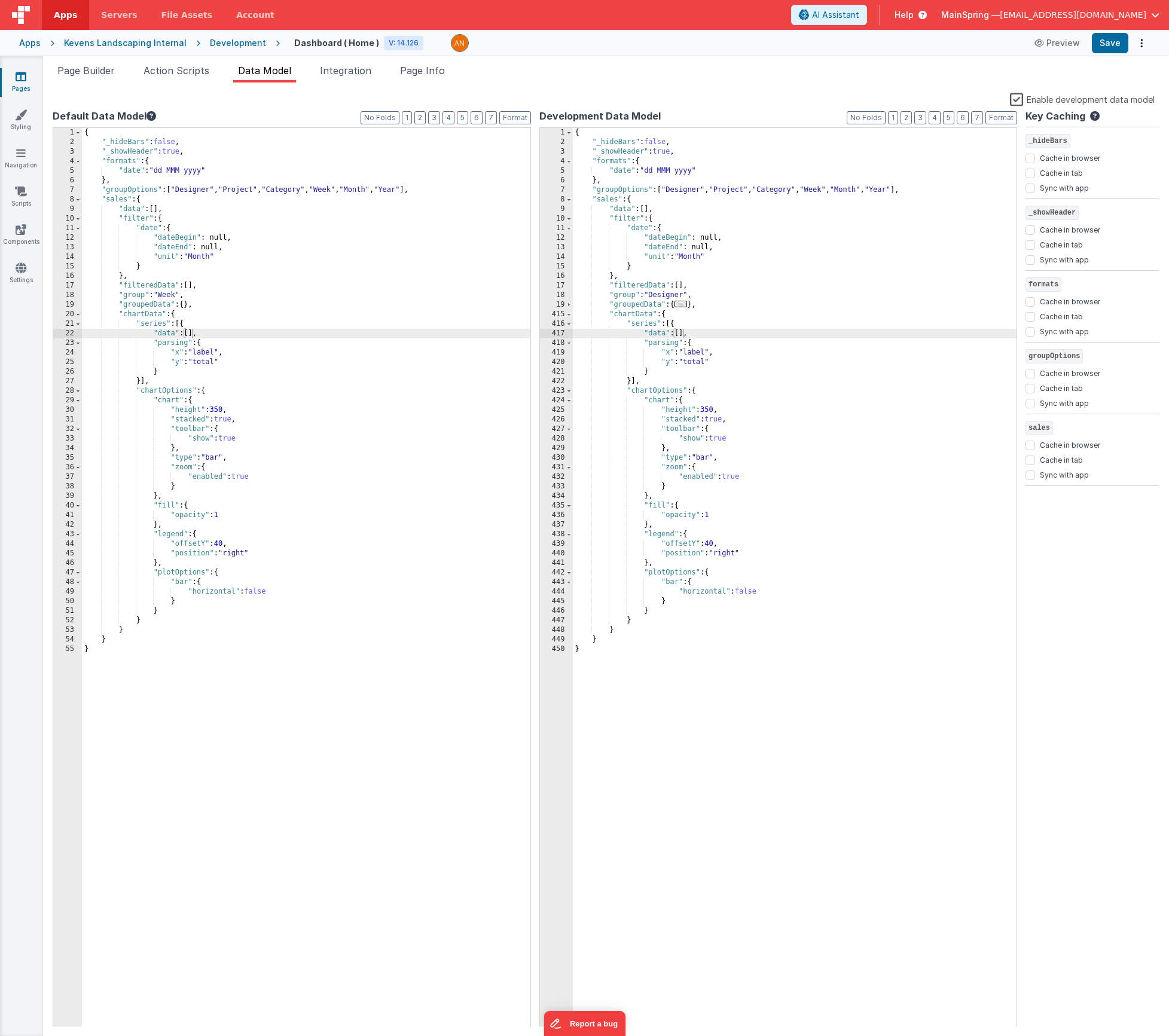
click at [203, 354] on div "{ "_hideBars" : false , "_showHeader" : true , "formats" : { "date" : "dd MMM y…" at bounding box center [306, 587] width 449 height 918
click at [695, 352] on div "{ "_hideBars" : false , "_showHeader" : true , "formats" : { "date" : "dd MMM y…" at bounding box center [795, 587] width 444 height 918
